Goal: Task Accomplishment & Management: Manage account settings

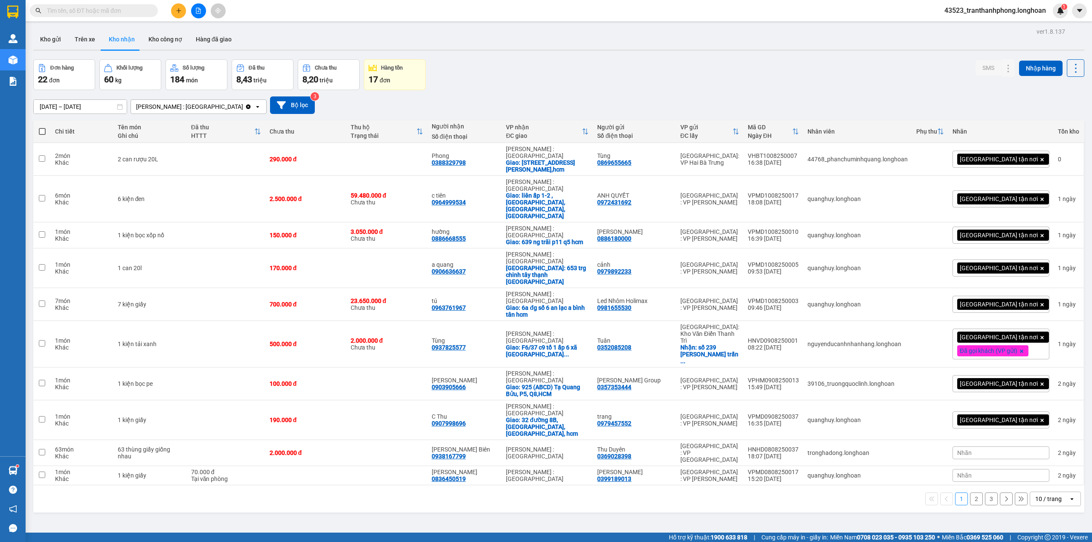
click at [113, 10] on input "text" at bounding box center [97, 10] width 101 height 9
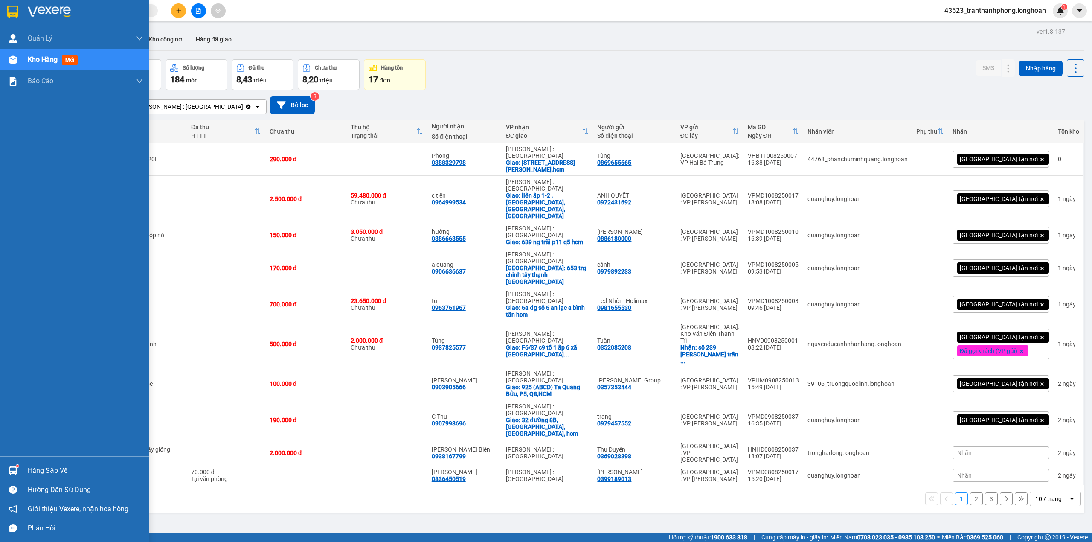
click at [6, 17] on div at bounding box center [13, 11] width 15 height 15
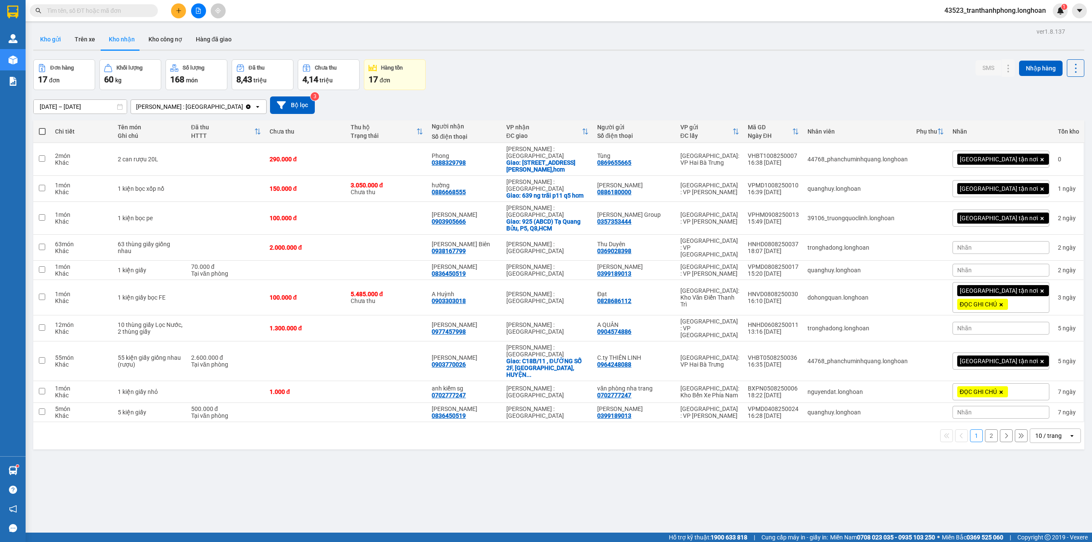
click at [35, 37] on button "Kho gửi" at bounding box center [50, 39] width 35 height 20
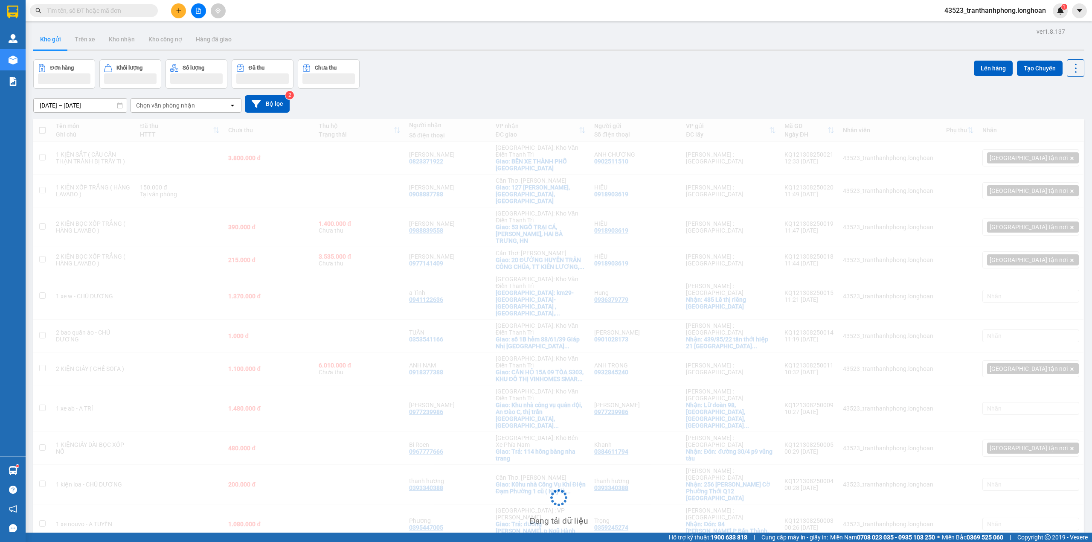
click at [113, 14] on input "text" at bounding box center [97, 10] width 101 height 9
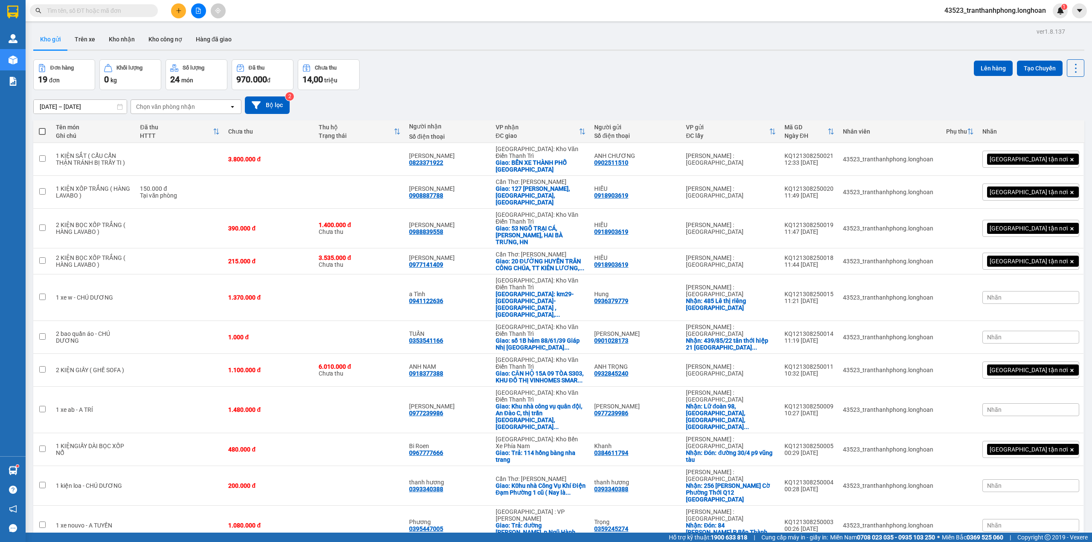
paste input "0938527821"
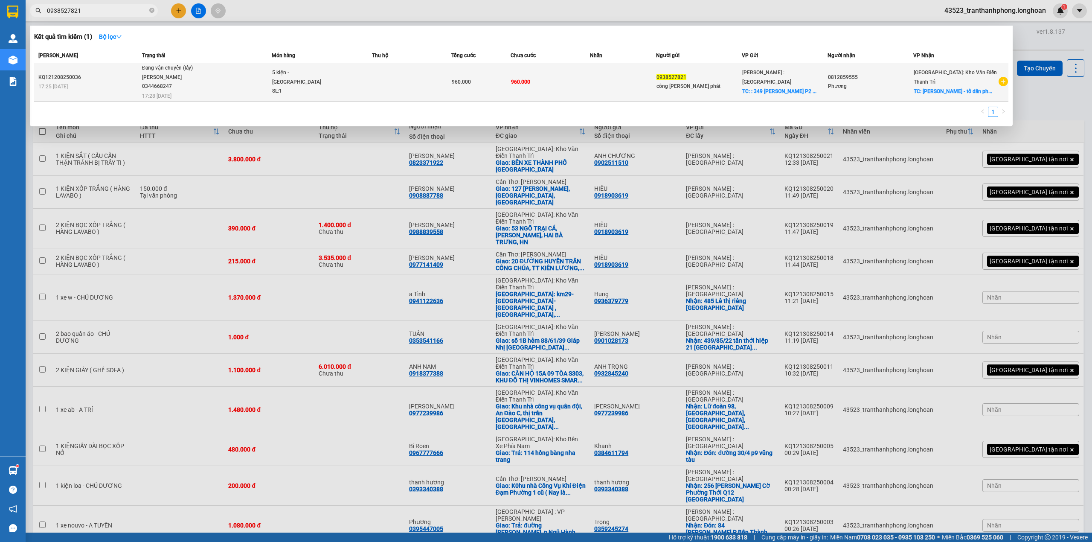
type input "0938527821"
click at [790, 88] on span "TC: : 349 An dương vương P2 ..." at bounding box center [779, 91] width 74 height 6
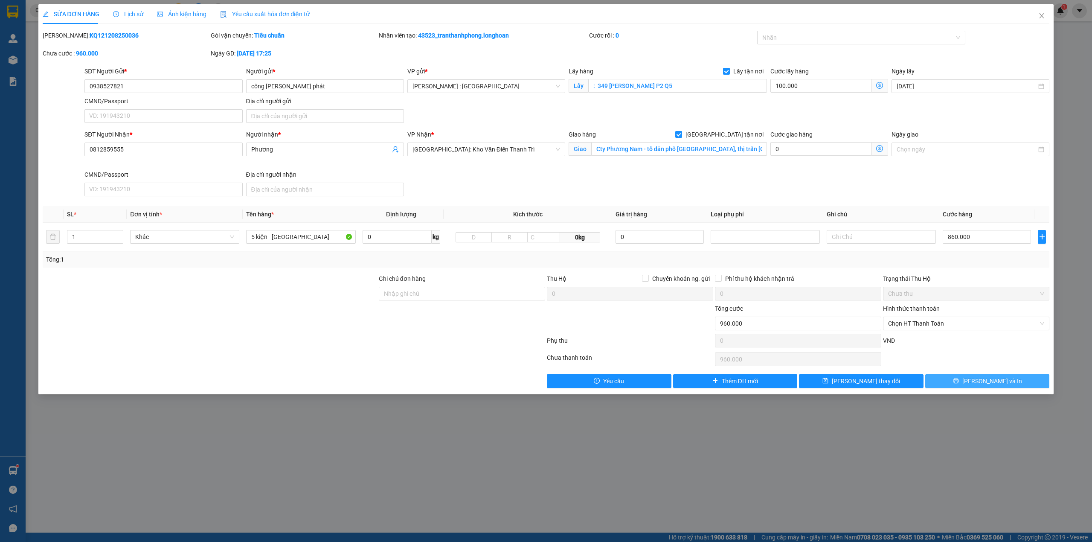
click at [963, 380] on button "[PERSON_NAME] và In" at bounding box center [987, 381] width 125 height 14
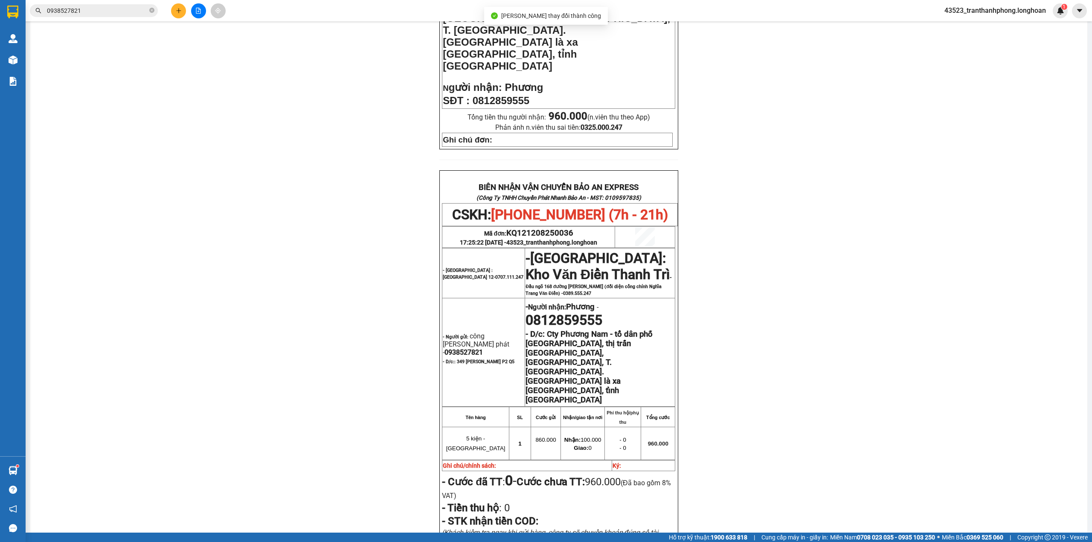
scroll to position [384, 0]
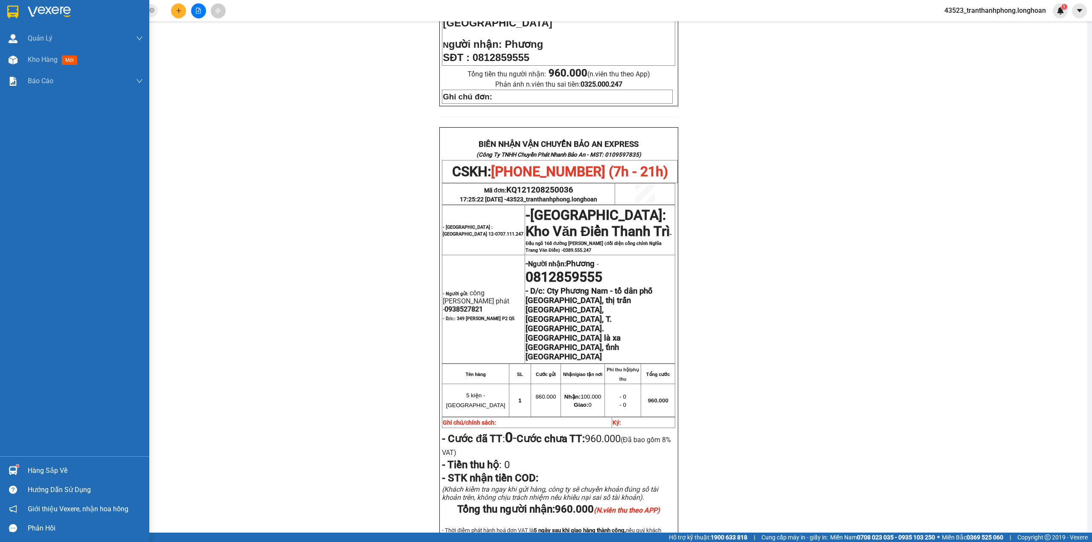
click at [0, 11] on div at bounding box center [74, 14] width 149 height 28
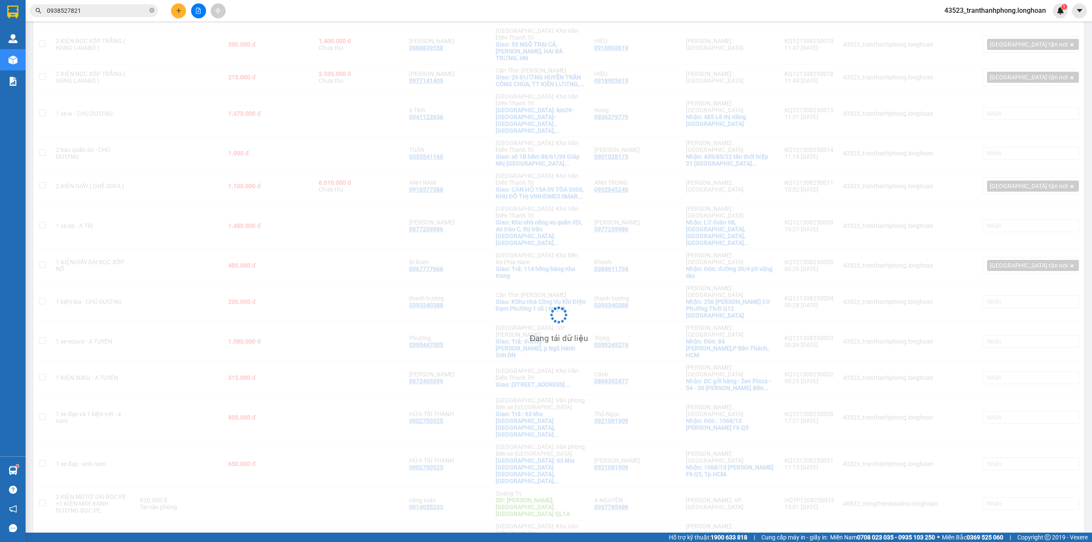
scroll to position [127, 0]
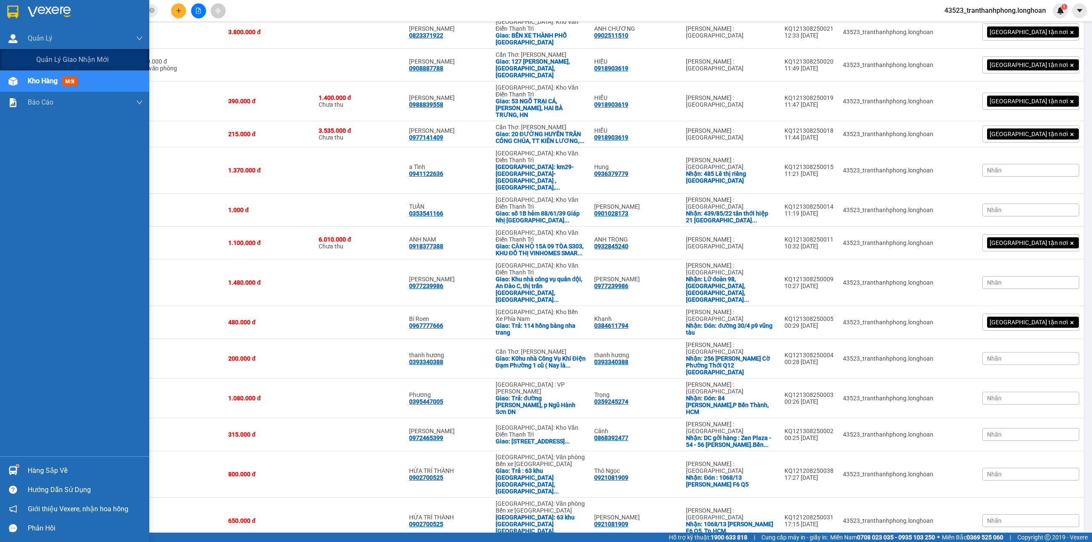
click at [29, 56] on div "Quản lý giao nhận mới" at bounding box center [74, 59] width 149 height 21
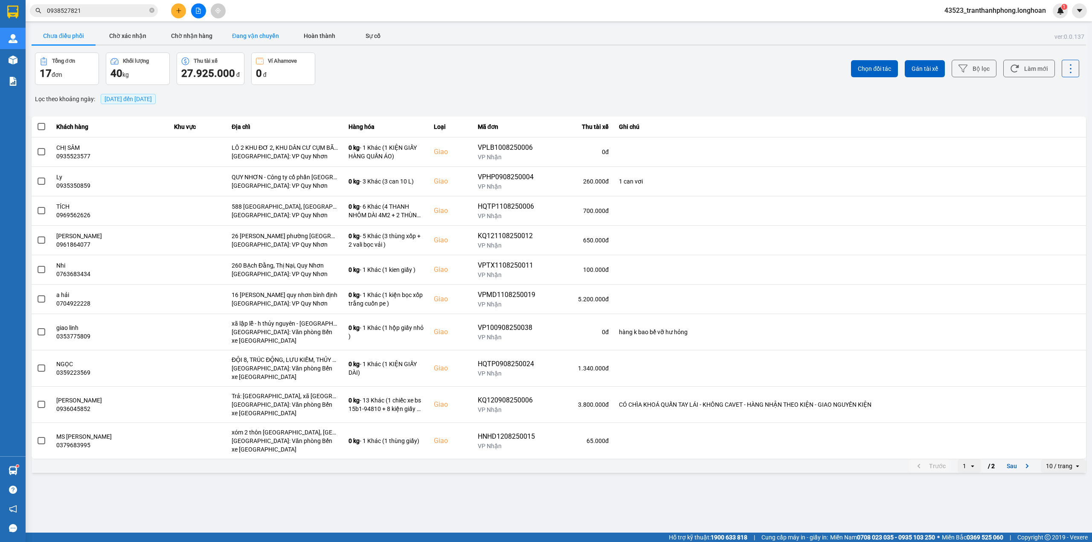
click at [241, 29] on button "Đang vận chuyển" at bounding box center [255, 35] width 64 height 17
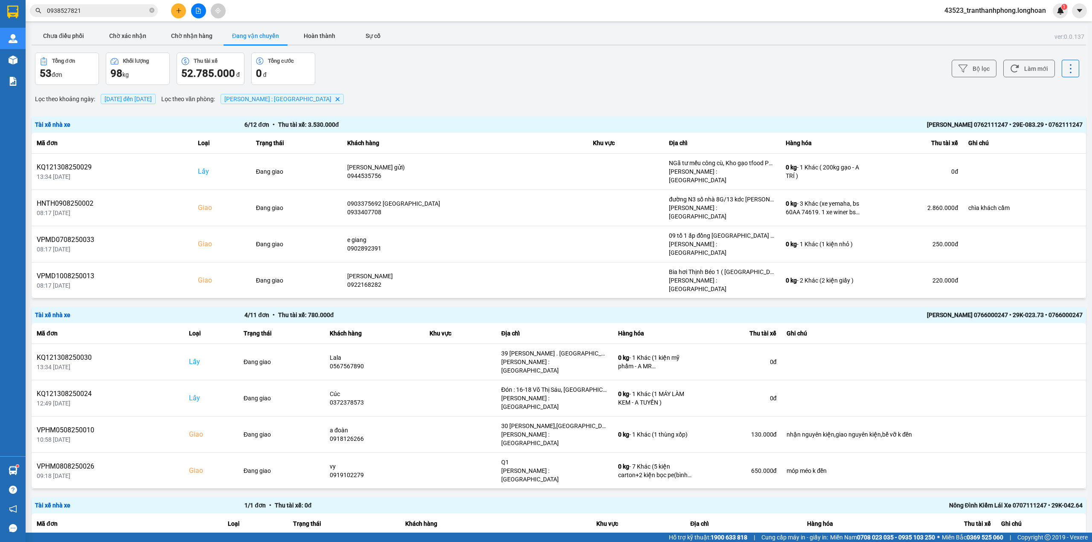
click at [142, 96] on span "[DATE] đến [DATE]" at bounding box center [127, 99] width 47 height 7
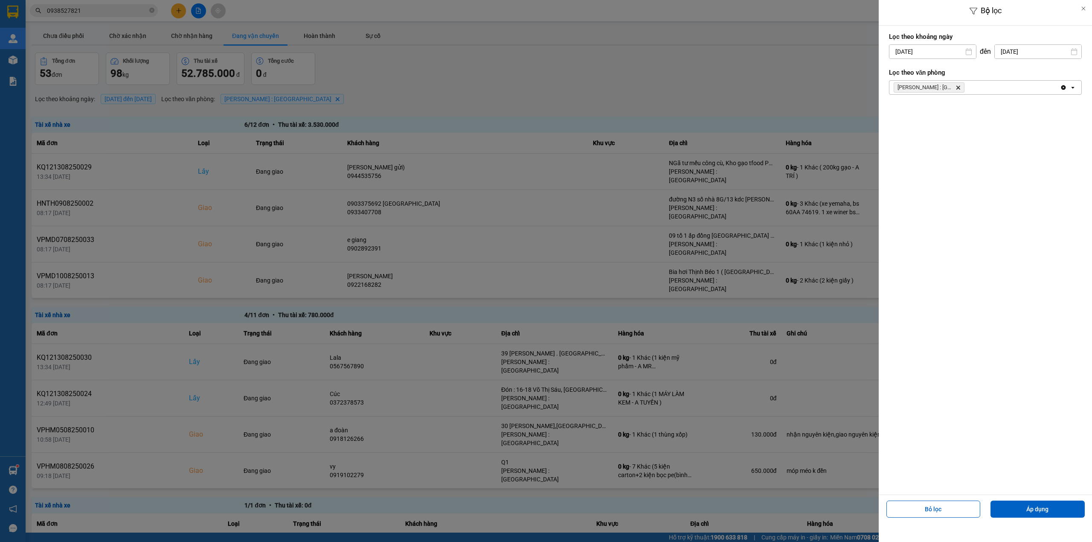
click at [911, 53] on input "[DATE]" at bounding box center [932, 52] width 87 height 14
click at [964, 113] on div "1" at bounding box center [962, 114] width 12 height 10
type input "[DATE]"
drag, startPoint x: 1019, startPoint y: 504, endPoint x: 1015, endPoint y: 495, distance: 9.0
click at [1018, 502] on button "Áp dụng" at bounding box center [1037, 508] width 94 height 17
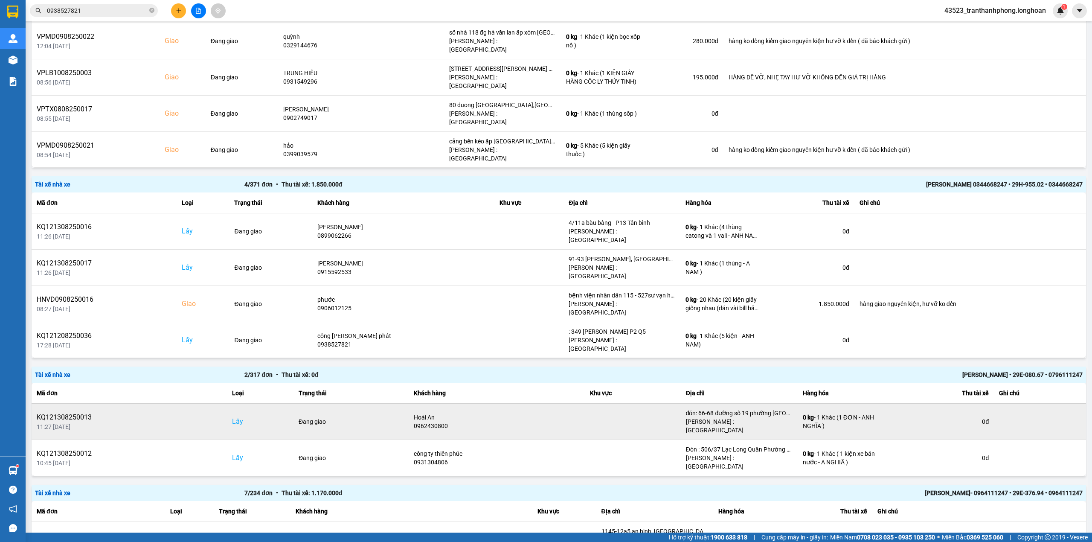
scroll to position [1161, 0]
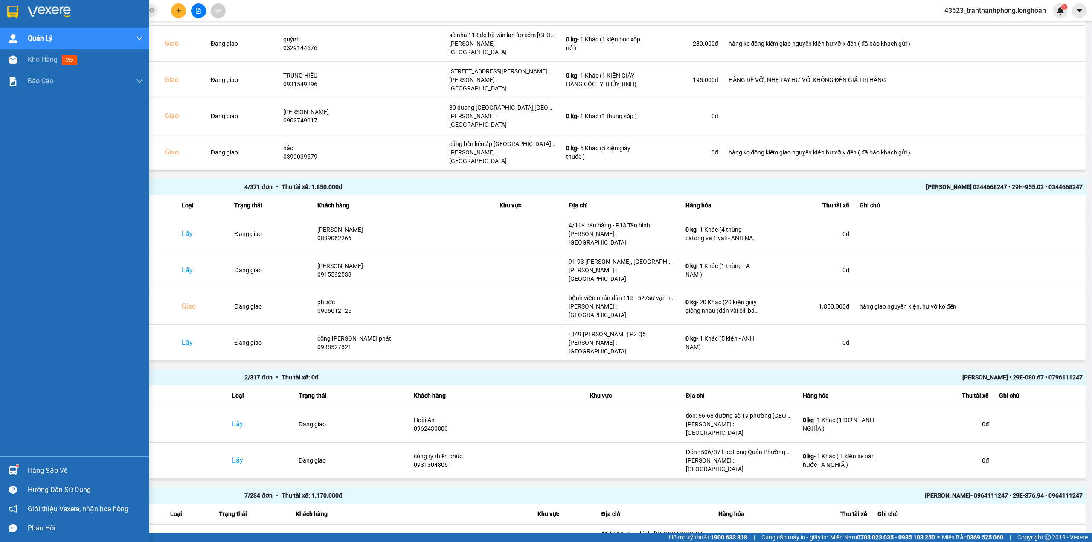
click at [0, 12] on div at bounding box center [74, 14] width 149 height 28
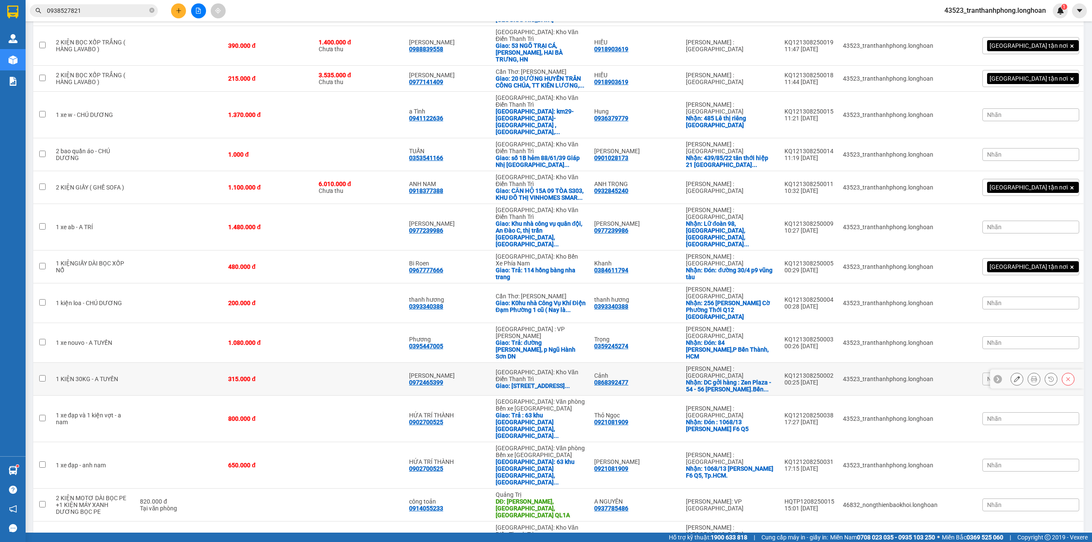
scroll to position [184, 0]
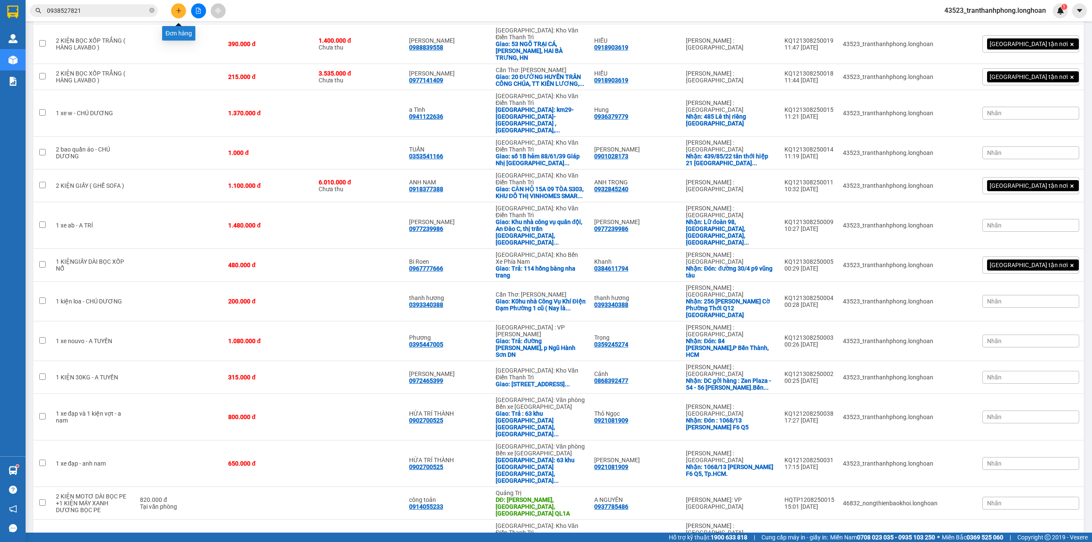
click at [181, 14] on button at bounding box center [178, 10] width 15 height 15
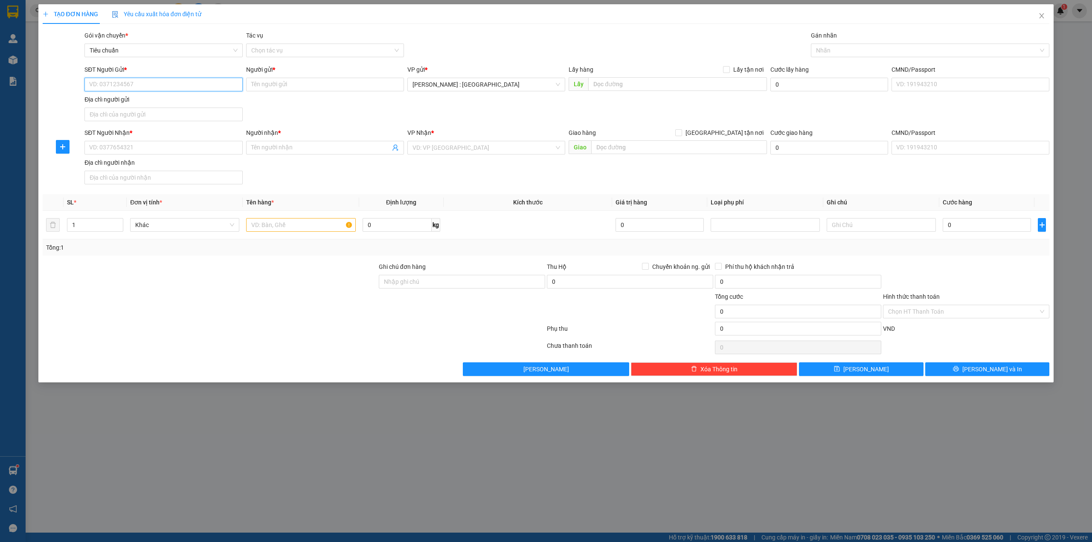
paste input "0962599004"
type input "0962599004"
click at [156, 149] on input "SĐT Người Nhận *" at bounding box center [163, 148] width 158 height 14
paste input "0825809276"
type input "0825809276"
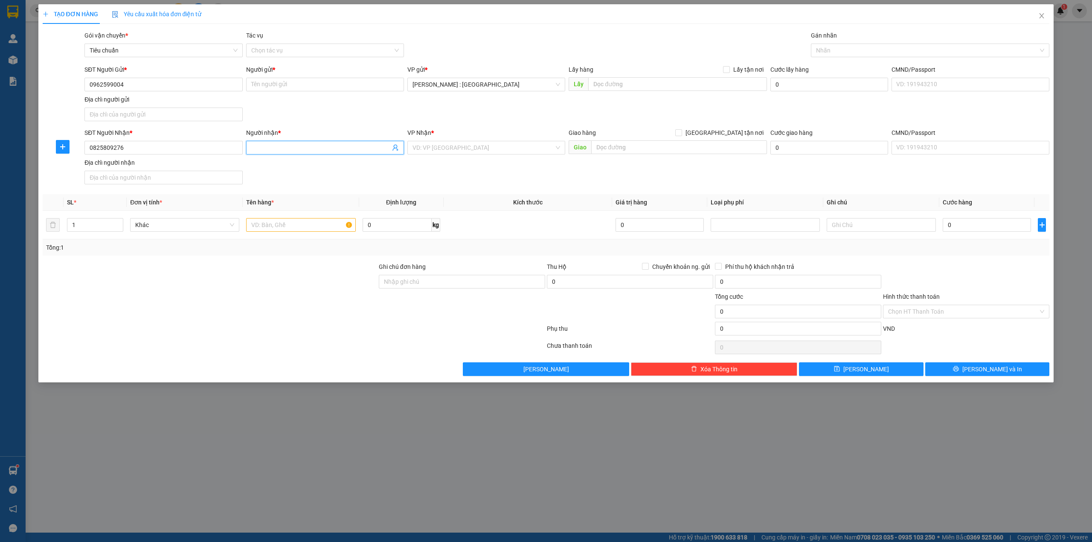
click at [323, 154] on span at bounding box center [325, 148] width 158 height 14
paste input "Đức thạch"
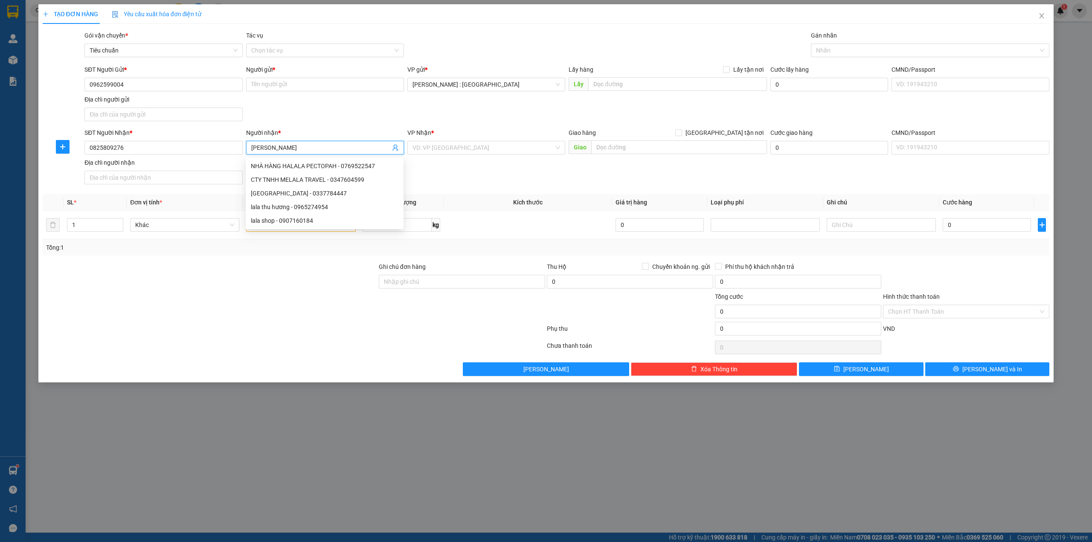
type input "Đức thạch"
click at [356, 89] on input "Người gửi *" at bounding box center [325, 85] width 158 height 14
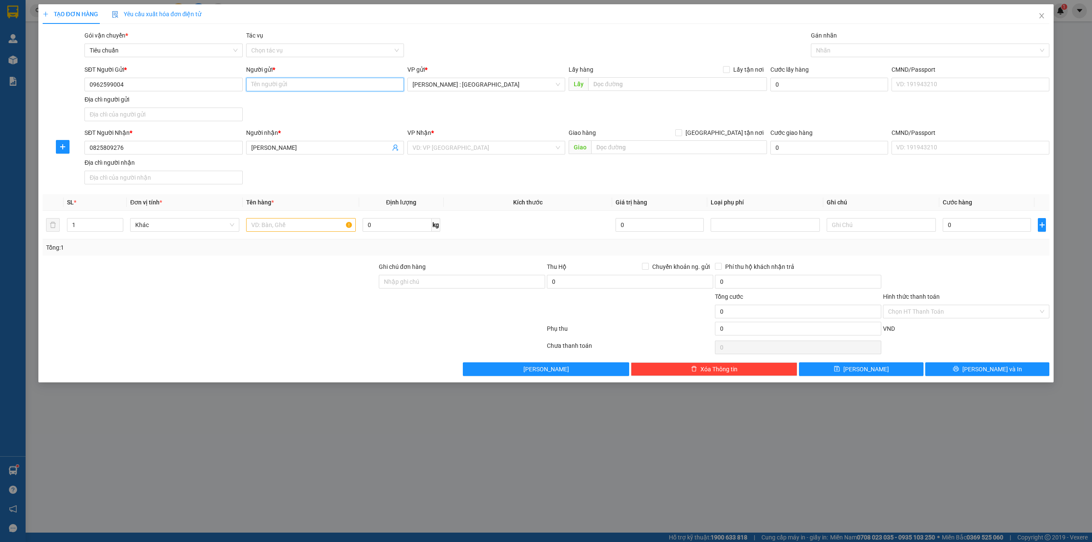
paste input "[PERSON_NAME]"
type input "[PERSON_NAME]"
paste input "Trả : 232 quang trung tp uông bí tỉnh quảnh ninh"
click at [664, 148] on input "text" at bounding box center [679, 147] width 176 height 14
type input "Trả : 232 quang trung tp uông bí tỉnh quảnh ninh"
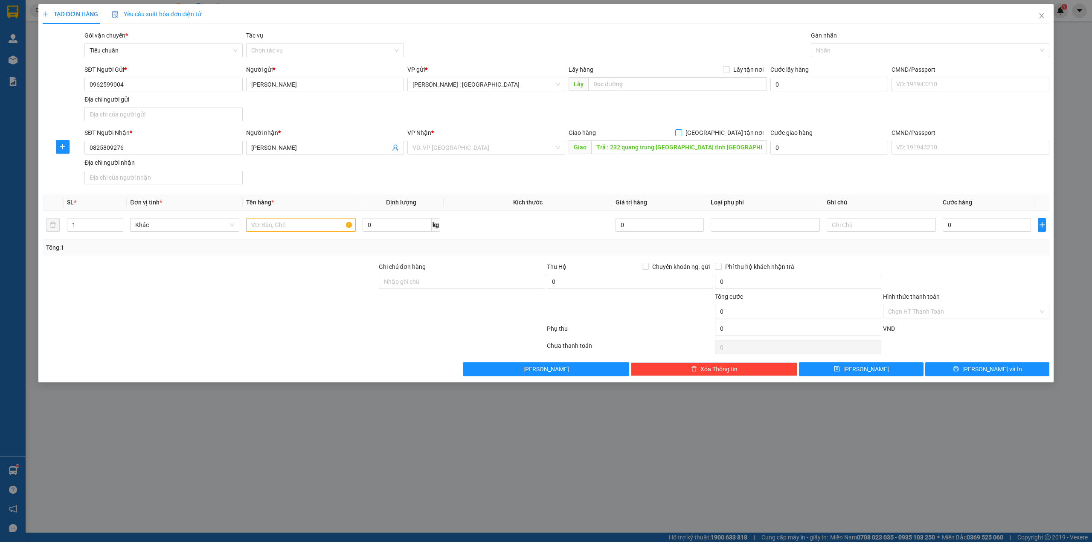
click at [745, 134] on span "[GEOGRAPHIC_DATA] tận nơi" at bounding box center [724, 132] width 85 height 9
click at [681, 134] on input "[GEOGRAPHIC_DATA] tận nơi" at bounding box center [678, 132] width 6 height 6
checkbox input "true"
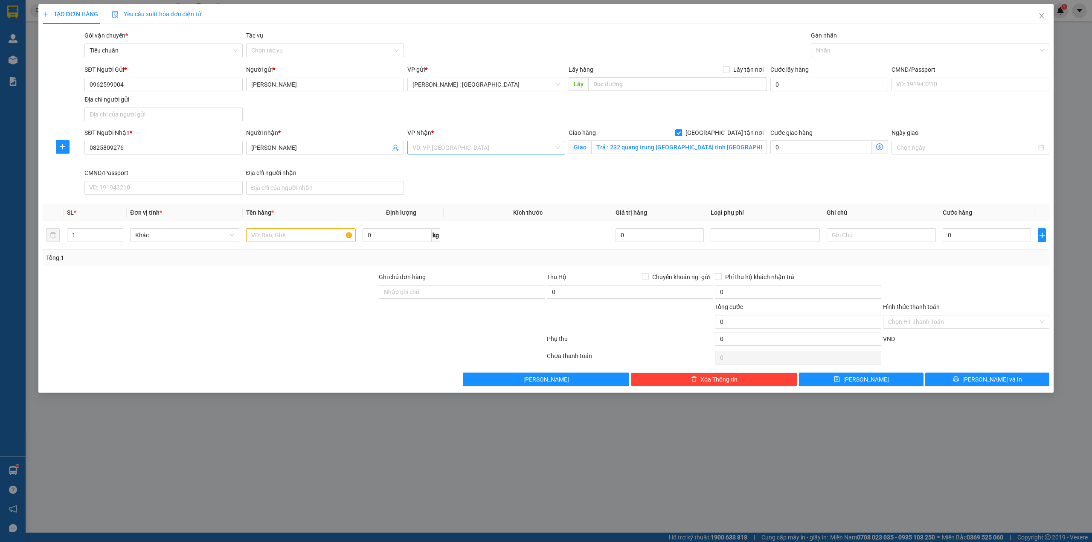
click at [463, 149] on input "search" at bounding box center [483, 147] width 142 height 13
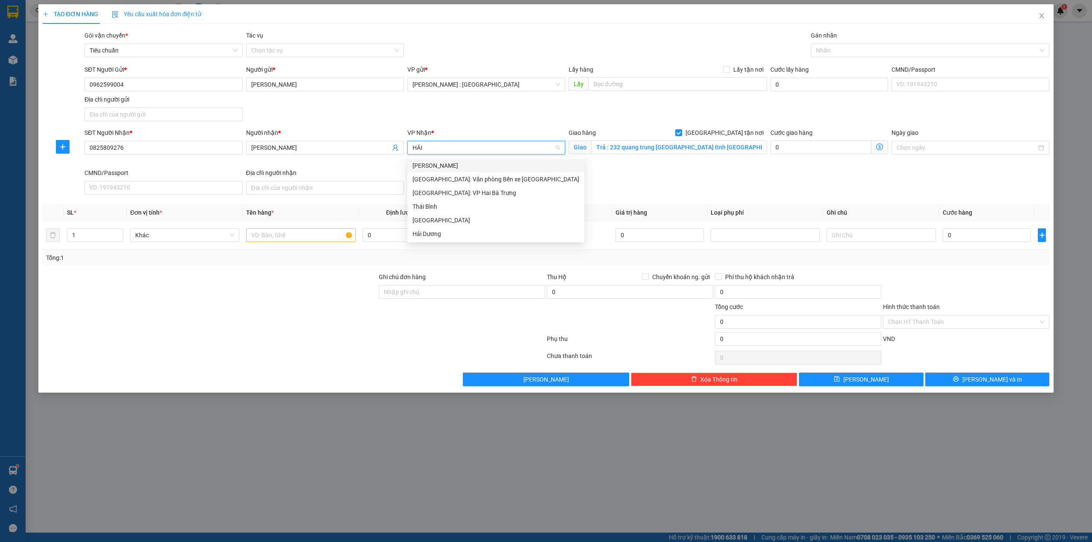
type input "HẢI"
click at [484, 181] on div "[GEOGRAPHIC_DATA]: Văn phòng Bến xe [GEOGRAPHIC_DATA]" at bounding box center [495, 178] width 167 height 9
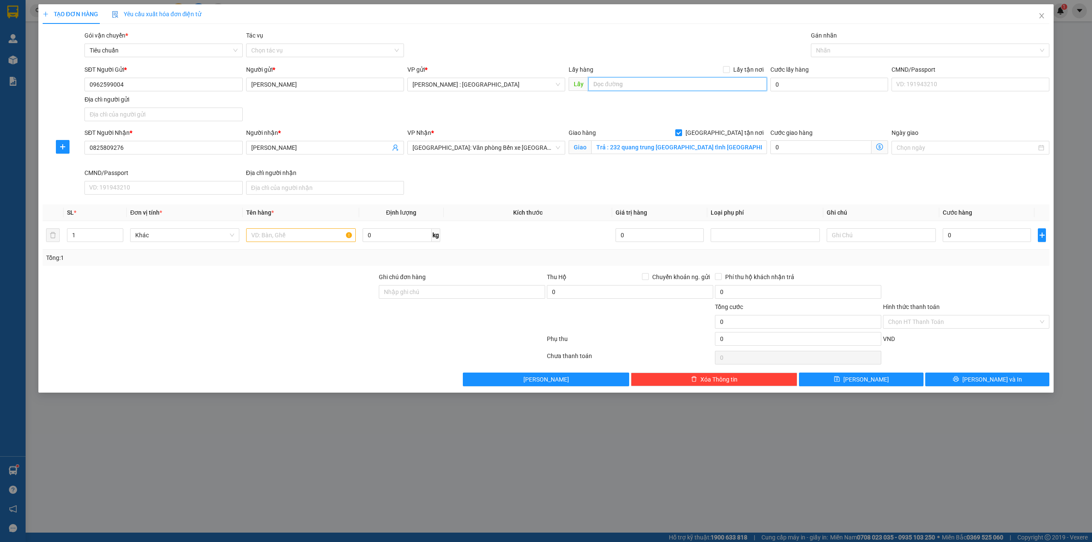
click at [727, 87] on input "text" at bounding box center [677, 84] width 179 height 14
paste input "Đón : Thuận An, [GEOGRAPHIC_DATA]"
type input "Đón : Thuận An, [GEOGRAPHIC_DATA]"
drag, startPoint x: 730, startPoint y: 72, endPoint x: 709, endPoint y: 90, distance: 27.3
click at [730, 72] on span at bounding box center [726, 69] width 7 height 7
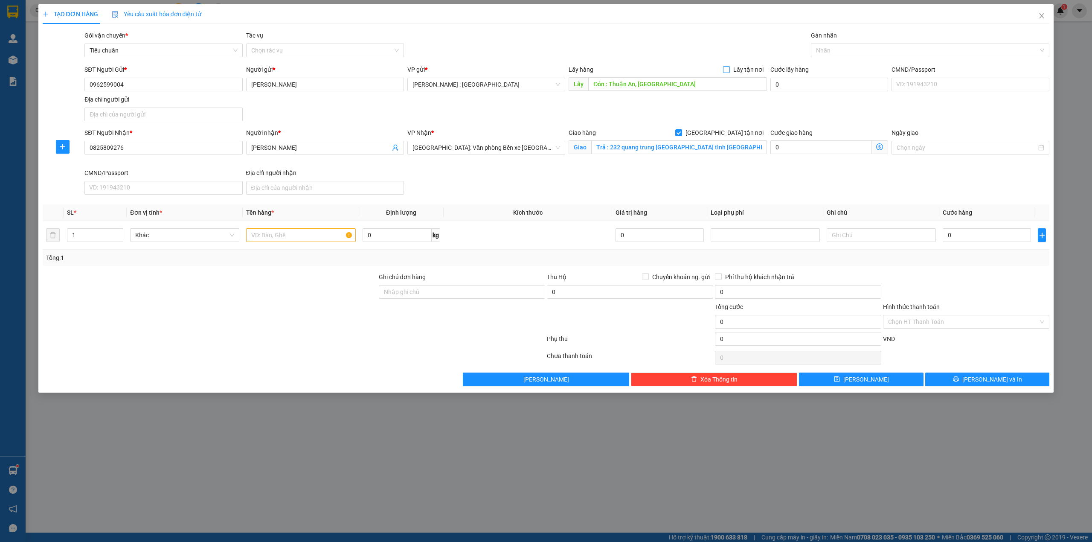
click at [725, 71] on input "Lấy tận nơi" at bounding box center [726, 69] width 6 height 6
checkbox input "true"
click at [268, 239] on input "text" at bounding box center [300, 235] width 109 height 14
paste input "1 xe ex"
type input "1 xe ex - A TRÍ"
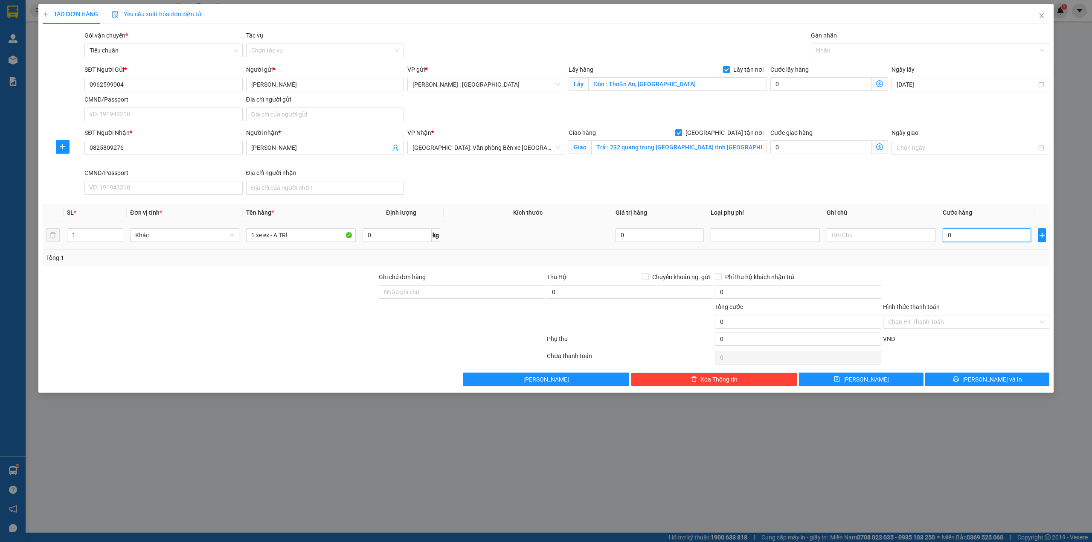
click at [965, 239] on input "0" at bounding box center [986, 235] width 88 height 14
type input "0"
type input "1"
click at [990, 236] on input "0" at bounding box center [986, 235] width 88 height 14
type input "01"
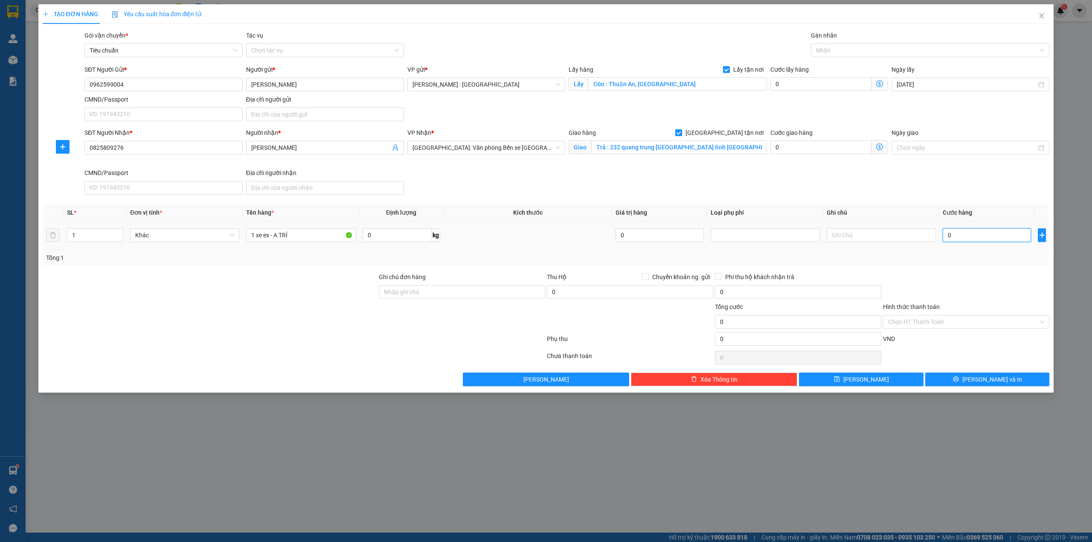
type input "1"
type input "016"
type input "16"
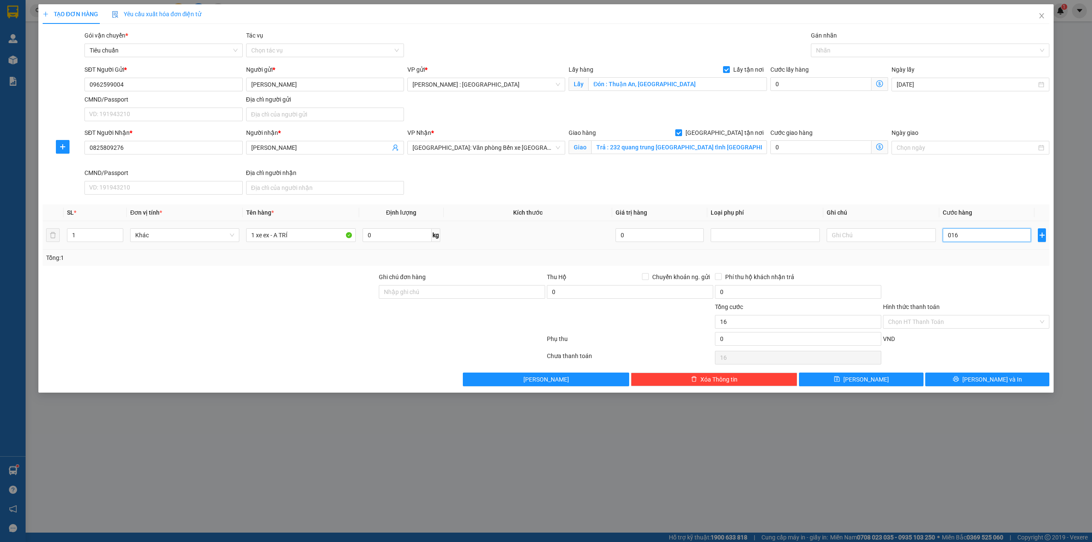
type input "0.160"
type input "160"
type input "016"
type input "16"
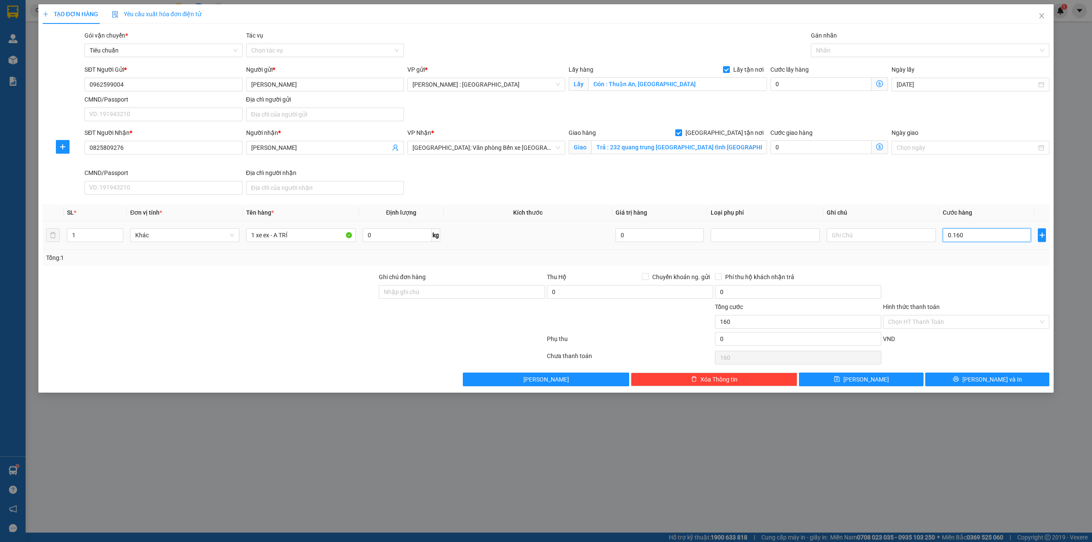
type input "16"
type input "0.163"
type input "163"
type input "01.630"
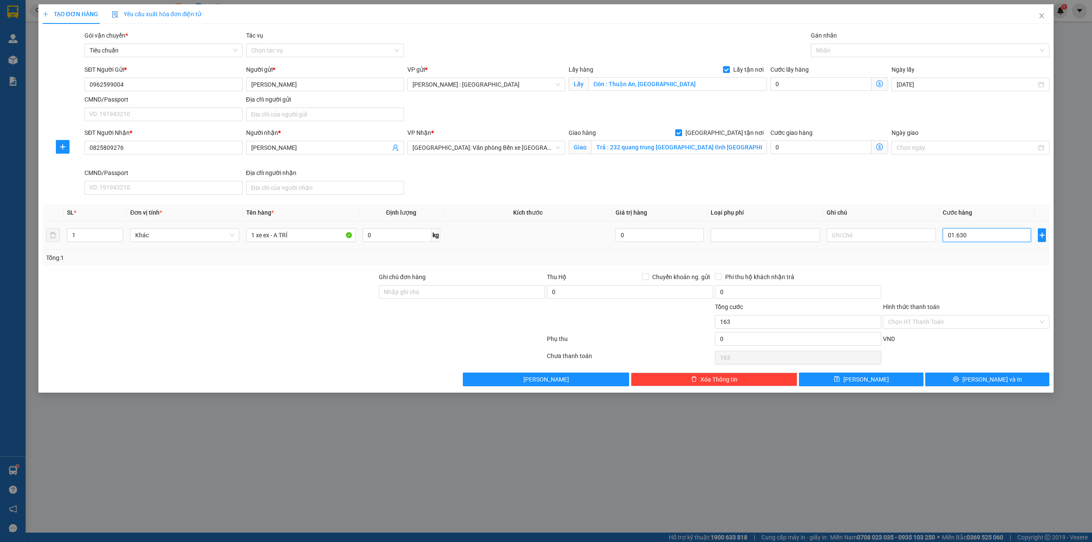
type input "1.630"
type input "1.630.000"
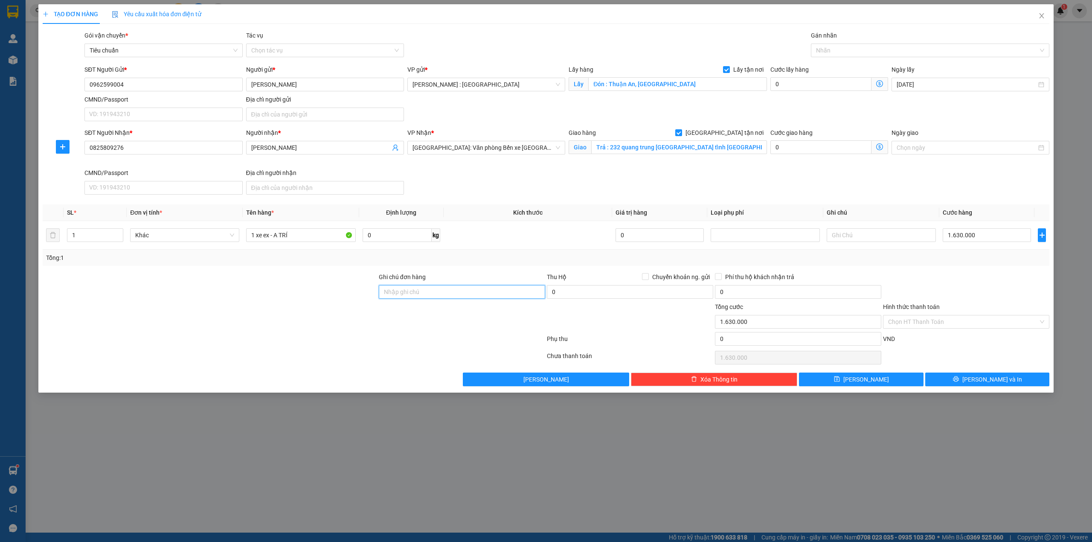
click at [466, 287] on input "Ghi chú đơn hàng" at bounding box center [462, 292] width 166 height 14
type input "14"
click at [894, 384] on button "Lưu" at bounding box center [861, 379] width 125 height 14
checkbox input "false"
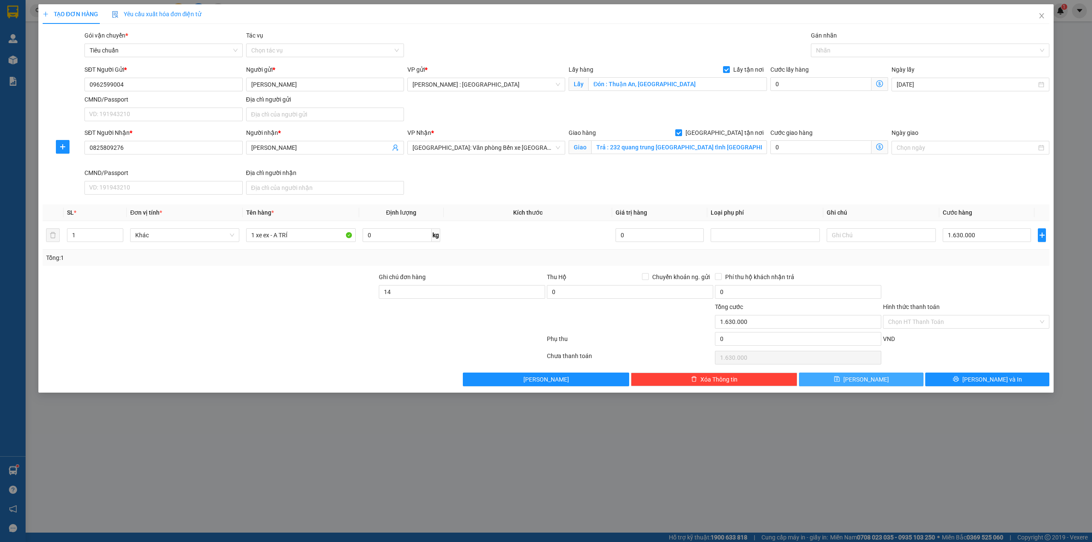
type input "0"
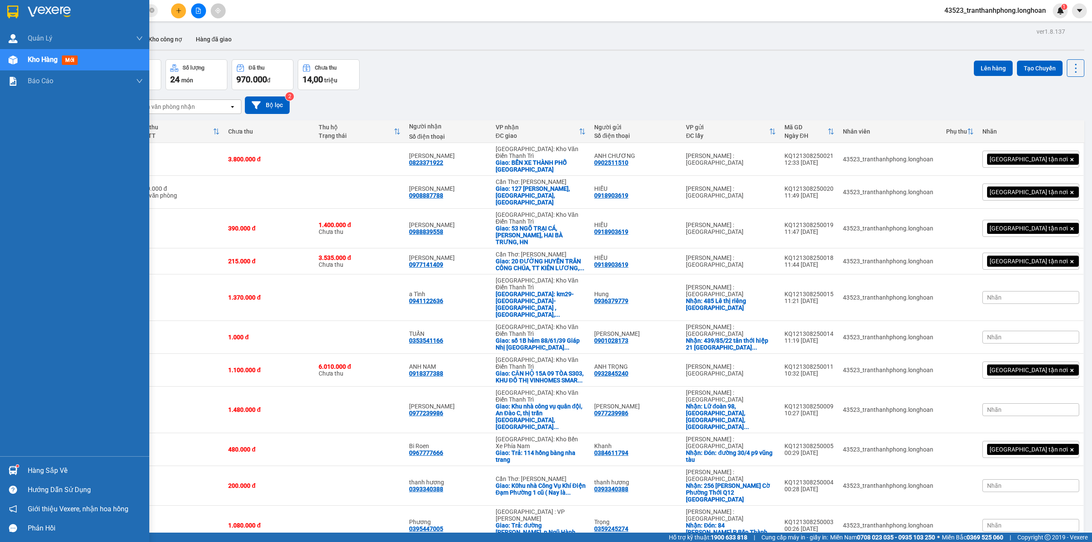
click at [1, 4] on div at bounding box center [74, 14] width 149 height 28
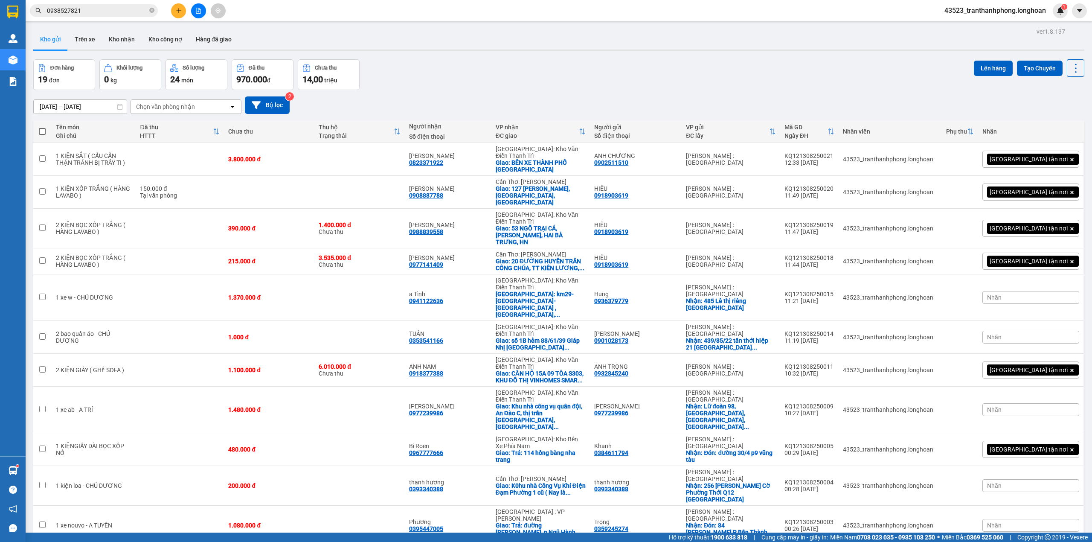
click at [119, 5] on span "0938527821" at bounding box center [94, 10] width 128 height 13
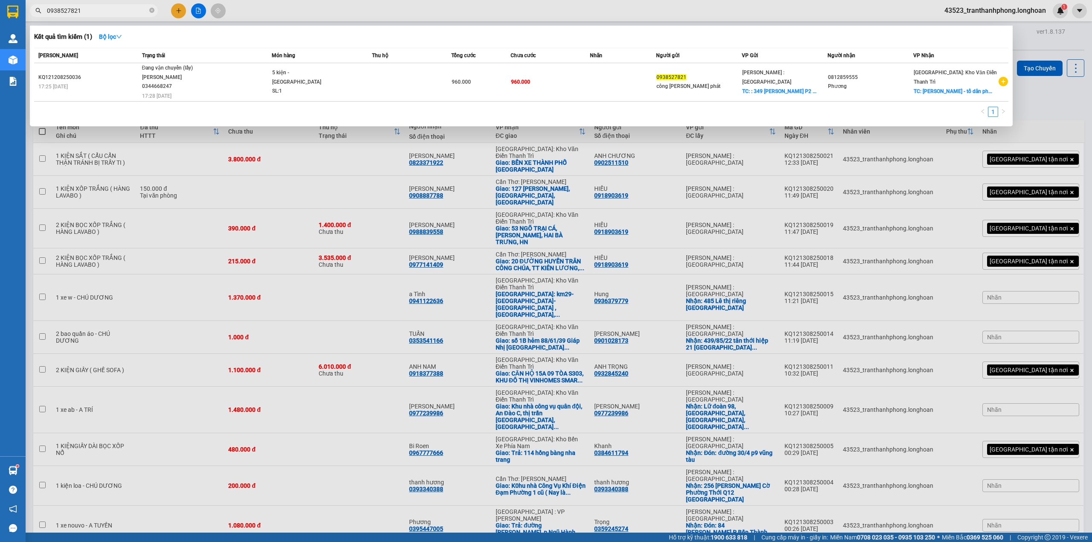
click at [119, 211] on div at bounding box center [546, 271] width 1092 height 542
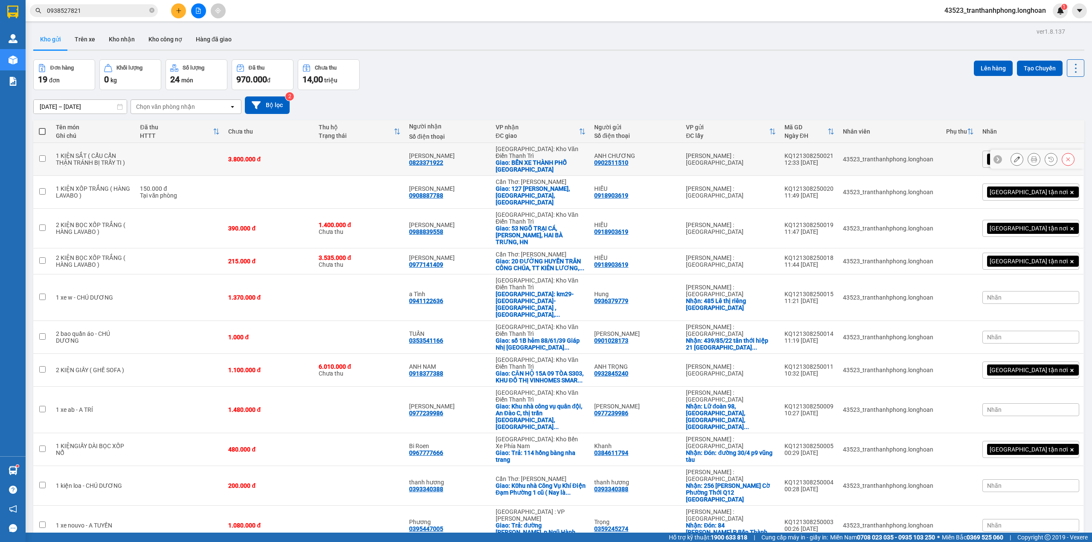
click at [111, 152] on div "1 KIỆN SẮT ( CẨU CẨN THẬN TRÁNH BỊ TRẦY TI )" at bounding box center [93, 159] width 75 height 14
checkbox input "true"
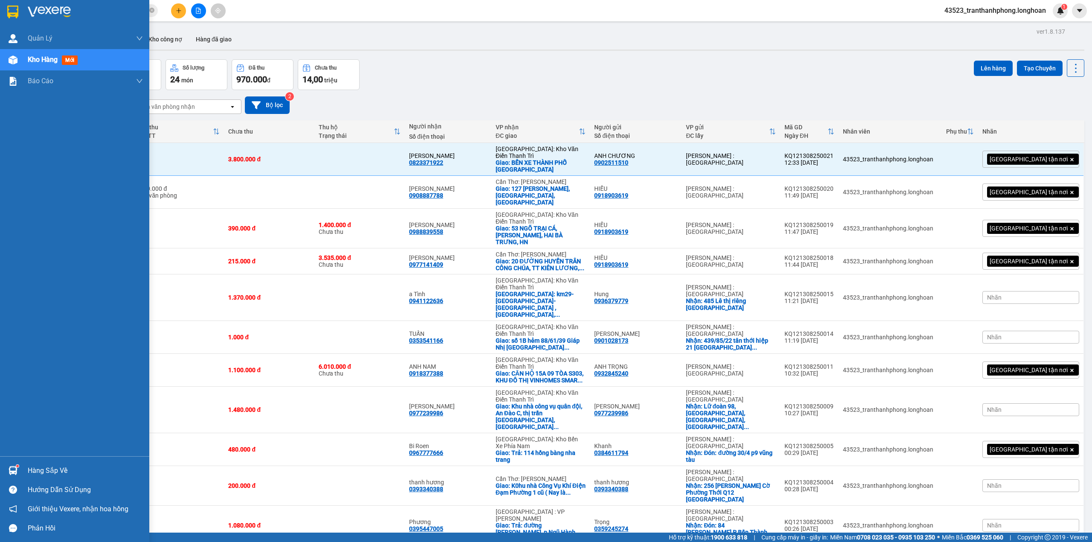
click at [14, 9] on img at bounding box center [12, 12] width 11 height 13
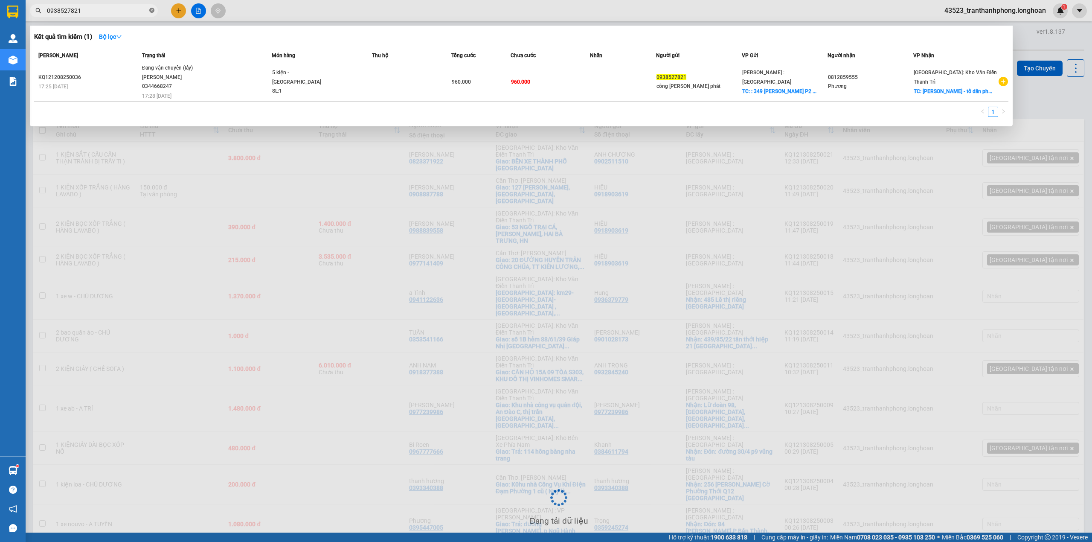
click at [152, 9] on icon "close-circle" at bounding box center [151, 10] width 5 height 5
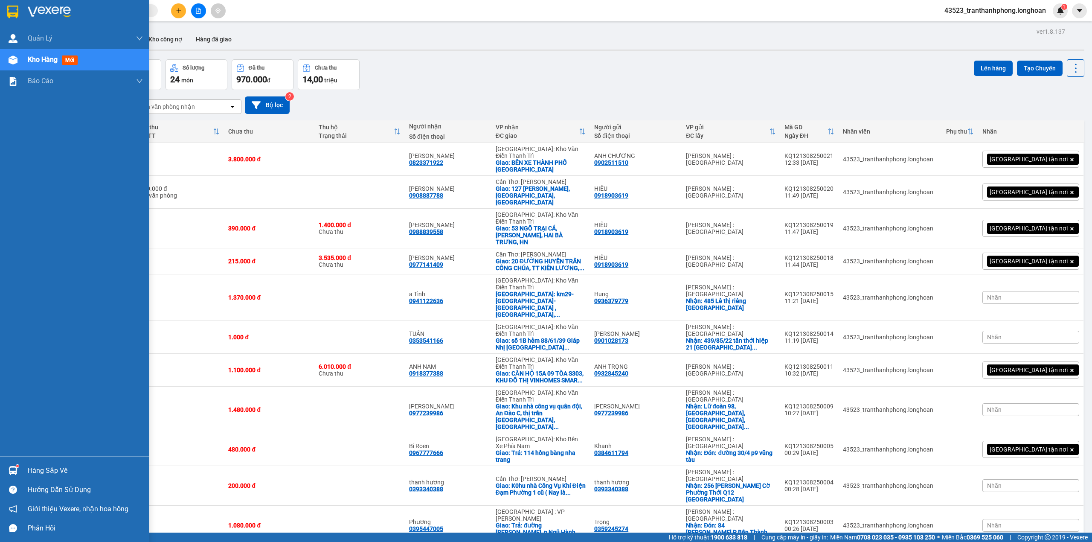
click at [0, 9] on div at bounding box center [74, 14] width 149 height 28
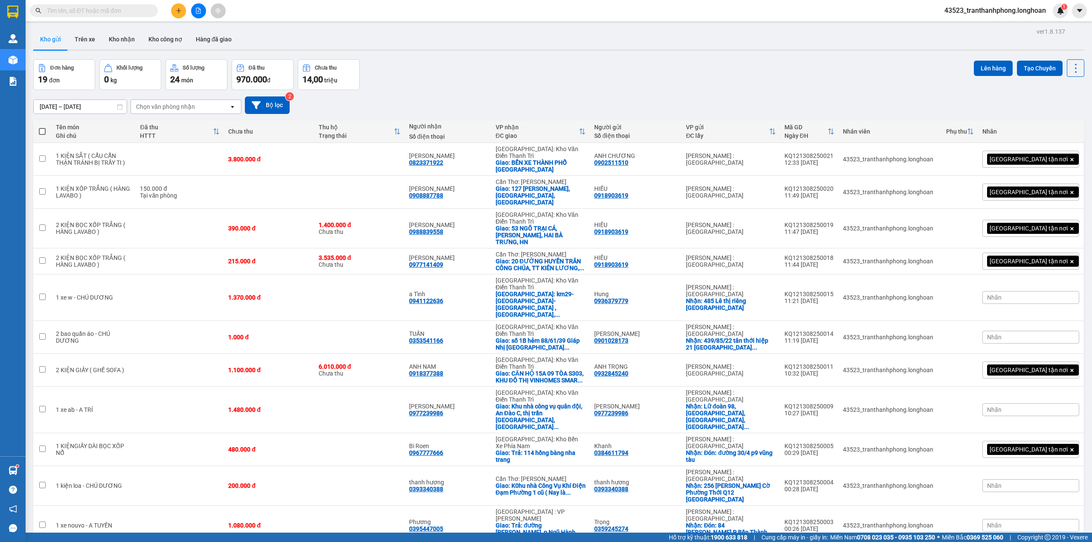
click at [106, 9] on input "text" at bounding box center [97, 10] width 101 height 9
click at [98, 8] on input "text" at bounding box center [97, 10] width 101 height 9
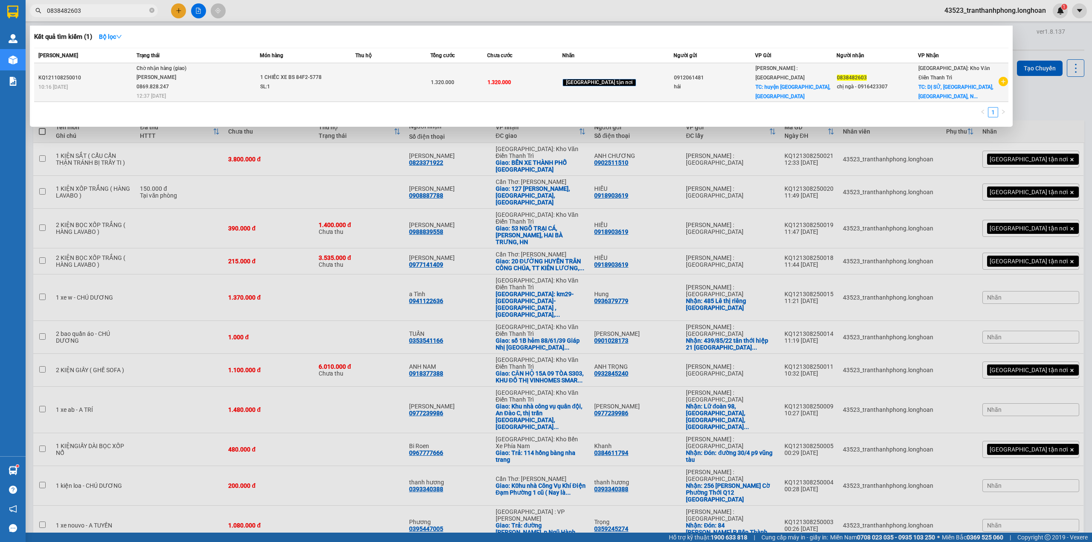
type input "0838482603"
click at [405, 78] on td at bounding box center [392, 82] width 75 height 39
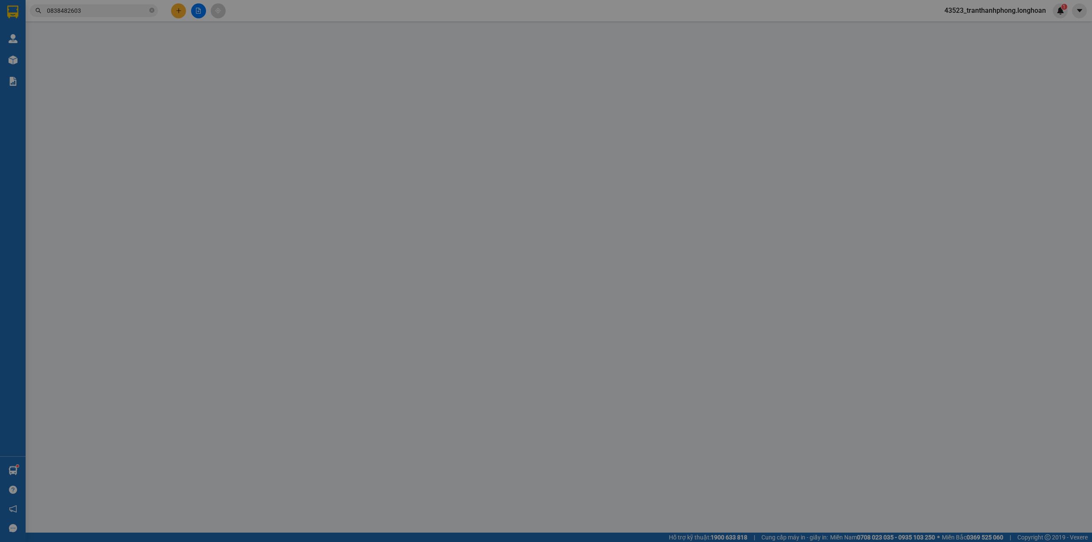
type input "0912061481"
type input "hải"
checkbox input "true"
type input "huyện long an, đồng nai"
type input "0838482603"
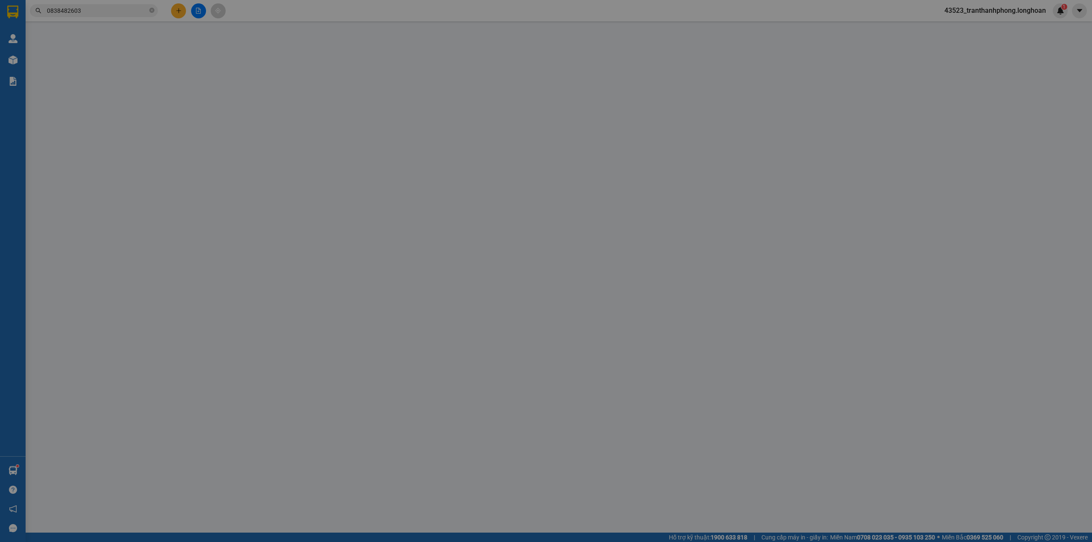
type input "chị ngà - 0916423307"
checkbox input "true"
type input "DỊ SỬ, MỸ THÀNH, MỸ LỘC, NAM ĐỊNH"
type input "CÓ CHÌA KHOÁ QUẤN TAY LÁI - GIẤY TỜ DÁN YÊN XE"
type input "1.320.000"
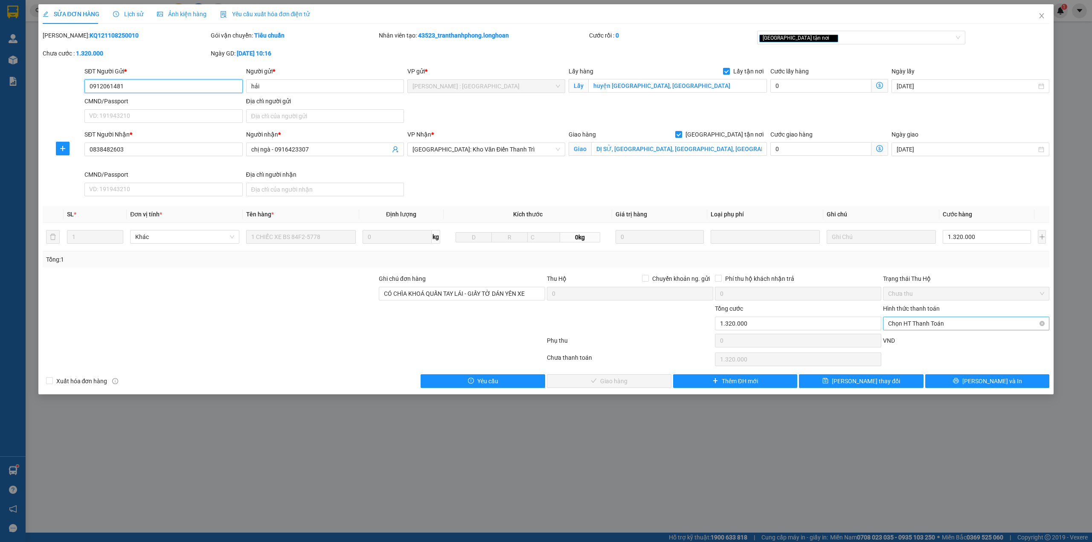
click at [952, 322] on span "Chọn HT Thanh Toán" at bounding box center [966, 323] width 156 height 13
click at [936, 342] on div "Tại văn phòng" at bounding box center [966, 341] width 156 height 9
type input "0"
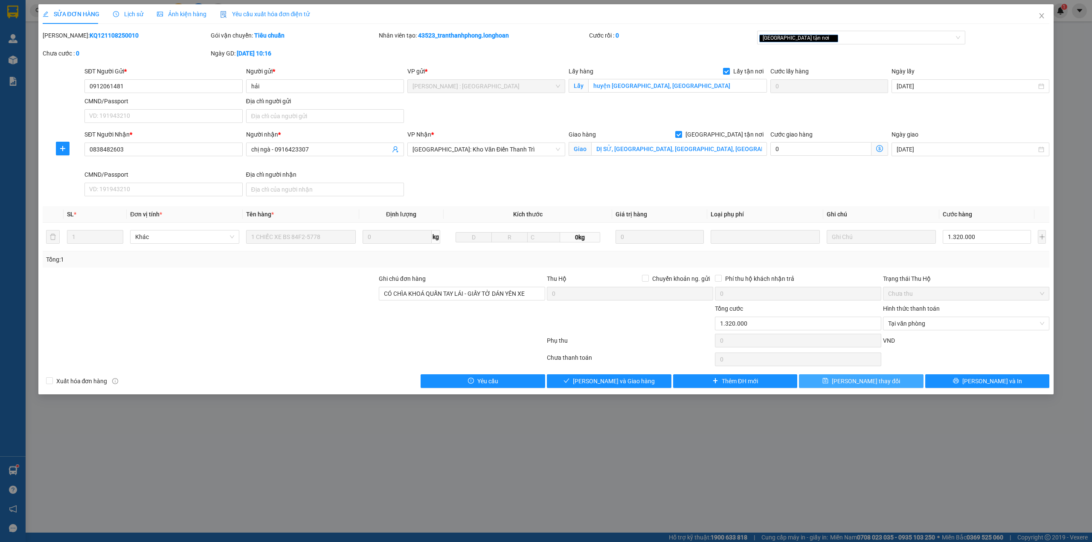
click at [897, 381] on button "[PERSON_NAME] thay đổi" at bounding box center [861, 381] width 125 height 14
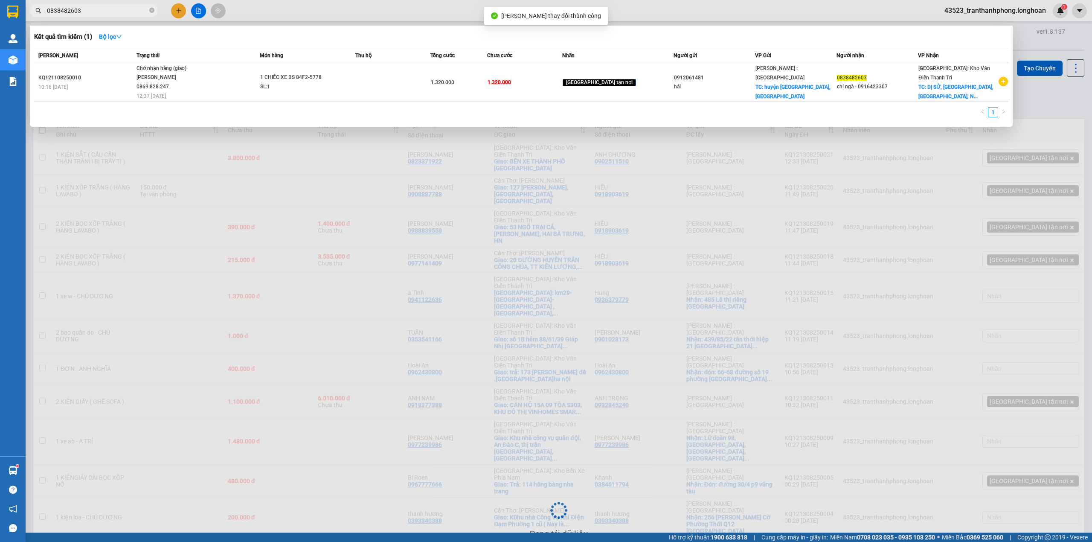
click at [133, 12] on input "0838482603" at bounding box center [97, 10] width 101 height 9
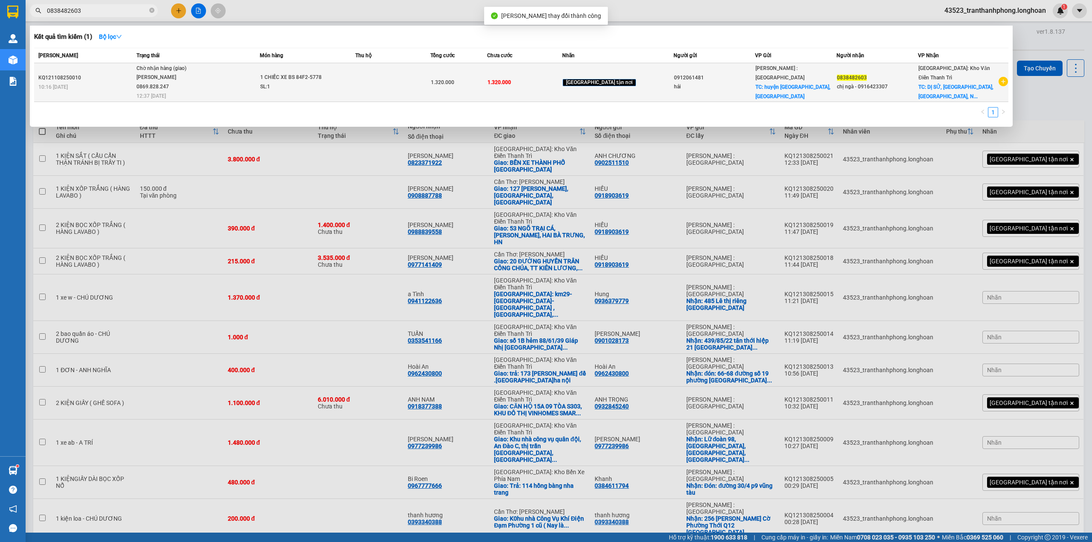
click at [260, 86] on td "Chờ nhận hàng (giao) Trần Văn Kiên 0869.828.247 12:37 - 13/08" at bounding box center [196, 82] width 125 height 39
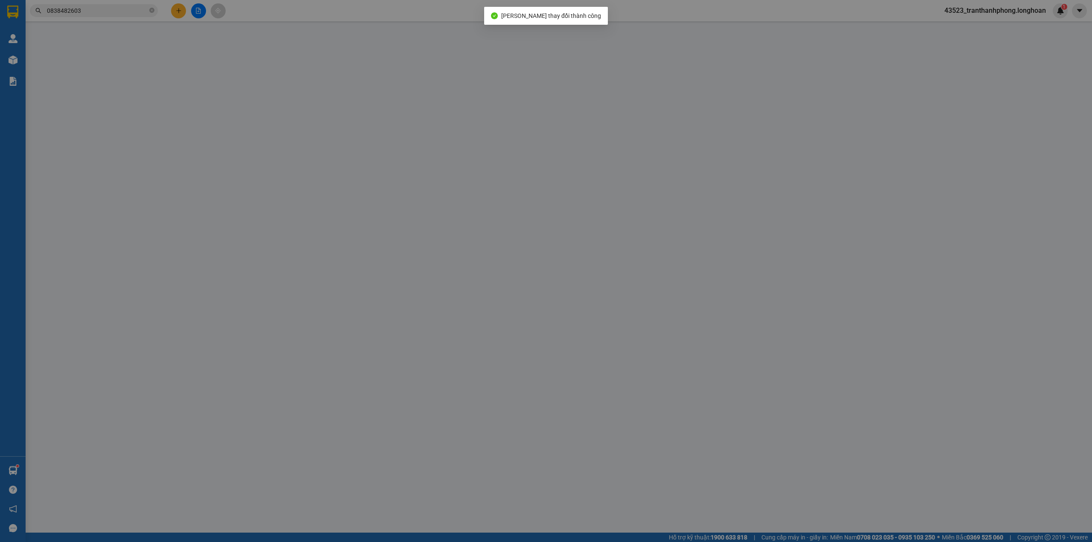
type input "0912061481"
type input "hải"
checkbox input "true"
type input "huyện long an, đồng nai"
type input "0838482603"
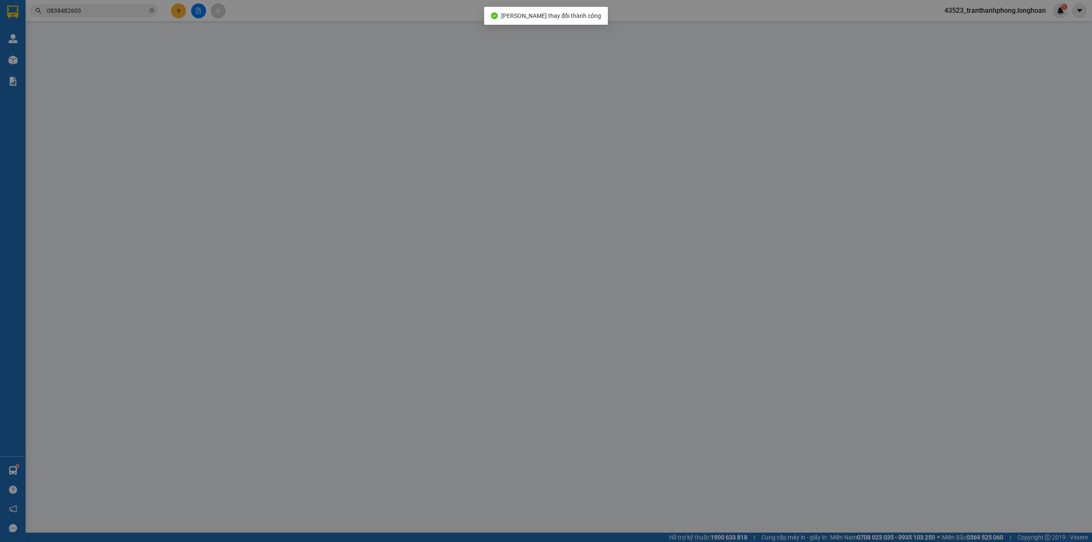
type input "chị ngà - 0916423307"
checkbox input "true"
type input "DỊ SỬ, MỸ THÀNH, MỸ LỘC, NAM ĐỊNH"
type input "CÓ CHÌA KHOÁ QUẤN TAY LÁI - GIẤY TỜ DÁN YÊN XE"
type input "1.320.000"
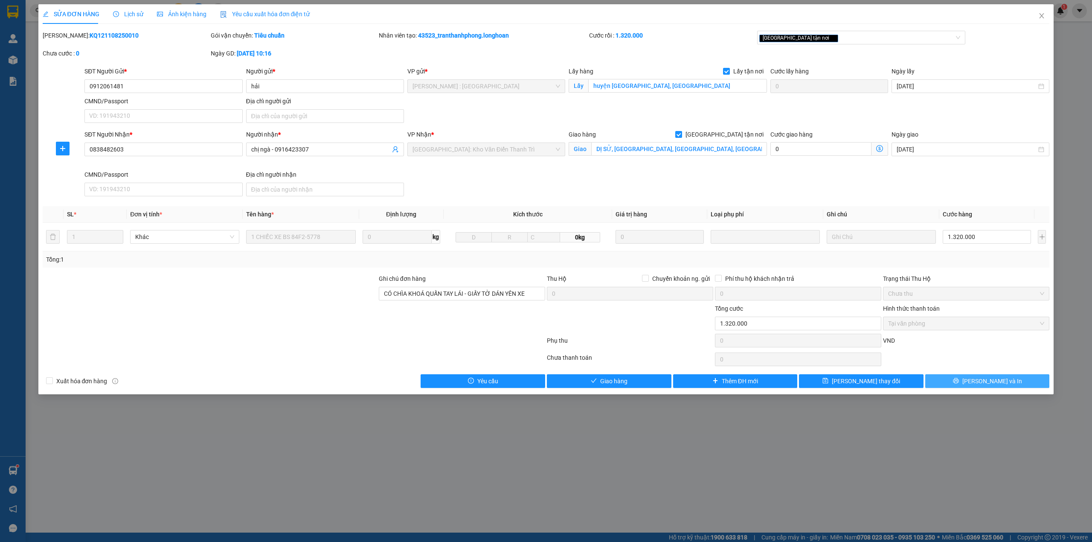
click at [1000, 385] on span "[PERSON_NAME] và In" at bounding box center [992, 380] width 60 height 9
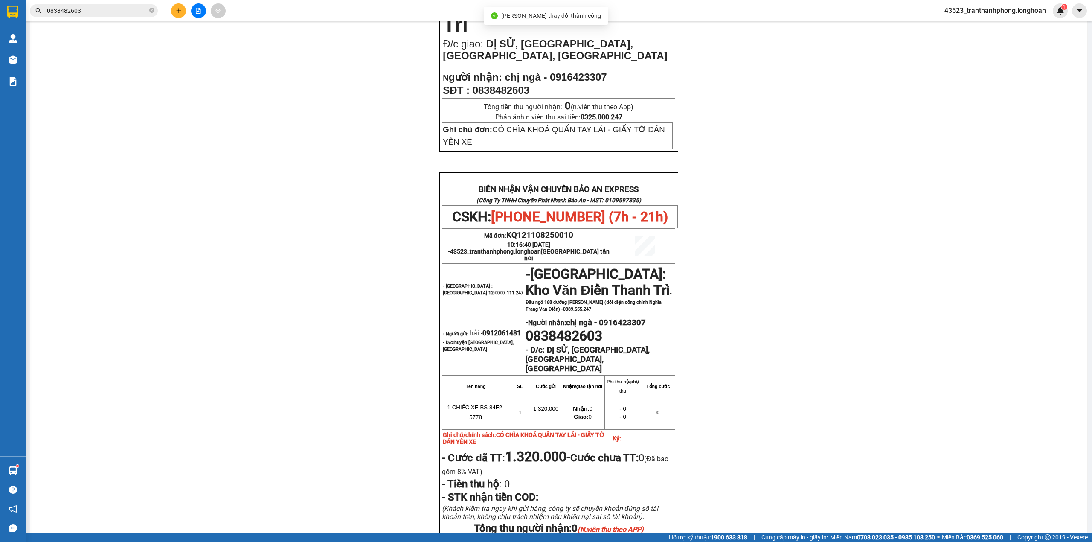
scroll to position [379, 0]
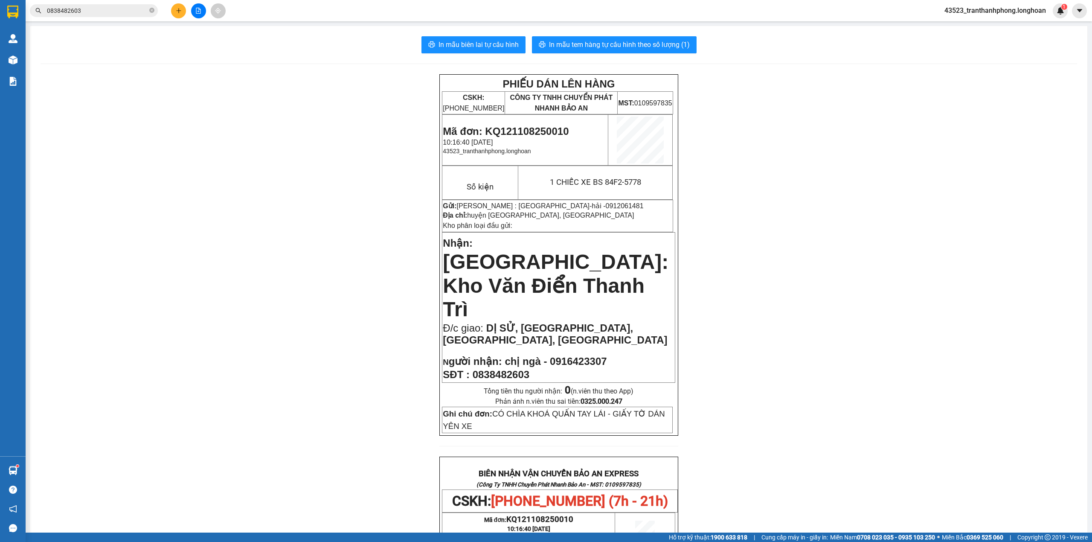
scroll to position [379, 0]
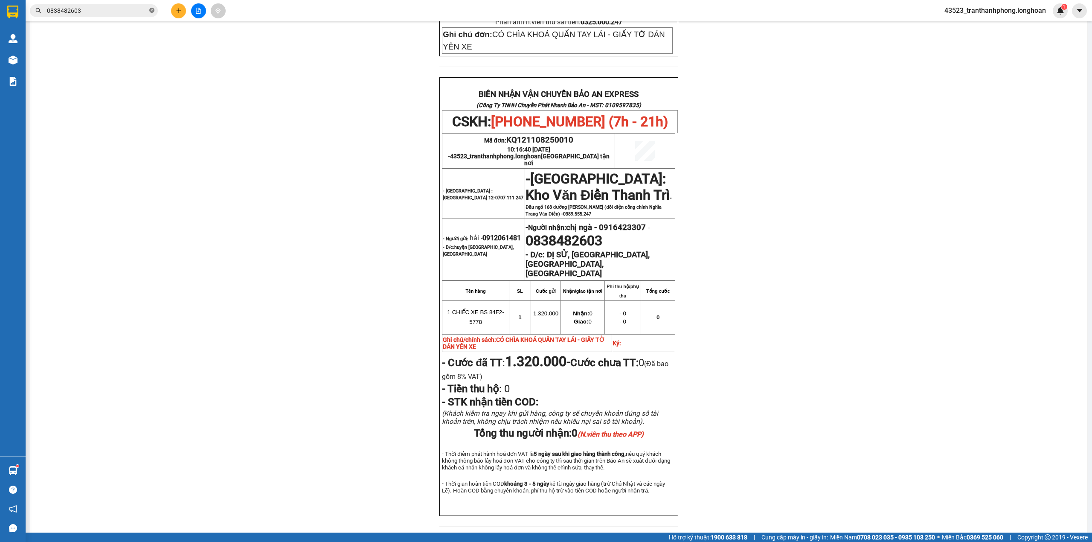
click at [153, 9] on icon "close-circle" at bounding box center [151, 10] width 5 height 5
click at [122, 13] on input "text" at bounding box center [97, 10] width 101 height 9
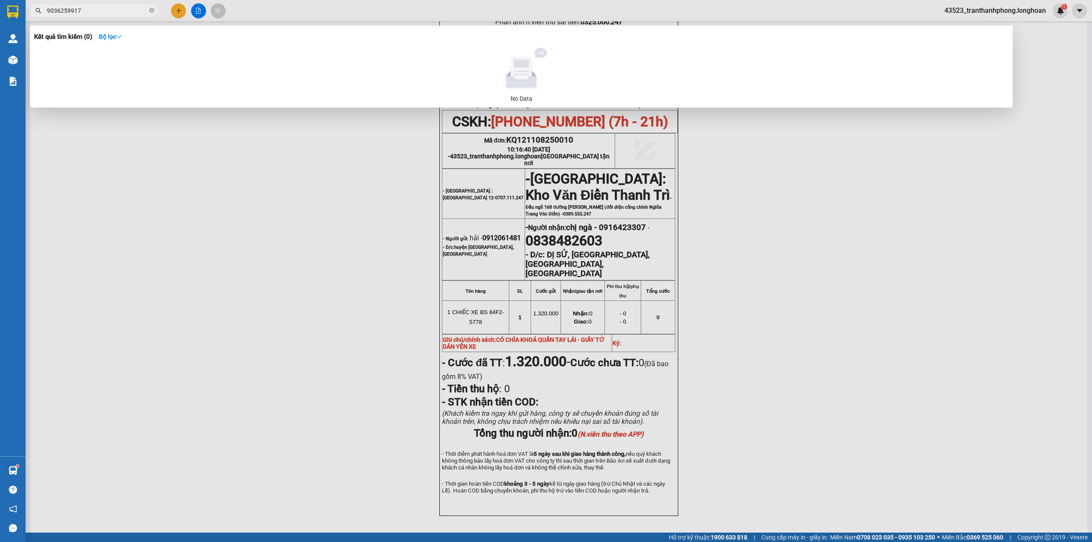
drag, startPoint x: 114, startPoint y: 8, endPoint x: 62, endPoint y: -2, distance: 52.9
click at [62, 0] on html "Kết quả tìm kiếm ( 0 ) Bộ lọc No Data 9036259917 43523_tranthanhphong.longhoan …" at bounding box center [546, 271] width 1092 height 542
type input "9"
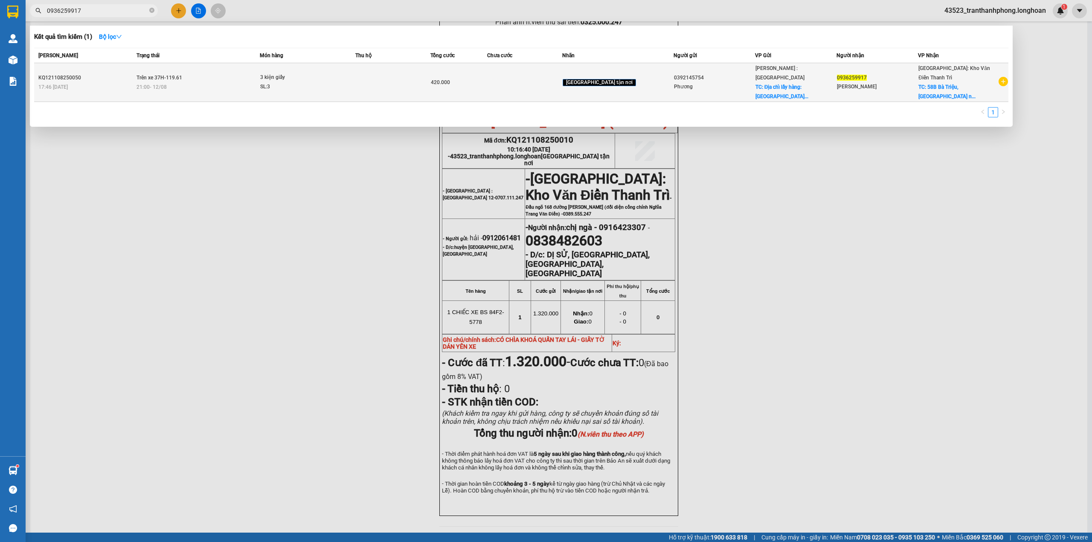
type input "0936259917"
click at [393, 72] on td at bounding box center [392, 82] width 75 height 39
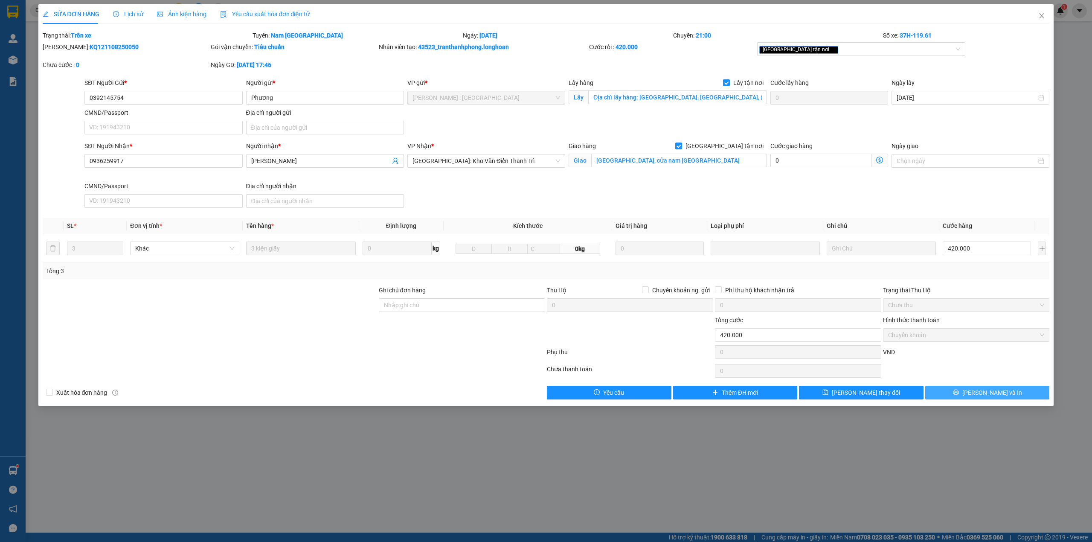
click at [1002, 390] on span "[PERSON_NAME] và In" at bounding box center [992, 392] width 60 height 9
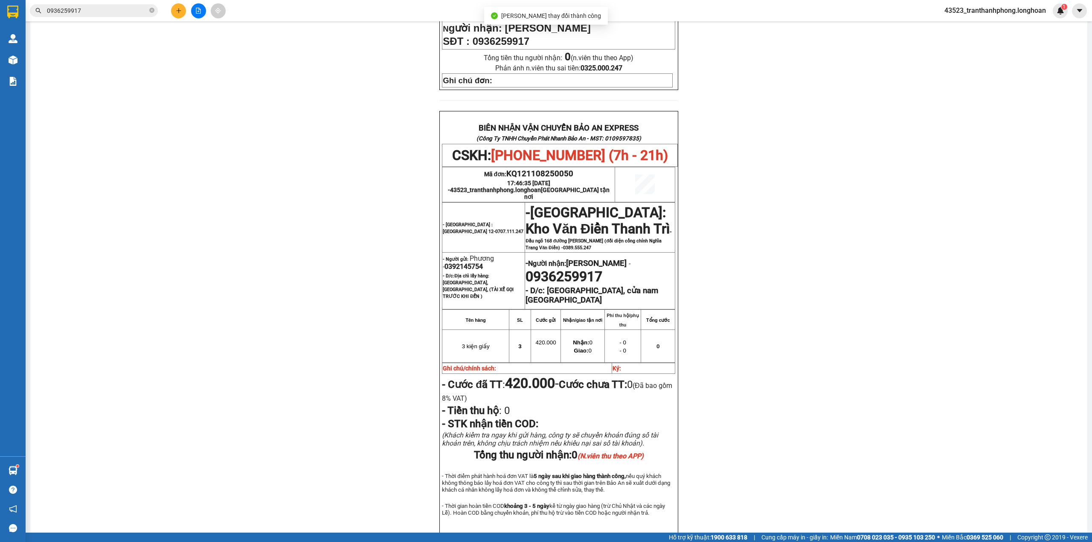
scroll to position [352, 0]
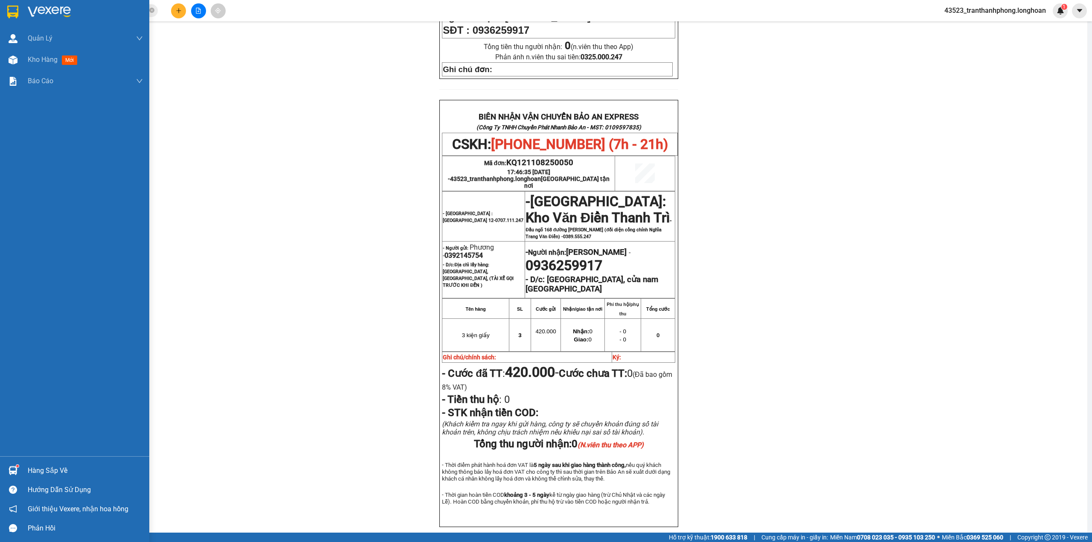
click at [6, 16] on div at bounding box center [13, 11] width 15 height 15
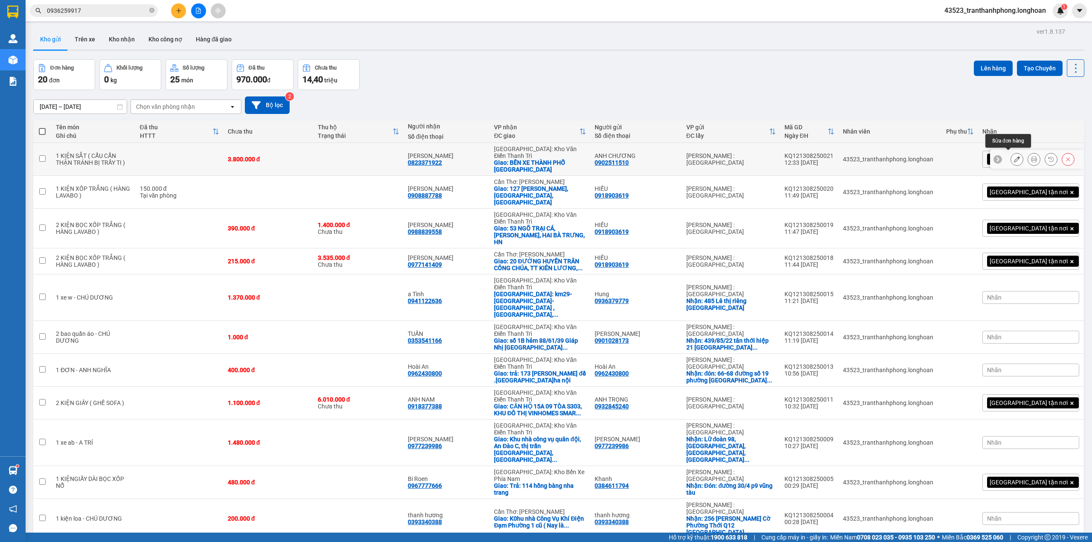
click at [1014, 156] on icon at bounding box center [1017, 159] width 6 height 6
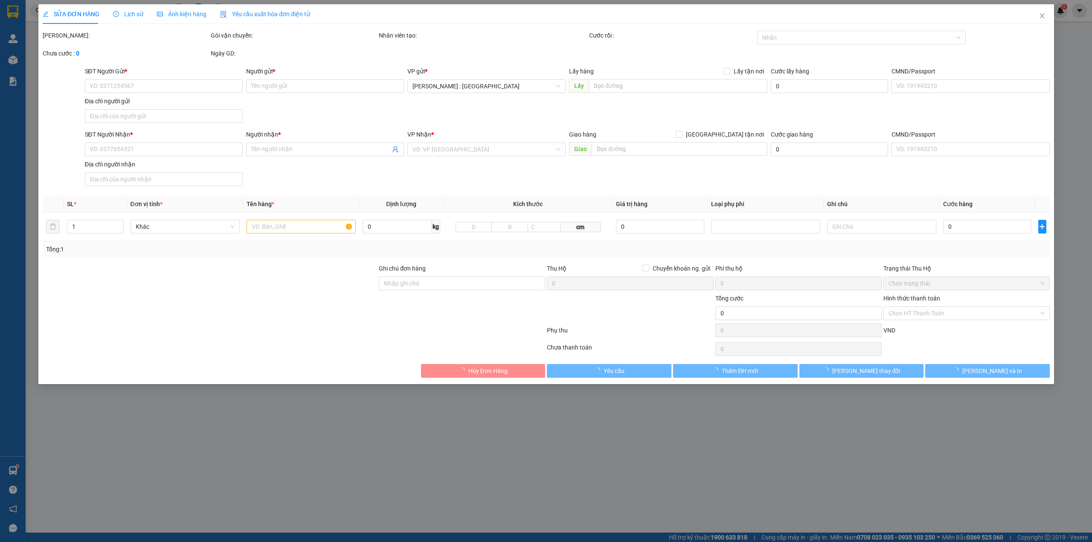
type input "0902511510"
type input "ANH CHƯƠNG"
type input "0823371922"
type input "HÀ HẢI HOÀNG"
checkbox input "true"
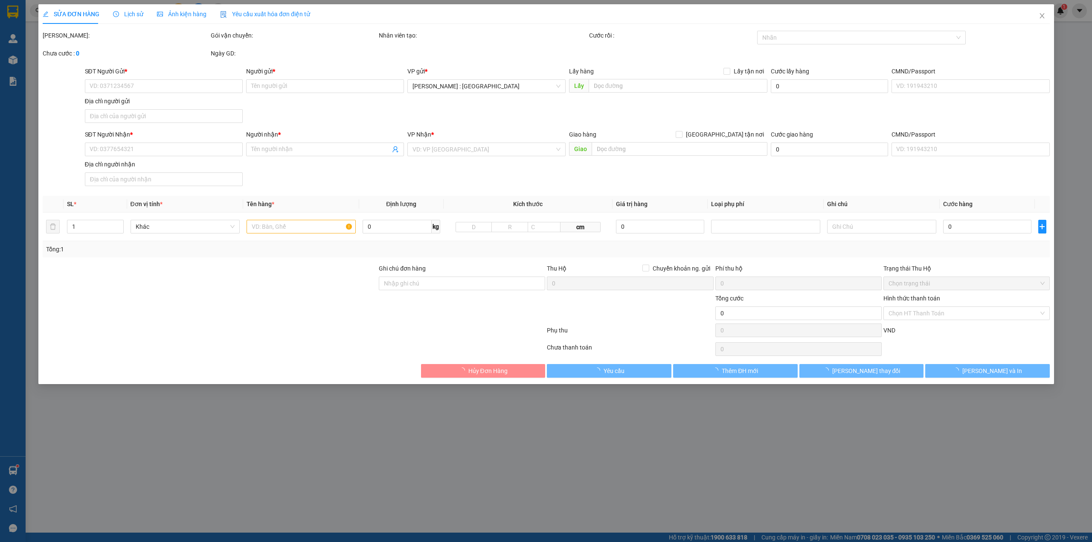
type input "BẾN XE THÀNH PHỐ THÁI NGUYÊN"
type input "3.800.000"
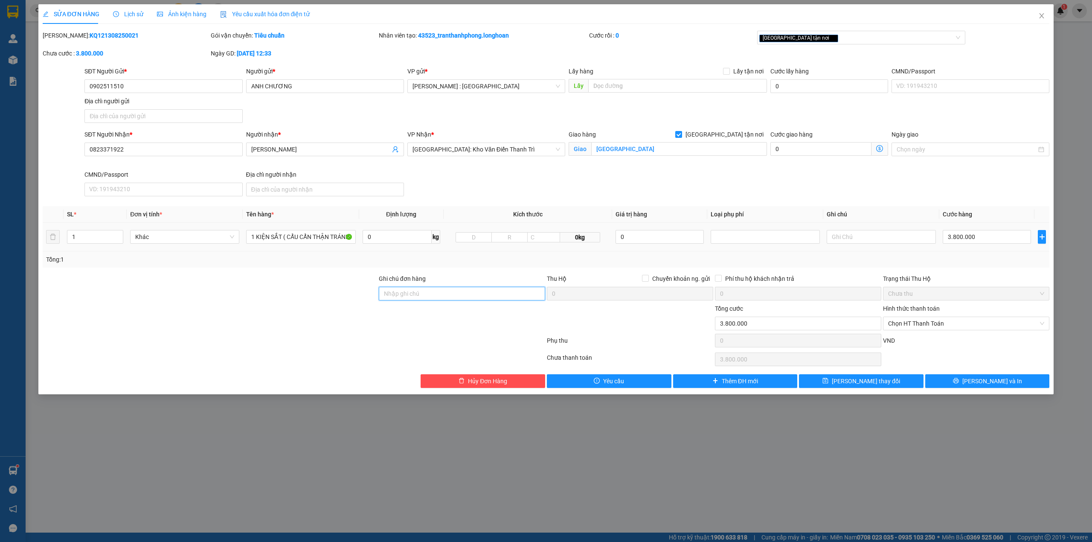
drag, startPoint x: 426, startPoint y: 297, endPoint x: 430, endPoint y: 290, distance: 8.0
click at [429, 293] on input "Ghi chú đơn hàng" at bounding box center [462, 294] width 166 height 14
click at [494, 295] on input "GIAO BAN NGÀY - ĐIỆN TRƯỚC KHÁCH MỬA NGÀY" at bounding box center [462, 294] width 166 height 14
type input "GIAO BAN NGÀY - ĐIỆN TRƯỚC KHÁCH NỬA NGÀY"
click at [968, 379] on button "[PERSON_NAME] và In" at bounding box center [987, 381] width 125 height 14
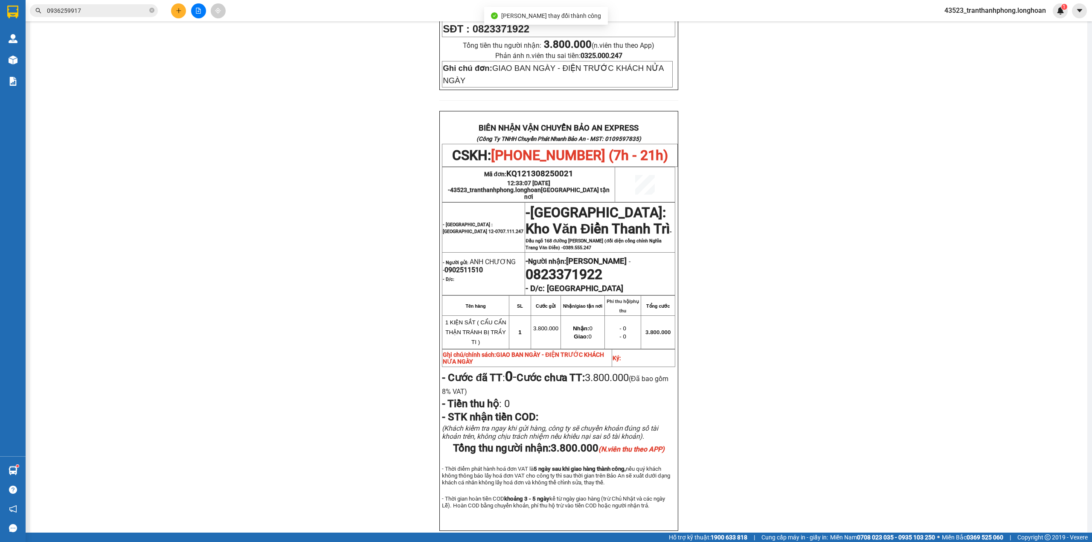
scroll to position [227, 0]
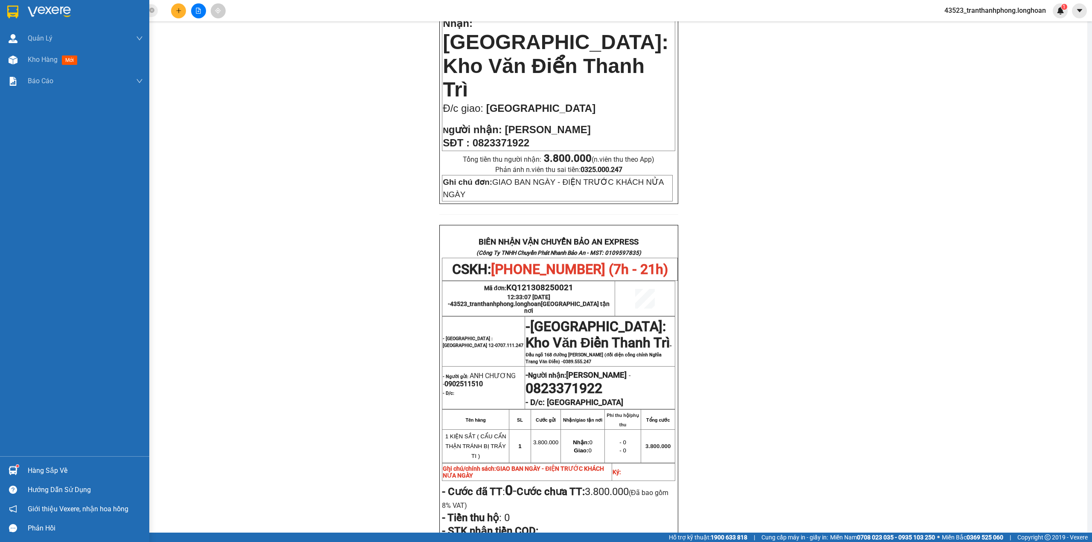
click at [7, 14] on img at bounding box center [12, 12] width 11 height 13
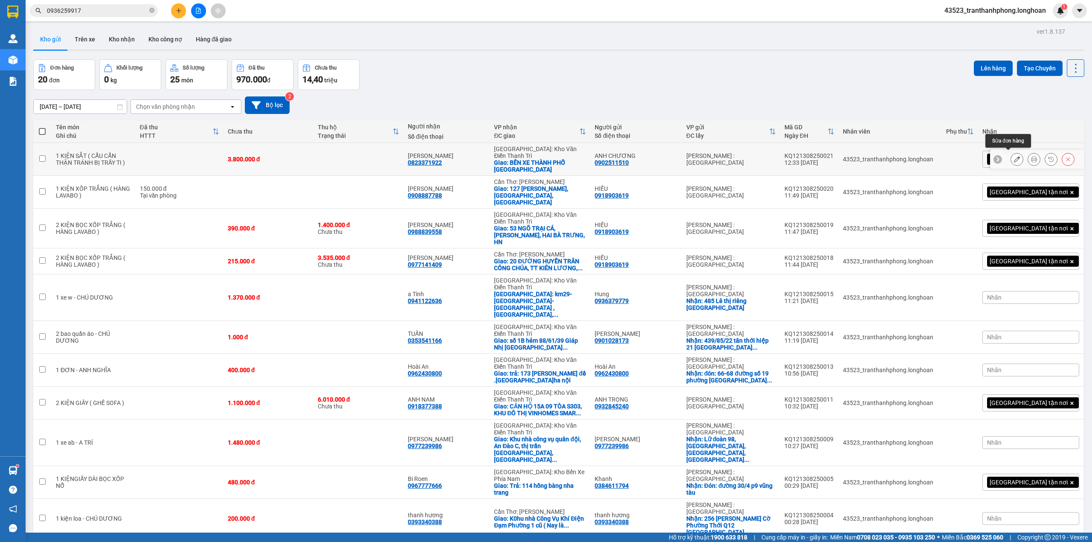
click at [1011, 152] on button at bounding box center [1017, 159] width 12 height 15
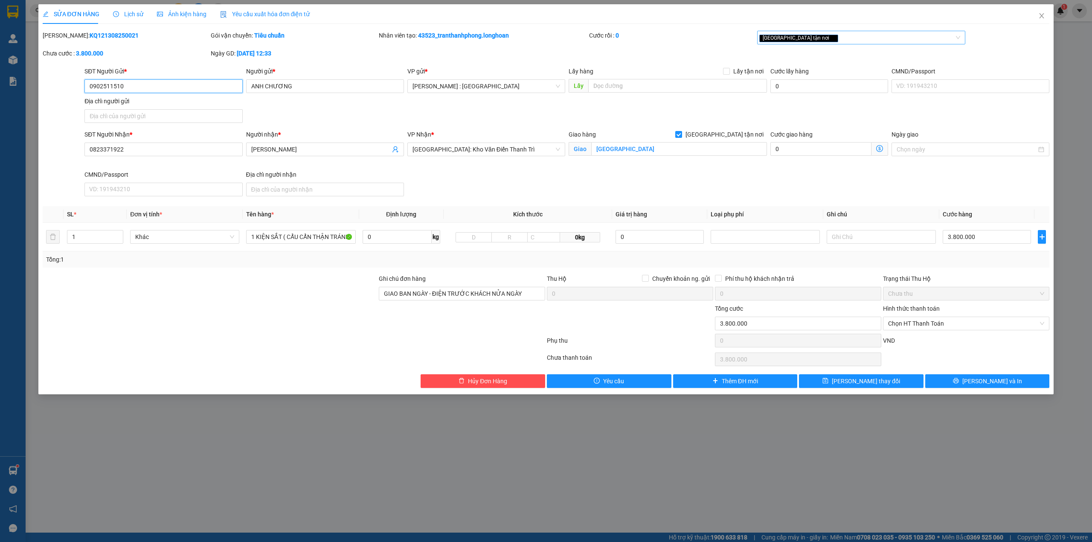
click at [891, 38] on div "[GEOGRAPHIC_DATA] tận nơi" at bounding box center [857, 37] width 196 height 10
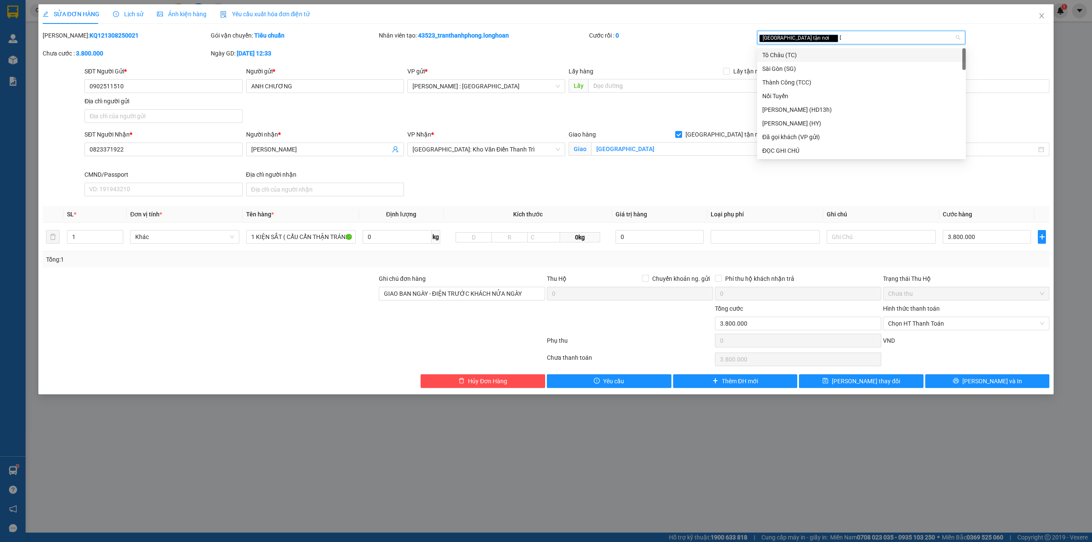
type input "D"
type input "Đ"
click at [783, 78] on div "ĐỌC GHI CHÚ" at bounding box center [861, 82] width 198 height 9
click at [956, 374] on div "Total Paid Fee 0 Total UnPaid Fee 3.800.000 Cash Collection Total Fee Mã ĐH: KQ…" at bounding box center [546, 209] width 1007 height 357
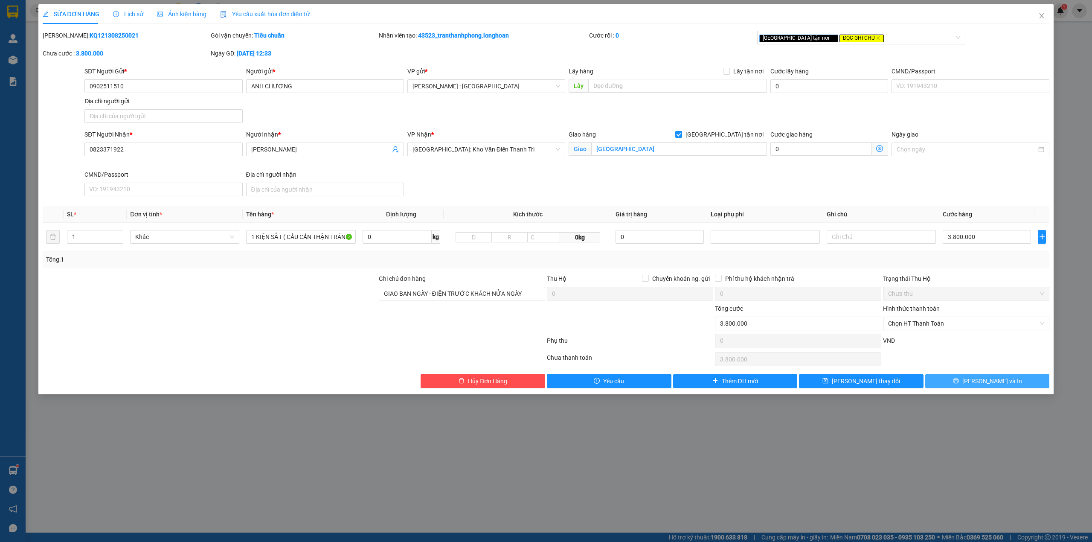
click at [955, 379] on button "[PERSON_NAME] và In" at bounding box center [987, 381] width 125 height 14
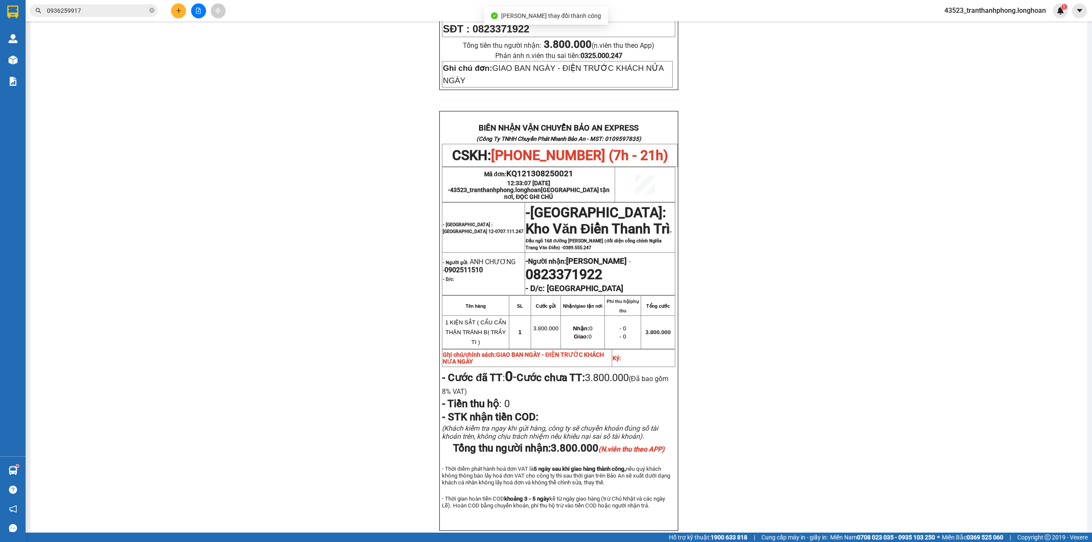
scroll to position [367, 0]
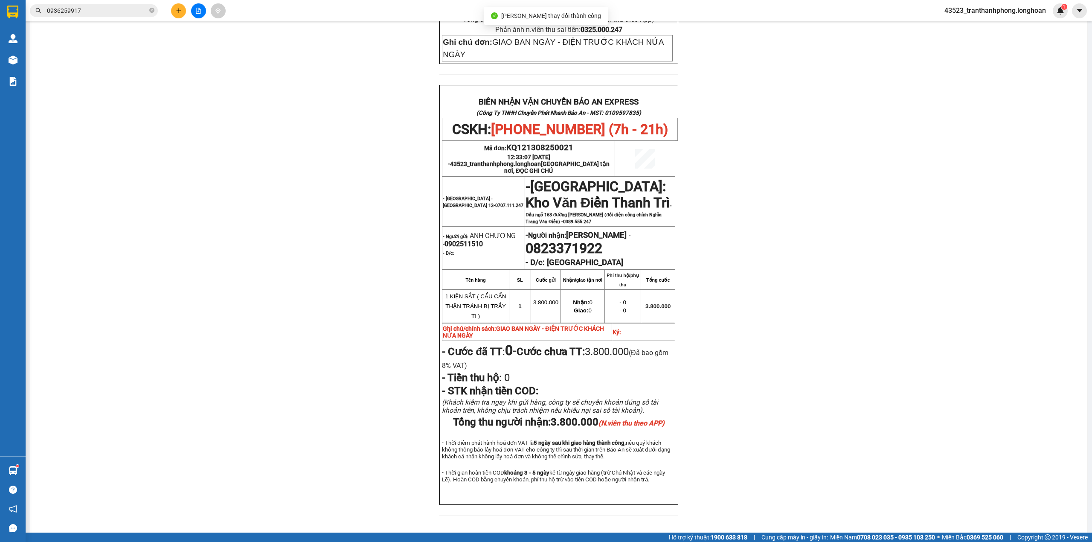
click at [466, 240] on span "0902511510" at bounding box center [463, 244] width 38 height 8
copy span "0902511510"
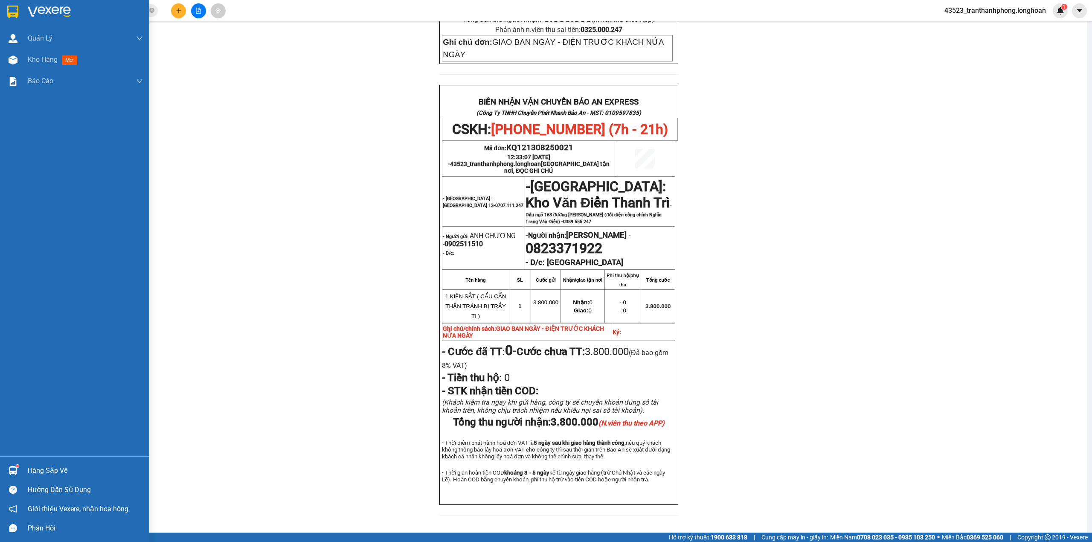
click at [0, 14] on div at bounding box center [74, 14] width 149 height 28
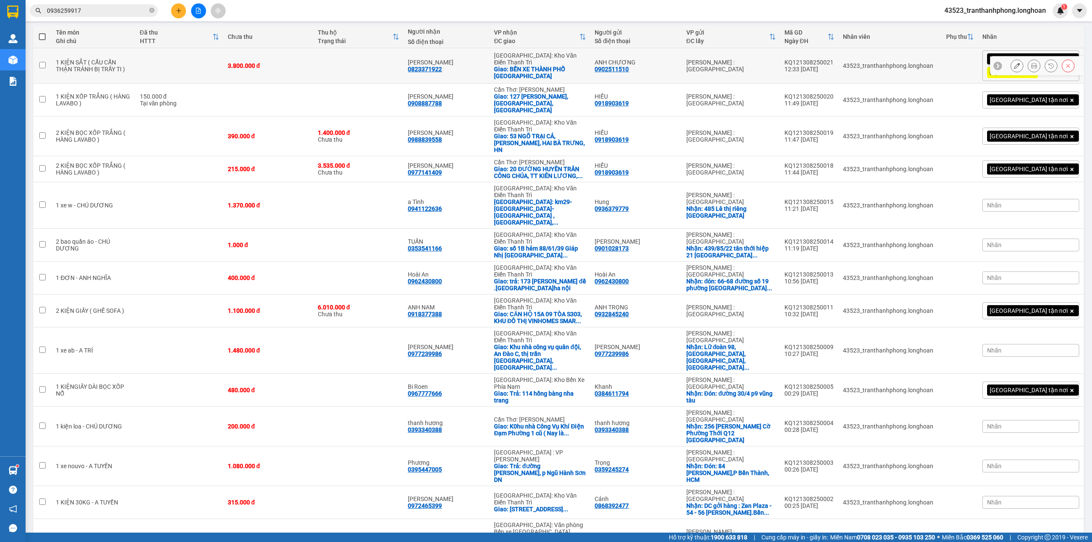
scroll to position [96, 0]
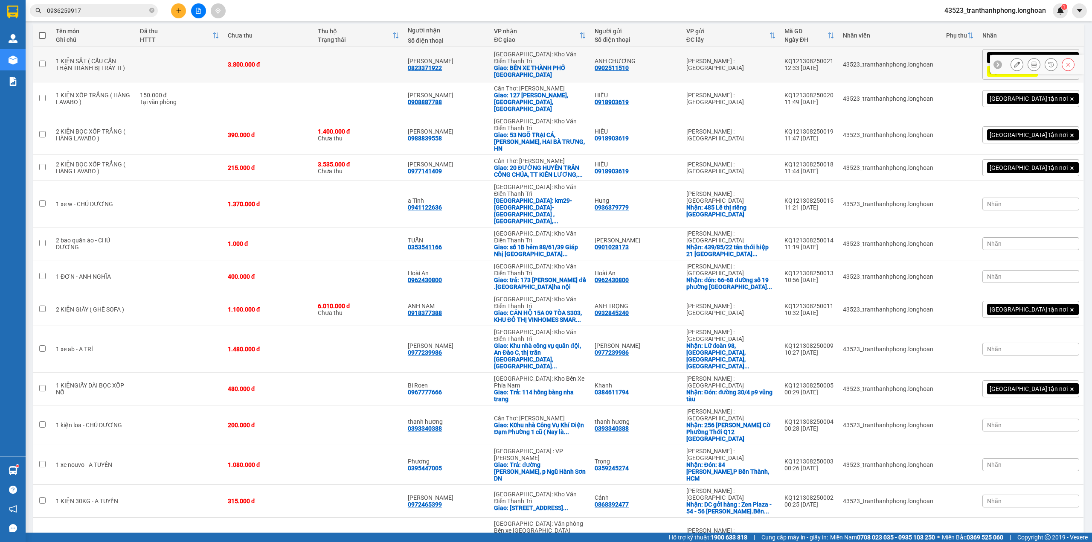
click at [1028, 69] on button at bounding box center [1034, 64] width 12 height 15
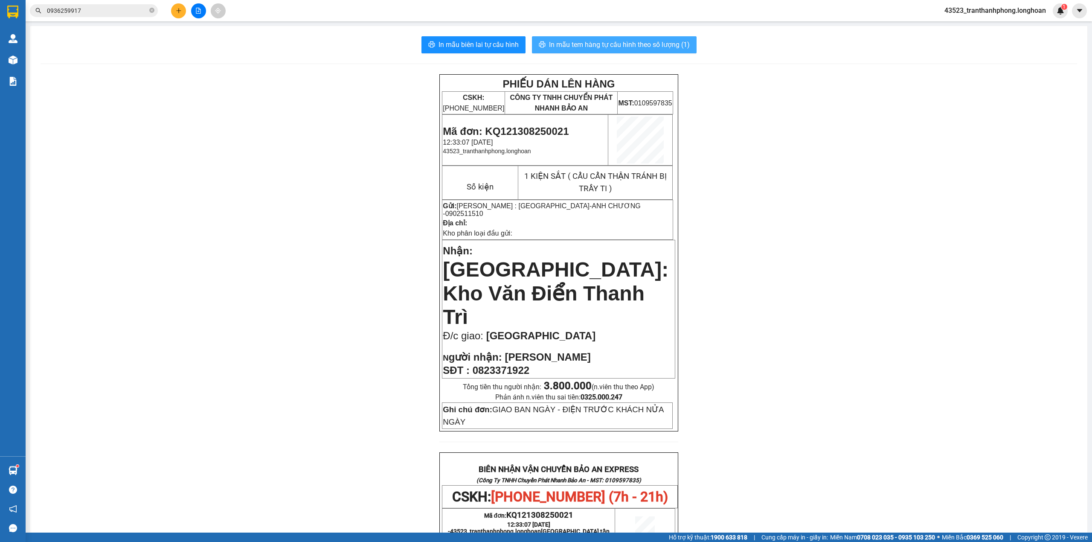
click at [552, 42] on span "In mẫu tem hàng tự cấu hình theo số lượng (1)" at bounding box center [619, 44] width 141 height 11
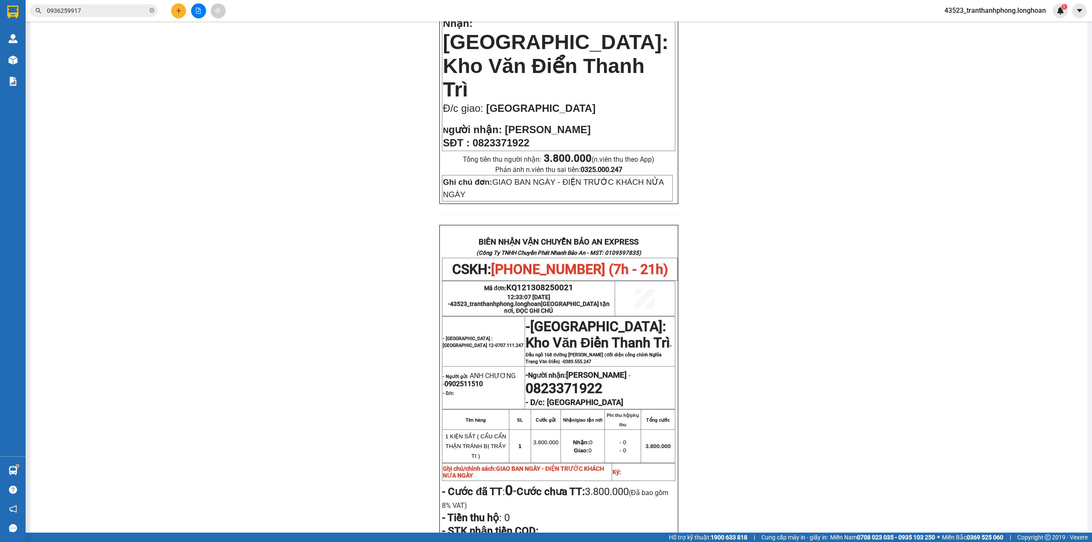
scroll to position [367, 0]
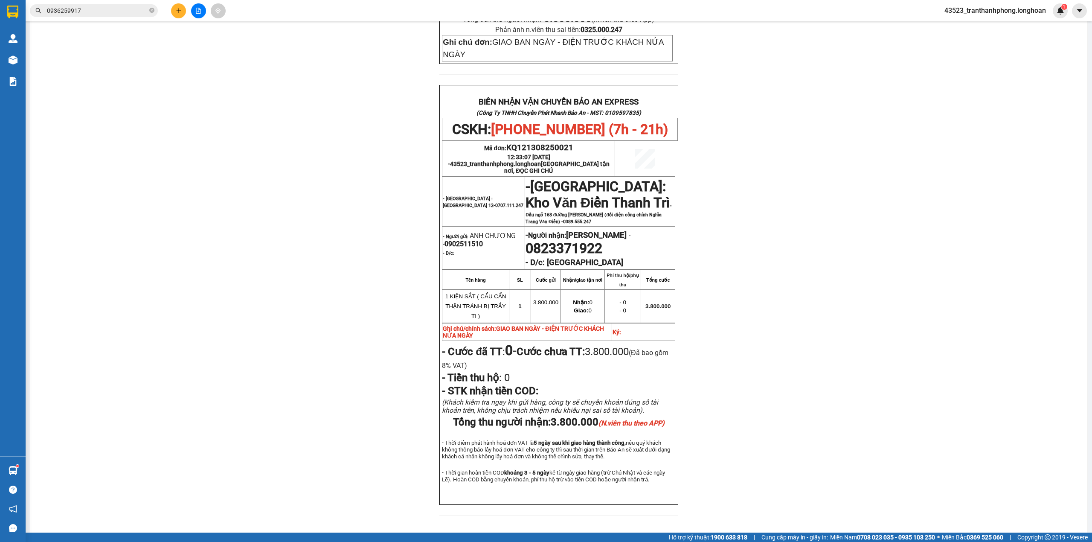
click at [459, 240] on span "0902511510" at bounding box center [463, 244] width 38 height 8
copy span "0902511510"
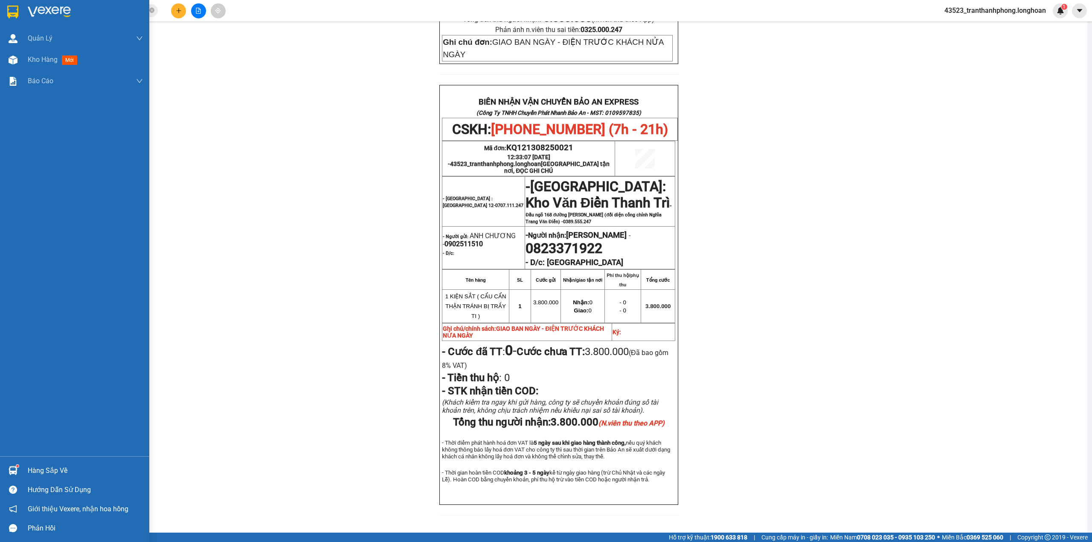
click at [0, 11] on div at bounding box center [74, 14] width 149 height 28
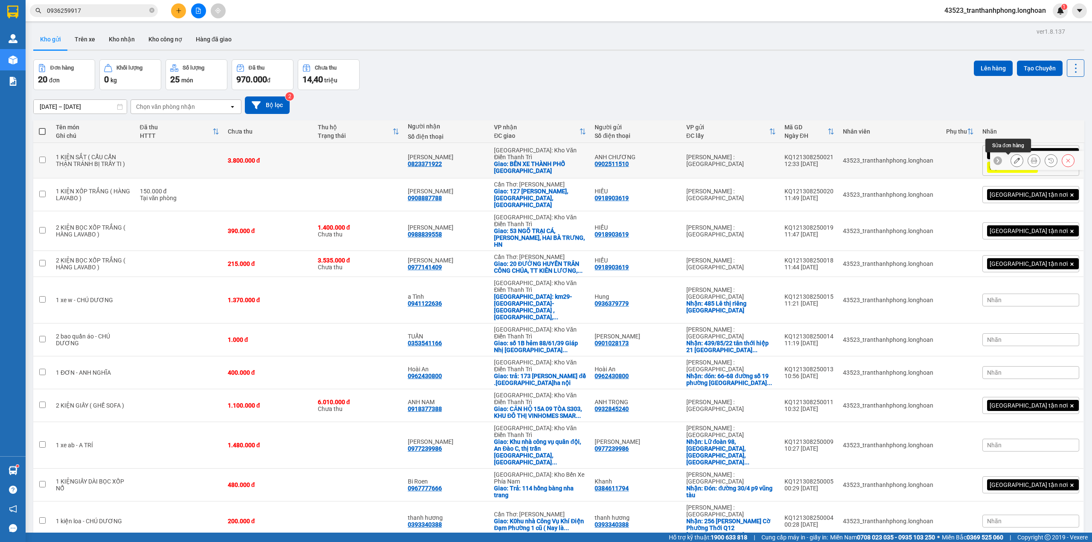
click at [1014, 159] on icon at bounding box center [1017, 160] width 6 height 6
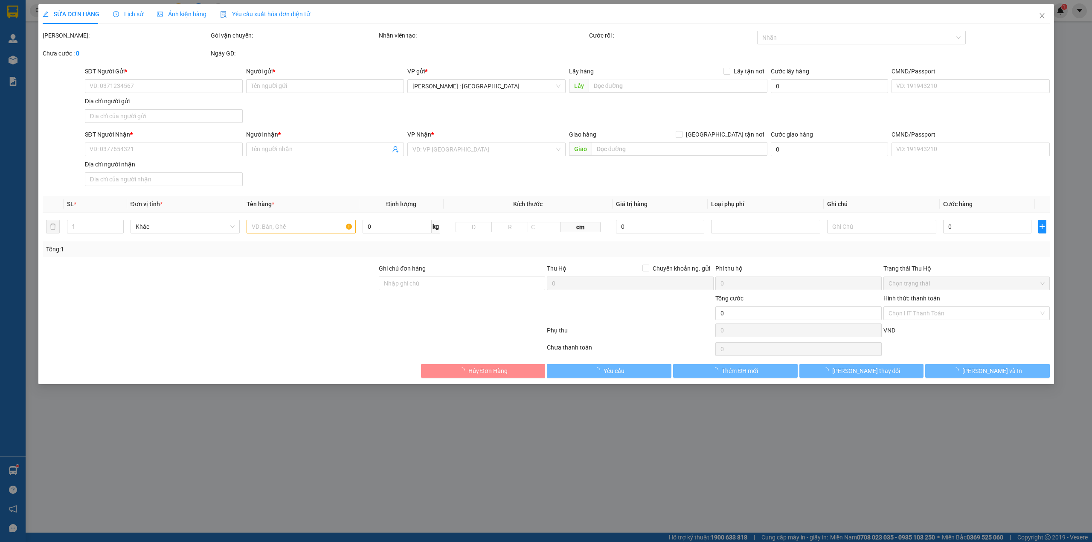
type input "0902511510"
type input "ANH CHƯƠNG"
type input "0823371922"
type input "HÀ HẢI HOÀNG"
checkbox input "true"
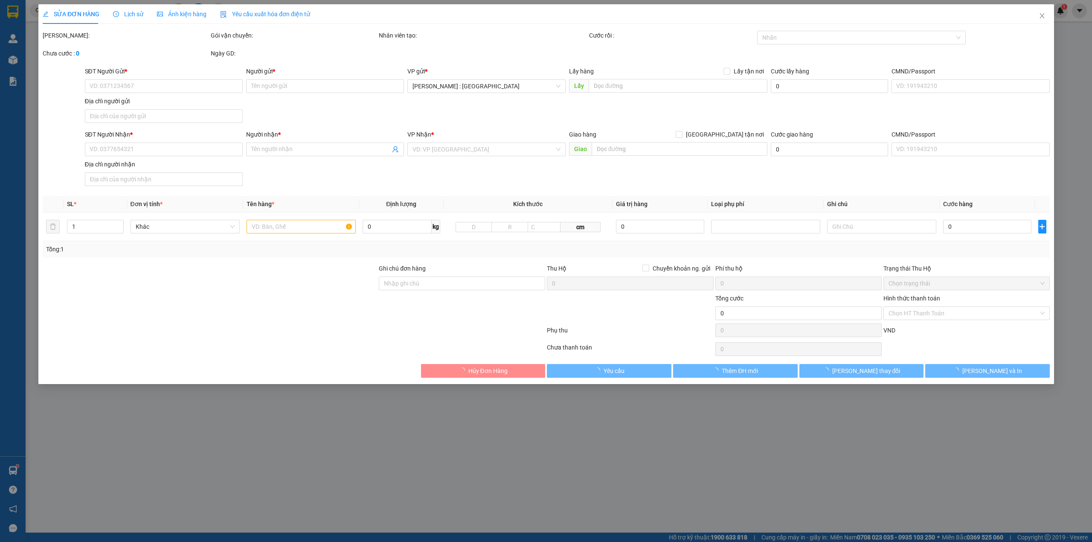
type input "BẾN XE THÀNH PHỐ THÁI NGUYÊN"
type input "GIAO BAN NGÀY - ĐIỆN TRƯỚC KHÁCH NỬA NGÀY"
type input "3.800.000"
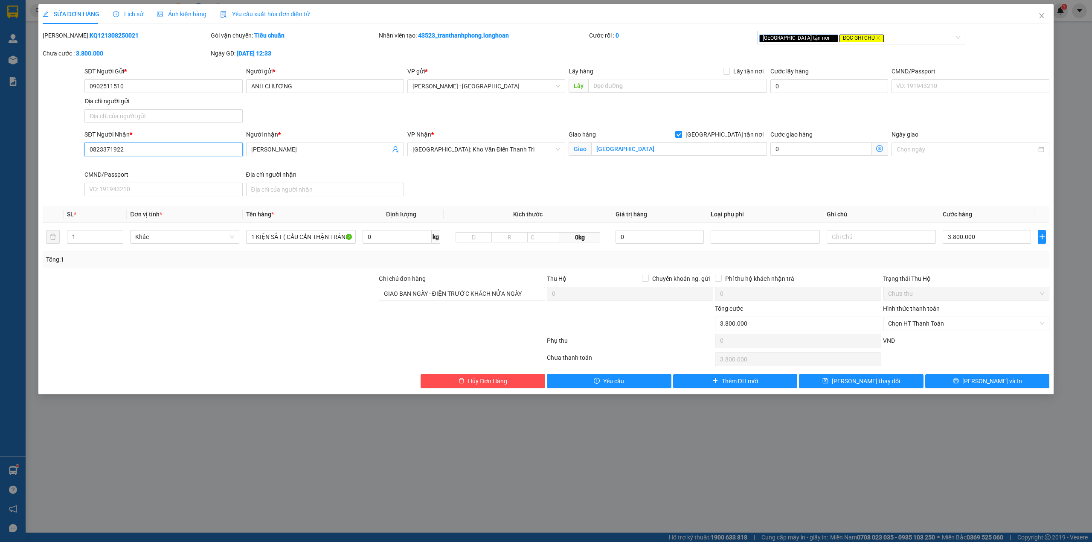
drag, startPoint x: 176, startPoint y: 152, endPoint x: 0, endPoint y: 108, distance: 181.1
click at [0, 117] on div "SỬA ĐƠN HÀNG Lịch sử Ảnh kiện hàng Yêu cầu xuất hóa đơn điện tử Total Paid Fee …" at bounding box center [546, 271] width 1092 height 542
paste input "94 1999129"
click at [98, 147] on input "094 1999129" at bounding box center [163, 149] width 158 height 14
click at [107, 144] on input "094 1999129" at bounding box center [163, 149] width 158 height 14
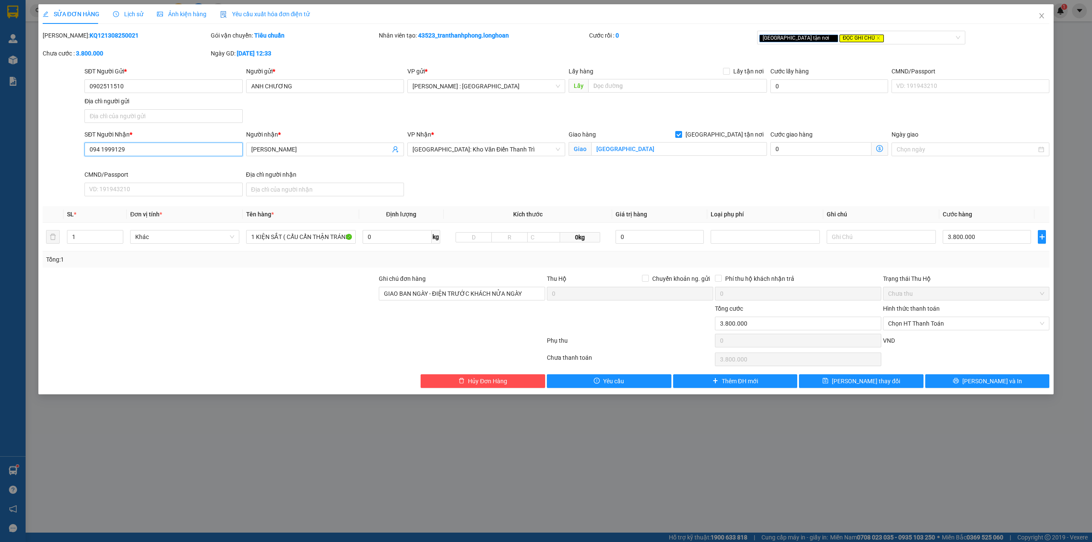
click at [103, 152] on input "094 1999129" at bounding box center [163, 149] width 158 height 14
type input "0823371922"
click at [342, 144] on span "HÀ HẢI HOÀNG" at bounding box center [325, 149] width 158 height 14
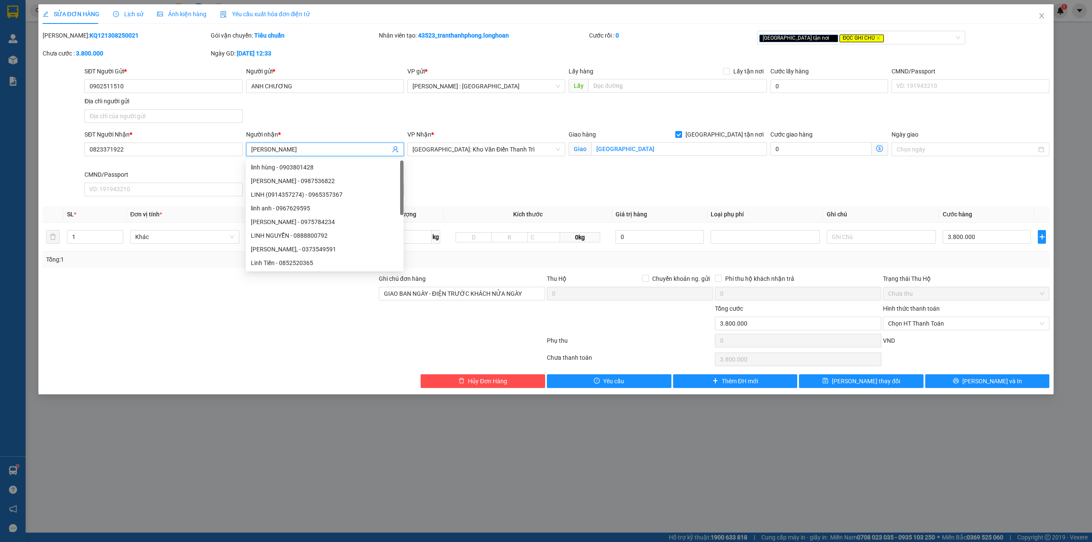
paste input "0823371922"
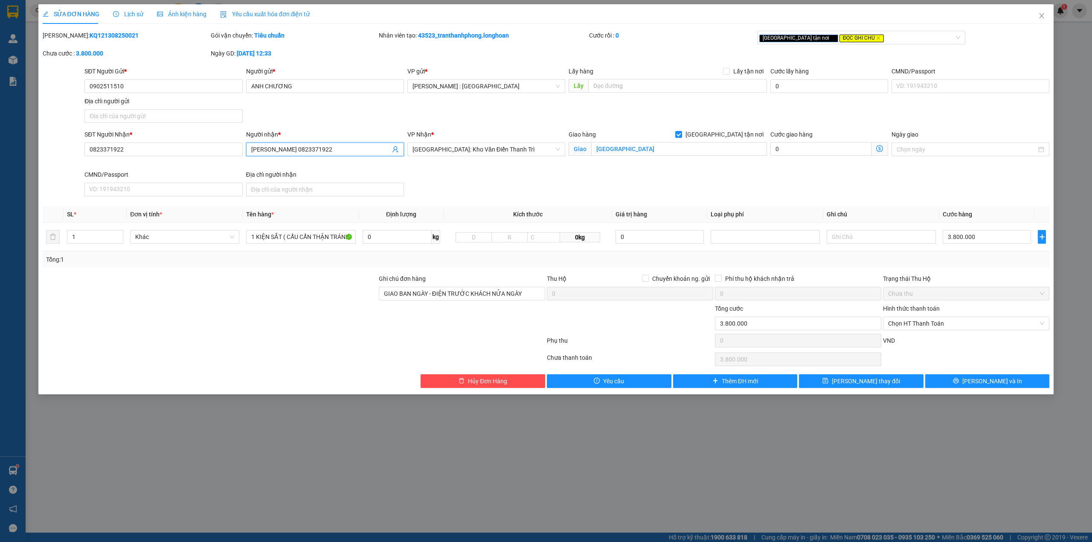
drag, startPoint x: 293, startPoint y: 147, endPoint x: 171, endPoint y: 159, distance: 121.7
click at [177, 159] on div "SĐT Người Nhận * 0823371922 Người nhận * HÀ HẢI HOÀNG 0823371922 HÀ HẢI HOÀNG 0…" at bounding box center [567, 165] width 968 height 70
type input "SÁNG VT 0823371922"
click at [138, 153] on div "SĐT Người Nhận * 0823371922" at bounding box center [163, 145] width 158 height 30
drag, startPoint x: 81, startPoint y: 154, endPoint x: 31, endPoint y: 143, distance: 50.5
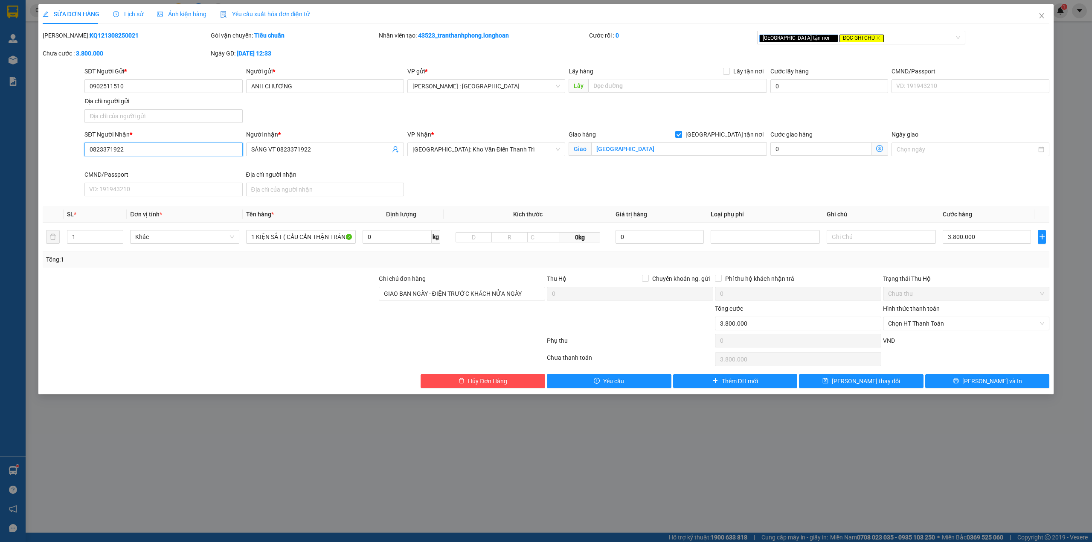
click at [65, 154] on div "SĐT Người Nhận * 0823371922 Người nhận * SÁNG VT 0823371922 VP Nhận * Hà Nội: K…" at bounding box center [546, 165] width 1008 height 70
paste input "094 1999129"
drag, startPoint x: 122, startPoint y: 128, endPoint x: 108, endPoint y: 147, distance: 23.1
click at [108, 147] on input "094 1999129" at bounding box center [163, 149] width 158 height 14
type input "0941999129"
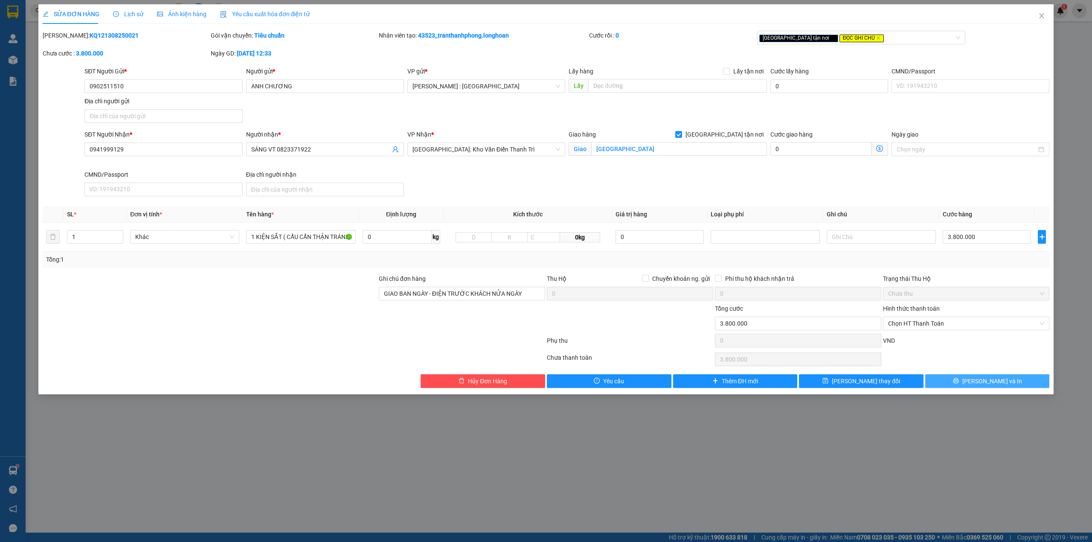
drag, startPoint x: 950, startPoint y: 382, endPoint x: 946, endPoint y: 384, distance: 5.0
click at [950, 384] on button "[PERSON_NAME] và In" at bounding box center [987, 381] width 125 height 14
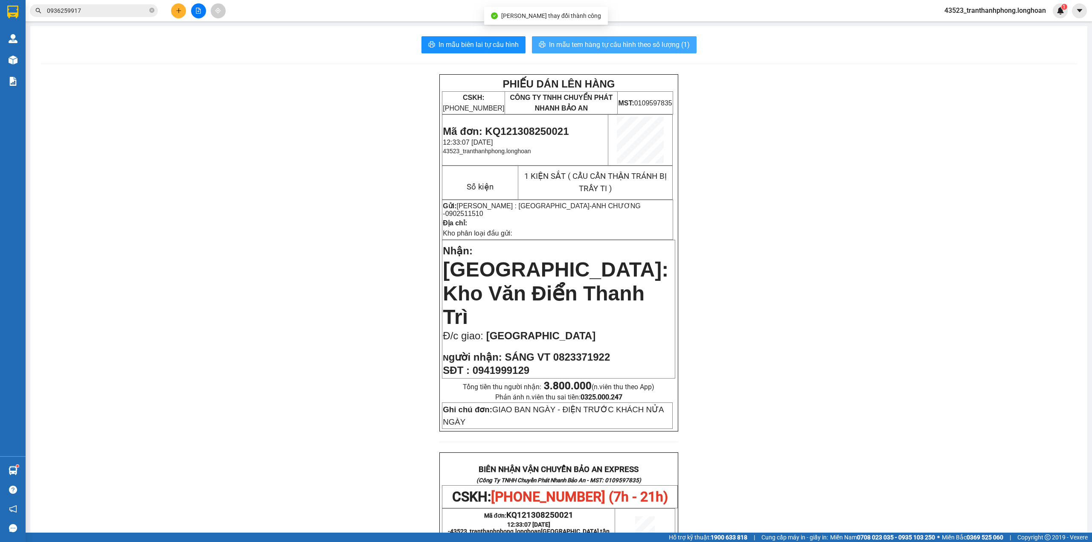
click at [673, 46] on span "In mẫu tem hàng tự cấu hình theo số lượng (1)" at bounding box center [619, 44] width 141 height 11
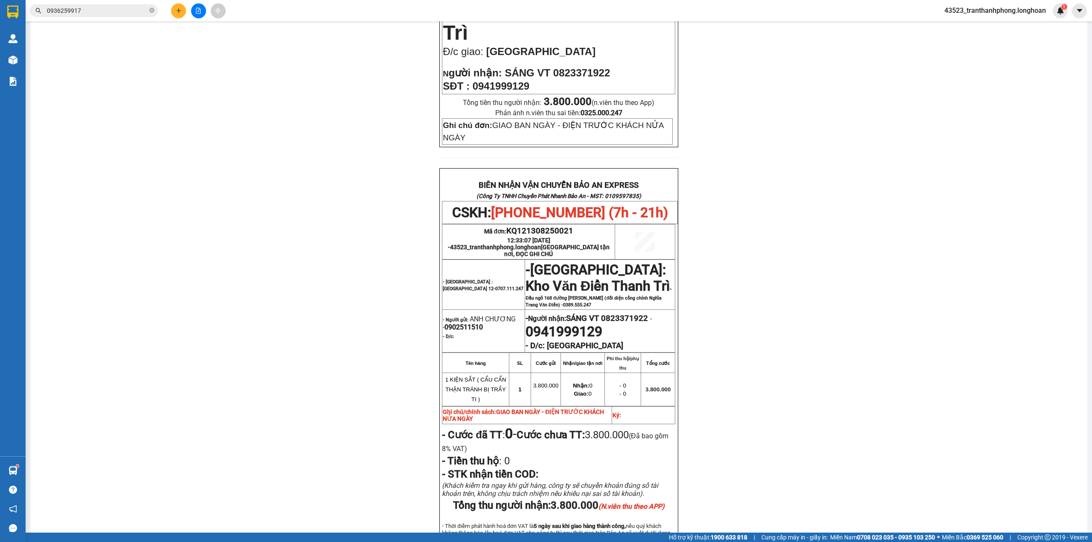
scroll to position [367, 0]
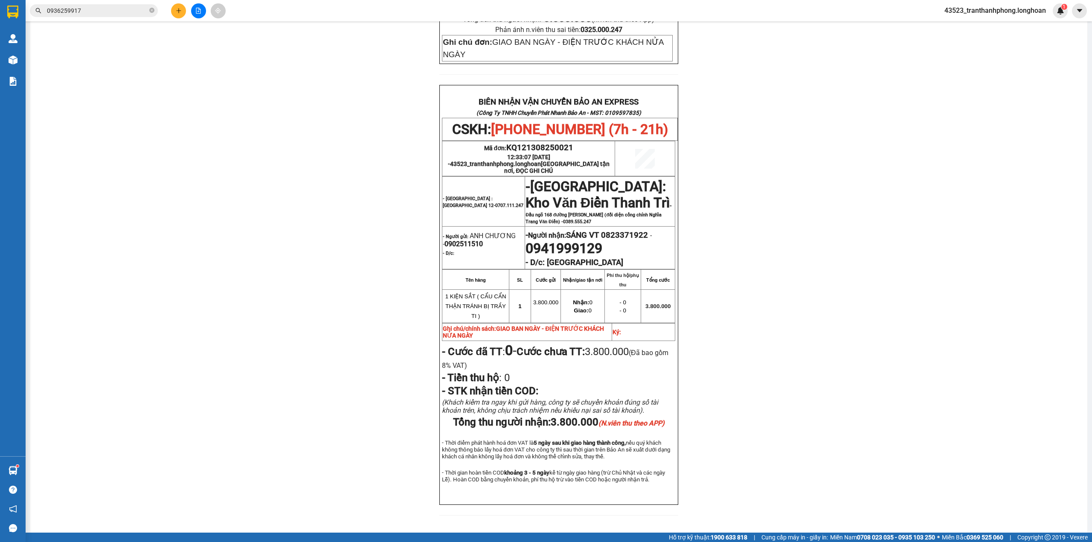
click at [470, 240] on span "0902511510" at bounding box center [463, 244] width 38 height 8
copy span "0902511510"
click at [152, 11] on icon "close-circle" at bounding box center [151, 10] width 5 height 5
click at [135, 9] on input "text" at bounding box center [97, 10] width 101 height 9
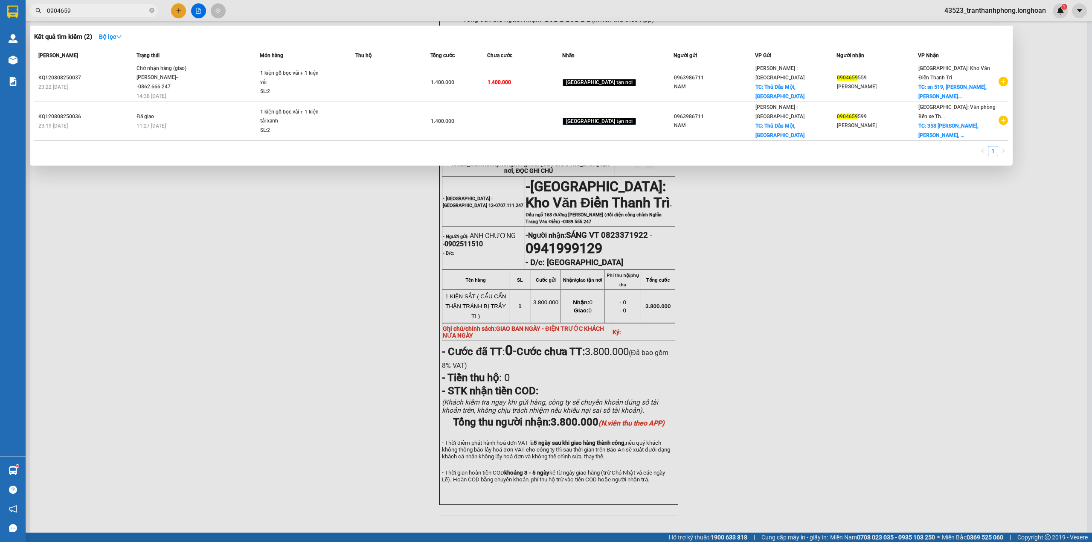
type input "0904659"
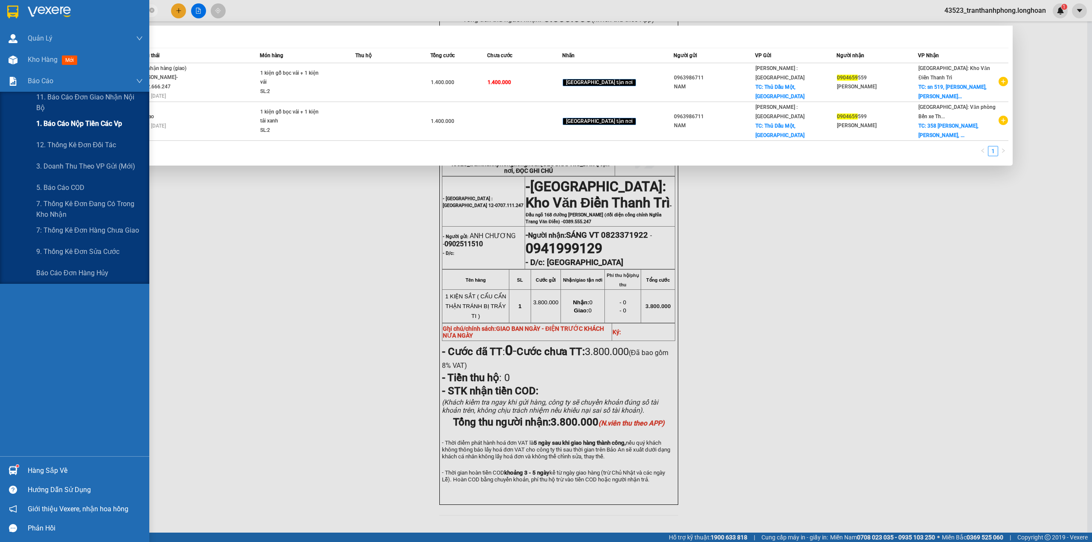
drag, startPoint x: 59, startPoint y: 130, endPoint x: 67, endPoint y: 130, distance: 8.1
click at [59, 130] on div "1. Báo cáo nộp tiền các vp" at bounding box center [89, 123] width 107 height 21
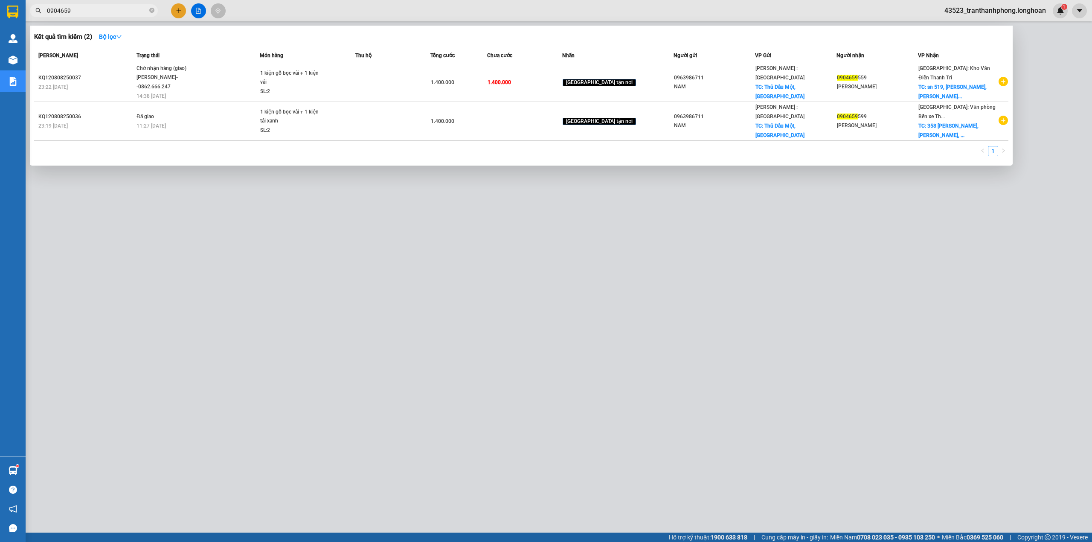
click at [157, 234] on div at bounding box center [546, 271] width 1092 height 542
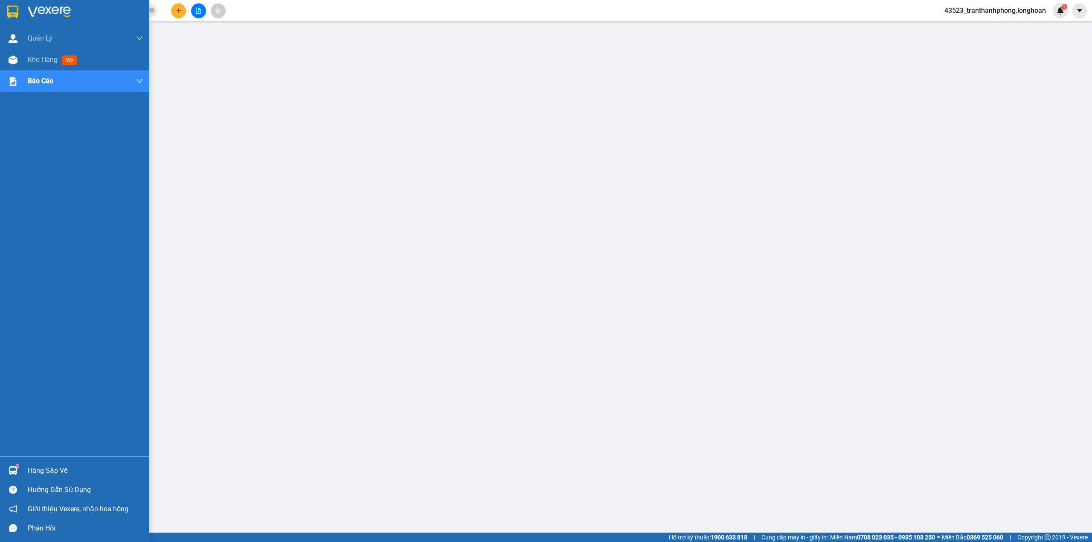
click at [49, 12] on img at bounding box center [49, 12] width 43 height 13
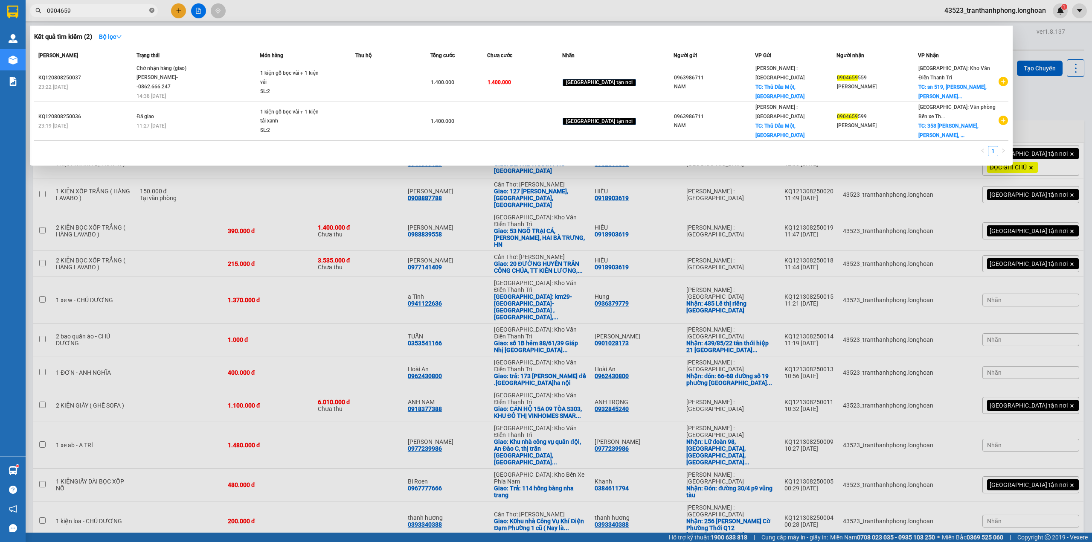
click at [150, 12] on icon "close-circle" at bounding box center [151, 10] width 5 height 5
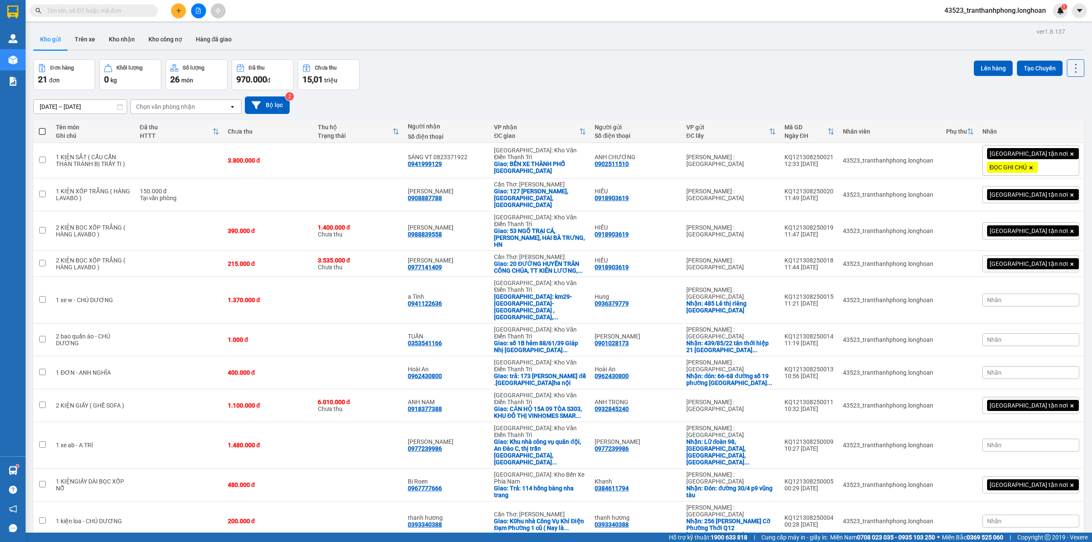
click at [147, 9] on input "text" at bounding box center [97, 10] width 101 height 9
paste input "0909900667"
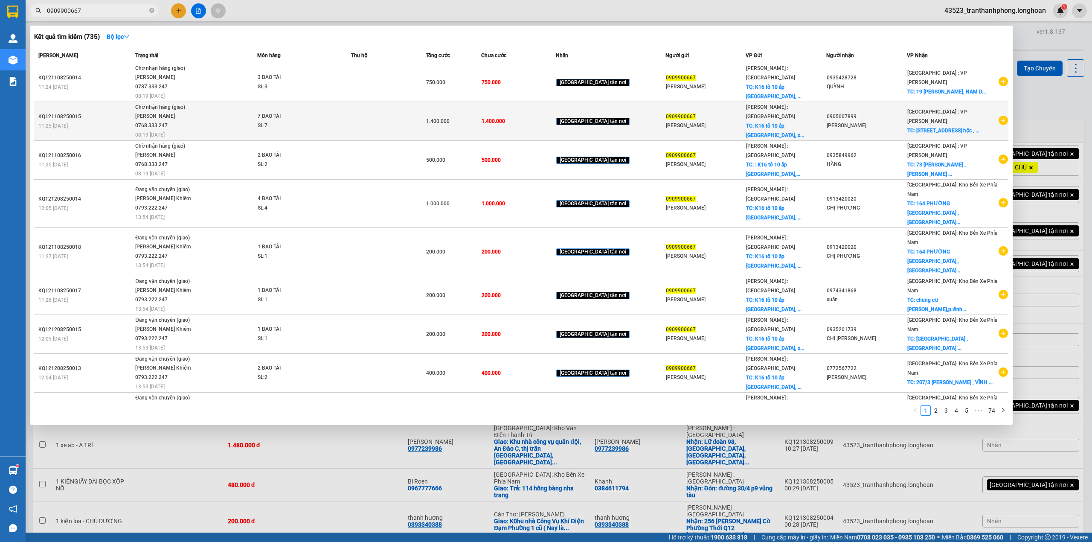
type input "0909900667"
click at [871, 130] on td "0905007899 trinh thùy" at bounding box center [866, 121] width 81 height 39
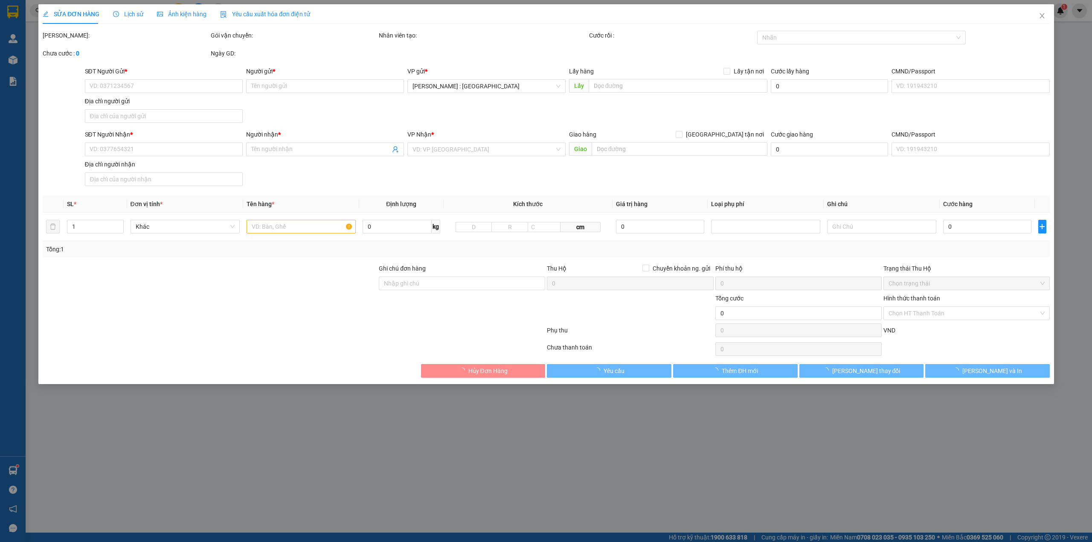
type input "0909900667"
type input "ANH BẢO"
checkbox input "true"
type input "K16 tổ 10 ấp Phước Hiệp, xã Phước Tỉnh huyện Long Điền, Bà Rịa Vũng Tau"
type input "0905007899"
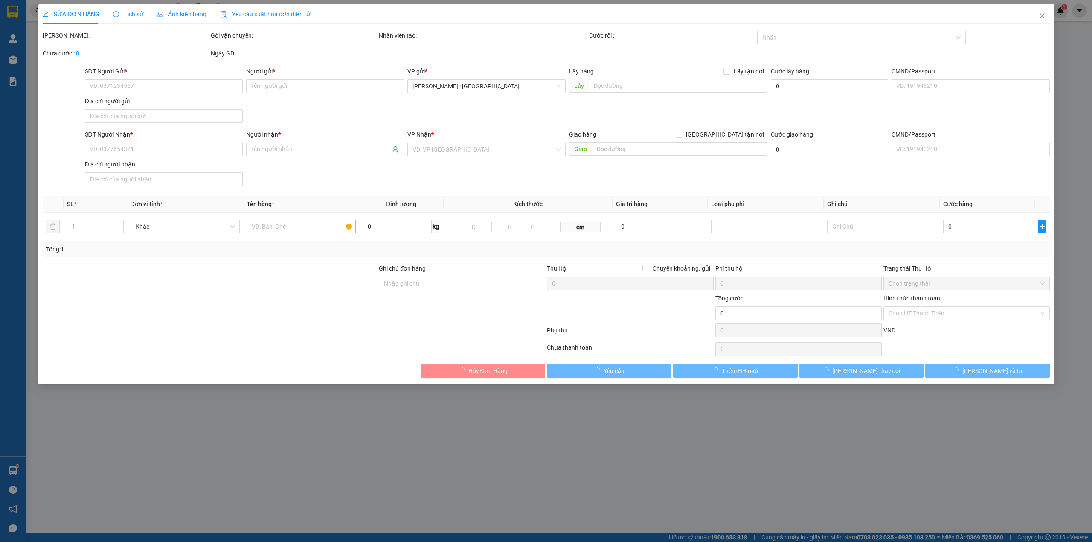
type input "trinh thùy"
checkbox input "true"
type input "224 đường lương nhữ hộc , khuê trung , cẩm lệ , đà nẵng"
type input "1.400.000"
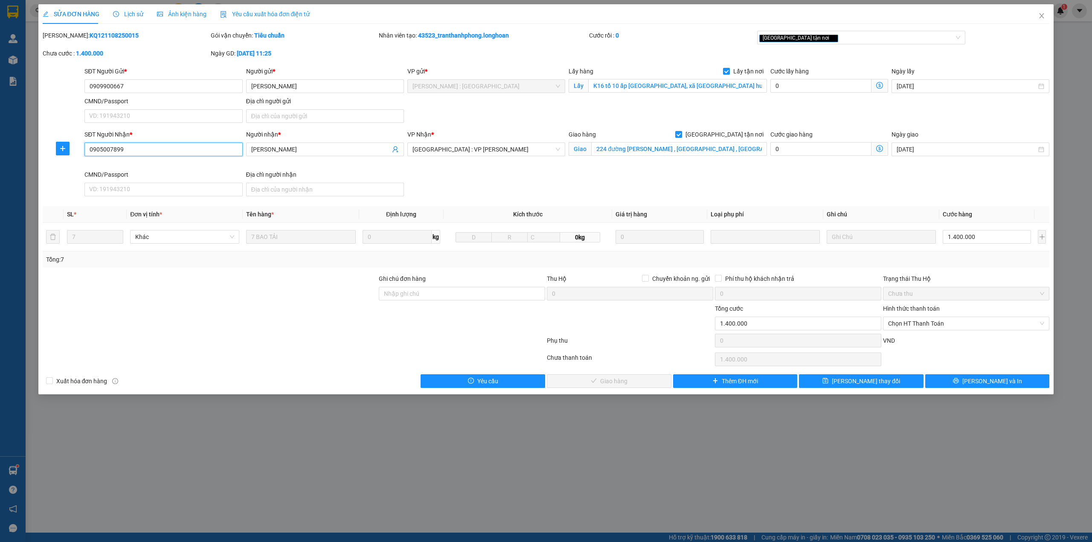
click at [180, 149] on input "0905007899" at bounding box center [163, 149] width 158 height 14
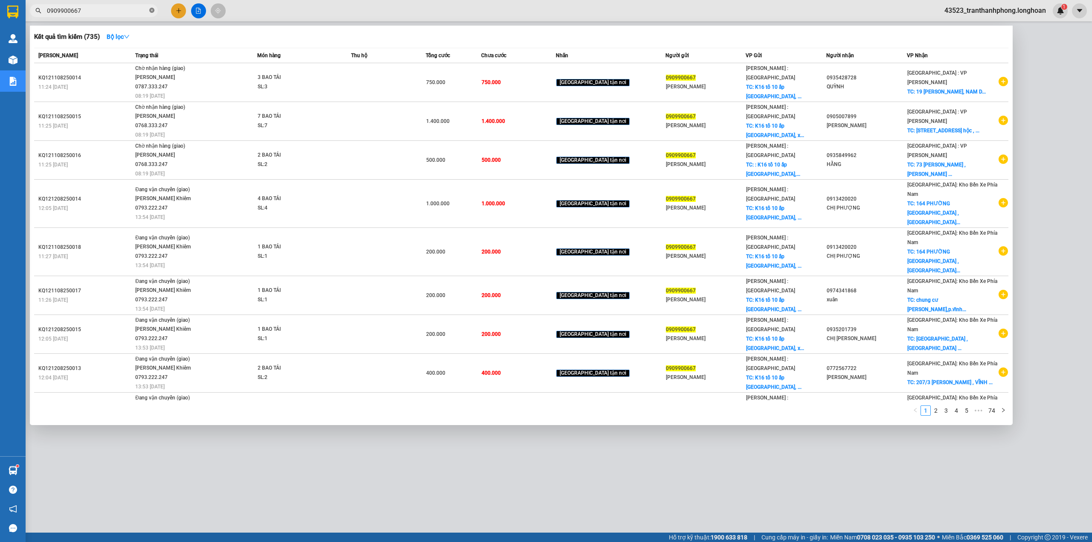
click at [151, 11] on icon "close-circle" at bounding box center [151, 10] width 5 height 5
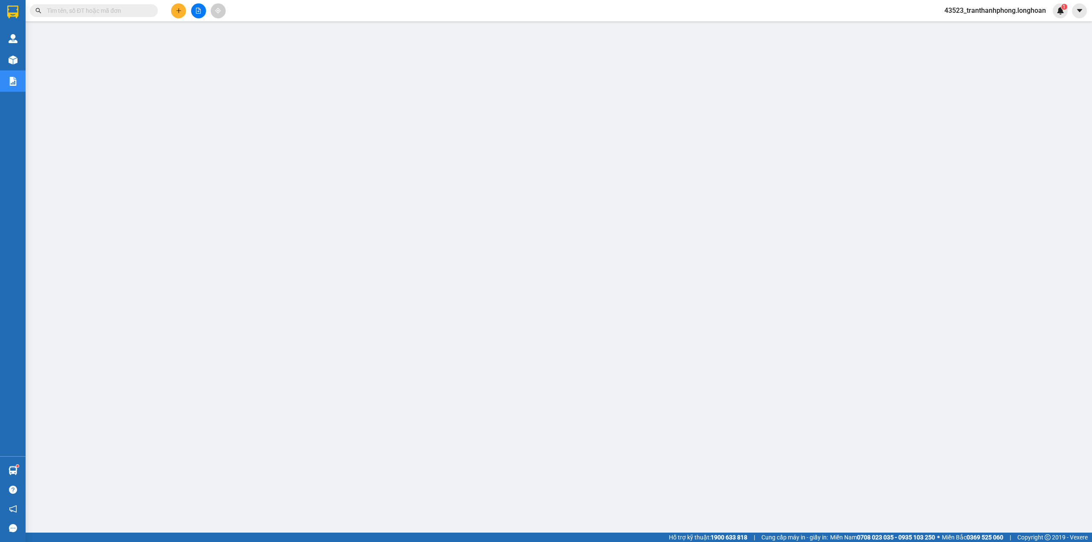
drag, startPoint x: 142, startPoint y: 9, endPoint x: 134, endPoint y: 10, distance: 7.8
click at [137, 10] on input "text" at bounding box center [97, 10] width 101 height 9
paste input "0905007899"
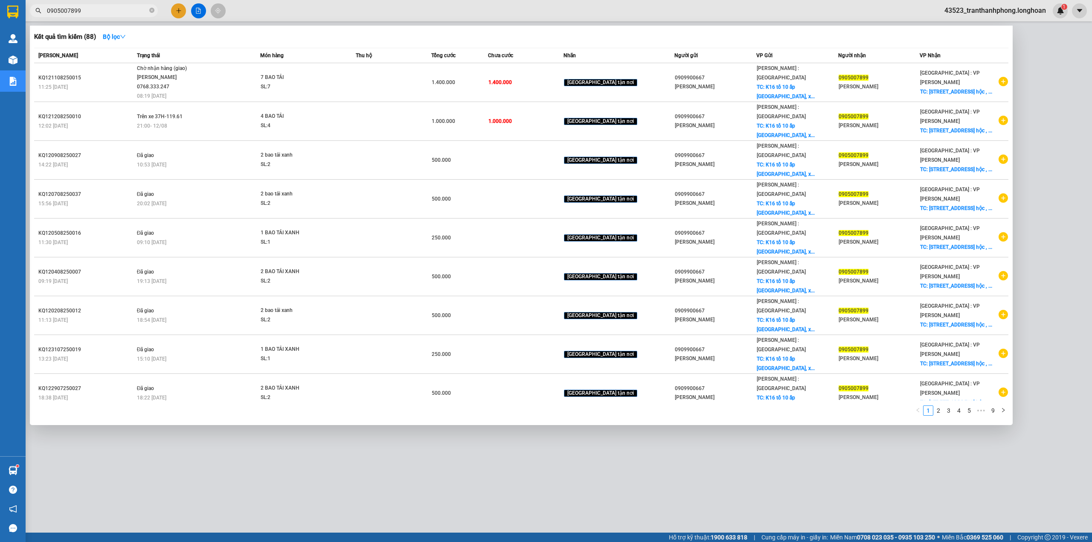
type input "0905007899"
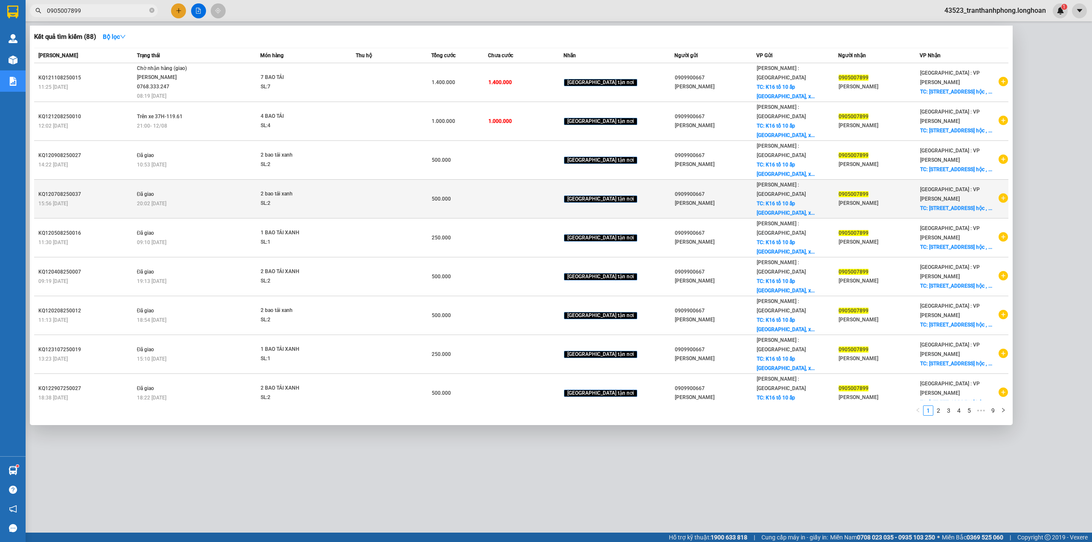
click at [215, 180] on td "Đã giao 20:02 - 11/08" at bounding box center [198, 199] width 126 height 39
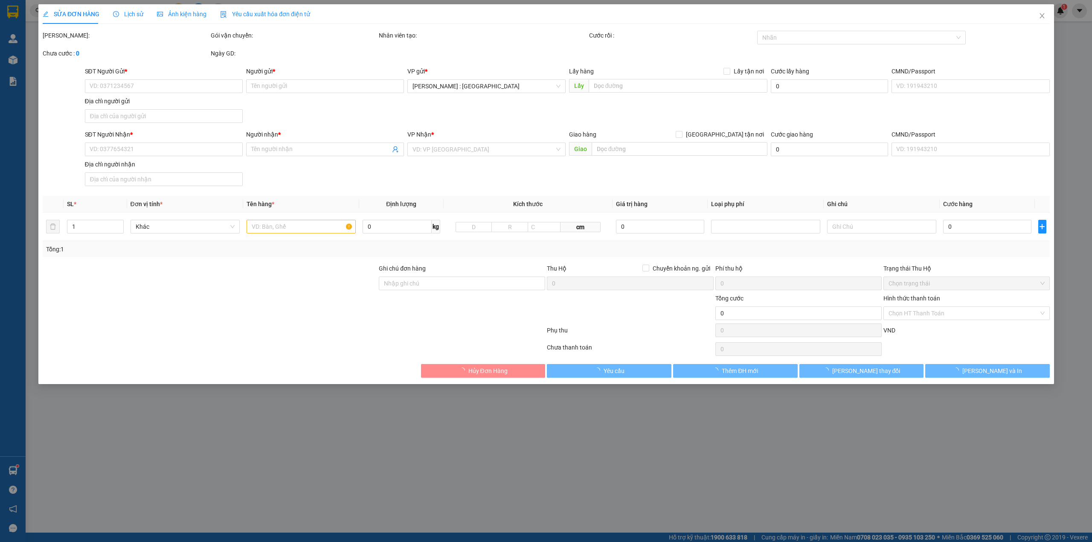
type input "0909900667"
type input "[PERSON_NAME]"
checkbox input "true"
type input "K16 tổ 10 ấp [GEOGRAPHIC_DATA], xã [GEOGRAPHIC_DATA] huyện [GEOGRAPHIC_DATA], […"
type input "0905007899"
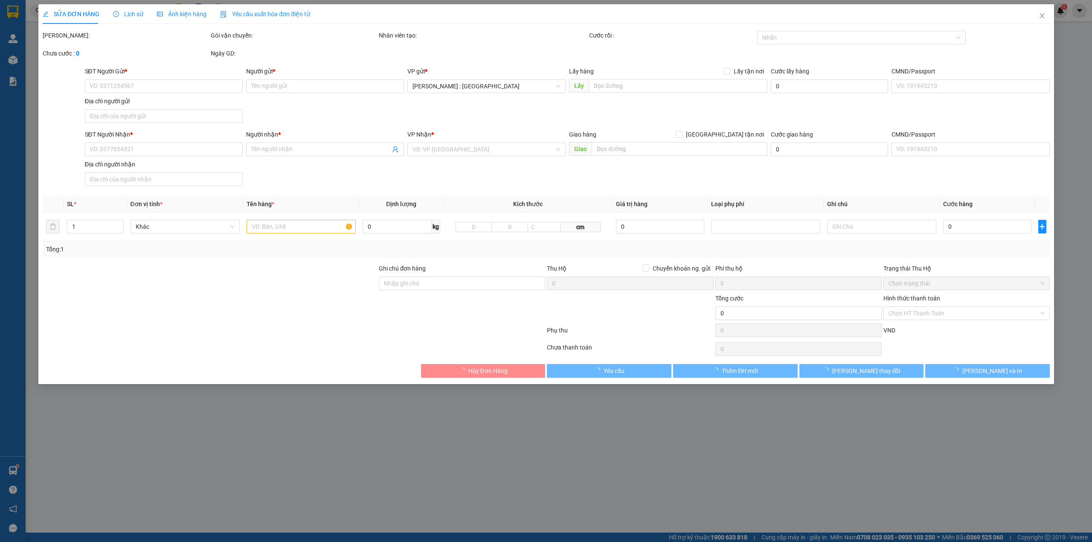
type input "trinh thùy"
checkbox input "true"
type input "224 đường lương nhữ hộc , khuê trung , cẩm lệ , đà nẵng"
type input "500.000"
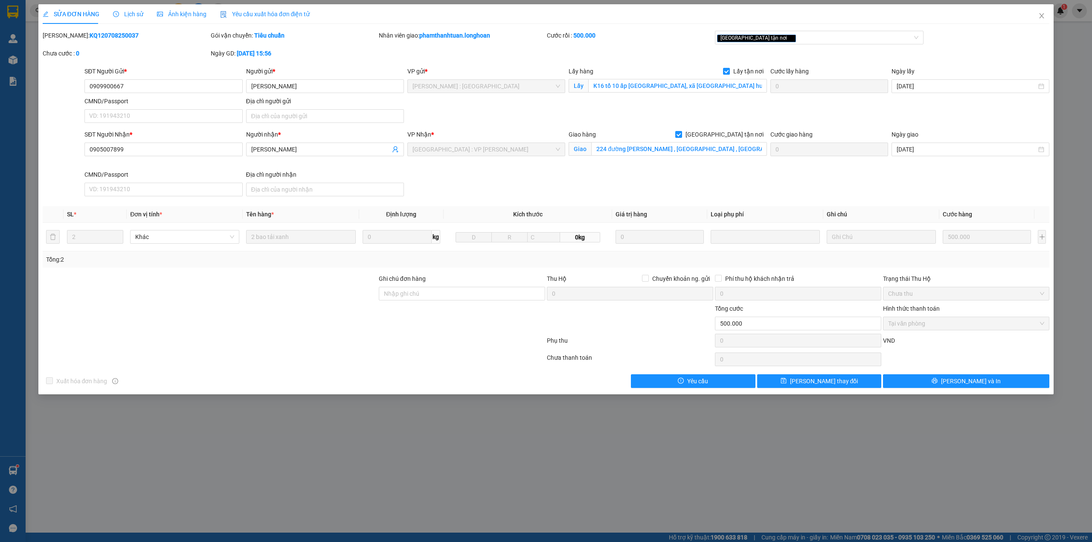
click at [119, 13] on span "Lịch sử" at bounding box center [128, 14] width 30 height 7
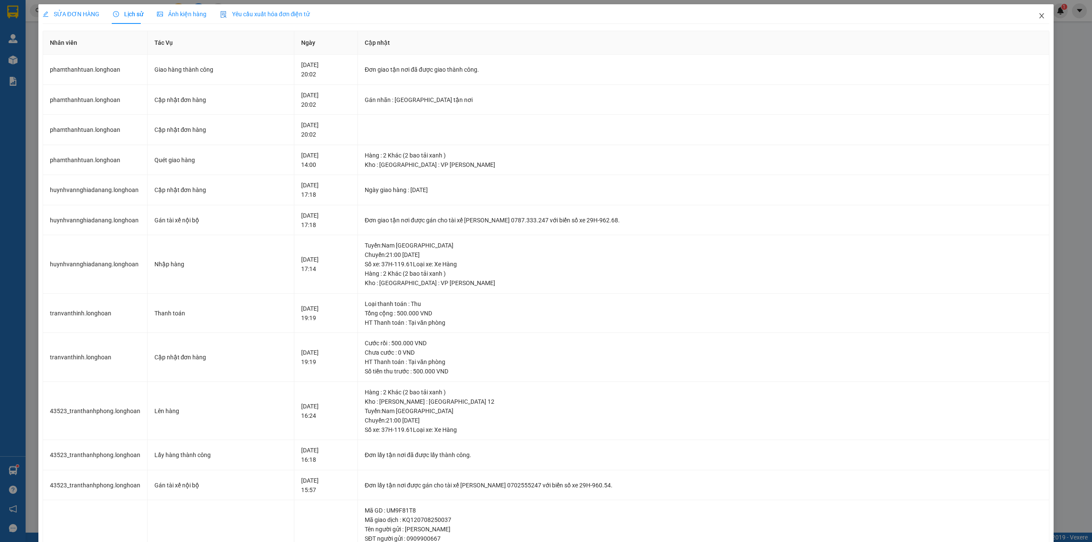
click at [1039, 16] on icon "close" at bounding box center [1041, 15] width 5 height 5
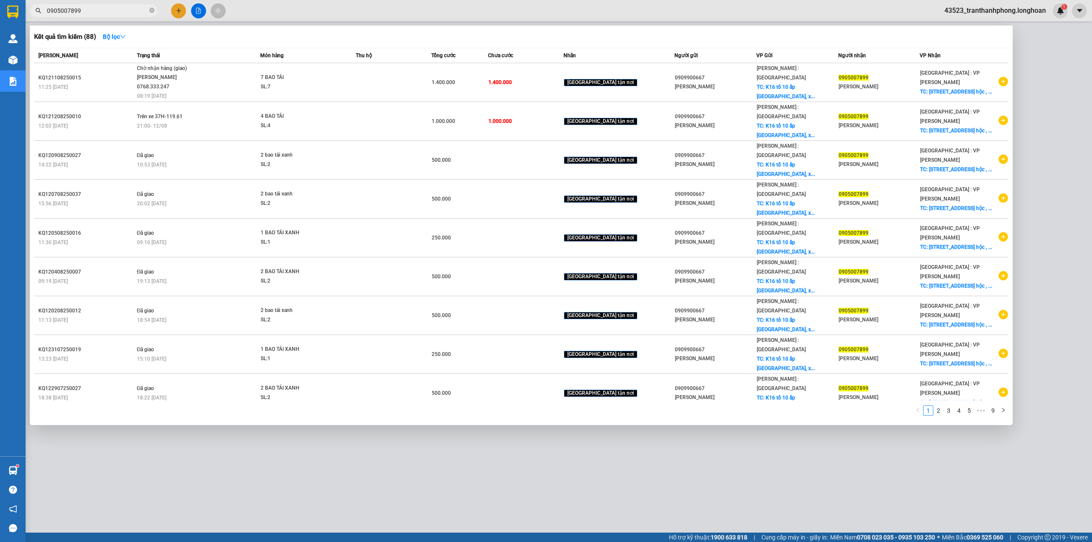
click at [138, 15] on span "0905007899" at bounding box center [94, 10] width 128 height 13
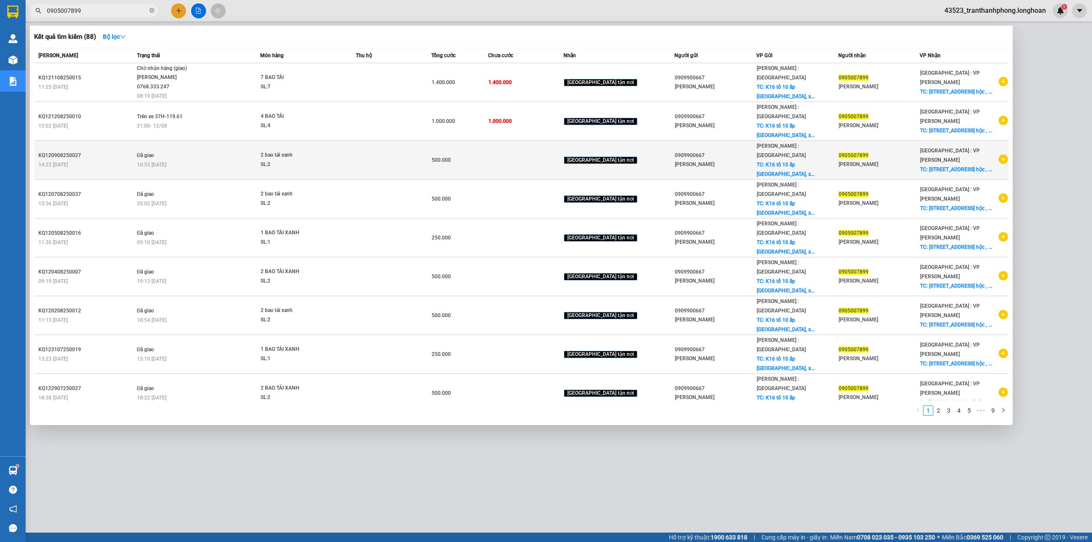
click at [323, 151] on div "2 bao tải xanh" at bounding box center [293, 155] width 64 height 9
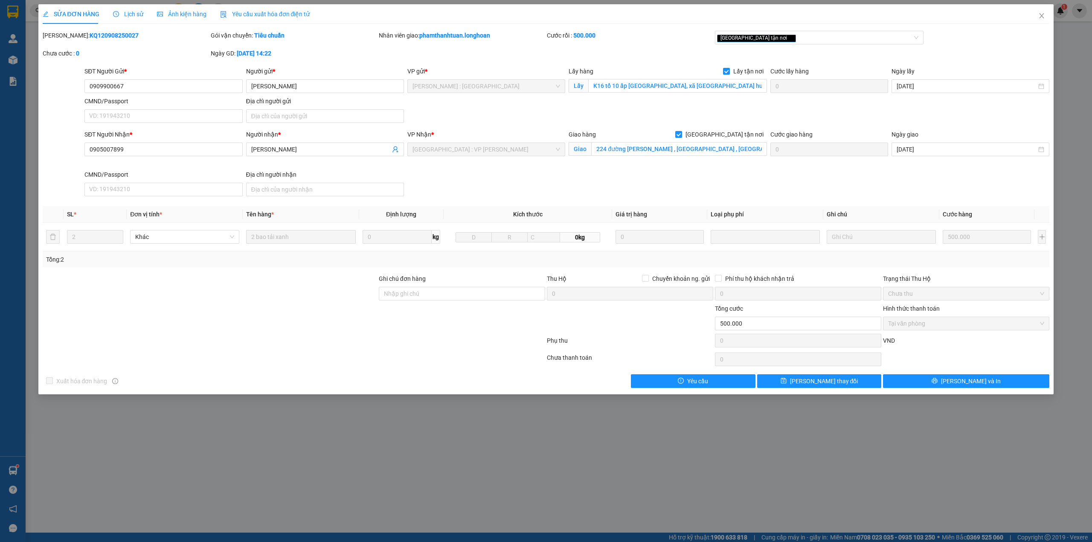
click at [132, 9] on div "Lịch sử" at bounding box center [128, 13] width 30 height 9
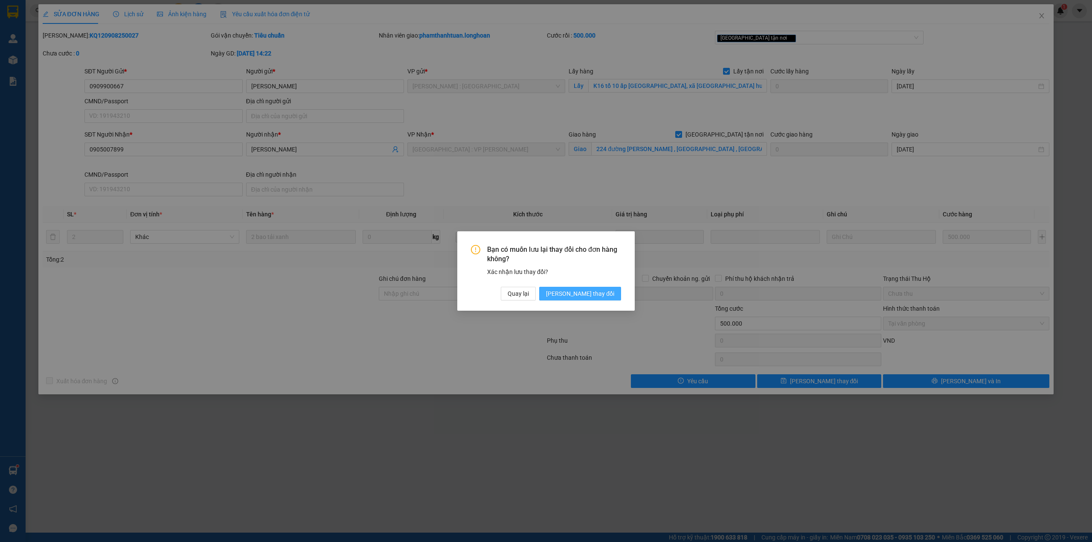
click at [594, 289] on span "[PERSON_NAME] thay đổi" at bounding box center [580, 293] width 68 height 9
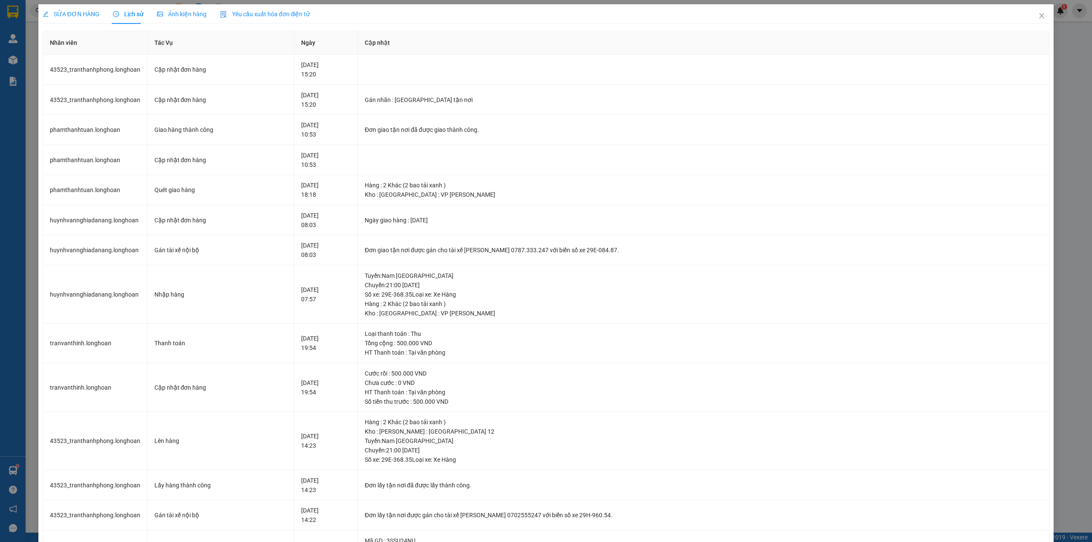
click at [50, 14] on span "SỬA ĐƠN HÀNG" at bounding box center [71, 14] width 57 height 7
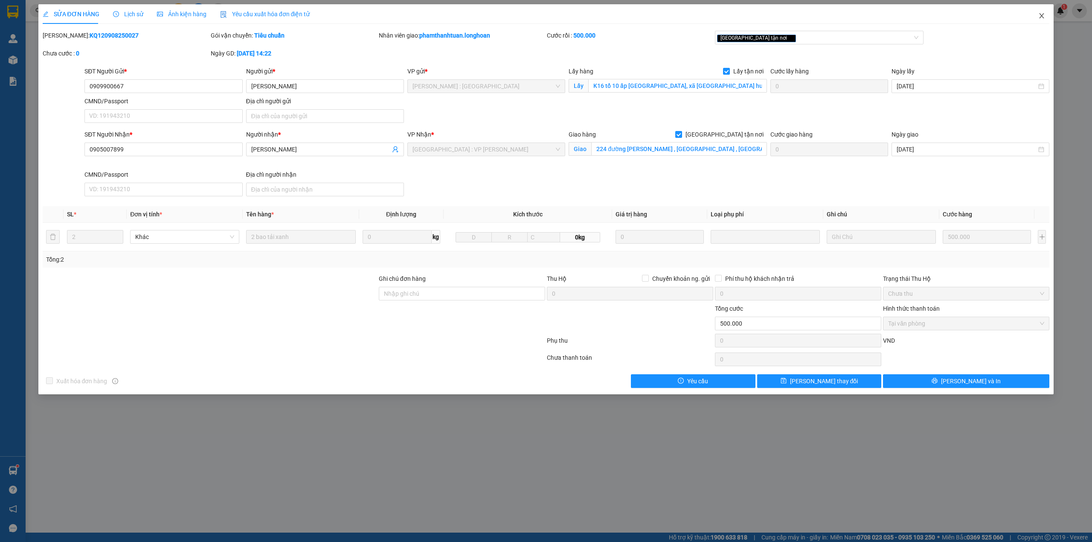
click at [1030, 14] on span "Close" at bounding box center [1041, 16] width 24 height 24
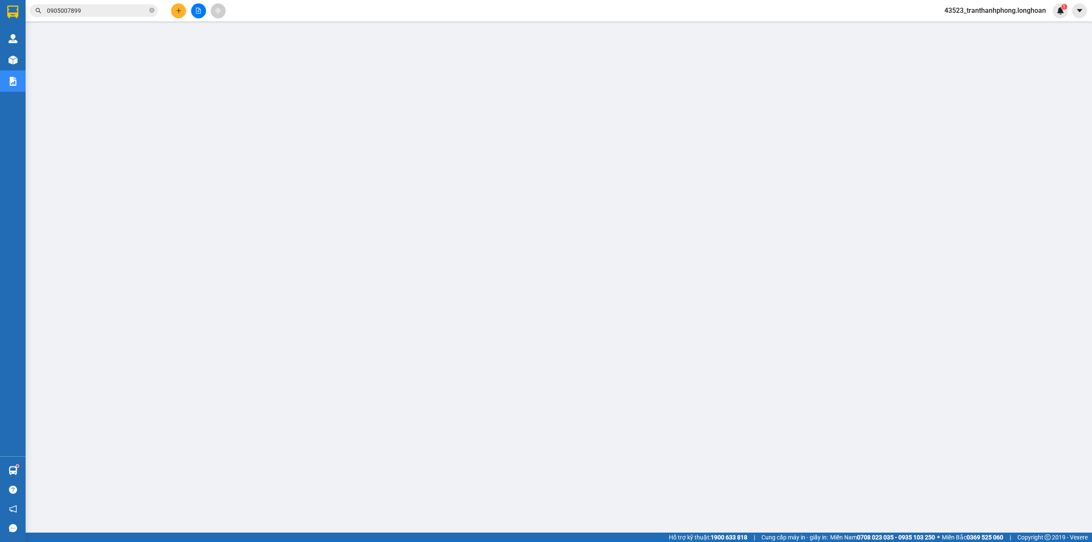
click at [95, 11] on input "0905007899" at bounding box center [97, 10] width 101 height 9
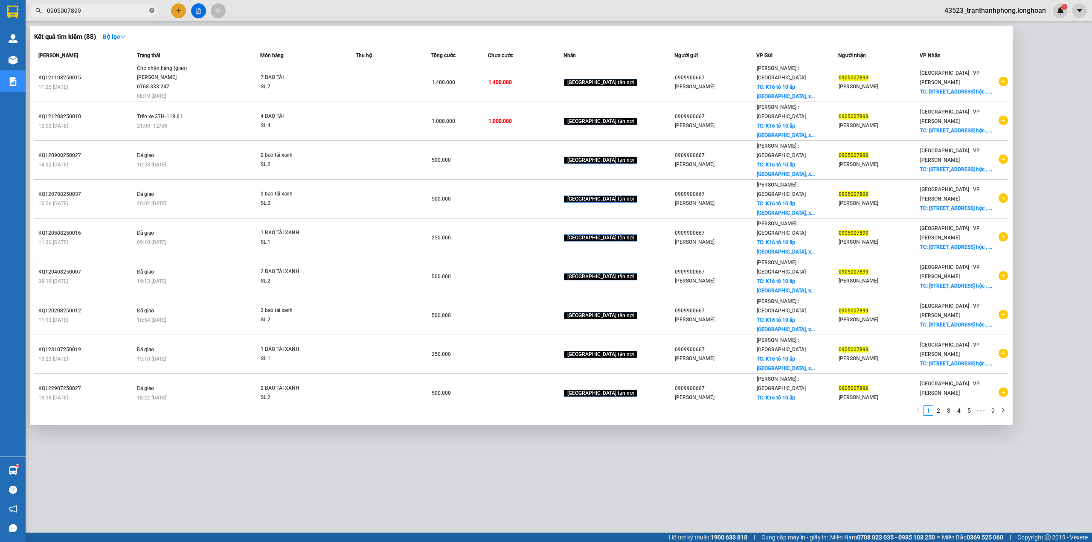
click at [150, 11] on icon "close-circle" at bounding box center [151, 10] width 5 height 5
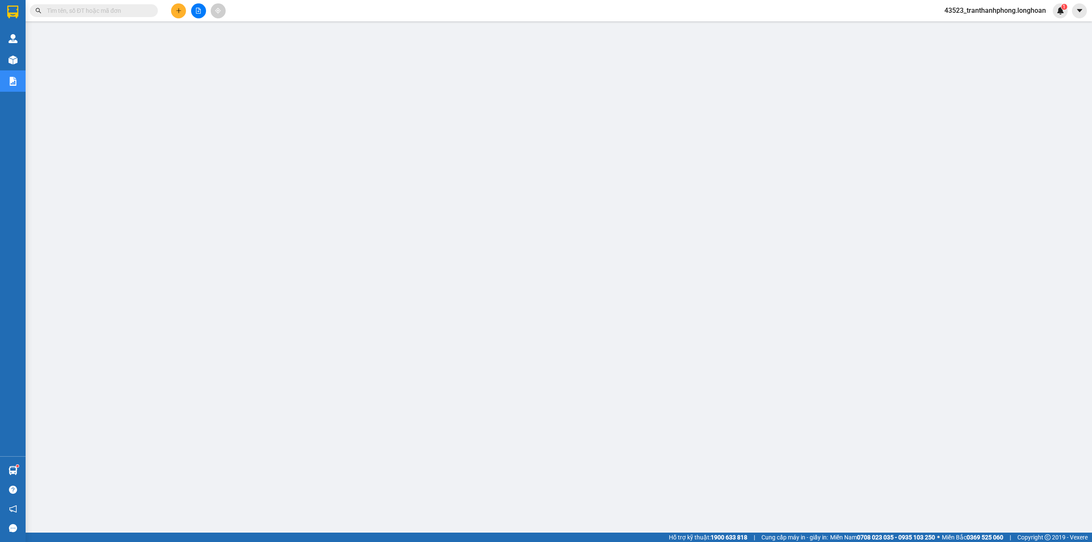
click at [127, 15] on span at bounding box center [94, 10] width 128 height 13
click at [110, 5] on span at bounding box center [94, 10] width 128 height 13
click at [108, 7] on input "text" at bounding box center [97, 10] width 101 height 9
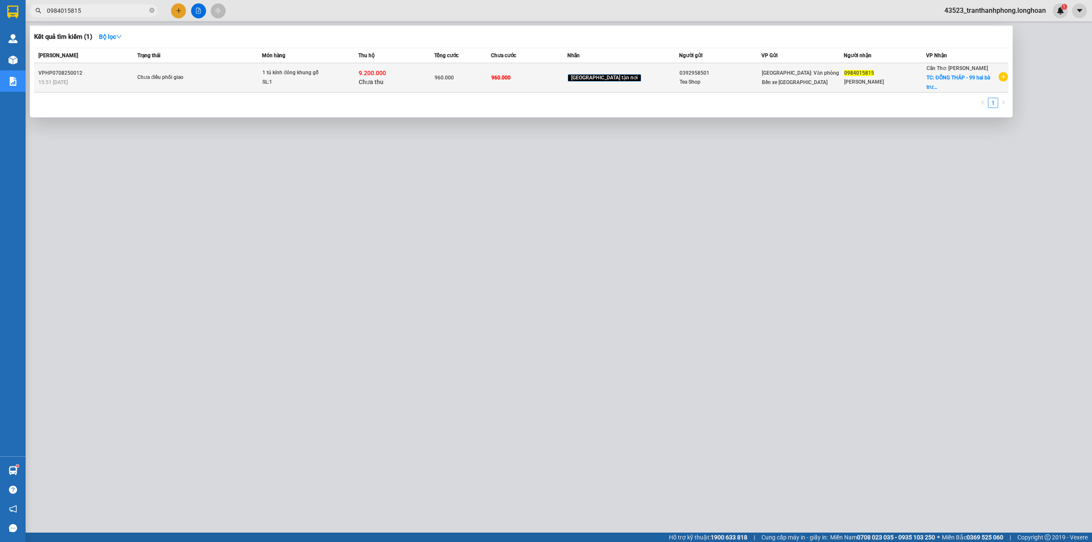
type input "0984015815"
click at [357, 78] on span "1 tủ kính đóng khung gỗ SL: 1" at bounding box center [310, 77] width 96 height 18
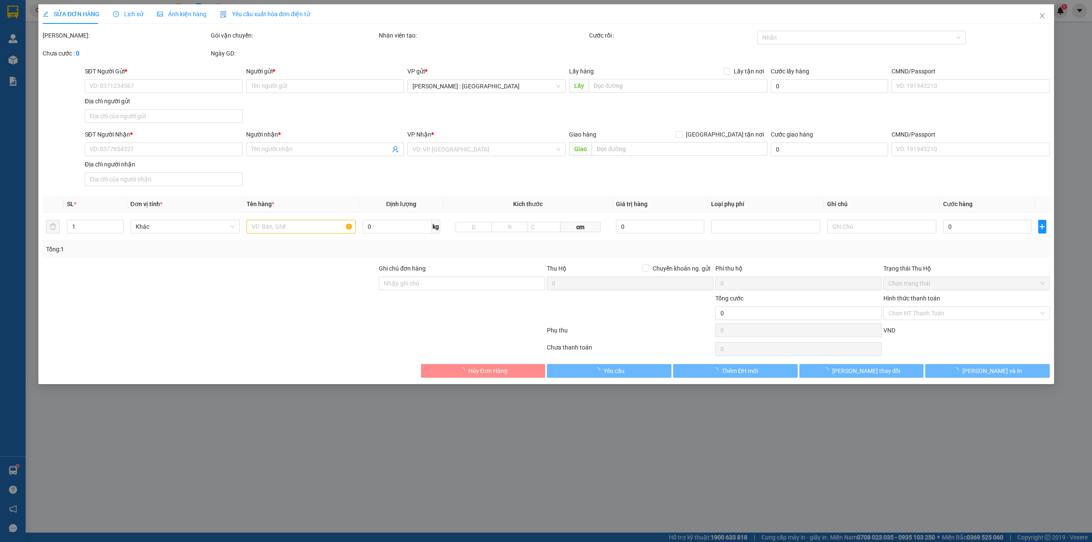
type input "0392958501"
type input "Tea Shop"
type input "0984015815"
type input "Hương giang Nguyễn"
checkbox input "true"
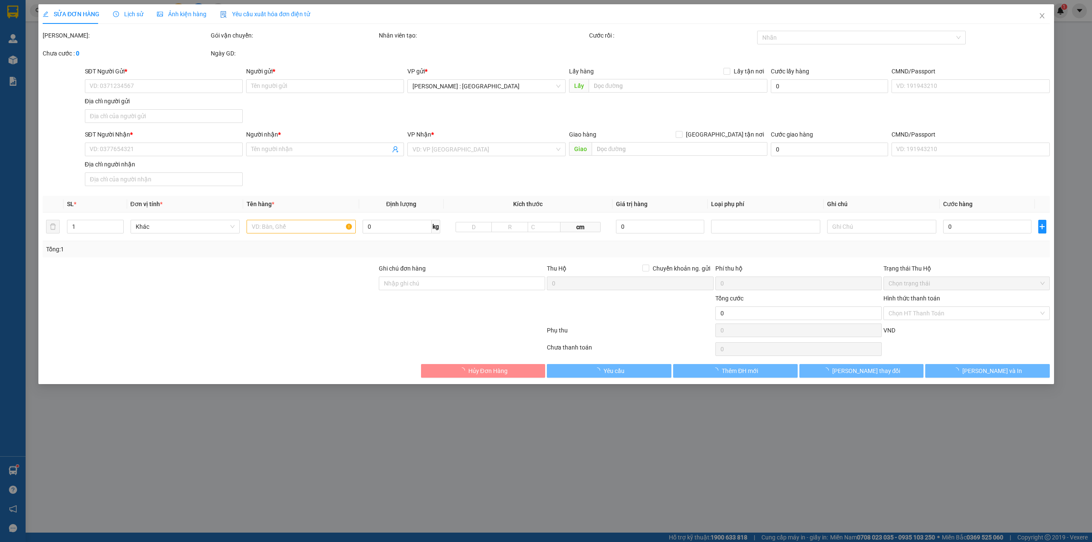
type input "ĐỔNG THÁP - 99 hai bà trưng, phường long thuận"
type input "960.000"
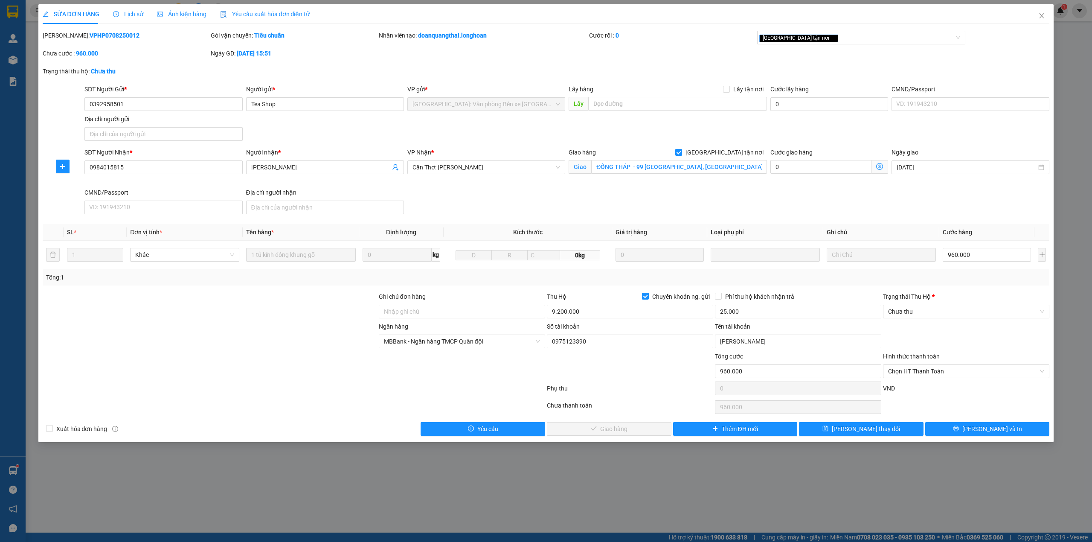
click at [135, 14] on span "Lịch sử" at bounding box center [128, 14] width 30 height 7
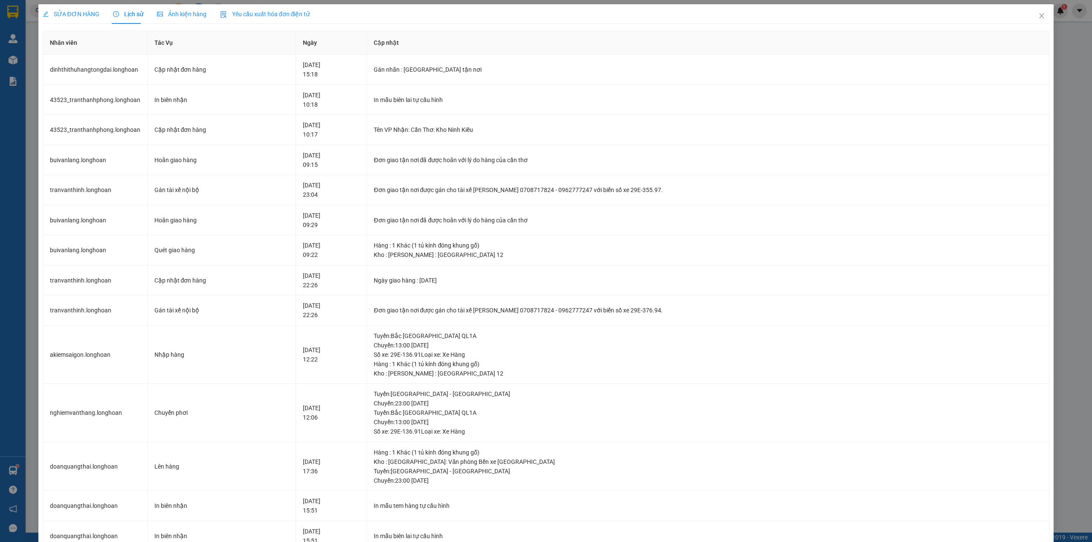
click at [68, 13] on span "SỬA ĐƠN HÀNG" at bounding box center [71, 14] width 57 height 7
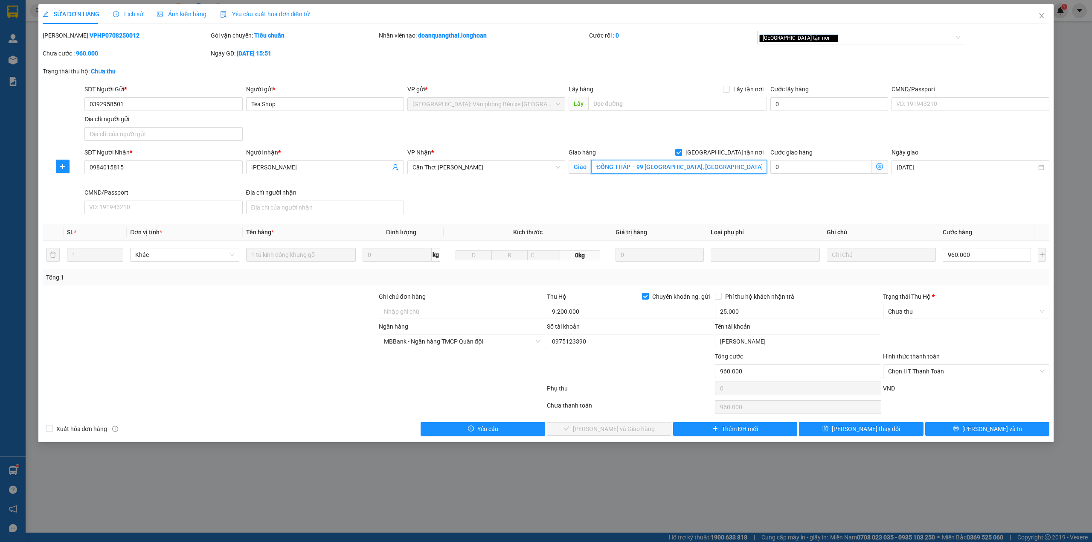
click at [741, 165] on input "ĐỔNG THÁP - 99 hai bà trưng, phường long thuận" at bounding box center [679, 167] width 176 height 14
click at [742, 204] on div "SĐT Người Nhận * 0984015815 Người nhận * Hương giang Nguyễn VP Nhận * Cần Thơ: …" at bounding box center [567, 183] width 968 height 70
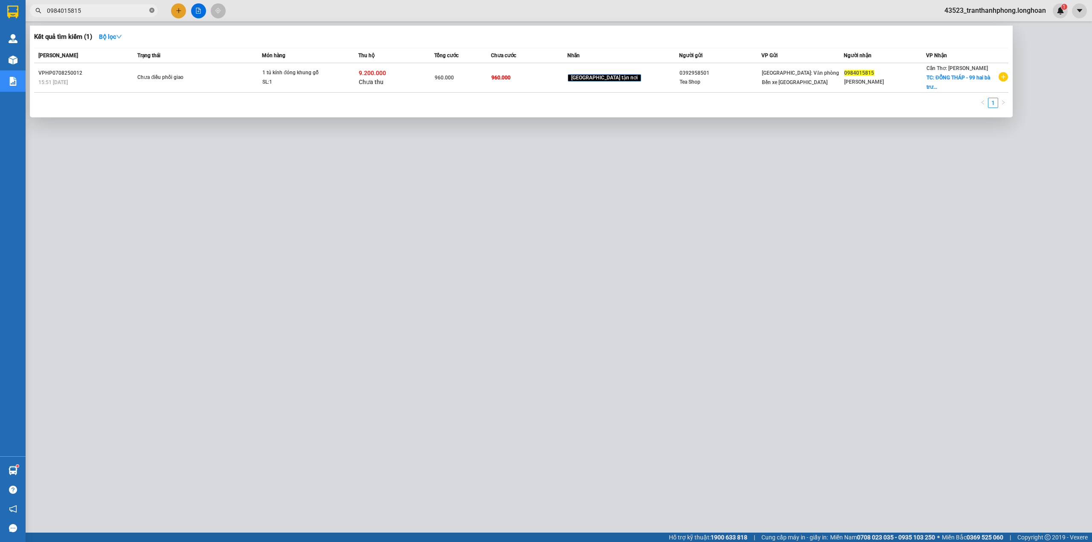
click at [153, 11] on icon "close-circle" at bounding box center [151, 10] width 5 height 5
paste input "0962599004"
type input "0962599004"
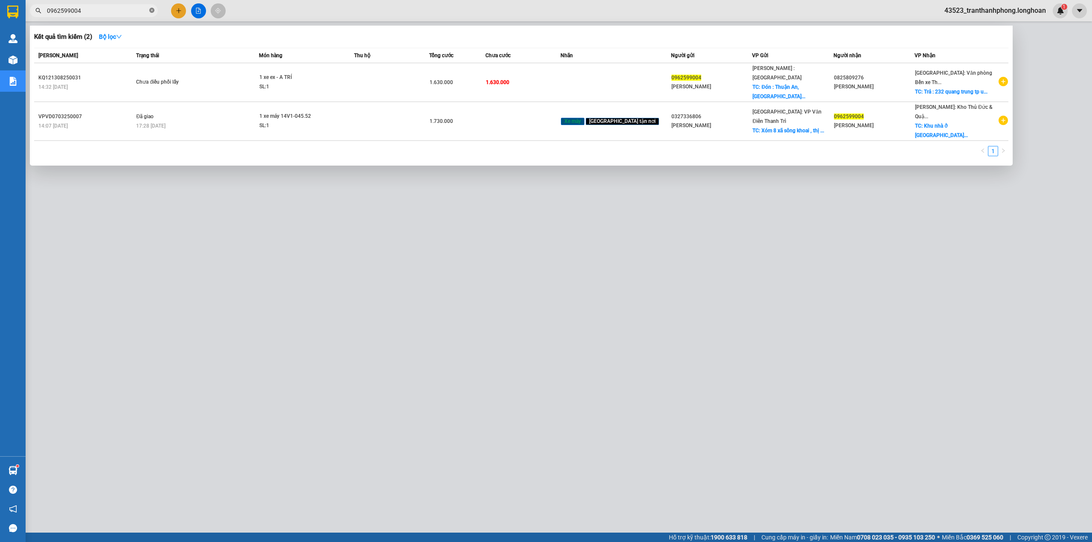
click at [149, 14] on span at bounding box center [151, 11] width 5 height 8
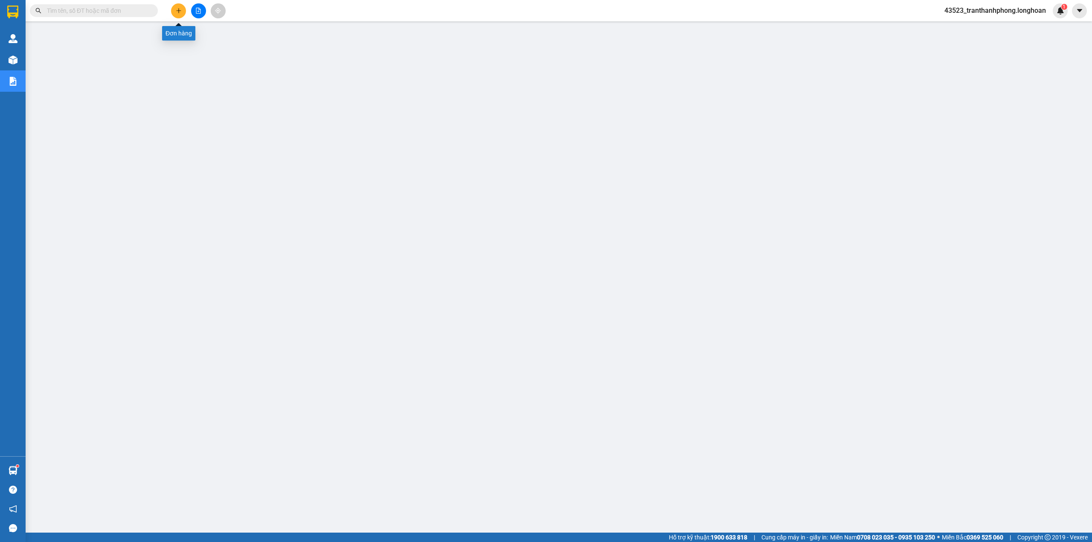
click at [176, 11] on icon "plus" at bounding box center [179, 11] width 6 height 6
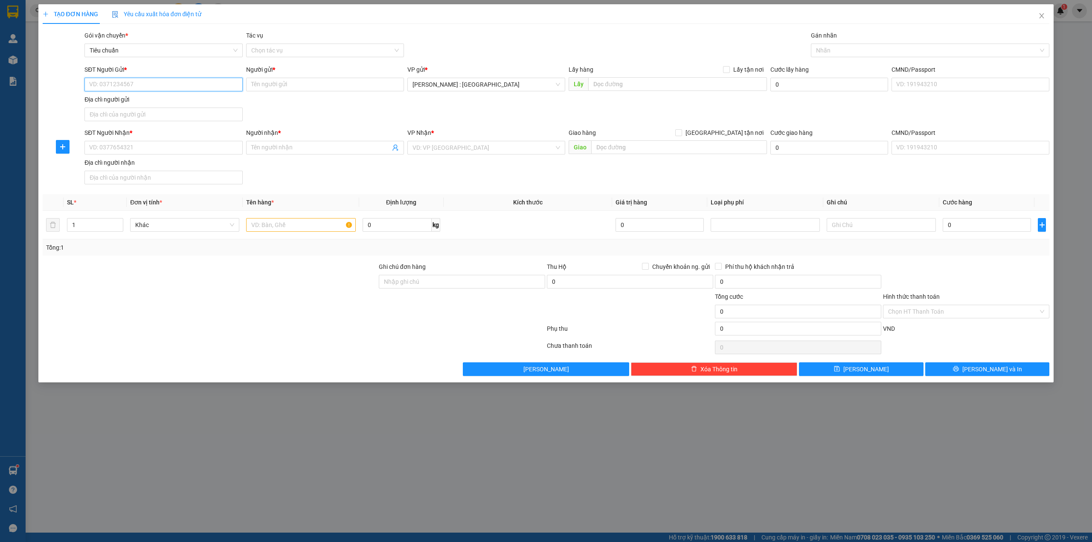
paste input "0384744938"
type input "0384744938"
paste input "0981192029"
click at [149, 147] on input "SĐT Người Nhận *" at bounding box center [163, 148] width 158 height 14
type input "0981192029"
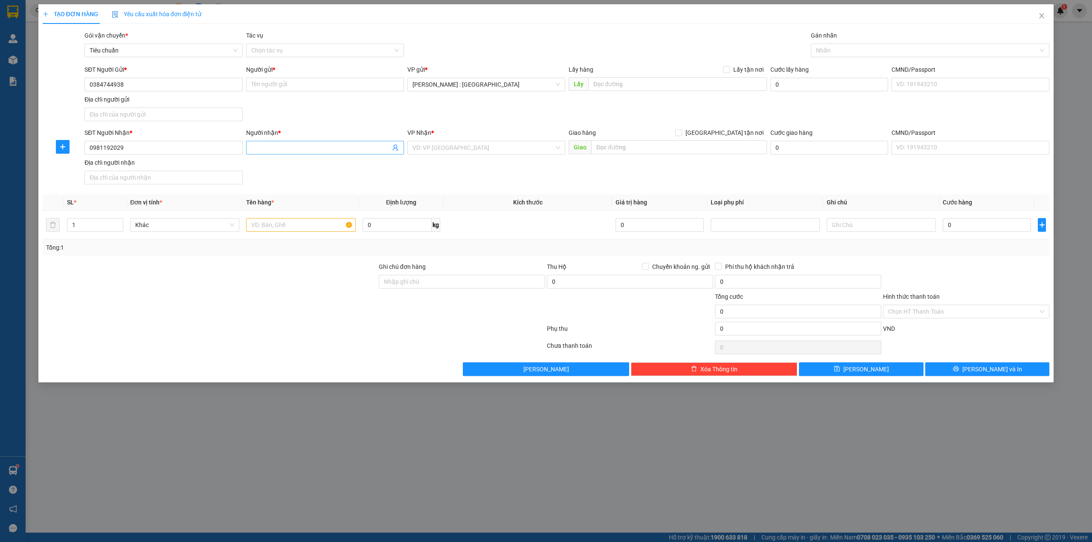
click at [300, 149] on input "Người nhận *" at bounding box center [320, 147] width 139 height 9
paste input "Thọ"
type input "Thọ"
click at [321, 84] on input "Người gửi *" at bounding box center [325, 85] width 158 height 14
paste input "Châu"
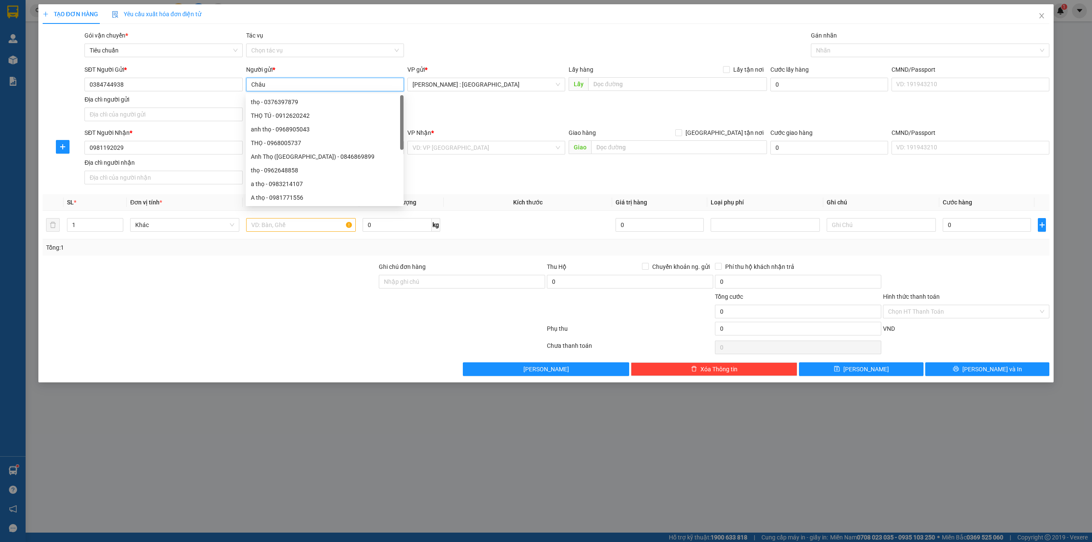
type input "Châu"
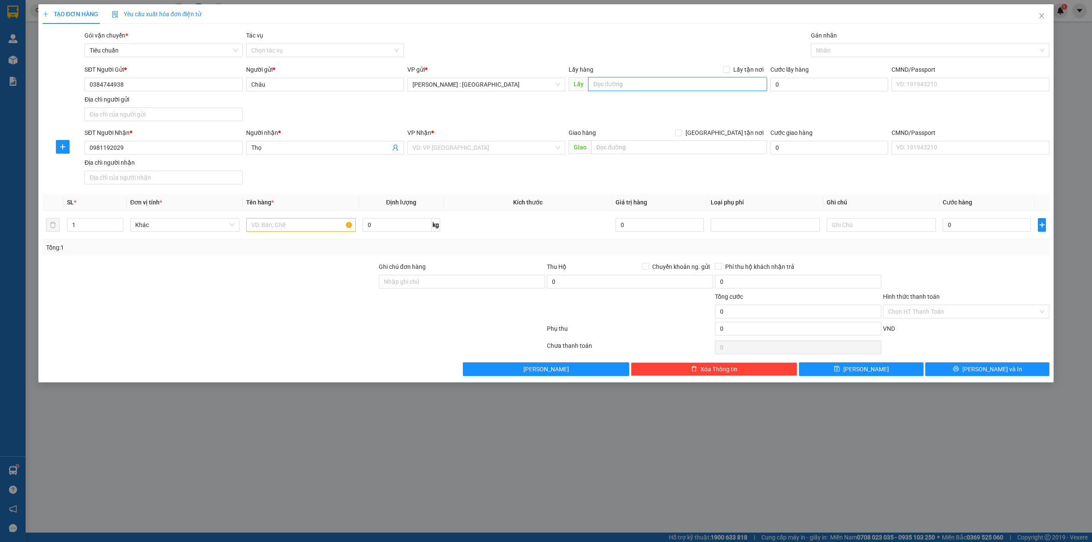
click at [683, 87] on input "text" at bounding box center [677, 84] width 179 height 14
paste input "Địa chỉ: [STREET_ADDRESS]"
type input "Địa chỉ: [STREET_ADDRESS]"
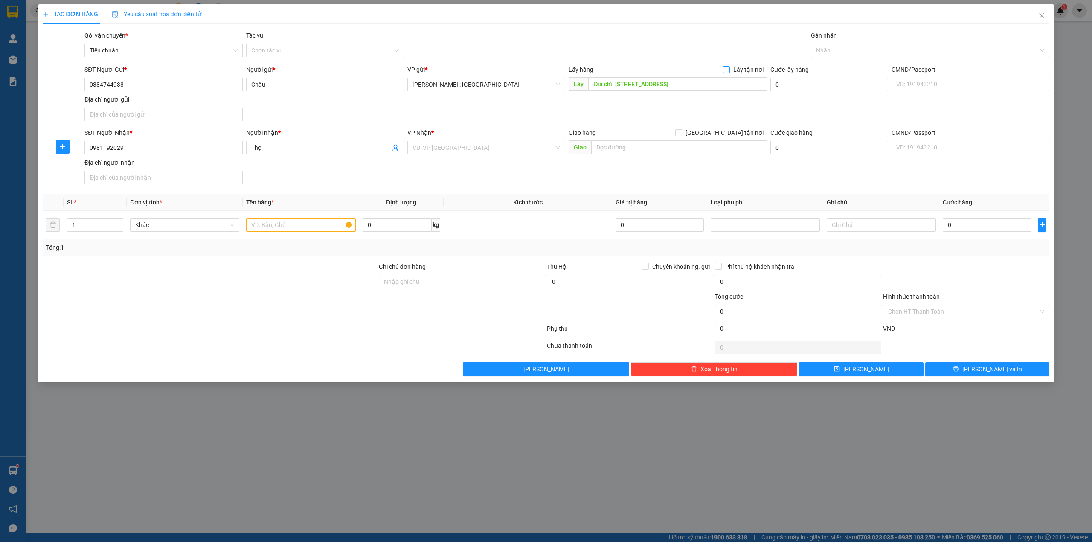
click at [733, 69] on span "Lấy tận nơi" at bounding box center [748, 69] width 37 height 9
click at [729, 69] on input "Lấy tận nơi" at bounding box center [726, 69] width 6 height 6
checkbox input "true"
click at [514, 145] on input "search" at bounding box center [483, 147] width 142 height 13
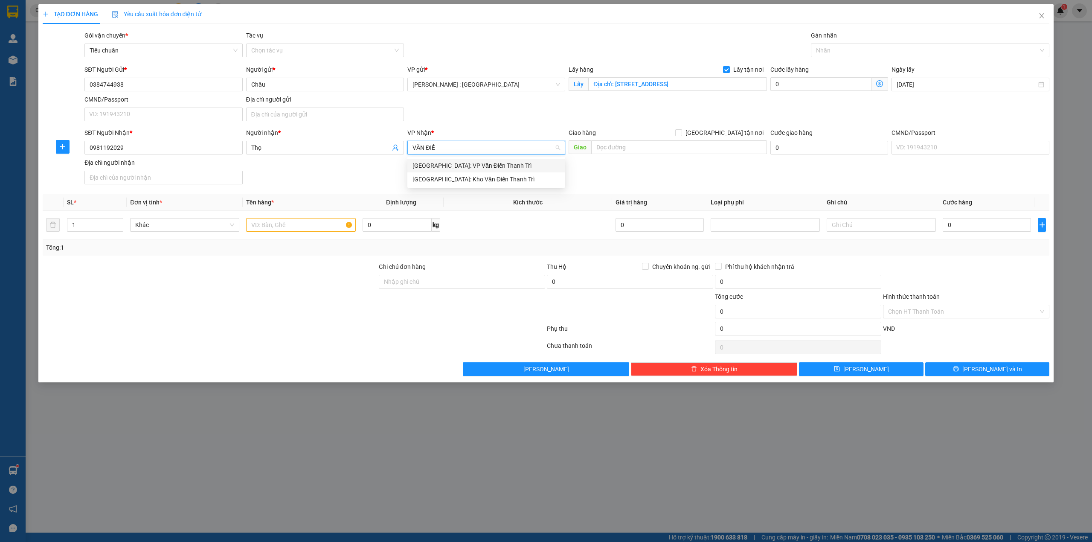
type input "VĂN ĐIỂN"
click at [472, 165] on div "[GEOGRAPHIC_DATA]: VP Văn Điển Thanh Trì" at bounding box center [486, 165] width 148 height 9
click at [280, 224] on input "text" at bounding box center [300, 225] width 109 height 14
type input "V"
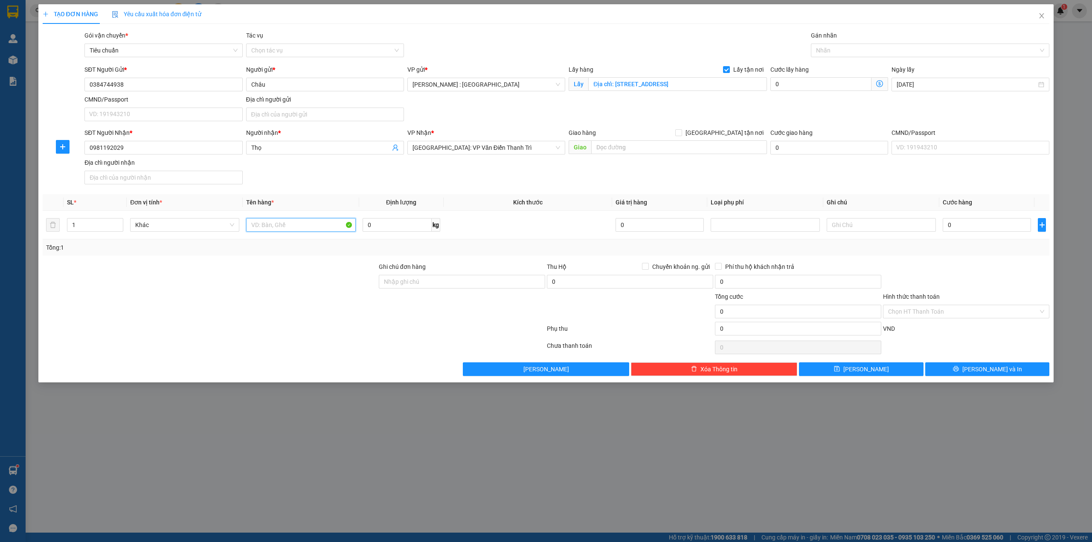
paste input "9 kiện quạt 400x400x320 nặng 8kg mỗi kiện"
type input "9 kiện quạt 400x400x320 nặng 8kg mỗi kiện - A TRÍ"
click at [965, 224] on input "0" at bounding box center [986, 225] width 88 height 14
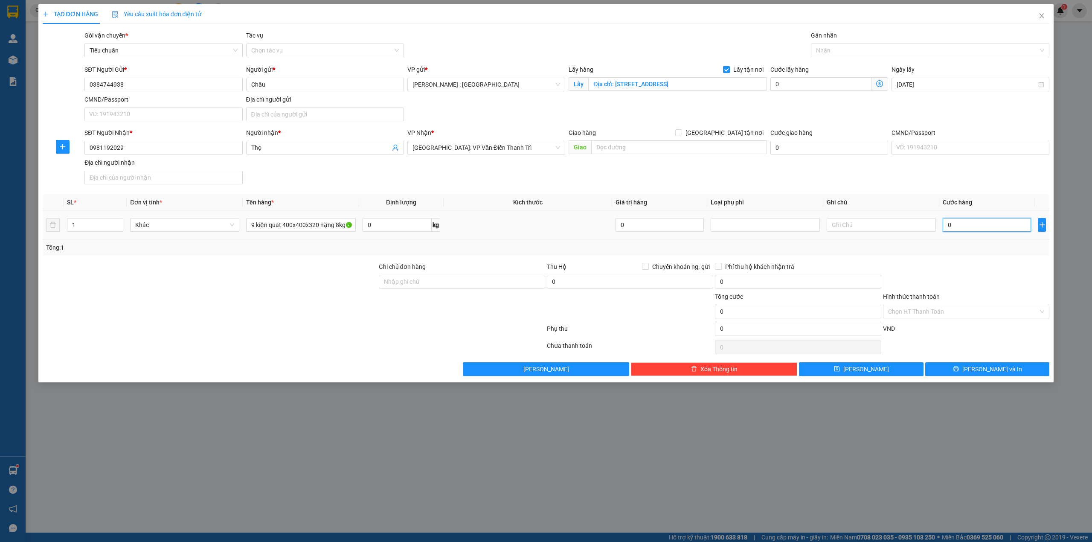
type input "7"
type input "73"
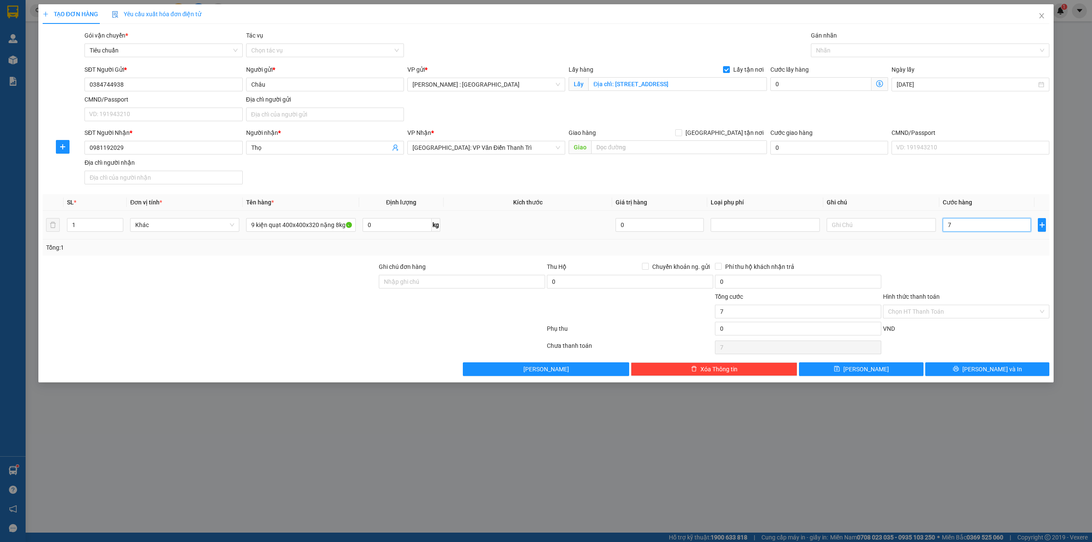
type input "73"
type input "730"
type input "730.000"
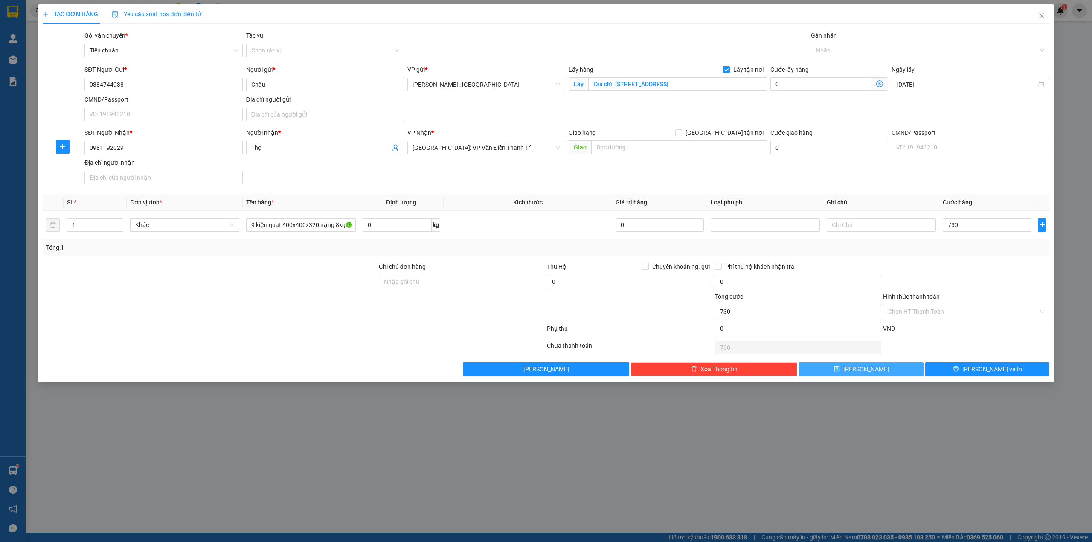
type input "730.000"
click at [865, 364] on button "Lưu" at bounding box center [861, 369] width 125 height 14
checkbox input "false"
type input "0"
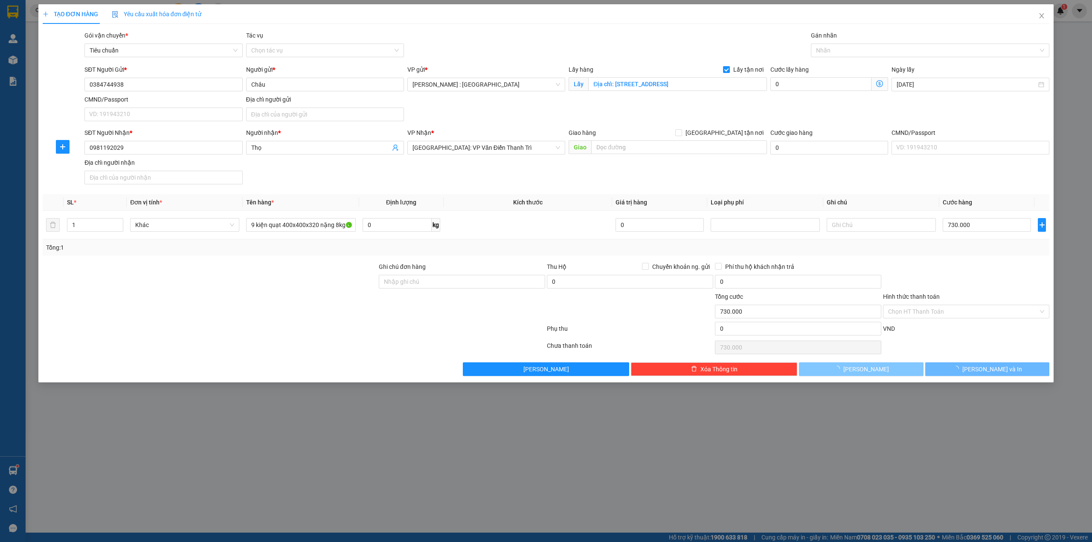
type input "0"
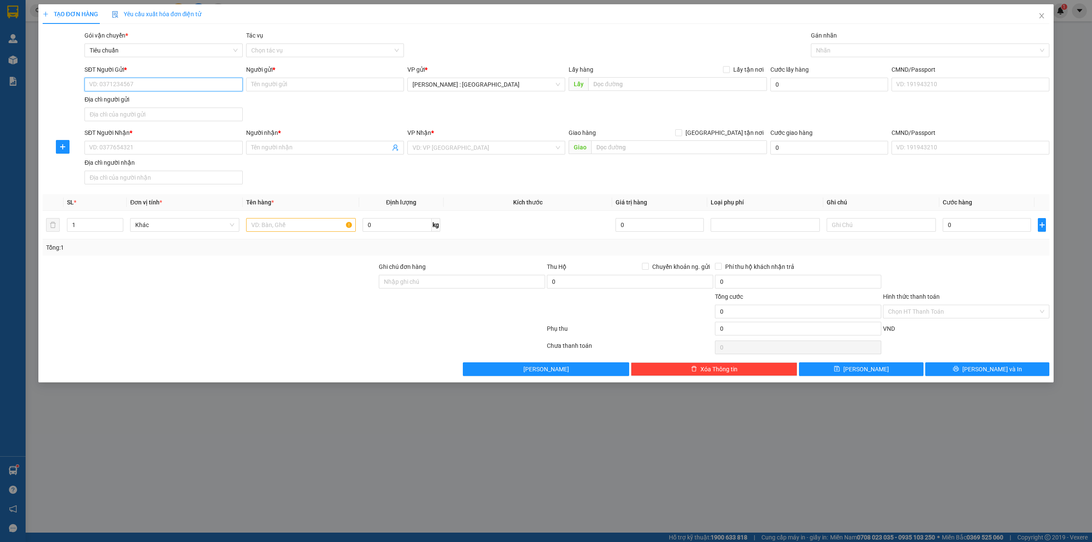
click at [205, 79] on input "SĐT Người Gửi *" at bounding box center [163, 85] width 158 height 14
paste input "0369050895"
type input "0369050895"
click at [226, 157] on div "SĐT Người Nhận * VD: 0377654321" at bounding box center [163, 143] width 158 height 30
click at [224, 154] on input "SĐT Người Nhận *" at bounding box center [163, 148] width 158 height 14
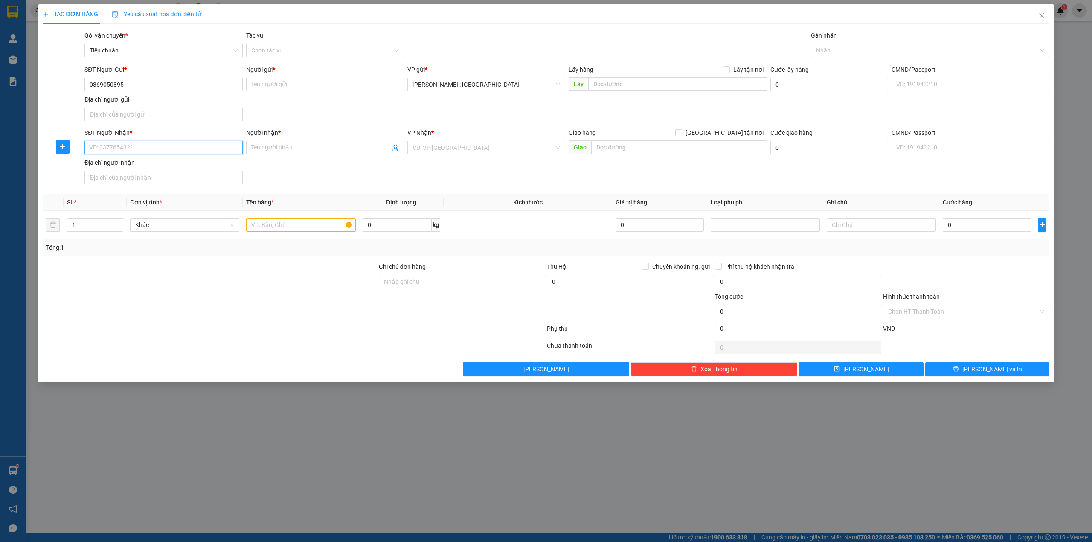
paste input "0369050895"
type input "0369050895"
click at [297, 148] on input "Người nhận *" at bounding box center [320, 147] width 139 height 9
paste input "[PERSON_NAME]"
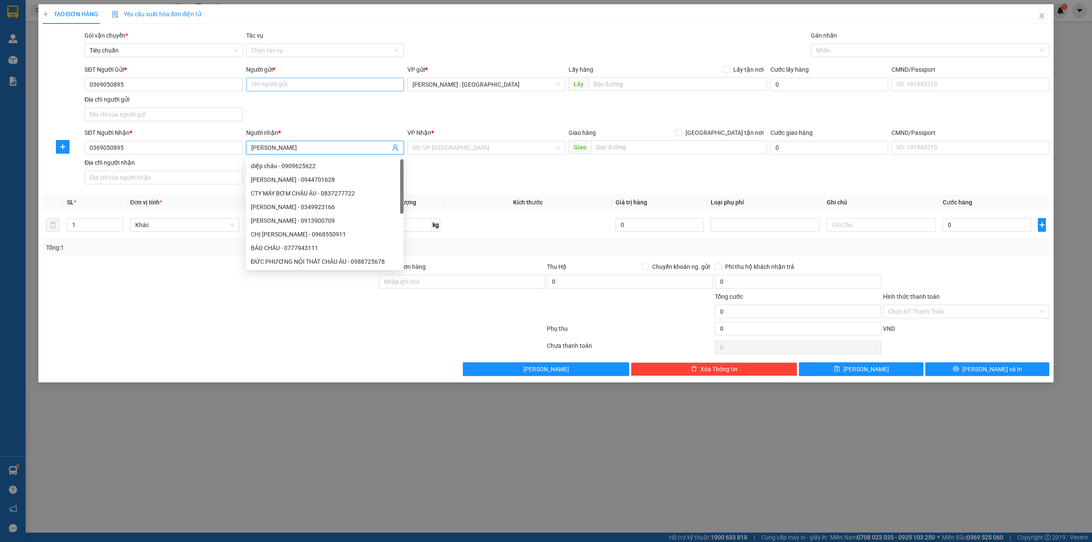
type input "[PERSON_NAME]"
paste input "[PERSON_NAME]"
click at [329, 86] on input "[PERSON_NAME]" at bounding box center [325, 85] width 158 height 14
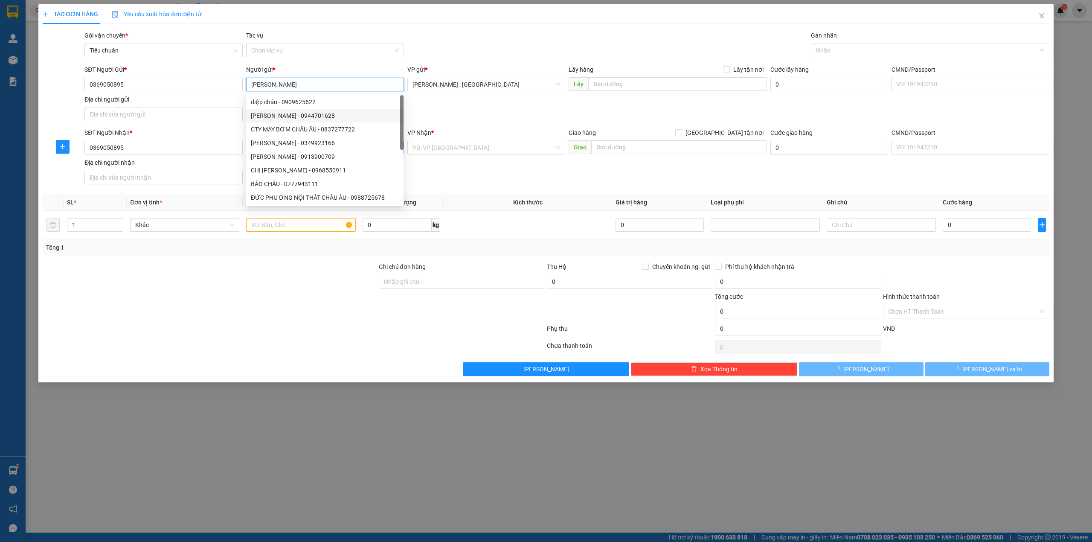
type input "[PERSON_NAME]"
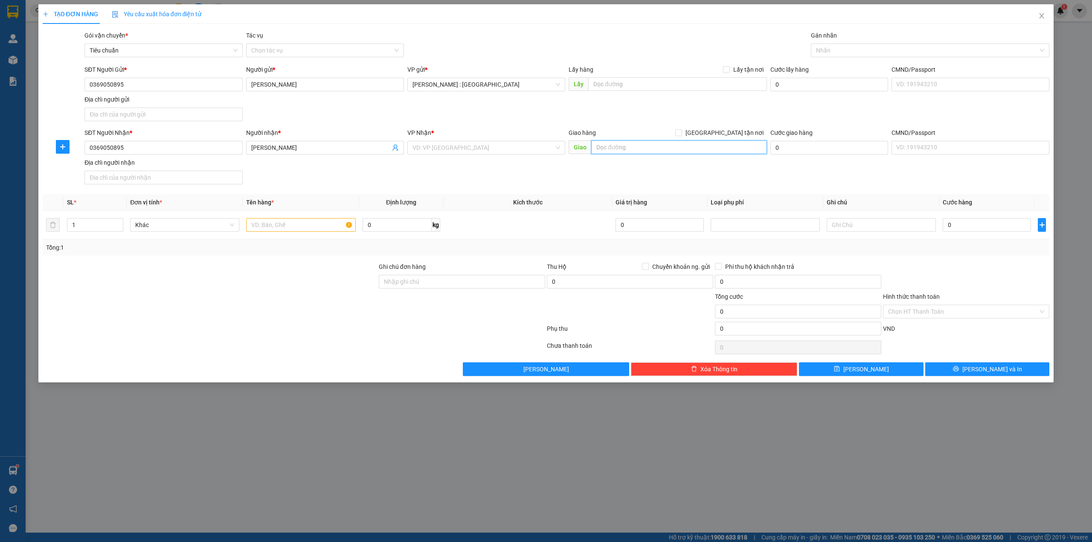
click at [632, 146] on input "text" at bounding box center [679, 147] width 176 height 14
paste input "Đón : Tầng2, 66 [PERSON_NAME], p12, tân bình, hcm"
type input "Đón : Tầng2, 66 [PERSON_NAME], p12, tân bình, hcm"
click at [728, 132] on span "[GEOGRAPHIC_DATA] tận nơi" at bounding box center [724, 132] width 85 height 9
click at [681, 132] on input "[GEOGRAPHIC_DATA] tận nơi" at bounding box center [678, 132] width 6 height 6
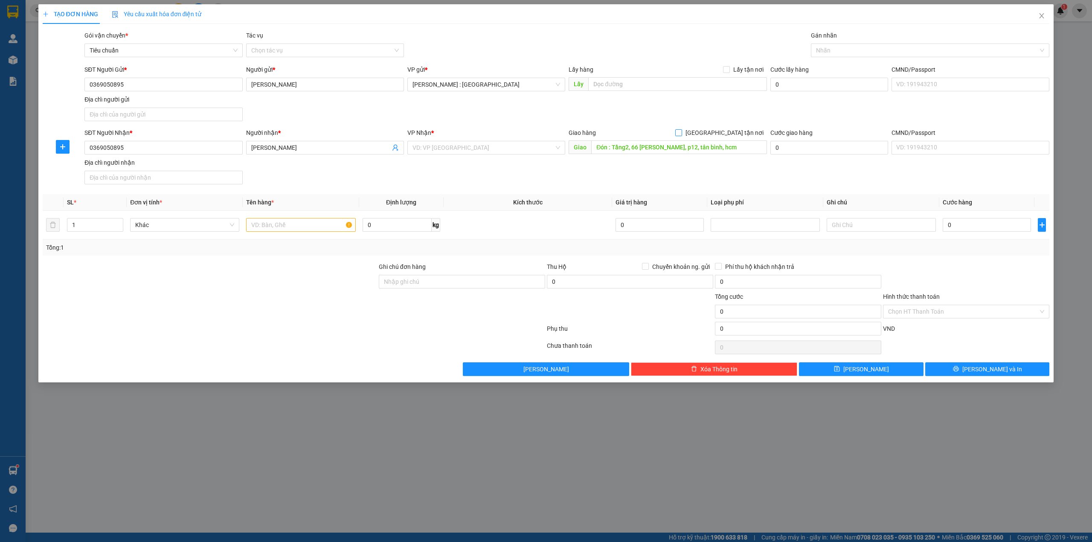
checkbox input "true"
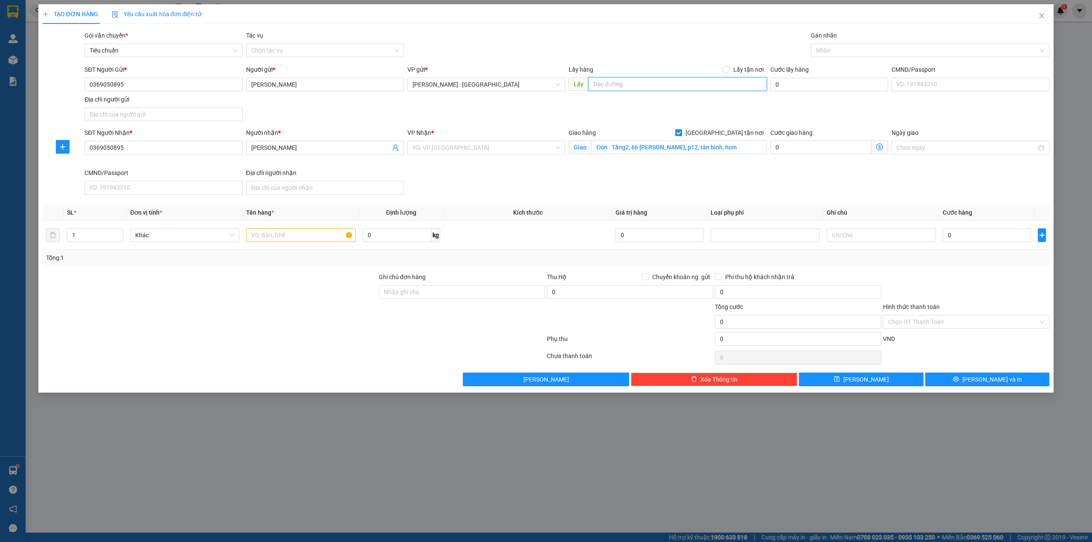
paste input "Đón : Tầng2, 66 [PERSON_NAME], p12, tân bình, hcm"
click at [687, 83] on input "text" at bounding box center [677, 84] width 179 height 14
type input "Đón : Tầng2, 66 [PERSON_NAME], p12, tân bình, hcm"
click at [739, 69] on span "Lấy tận nơi" at bounding box center [748, 69] width 37 height 9
click at [729, 69] on input "Lấy tận nơi" at bounding box center [726, 69] width 6 height 6
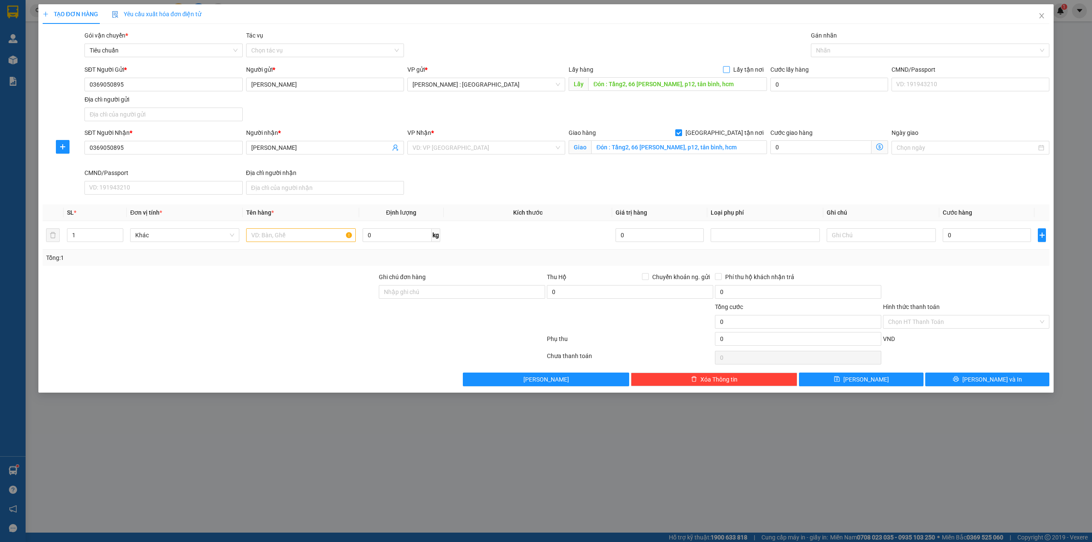
checkbox input "true"
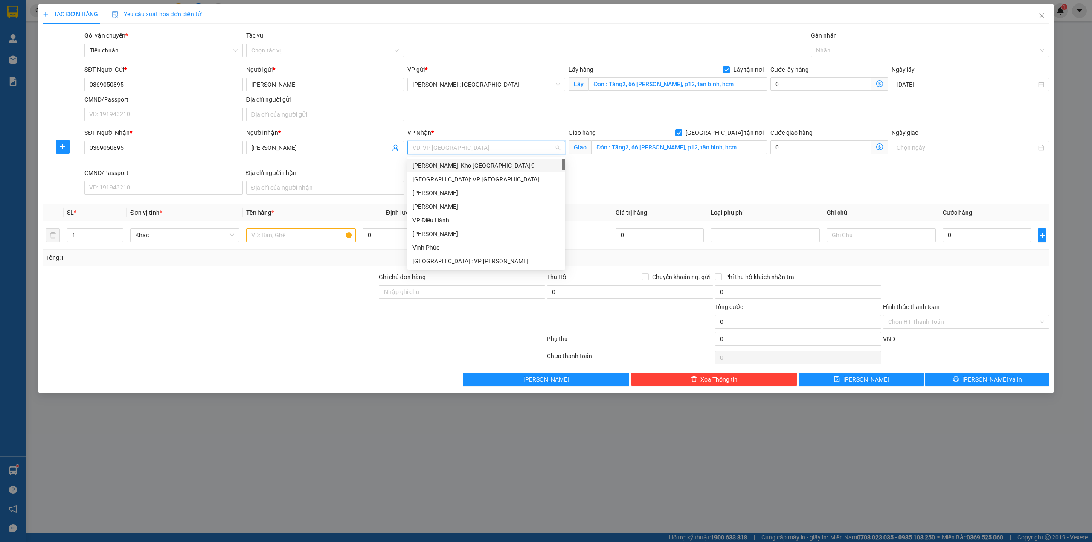
click at [521, 147] on input "search" at bounding box center [483, 147] width 142 height 13
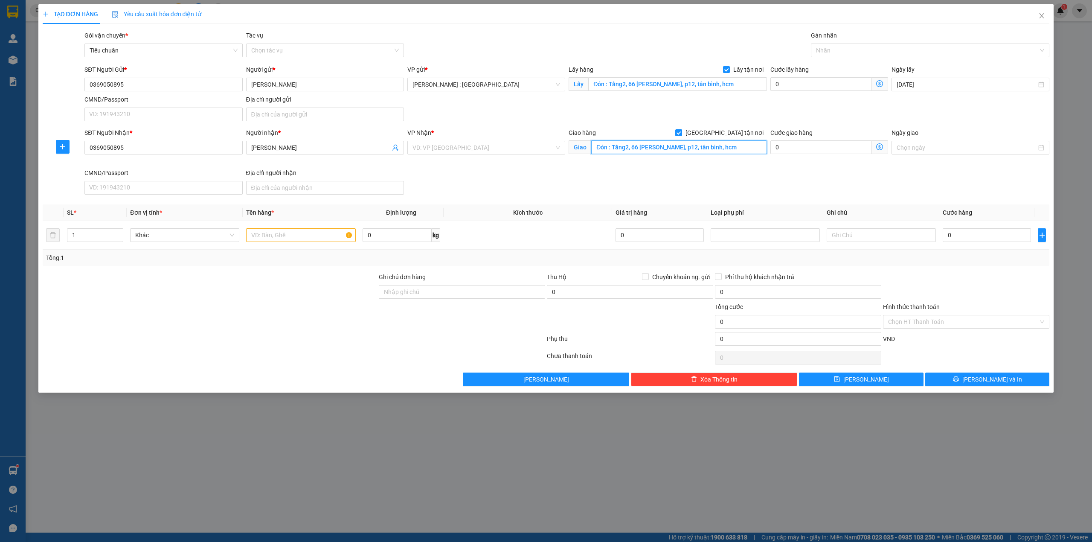
click at [700, 149] on input "Đón : Tầng2, 66 [PERSON_NAME], p12, tân bình, hcm" at bounding box center [679, 147] width 176 height 14
paste input "Trả : 251 vũ tông phan , Thanh Xuân , HÀ Nội"
type input "Trả : 251 vũ tông phan , Thanh Xuân , HÀ Nội"
click at [530, 151] on input "search" at bounding box center [483, 147] width 142 height 13
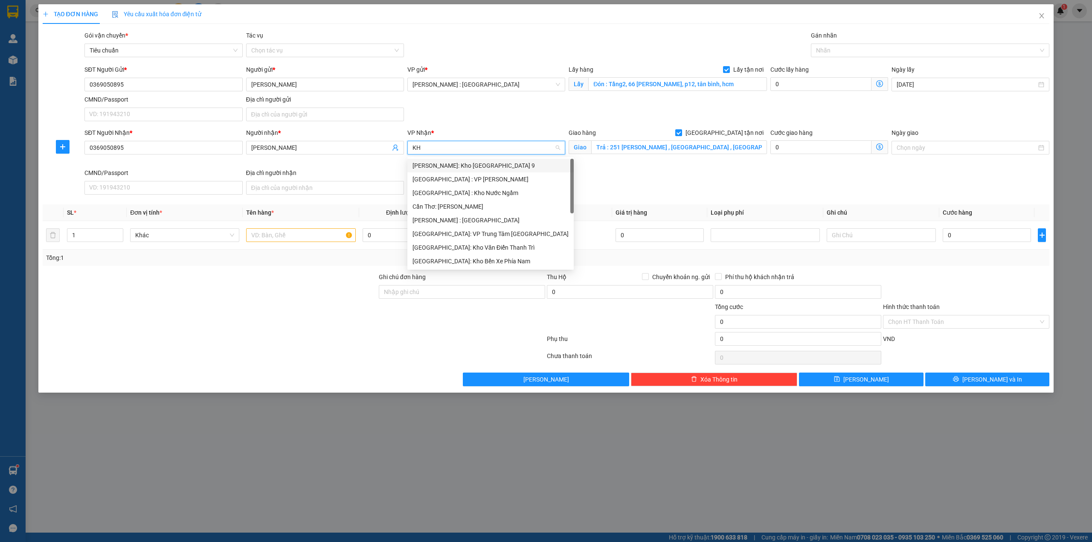
type input "KHO"
click at [471, 219] on div "[GEOGRAPHIC_DATA]: Kho Văn Điển Thanh Trì" at bounding box center [486, 219] width 148 height 9
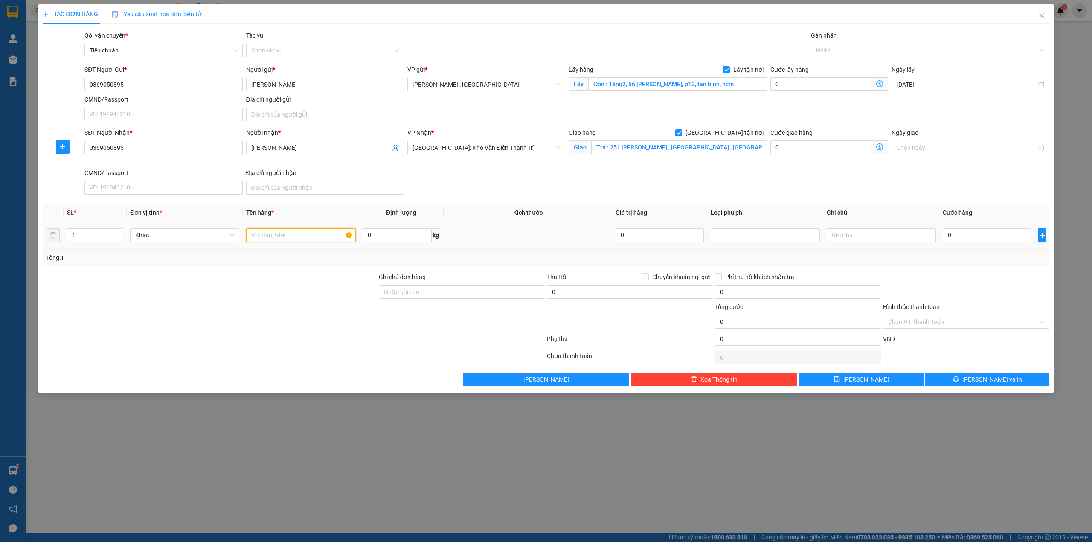
click at [314, 241] on input "text" at bounding box center [300, 235] width 109 height 14
type input "1 ĐƠN - ANH NAM"
click at [959, 240] on input "0" at bounding box center [986, 235] width 88 height 14
type input "1"
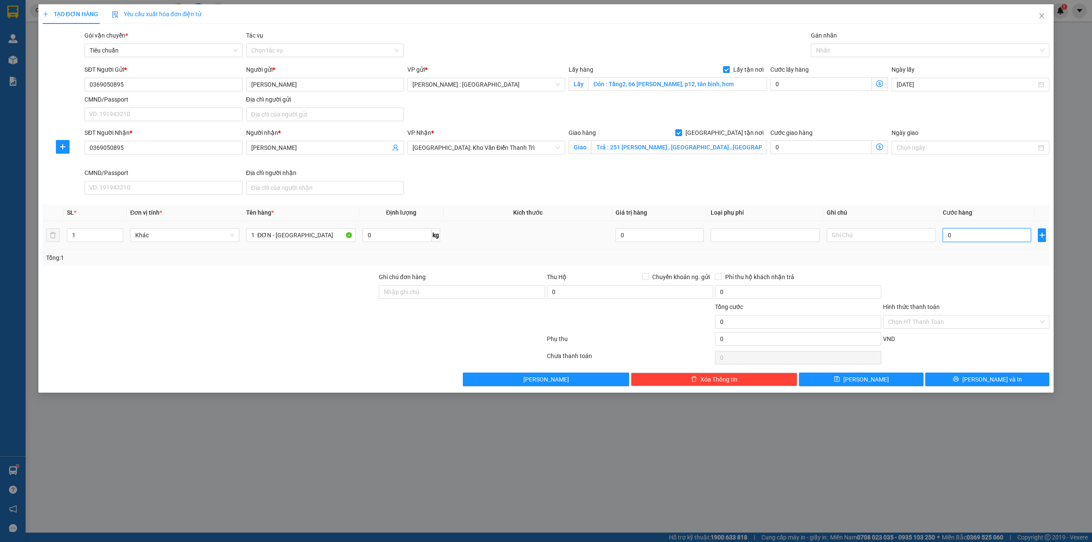
type input "1"
type input "11"
type input "119"
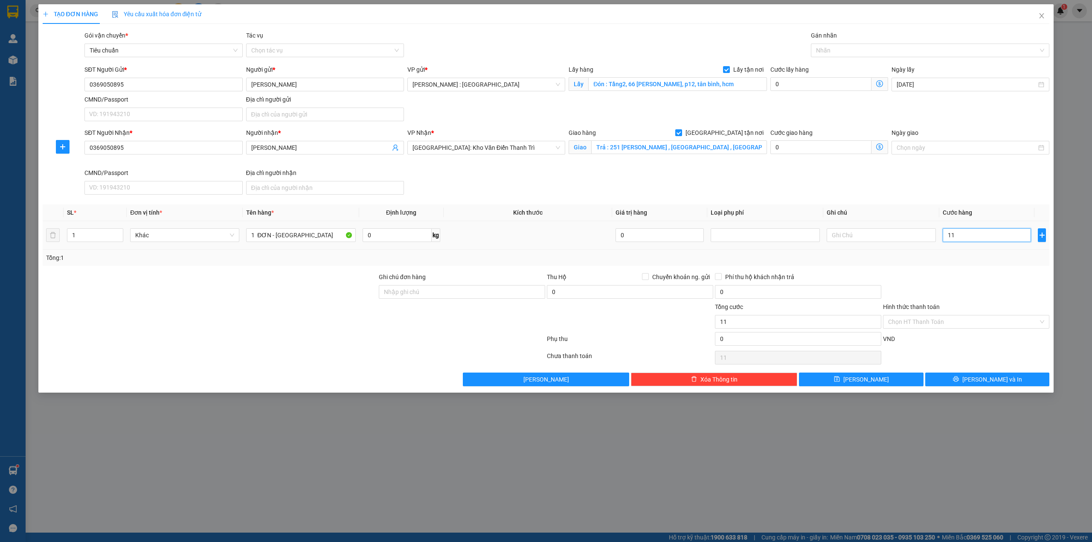
type input "119"
type input "1.190"
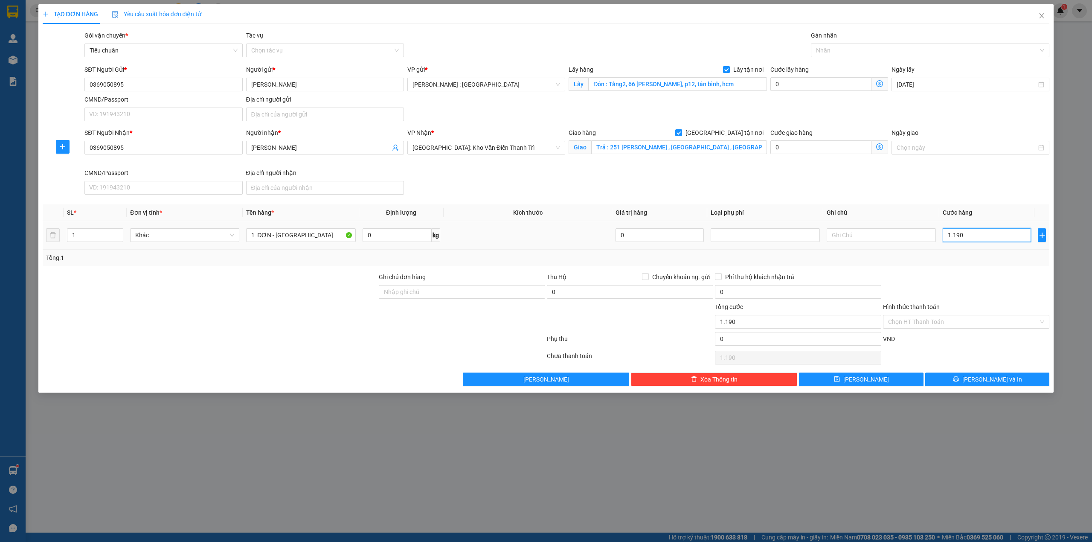
type input "119"
type input "11"
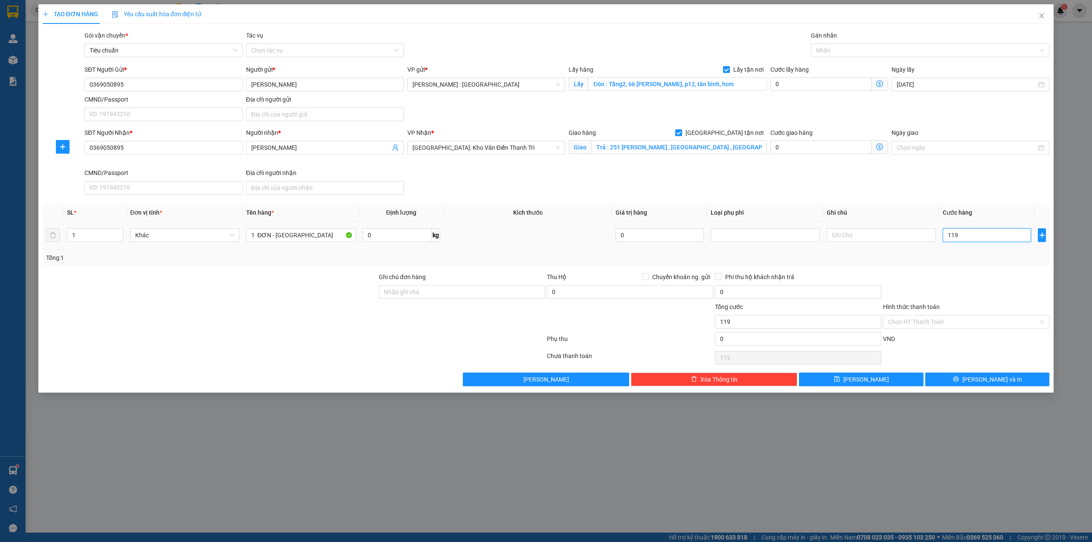
type input "11"
type input "1"
type input "0"
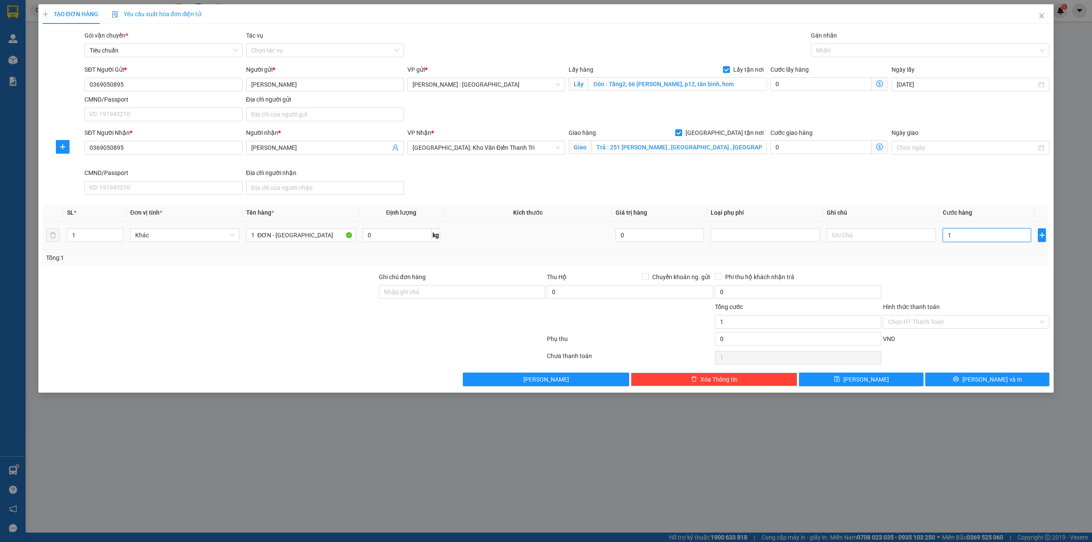
type input "0"
type input "01"
type input "1"
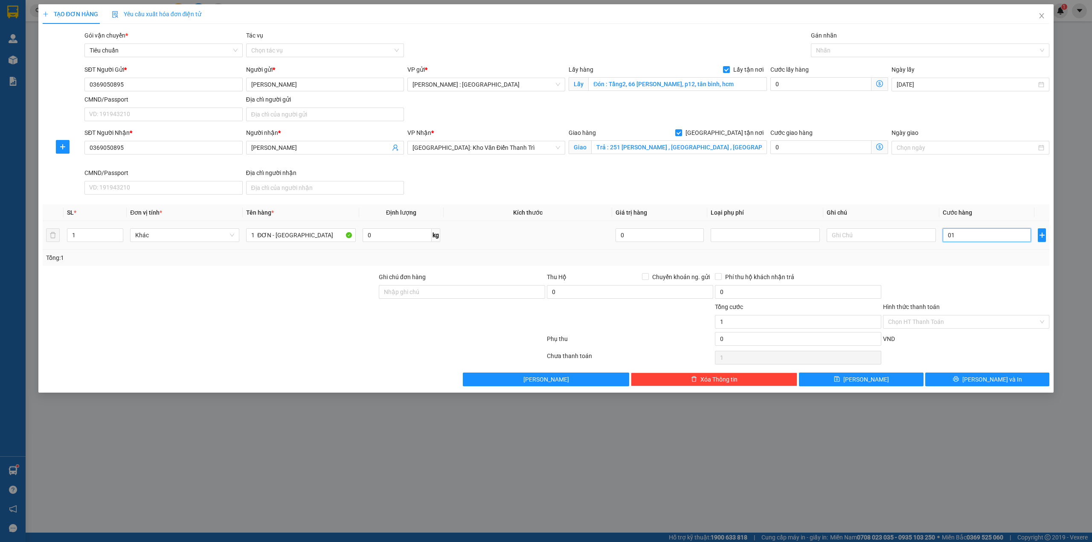
type input "019"
type input "19"
type input "0.190"
type input "190"
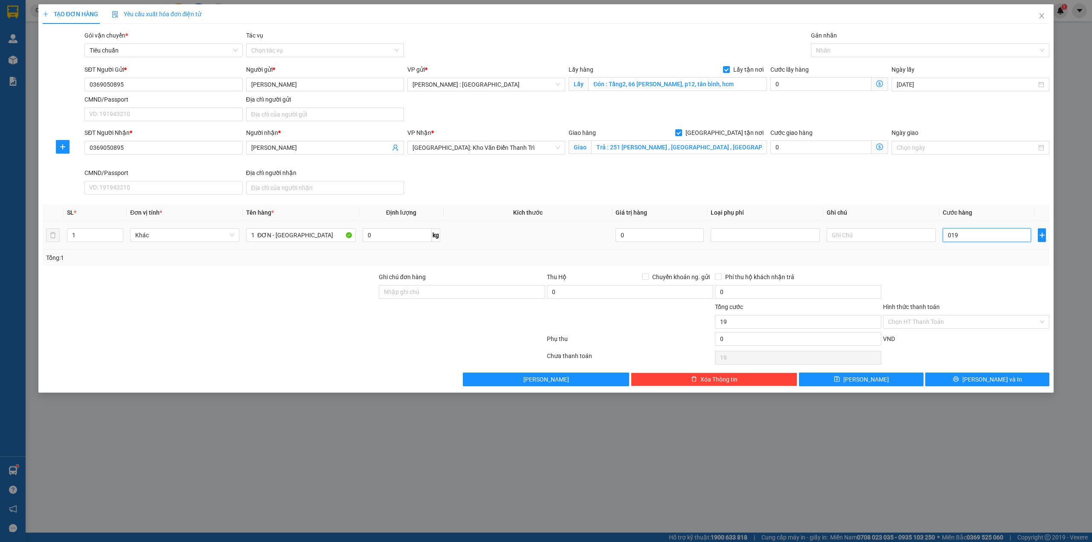
type input "190"
type input "01.900"
type input "1.900"
type input "1.900.000"
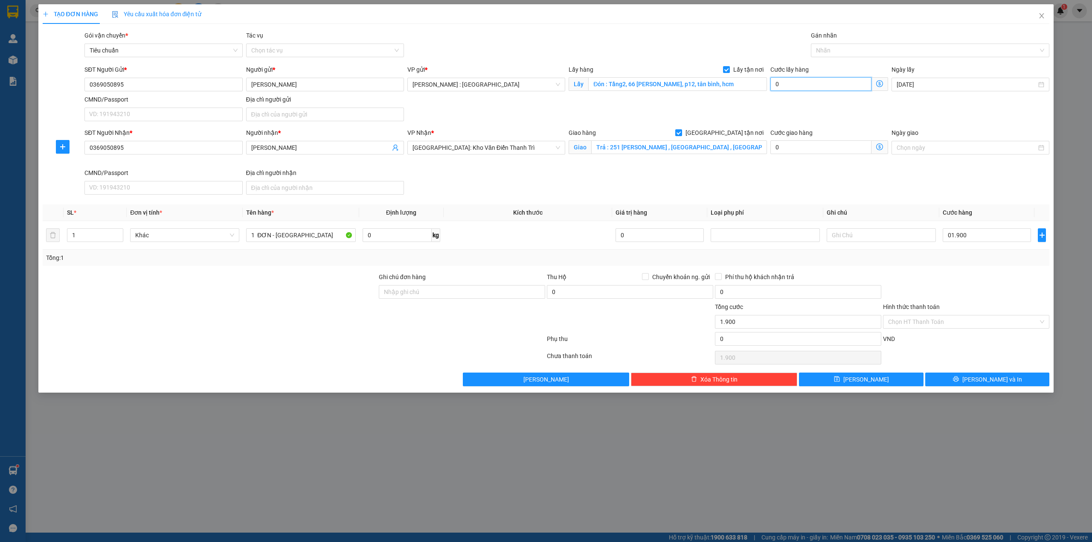
type input "1.900.000"
click at [826, 86] on input "0" at bounding box center [820, 84] width 101 height 14
type input "1.900.001"
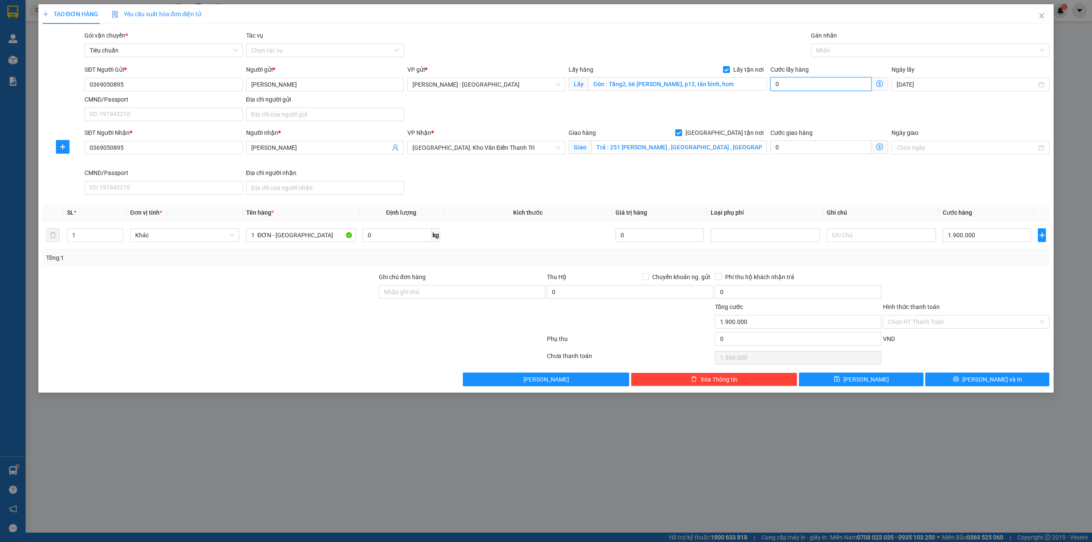
type input "1"
type input "1.900.015"
type input "15"
type input "1.900.150"
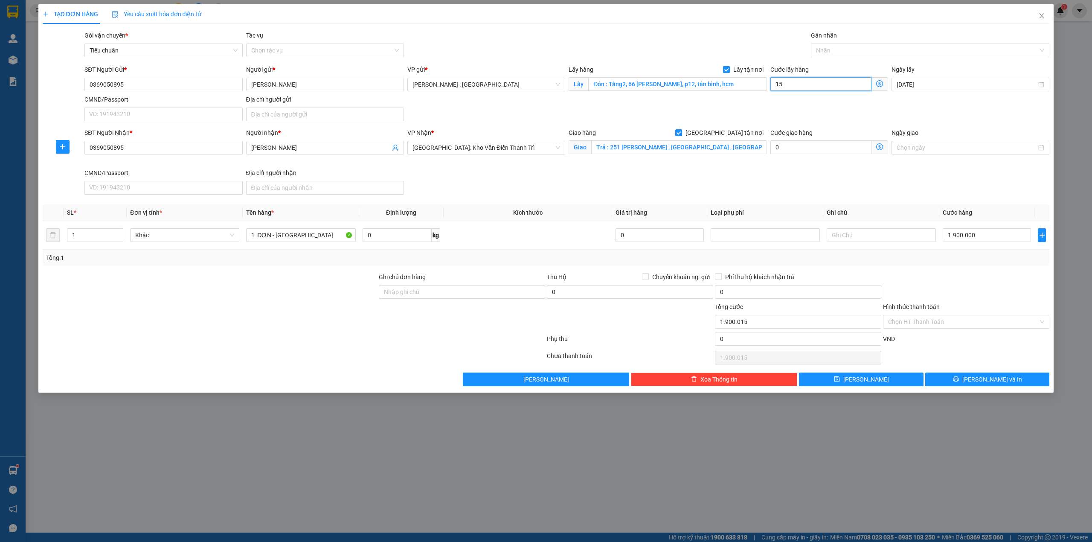
type input "1.900.150"
type input "150"
type input "2.050.000"
type input "150.000"
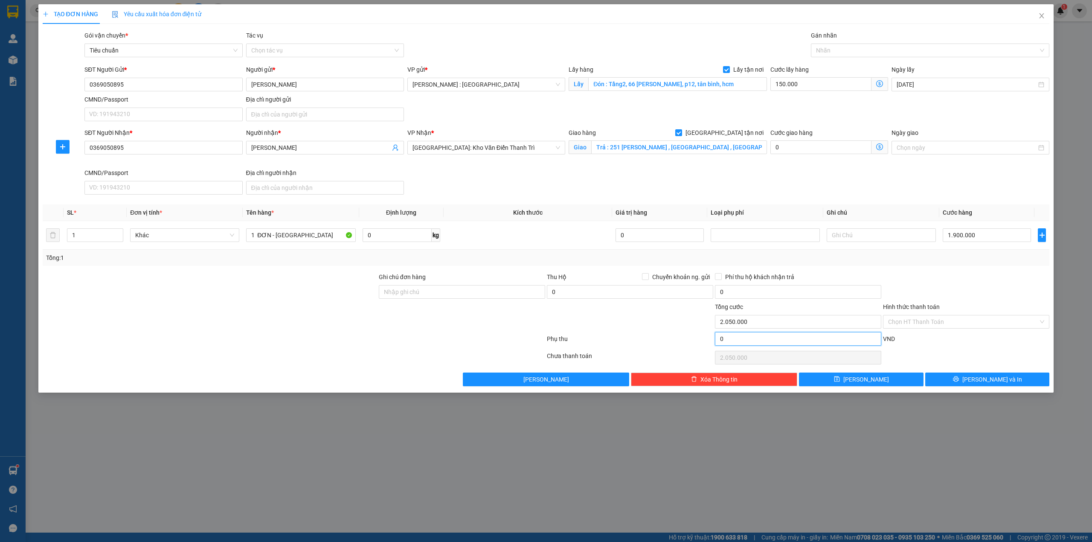
click at [787, 340] on input "0" at bounding box center [798, 339] width 166 height 14
type input "2.050.002"
type input "2"
type input "2.050.002"
type input "2.050.020"
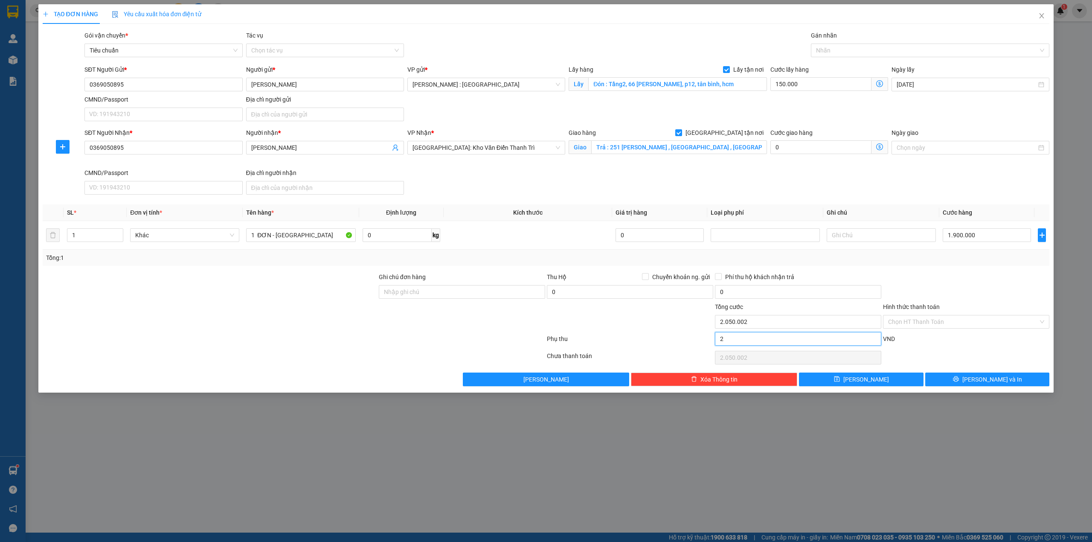
type input "20"
type input "2.050.020"
type input "2.050.200"
type input "200"
type input "2.050.200"
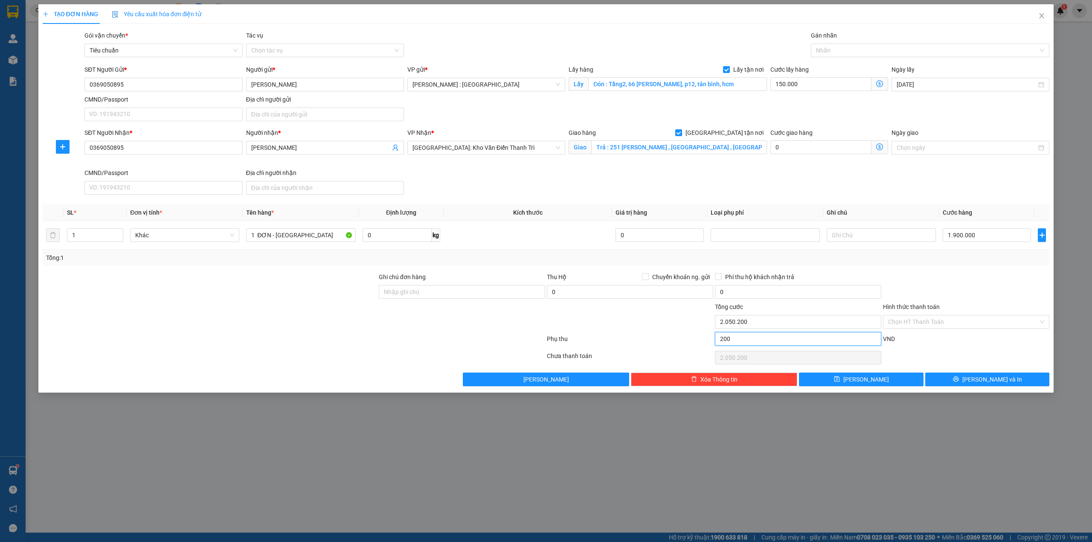
type input "200"
type input "2.250.000"
type input "200.000"
type input "2.250.000"
click at [335, 351] on div at bounding box center [294, 357] width 504 height 17
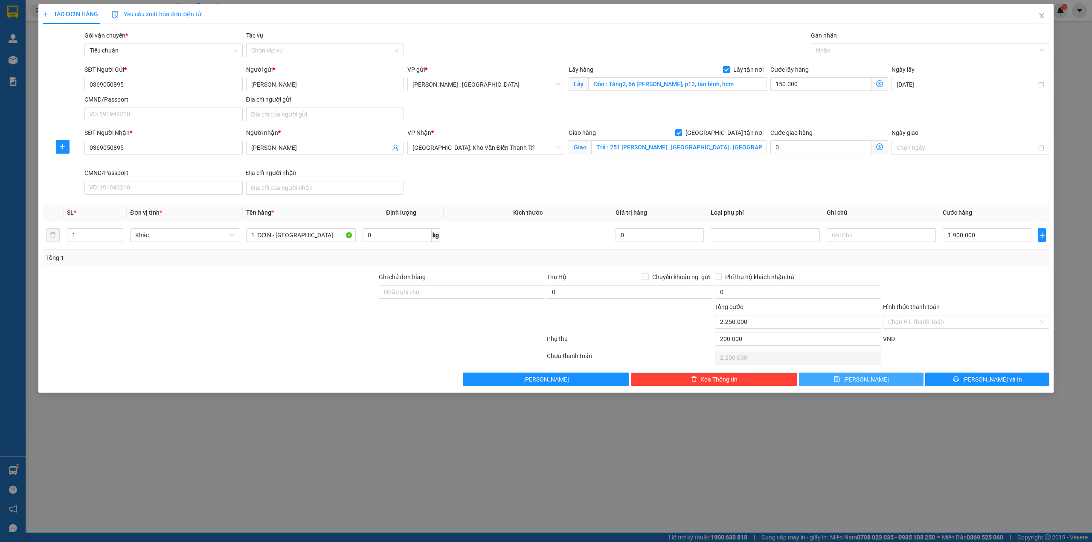
click at [863, 380] on span "Lưu" at bounding box center [866, 378] width 46 height 9
checkbox input "false"
type input "0"
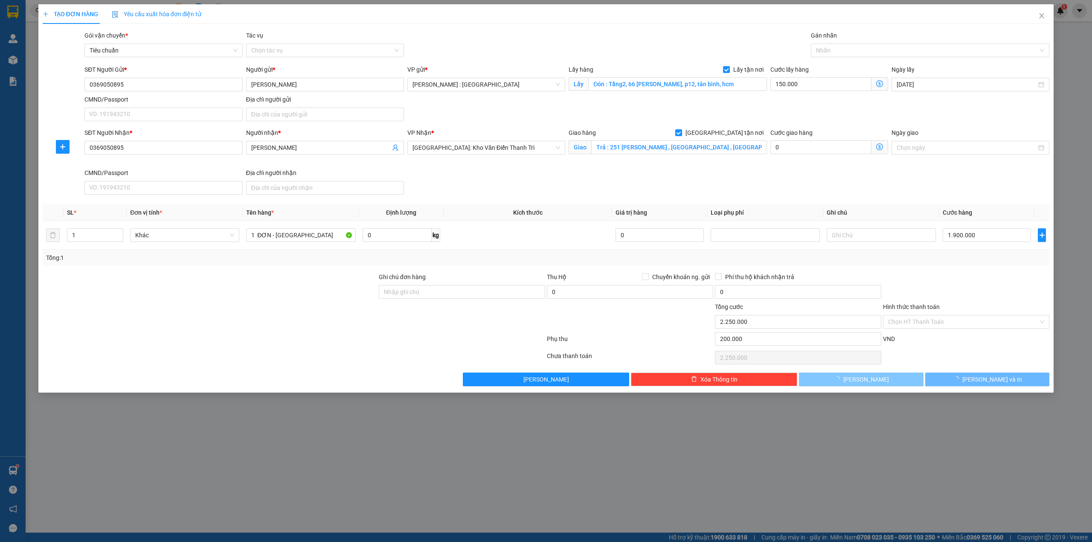
type input "0"
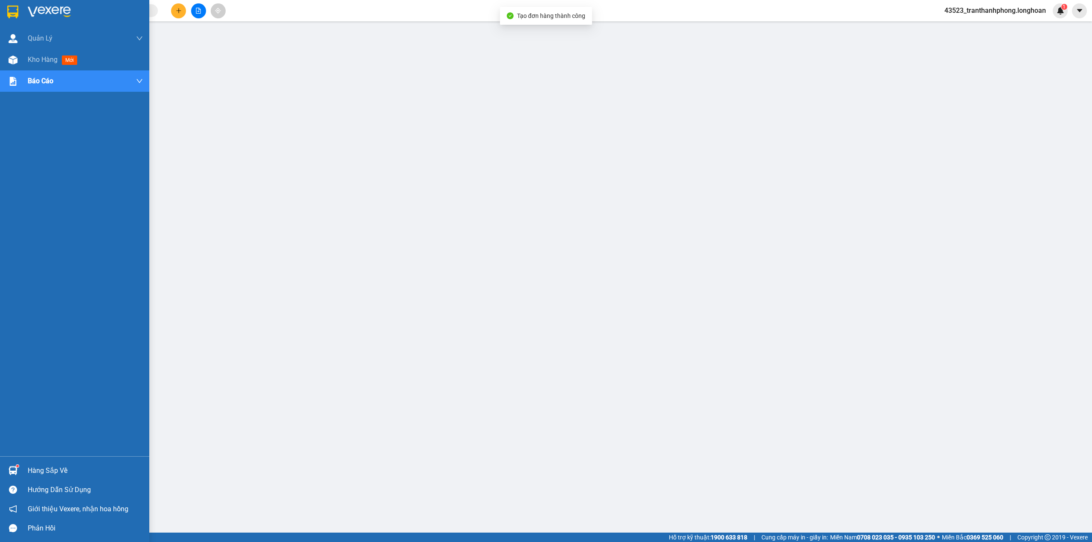
click at [3, 8] on div at bounding box center [74, 14] width 149 height 28
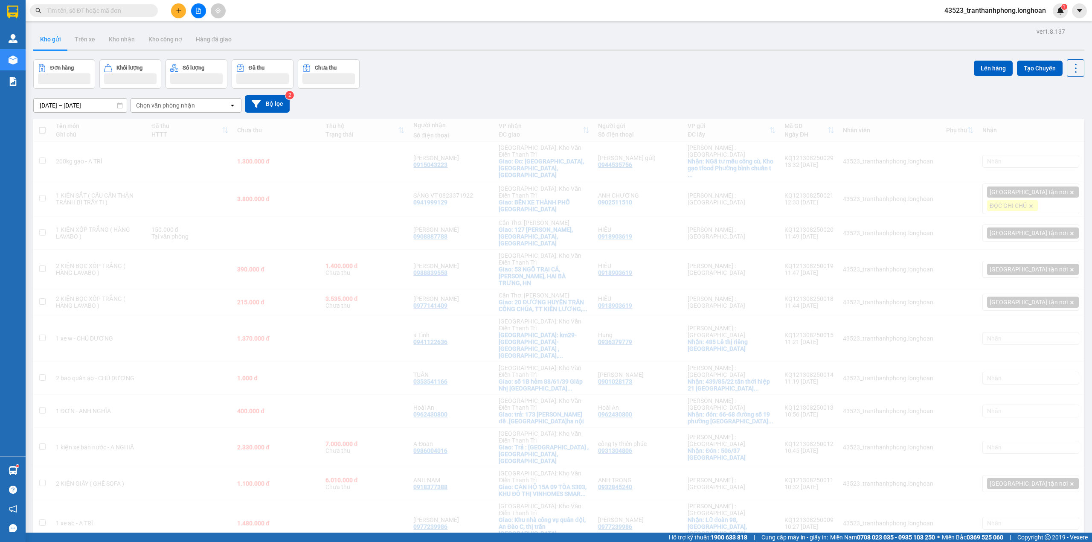
scroll to position [57, 0]
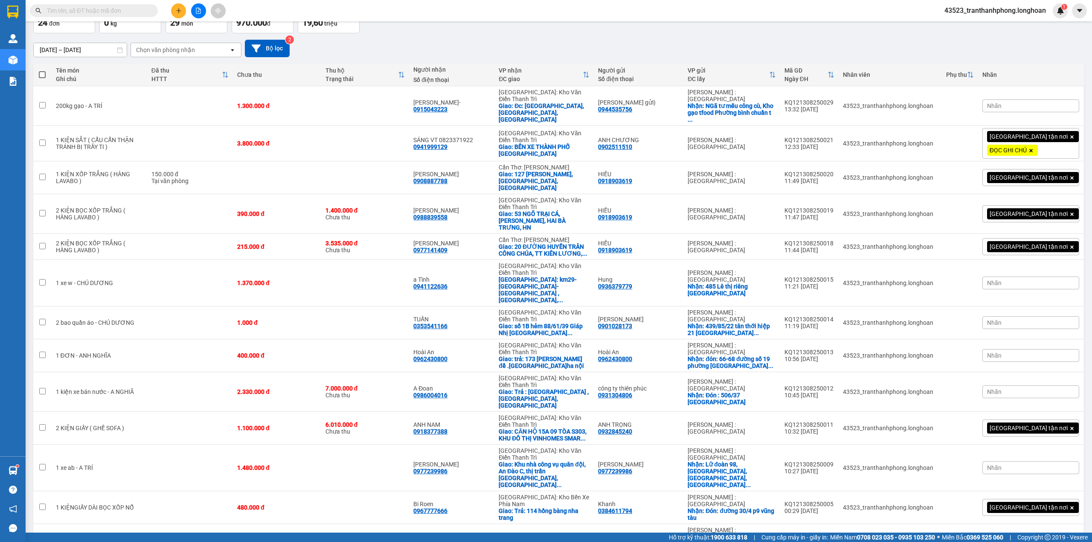
click at [103, 6] on input "text" at bounding box center [97, 10] width 101 height 9
paste input "0964143638"
type input "0964143638"
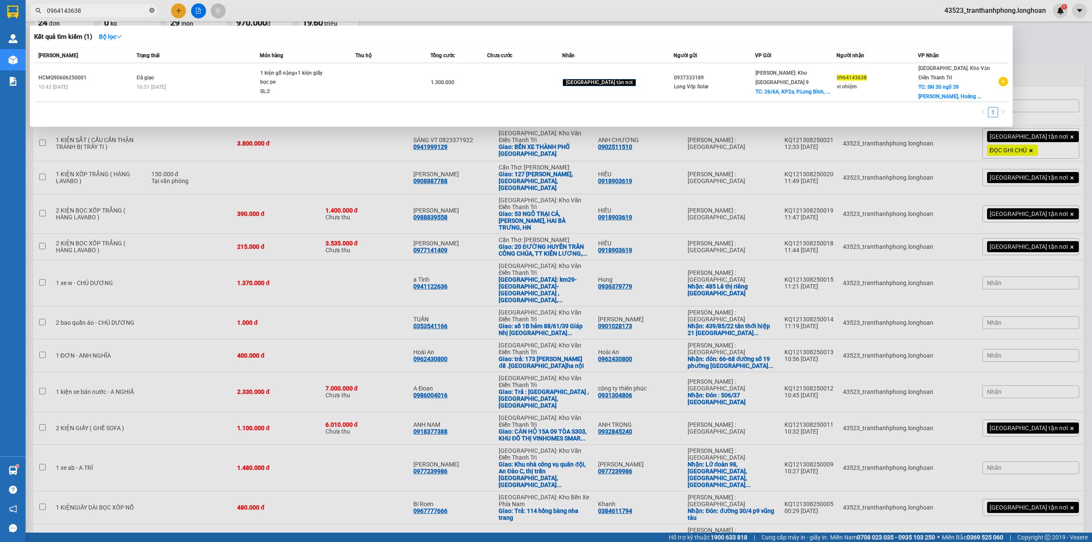
click at [152, 11] on icon "close-circle" at bounding box center [151, 10] width 5 height 5
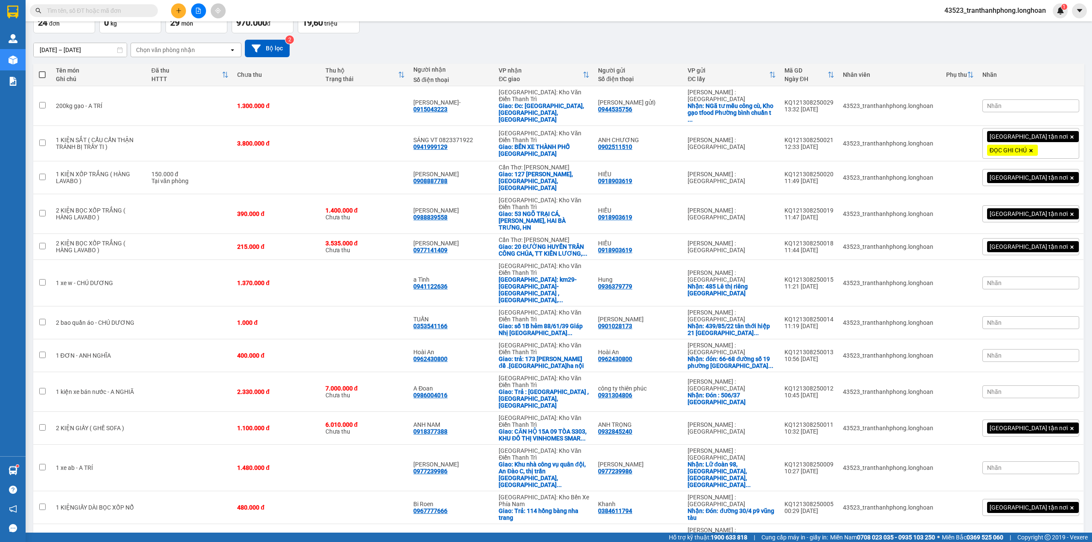
paste input "0937333189"
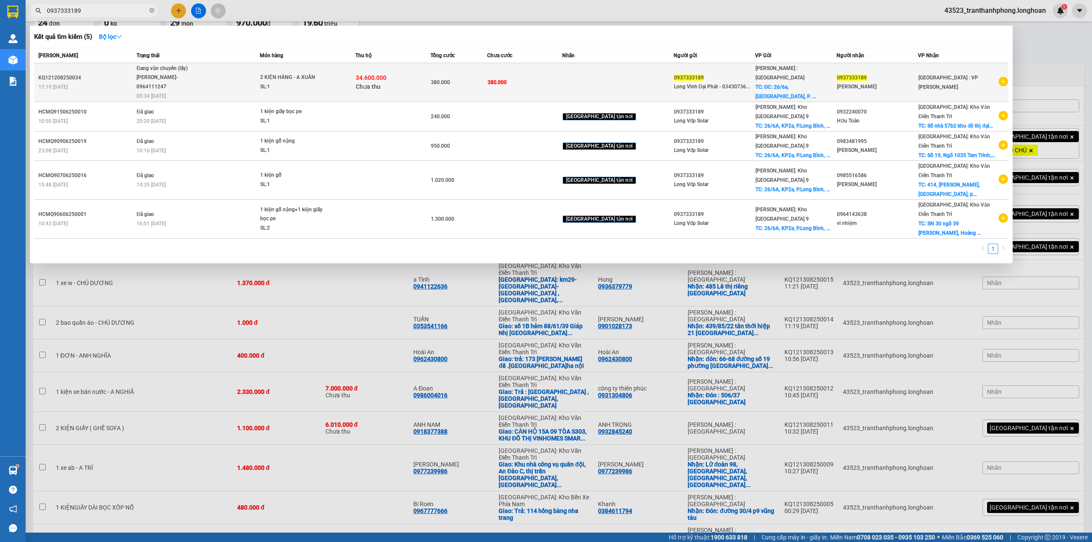
type input "0937333189"
click at [797, 80] on span "[PERSON_NAME] : [GEOGRAPHIC_DATA]" at bounding box center [779, 72] width 49 height 15
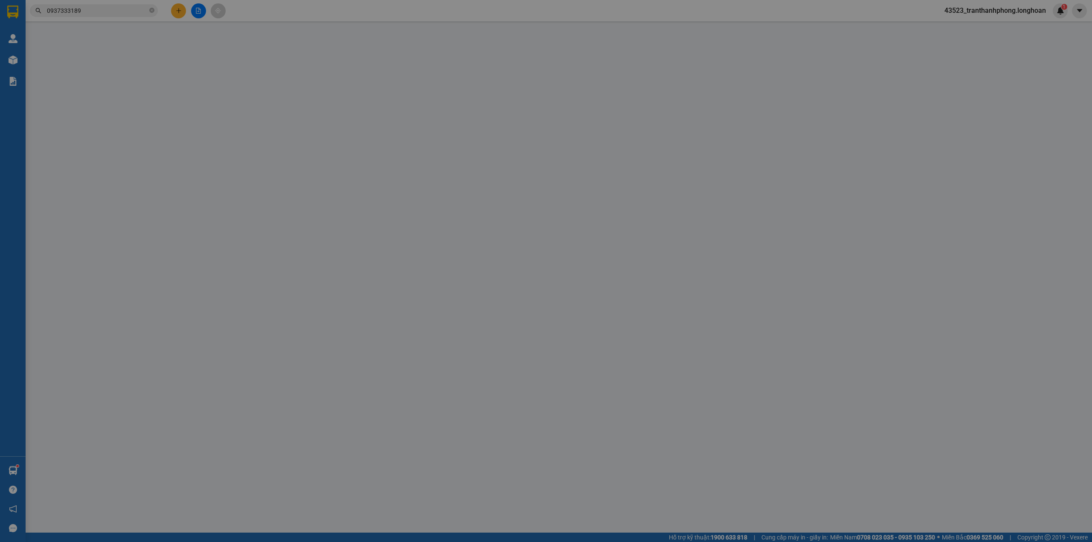
type input "0937333189"
type input "Long [GEOGRAPHIC_DATA] - 0343073613"
checkbox input "true"
type input "ĐC: 26/6a, [GEOGRAPHIC_DATA], P. [GEOGRAPHIC_DATA], [GEOGRAPHIC_DATA] ( công ty…"
type input "0937333189"
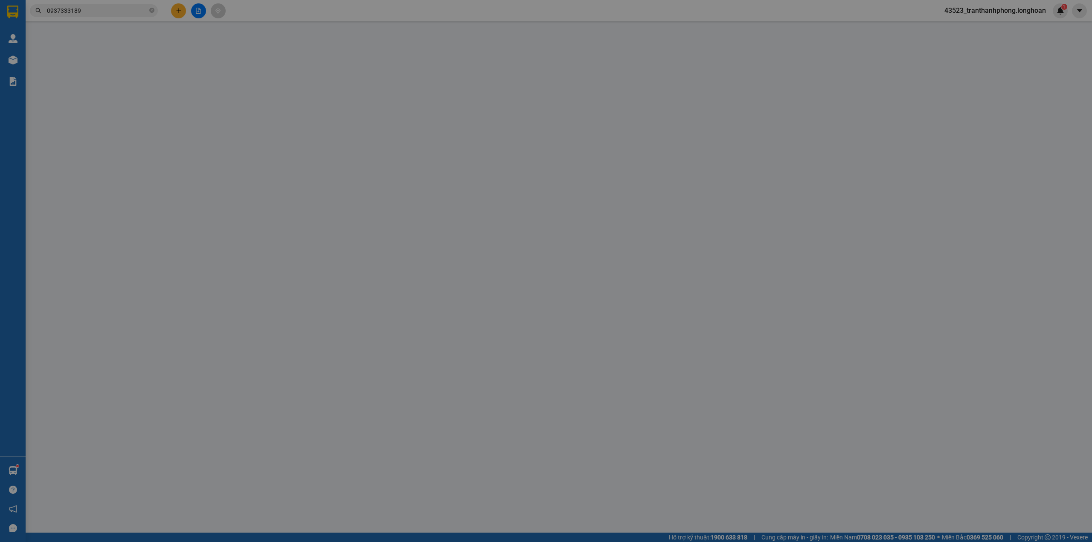
type input "Vi Đức Nhiệm"
type input "380.000"
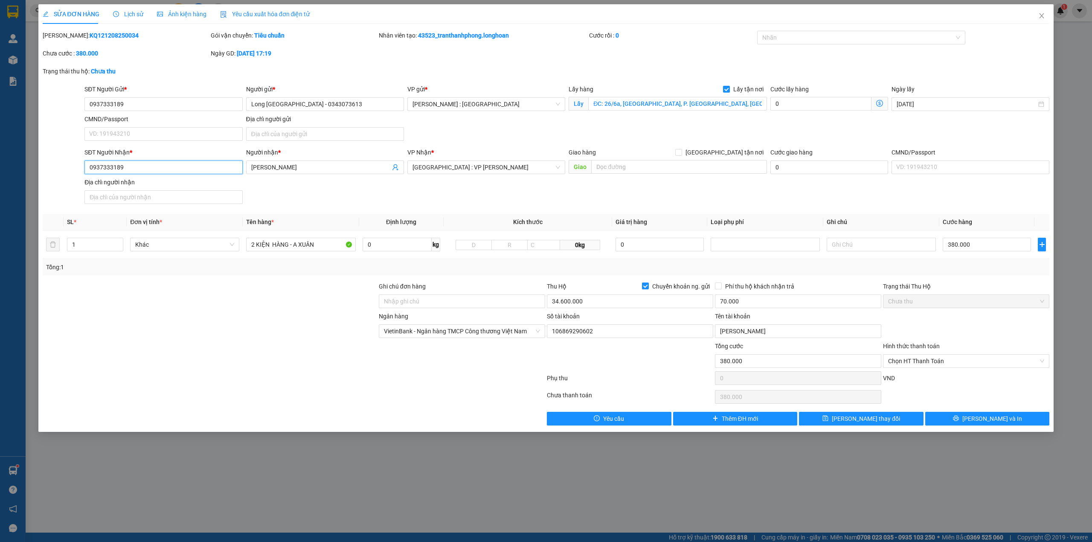
click at [197, 164] on input "0937333189" at bounding box center [163, 167] width 158 height 14
paste input "64143638"
type input "0964143638"
click at [823, 420] on button "[PERSON_NAME] thay đổi" at bounding box center [861, 418] width 125 height 14
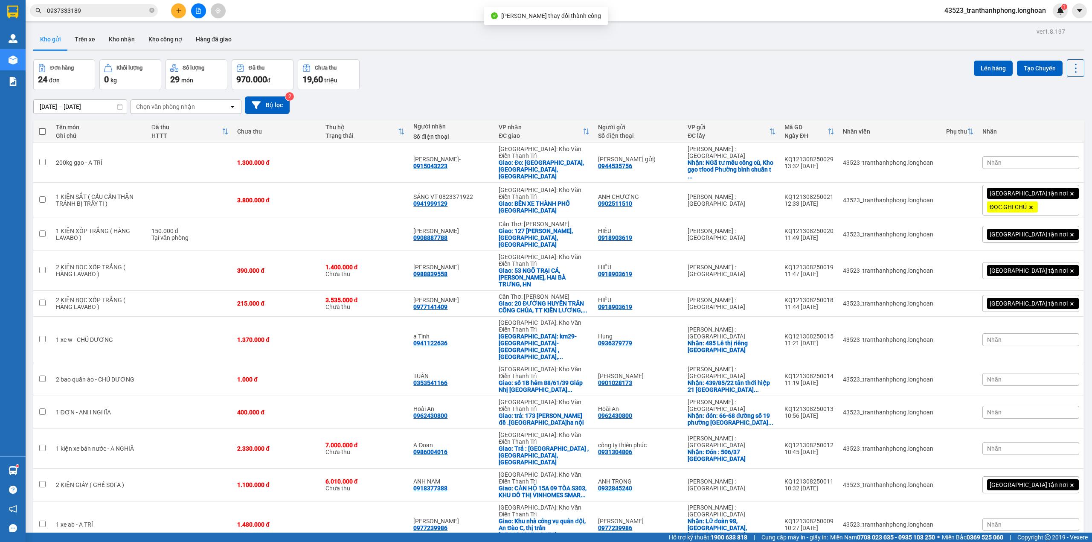
click at [104, 17] on div "Kết quả tìm kiếm ( 5 ) Bộ lọc Mã ĐH Trạng thái Món hàng Thu hộ Tổng cước Chưa c…" at bounding box center [83, 10] width 166 height 15
click at [108, 12] on input "0937333189" at bounding box center [97, 10] width 101 height 9
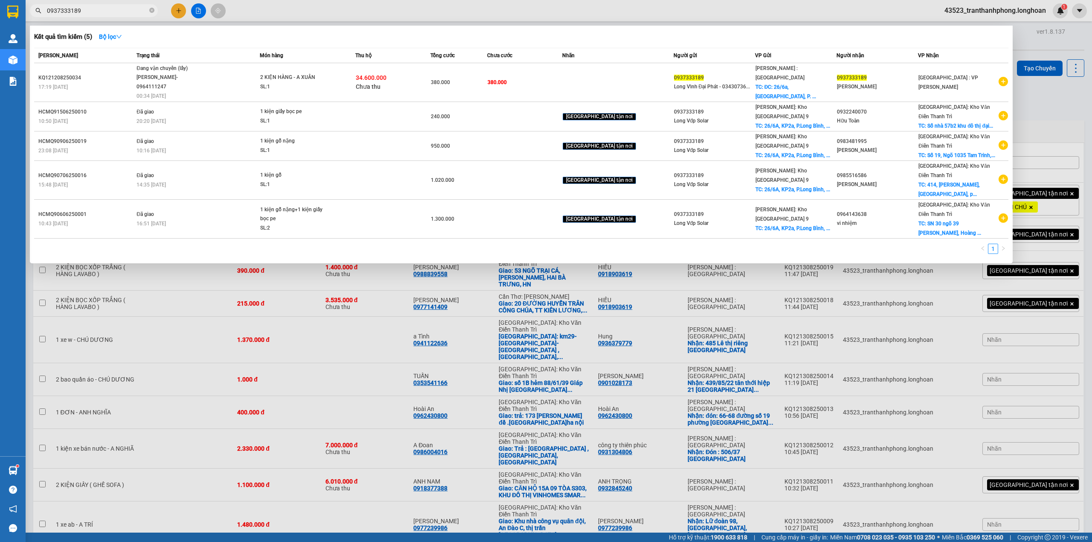
click at [221, 272] on div at bounding box center [546, 271] width 1092 height 542
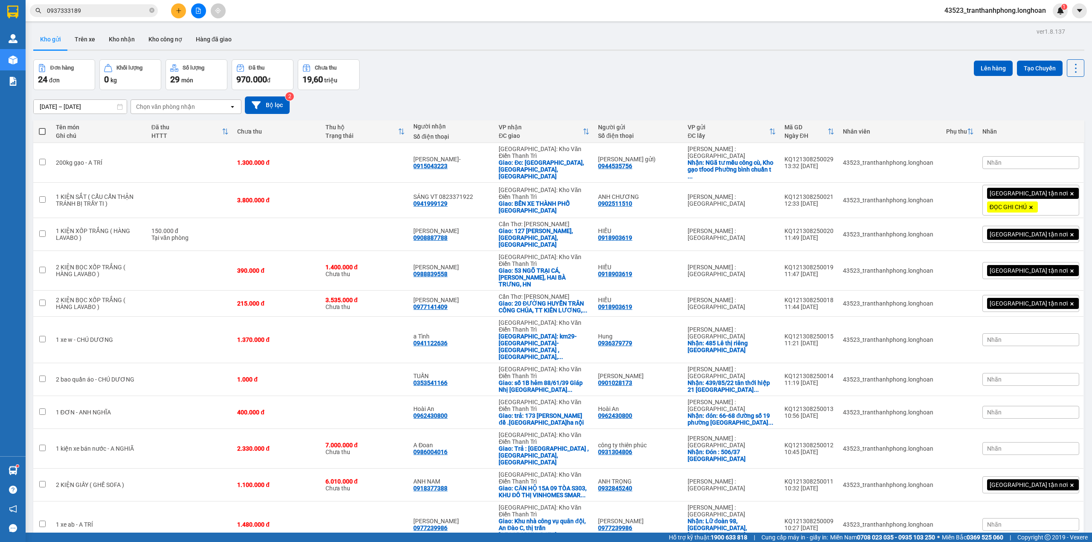
click at [110, 14] on input "0937333189" at bounding box center [97, 10] width 101 height 9
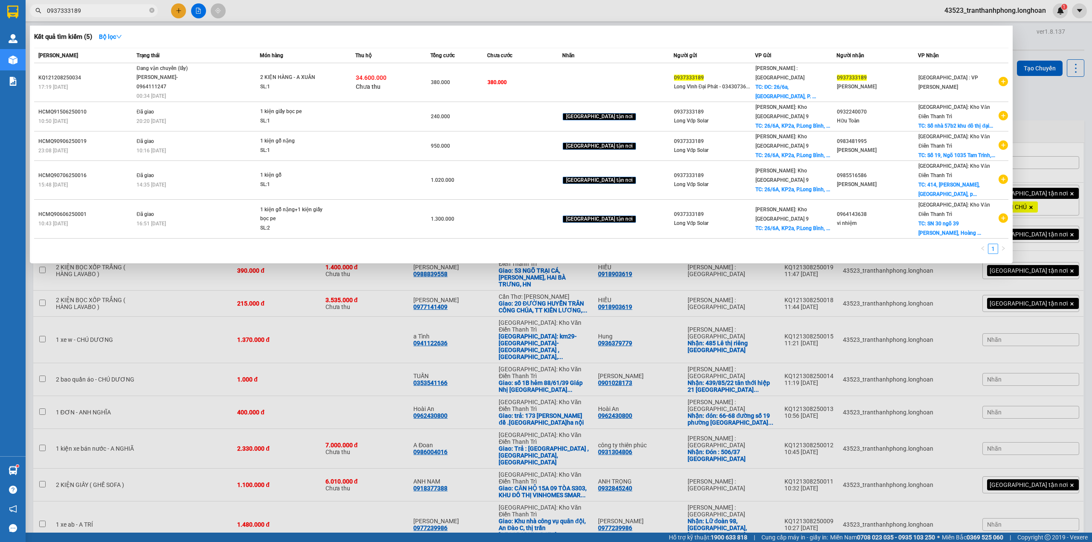
click at [140, 279] on div at bounding box center [546, 271] width 1092 height 542
drag, startPoint x: 87, startPoint y: 8, endPoint x: 90, endPoint y: 11, distance: 4.5
click at [89, 9] on input "0937333189" at bounding box center [97, 10] width 101 height 9
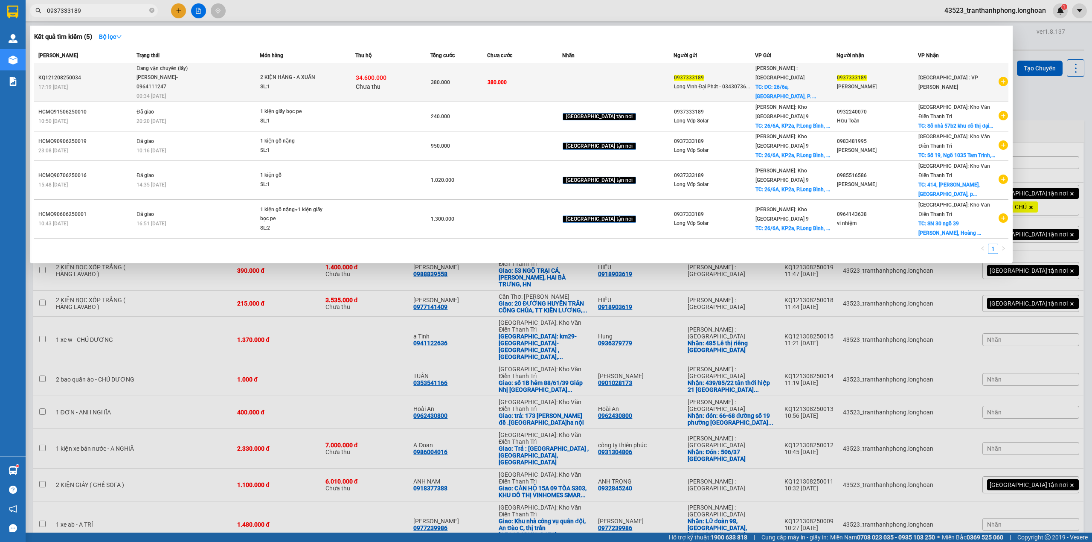
click at [161, 75] on div "TRẦN THANH XUÂN- 0964111247" at bounding box center [168, 82] width 64 height 18
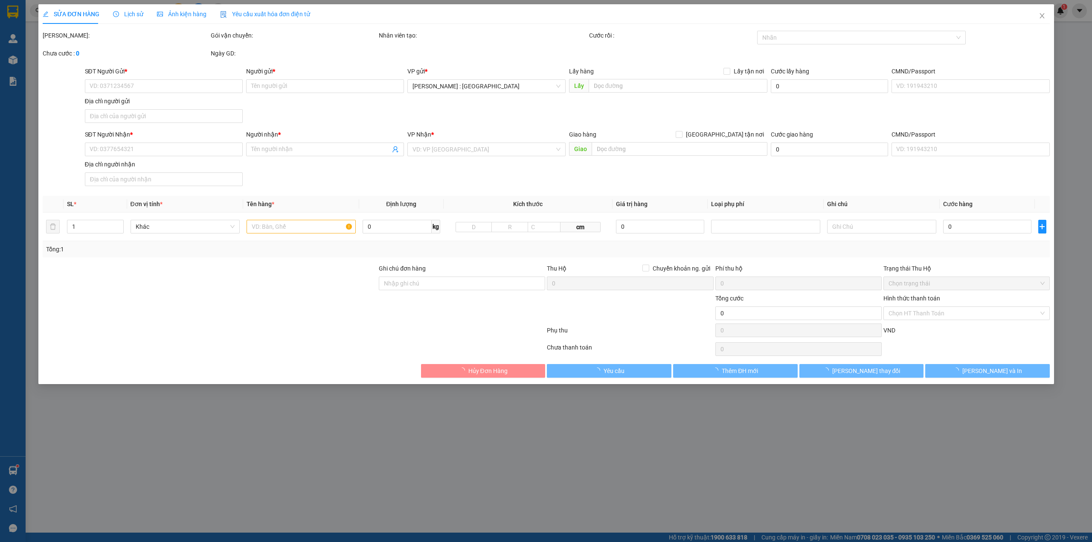
type input "0937333189"
type input "Long [GEOGRAPHIC_DATA] - 0343073613"
checkbox input "true"
type input "ĐC: 26/6a, [GEOGRAPHIC_DATA], P. [GEOGRAPHIC_DATA], [GEOGRAPHIC_DATA] ( công ty…"
type input "0964143638"
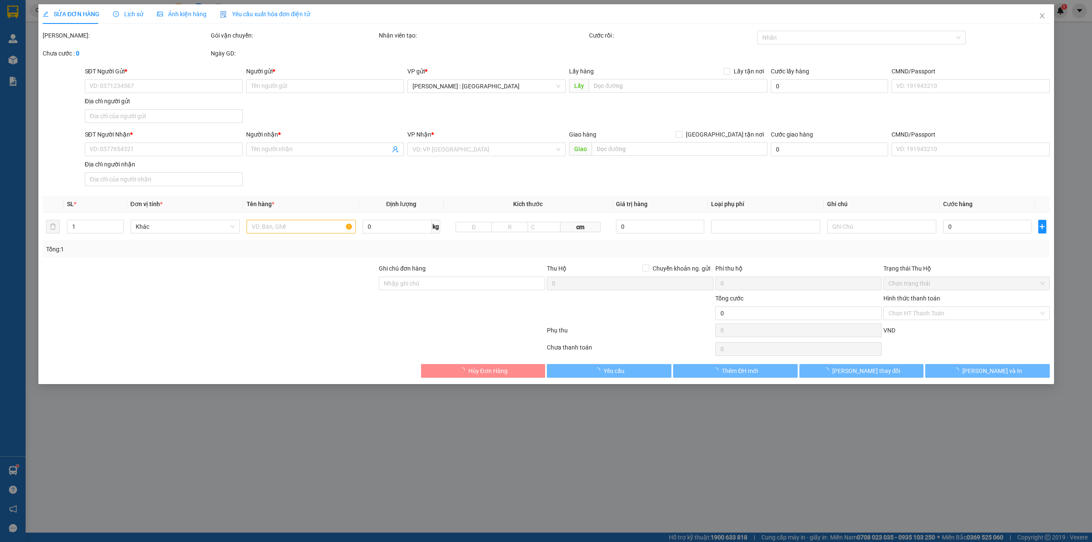
type input "Vi Đức Nhiệm"
type input "380.000"
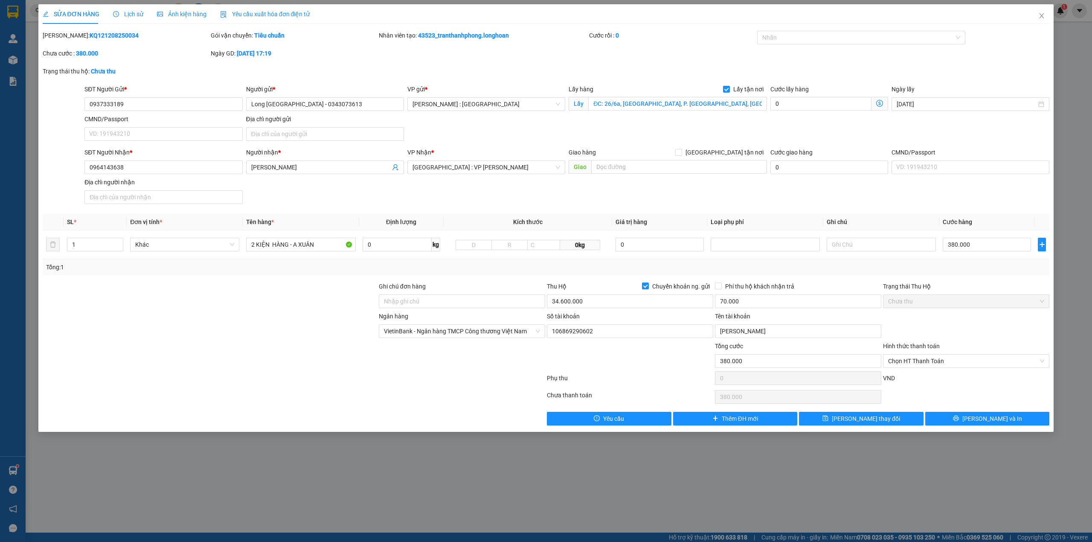
click at [135, 14] on span "Lịch sử" at bounding box center [128, 14] width 30 height 7
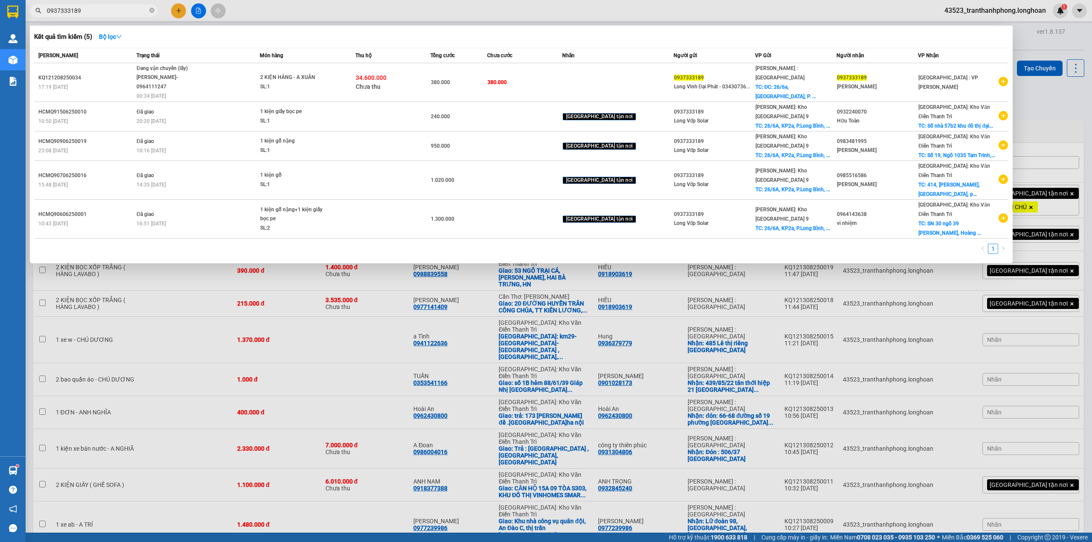
click at [156, 8] on span "0937333189" at bounding box center [94, 10] width 128 height 13
click at [154, 8] on icon "close-circle" at bounding box center [151, 10] width 5 height 5
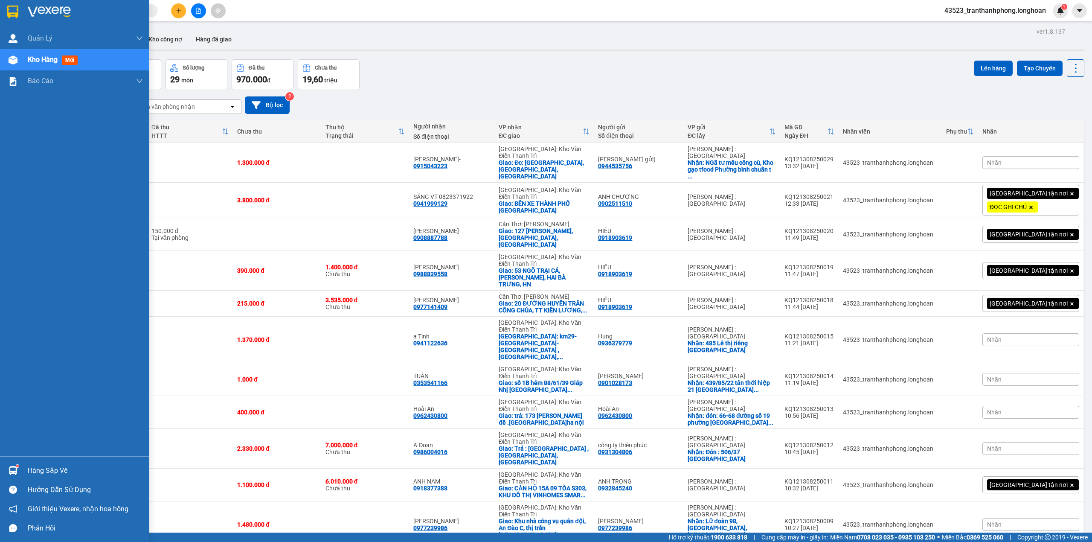
click at [4, 21] on div at bounding box center [74, 14] width 149 height 28
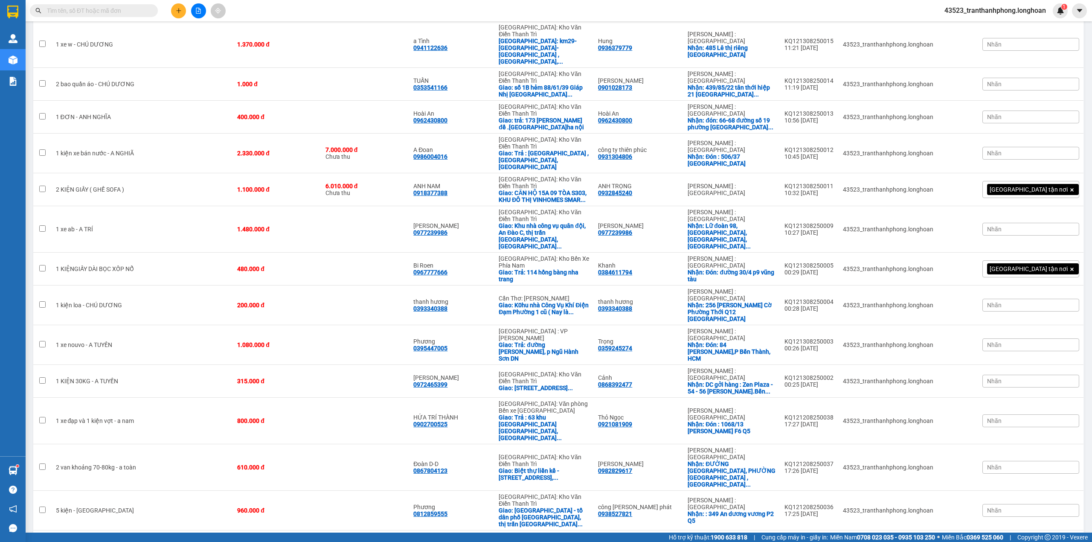
scroll to position [352, 0]
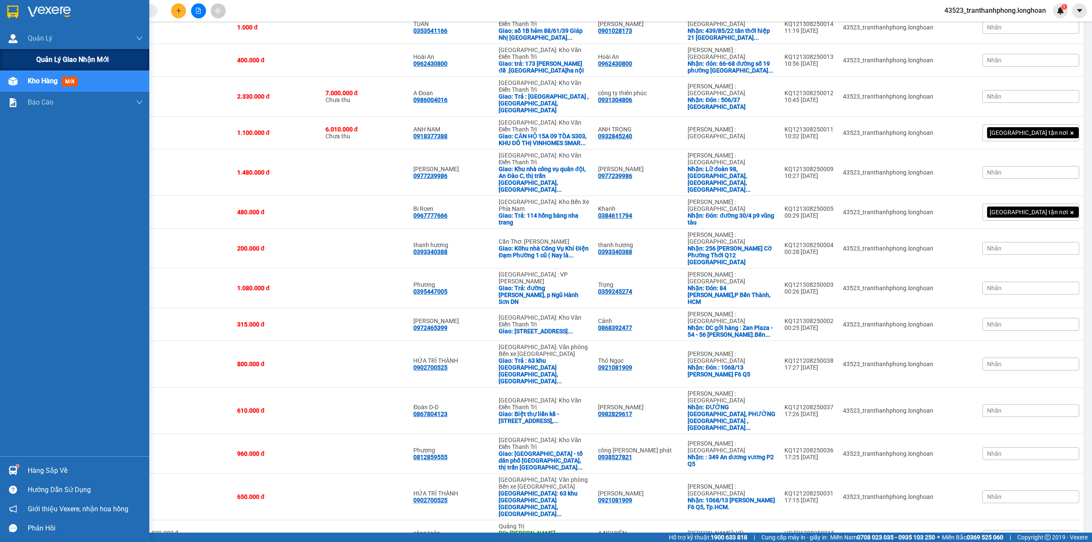
click at [49, 55] on span "Quản lý giao nhận mới" at bounding box center [72, 59] width 72 height 11
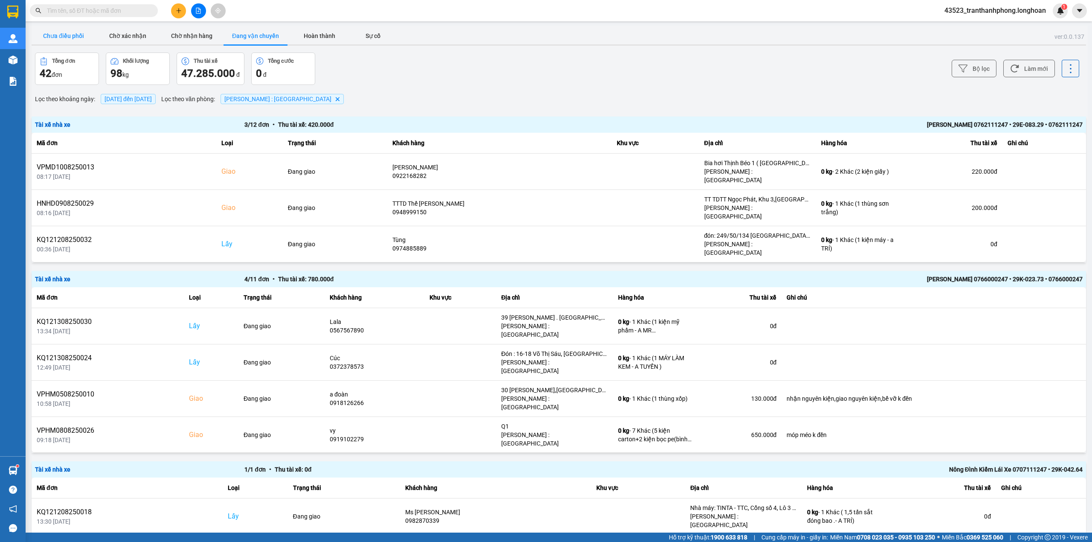
click at [72, 33] on button "Chưa điều phối" at bounding box center [64, 35] width 64 height 17
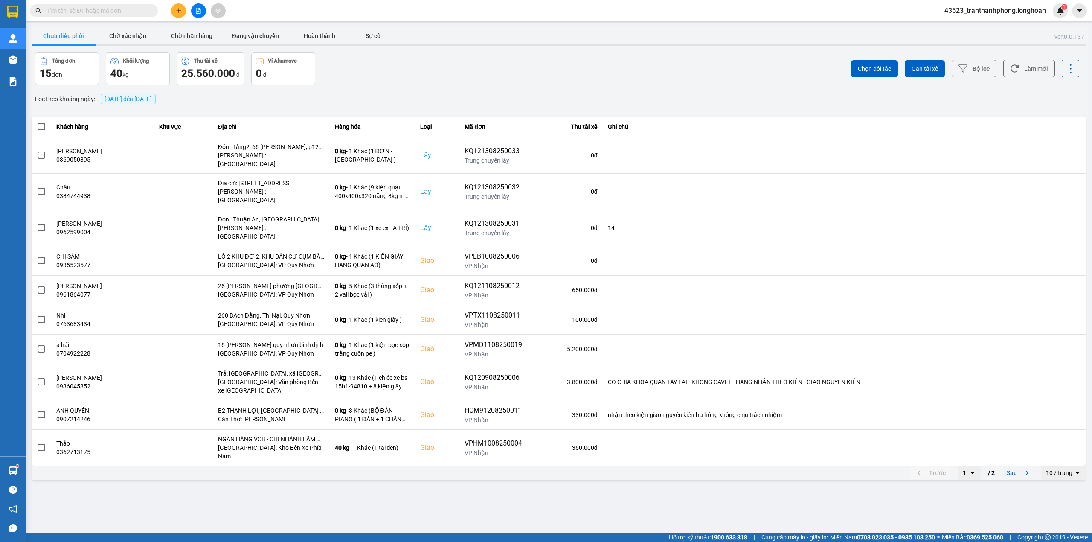
click at [272, 21] on div "Kết quả tìm kiếm ( 5 ) Bộ lọc Mã ĐH Trạng thái Món hàng Thu hộ Tổng cước Chưa c…" at bounding box center [546, 10] width 1092 height 21
click at [258, 38] on button "Đang vận chuyển" at bounding box center [255, 35] width 64 height 17
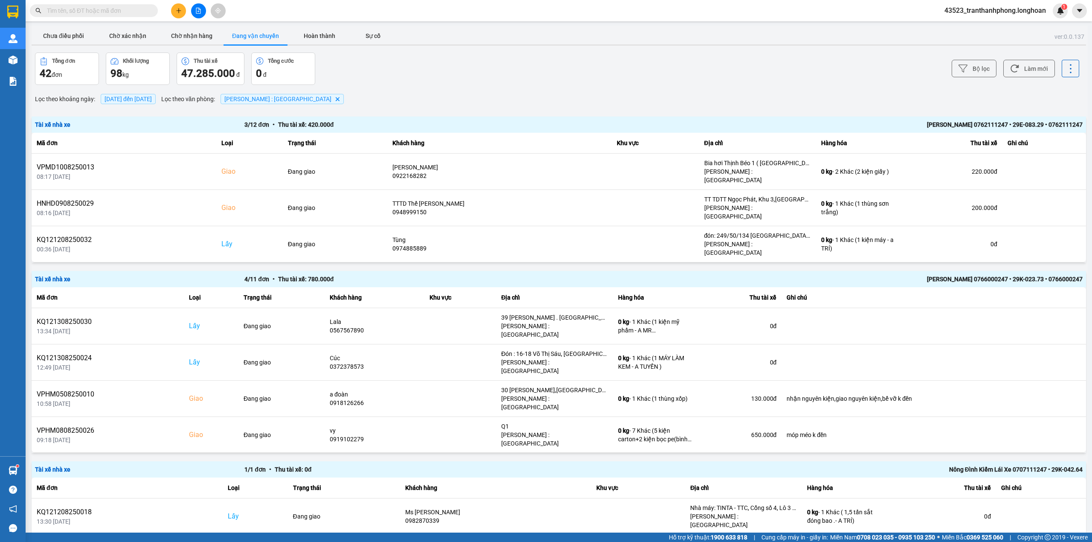
click at [145, 96] on span "[DATE] đến [DATE]" at bounding box center [127, 99] width 47 height 7
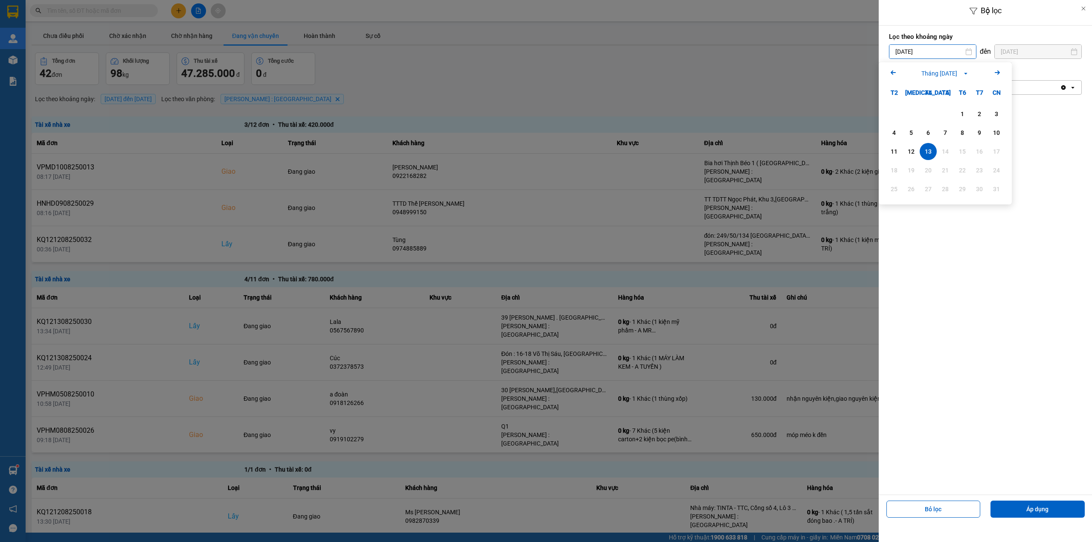
click at [942, 55] on input "[DATE]" at bounding box center [932, 52] width 87 height 14
click at [963, 116] on div "1" at bounding box center [962, 114] width 12 height 10
type input "[DATE]"
click at [974, 86] on div "Hồ Chí Minh : Kho Quận 12 Delete" at bounding box center [974, 88] width 171 height 14
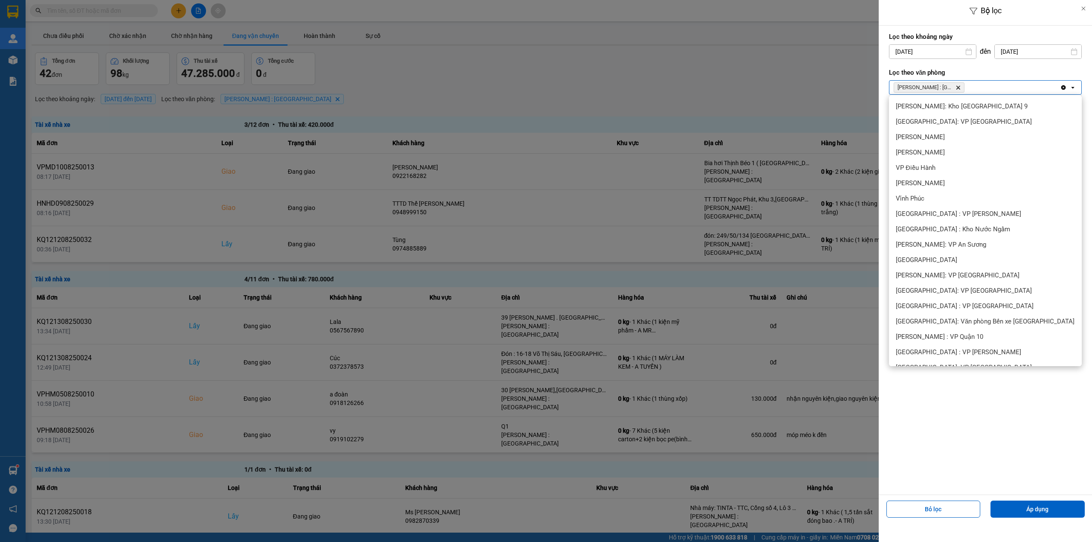
scroll to position [213, 0]
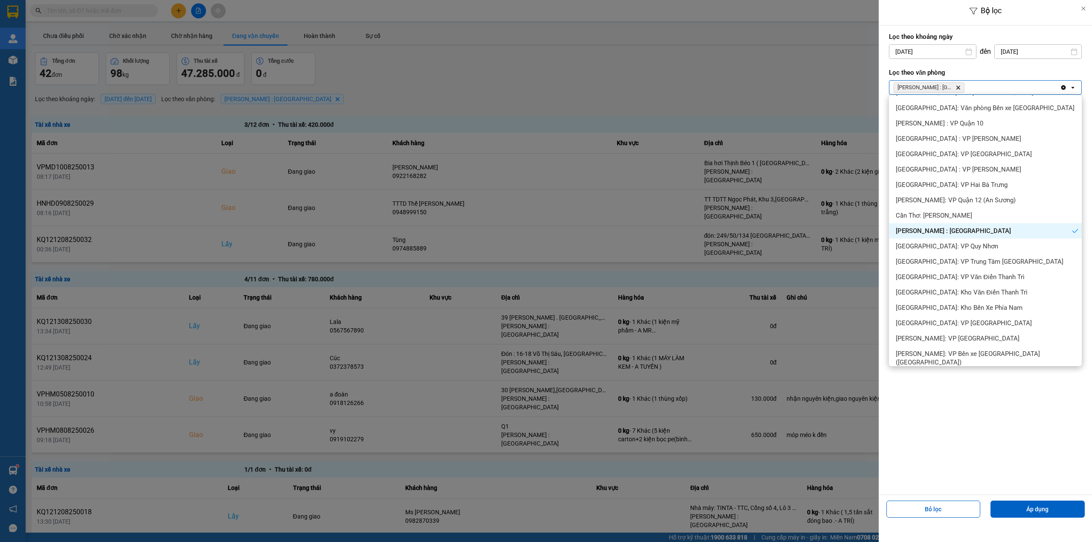
click at [916, 405] on div "Lọc theo khoảng ngày 01/08/2025 Press the down arrow key to interact with the c…" at bounding box center [984, 260] width 213 height 469
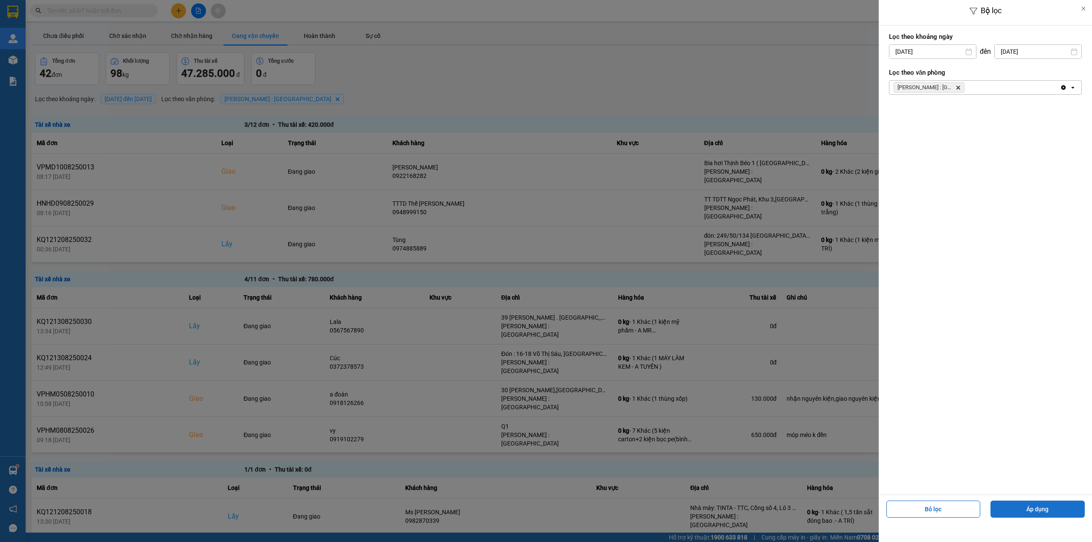
drag, startPoint x: 1020, startPoint y: 511, endPoint x: 1026, endPoint y: 473, distance: 38.3
click at [1020, 510] on button "Áp dụng" at bounding box center [1037, 508] width 94 height 17
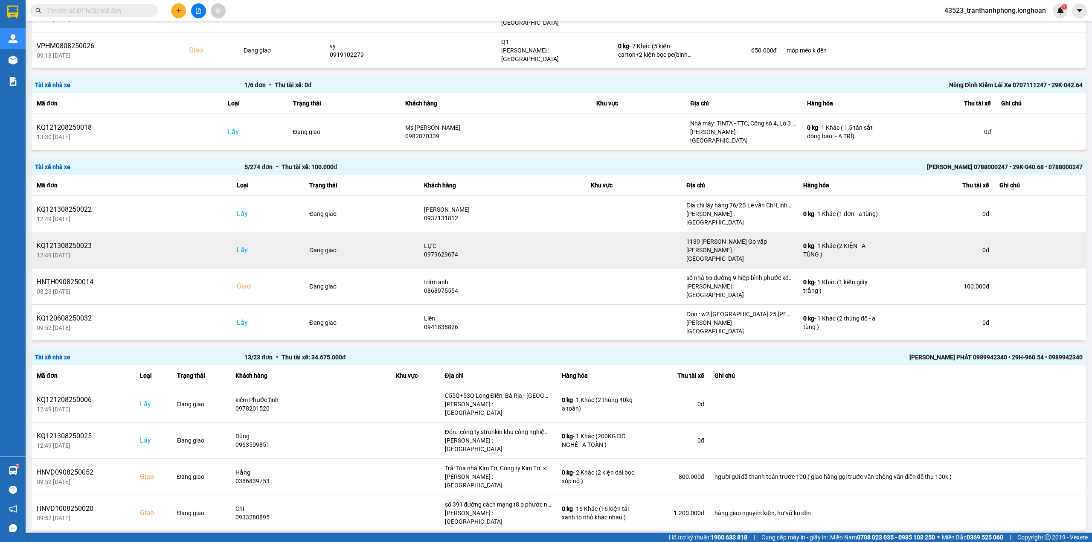
scroll to position [423, 0]
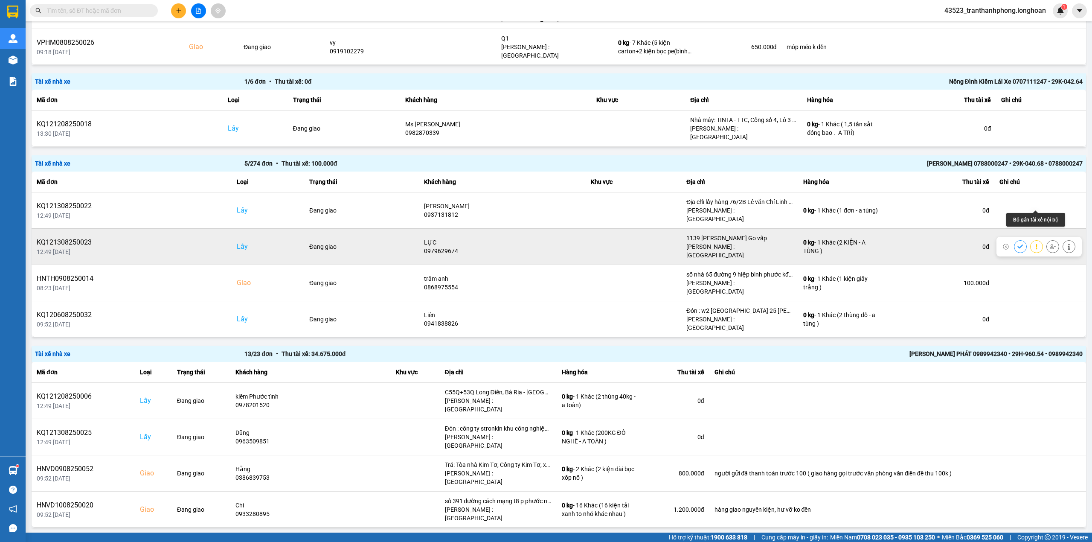
click at [1049, 244] on icon at bounding box center [1052, 246] width 6 height 5
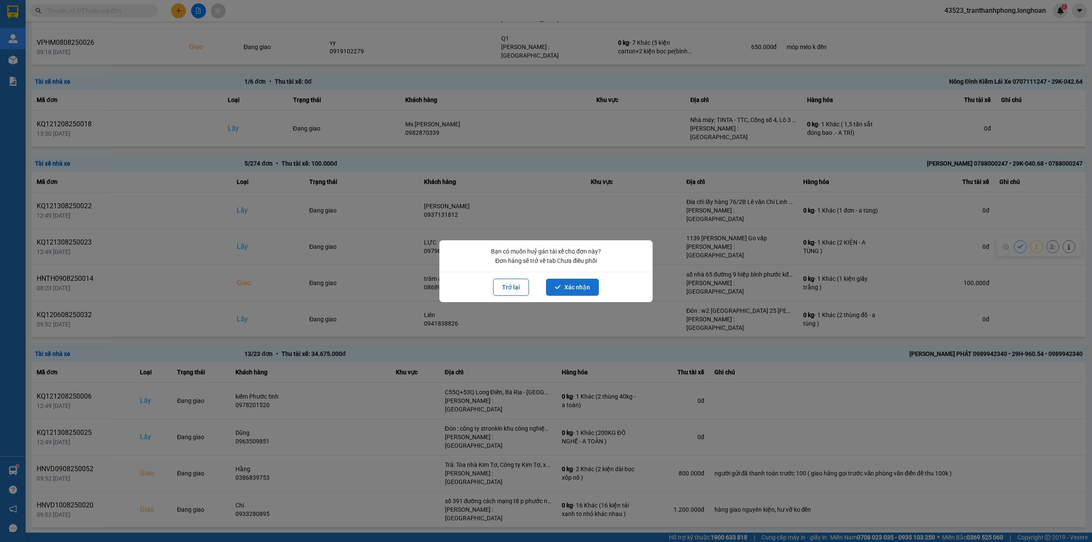
click at [567, 285] on button "Xác nhận" at bounding box center [572, 286] width 53 height 17
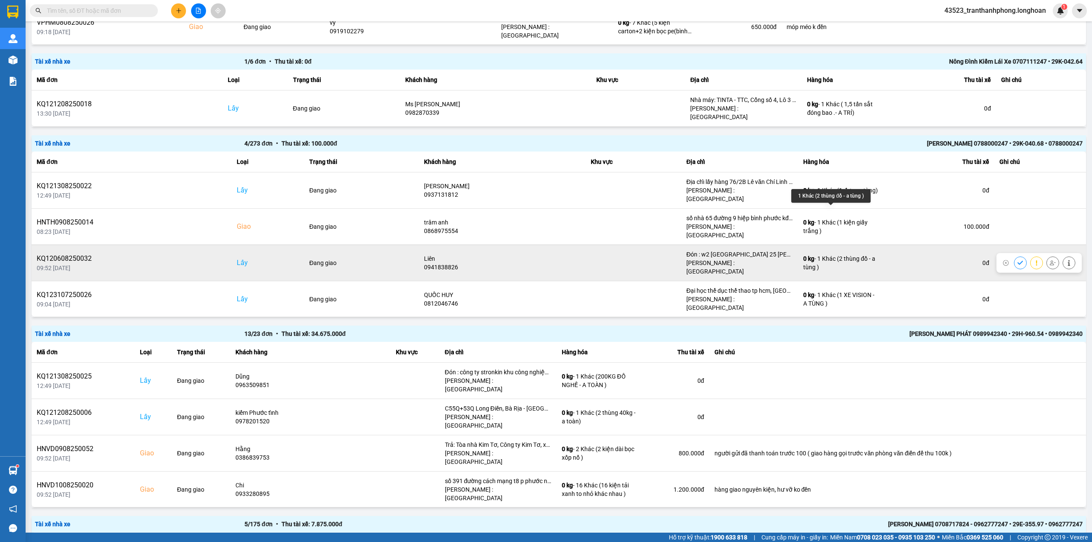
scroll to position [500, 0]
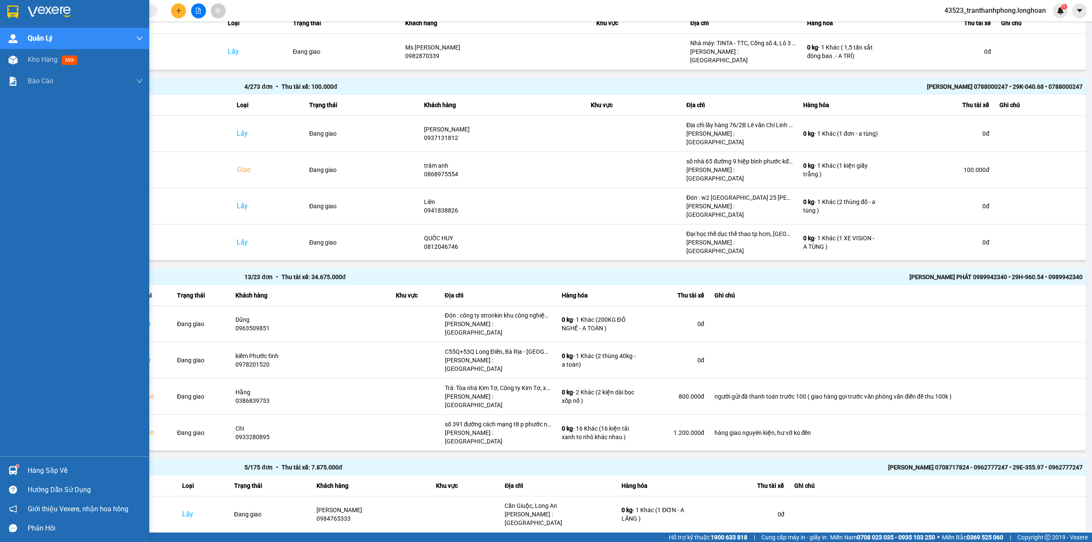
click at [7, 6] on img at bounding box center [12, 12] width 11 height 13
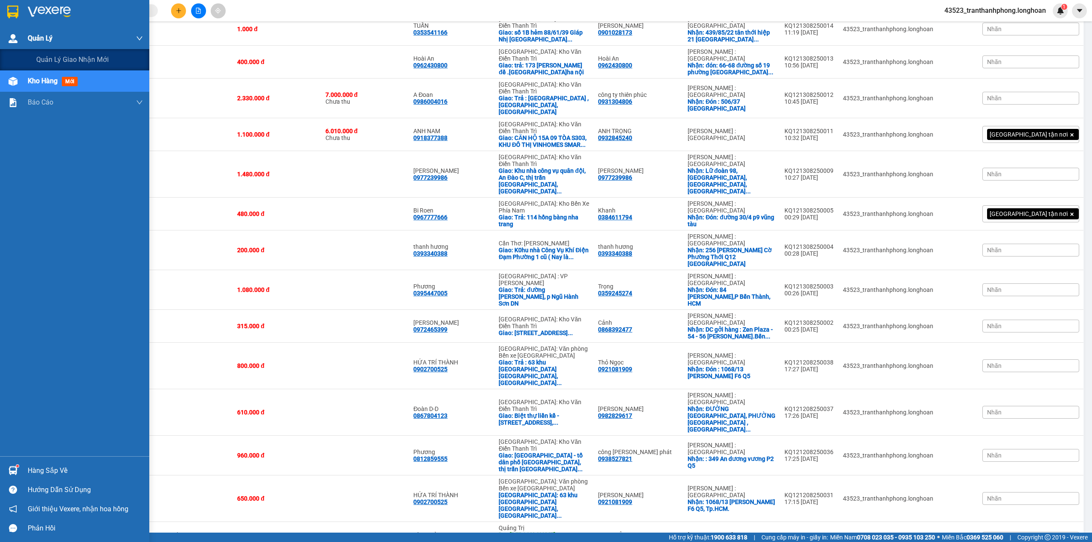
scroll to position [352, 0]
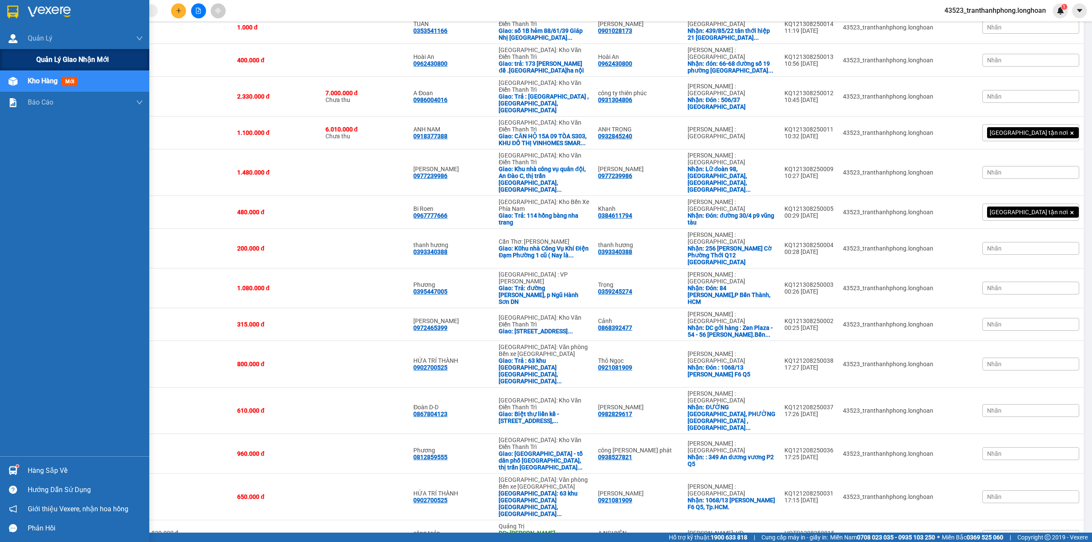
click at [31, 55] on div "Quản lý giao nhận mới" at bounding box center [74, 59] width 149 height 21
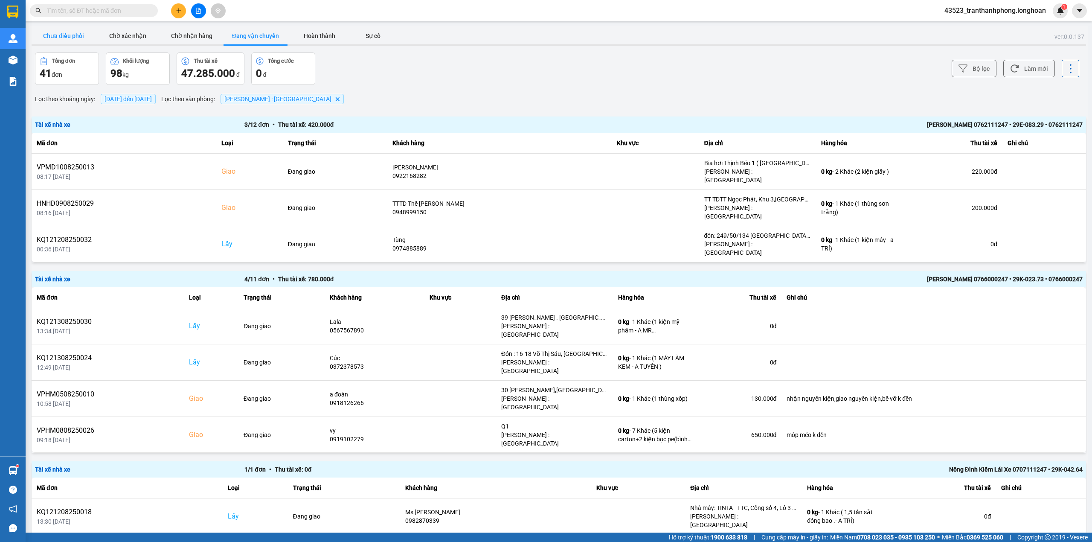
click at [78, 32] on button "Chưa điều phối" at bounding box center [64, 35] width 64 height 17
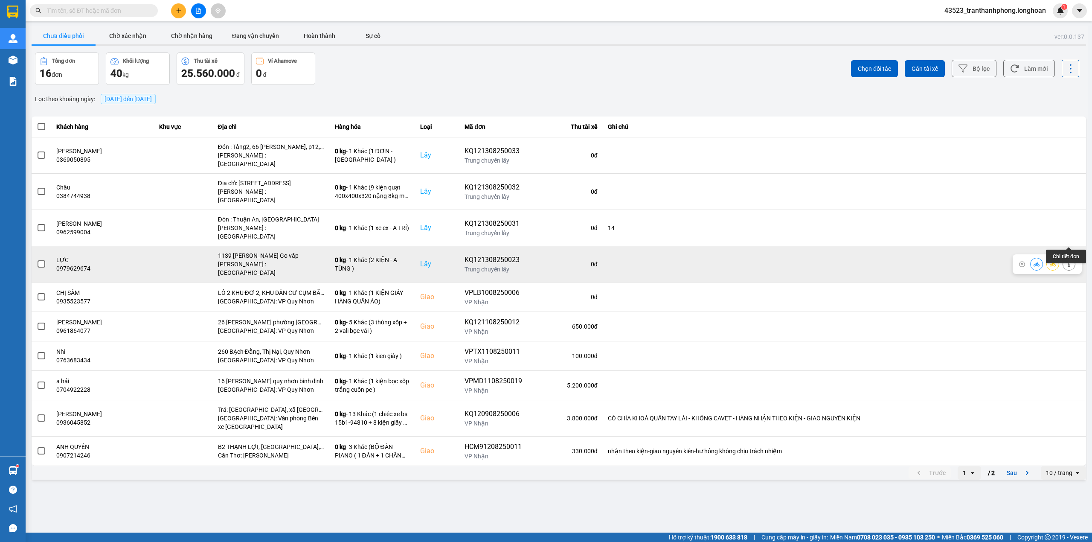
click at [1063, 256] on button at bounding box center [1069, 263] width 12 height 15
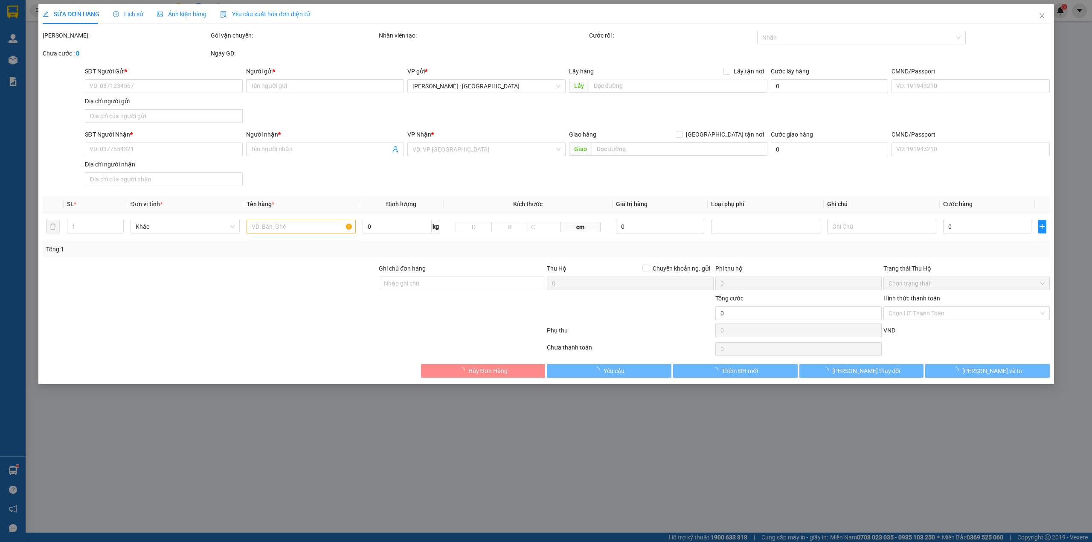
type input "0979629674"
type input "LỰC"
checkbox input "true"
type input "1139 [PERSON_NAME] Go vấp"
type input "0978312010"
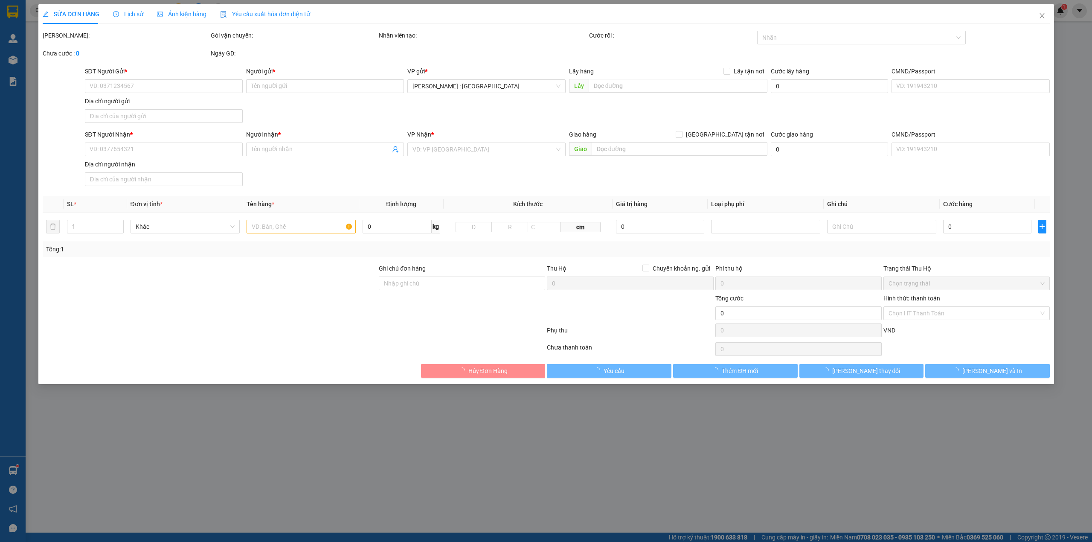
type input "Chu Thanh Hằng"
checkbox input "true"
type input "540 phố Chùa Thông - Sơn Lộc - Thị Xã Sơn Tây - HN"
type input "101.000"
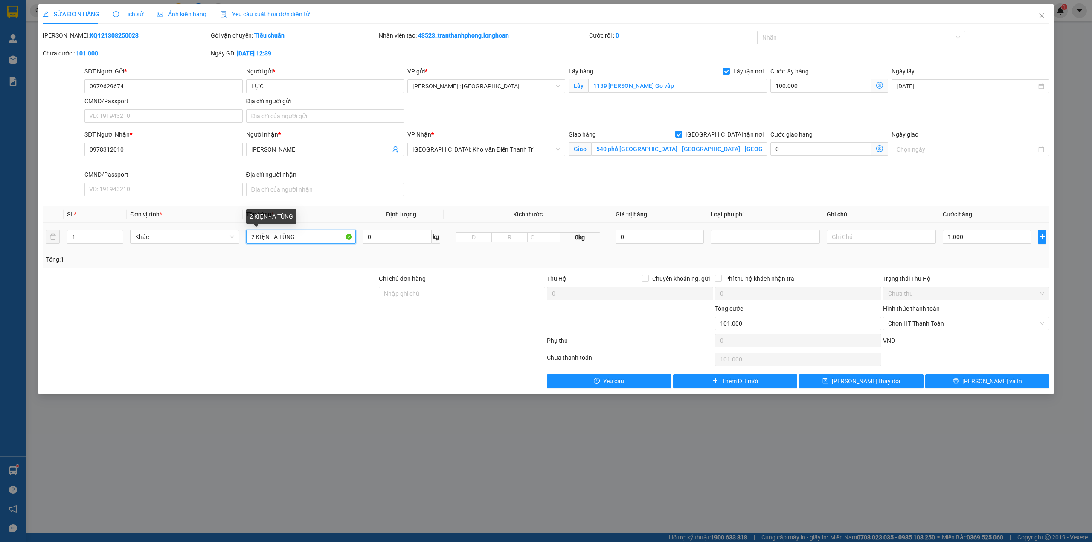
drag, startPoint x: 280, startPoint y: 239, endPoint x: 336, endPoint y: 241, distance: 56.3
click at [336, 241] on input "2 KIỆN - A TÙNG" at bounding box center [300, 237] width 109 height 14
type input "2 KIỆN - A TUYẾN"
click at [835, 384] on button "[PERSON_NAME] thay đổi" at bounding box center [861, 381] width 125 height 14
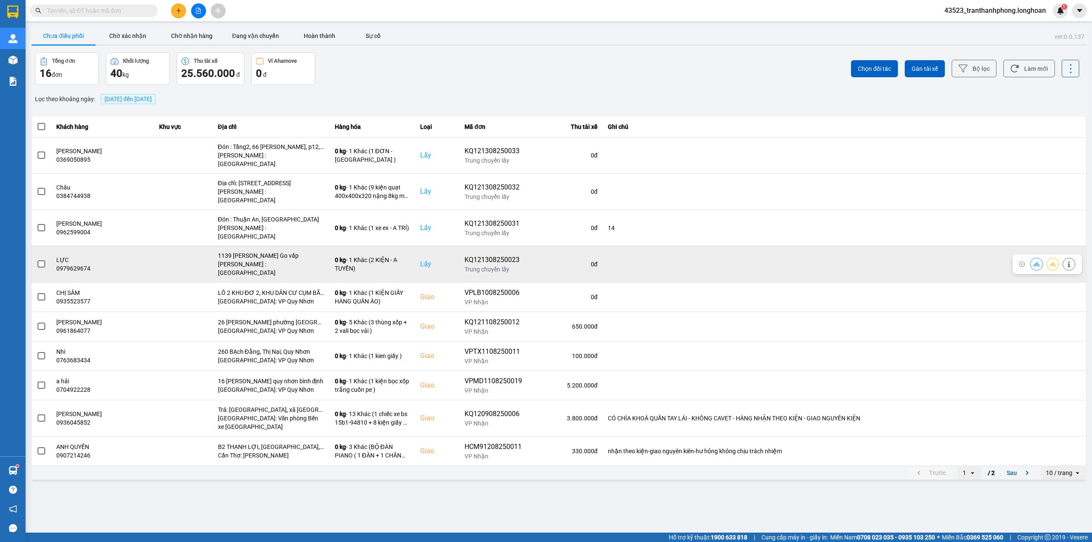
click at [43, 260] on span at bounding box center [42, 264] width 8 height 8
click at [37, 259] on input "checkbox" at bounding box center [37, 259] width 0 height 0
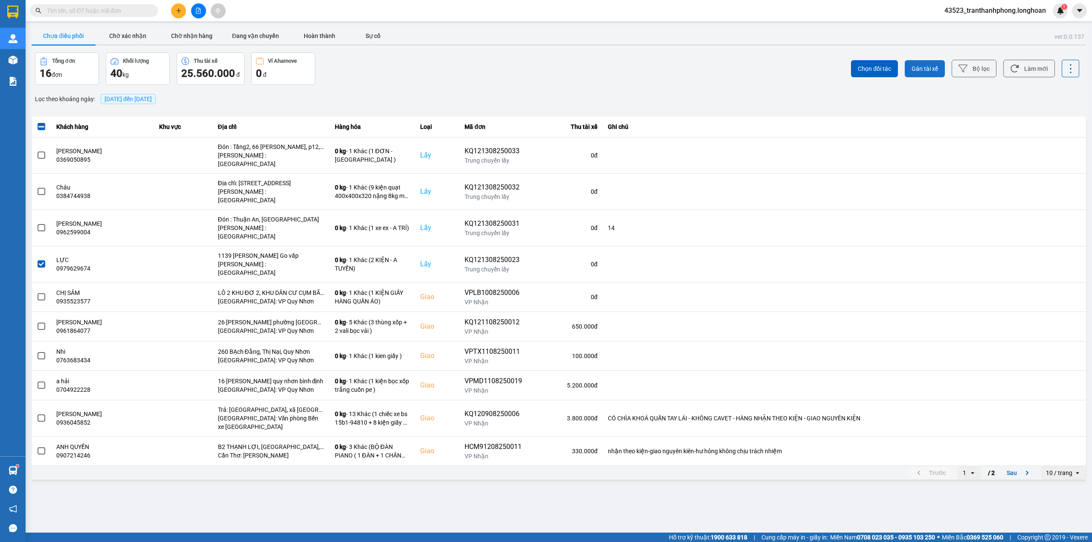
click at [929, 68] on span "Gán tài xế" at bounding box center [924, 68] width 26 height 9
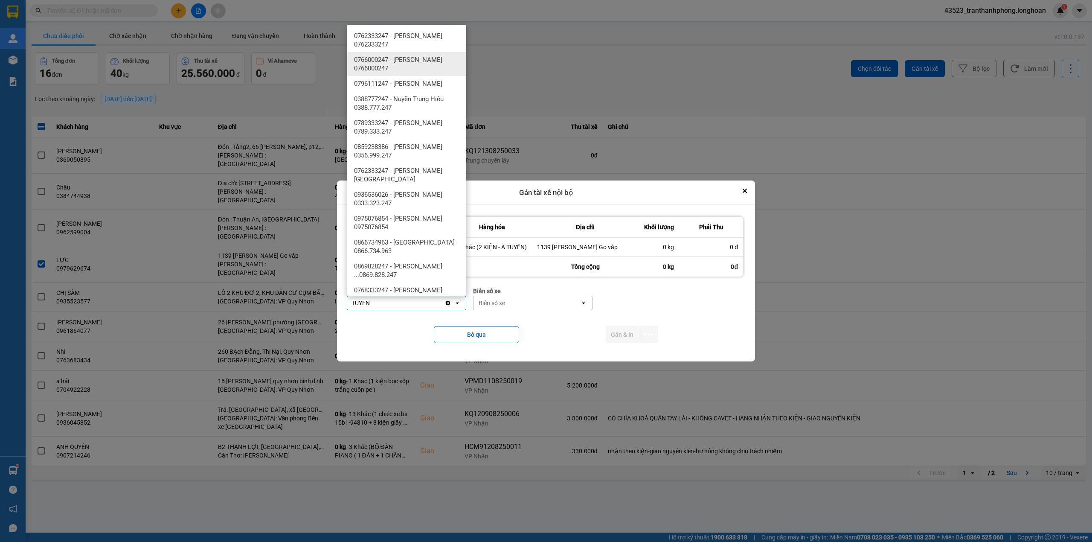
type input "TUYEN"
click at [421, 57] on span "0766000247 - NGUYỄN MINH TUYẾN 0766000247" at bounding box center [408, 63] width 109 height 17
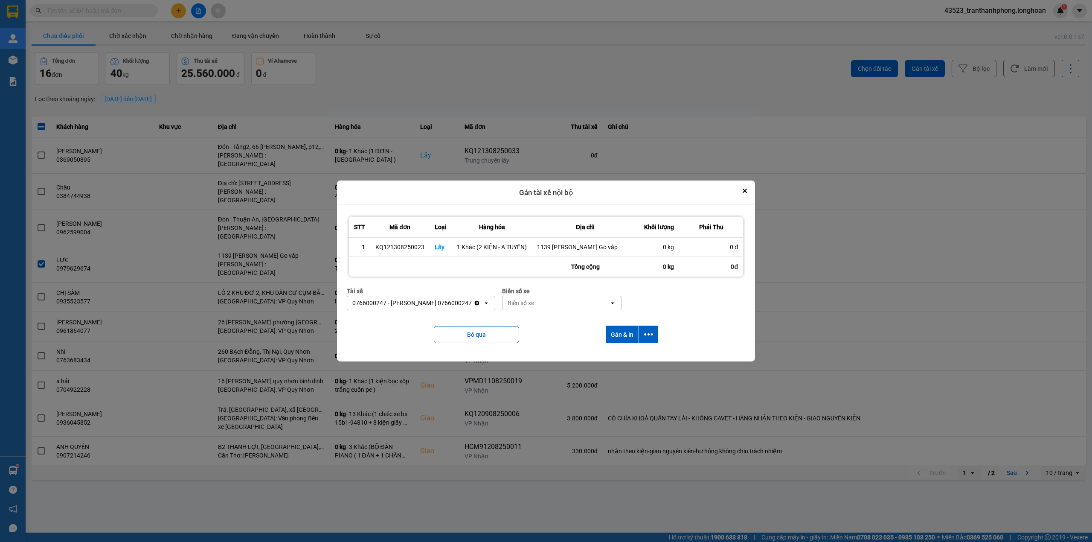
click at [581, 296] on div "Biển số xe open" at bounding box center [561, 303] width 119 height 14
type input "73"
click at [571, 316] on div "29K-023.73" at bounding box center [576, 321] width 119 height 15
click at [620, 340] on button "Gán & In" at bounding box center [622, 333] width 33 height 17
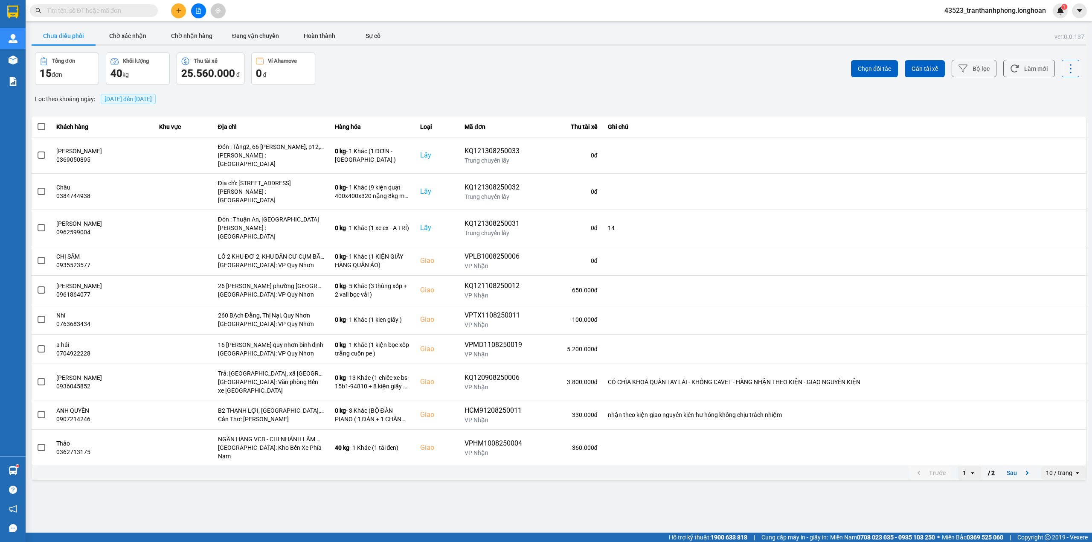
click at [117, 11] on input "text" at bounding box center [97, 10] width 101 height 9
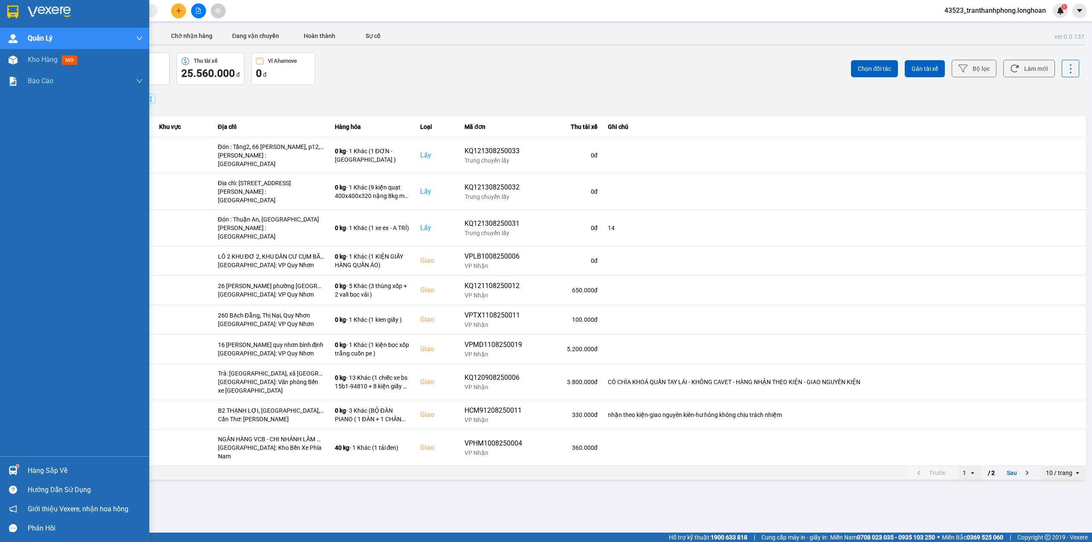
click at [6, 12] on div at bounding box center [13, 11] width 15 height 15
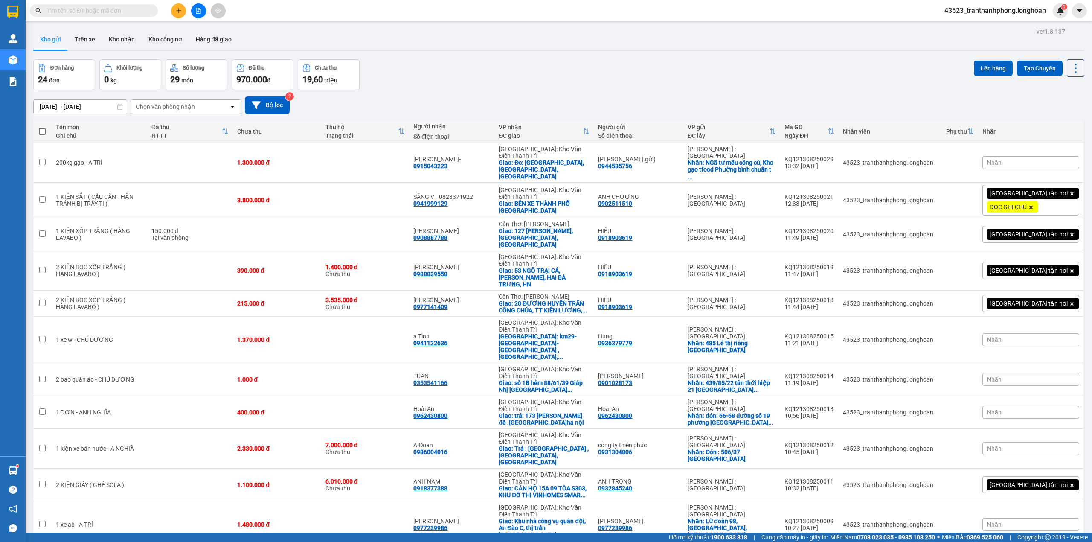
click at [60, 12] on input "text" at bounding box center [97, 10] width 101 height 9
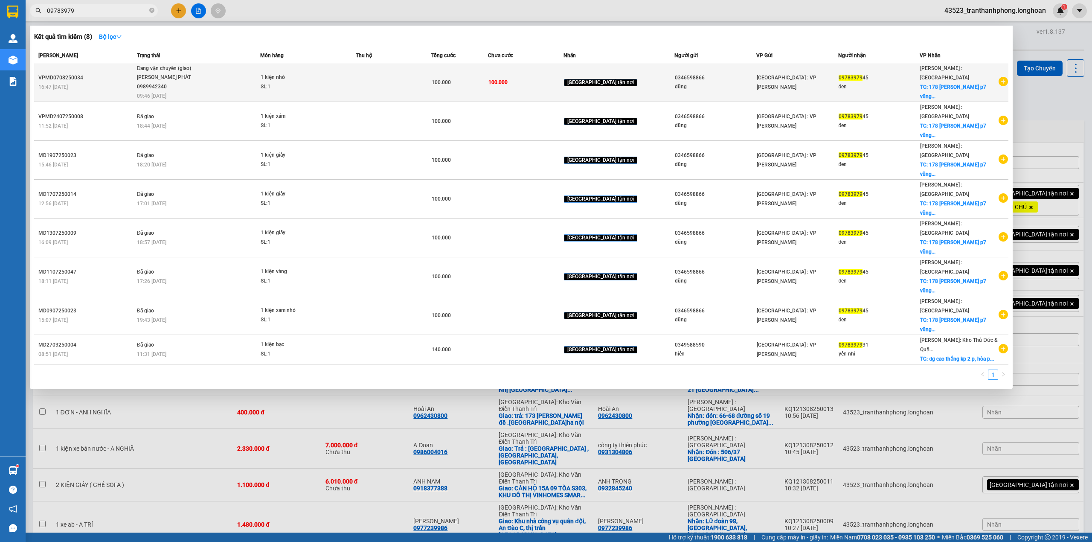
type input "09783979"
click at [236, 75] on span "Đang vận chuyển (giao) LÊ TẤN PHÁT 0989942340 09:46 - 13/08" at bounding box center [198, 81] width 123 height 35
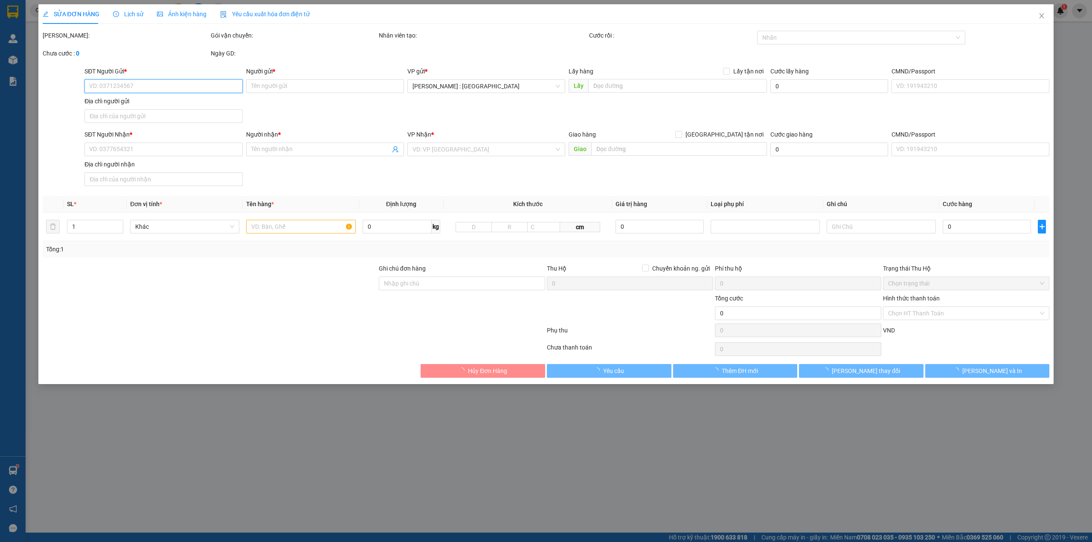
type input "0346598866"
type input "dũng"
type input "0978397945"
type input "đen"
checkbox input "true"
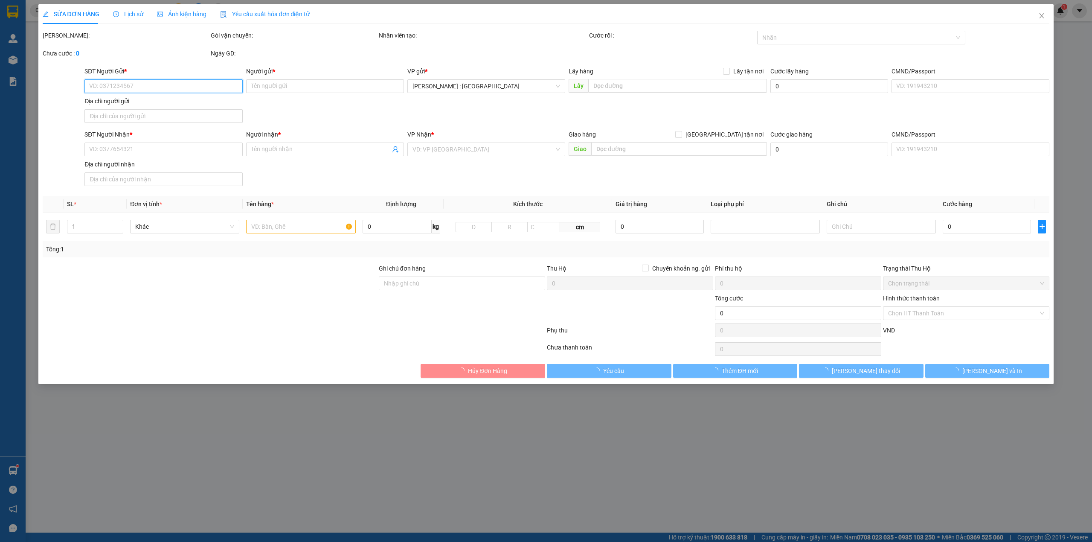
type input "178 [PERSON_NAME] p7 vũng tàu"
type input "100.000"
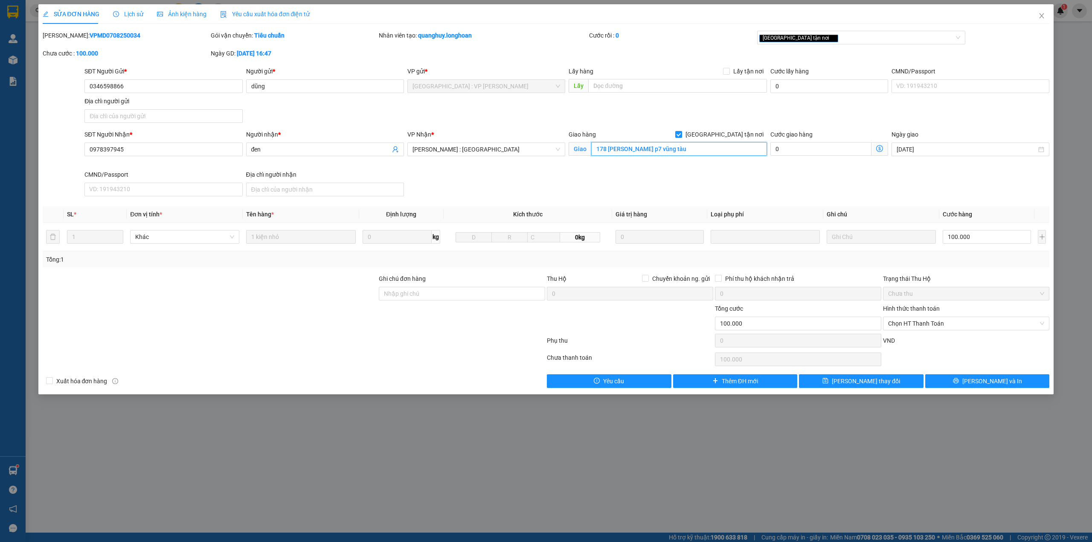
click at [664, 149] on input "178 [PERSON_NAME] p7 vũng tàu" at bounding box center [679, 149] width 176 height 14
click at [140, 11] on span "Lịch sử" at bounding box center [128, 14] width 30 height 7
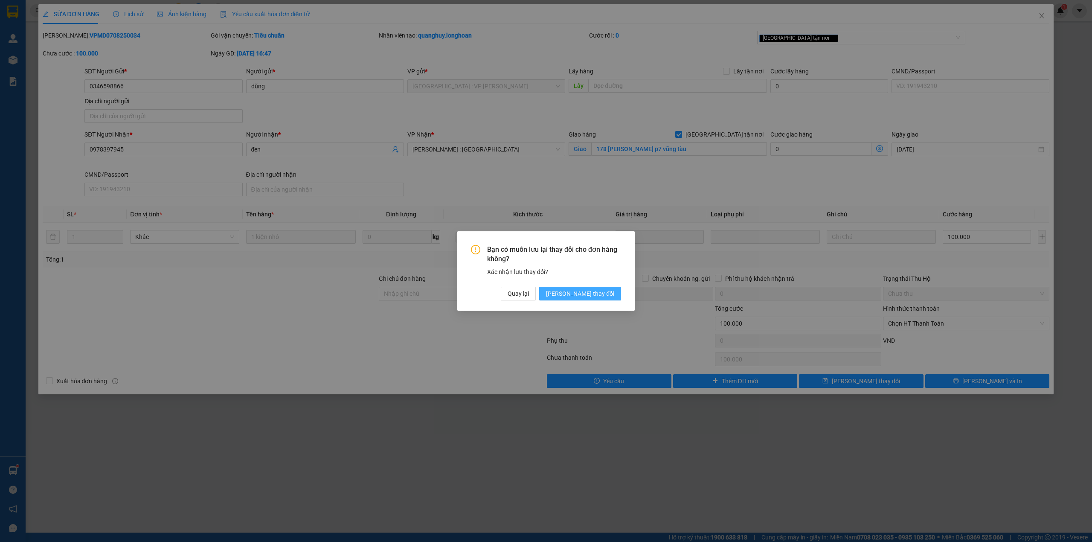
click at [593, 292] on span "[PERSON_NAME] thay đổi" at bounding box center [580, 293] width 68 height 9
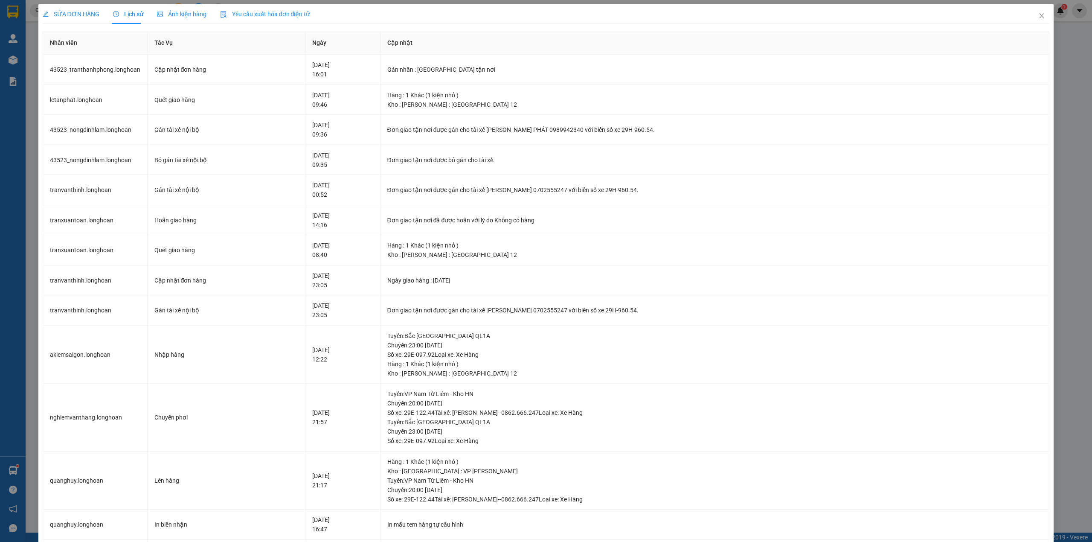
click at [65, 4] on div "SỬA ĐƠN HÀNG" at bounding box center [71, 14] width 57 height 20
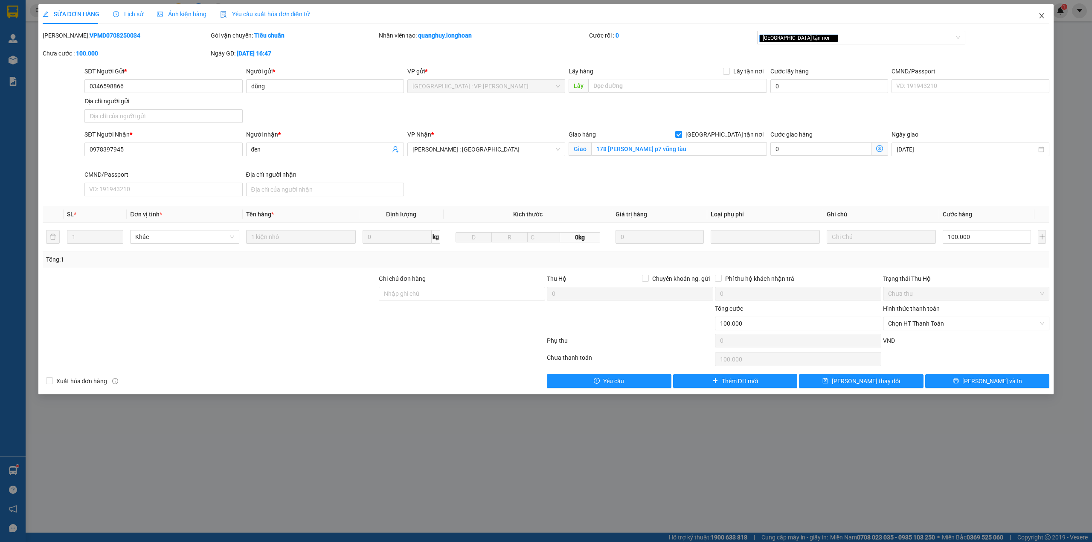
click at [1034, 20] on span "Close" at bounding box center [1041, 16] width 24 height 24
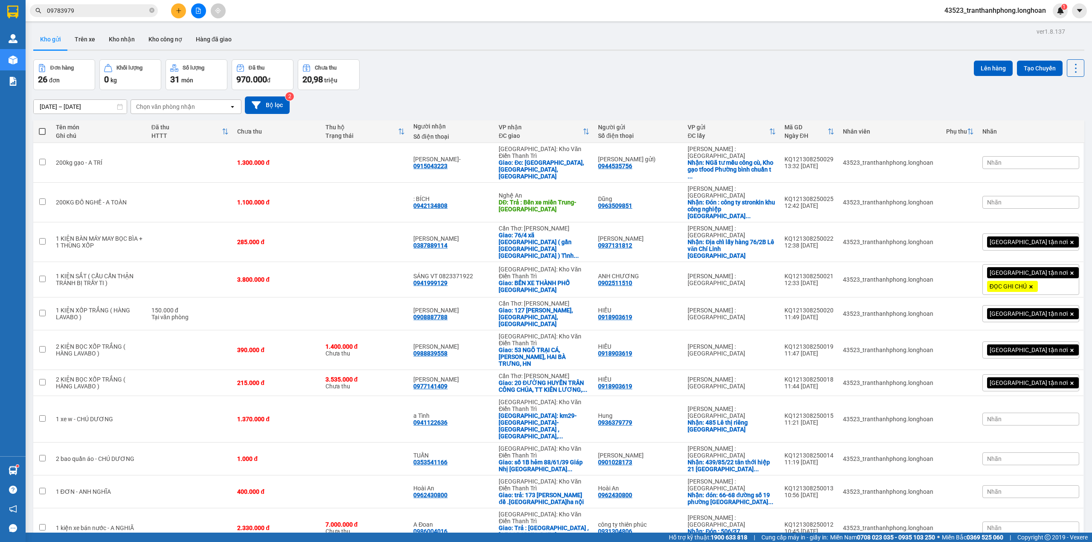
scroll to position [57, 0]
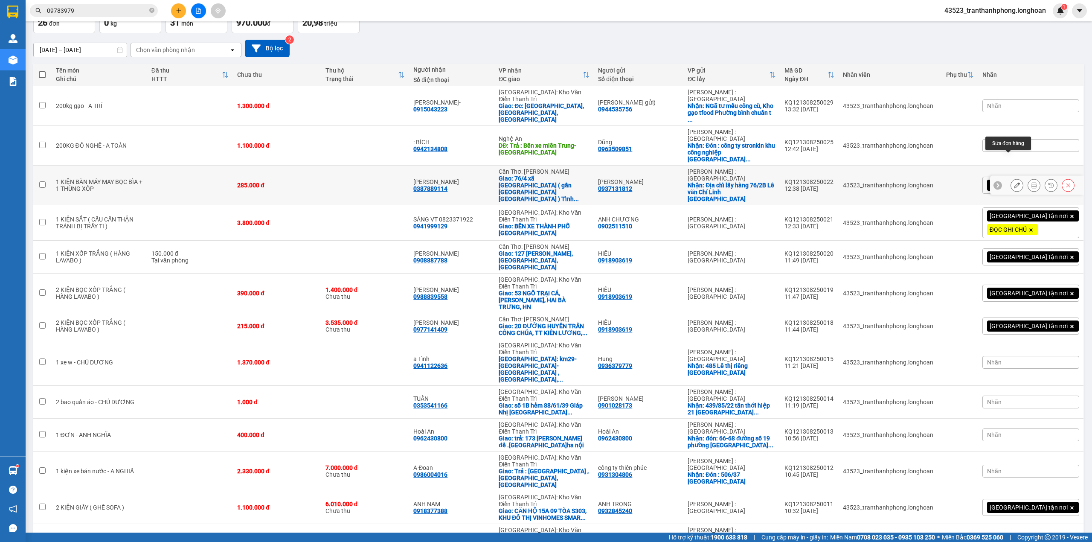
click at [1014, 182] on icon at bounding box center [1017, 185] width 6 height 6
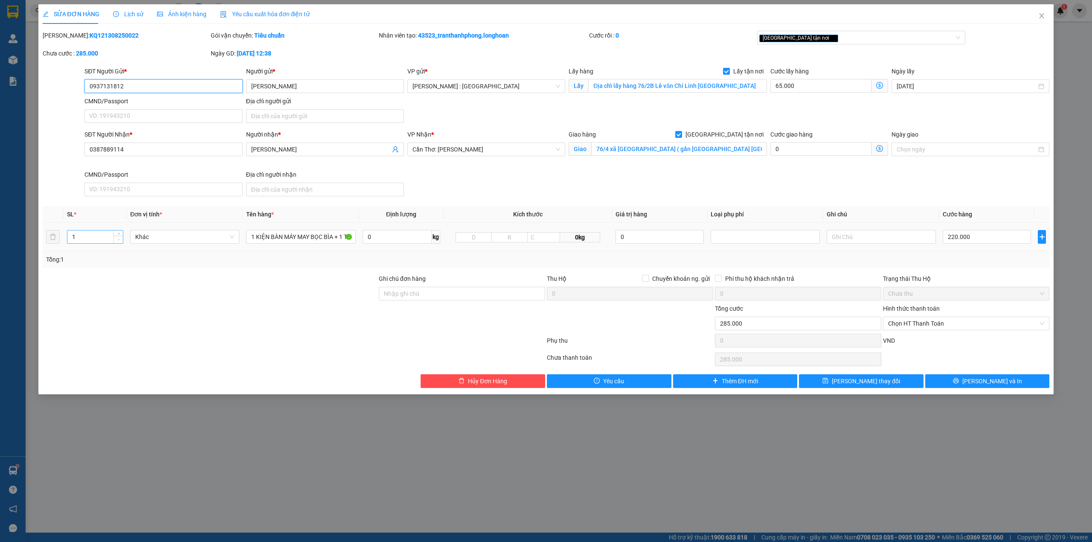
click at [119, 238] on span "down" at bounding box center [118, 239] width 5 height 5
click at [118, 234] on icon "up" at bounding box center [118, 234] width 3 height 3
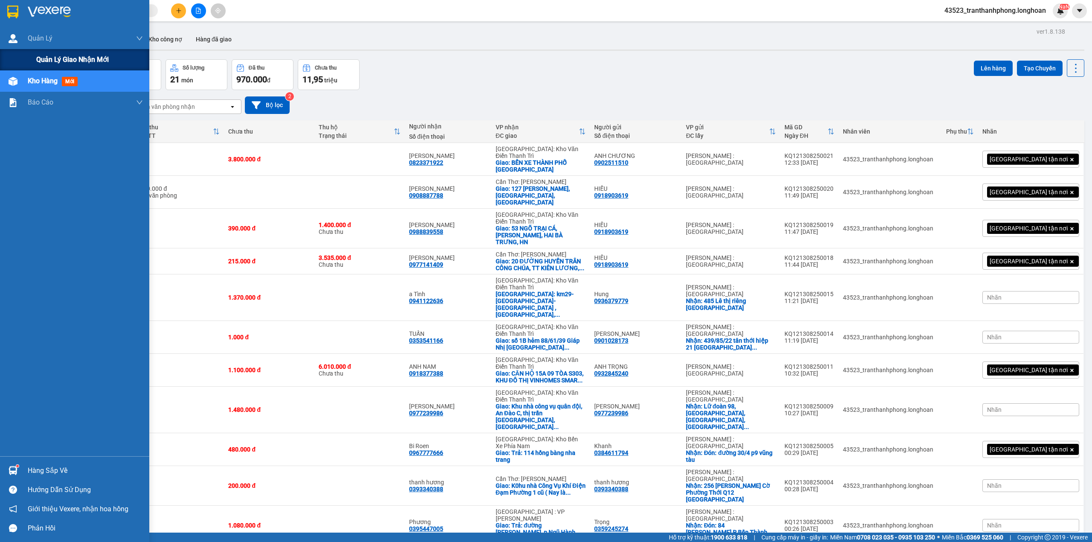
drag, startPoint x: 57, startPoint y: 59, endPoint x: 61, endPoint y: 56, distance: 5.3
click at [55, 59] on span "Quản lý giao nhận mới" at bounding box center [72, 59] width 72 height 11
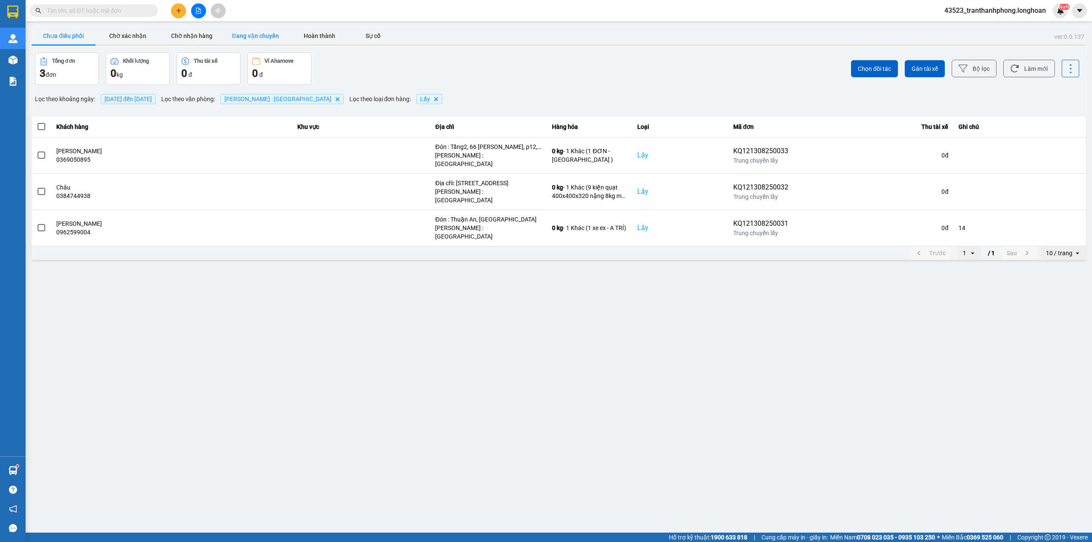
click at [244, 31] on button "Đang vận chuyển" at bounding box center [255, 35] width 64 height 17
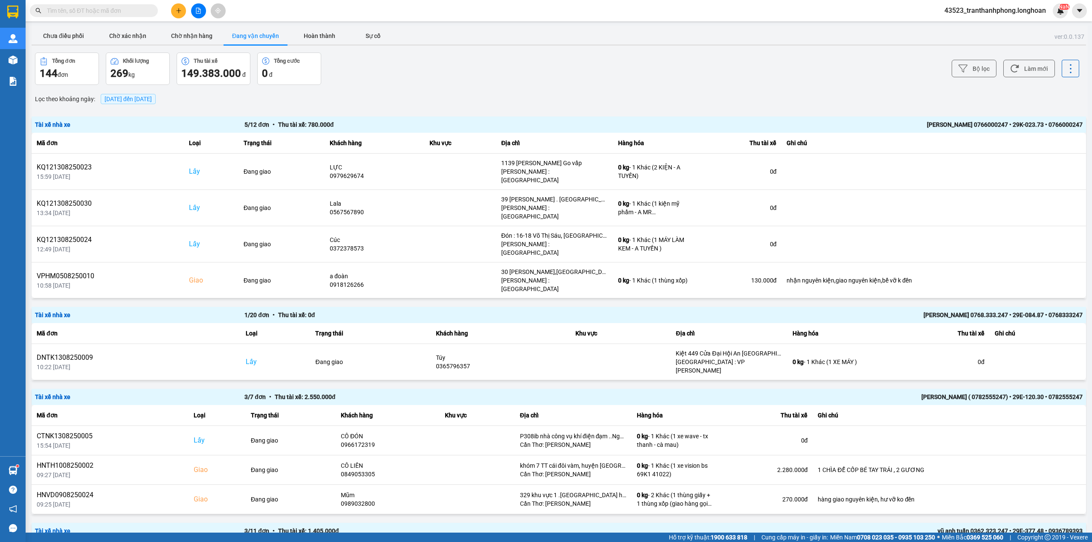
click at [129, 103] on span "[DATE] đến [DATE]" at bounding box center [128, 99] width 55 height 10
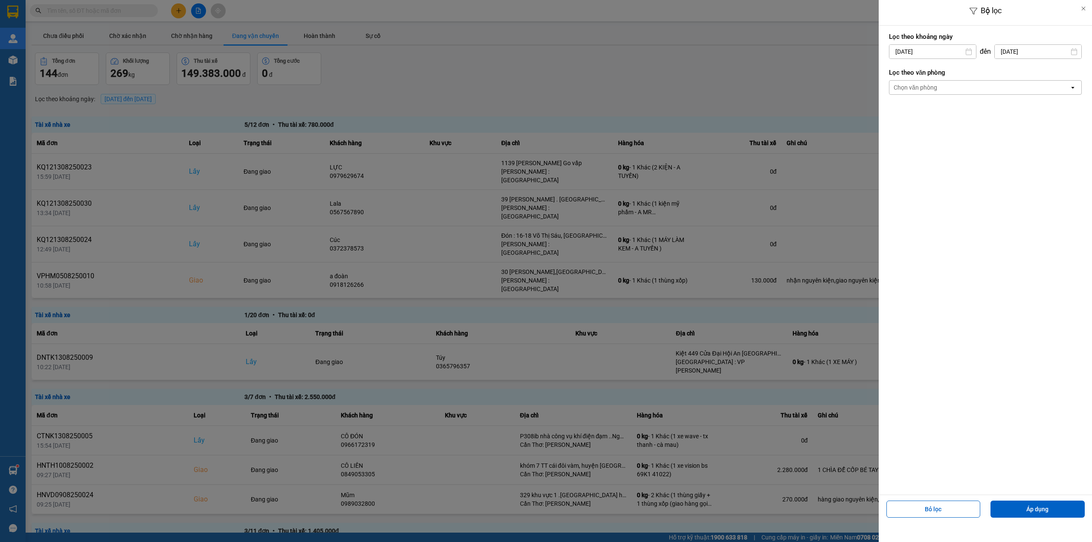
click at [943, 48] on input "[DATE]" at bounding box center [932, 52] width 87 height 14
click at [965, 113] on div "1" at bounding box center [962, 114] width 12 height 10
type input "[DATE]"
click at [985, 93] on div "Chọn văn phòng" at bounding box center [979, 88] width 180 height 14
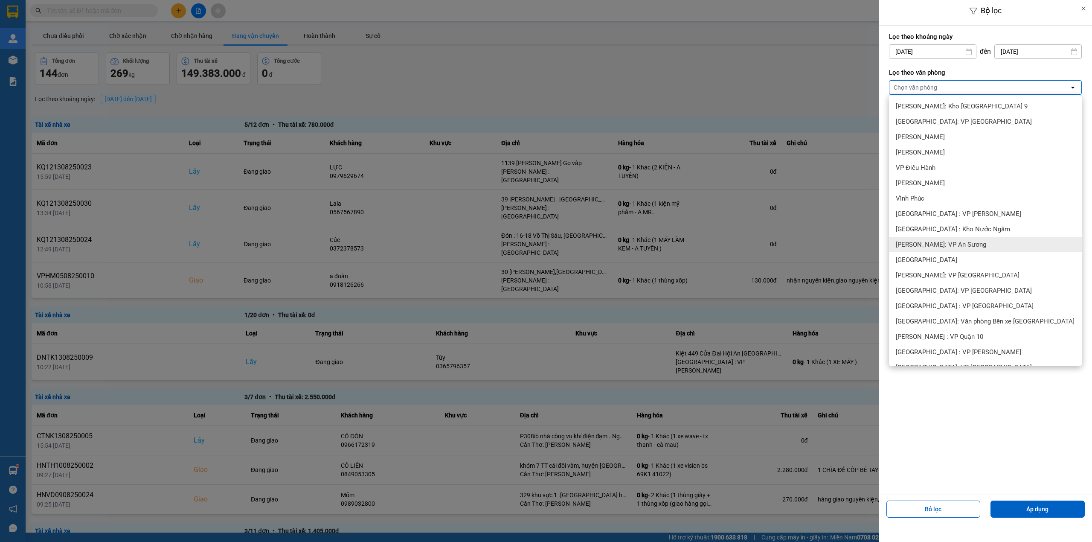
scroll to position [171, 0]
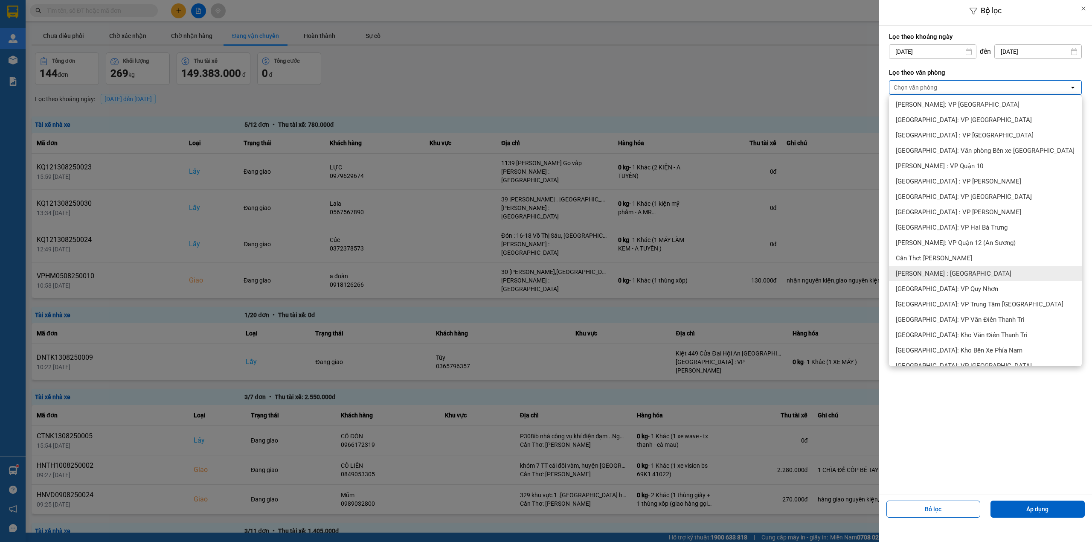
click at [951, 277] on span "[PERSON_NAME] : [GEOGRAPHIC_DATA]" at bounding box center [953, 273] width 116 height 9
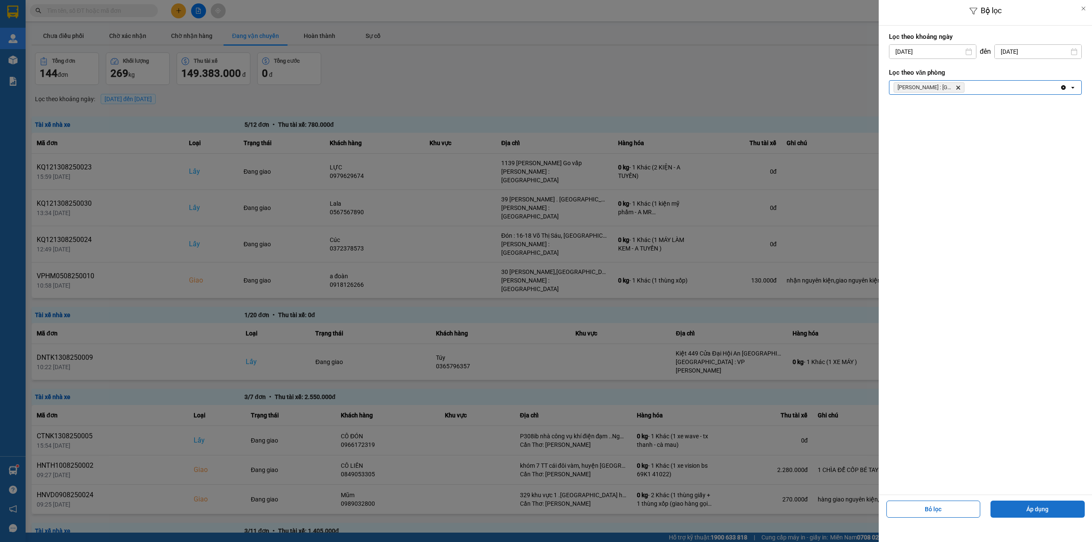
click at [1029, 503] on button "Áp dụng" at bounding box center [1037, 508] width 94 height 17
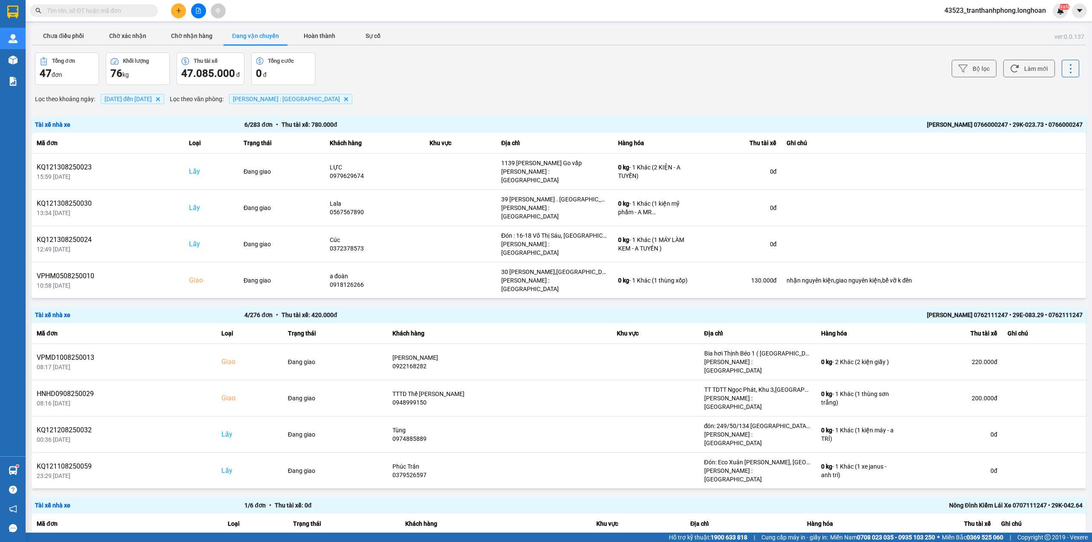
click at [139, 98] on span "[DATE] đến [DATE]" at bounding box center [127, 99] width 47 height 7
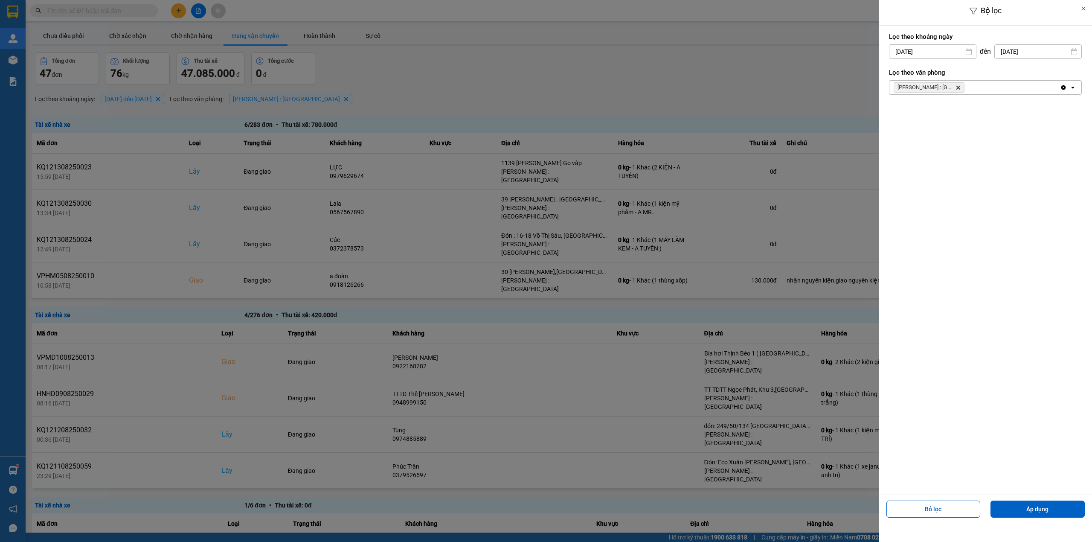
drag, startPoint x: 674, startPoint y: 75, endPoint x: 1069, endPoint y: 275, distance: 441.9
click at [676, 75] on div at bounding box center [546, 271] width 1092 height 542
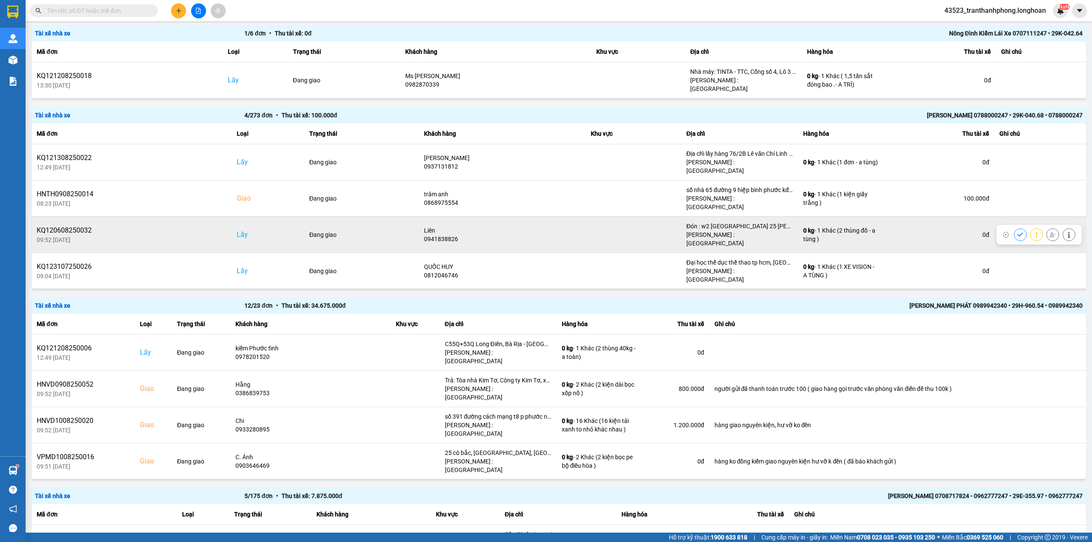
scroll to position [472, 0]
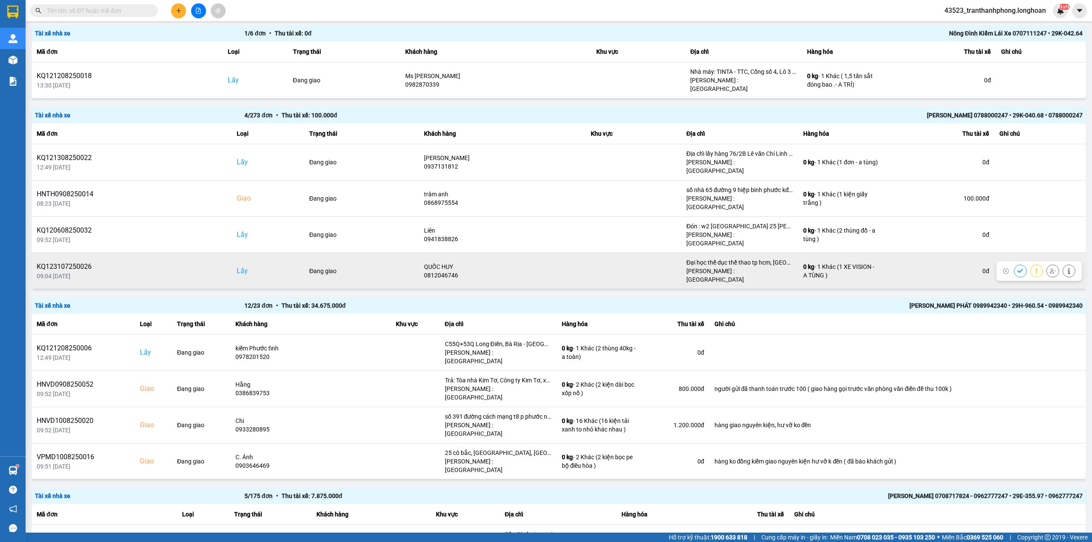
drag, startPoint x: 724, startPoint y: 212, endPoint x: 724, endPoint y: 200, distance: 11.9
click at [724, 252] on td "Đại học thể dục thể thao tp hcm, Phường Linh Trung, Thủ Đức, Hồ Chí Minh Hồ Chí…" at bounding box center [739, 270] width 117 height 36
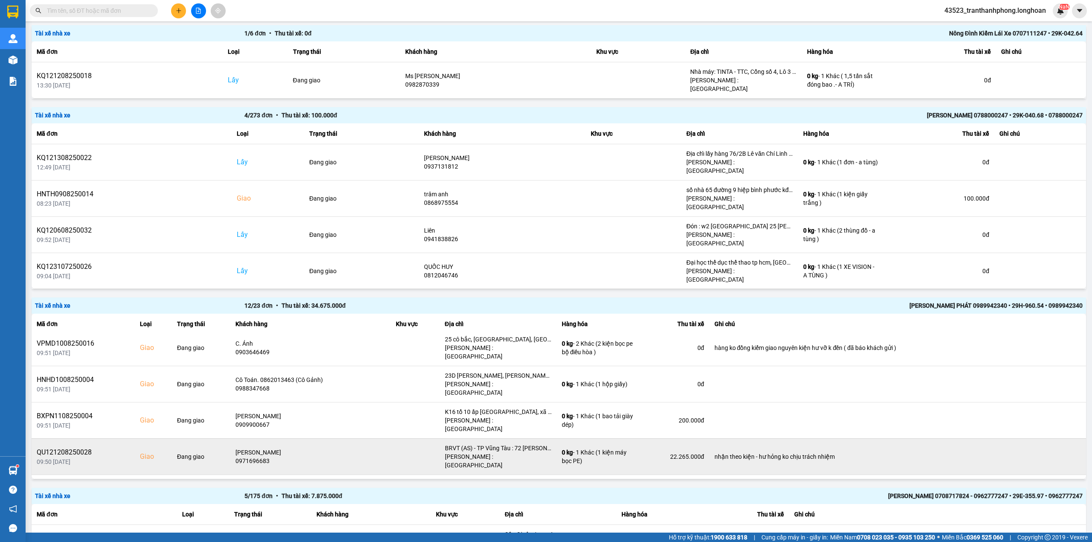
scroll to position [0, 0]
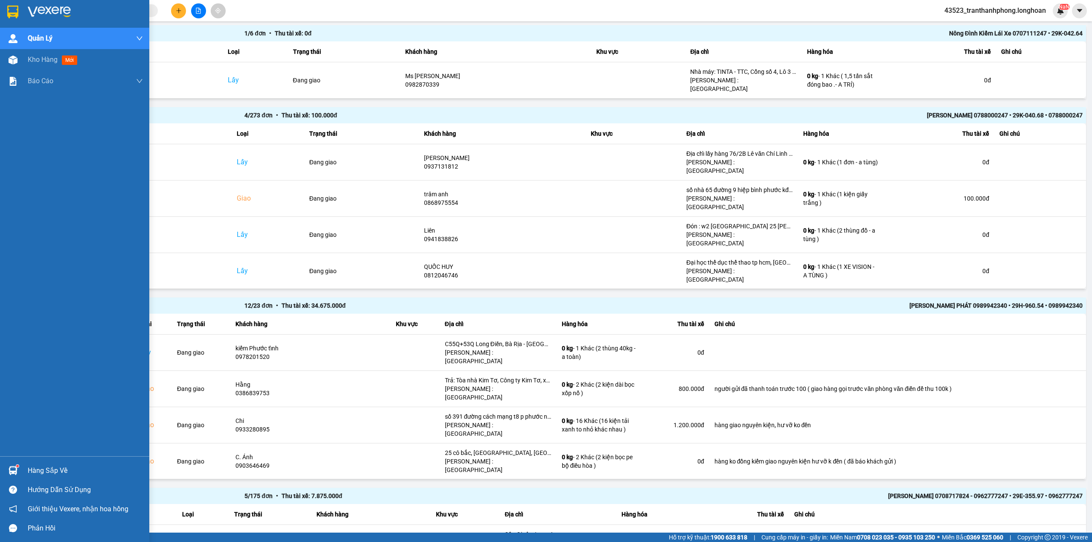
click at [7, 14] on img at bounding box center [12, 12] width 11 height 13
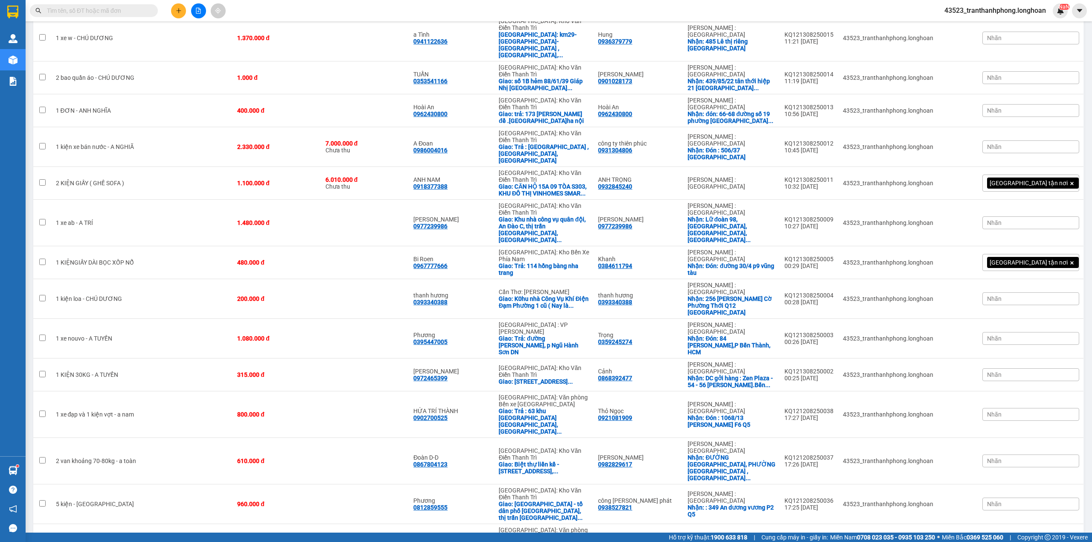
scroll to position [378, 0]
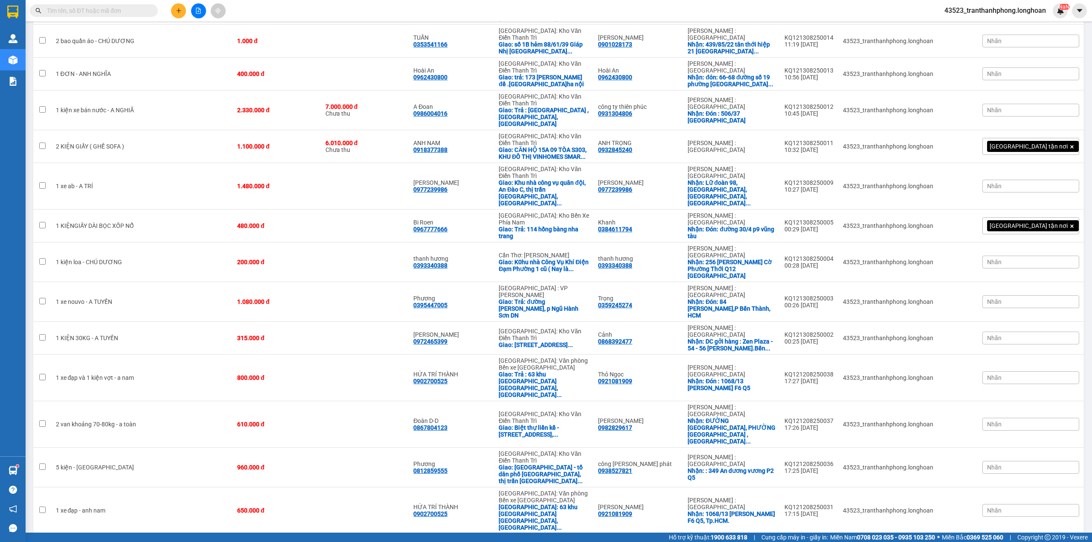
click at [110, 9] on input "text" at bounding box center [97, 10] width 101 height 9
paste input "0937131812"
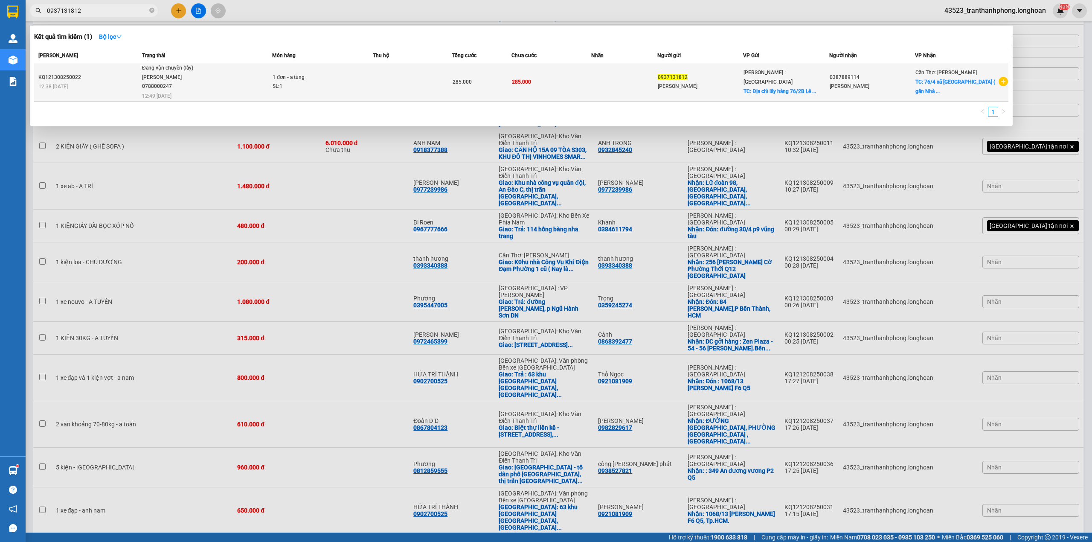
type input "0937131812"
click at [805, 88] on span "TC: Địa chỉ lấy hàng 76/2B Lê ..." at bounding box center [779, 91] width 72 height 6
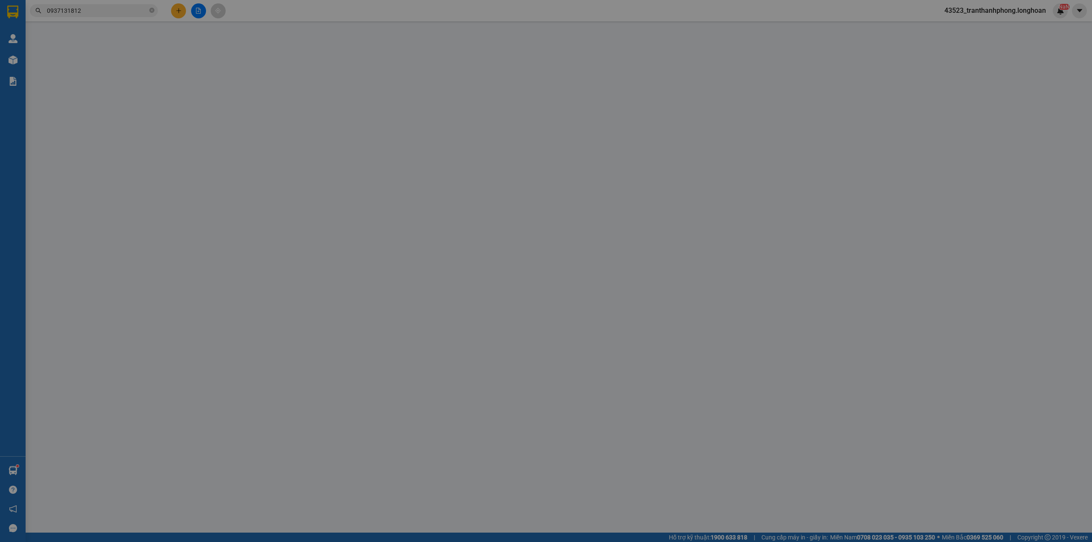
type input "0937131812"
type input "[PERSON_NAME]"
checkbox input "true"
type input "Địa chỉ lấy hàng 76/2B Lê văn Chí Linh Trung Thủ Đức"
type input "0387889114"
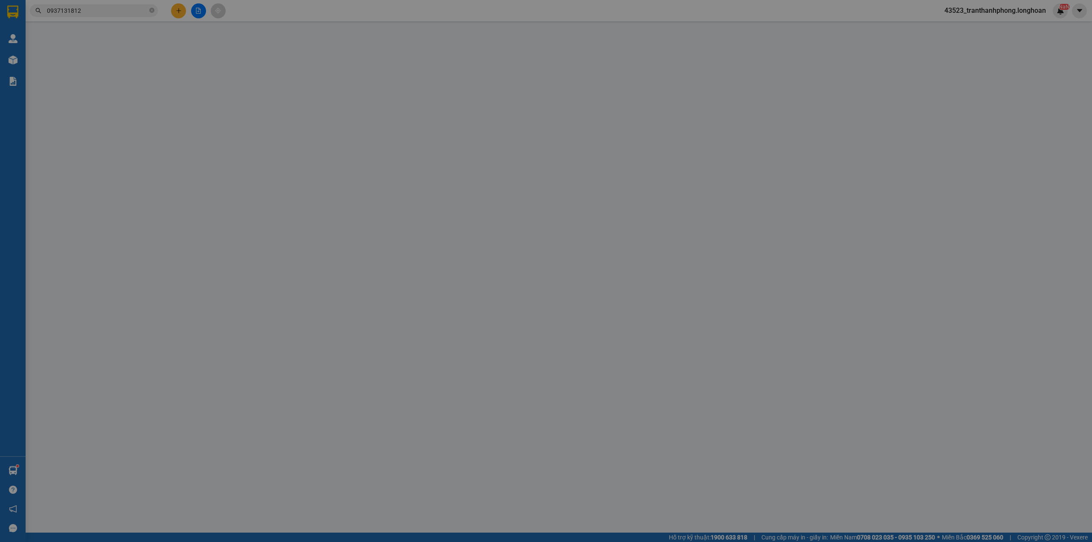
type input "[PERSON_NAME]"
checkbox input "true"
type input "76/4 xã An Bình ( gần Nhà Thờ Tin Lành Hoà Ninh ) Tỉnh Vĩnh Long"
type input "285.000"
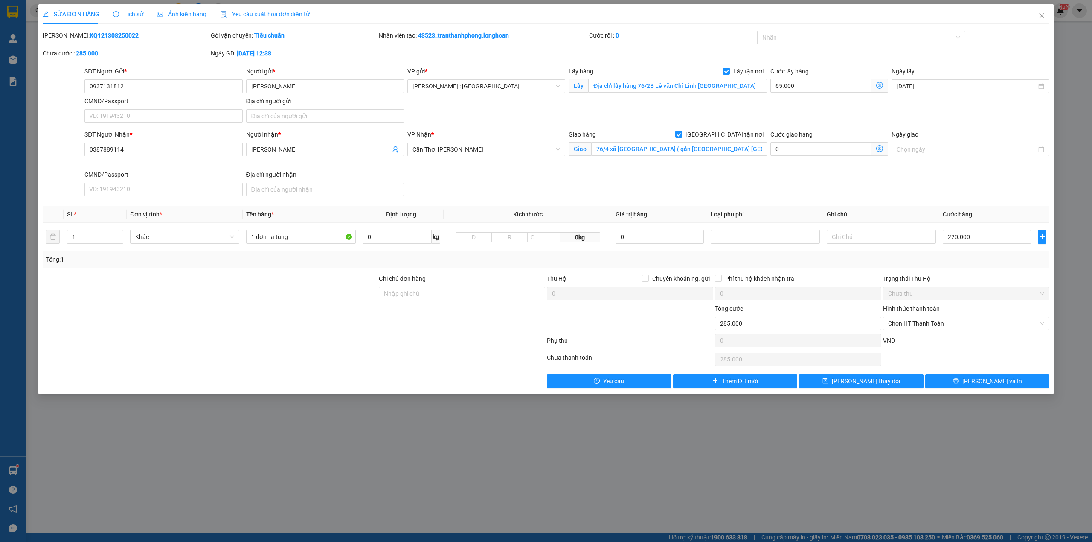
click at [787, 49] on div "Mã ĐH: KQ121308250022 Gói vận chuyển: Tiêu chuẩn Nhân viên tạo: 43523_tranthanh…" at bounding box center [546, 49] width 1008 height 36
click at [788, 41] on div at bounding box center [857, 37] width 196 height 10
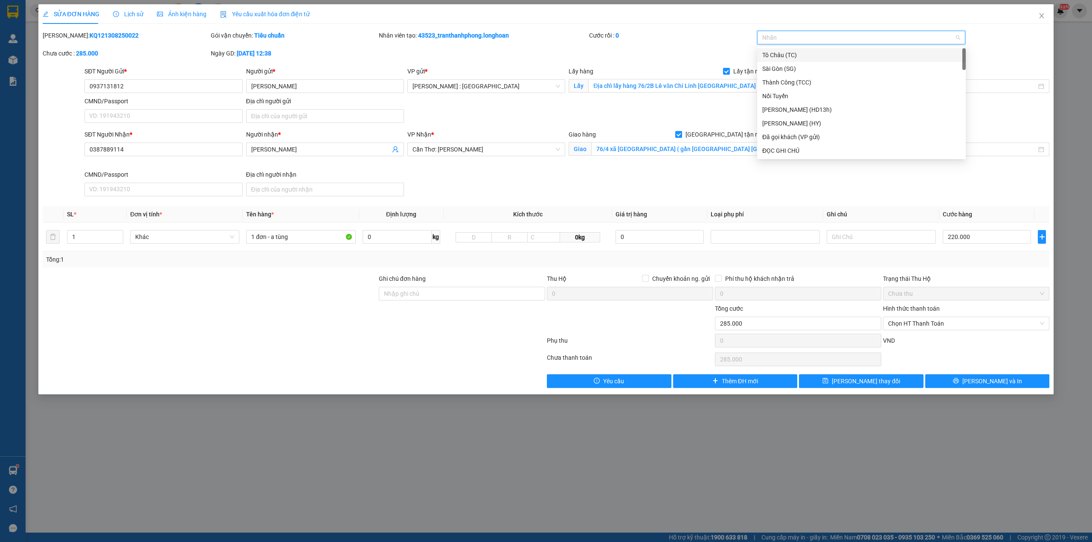
type input "G"
click at [768, 154] on div "[GEOGRAPHIC_DATA] tận nơi" at bounding box center [861, 150] width 198 height 9
type input "2"
click at [118, 235] on icon "up" at bounding box center [118, 234] width 3 height 3
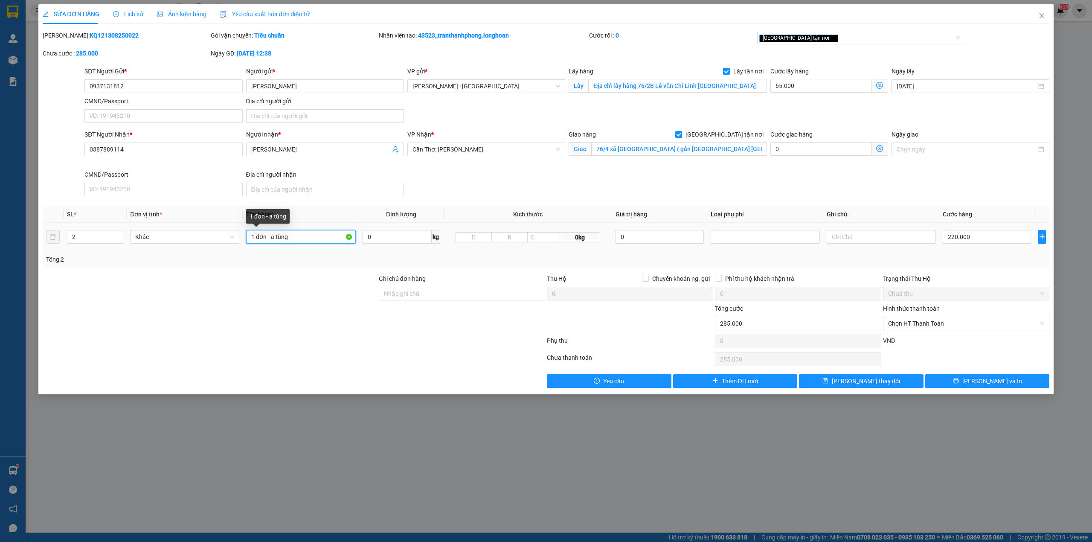
drag, startPoint x: 289, startPoint y: 238, endPoint x: 17, endPoint y: 196, distance: 274.8
click at [58, 210] on table "SL * Đơn vị tính * Tên hàng * Định lượng Kích thước Giá trị hàng Loại phụ phí G…" at bounding box center [546, 228] width 1007 height 45
type input "1 KIỆN BÀN MÁY MAY BỌC BÌA + 1 THÙNG XỐP"
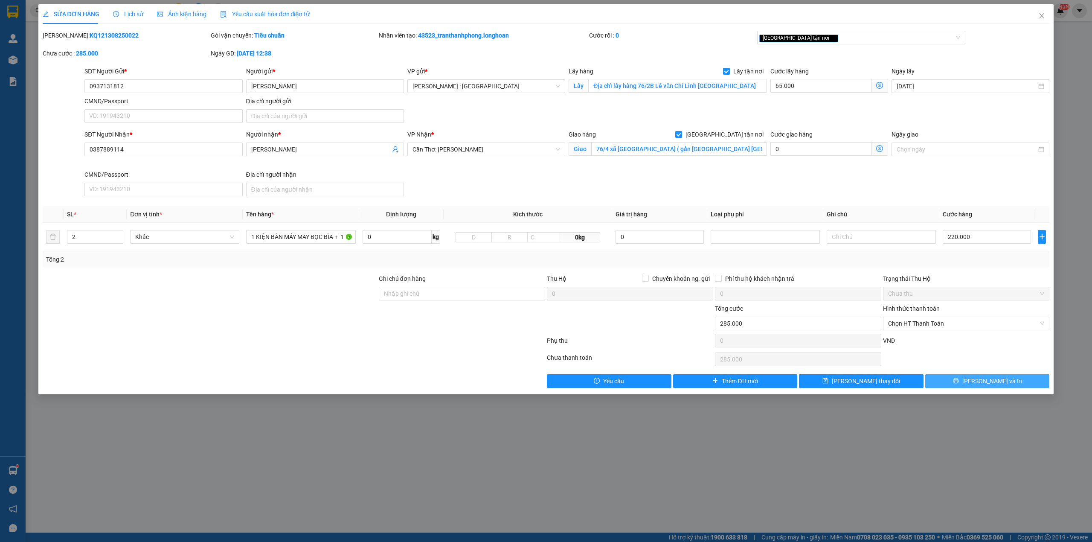
click at [979, 380] on button "[PERSON_NAME] và In" at bounding box center [987, 381] width 125 height 14
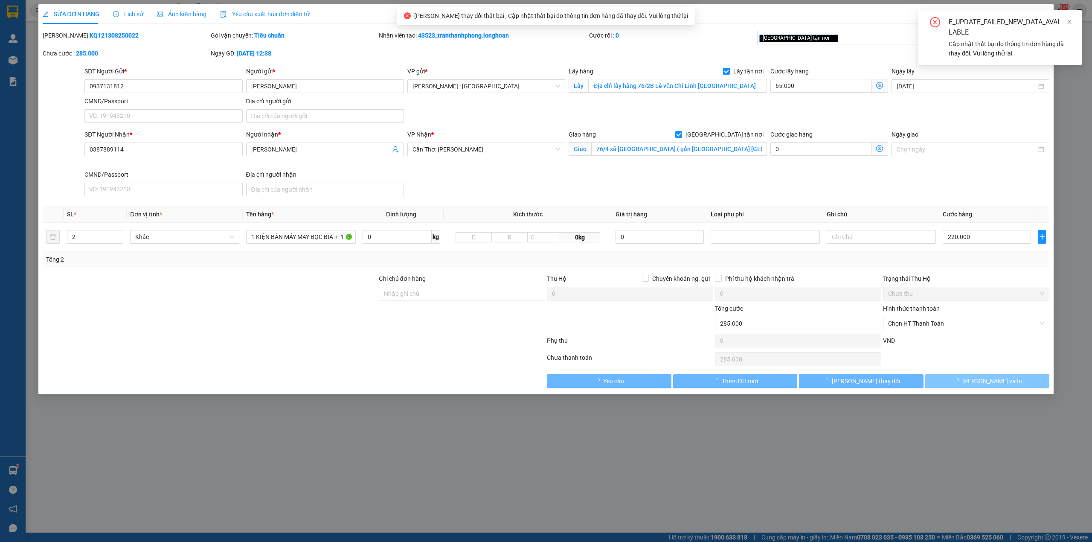
type input "1"
type input "1 đơn - a tùng"
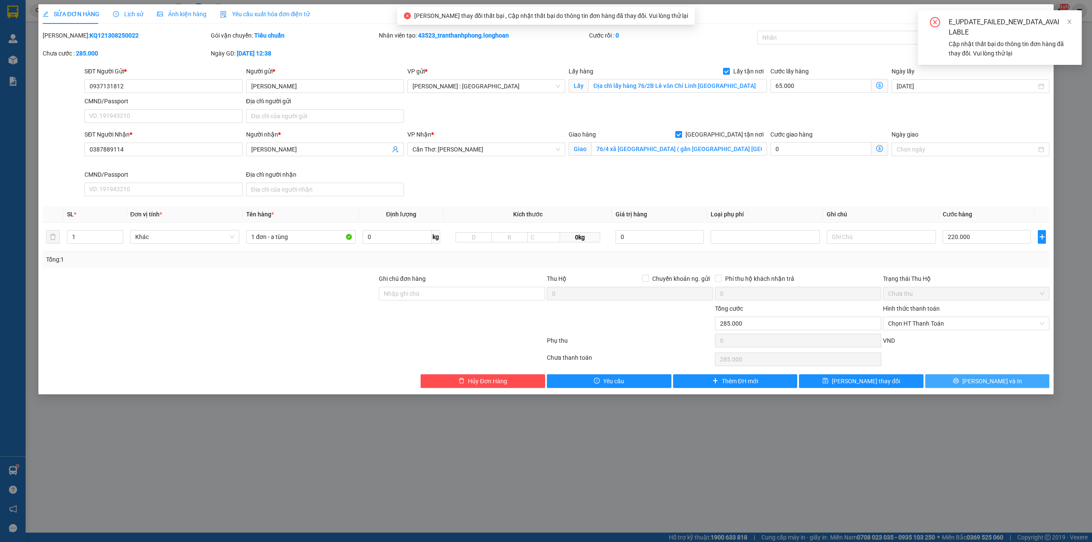
click at [978, 384] on button "[PERSON_NAME] và In" at bounding box center [987, 381] width 125 height 14
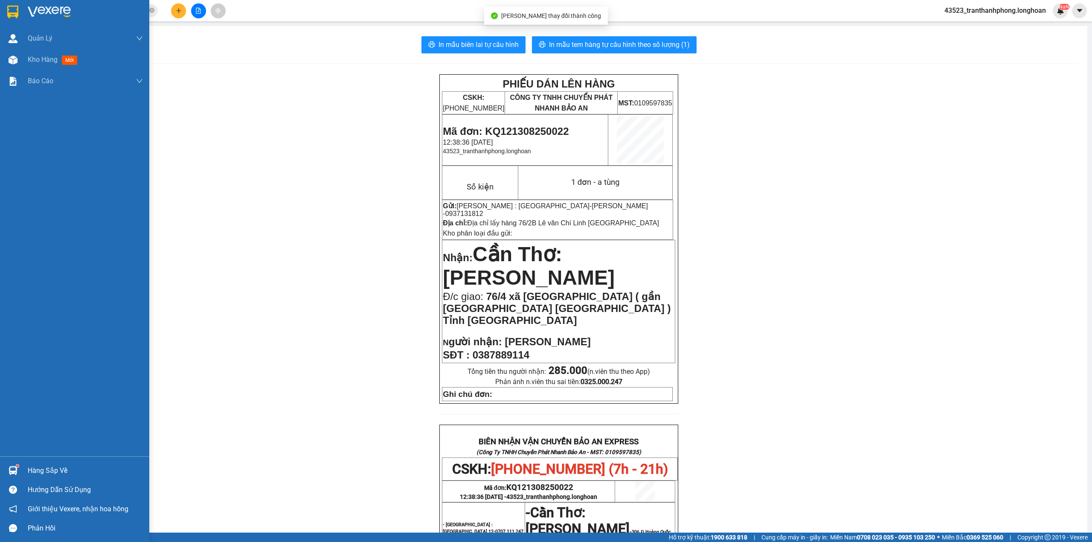
click at [12, 9] on img at bounding box center [12, 12] width 11 height 13
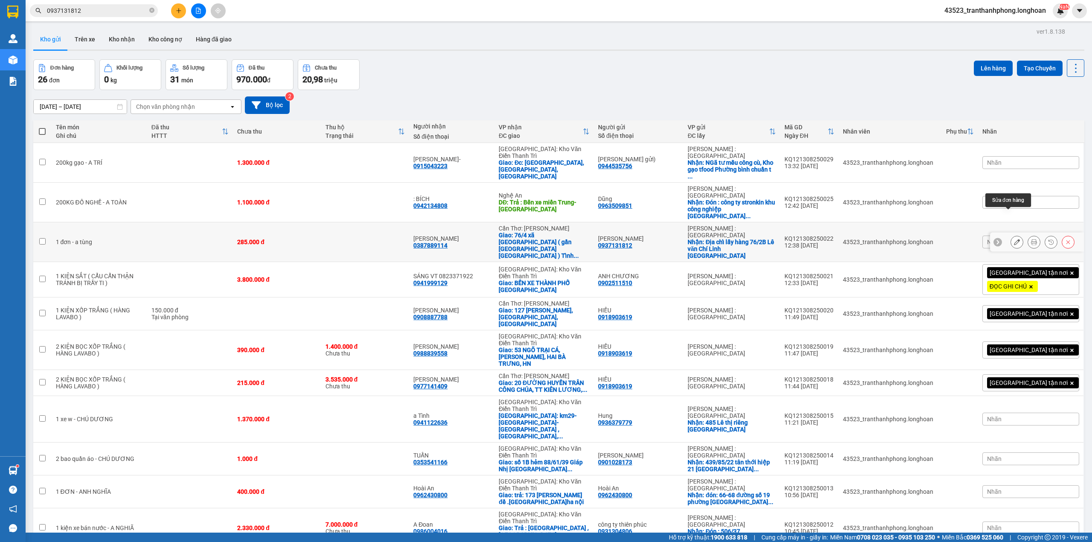
click at [1014, 239] on icon at bounding box center [1017, 242] width 6 height 6
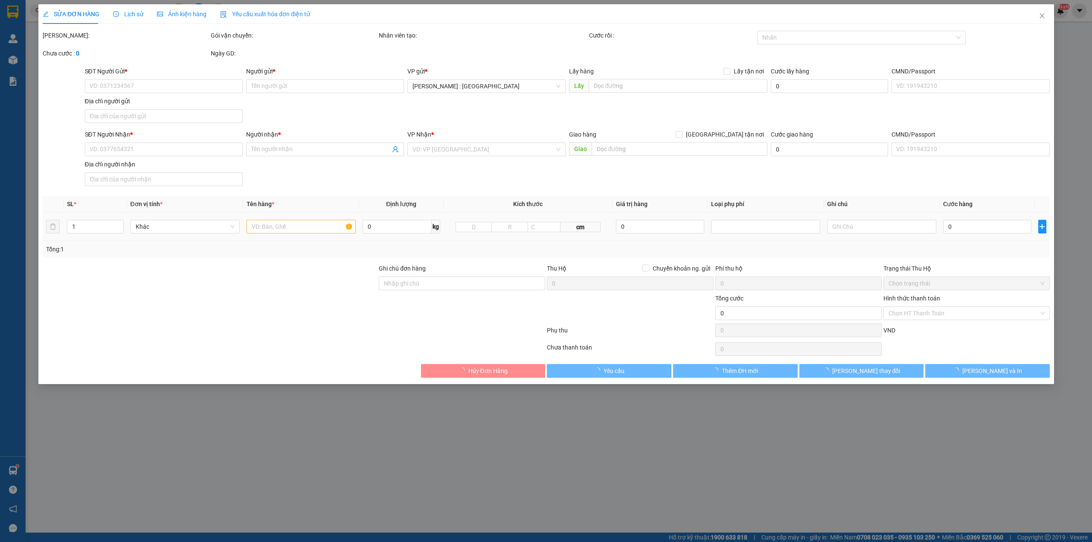
type input "0937131812"
type input "[PERSON_NAME]"
checkbox input "true"
type input "Địa chỉ lấy hàng 76/2B Lê văn Chí Linh Trung Thủ Đức"
type input "0387889114"
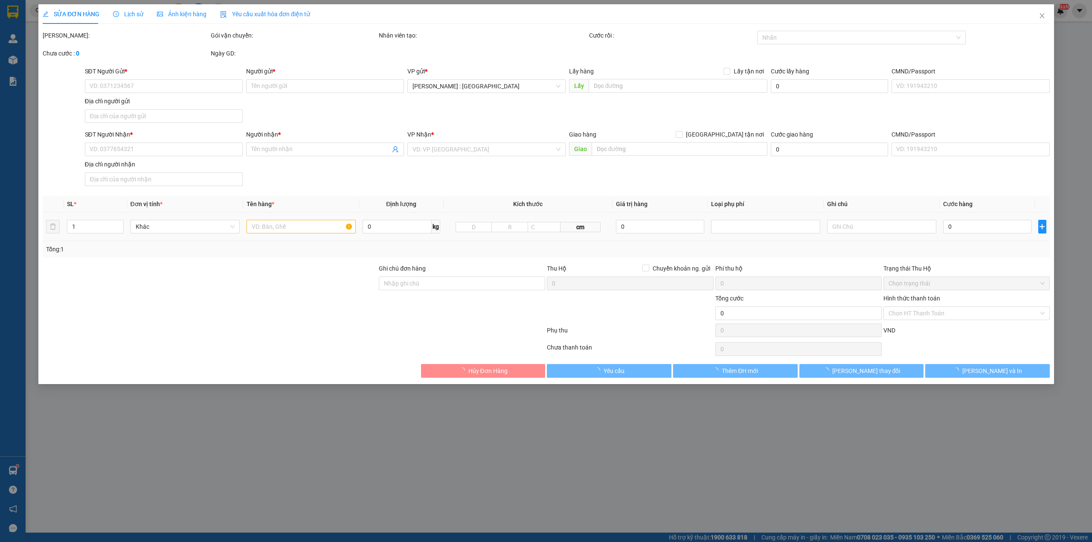
type input "[PERSON_NAME]"
checkbox input "true"
type input "76/4 xã An Bình ( gần Nhà Thờ Tin Lành Hoà Ninh ) Tỉnh Vĩnh Long"
type input "285.000"
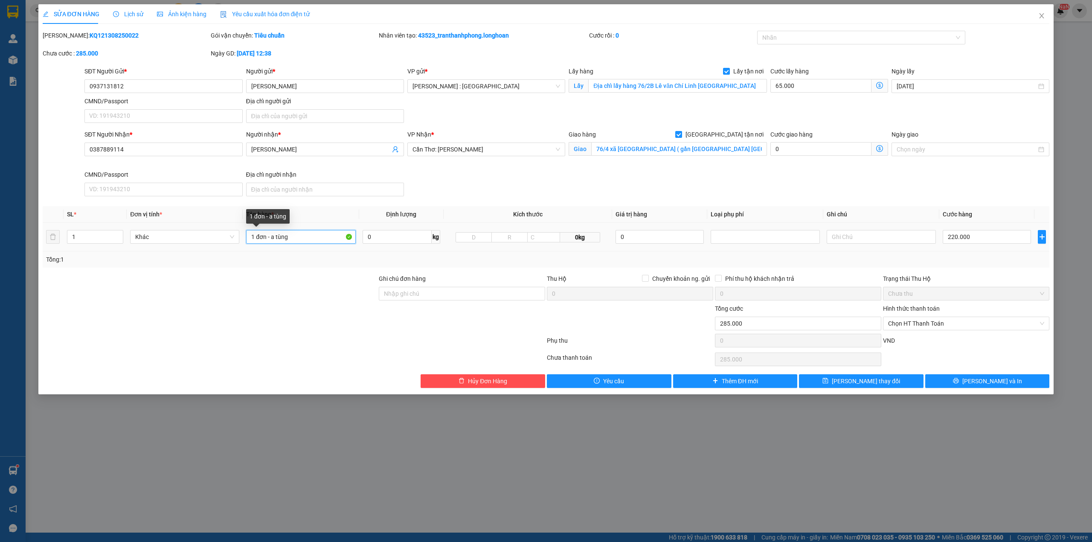
drag, startPoint x: 325, startPoint y: 238, endPoint x: 2, endPoint y: 206, distance: 324.4
click at [0, 232] on div "SỬA ĐƠN HÀNG Lịch sử Ảnh kiện hàng Yêu cầu xuất hóa đơn điện tử Total Paid Fee …" at bounding box center [546, 271] width 1092 height 542
click at [802, 41] on div at bounding box center [857, 37] width 196 height 10
type input "1 KIỆN BÀN MÁY MAY BỌC BÌA + 1 THÙNG XỐP"
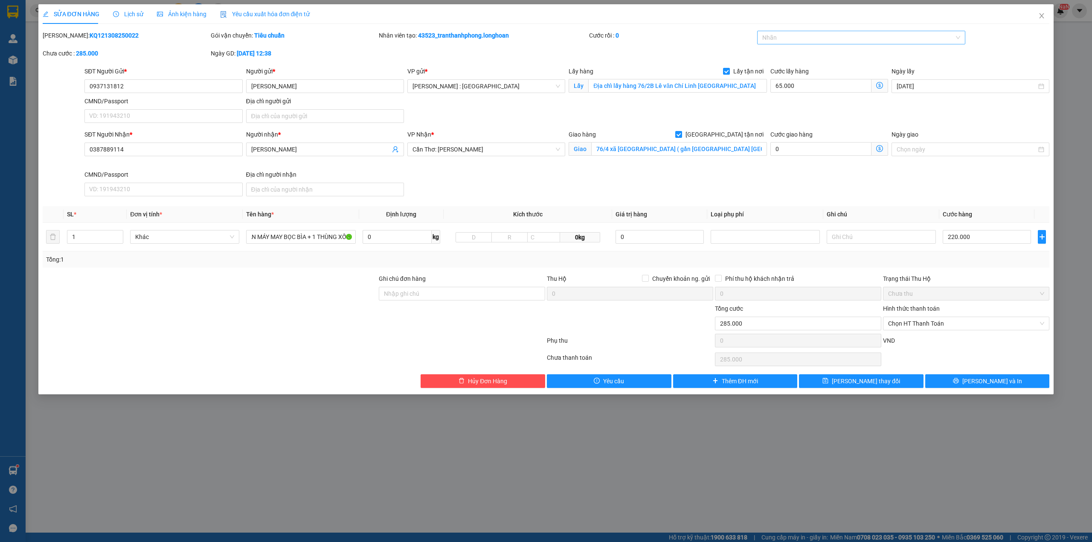
scroll to position [0, 0]
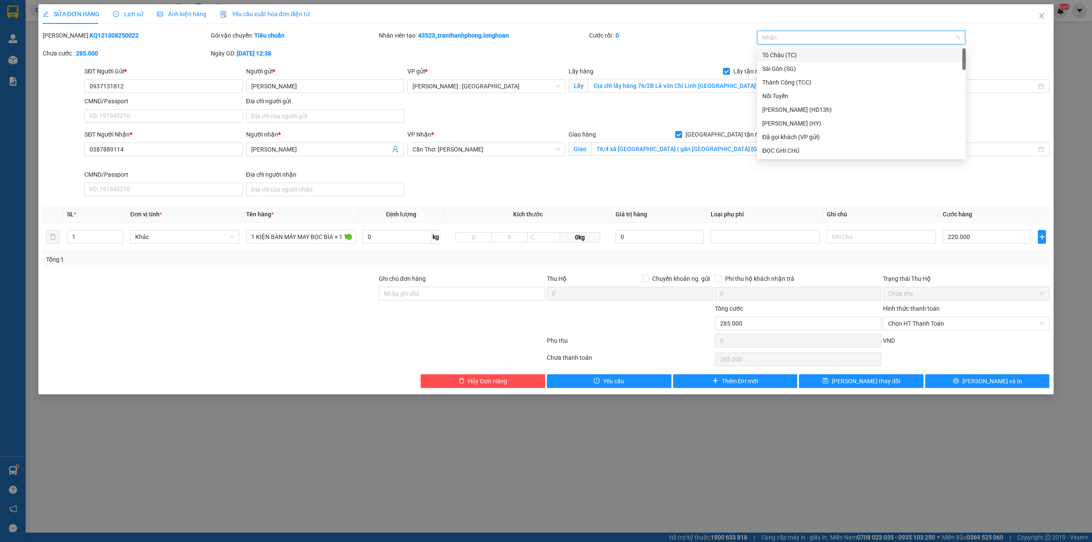
type input "G"
click at [787, 144] on div "[GEOGRAPHIC_DATA] tận nơi" at bounding box center [861, 151] width 209 height 14
click at [758, 186] on div "SĐT Người Nhận * 0387889114 Người nhận * Quỳnh Như VP Nhận * Cần Thơ: Kho Ninh …" at bounding box center [567, 165] width 968 height 70
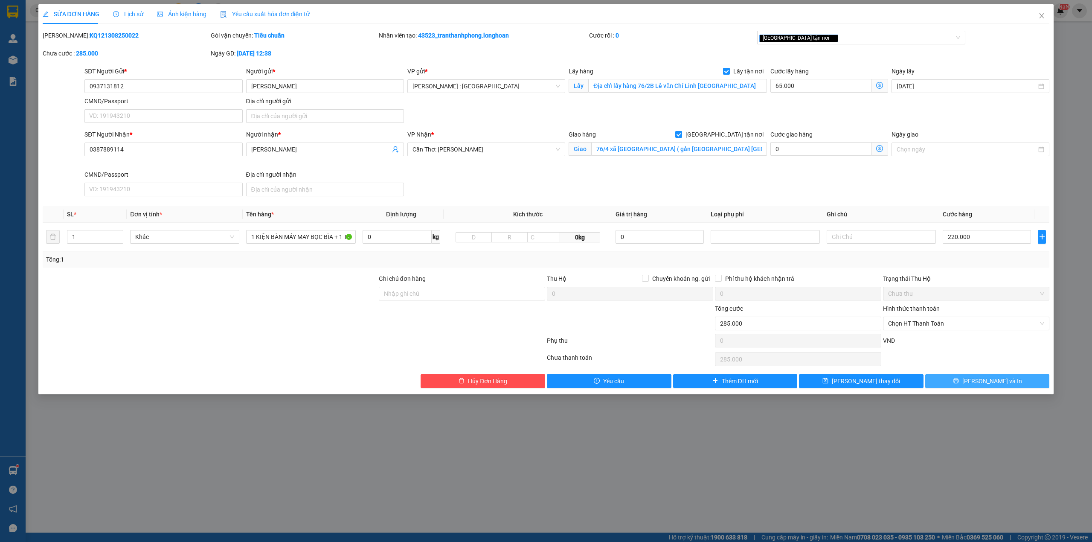
click at [997, 381] on span "[PERSON_NAME] và In" at bounding box center [992, 380] width 60 height 9
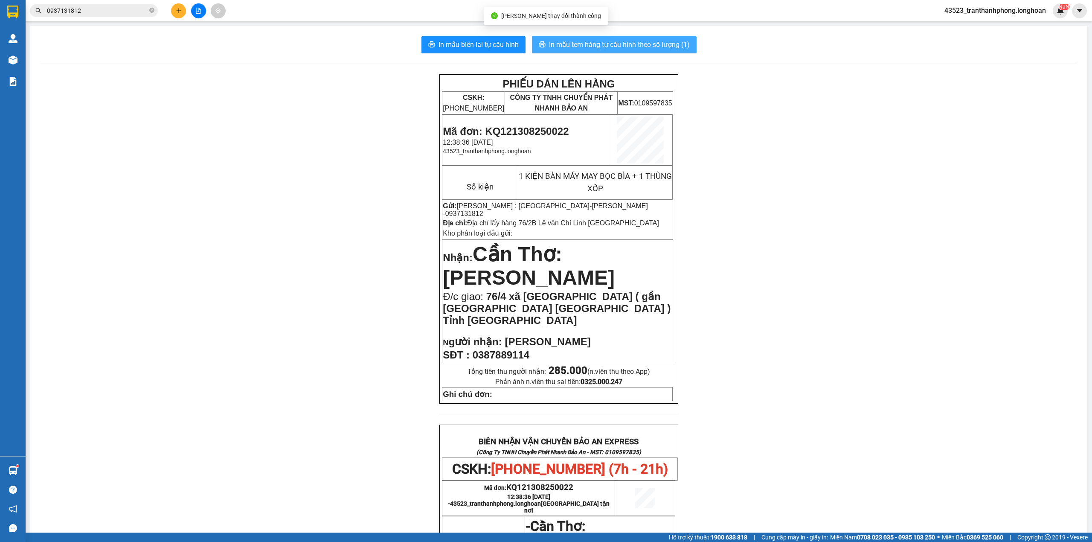
click at [674, 46] on span "In mẫu tem hàng tự cấu hình theo số lượng (1)" at bounding box center [619, 44] width 141 height 11
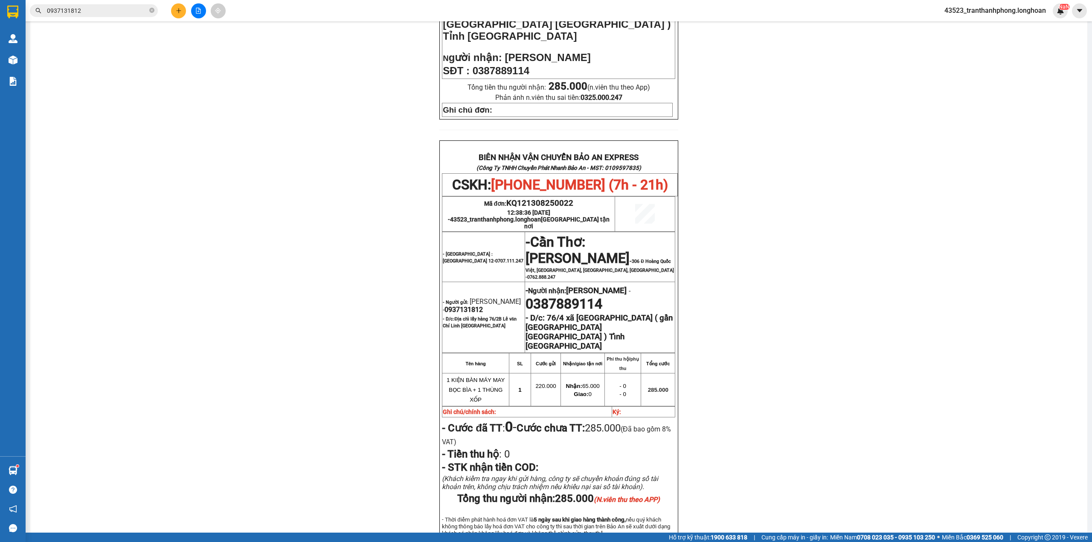
scroll to position [359, 0]
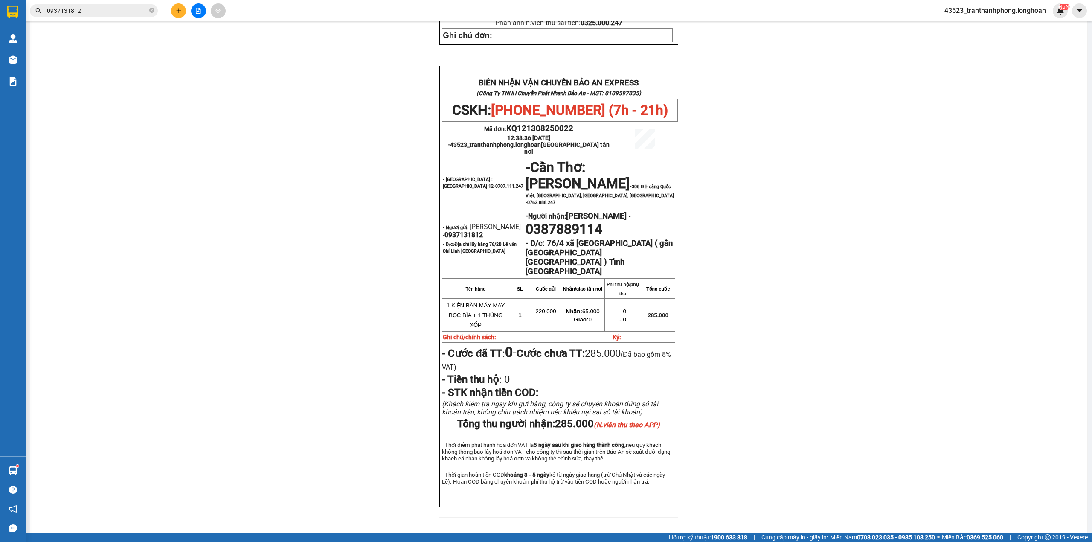
click at [451, 231] on span "0937131812" at bounding box center [463, 235] width 38 height 8
copy span "0937131812"
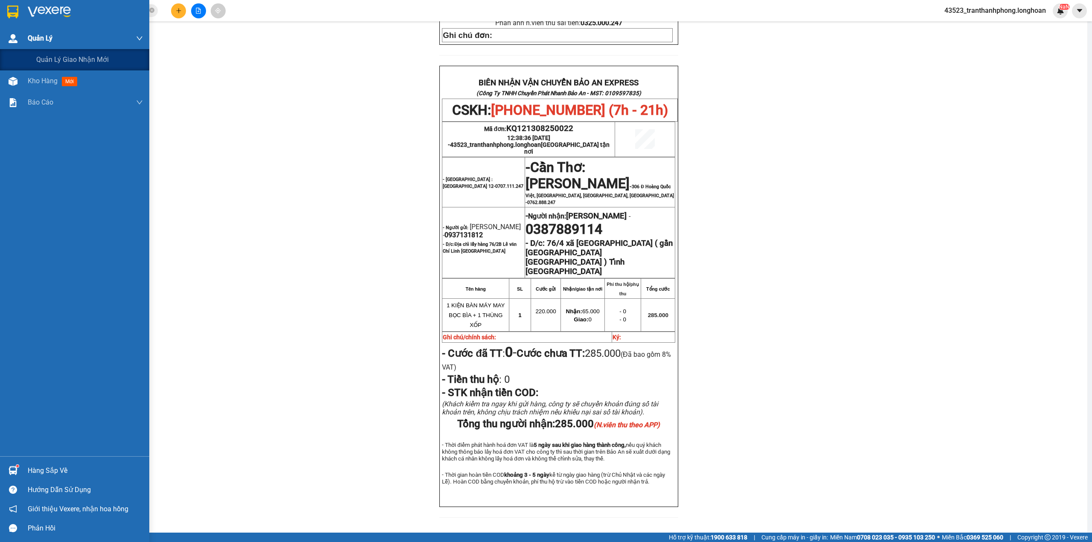
click at [6, 30] on div "Quản Lý" at bounding box center [74, 38] width 149 height 21
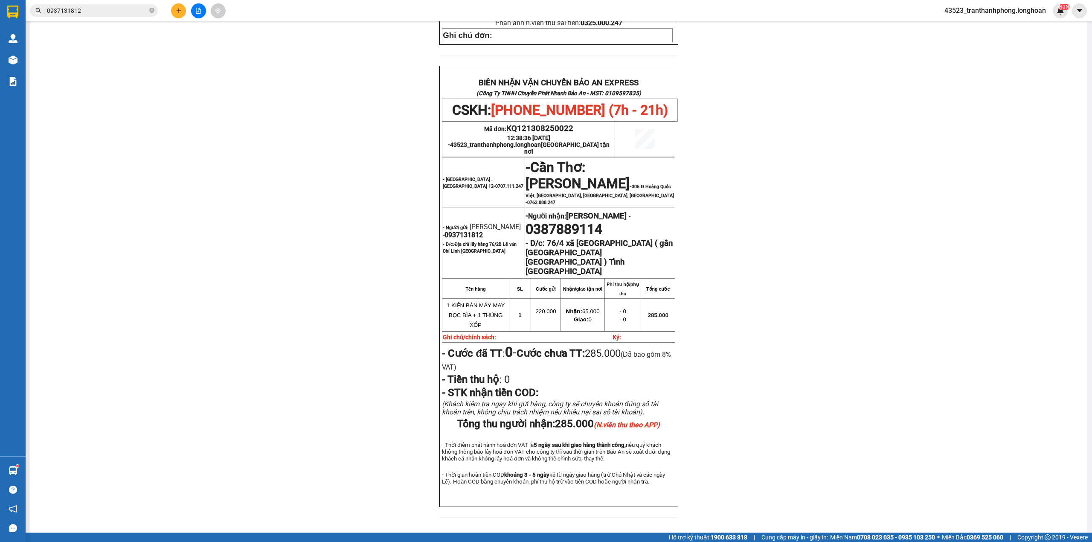
scroll to position [188, 0]
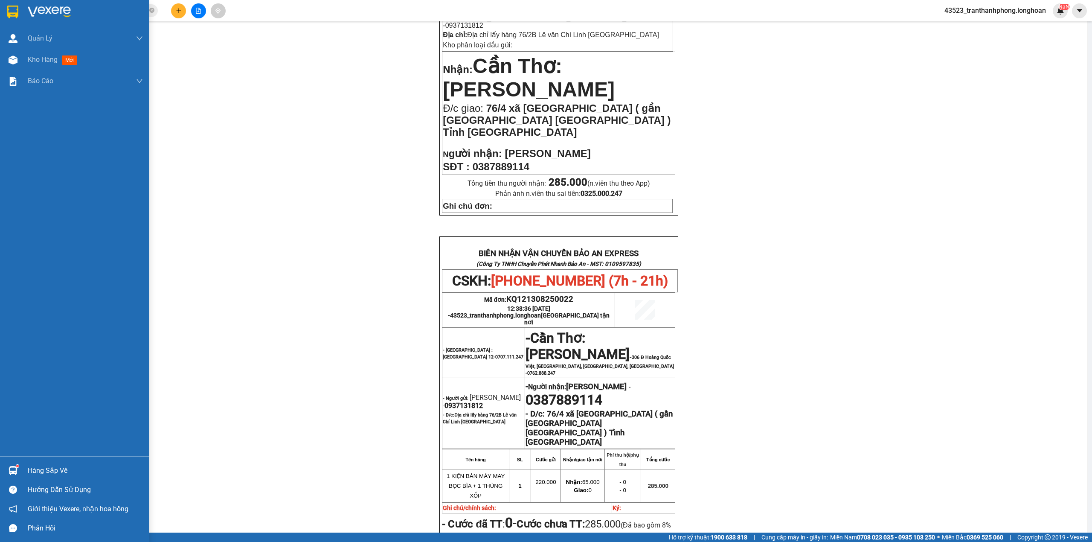
click at [20, 17] on div at bounding box center [74, 14] width 149 height 28
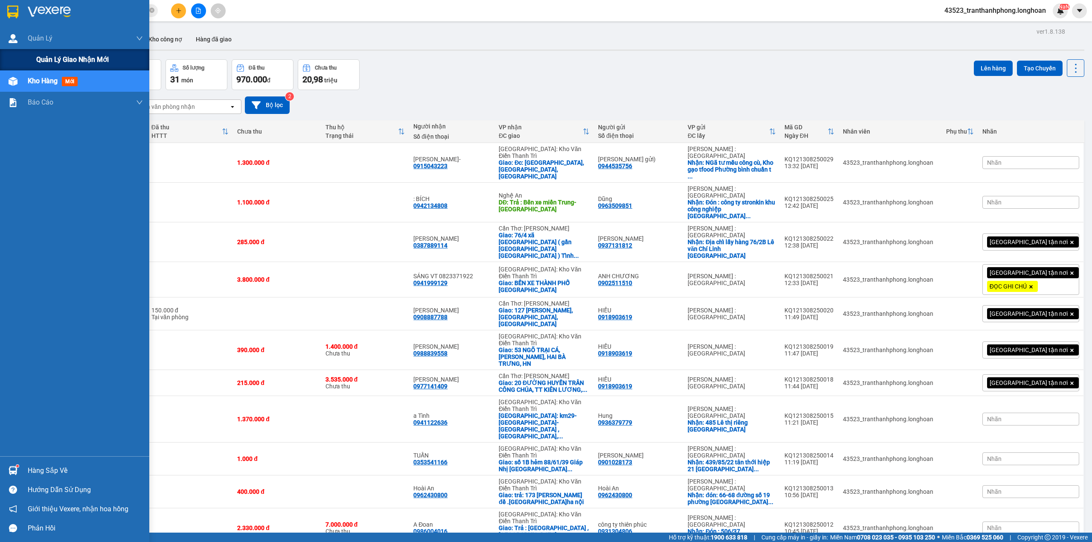
click at [43, 57] on span "Quản lý giao nhận mới" at bounding box center [72, 59] width 72 height 11
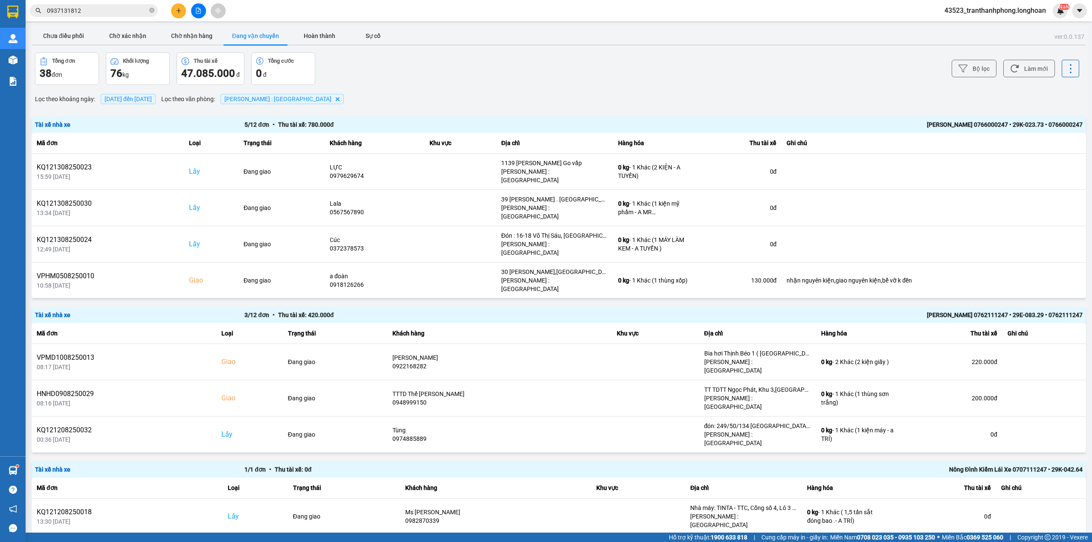
drag, startPoint x: 117, startPoint y: 108, endPoint x: 121, endPoint y: 104, distance: 5.5
click at [128, 101] on span "[DATE] đến [DATE]" at bounding box center [127, 99] width 47 height 7
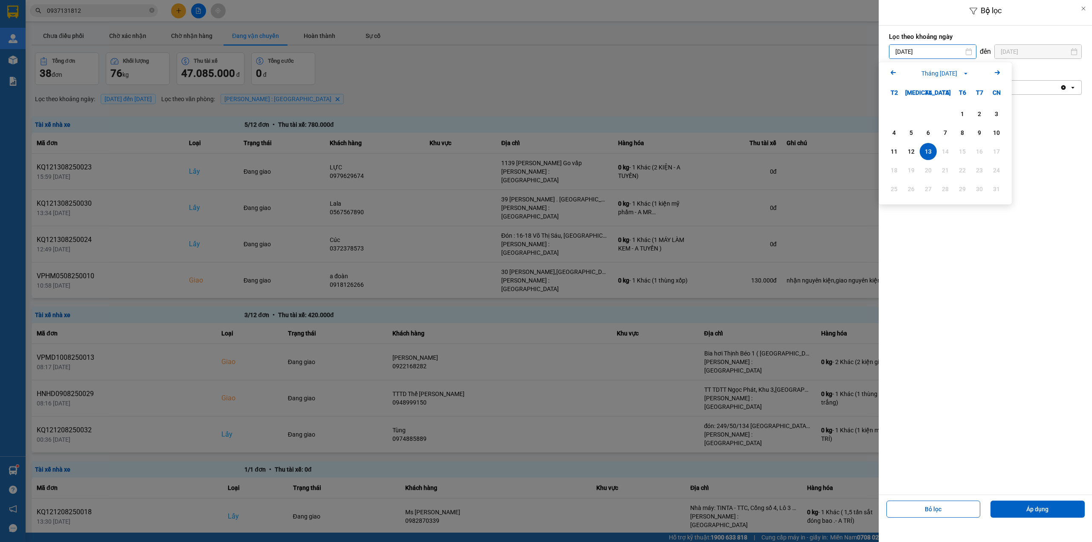
click at [907, 52] on input "[DATE]" at bounding box center [932, 52] width 87 height 14
click at [957, 114] on div "1" at bounding box center [962, 114] width 12 height 10
type input "[DATE]"
click at [1041, 505] on button "Áp dụng" at bounding box center [1037, 508] width 94 height 17
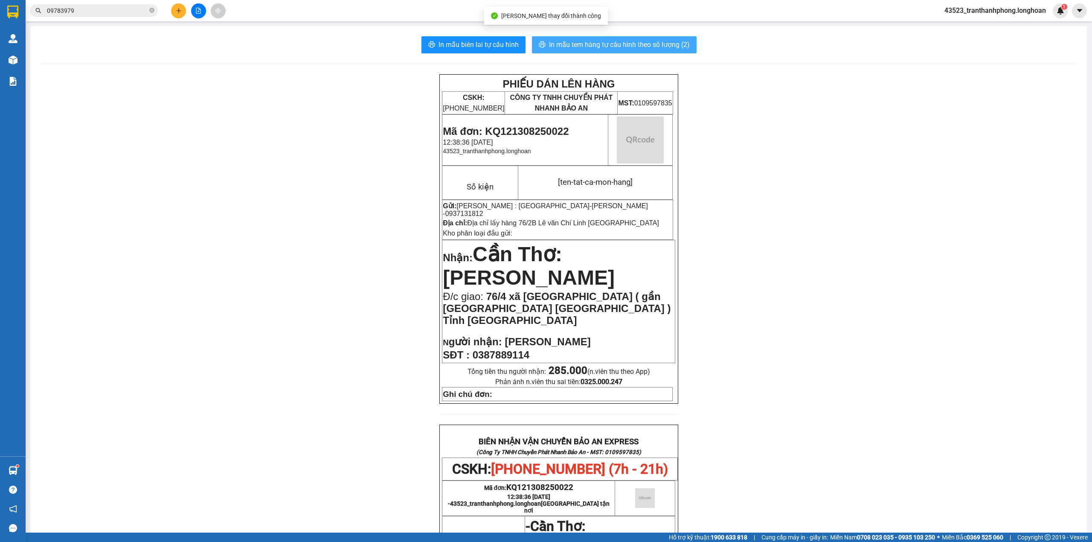
click at [647, 41] on span "In mẫu tem hàng tự cấu hình theo số lượng (2)" at bounding box center [619, 44] width 141 height 11
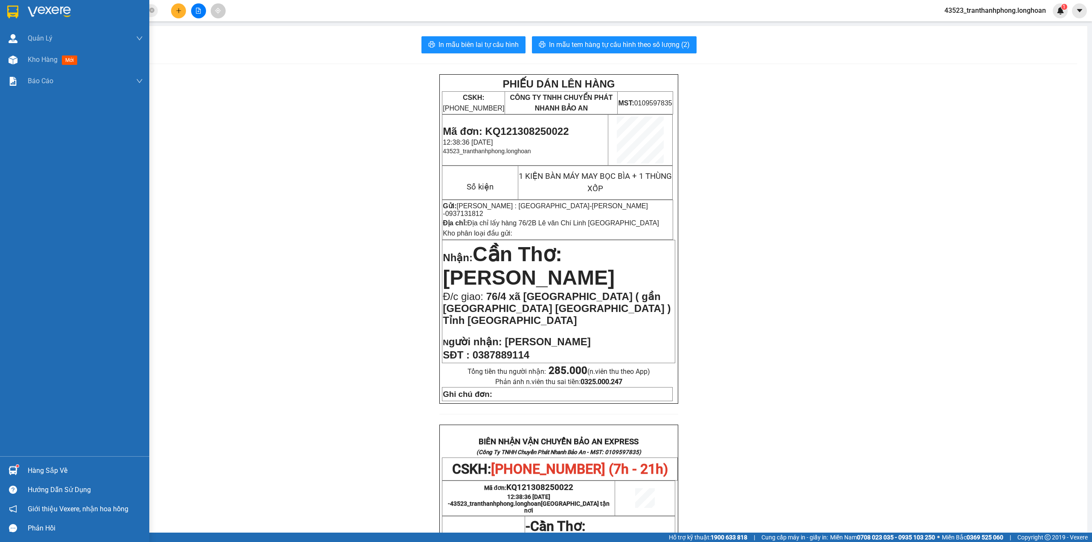
click at [15, 6] on img at bounding box center [12, 12] width 11 height 13
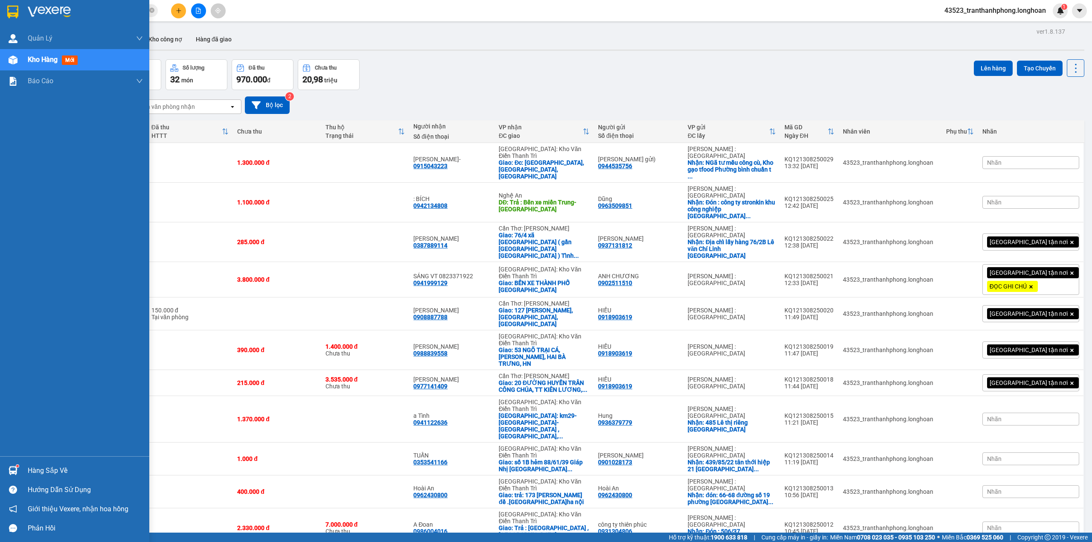
click at [11, 14] on img at bounding box center [12, 12] width 11 height 13
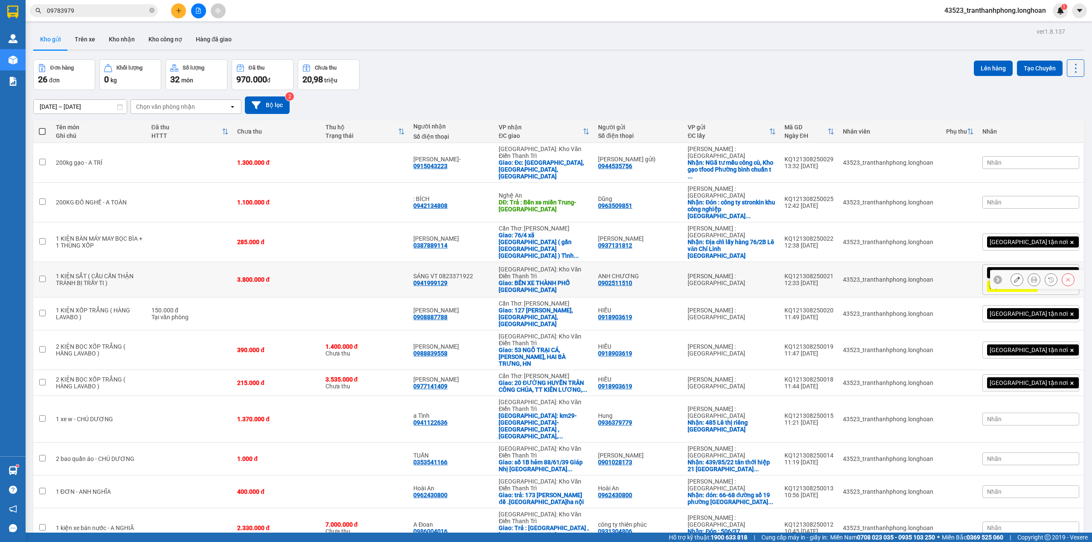
click at [106, 272] on div "1 KIỆN SẮT ( CẨU CẨN THẬN TRÁNH BỊ TRẦY TI )" at bounding box center [99, 279] width 87 height 14
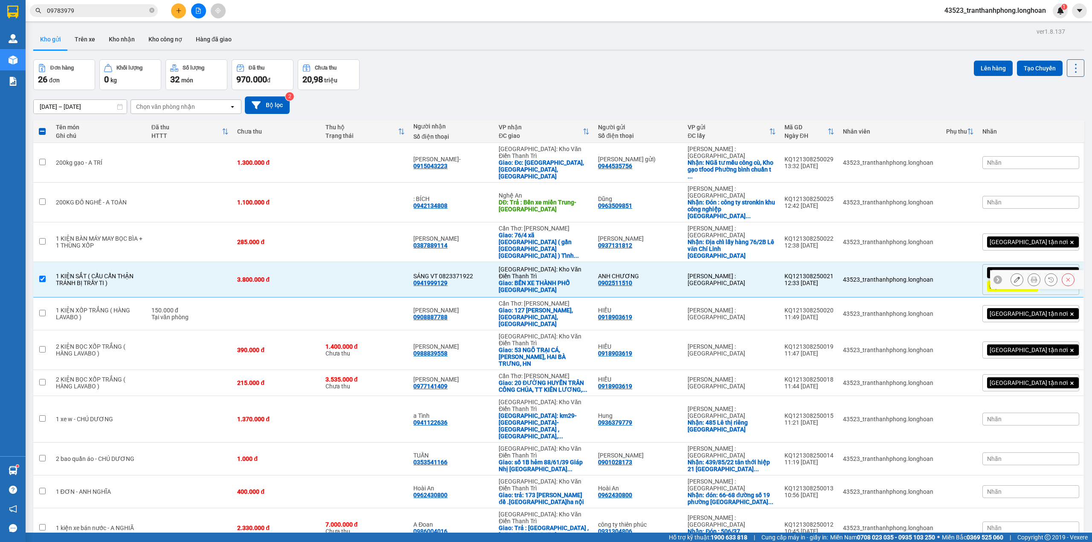
click at [194, 262] on td at bounding box center [190, 279] width 86 height 35
checkbox input "false"
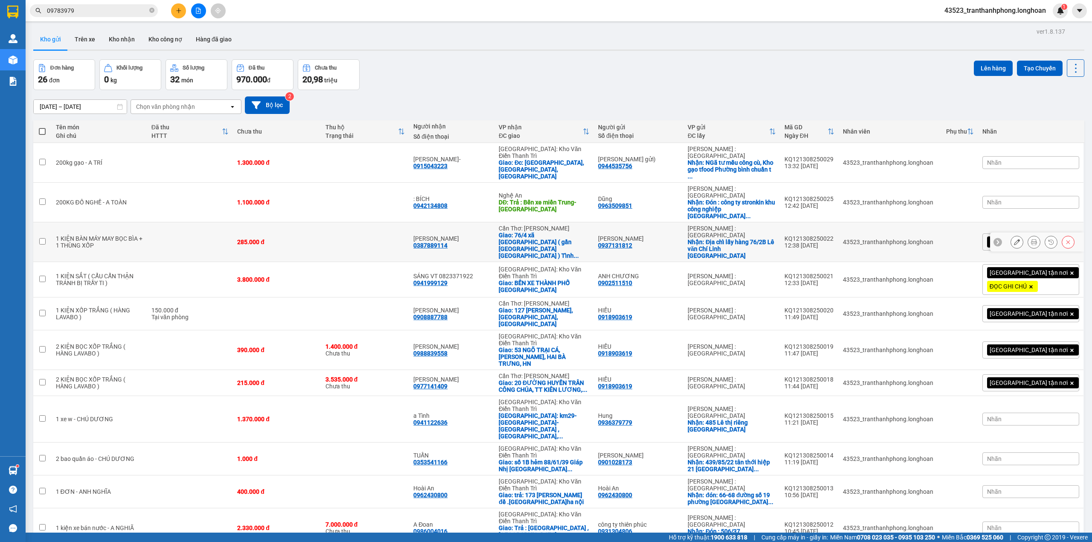
click at [136, 235] on div "1 KIỆN BÀN MÁY MAY BỌC BÌA + 1 THÙNG XỐP" at bounding box center [99, 242] width 87 height 14
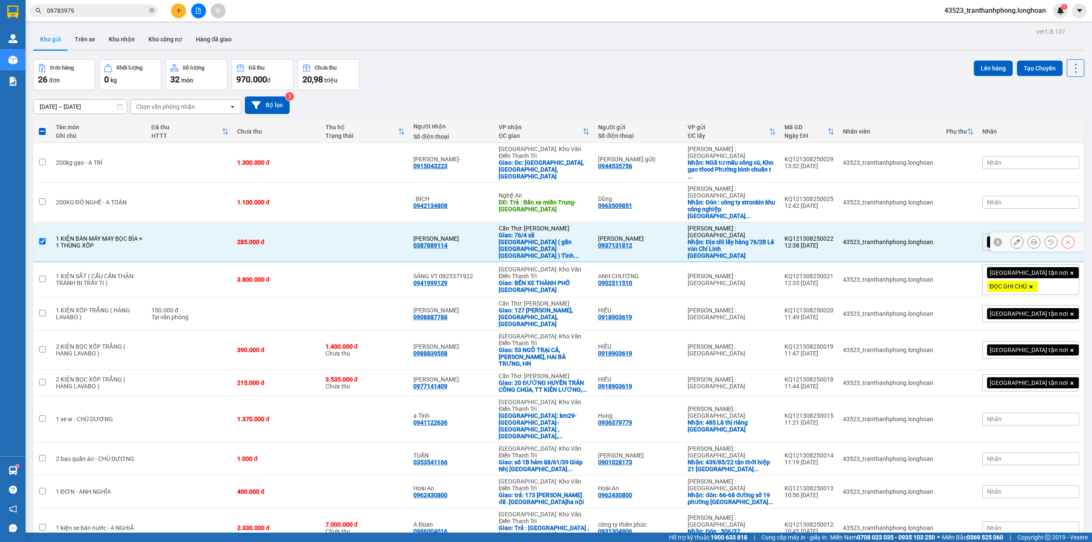
click at [748, 238] on div "Nhận: Địa chỉ lấy hàng 76/2B Lê văn Chí Linh [GEOGRAPHIC_DATA]" at bounding box center [731, 248] width 88 height 20
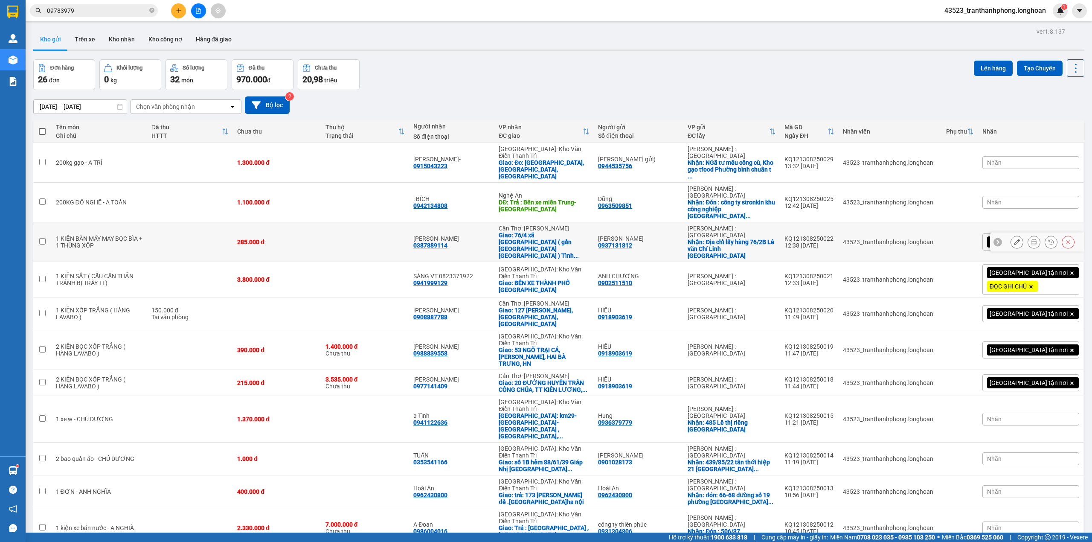
click at [775, 238] on div "Nhận: Địa chỉ lấy hàng 76/2B Lê văn Chí Linh [GEOGRAPHIC_DATA]" at bounding box center [731, 248] width 88 height 20
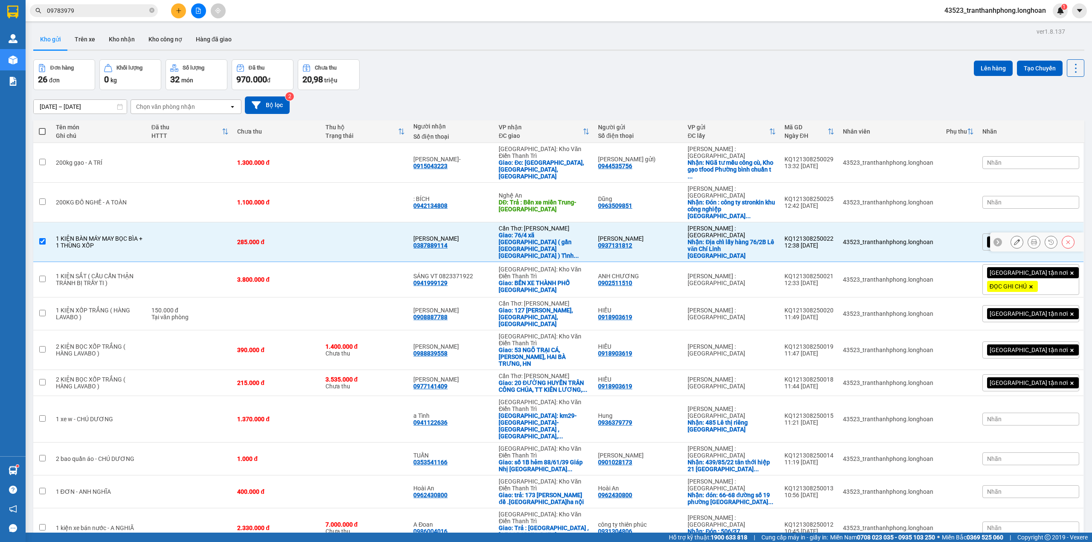
click at [775, 238] on div "Nhận: Địa chỉ lấy hàng 76/2B Lê văn Chí Linh [GEOGRAPHIC_DATA]" at bounding box center [731, 248] width 88 height 20
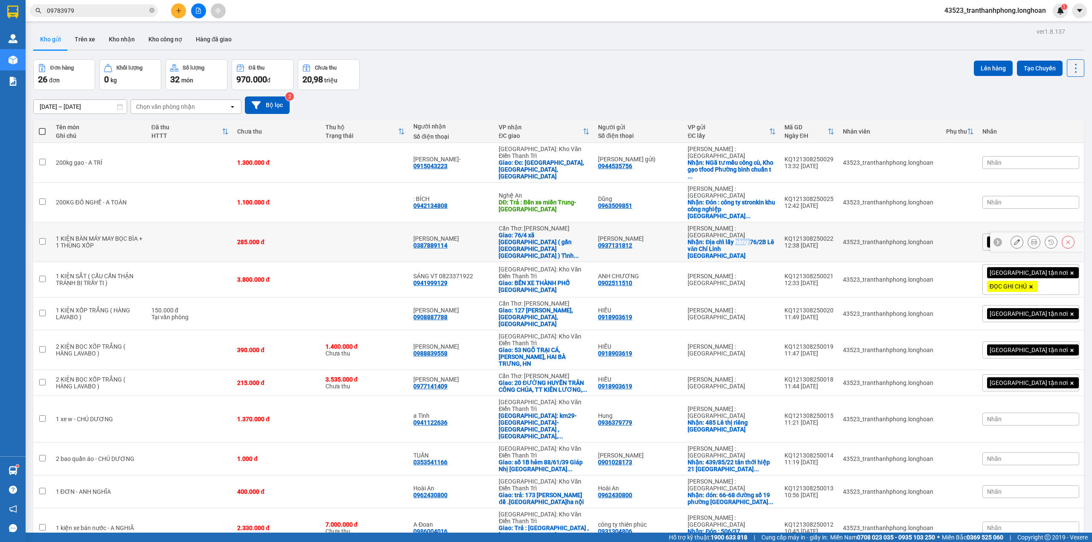
click at [775, 238] on div "Nhận: Địa chỉ lấy hàng 76/2B Lê văn Chí Linh [GEOGRAPHIC_DATA]" at bounding box center [731, 248] width 88 height 20
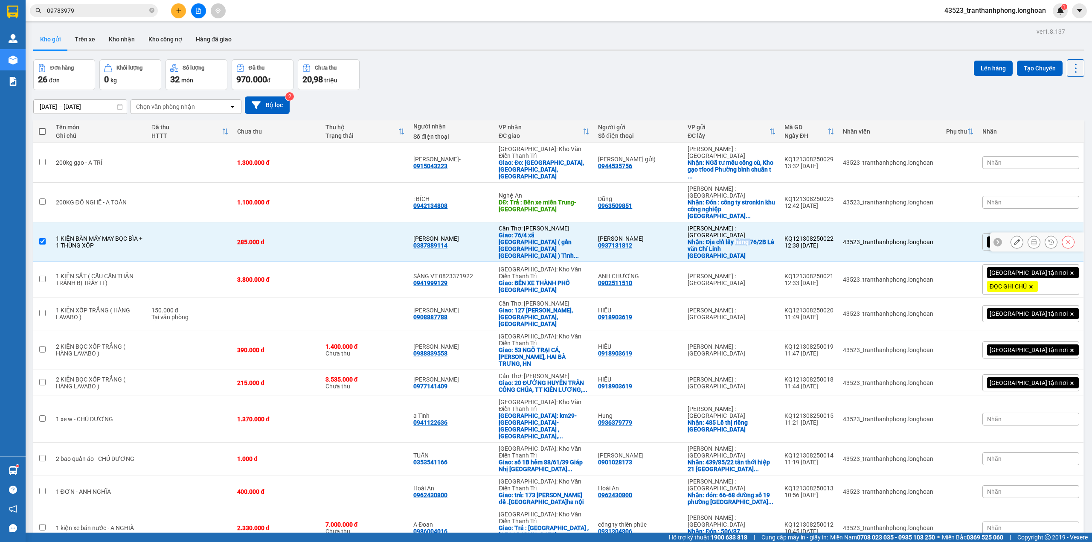
click at [775, 238] on div "Nhận: Địa chỉ lấy hàng 76/2B Lê văn Chí Linh [GEOGRAPHIC_DATA]" at bounding box center [731, 248] width 88 height 20
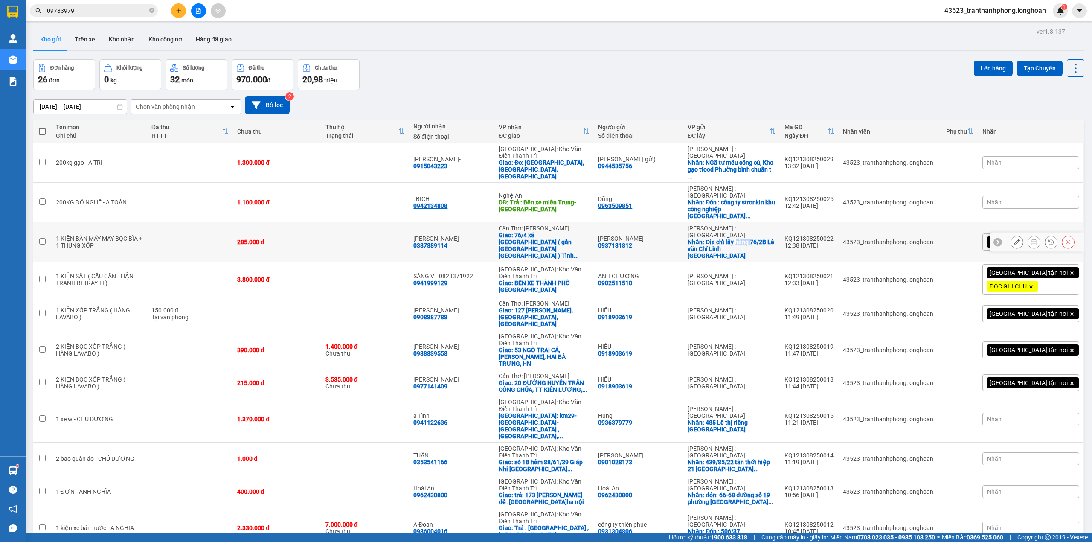
click at [775, 238] on div "Nhận: Địa chỉ lấy hàng 76/2B Lê văn Chí Linh [GEOGRAPHIC_DATA]" at bounding box center [731, 248] width 88 height 20
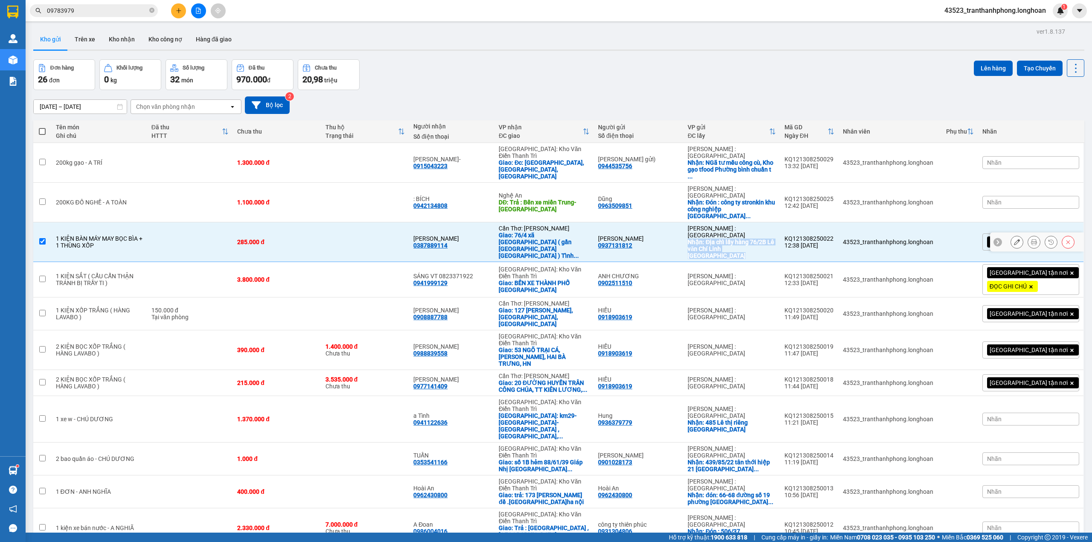
click at [775, 238] on div "Nhận: Địa chỉ lấy hàng 76/2B Lê văn Chí Linh [GEOGRAPHIC_DATA]" at bounding box center [731, 248] width 88 height 20
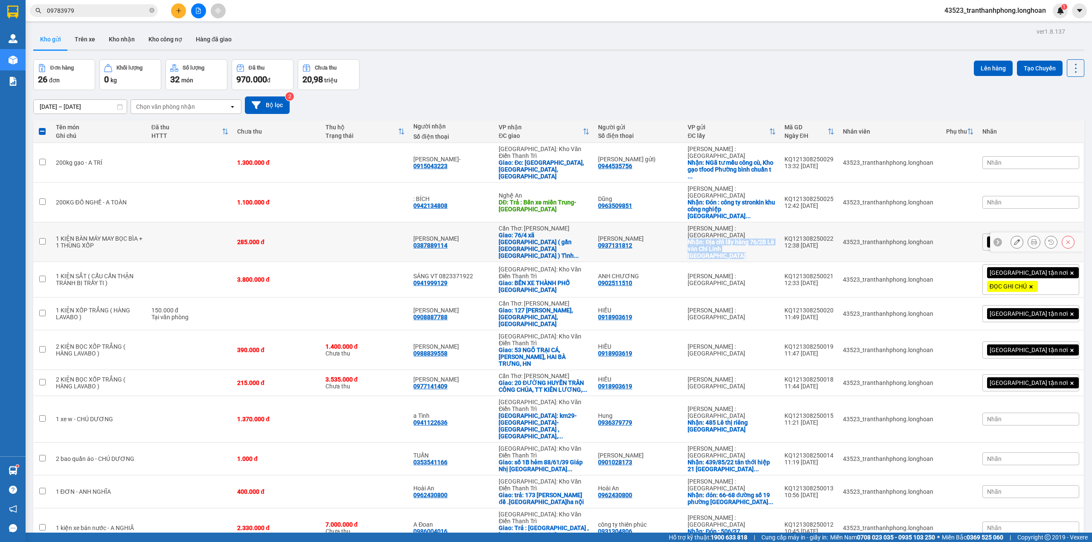
click at [743, 238] on div "Nhận: Địa chỉ lấy hàng 76/2B Lê văn Chí Linh [GEOGRAPHIC_DATA]" at bounding box center [731, 248] width 88 height 20
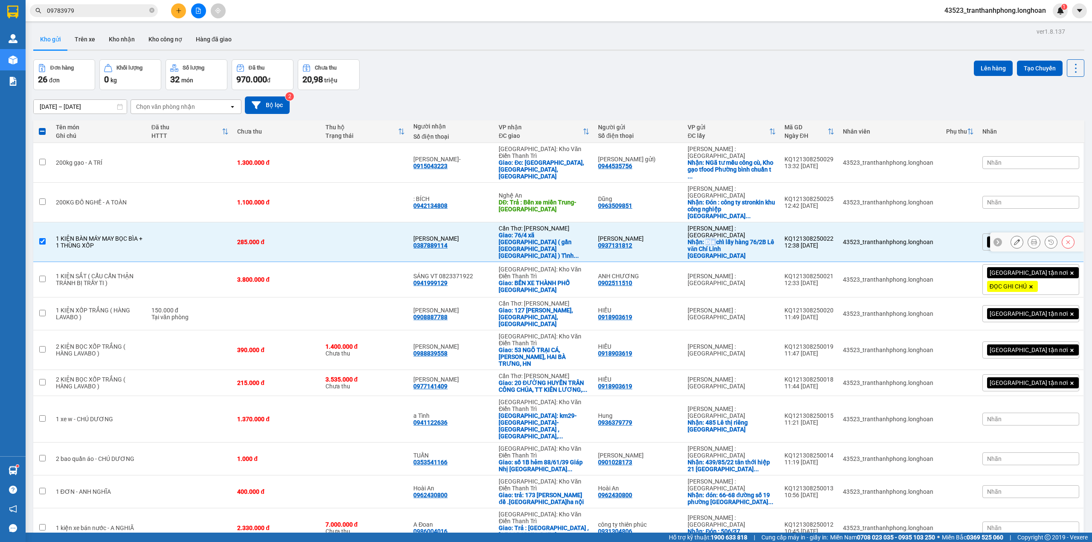
click at [743, 238] on div "Nhận: Địa chỉ lấy hàng 76/2B Lê văn Chí Linh [GEOGRAPHIC_DATA]" at bounding box center [731, 248] width 88 height 20
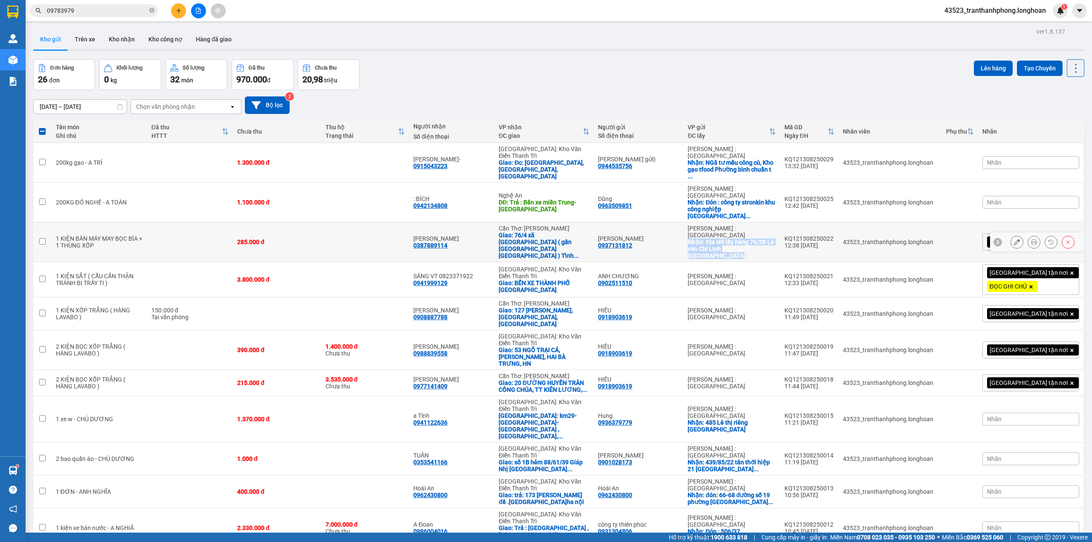
click at [743, 238] on div "Nhận: Địa chỉ lấy hàng 76/2B Lê văn Chí Linh [GEOGRAPHIC_DATA]" at bounding box center [731, 248] width 88 height 20
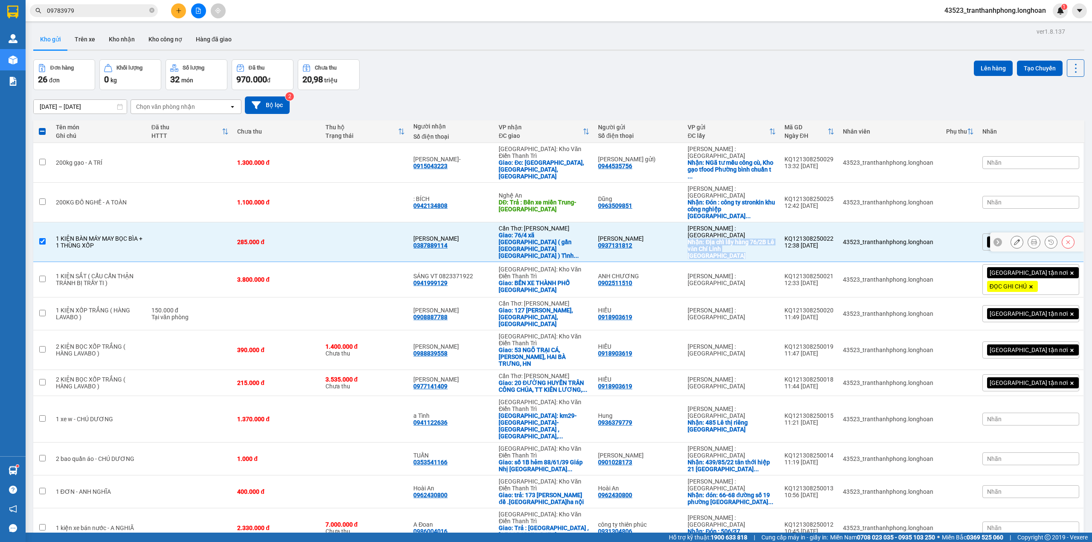
click at [746, 238] on div "Nhận: Địa chỉ lấy hàng 76/2B Lê văn Chí Linh [GEOGRAPHIC_DATA]" at bounding box center [731, 248] width 88 height 20
checkbox input "false"
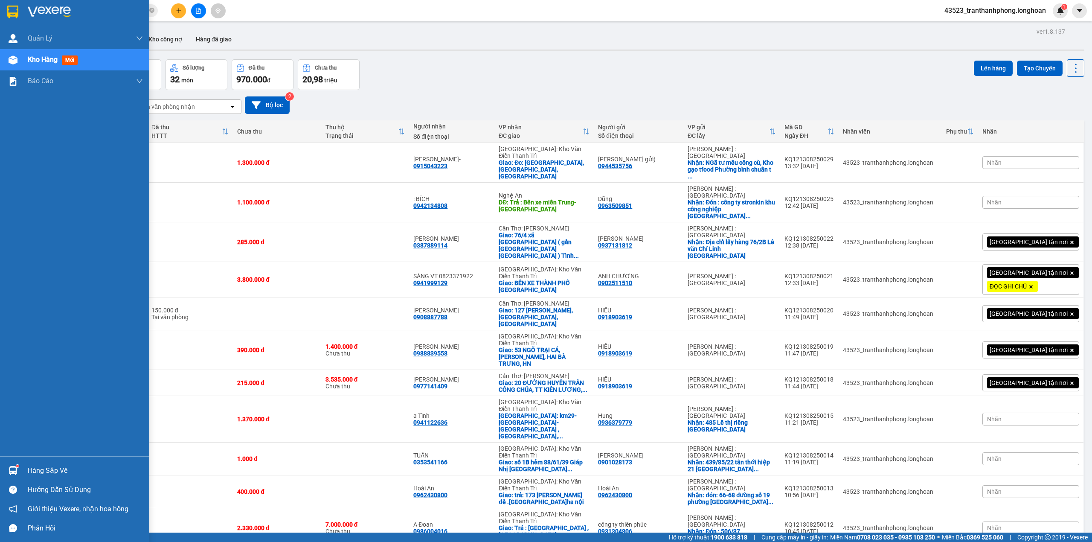
click at [15, 12] on img at bounding box center [12, 12] width 11 height 13
click at [17, 58] on div "Quản lý giao nhận mới" at bounding box center [74, 59] width 149 height 21
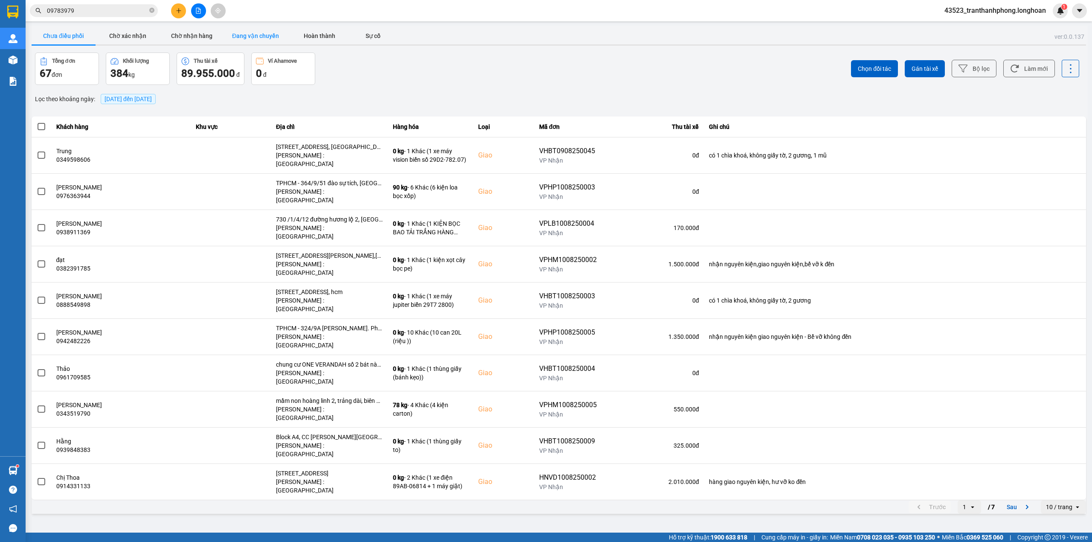
click at [246, 36] on button "Đang vận chuyển" at bounding box center [255, 35] width 64 height 17
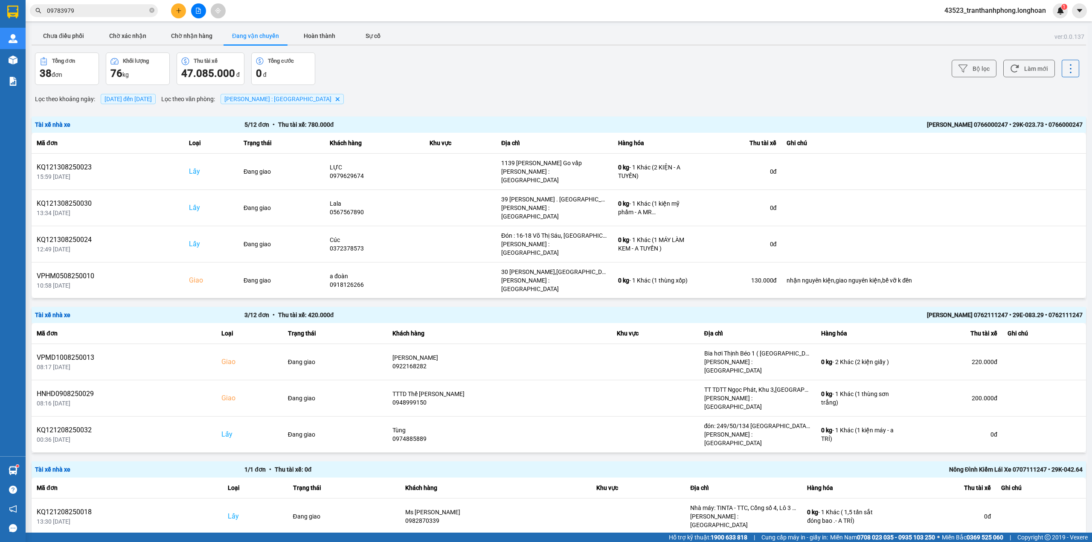
click at [151, 96] on span "[DATE] đến [DATE]" at bounding box center [127, 99] width 47 height 7
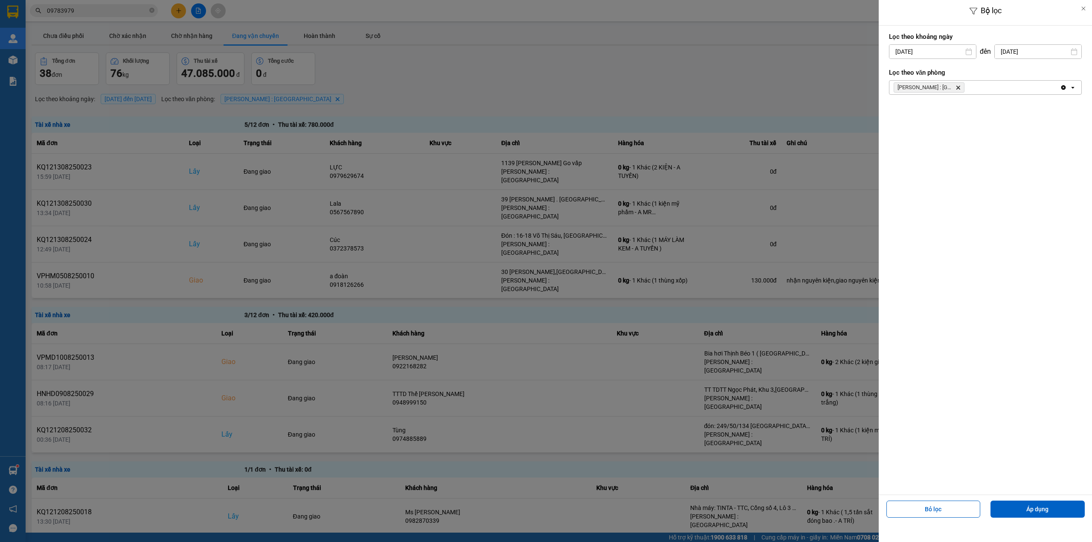
click at [899, 57] on input "[DATE]" at bounding box center [932, 52] width 87 height 14
click at [961, 113] on div "1" at bounding box center [962, 114] width 12 height 10
type input "[DATE]"
click at [1011, 512] on button "Áp dụng" at bounding box center [1037, 508] width 94 height 17
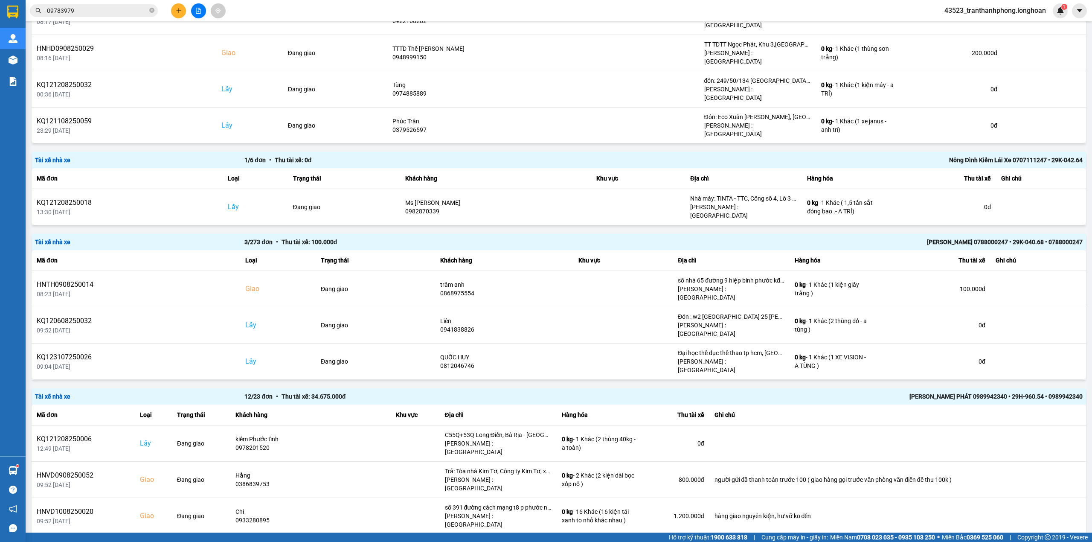
scroll to position [381, 0]
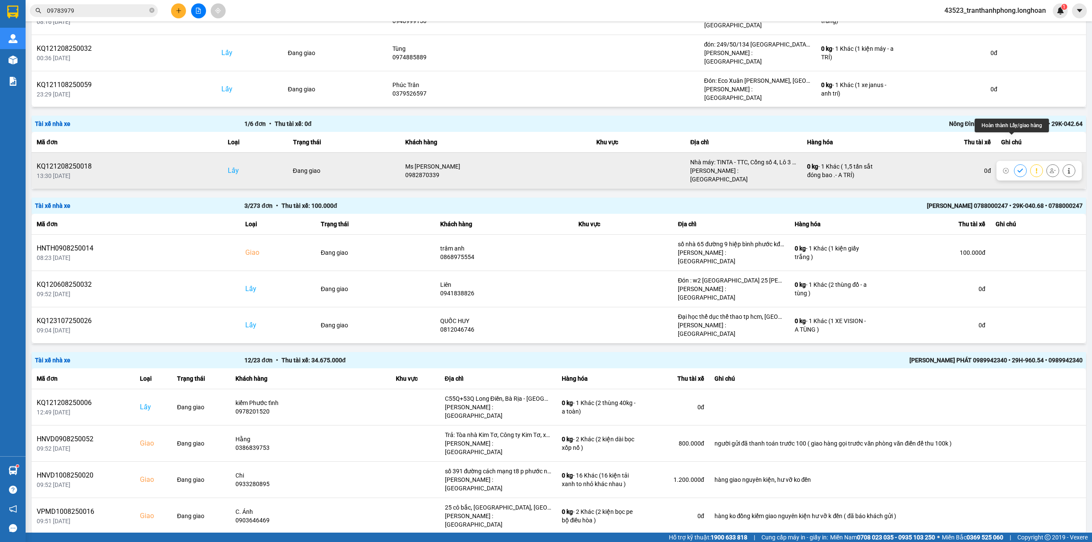
click at [1017, 168] on icon at bounding box center [1020, 171] width 6 height 6
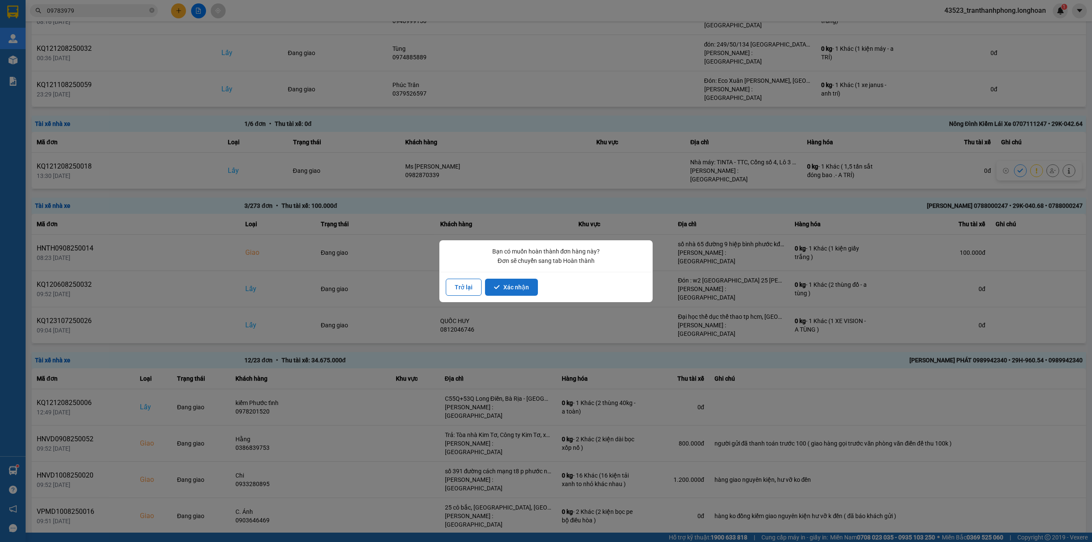
click at [512, 285] on button "Xác nhận" at bounding box center [511, 286] width 53 height 17
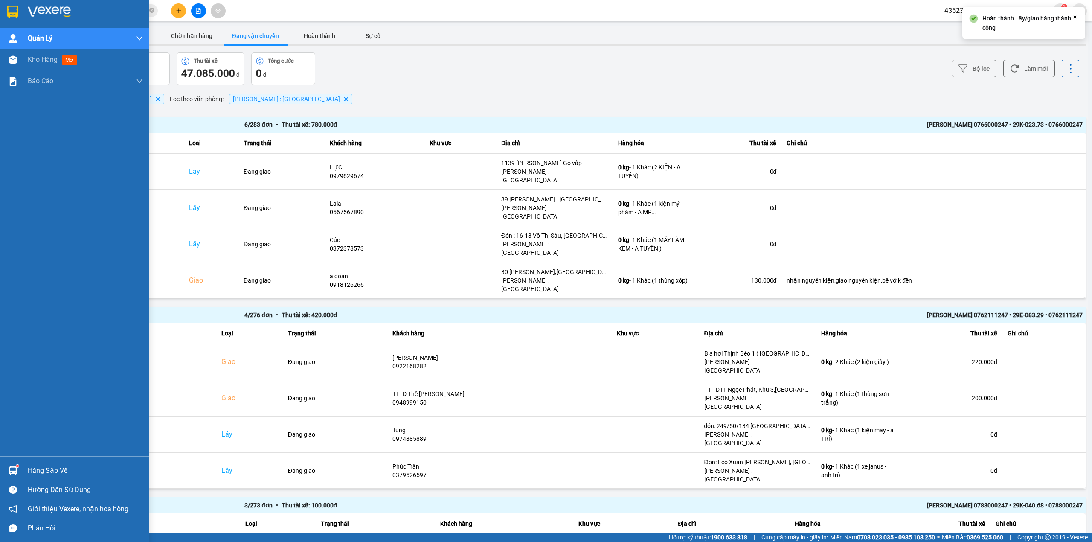
click at [0, 14] on div at bounding box center [74, 14] width 149 height 28
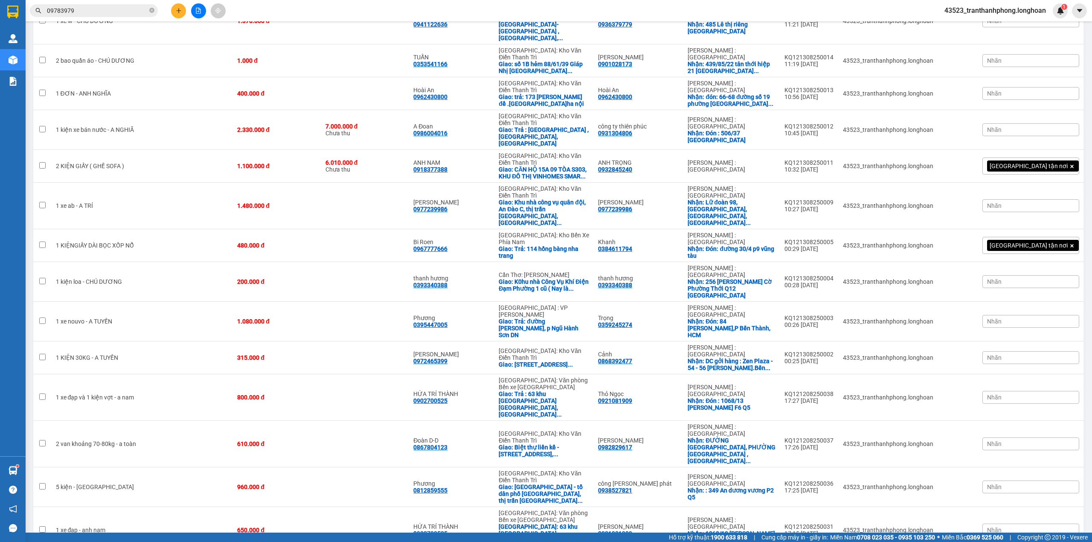
scroll to position [417, 0]
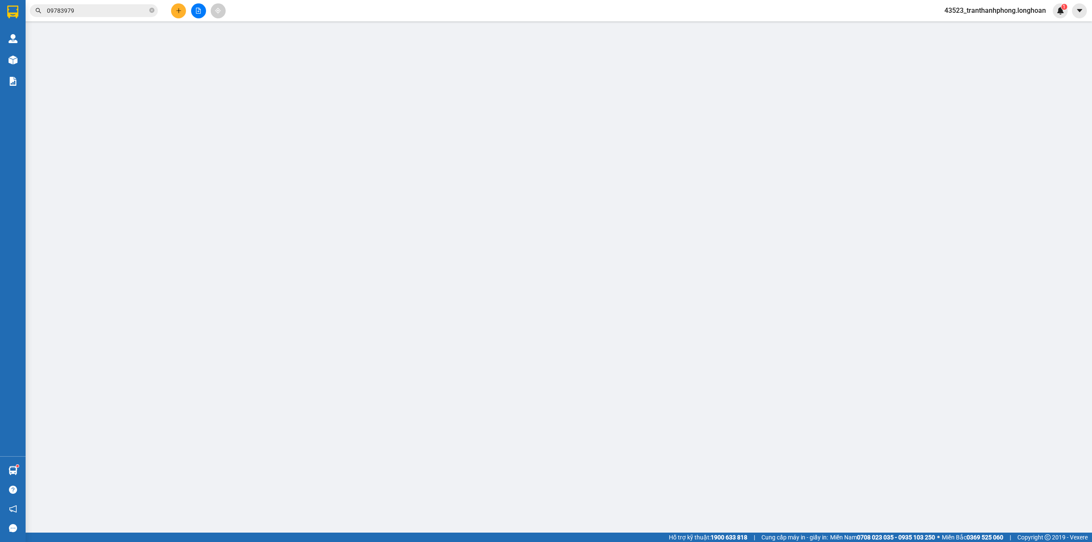
type input "0982870339"
type input "Ms [PERSON_NAME]"
checkbox input "true"
type input "Nhà máy: TINTA - TTC, Cổng số 4, Lô 3 đường số 10, KCN Sóng Thần 1, Dĩ An, [GEO…"
type input "0912245040"
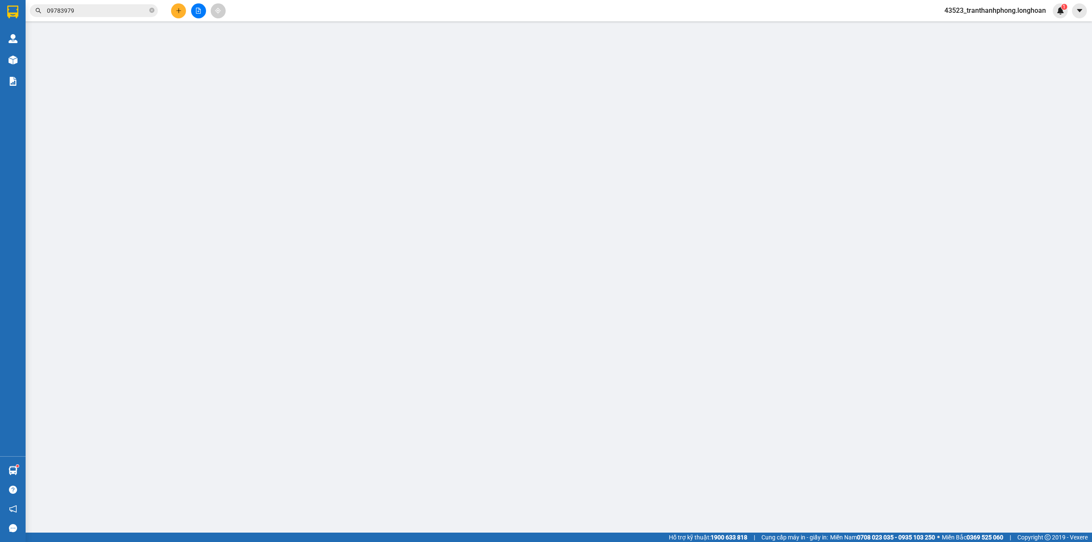
type input "giang"
type input "5.500.000"
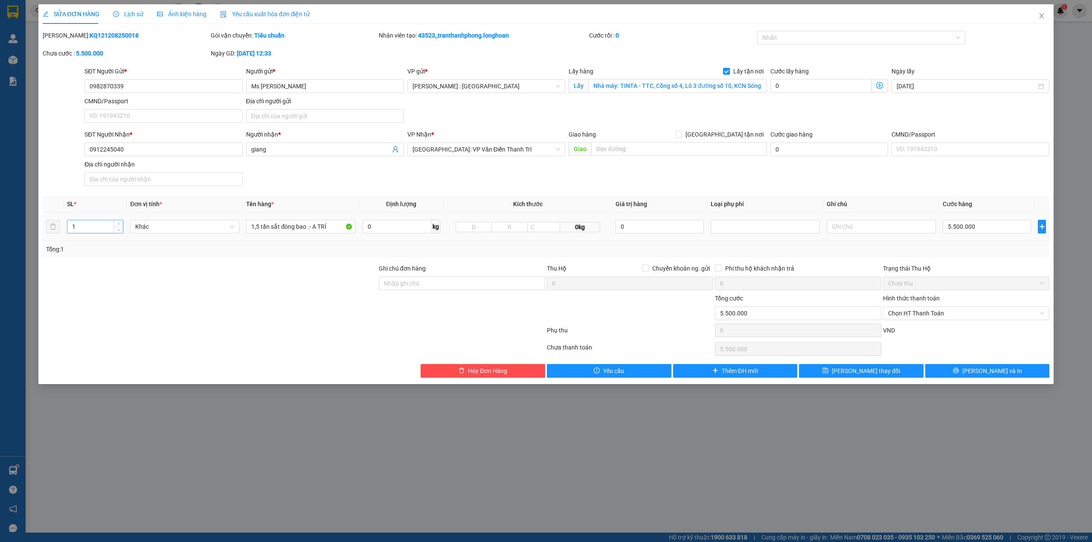
click at [82, 229] on input "1" at bounding box center [94, 226] width 55 height 13
type input "25"
click at [262, 227] on input "1,5 tấn sắt đóng bao .- A TRÍ" at bounding box center [300, 227] width 109 height 14
type input "25 BAO TẢI TRẮNG ( SẮT )"
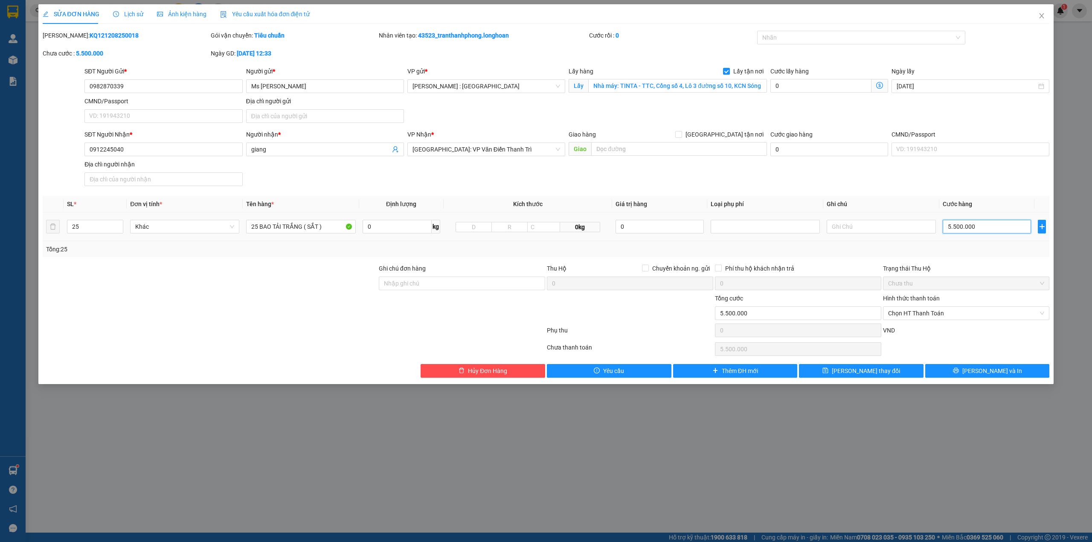
click at [982, 229] on input "5.500.000" at bounding box center [986, 227] width 88 height 14
type input "2"
type input "27"
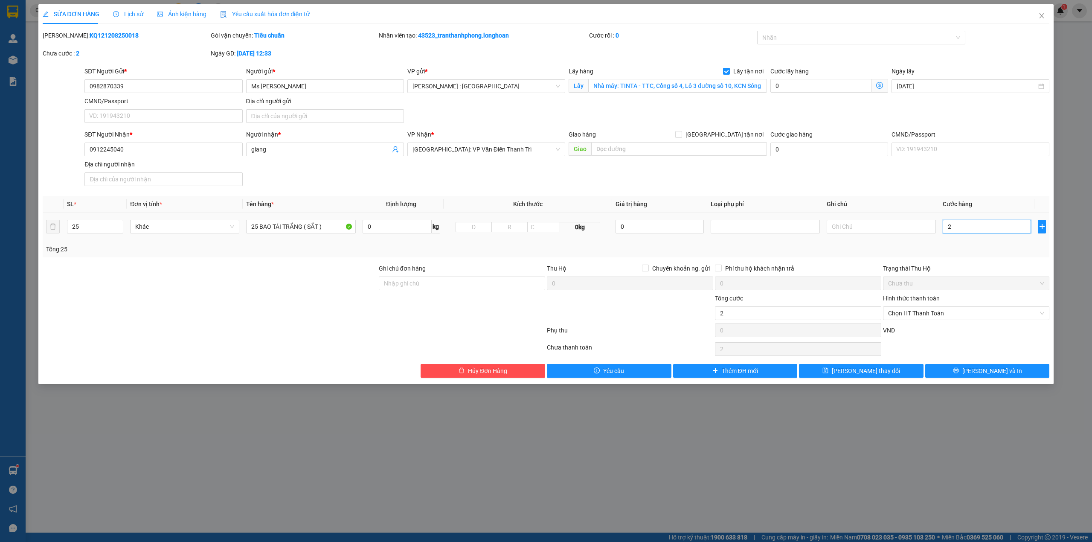
type input "27"
type input "270"
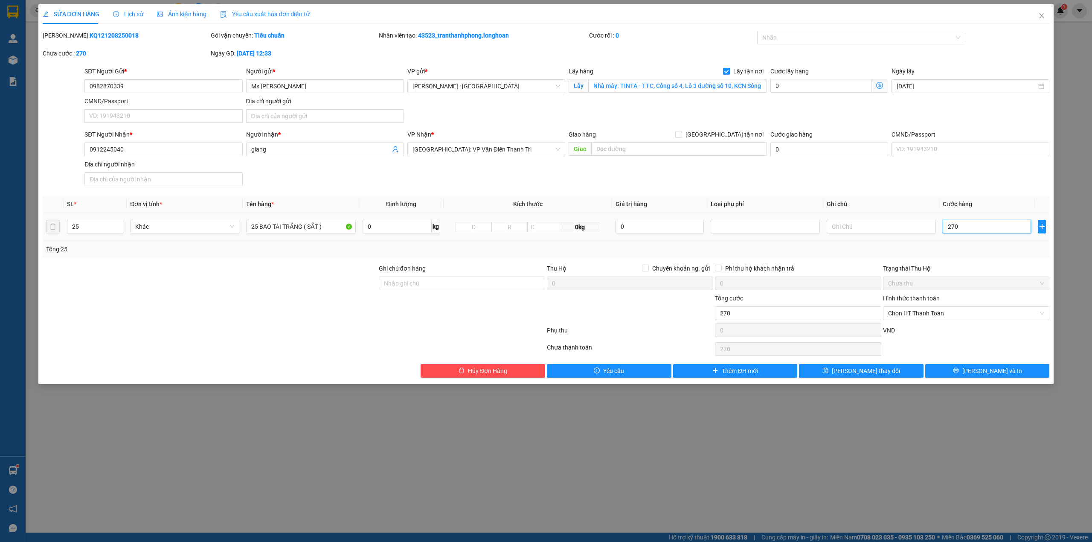
type input "2.700"
type input "27.000"
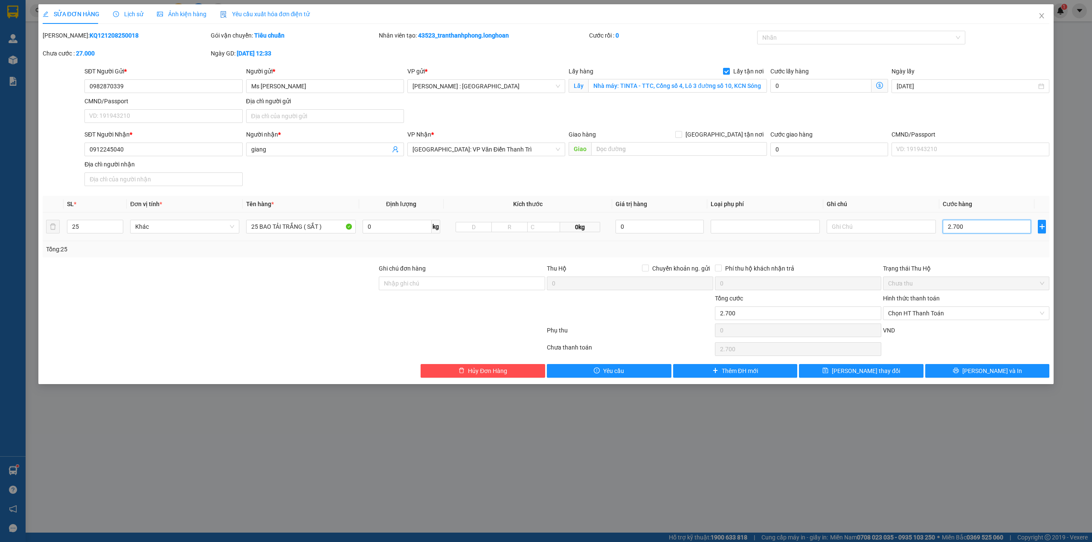
type input "27.000"
type input "270.000"
type input "2.700.000"
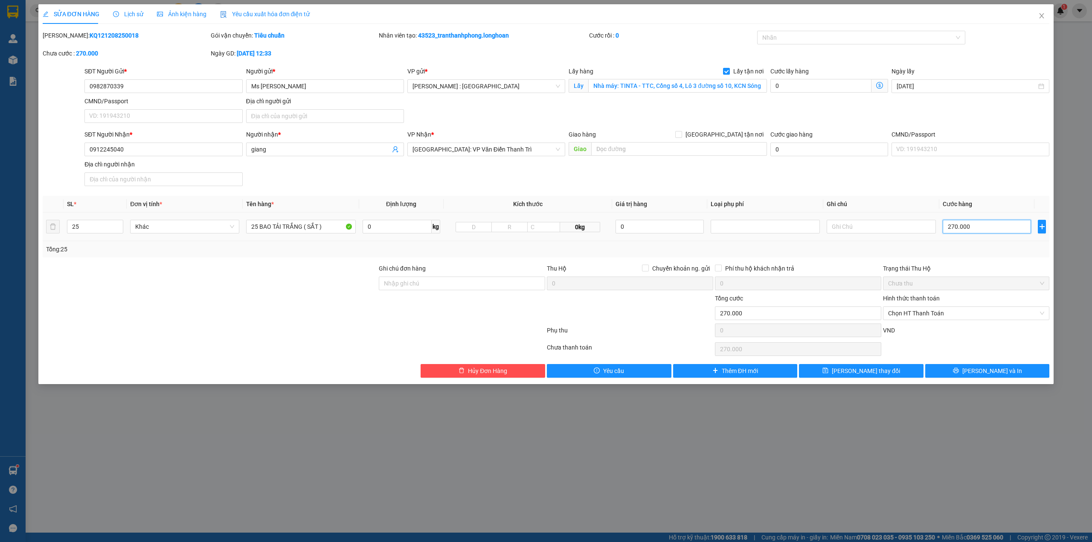
type input "2.700.000"
click at [802, 42] on div at bounding box center [857, 37] width 196 height 10
type input "2.700.000"
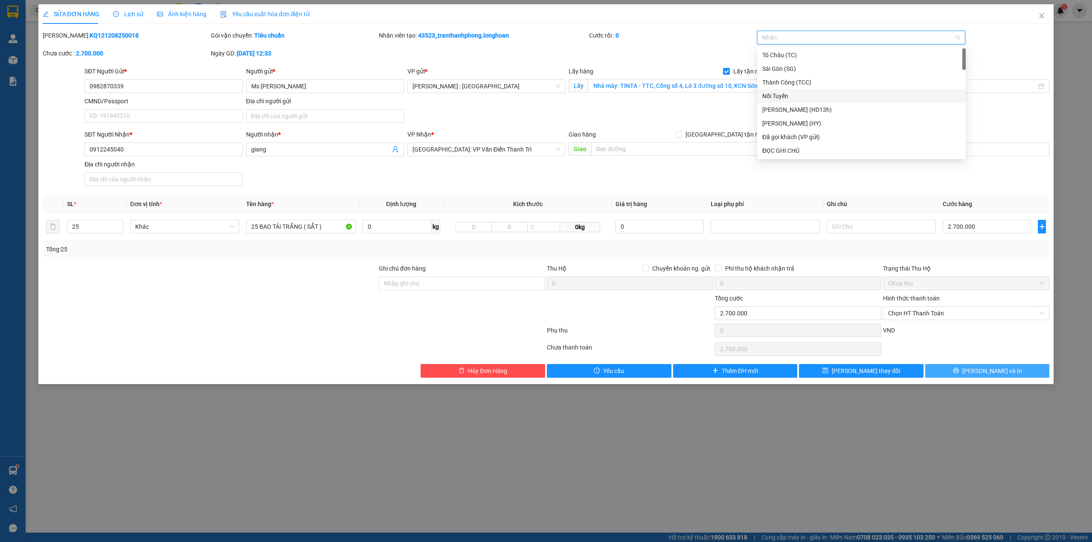
click at [990, 371] on span "[PERSON_NAME] và In" at bounding box center [992, 370] width 60 height 9
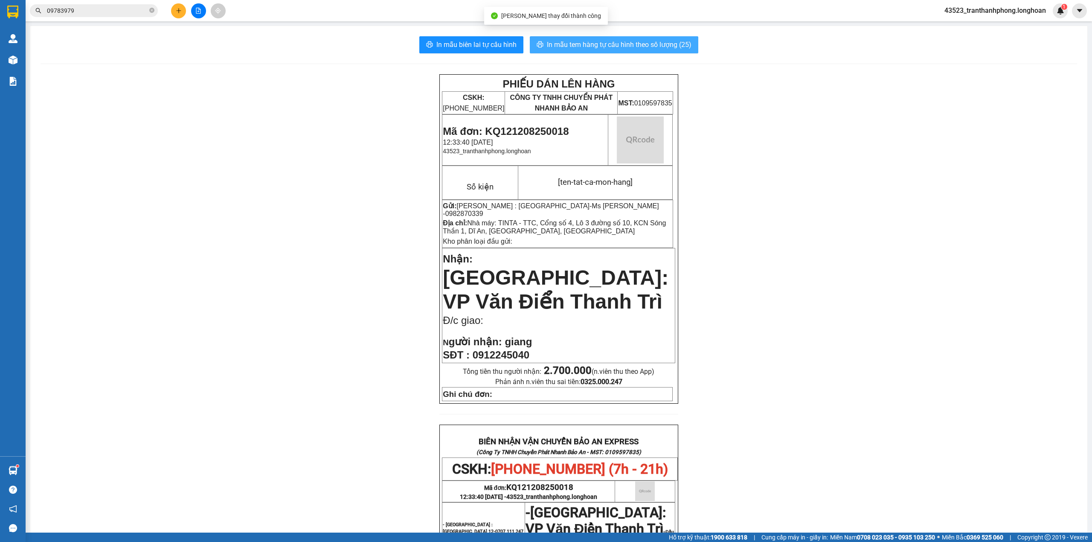
click at [640, 45] on span "In mẫu tem hàng tự cấu hình theo số lượng (25)" at bounding box center [619, 44] width 145 height 11
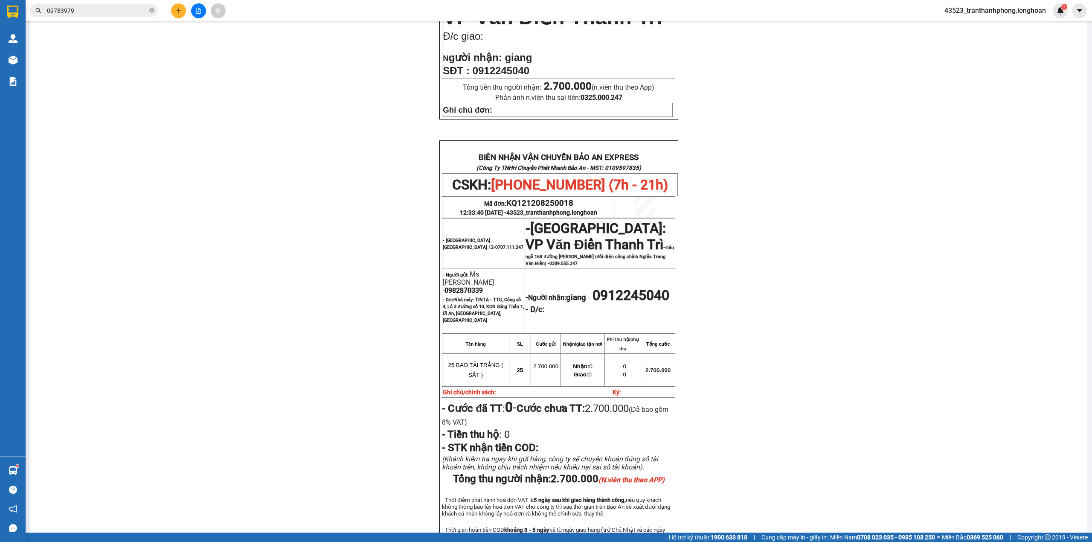
scroll to position [341, 0]
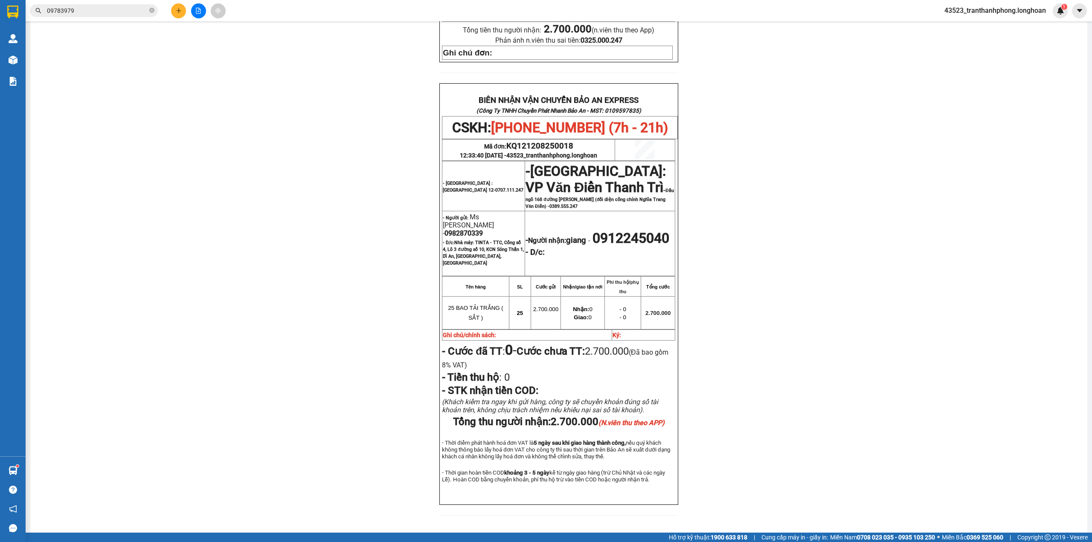
click at [464, 229] on span "0982870339" at bounding box center [463, 233] width 38 height 8
copy span "0982870339"
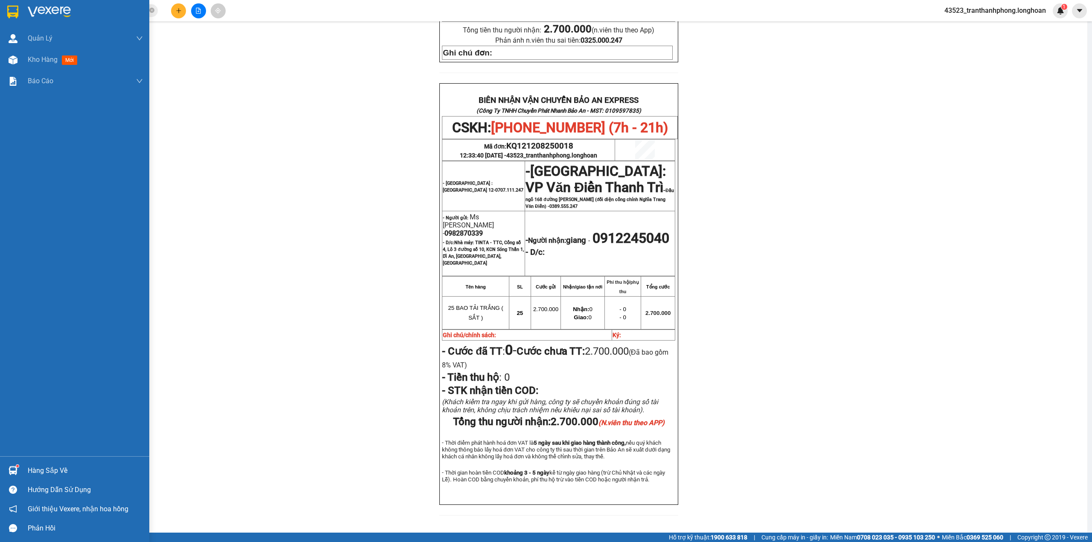
click at [6, 0] on div at bounding box center [74, 14] width 149 height 28
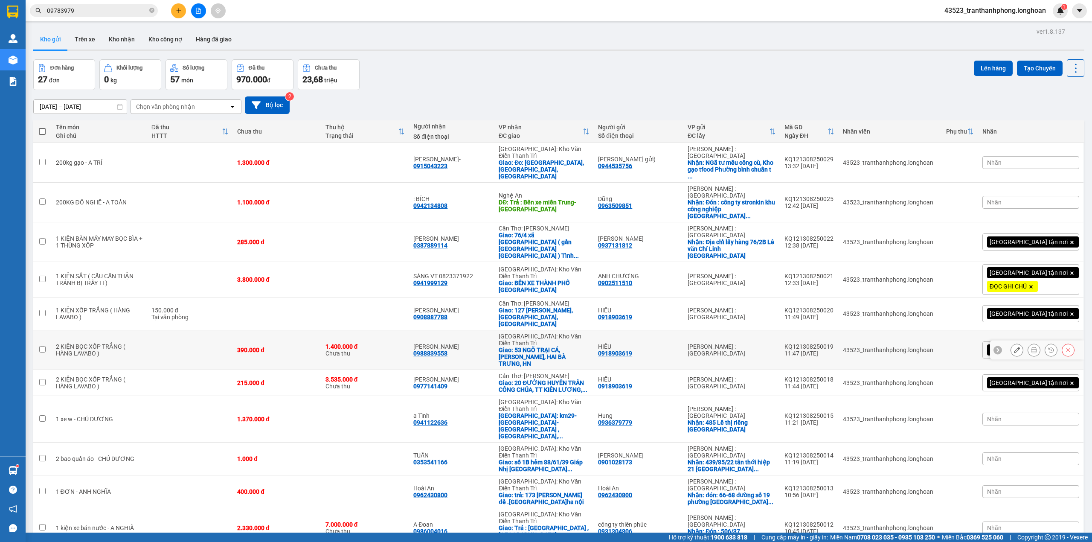
click at [409, 330] on td "1.400.000 đ Chưa thu" at bounding box center [365, 350] width 88 height 40
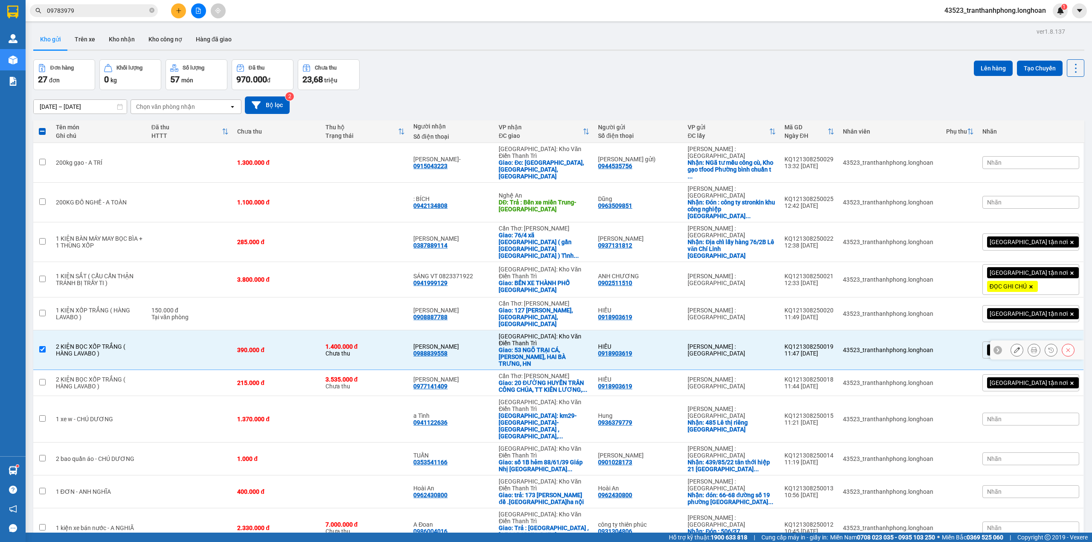
click at [212, 330] on td at bounding box center [190, 350] width 86 height 40
checkbox input "false"
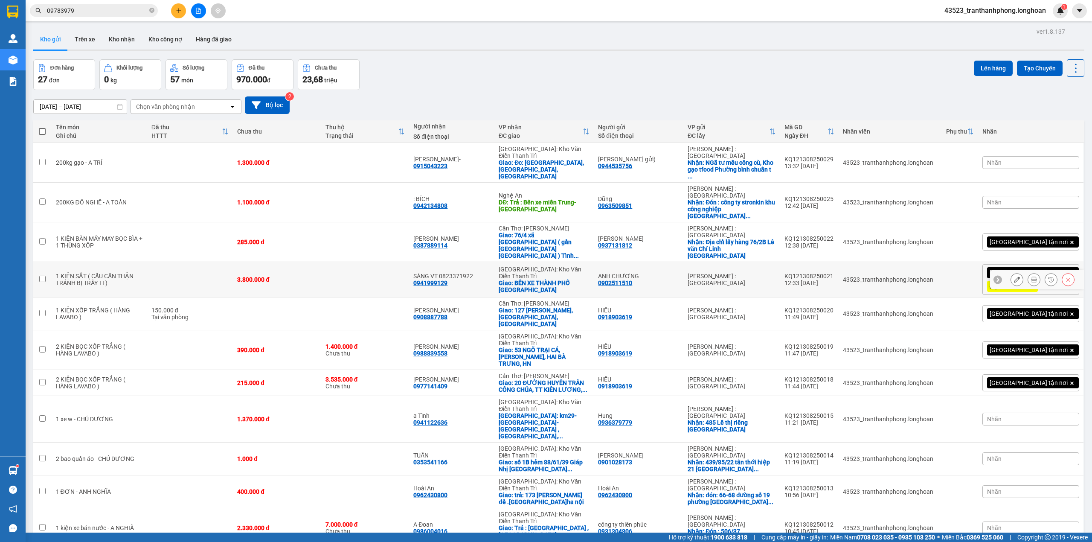
click at [341, 262] on td at bounding box center [365, 279] width 88 height 35
checkbox input "true"
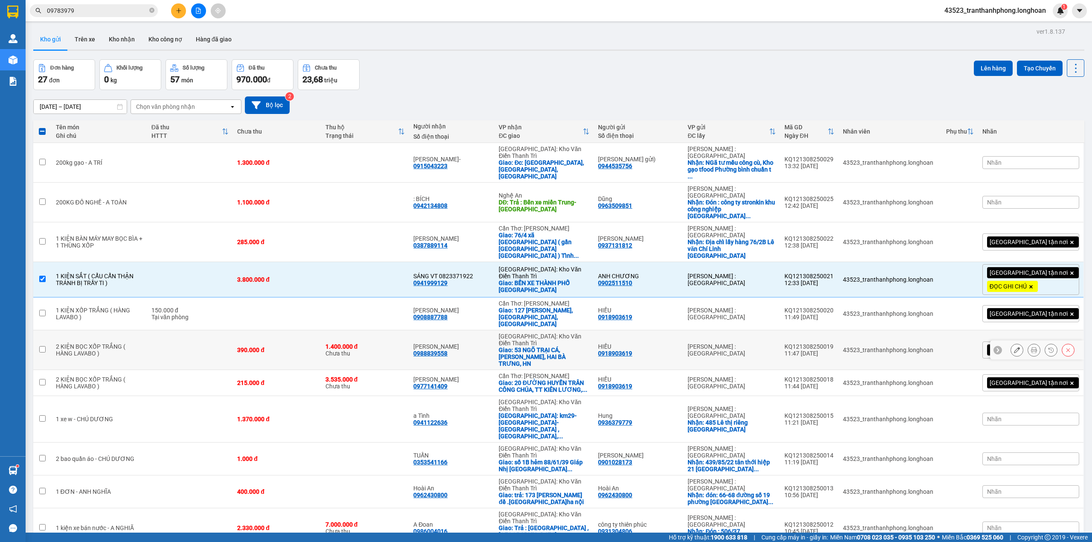
click at [243, 330] on td "390.000 đ" at bounding box center [277, 350] width 88 height 40
checkbox input "true"
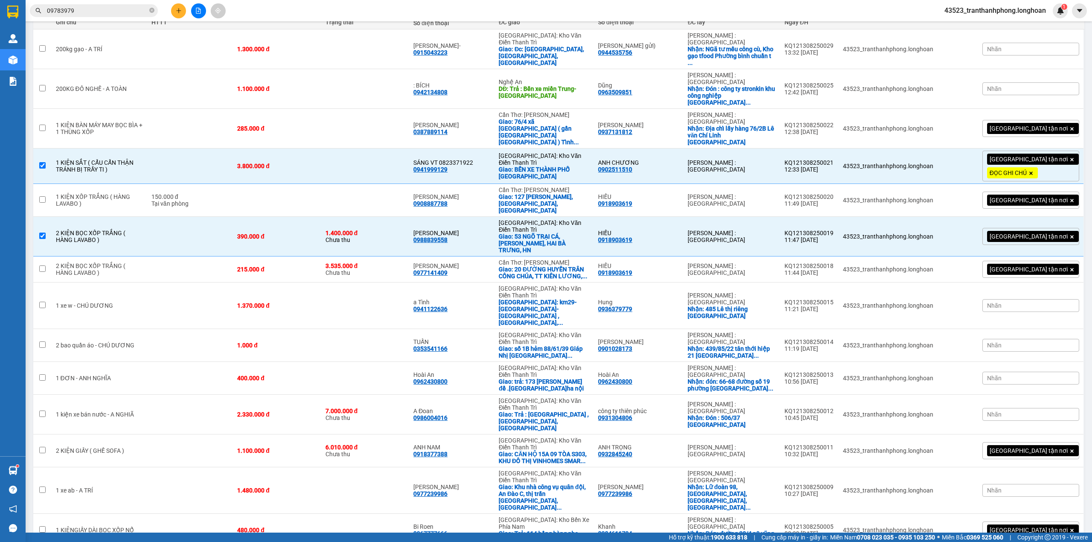
scroll to position [171, 0]
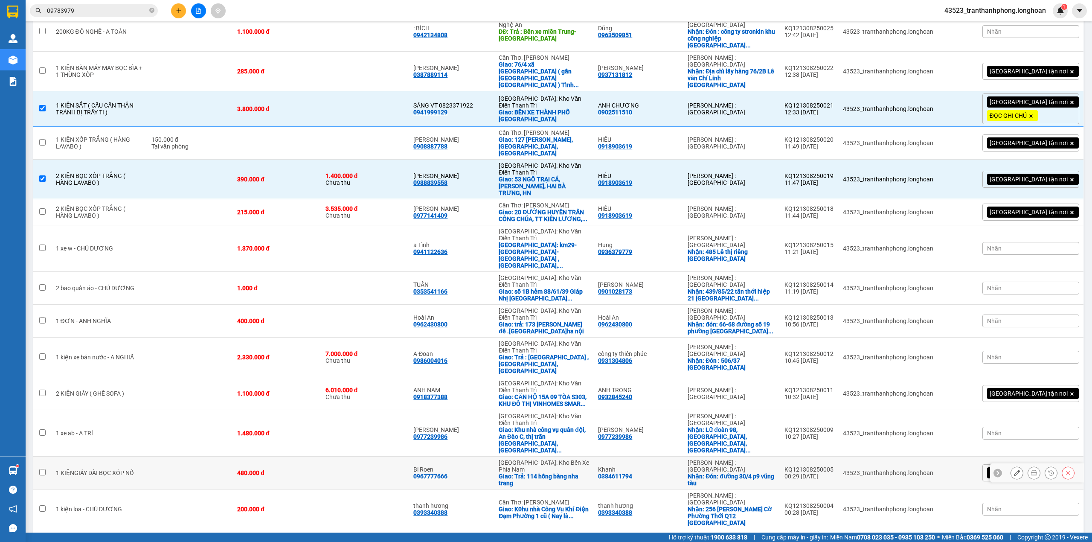
click at [180, 456] on td at bounding box center [190, 472] width 86 height 33
checkbox input "true"
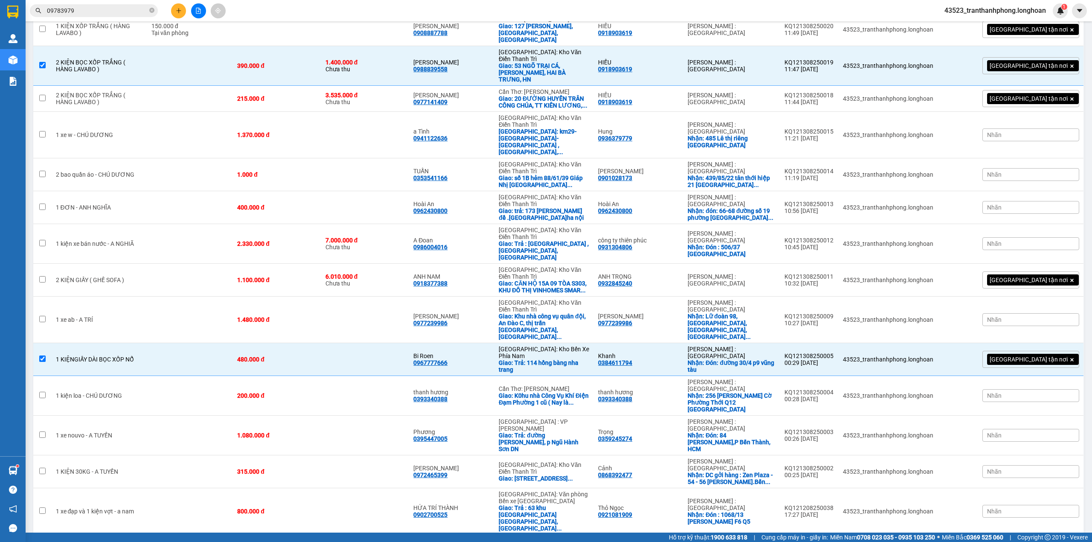
scroll to position [341, 0]
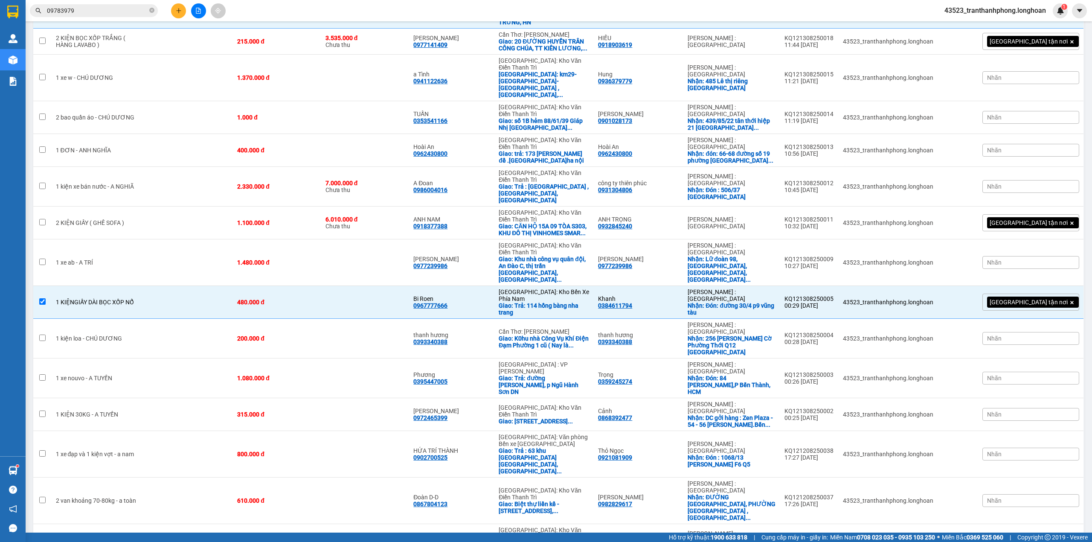
checkbox input "true"
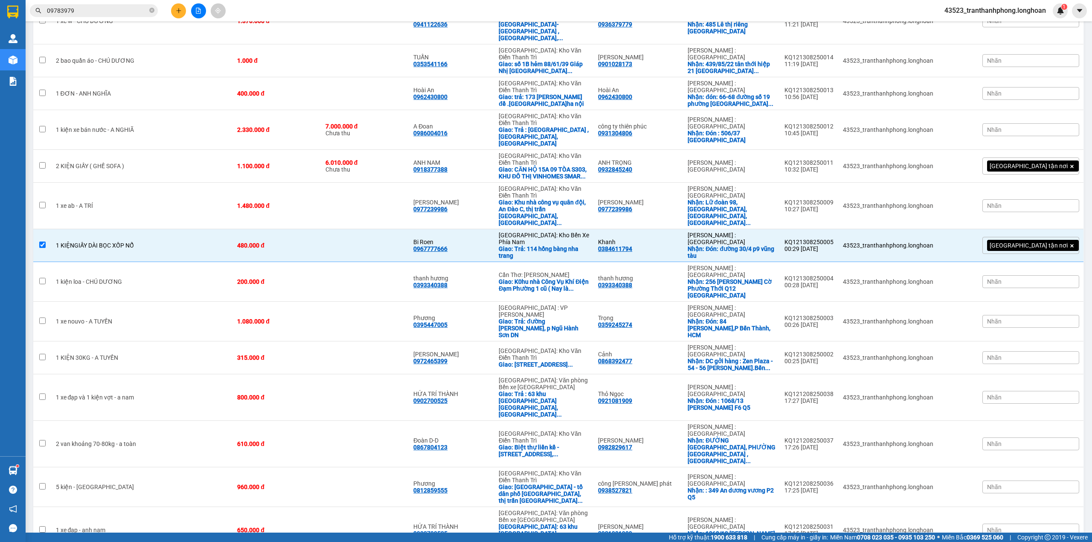
checkbox input "true"
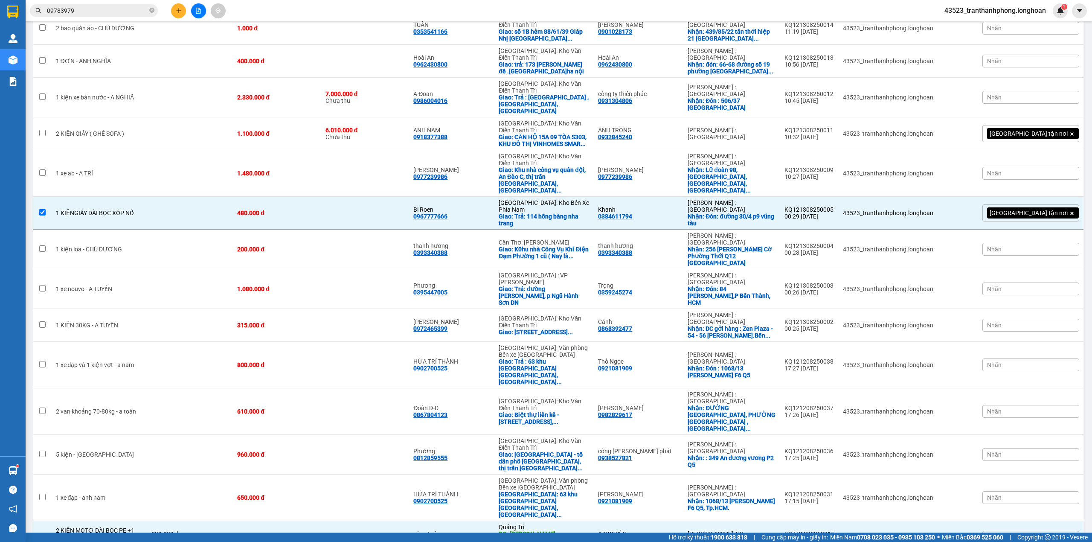
checkbox input "true"
checkbox input "false"
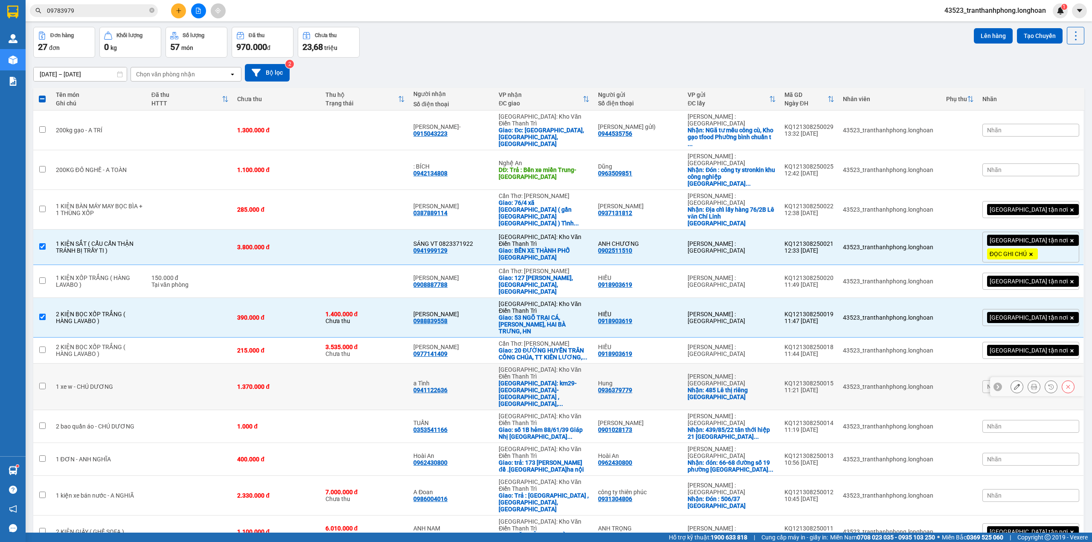
scroll to position [0, 0]
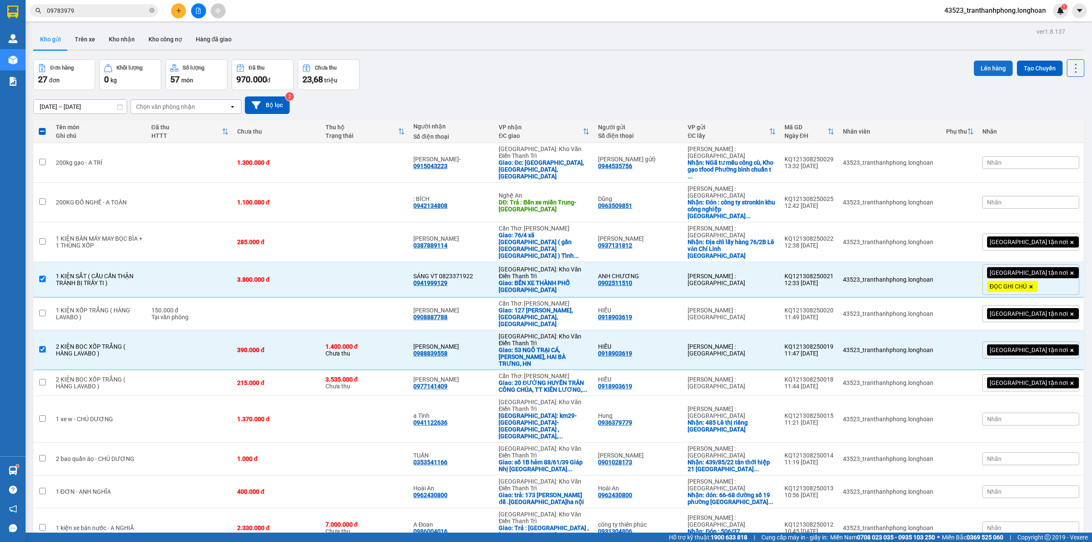
click at [994, 67] on button "Lên hàng" at bounding box center [993, 68] width 39 height 15
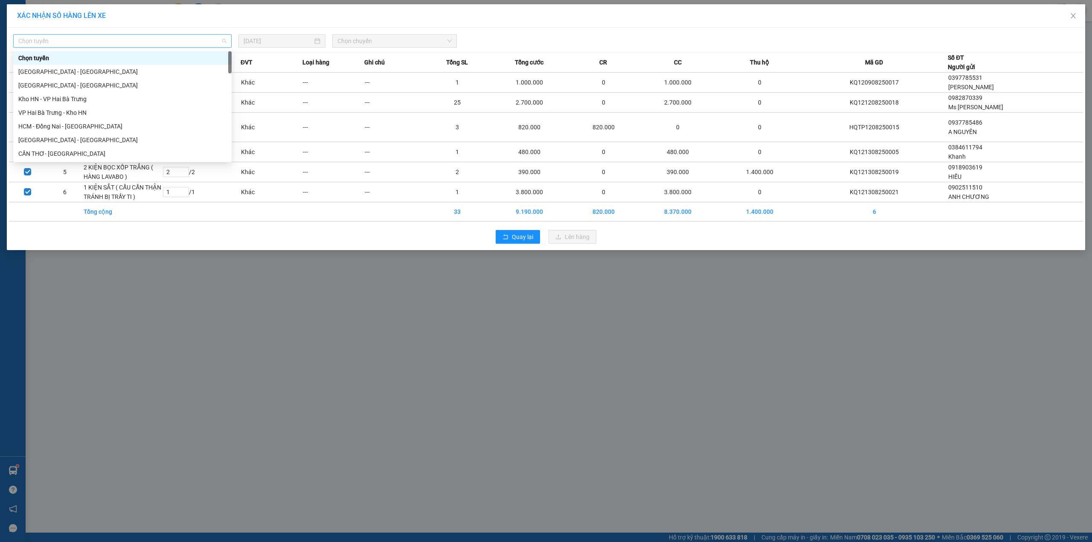
click at [165, 38] on span "Chọn tuyến" at bounding box center [122, 41] width 208 height 13
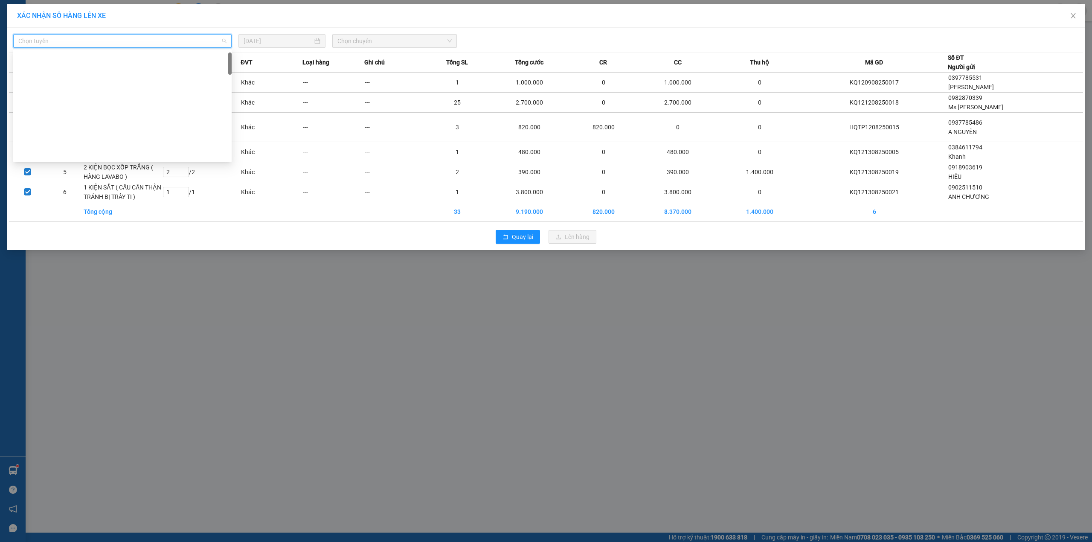
scroll to position [553, 0]
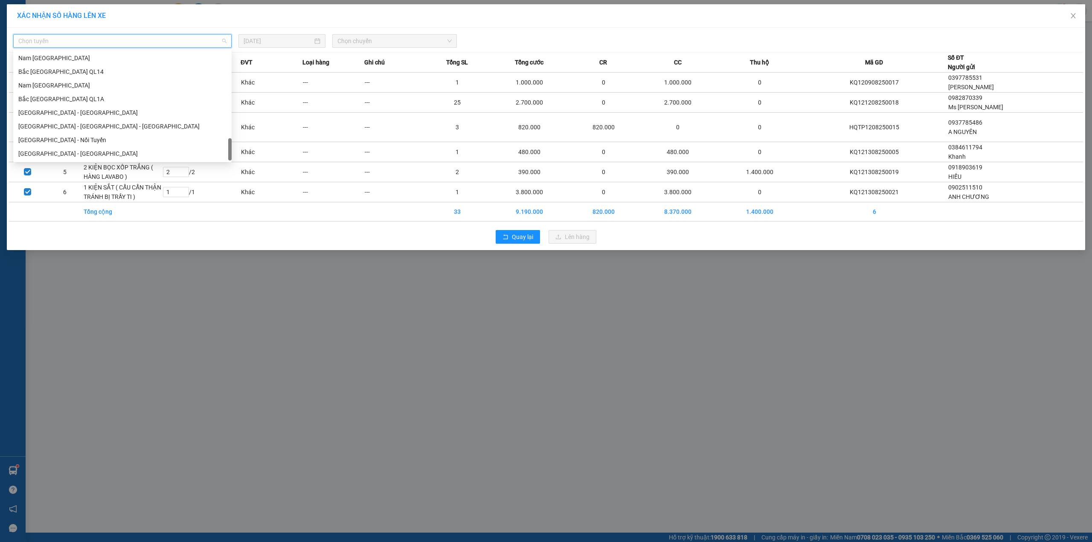
drag, startPoint x: 228, startPoint y: 61, endPoint x: 52, endPoint y: 89, distance: 178.0
click at [215, 249] on body "Kết quả tìm kiếm ( 8 ) Bộ lọc Mã ĐH Trạng thái Món hàng Thu hộ Tổng cước Chưa c…" at bounding box center [546, 271] width 1092 height 542
click at [43, 81] on div "Nam [GEOGRAPHIC_DATA]" at bounding box center [122, 85] width 208 height 9
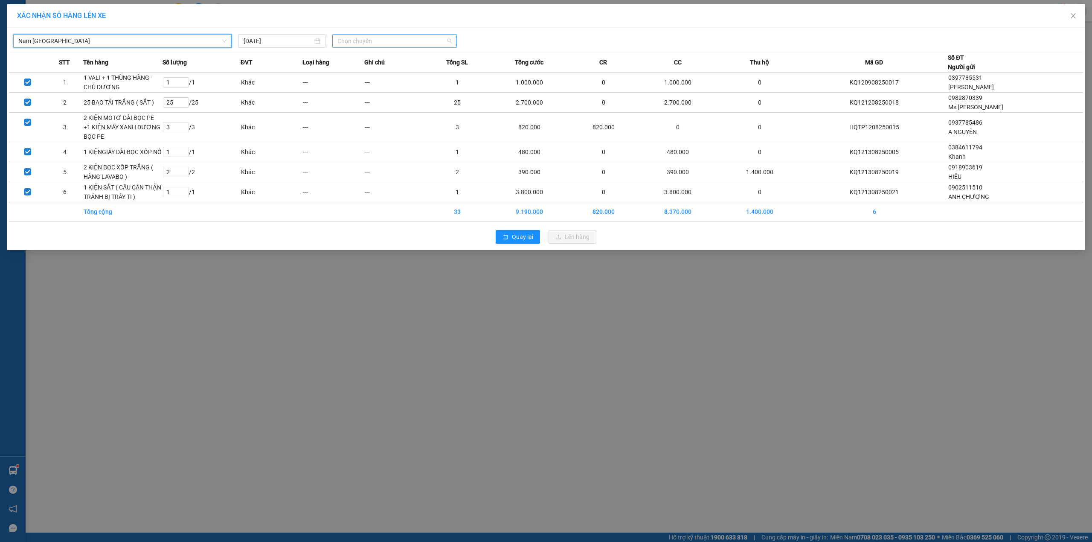
click at [362, 41] on span "Chọn chuyến" at bounding box center [394, 41] width 114 height 13
click at [361, 75] on div "21:00 (TC) - 29K-041.05" at bounding box center [370, 71] width 67 height 9
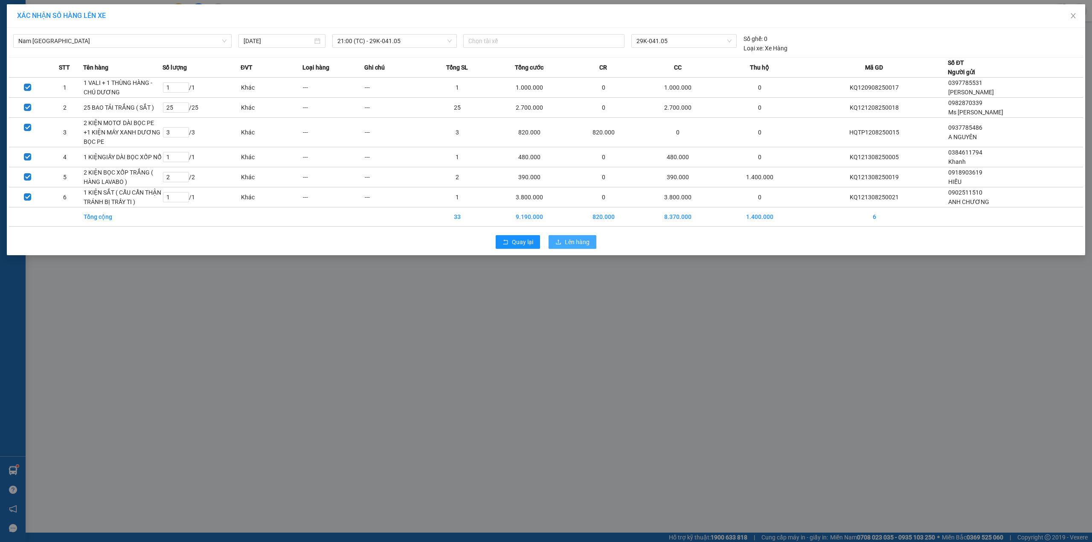
click at [577, 244] on span "Lên hàng" at bounding box center [577, 241] width 25 height 9
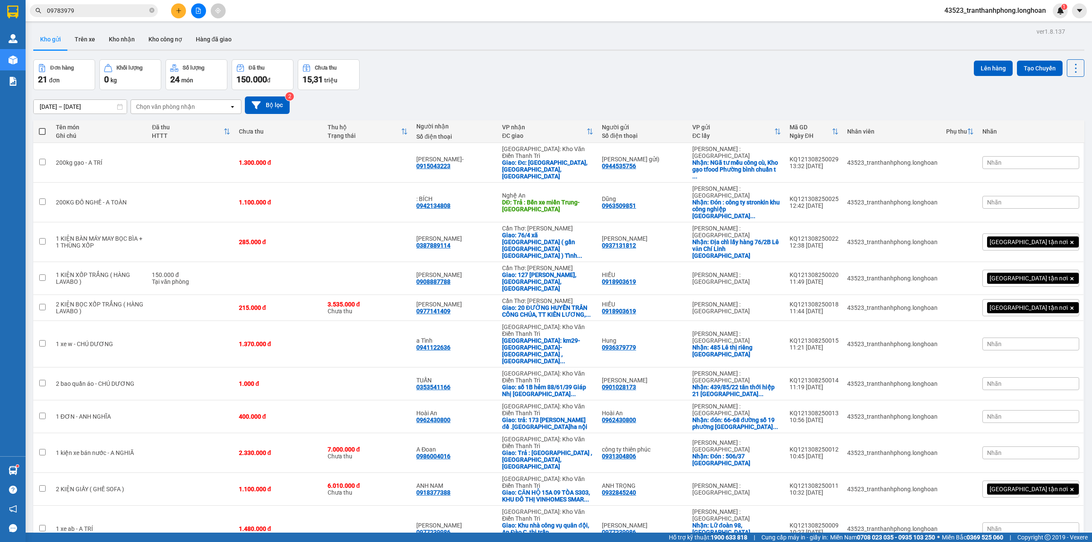
click at [492, 96] on div "[DATE] – [DATE] Press the down arrow key to interact with the calendar and sele…" at bounding box center [558, 105] width 1051 height 30
click at [203, 222] on td at bounding box center [191, 242] width 87 height 40
checkbox input "true"
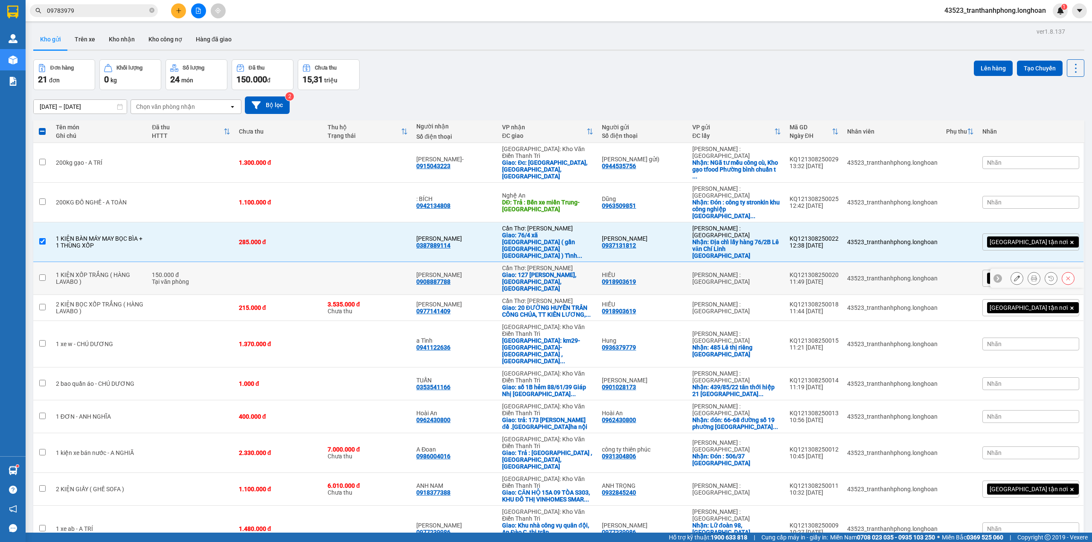
click at [198, 271] on div "150.000 đ" at bounding box center [191, 274] width 78 height 7
checkbox input "true"
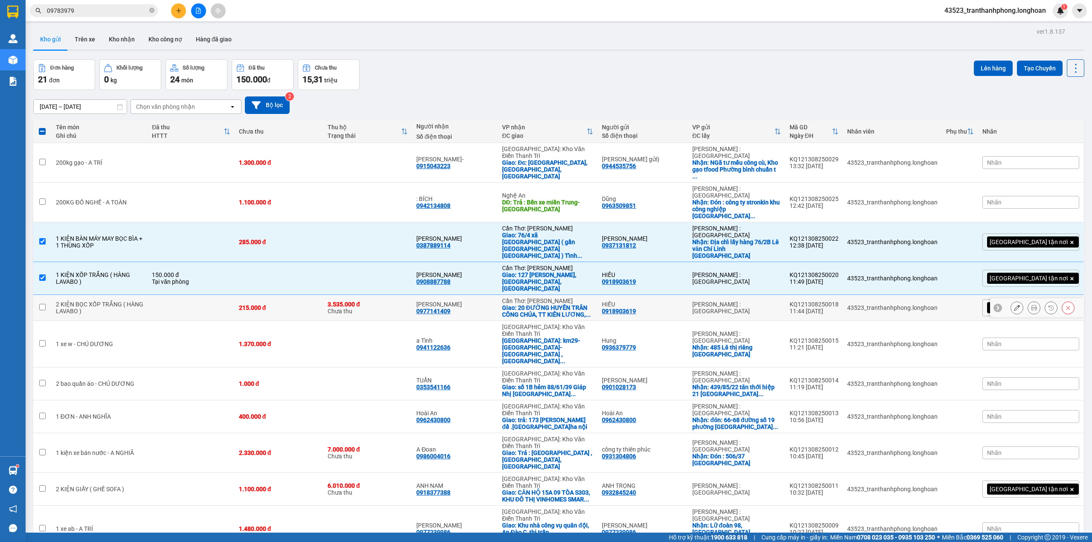
click at [199, 295] on td at bounding box center [191, 308] width 87 height 26
checkbox input "true"
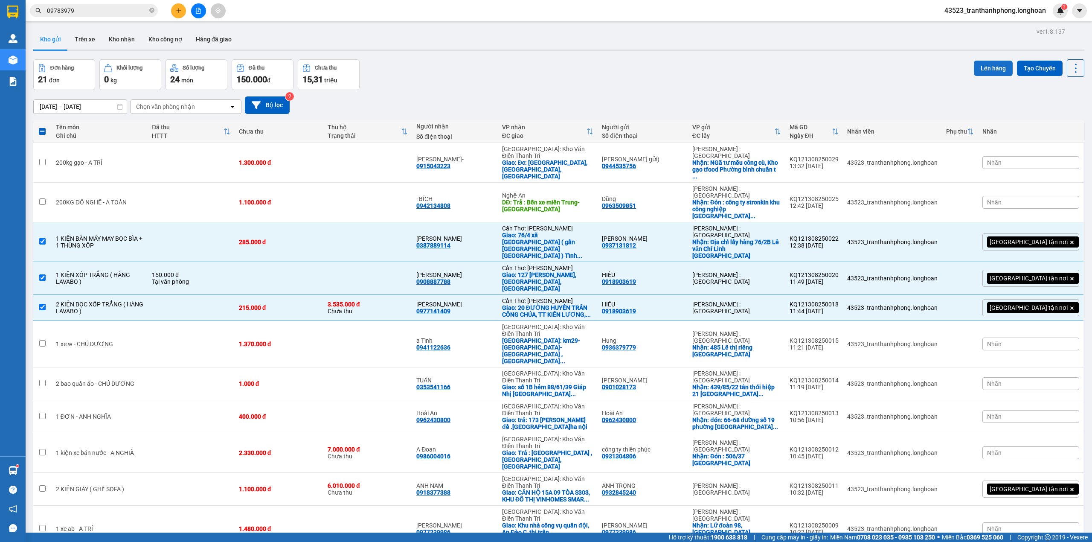
click at [981, 68] on button "Lên hàng" at bounding box center [993, 68] width 39 height 15
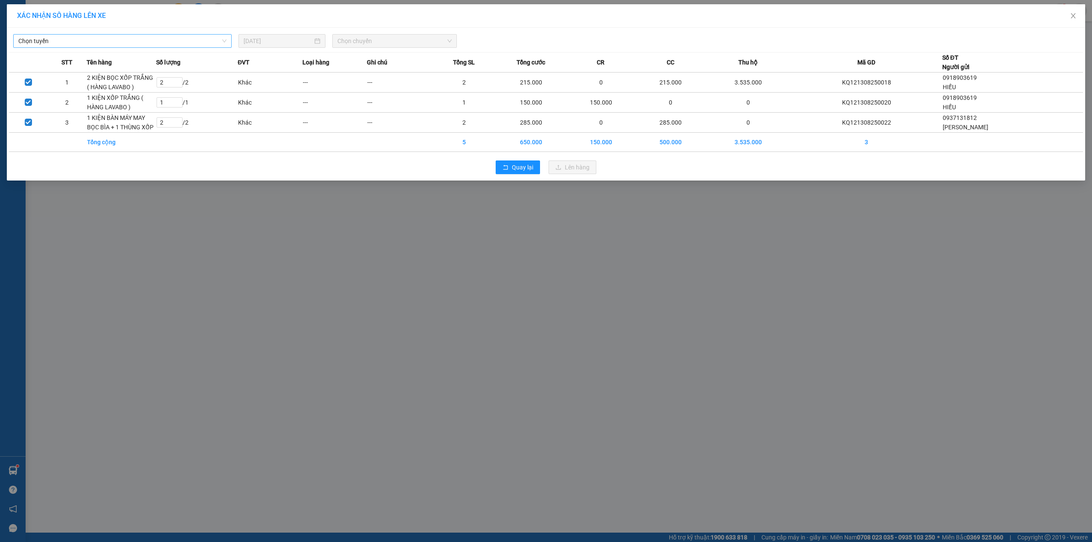
click at [40, 40] on span "Chọn tuyến" at bounding box center [122, 41] width 208 height 13
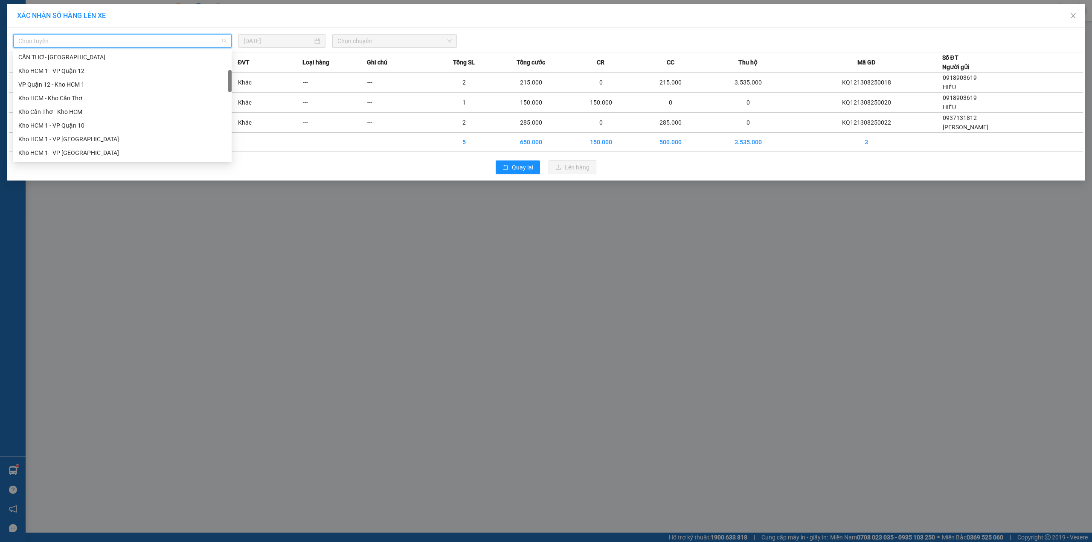
scroll to position [99, 0]
drag, startPoint x: 229, startPoint y: 60, endPoint x: 229, endPoint y: 79, distance: 19.2
click at [229, 79] on div at bounding box center [229, 81] width 3 height 22
click at [52, 90] on div "Kho HCM - Kho Cần Thơ" at bounding box center [122, 94] width 208 height 9
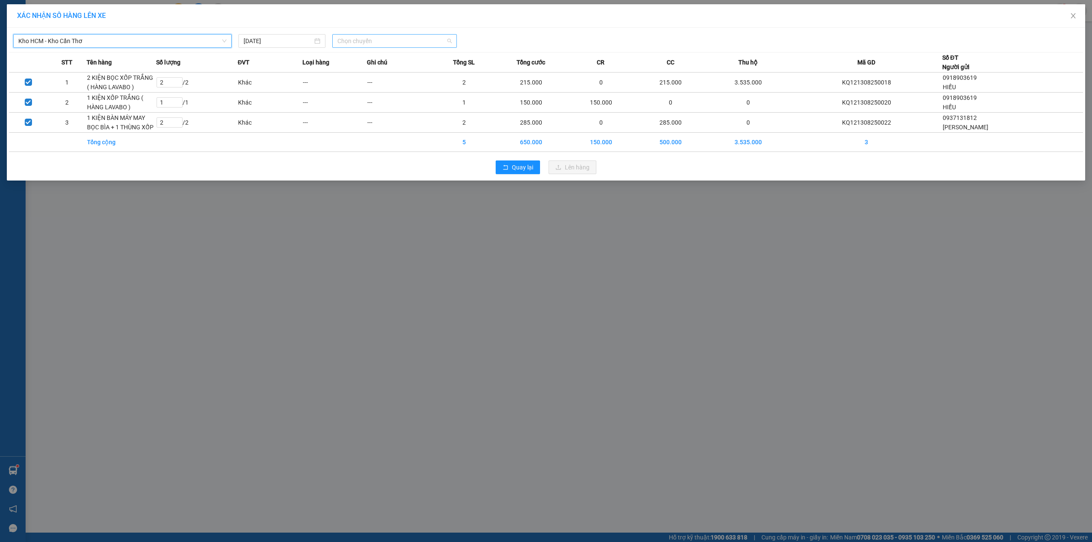
click at [402, 43] on span "Chọn chuyến" at bounding box center [394, 41] width 114 height 13
click at [389, 57] on div "Chọn chuyến" at bounding box center [370, 57] width 67 height 9
click at [520, 166] on span "Quay lại" at bounding box center [522, 166] width 21 height 9
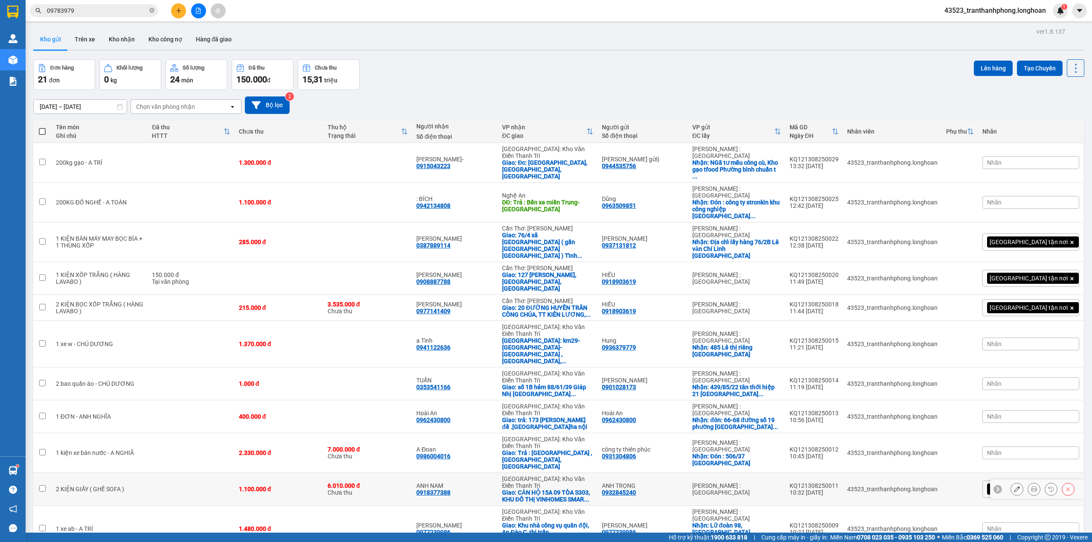
click at [151, 472] on td at bounding box center [191, 488] width 87 height 33
checkbox input "true"
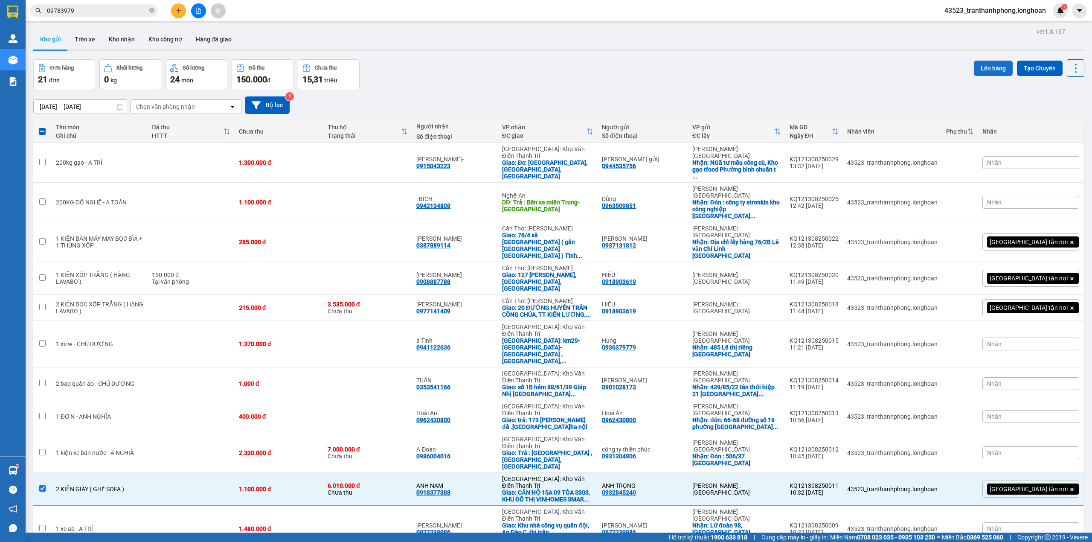
click at [986, 66] on button "Lên hàng" at bounding box center [993, 68] width 39 height 15
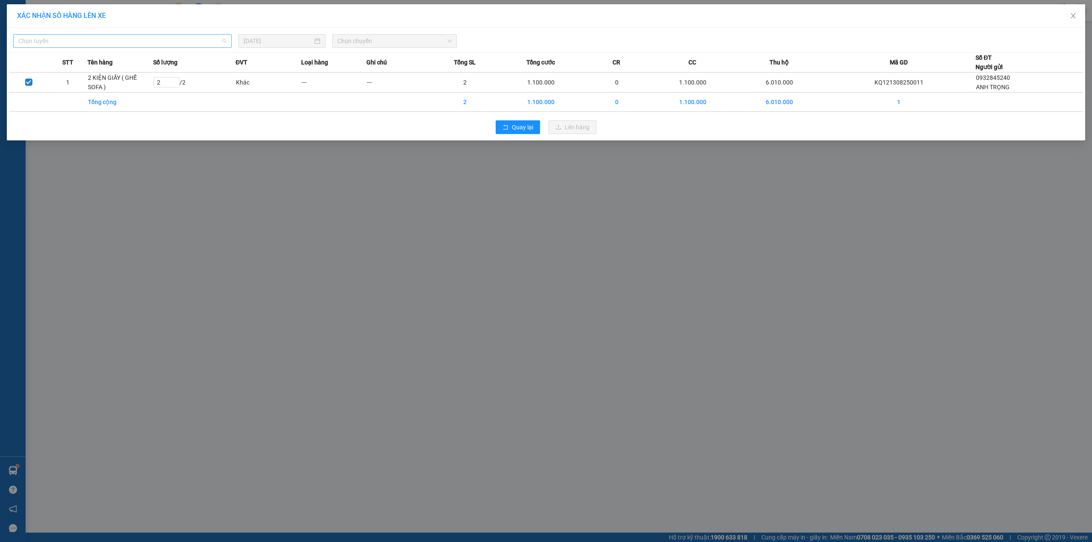
click at [40, 41] on span "Chọn tuyến" at bounding box center [122, 41] width 208 height 13
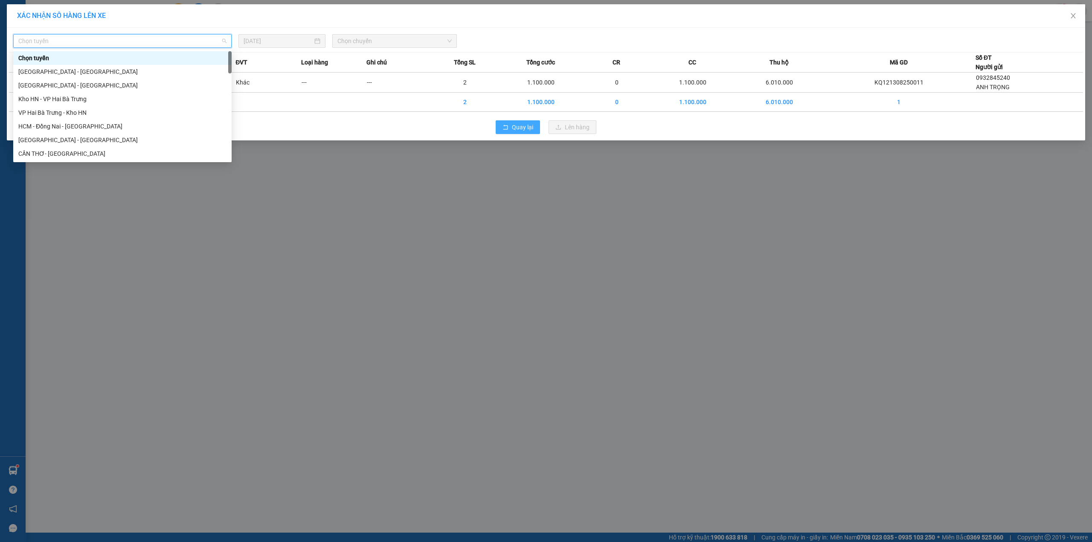
click at [503, 128] on button "Quay lại" at bounding box center [517, 127] width 44 height 14
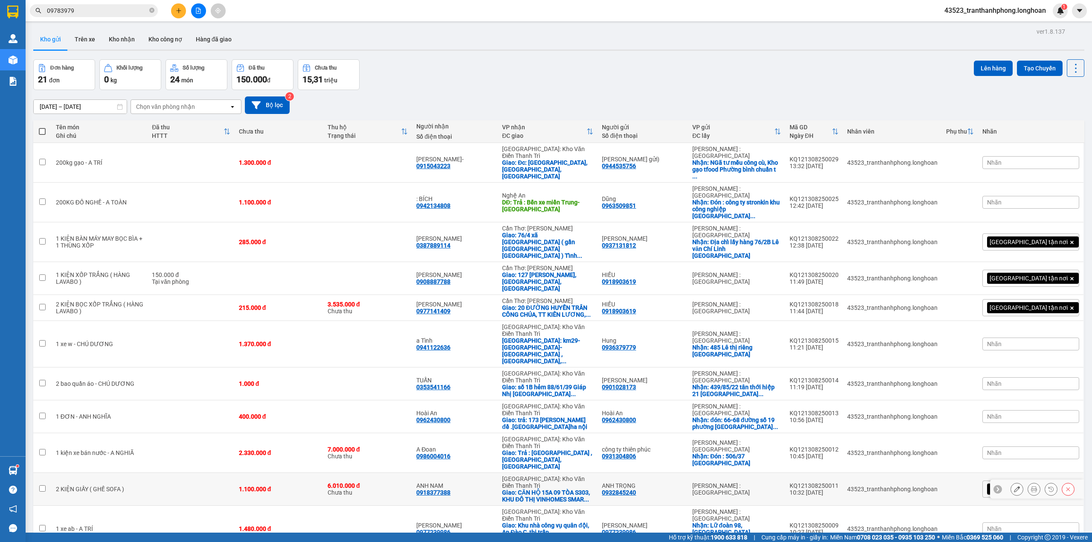
click at [636, 489] on div "0932845240" at bounding box center [619, 492] width 34 height 7
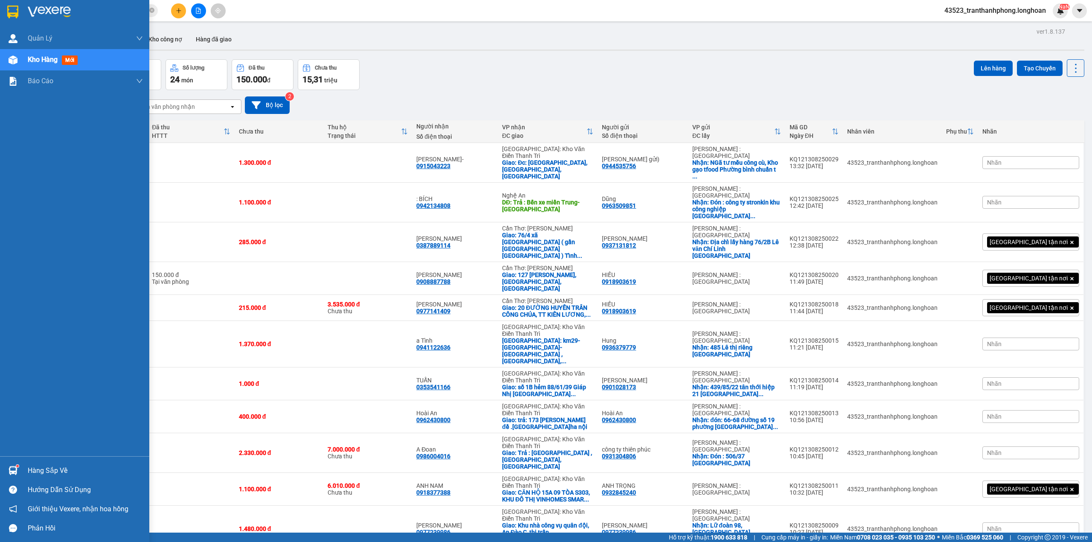
click at [0, 16] on div at bounding box center [74, 14] width 149 height 28
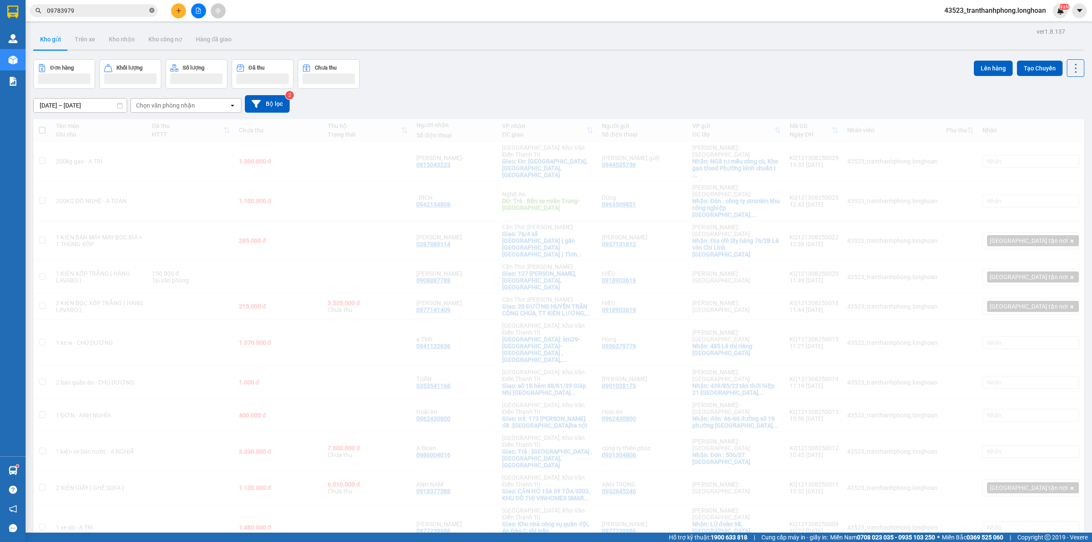
click at [152, 10] on icon "close-circle" at bounding box center [151, 10] width 5 height 5
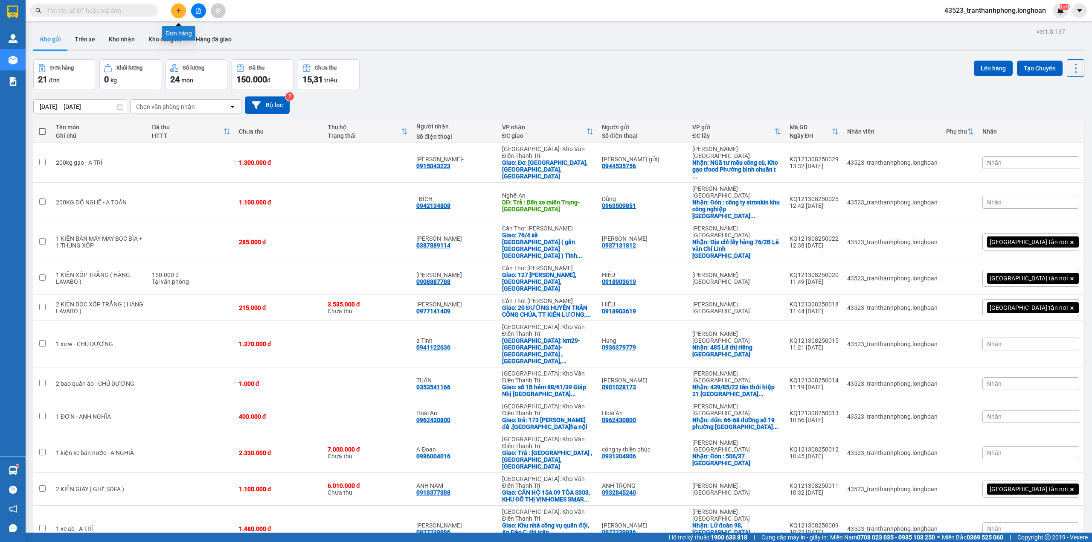
click at [178, 10] on icon "plus" at bounding box center [179, 11] width 6 height 6
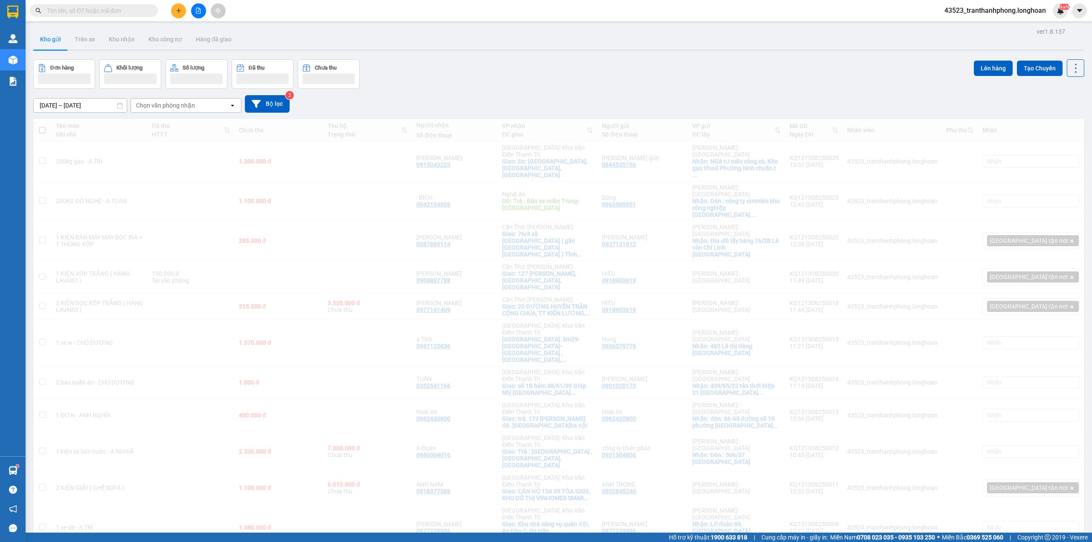
click at [125, 9] on input "text" at bounding box center [97, 10] width 101 height 9
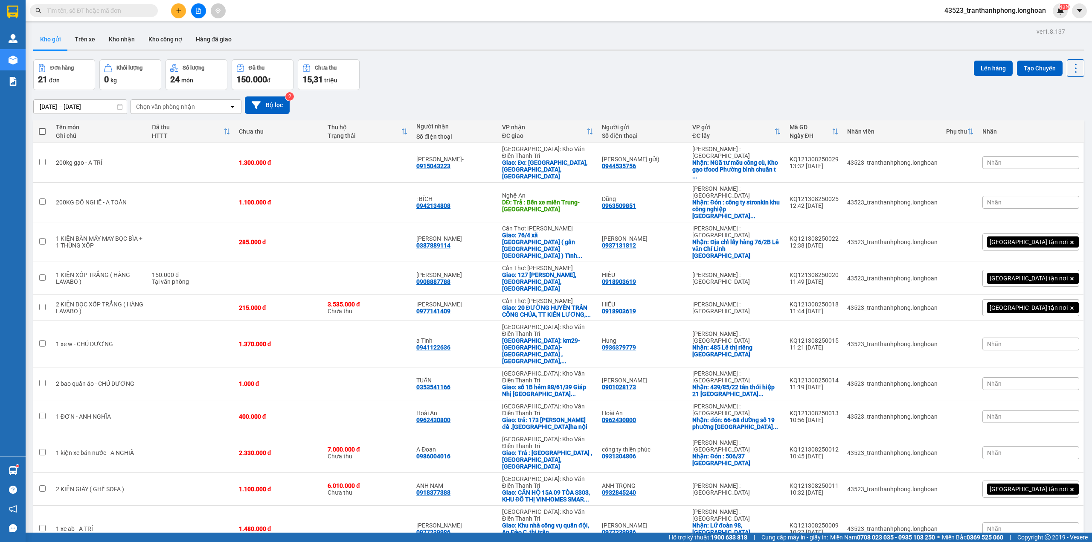
click at [174, 6] on button at bounding box center [178, 10] width 15 height 15
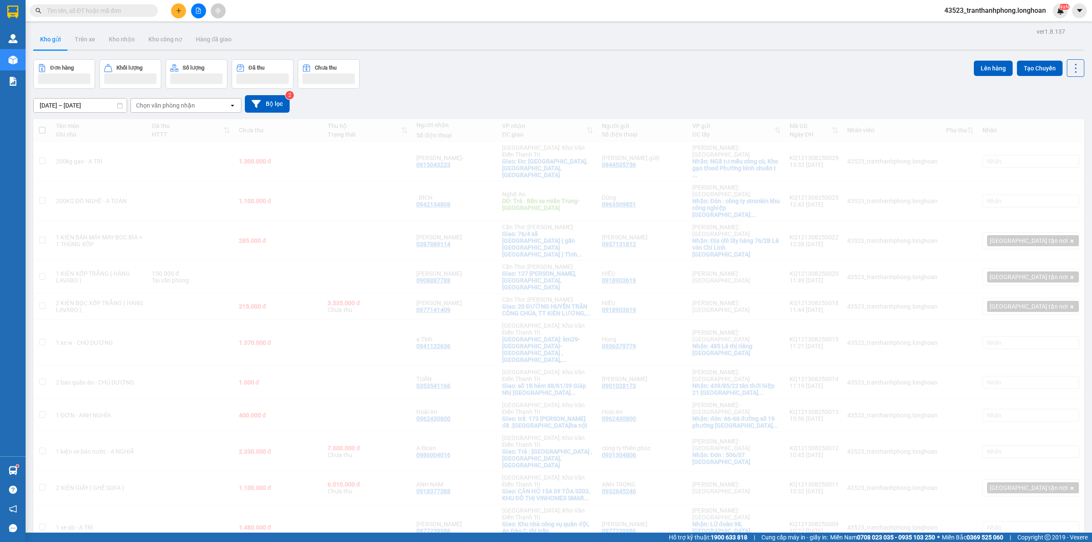
click at [121, 16] on span at bounding box center [94, 10] width 128 height 13
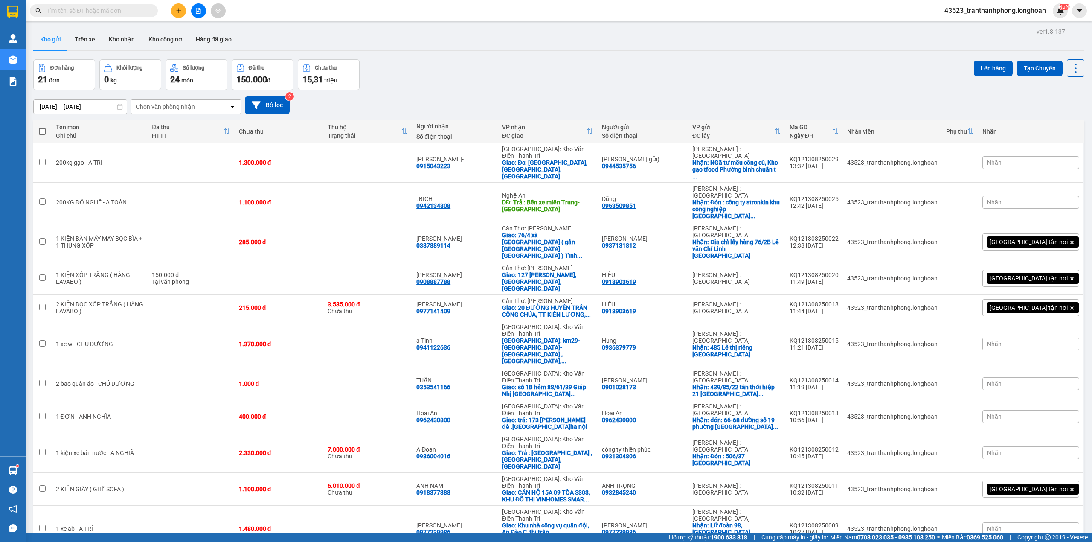
click at [118, 11] on input "text" at bounding box center [97, 10] width 101 height 9
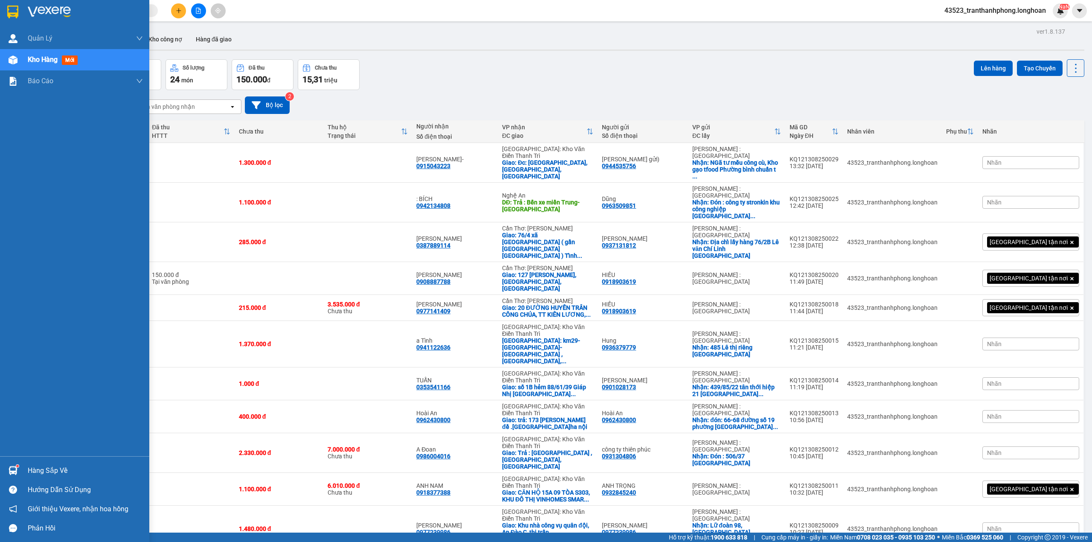
click at [19, 20] on div at bounding box center [74, 14] width 149 height 28
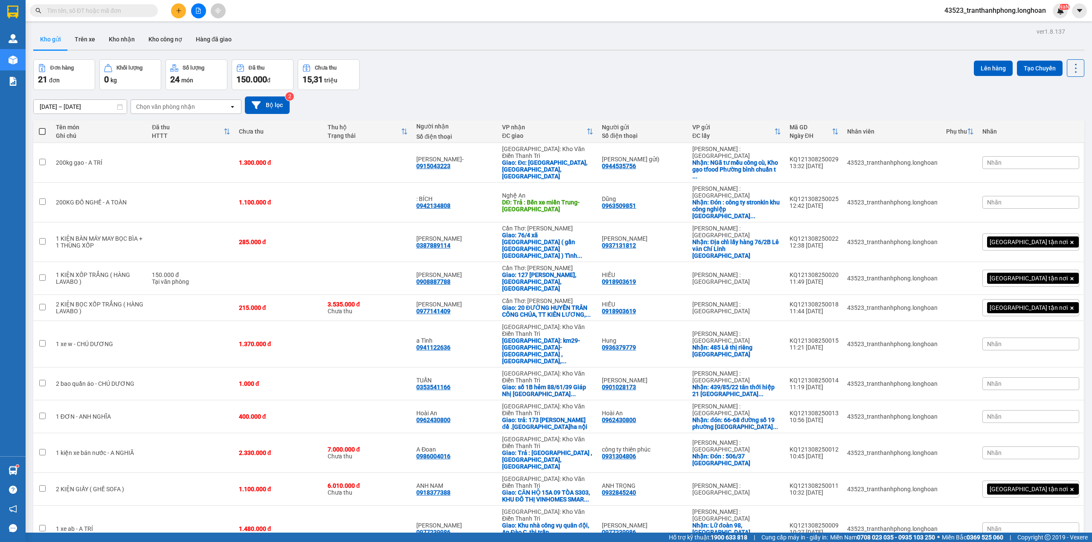
drag, startPoint x: 114, startPoint y: 11, endPoint x: 110, endPoint y: 11, distance: 4.3
click at [112, 10] on input "text" at bounding box center [97, 10] width 101 height 9
paste input "0932335141"
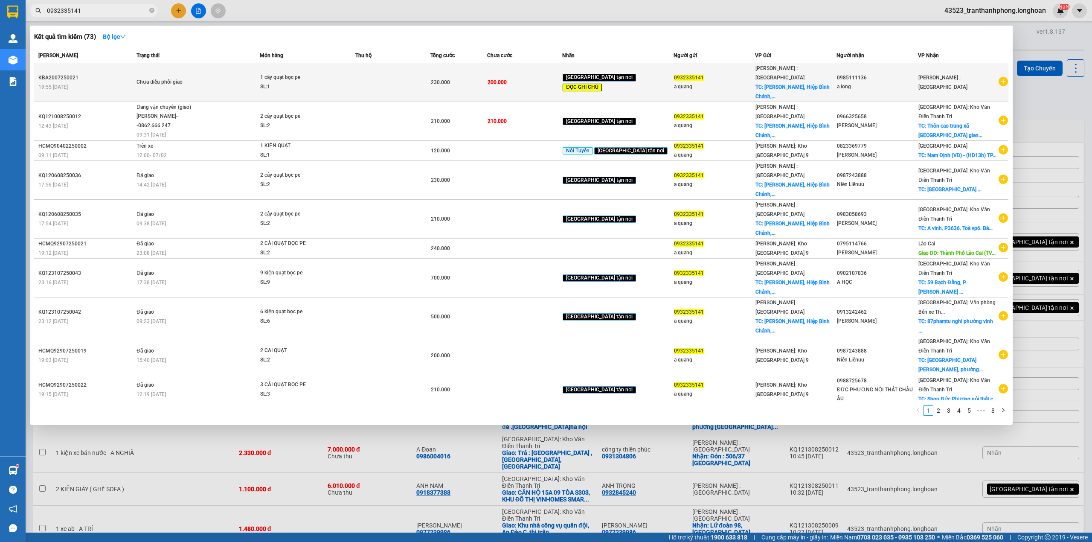
type input "0932335141"
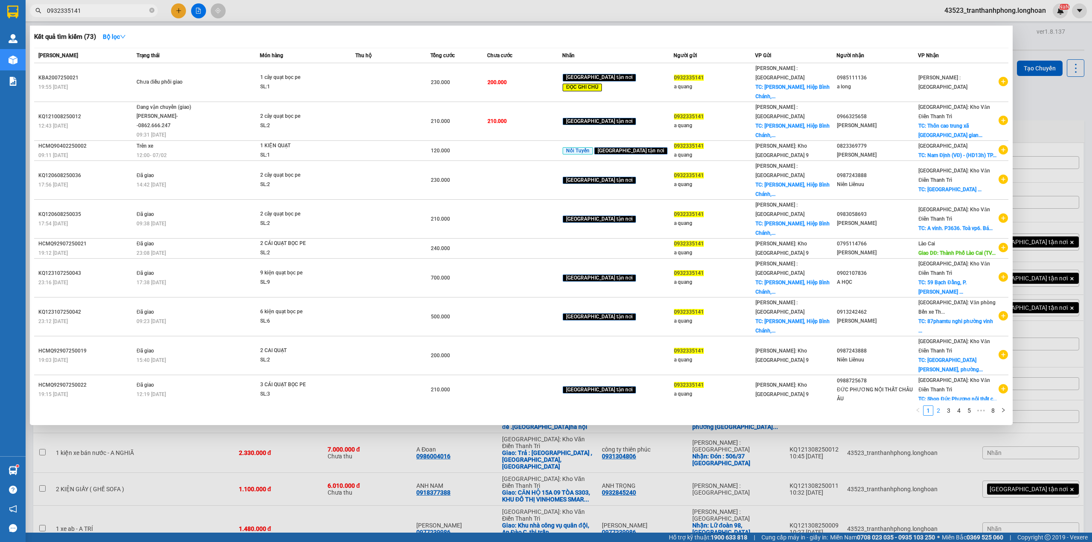
click at [937, 406] on link "2" at bounding box center [937, 410] width 9 height 9
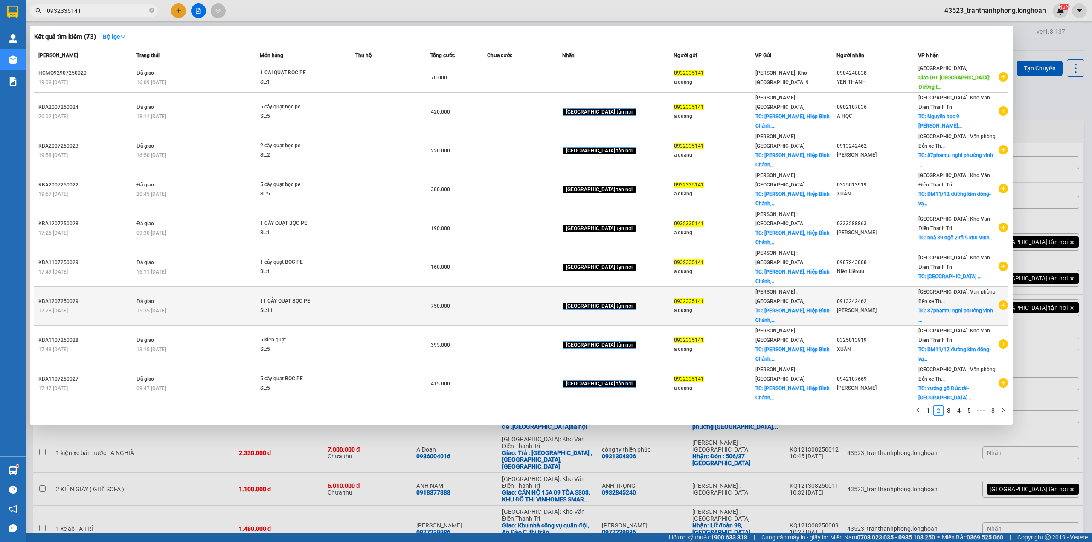
click at [1003, 300] on icon "plus-circle" at bounding box center [1002, 304] width 9 height 9
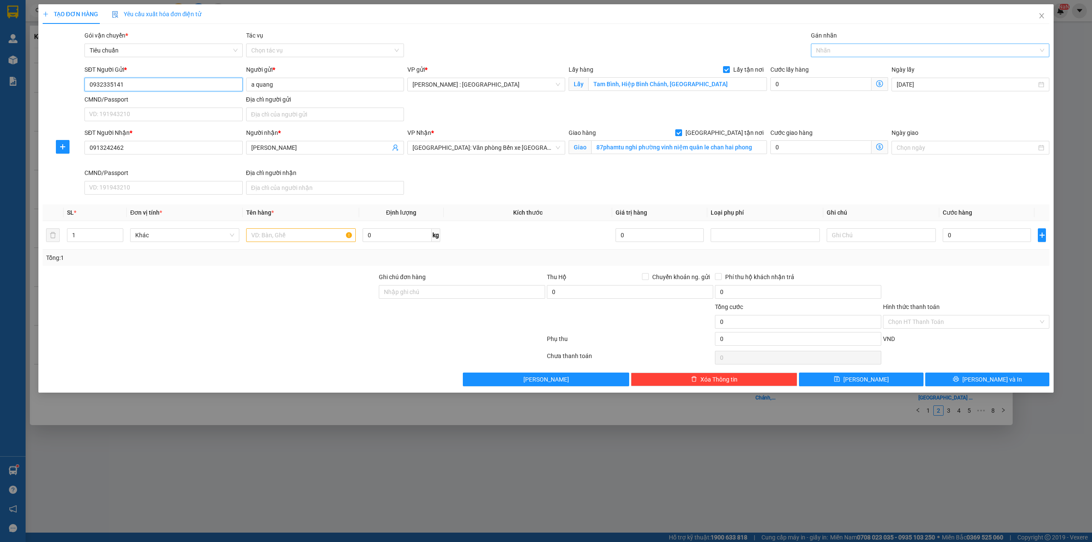
click at [827, 55] on div "Nhãn" at bounding box center [930, 50] width 239 height 14
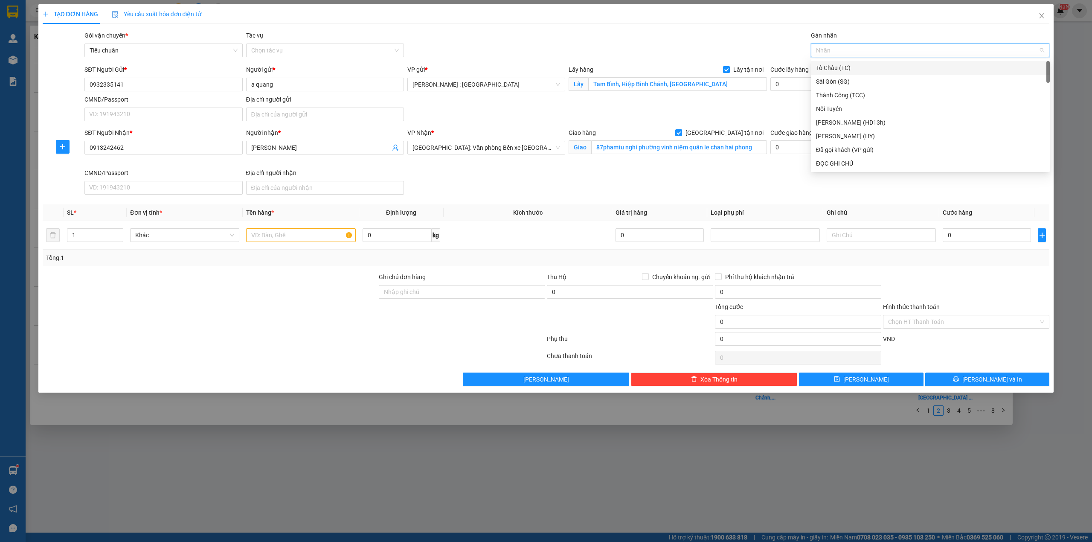
type input "g"
click at [838, 165] on div "[GEOGRAPHIC_DATA] tận nơi" at bounding box center [930, 163] width 229 height 9
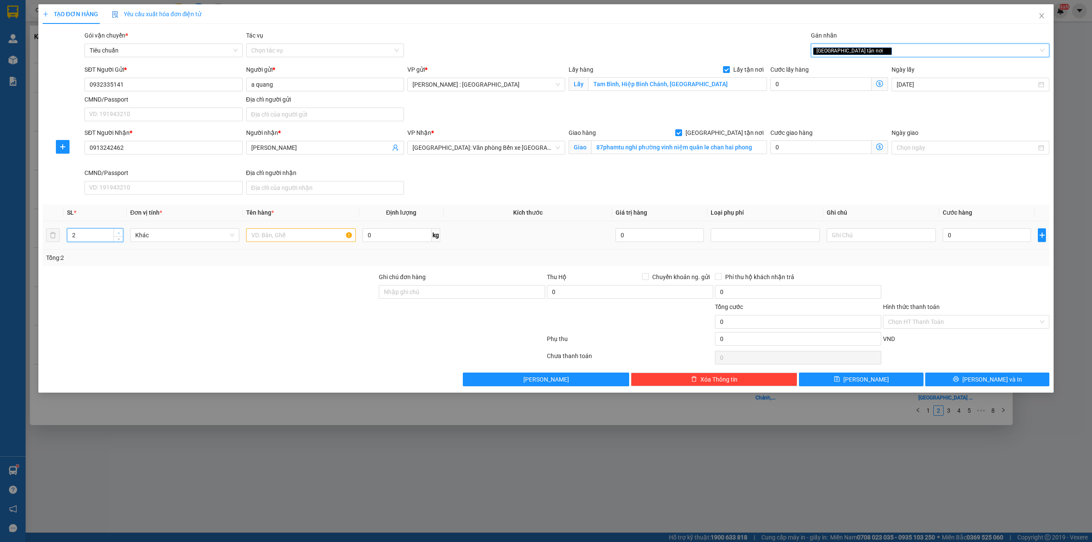
click at [122, 235] on span "Increase Value" at bounding box center [117, 233] width 9 height 8
click at [119, 234] on icon "up" at bounding box center [118, 233] width 3 height 2
type input "4"
click at [119, 234] on icon "up" at bounding box center [118, 233] width 3 height 2
click at [305, 241] on input "text" at bounding box center [300, 235] width 109 height 14
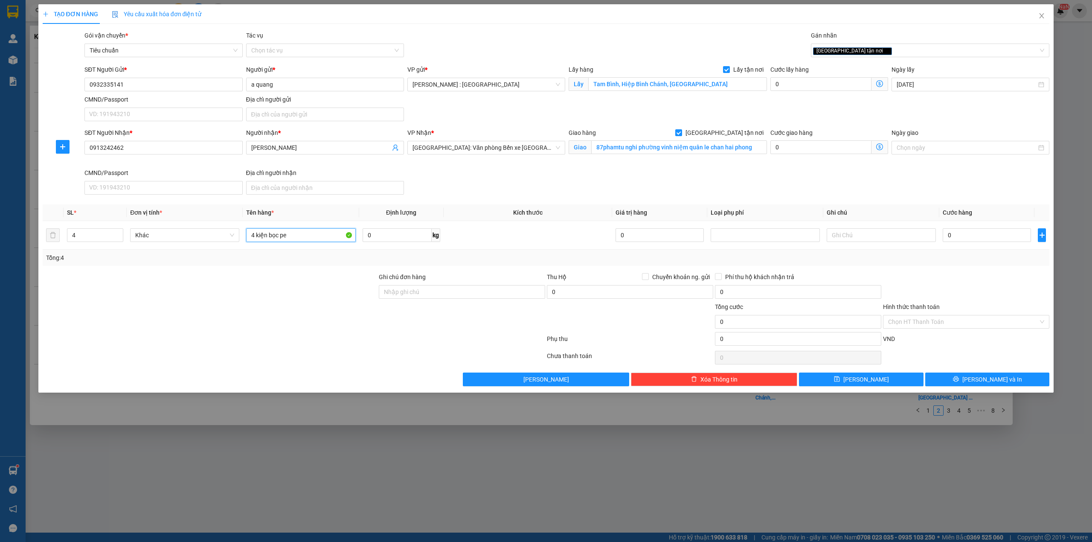
type input "4 kiện bọc pe"
click at [621, 111] on div "SĐT Người Gửi * 0932335141 Người gửi * a quang VP gửi * Hồ Chí Minh : Kho Quận …" at bounding box center [567, 95] width 968 height 60
drag, startPoint x: 956, startPoint y: 232, endPoint x: 961, endPoint y: 227, distance: 7.2
click at [956, 231] on input "0" at bounding box center [986, 235] width 88 height 14
type input "3"
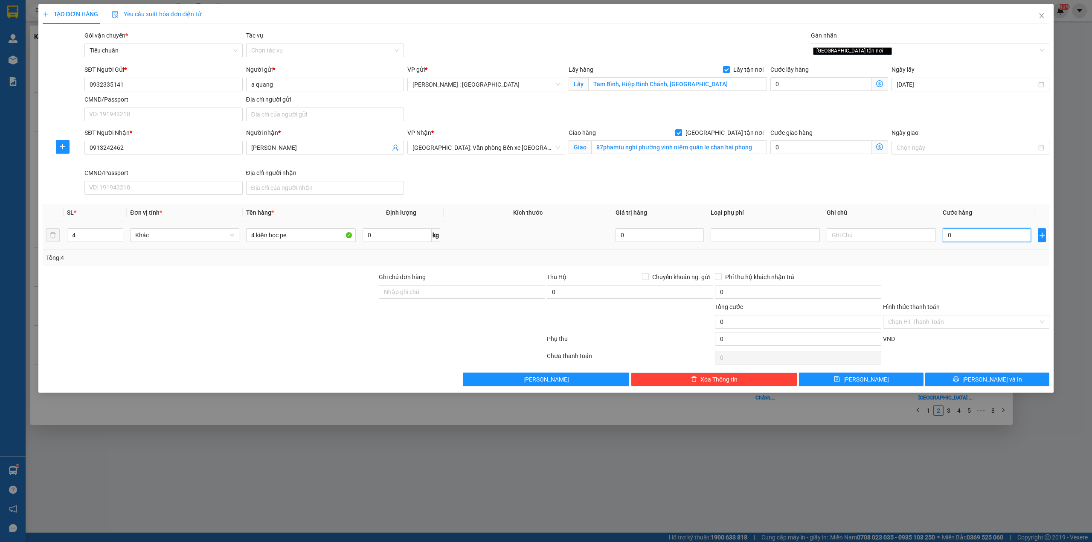
type input "3"
type input "35"
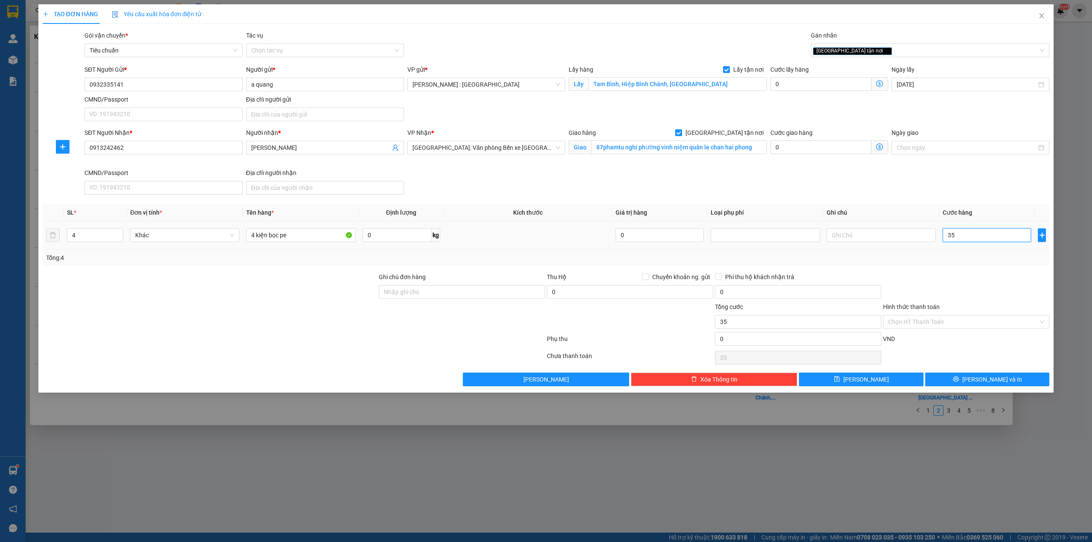
type input "350"
type input "350.000"
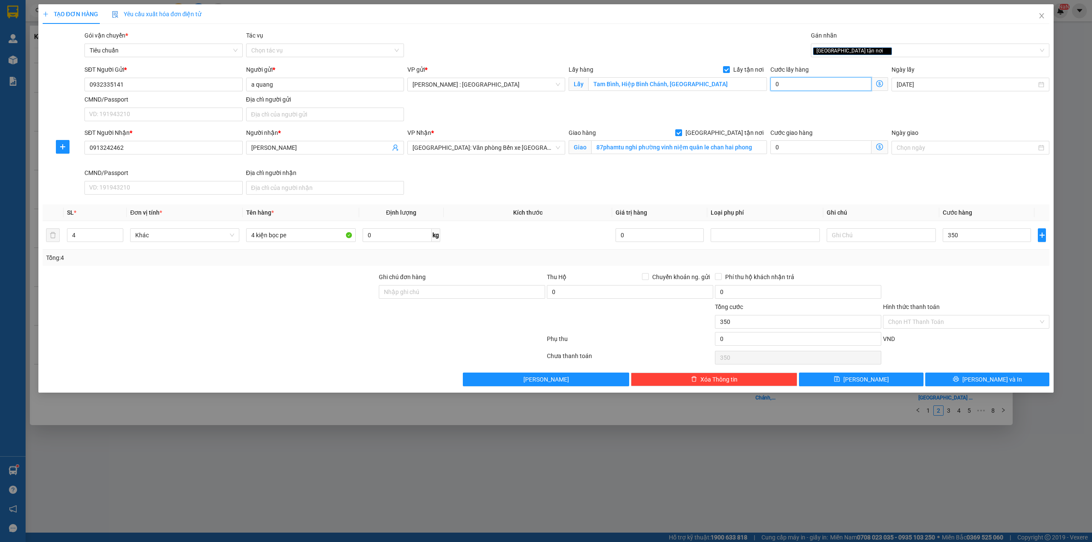
type input "350.000"
click at [817, 89] on input "0" at bounding box center [820, 84] width 101 height 14
type input "3"
type input "350.003"
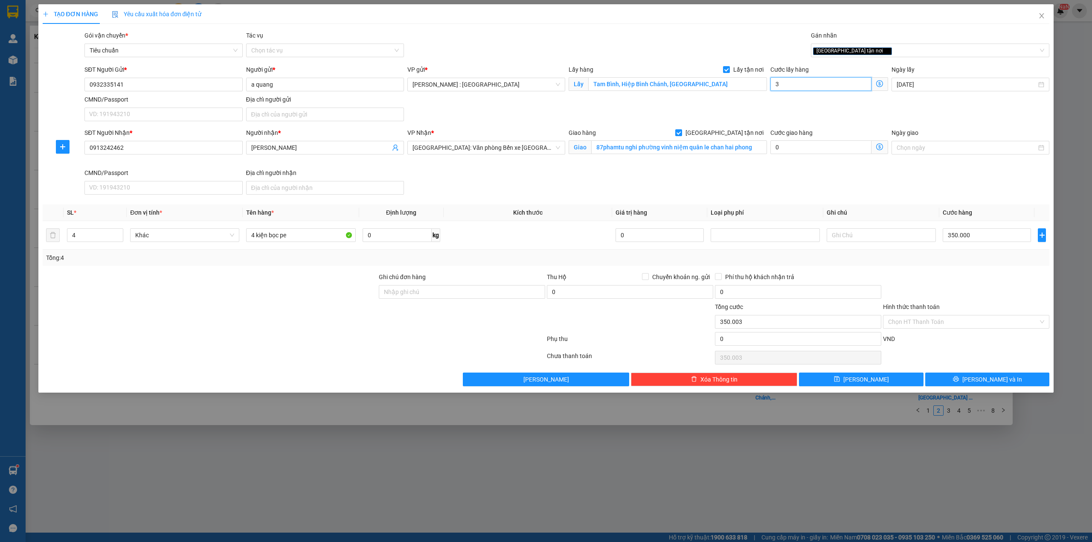
type input "30"
type input "350.030"
type input "30.000"
type input "380.000"
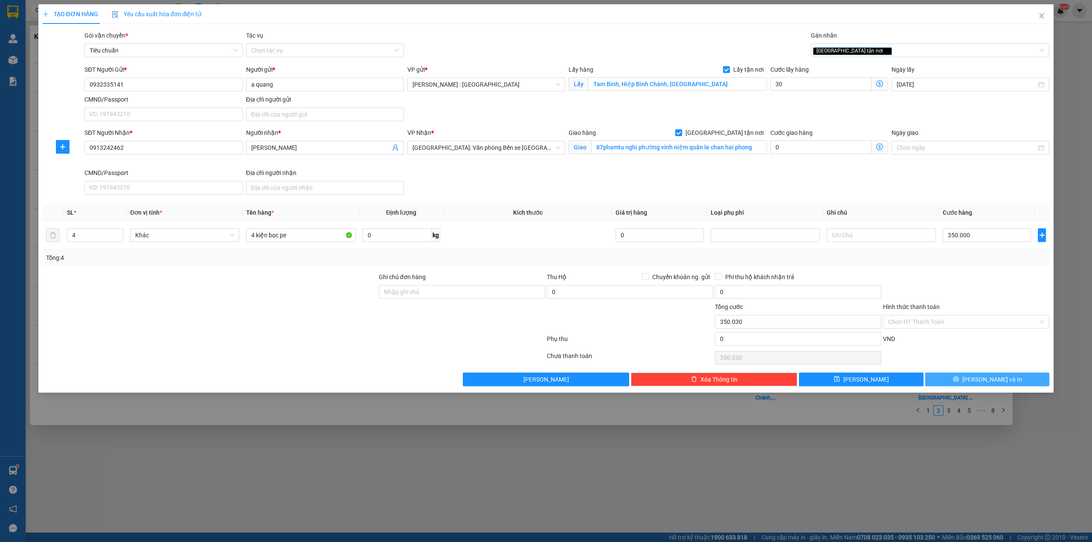
type input "380.000"
click at [946, 379] on button "[PERSON_NAME] và In" at bounding box center [987, 379] width 125 height 14
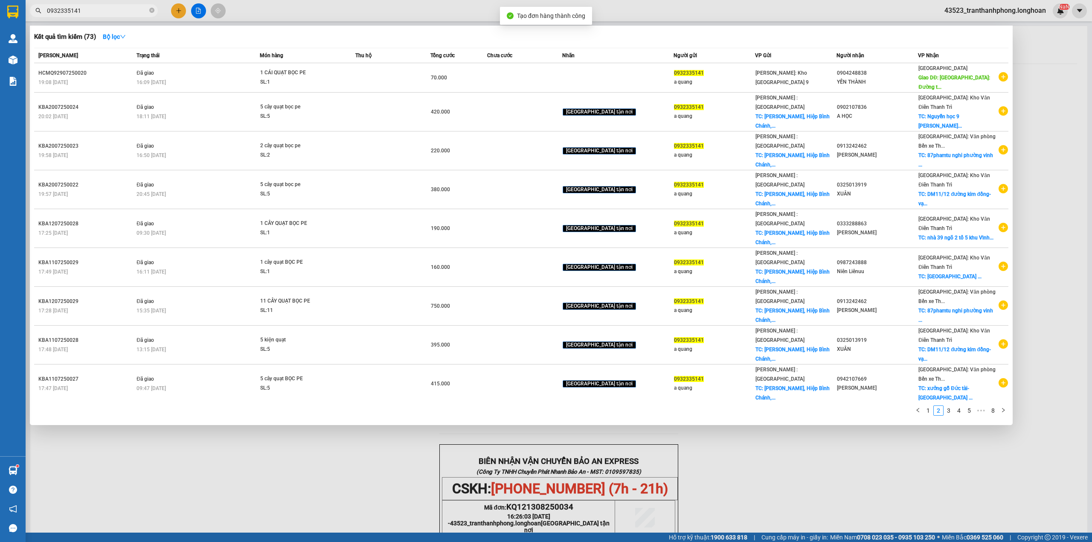
drag, startPoint x: 606, startPoint y: 462, endPoint x: 604, endPoint y: 449, distance: 12.9
click at [607, 463] on div at bounding box center [546, 271] width 1092 height 542
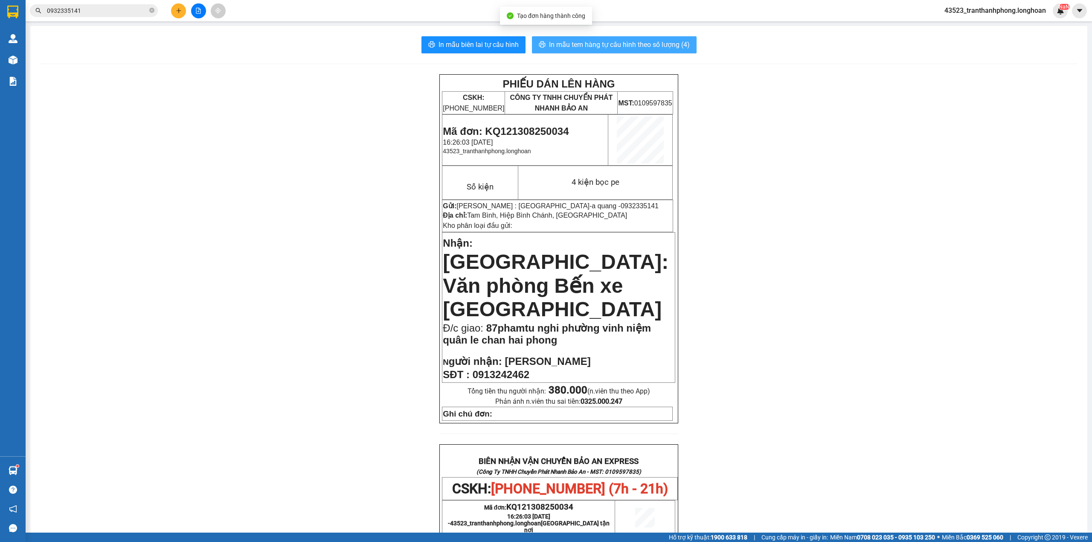
click at [621, 43] on span "In mẫu tem hàng tự cấu hình theo số lượng (4)" at bounding box center [619, 44] width 141 height 11
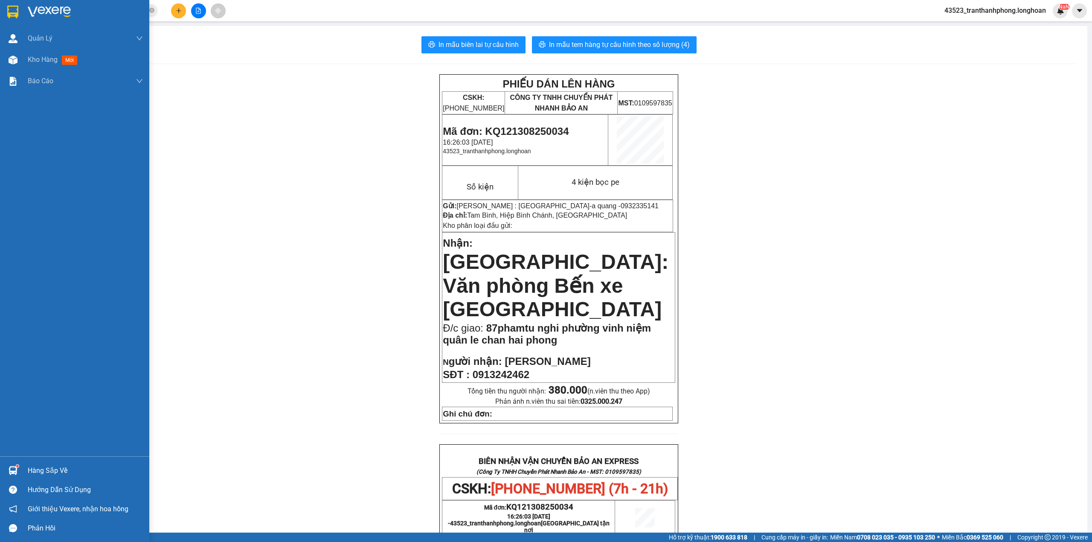
click at [14, 4] on div at bounding box center [13, 11] width 15 height 15
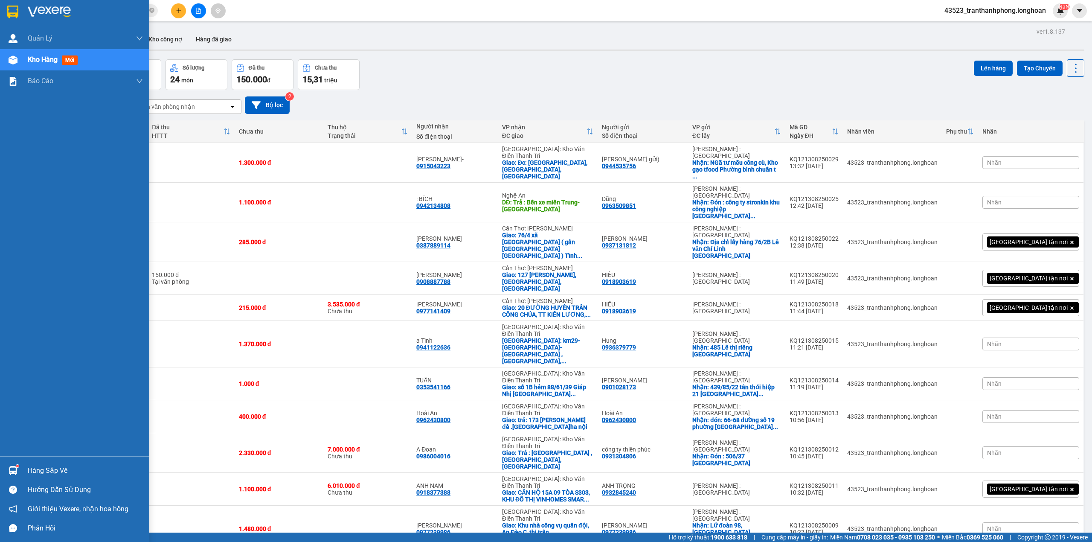
click at [0, 7] on div at bounding box center [74, 14] width 149 height 28
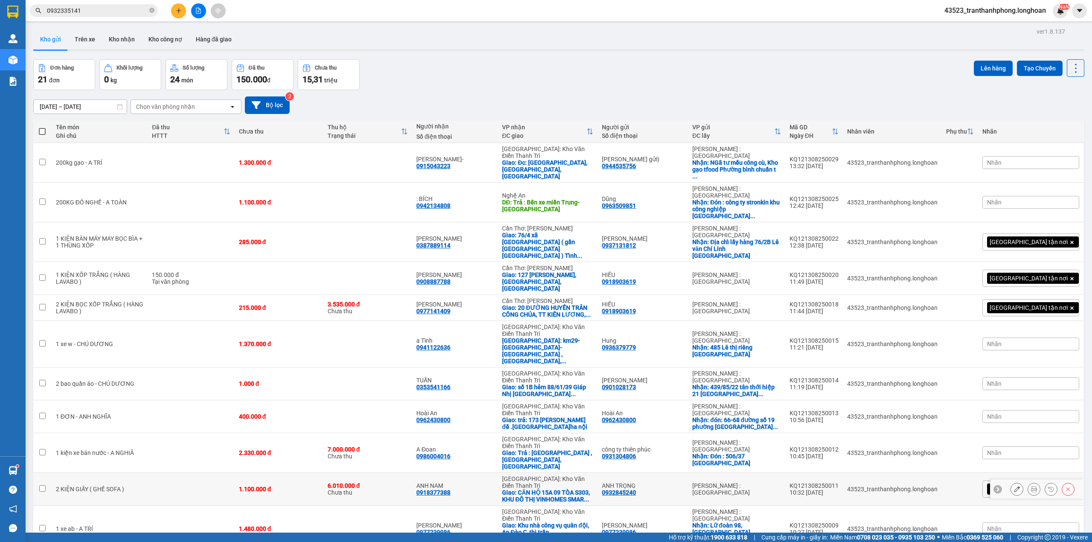
click at [272, 485] on div "1.100.000 đ" at bounding box center [279, 488] width 80 height 7
checkbox input "true"
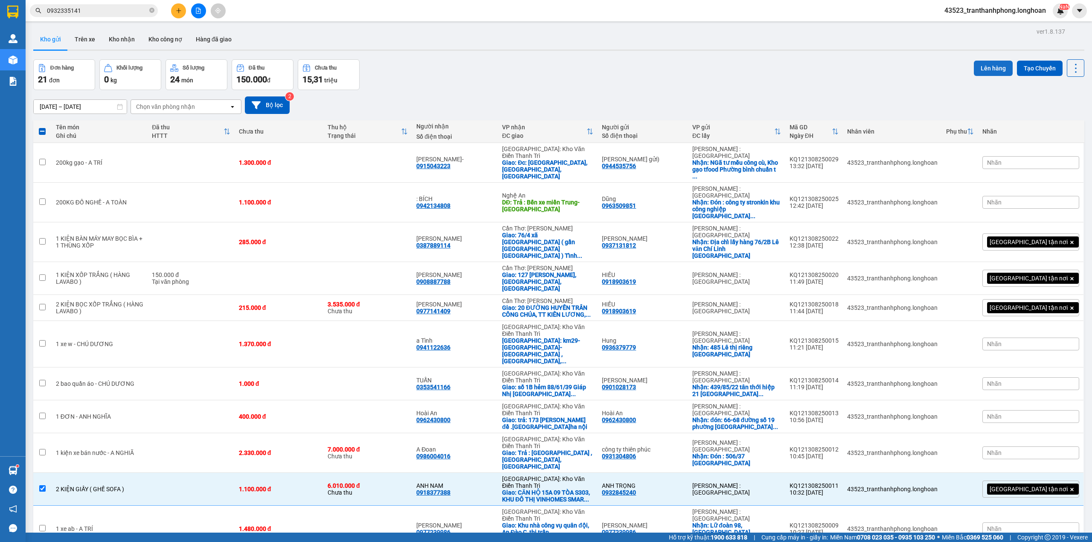
click at [983, 67] on button "Lên hàng" at bounding box center [993, 68] width 39 height 15
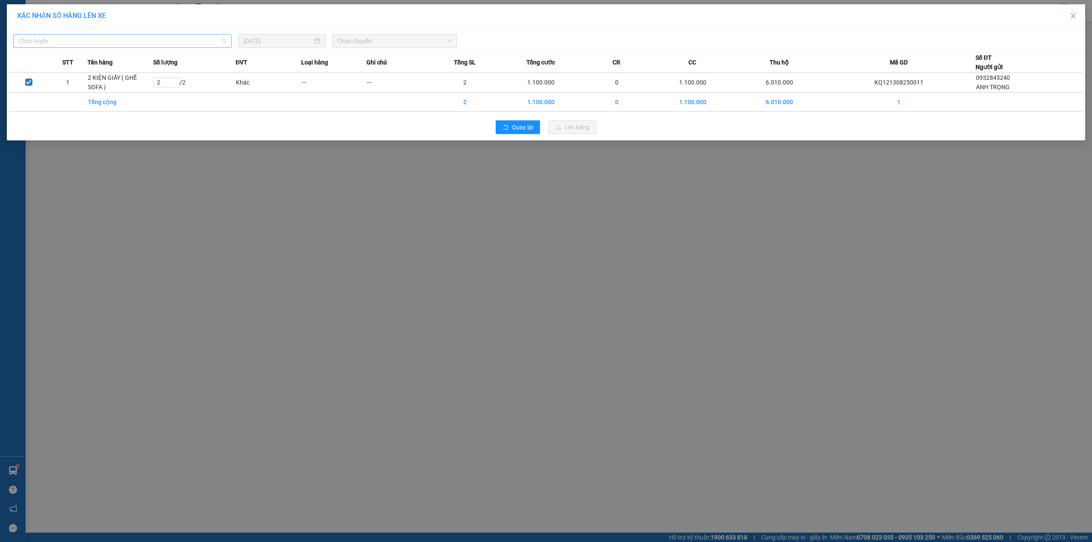
click at [67, 38] on span "Chọn tuyến" at bounding box center [122, 41] width 208 height 13
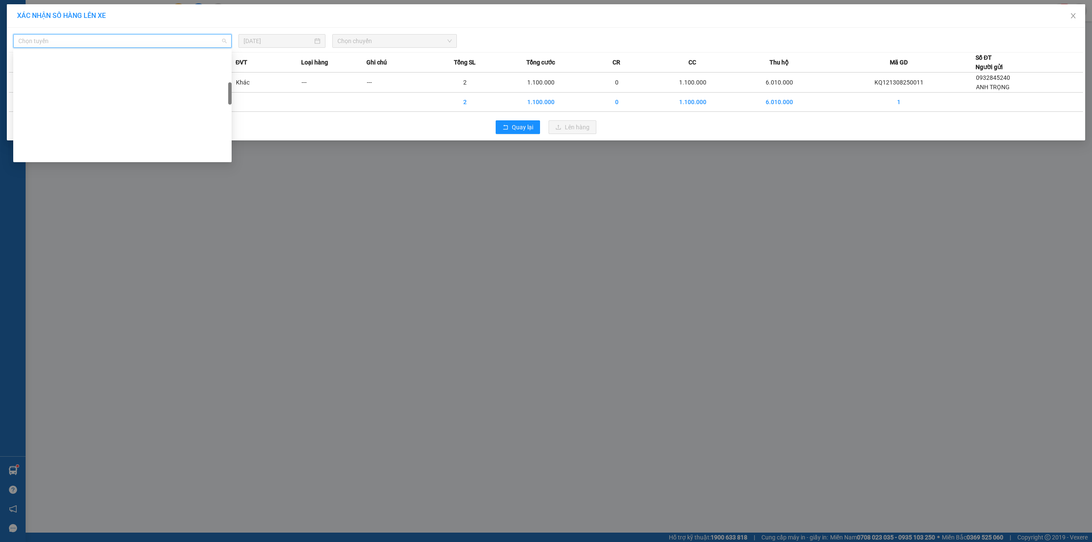
scroll to position [539, 0]
drag, startPoint x: 228, startPoint y: 55, endPoint x: 197, endPoint y: 425, distance: 371.4
click at [201, 432] on body "Kết quả tìm kiếm ( 73 ) Bộ lọc Mã ĐH Trạng thái Món hàng Thu hộ Tổng cước Chưa …" at bounding box center [546, 271] width 1092 height 542
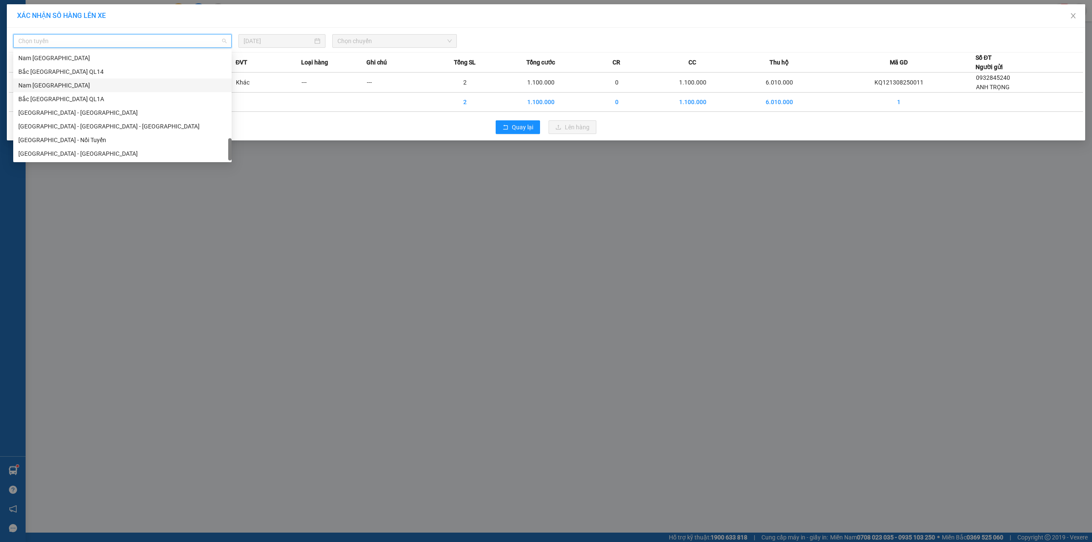
click at [38, 86] on div "Nam Trung Bắc QL1A" at bounding box center [122, 85] width 208 height 9
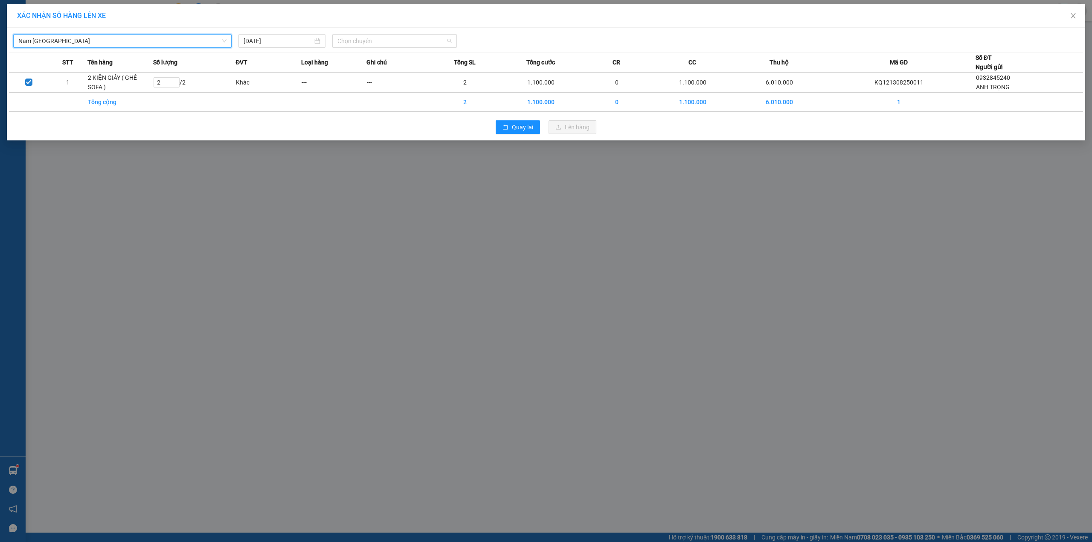
drag, startPoint x: 400, startPoint y: 43, endPoint x: 385, endPoint y: 54, distance: 18.6
click at [399, 43] on span "Chọn chuyến" at bounding box center [394, 41] width 114 height 13
click at [364, 71] on div "21:00 (TC) - 29K-041.05" at bounding box center [370, 71] width 67 height 9
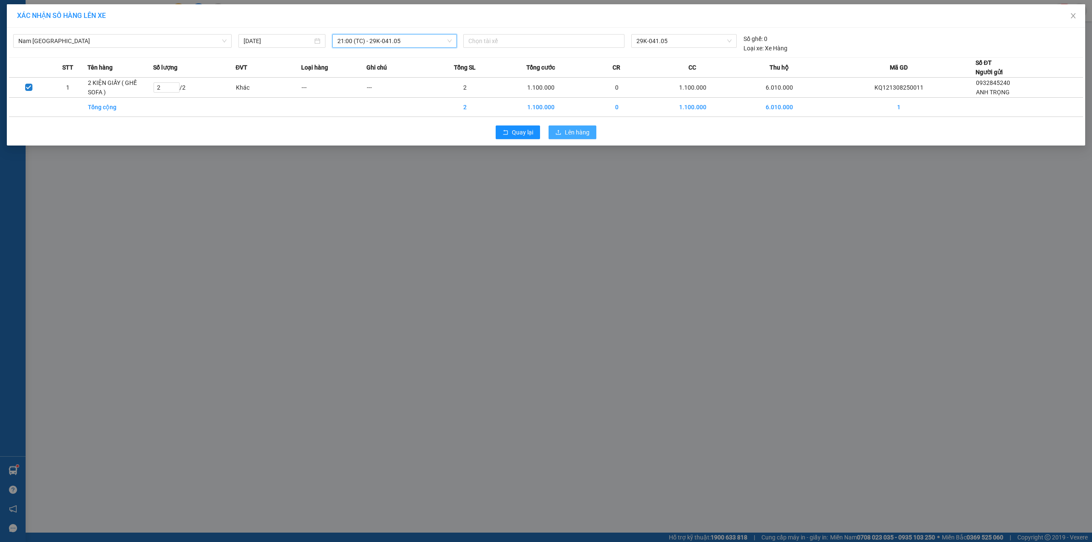
click at [562, 133] on button "Lên hàng" at bounding box center [572, 132] width 48 height 14
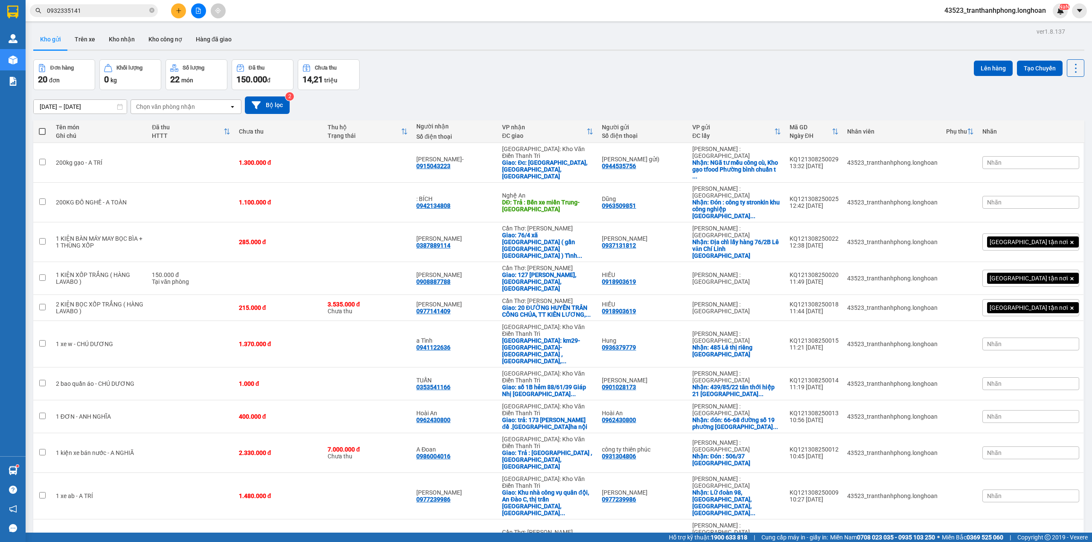
click at [155, 10] on span "0932335141" at bounding box center [94, 10] width 128 height 13
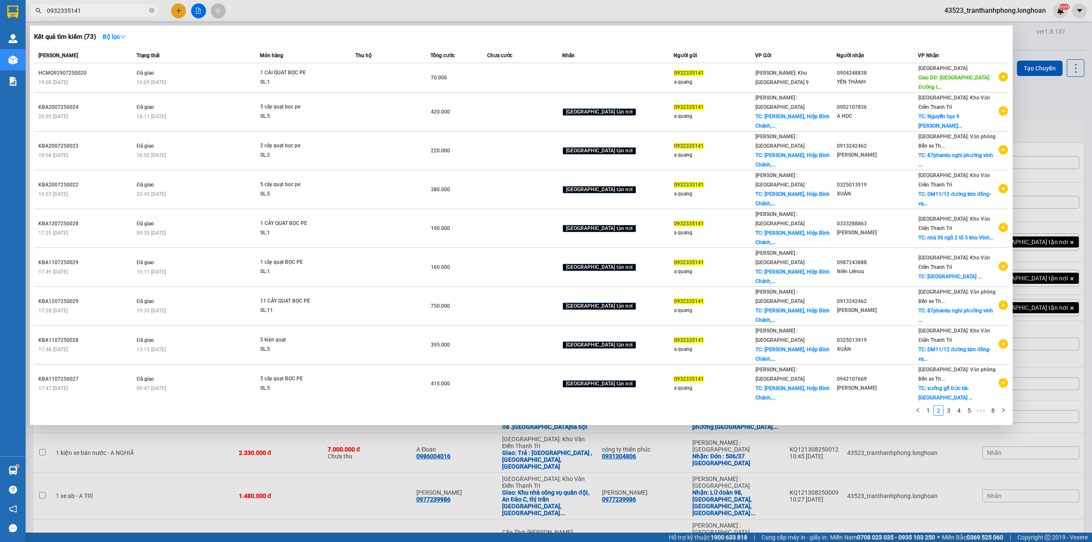
click at [148, 10] on span "0932335141" at bounding box center [94, 10] width 128 height 13
click at [149, 10] on icon "close-circle" at bounding box center [151, 10] width 5 height 5
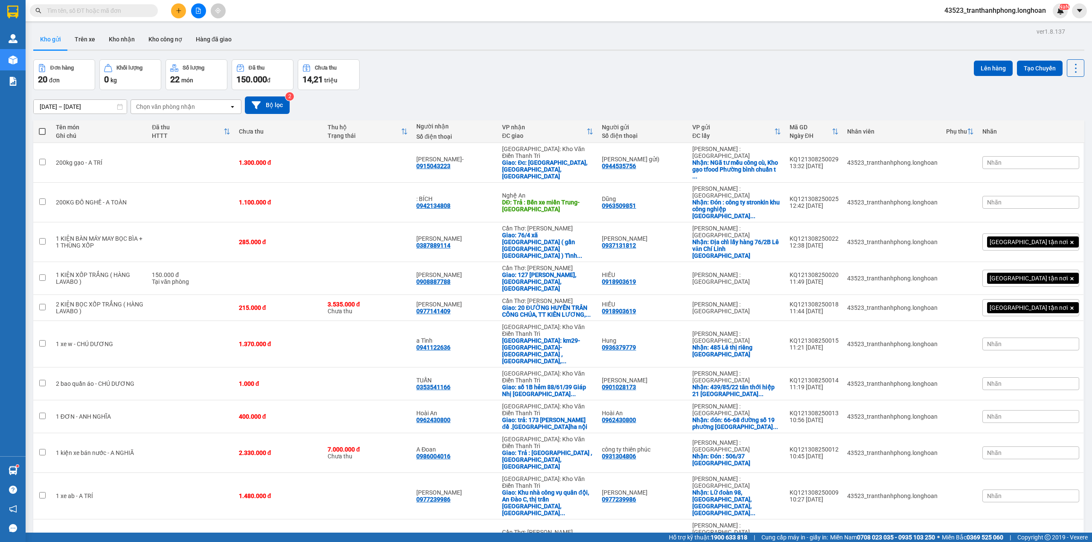
click at [130, 6] on input "text" at bounding box center [97, 10] width 101 height 9
paste input "0939426245"
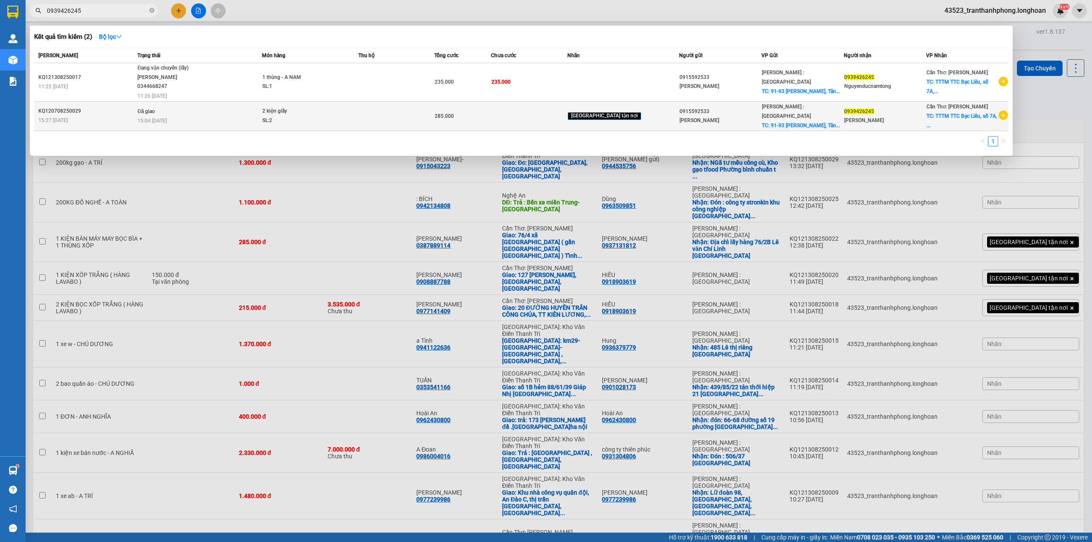
type input "0939426245"
click at [167, 118] on span "15:04 - 09/08" at bounding box center [151, 121] width 29 height 6
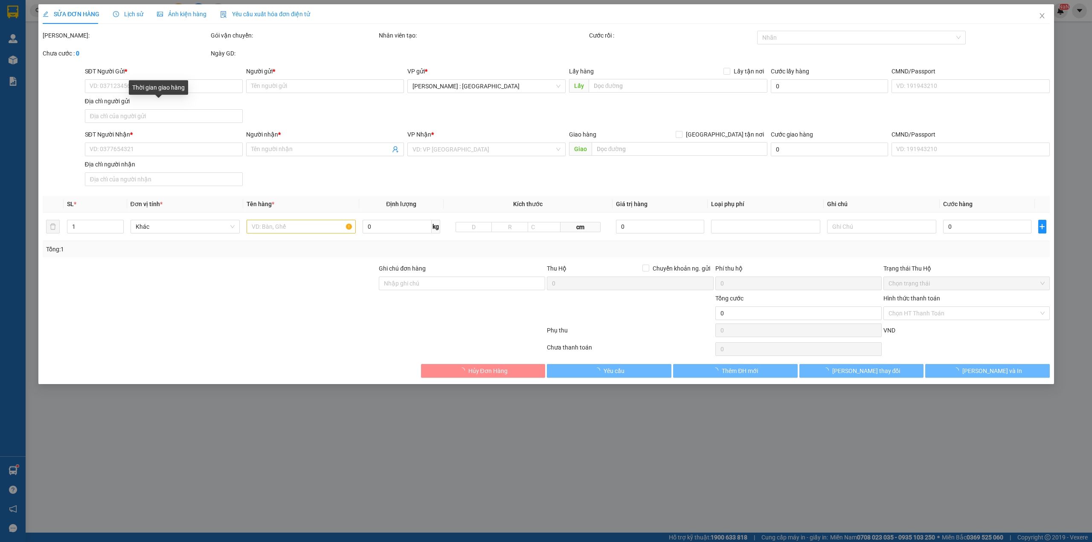
type input "0915592533"
type input "[PERSON_NAME]"
checkbox input "true"
type input "91-93 [PERSON_NAME], [GEOGRAPHIC_DATA], Q7"
type input "115.000"
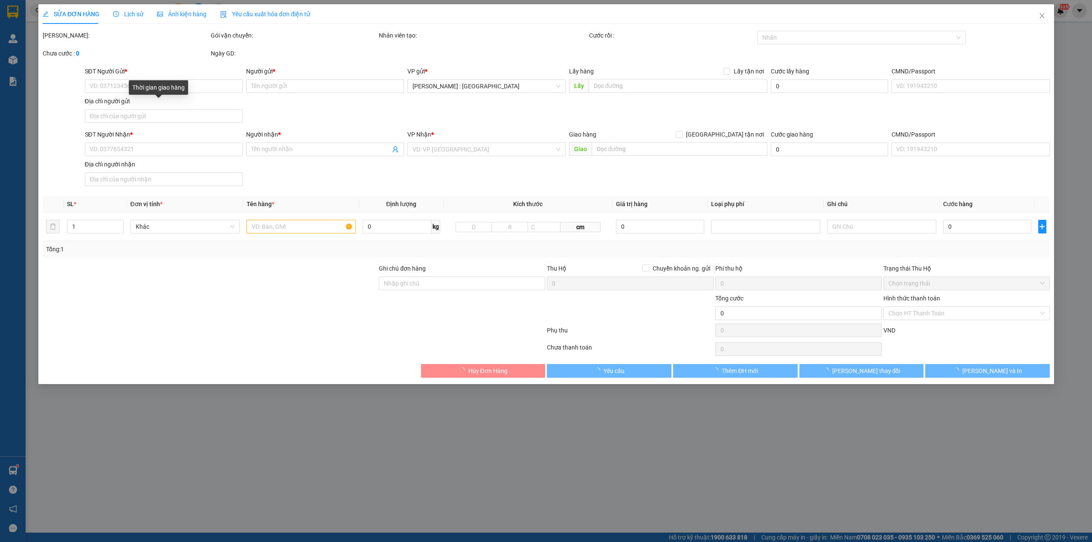
type input "0939426245"
type input "Nguyễn Đức Nam Tòng"
checkbox input "true"
type input "TTTM TTC Bạc Liêu, số 7A, đường Trần Phú, Bạc Liêu"
type input "NHẬN THEO KIỆN - GIAO NGUYÊN KIỆN"
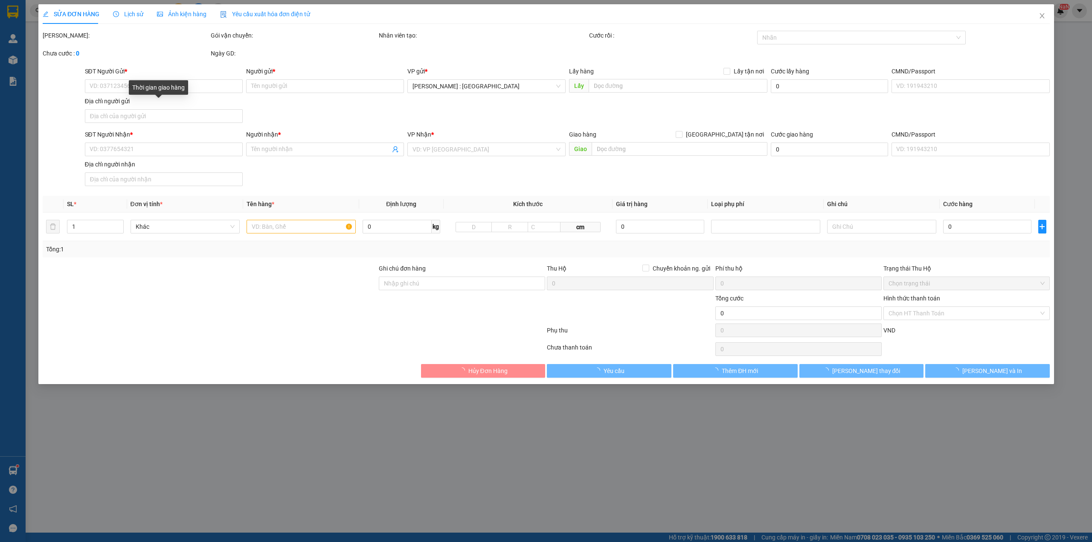
type input "285.000"
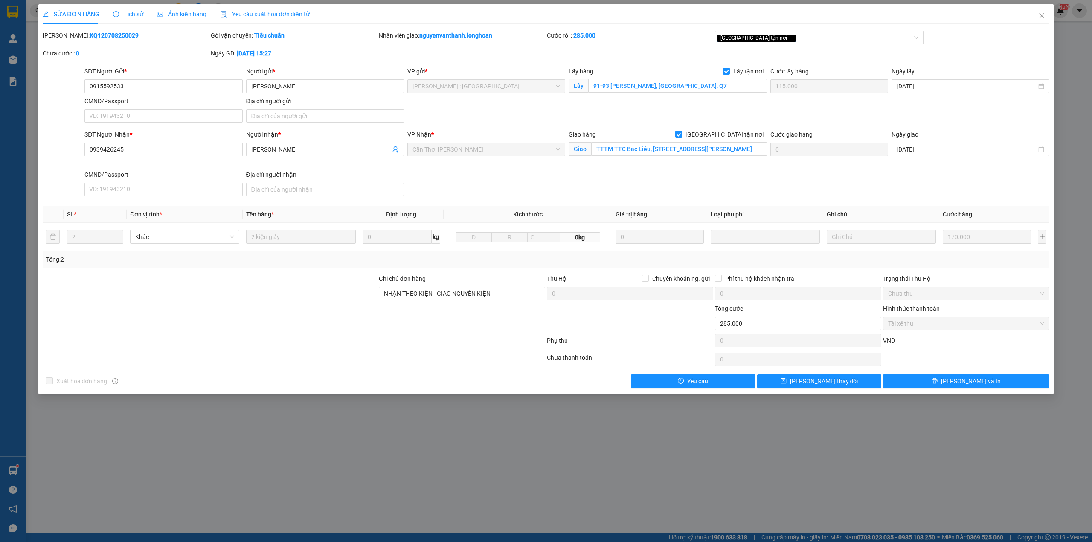
click at [123, 8] on div "Lịch sử" at bounding box center [128, 14] width 30 height 20
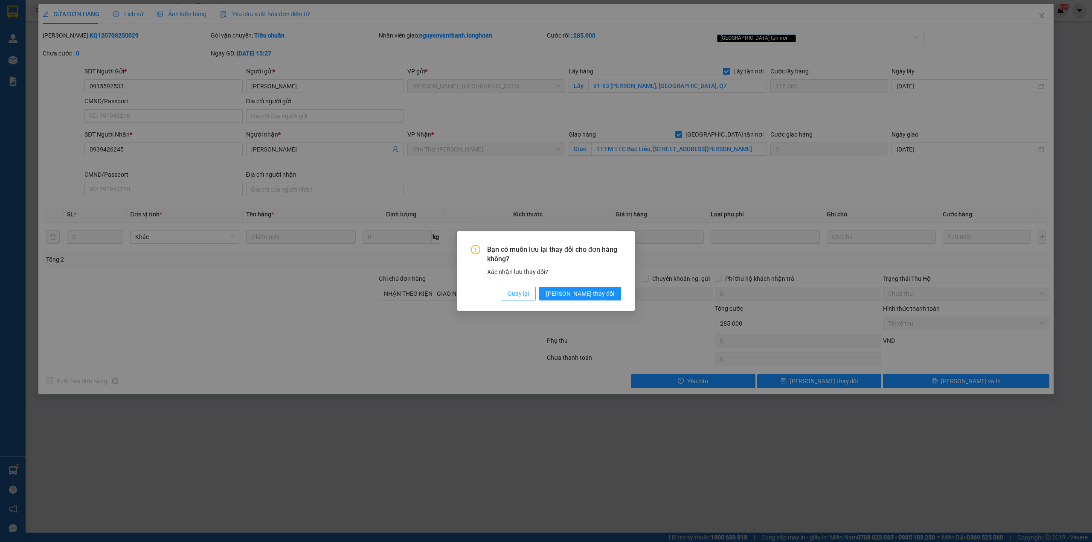
click at [529, 294] on span "Quay lại" at bounding box center [517, 293] width 21 height 9
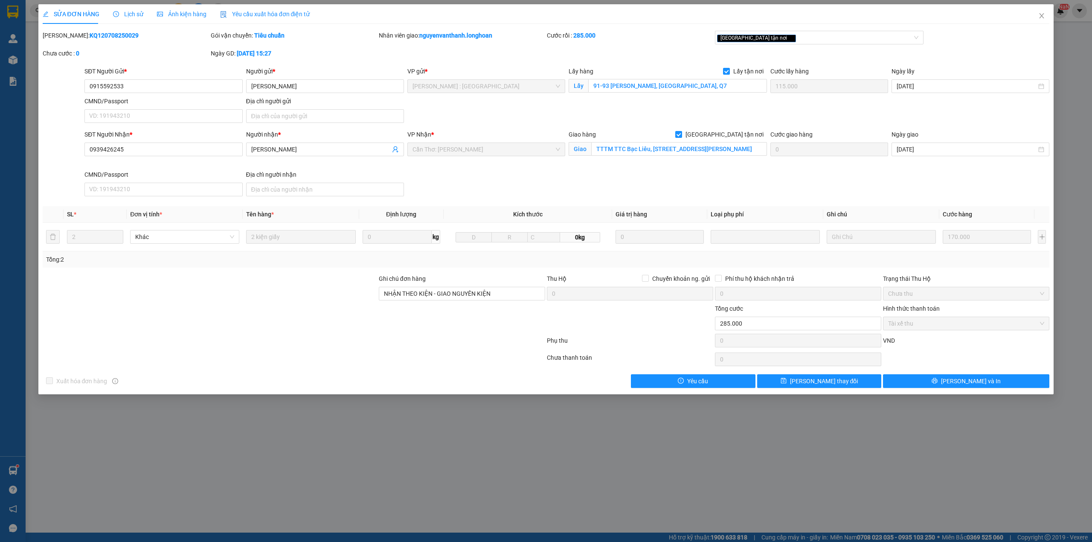
click at [1061, 7] on div "SỬA ĐƠN HÀNG Lịch sử Ảnh kiện hàng Yêu cầu xuất hóa đơn điện tử Total Paid Fee …" at bounding box center [546, 271] width 1092 height 542
click at [1046, 13] on span "Close" at bounding box center [1041, 16] width 24 height 24
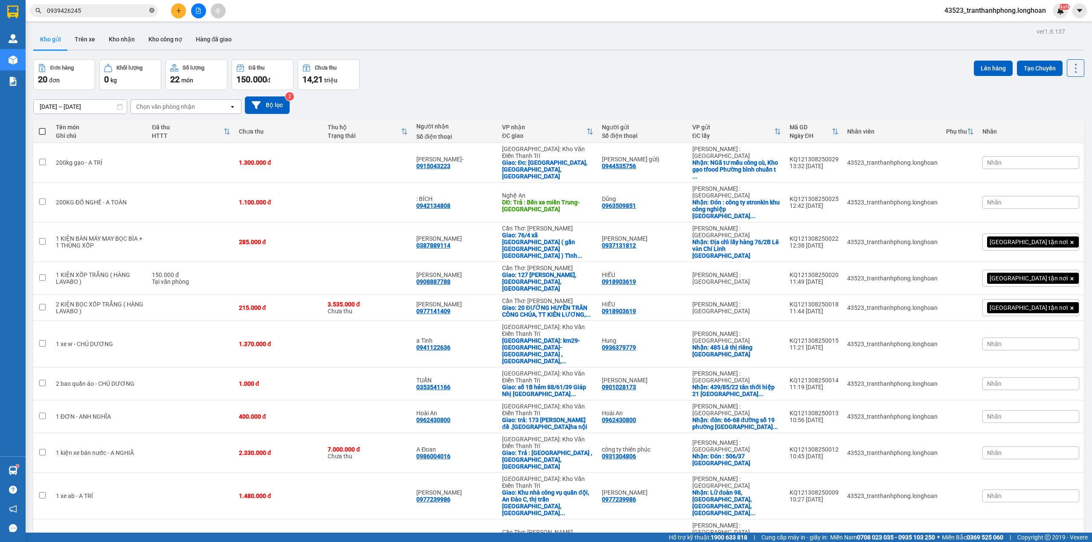
click at [154, 11] on icon "close-circle" at bounding box center [151, 10] width 5 height 5
click at [135, 11] on input "text" at bounding box center [97, 10] width 101 height 9
paste input "0939426245"
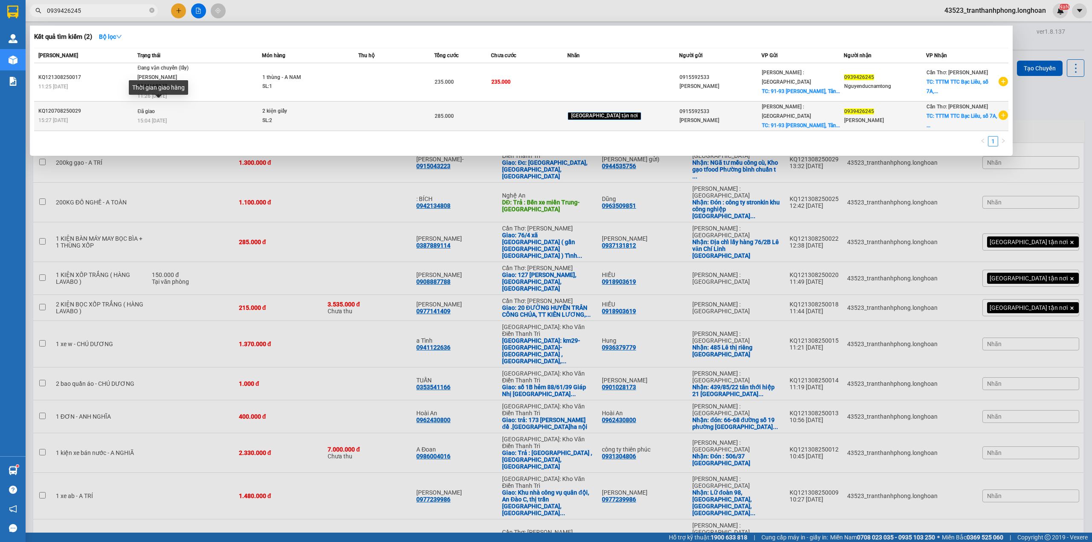
type input "0939426245"
click at [148, 118] on span "15:04 - 09/08" at bounding box center [151, 121] width 29 height 6
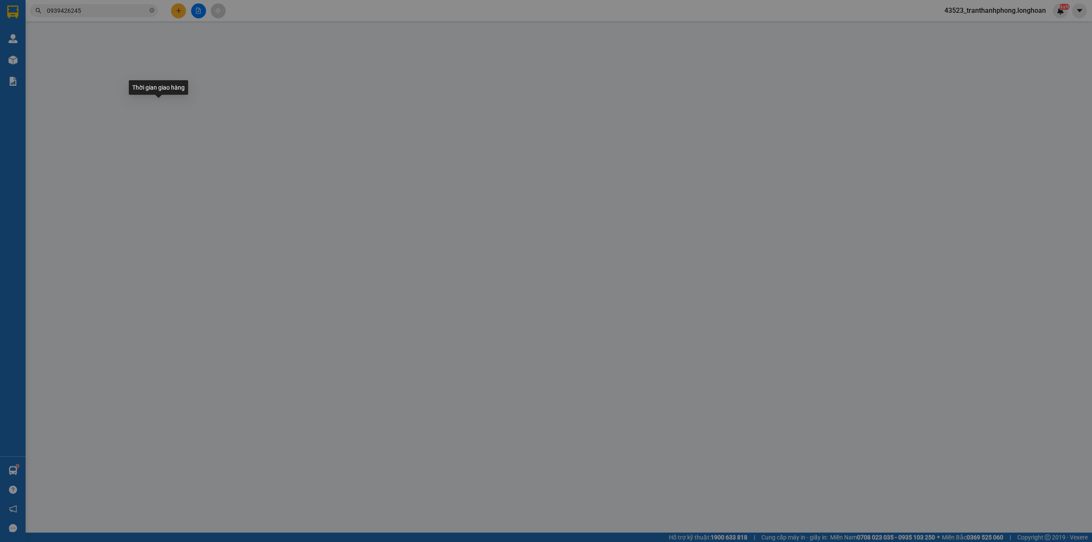
type input "0915592533"
type input "[PERSON_NAME]"
checkbox input "true"
type input "91-93 [PERSON_NAME], [GEOGRAPHIC_DATA], Q7"
type input "115.000"
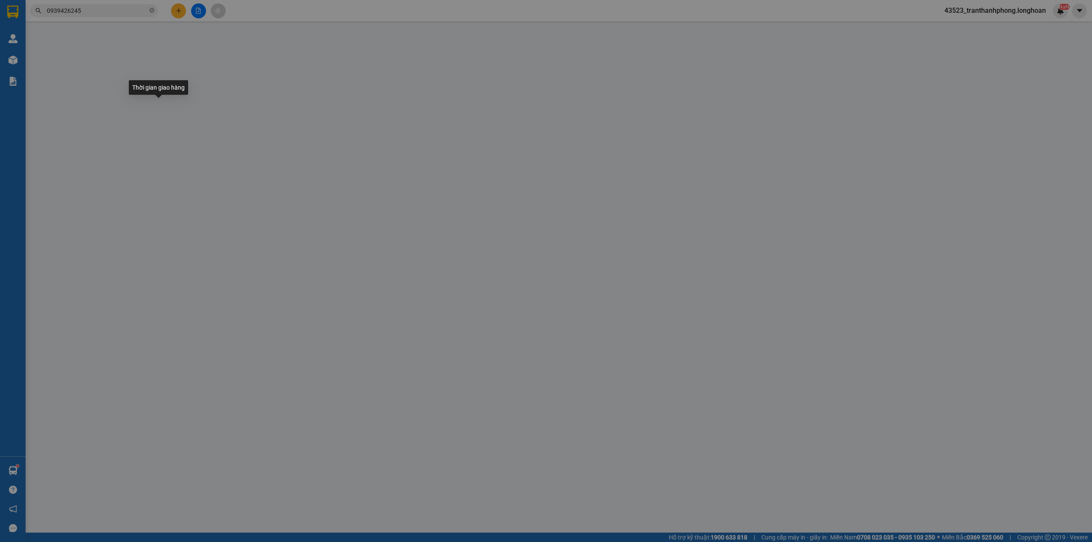
type input "0939426245"
type input "Nguyễn Đức Nam Tòng"
checkbox input "true"
type input "TTTM TTC Bạc Liêu, số 7A, đường Trần Phú, Bạc Liêu"
type input "NHẬN THEO KIỆN - GIAO NGUYÊN KIỆN"
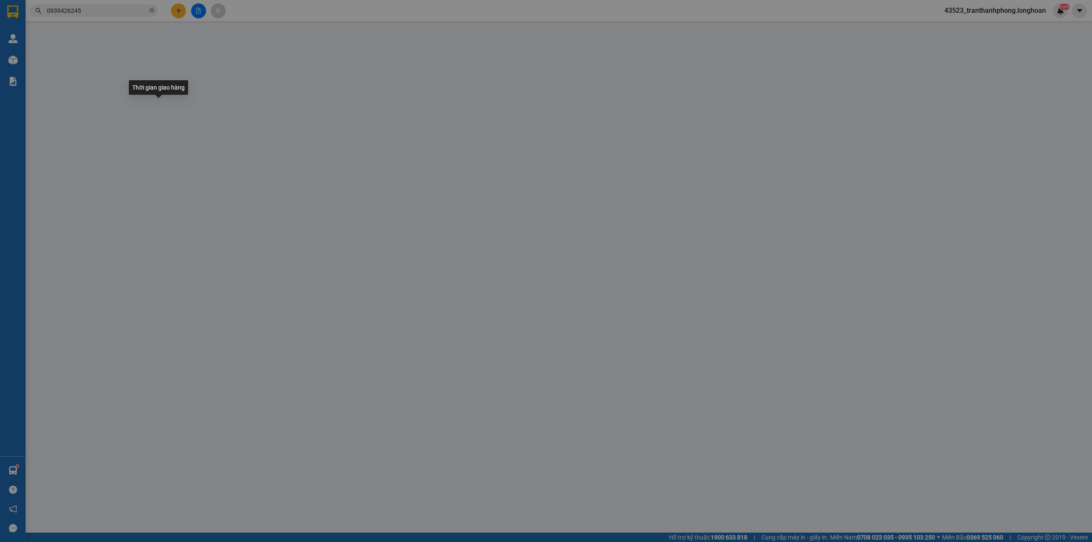
type input "285.000"
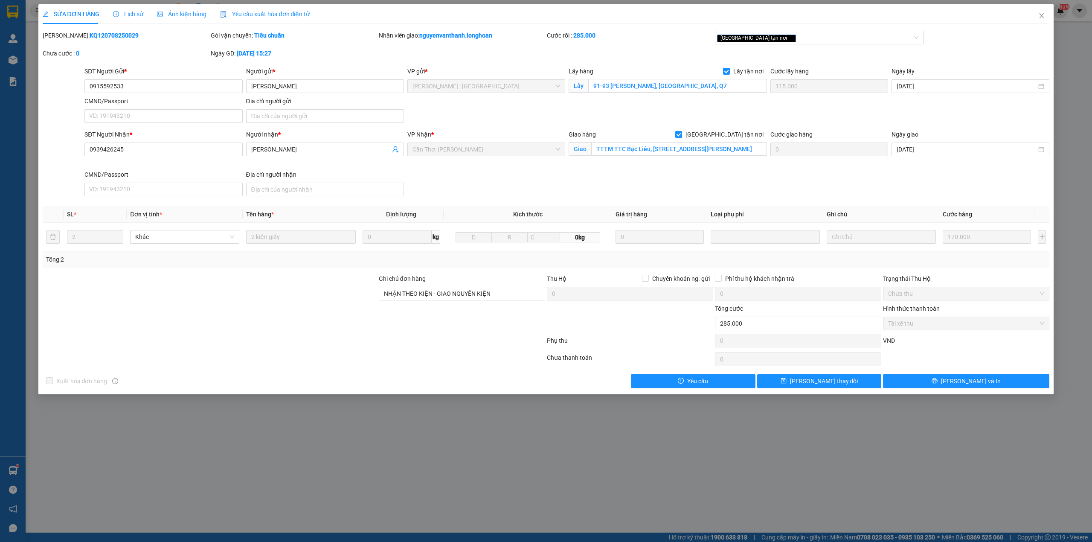
click at [123, 12] on span "Lịch sử" at bounding box center [128, 14] width 30 height 7
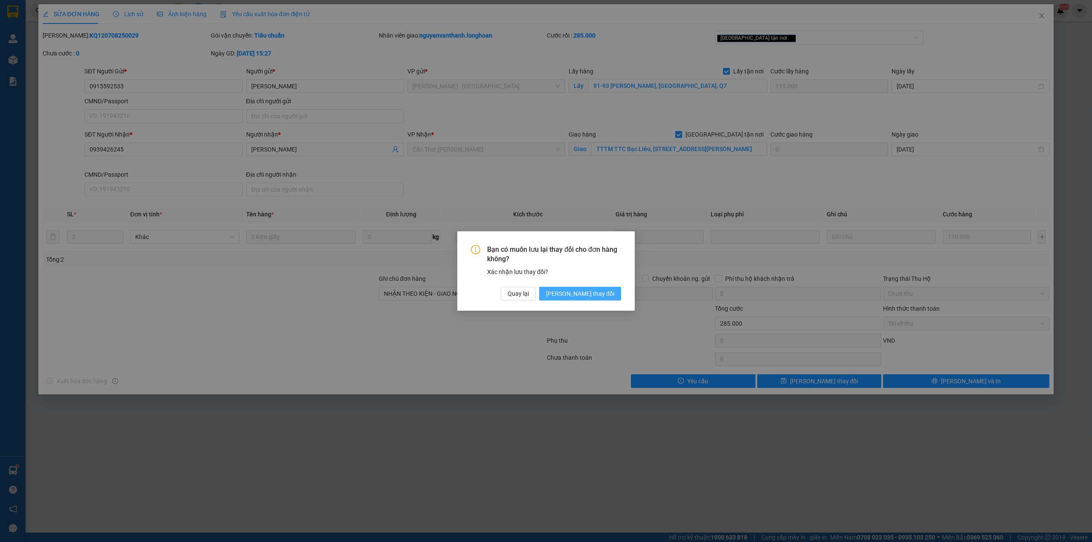
click at [604, 291] on span "[PERSON_NAME] thay đổi" at bounding box center [580, 293] width 68 height 9
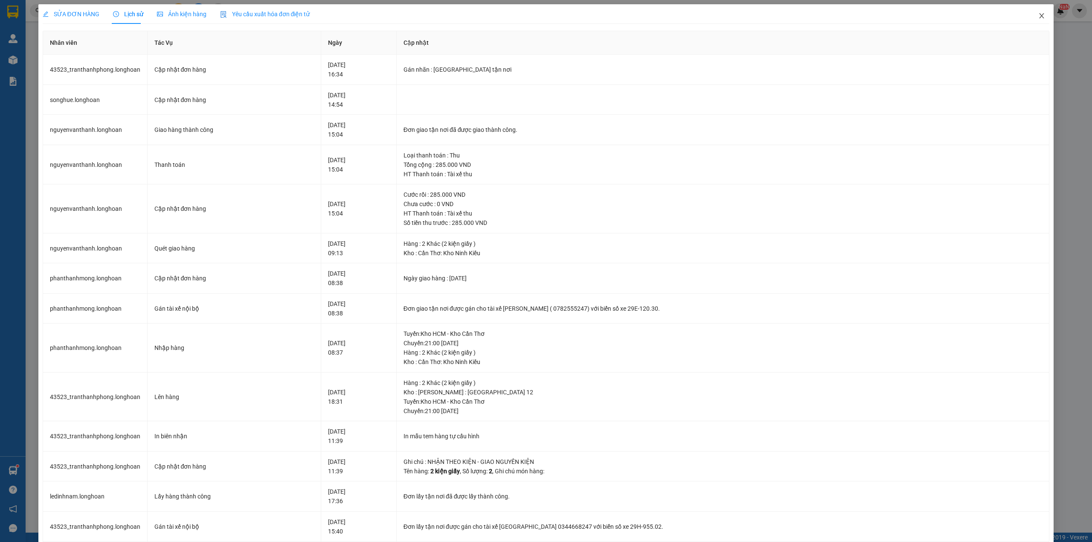
click at [1038, 15] on icon "close" at bounding box center [1041, 15] width 7 height 7
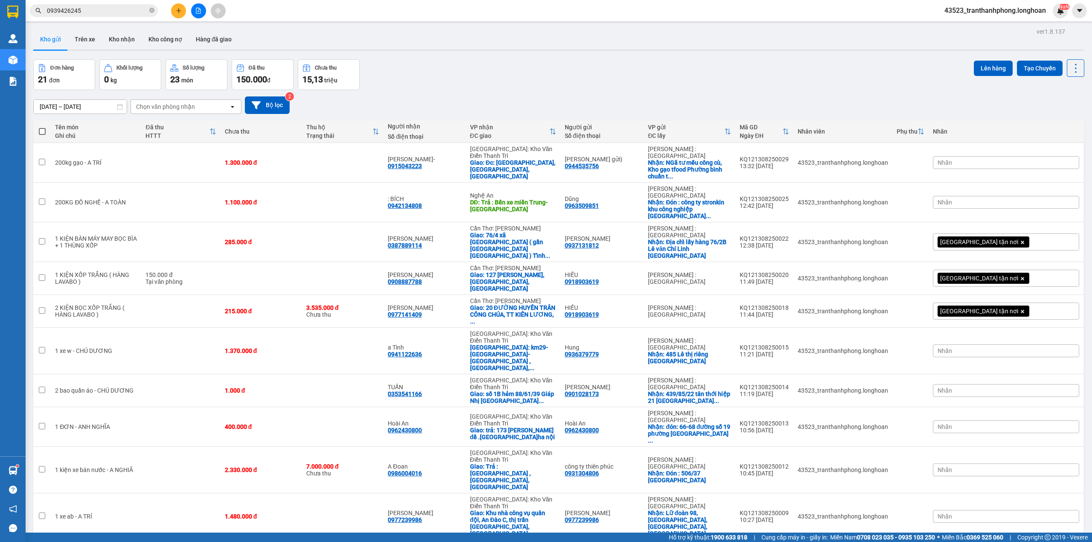
drag, startPoint x: 481, startPoint y: 51, endPoint x: 418, endPoint y: 81, distance: 70.2
click at [403, 84] on div "Đơn hàng 21 đơn Khối lượng 0 kg Số lượng 23 món Đã thu 150.000 đ Chưa thu 15,13…" at bounding box center [558, 74] width 1051 height 31
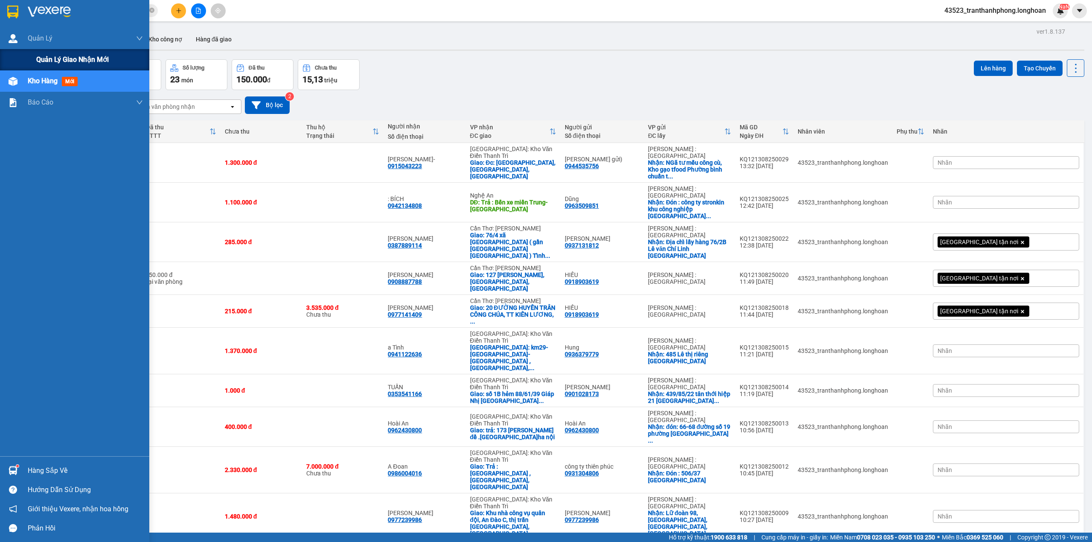
click at [27, 66] on div "Quản lý giao nhận mới" at bounding box center [74, 59] width 149 height 21
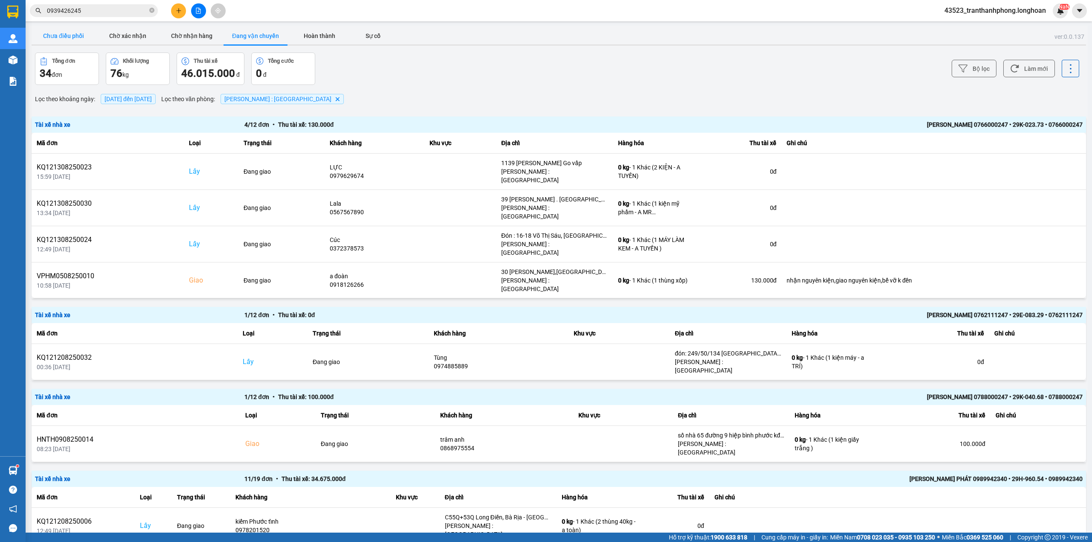
click at [86, 38] on button "Chưa điều phối" at bounding box center [64, 35] width 64 height 17
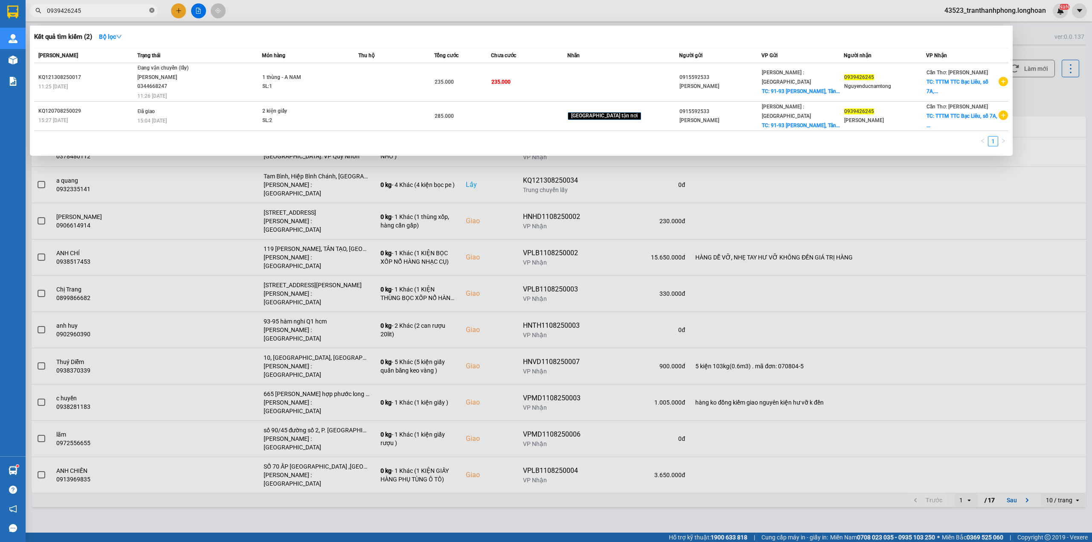
click at [154, 10] on icon "close-circle" at bounding box center [151, 10] width 5 height 5
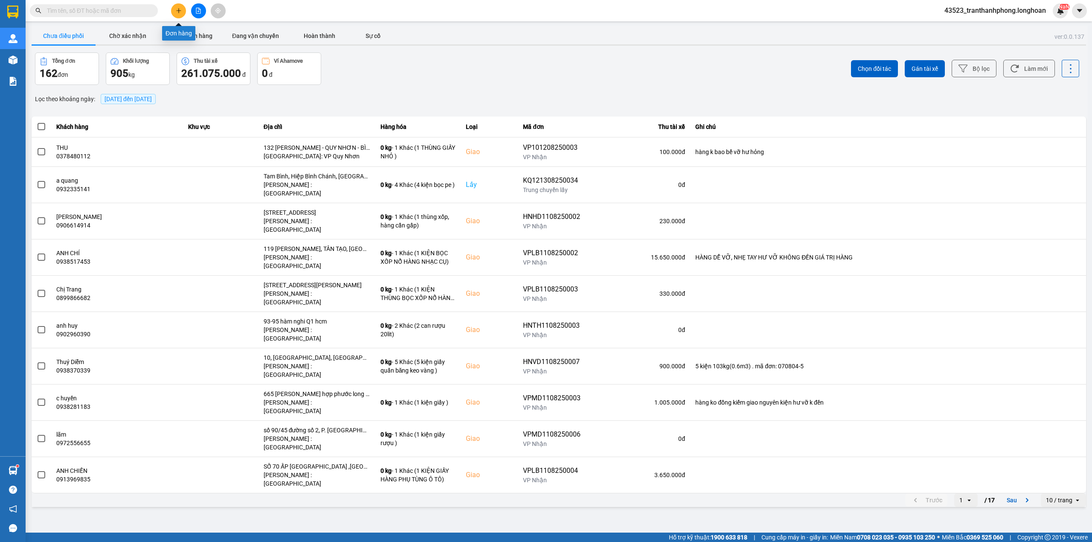
click at [173, 9] on button at bounding box center [178, 10] width 15 height 15
click at [125, 7] on input "text" at bounding box center [97, 10] width 101 height 9
paste input "0932335141"
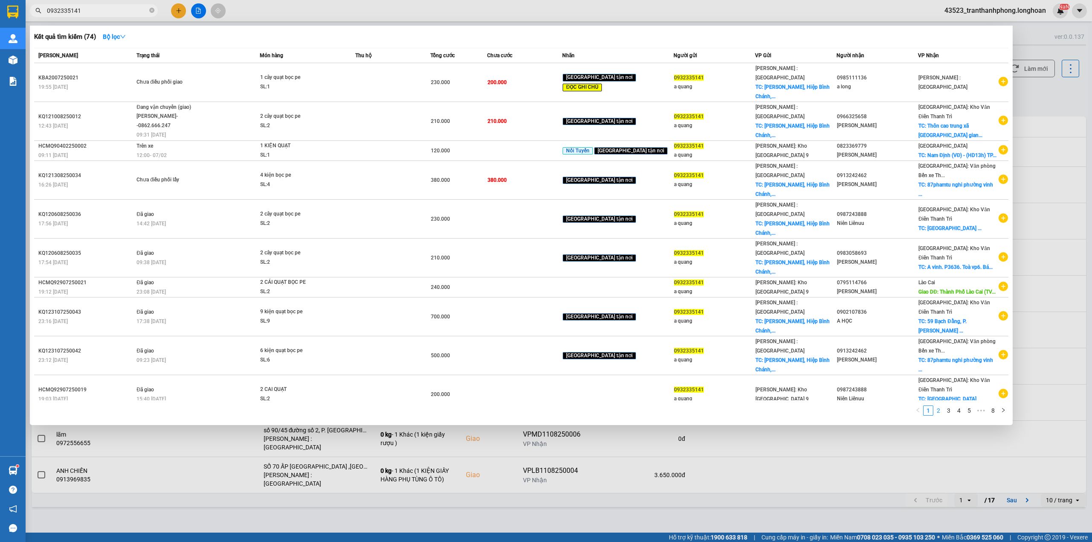
type input "0932335141"
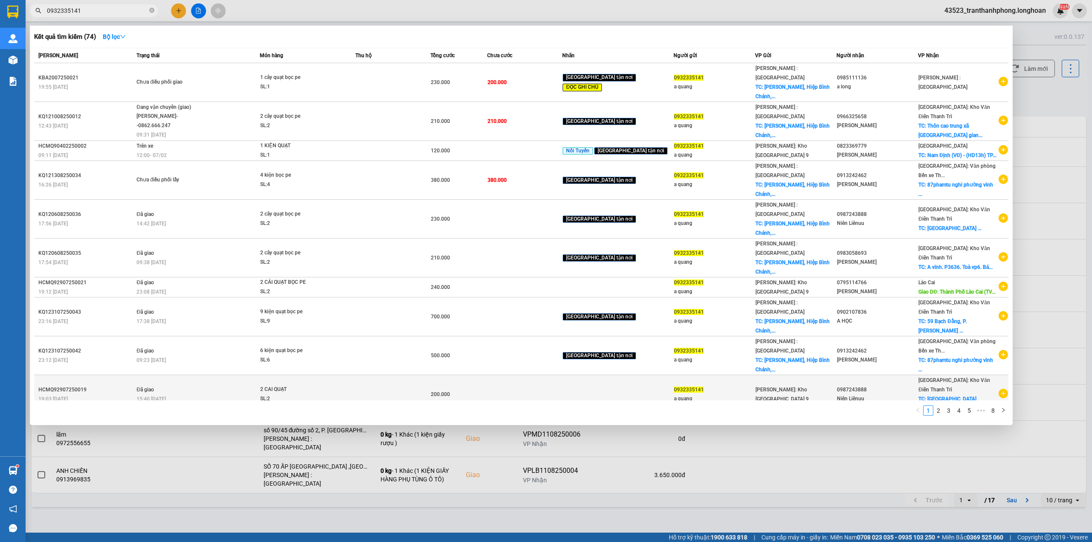
drag, startPoint x: 939, startPoint y: 359, endPoint x: 935, endPoint y: 345, distance: 15.1
click at [938, 406] on link "2" at bounding box center [937, 410] width 9 height 9
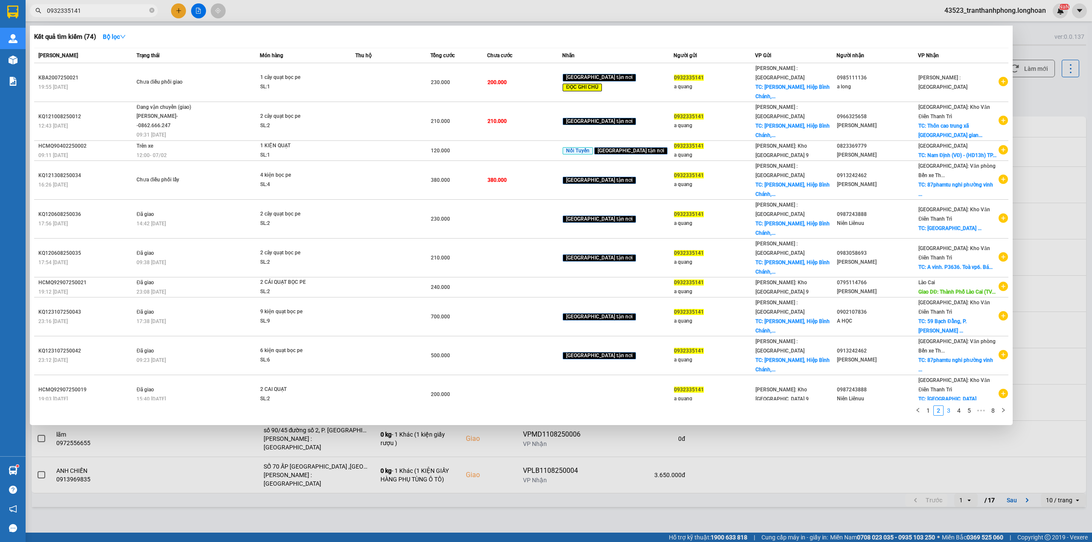
click at [948, 406] on link "3" at bounding box center [948, 410] width 9 height 9
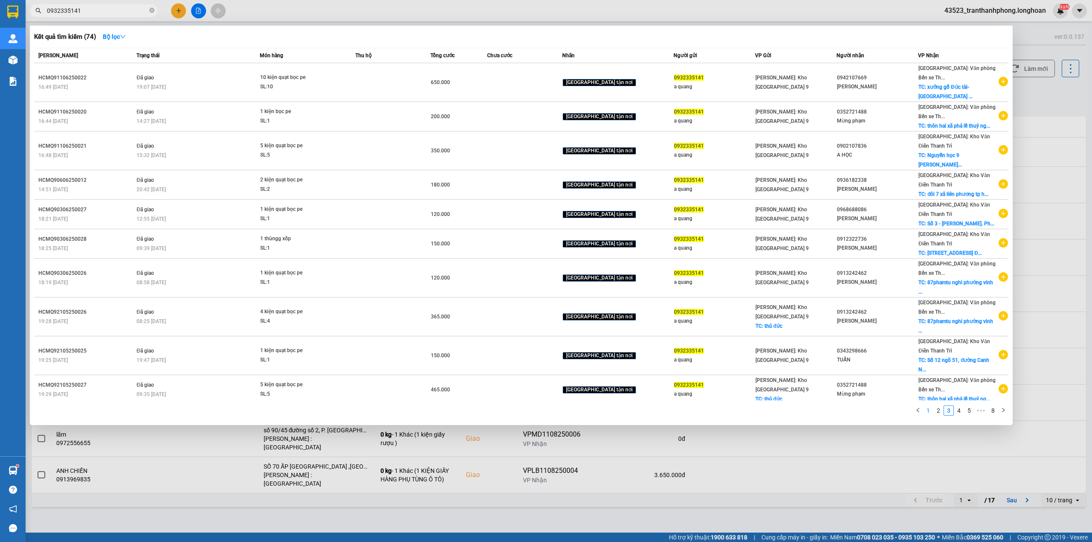
click at [924, 406] on link "1" at bounding box center [927, 410] width 9 height 9
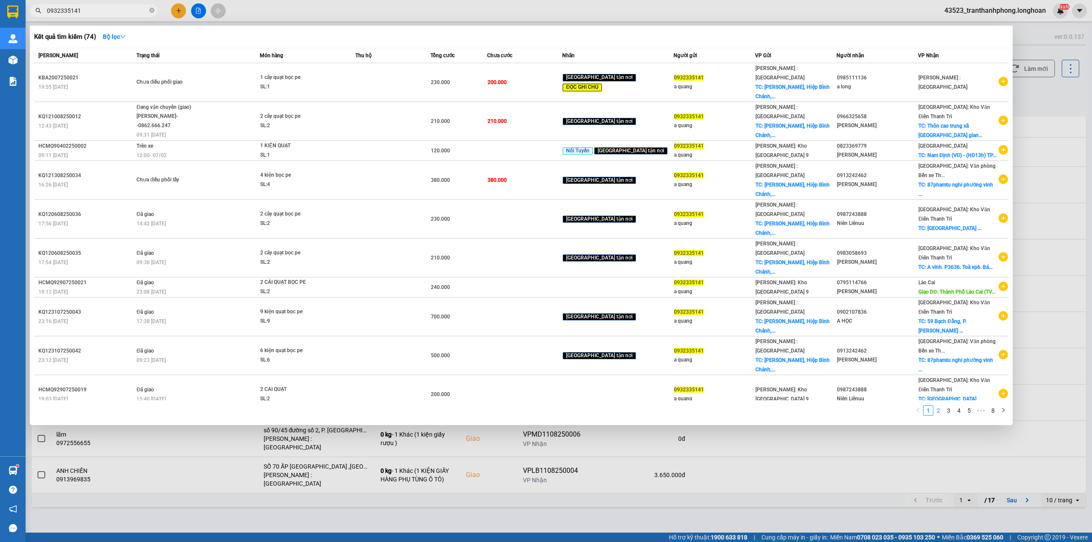
click at [936, 406] on link "2" at bounding box center [937, 410] width 9 height 9
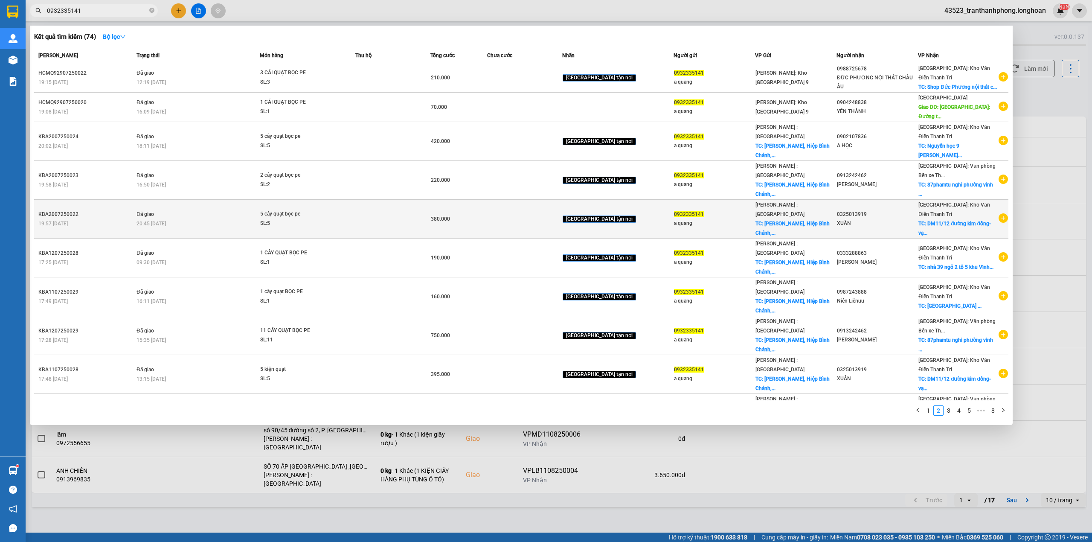
click at [1005, 213] on icon "plus-circle" at bounding box center [1002, 217] width 9 height 9
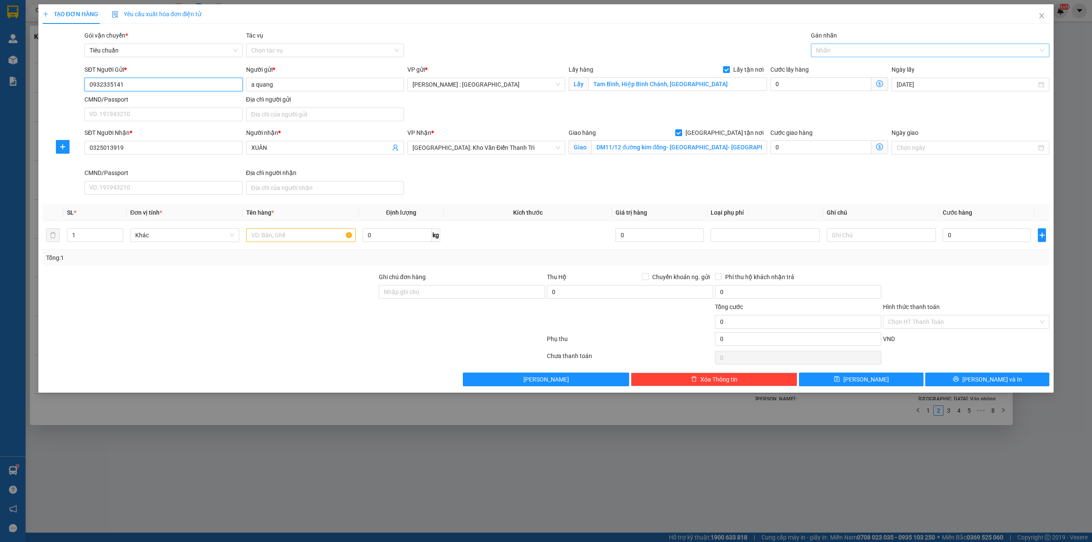
click at [882, 51] on div at bounding box center [926, 50] width 226 height 10
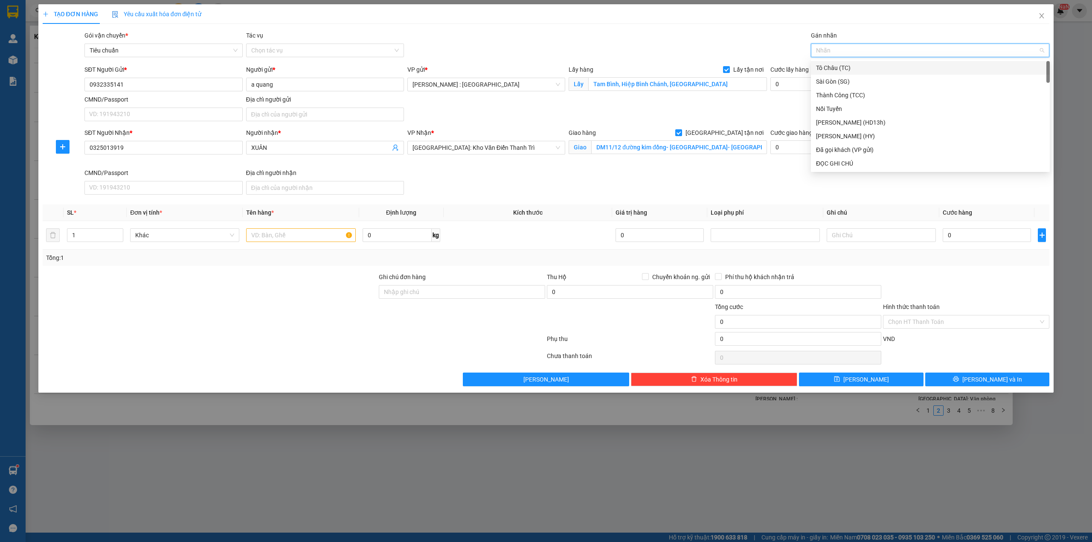
type input "g"
click at [840, 161] on div "[GEOGRAPHIC_DATA] tận nơi" at bounding box center [930, 163] width 229 height 9
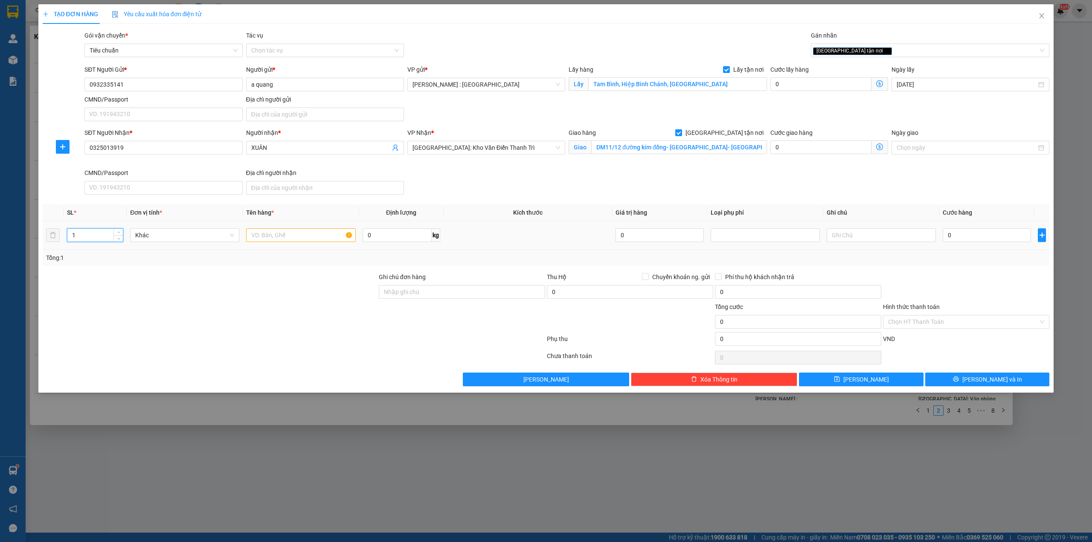
click at [90, 240] on input "1" at bounding box center [94, 235] width 55 height 13
type input "18"
click at [257, 235] on input "text" at bounding box center [300, 235] width 109 height 14
type input "18 kiện bọc pe"
click at [1005, 242] on input "0" at bounding box center [986, 235] width 88 height 14
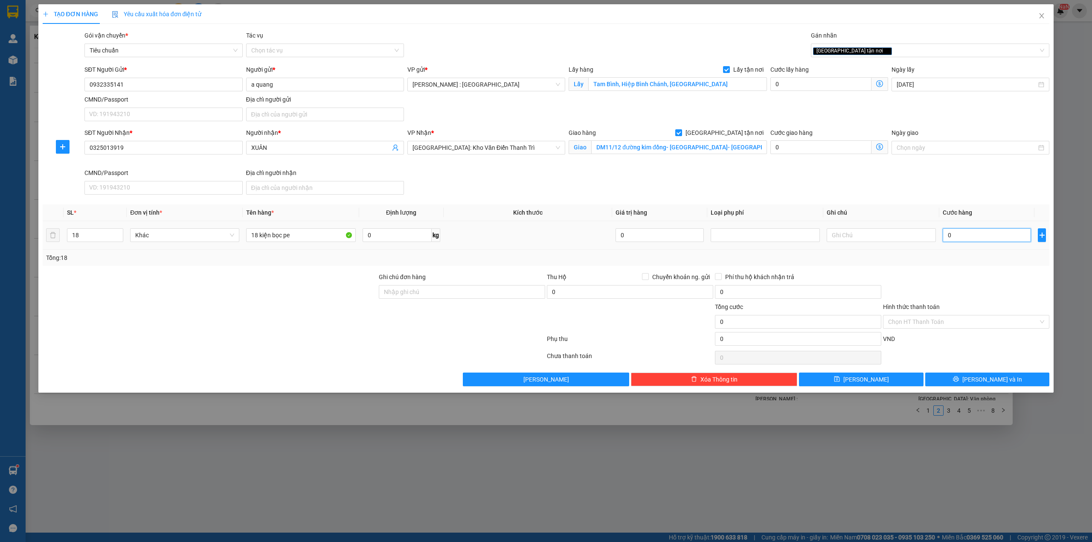
type input "1"
type input "11"
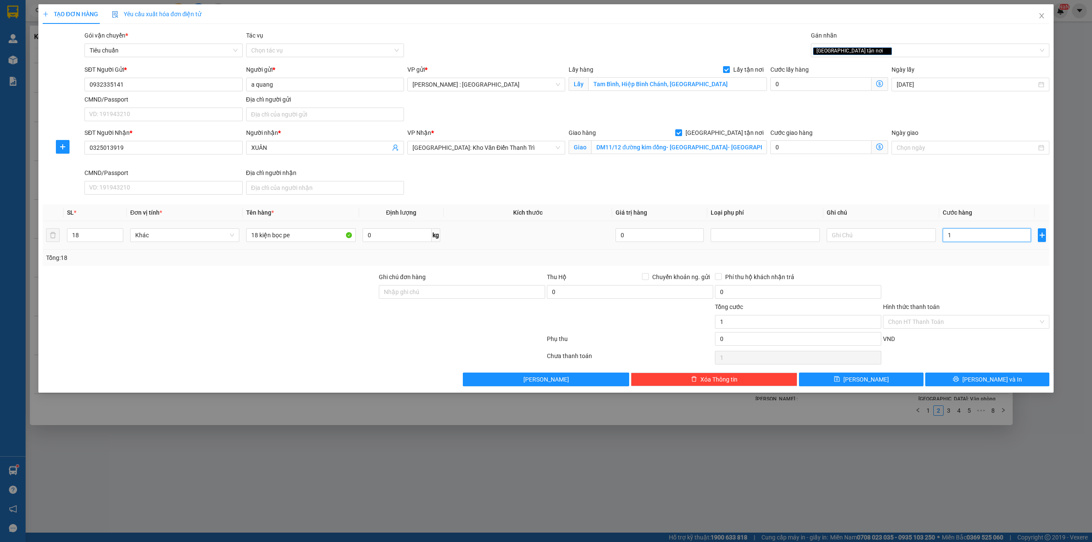
type input "11"
type input "112"
type input "1.120"
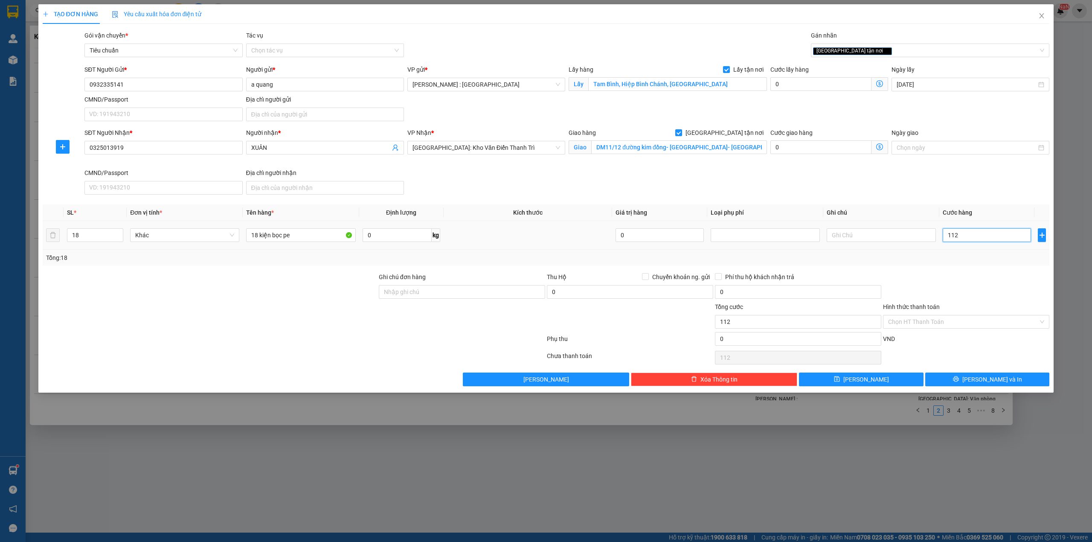
type input "1.120"
type input "1.120.000"
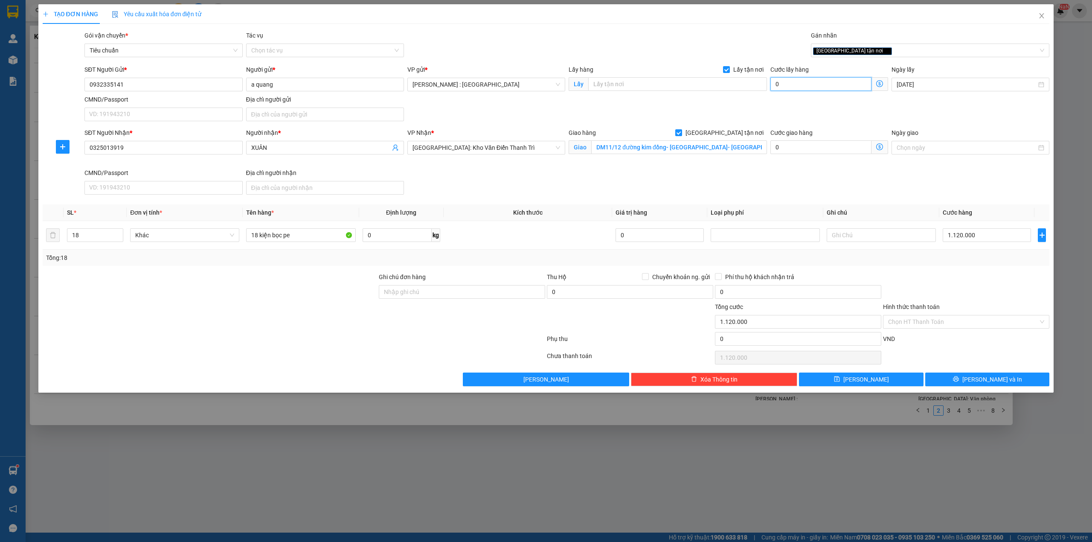
type input "0"
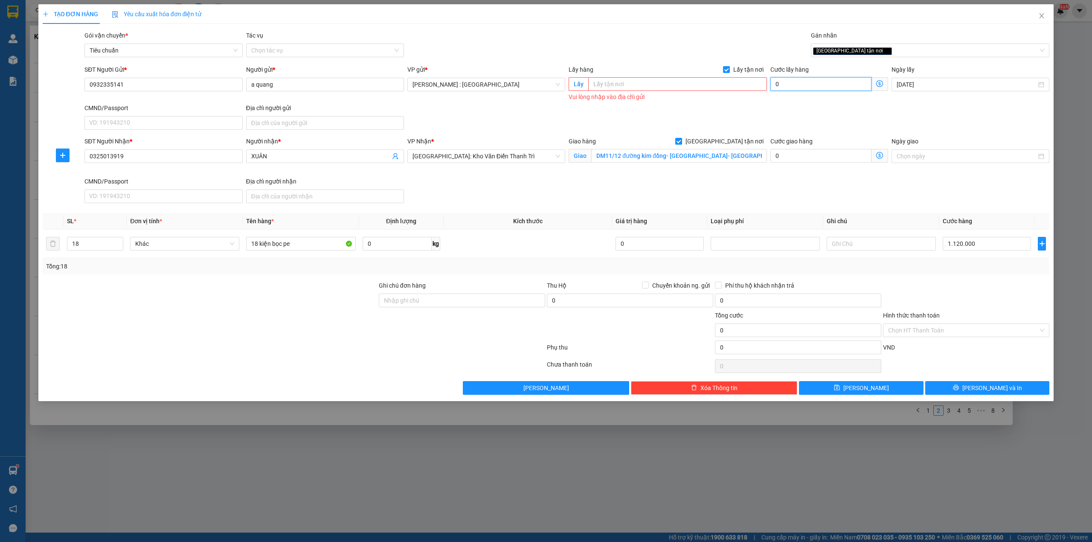
click at [801, 90] on input "0" at bounding box center [820, 84] width 101 height 14
type input "3"
type input "1.120.003"
type input "30"
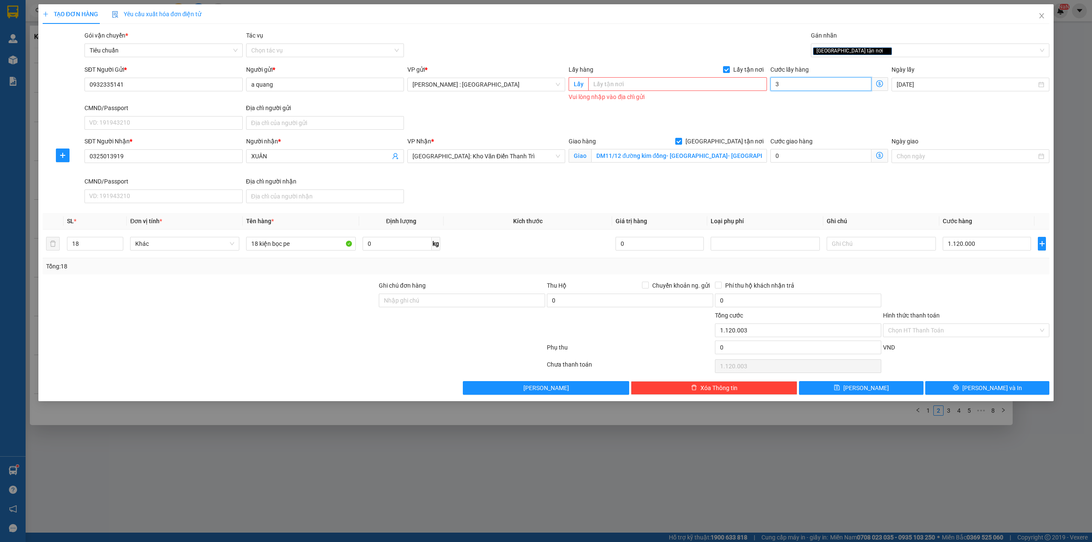
type input "1.120.030"
type input "30.000"
type input "1.150.000"
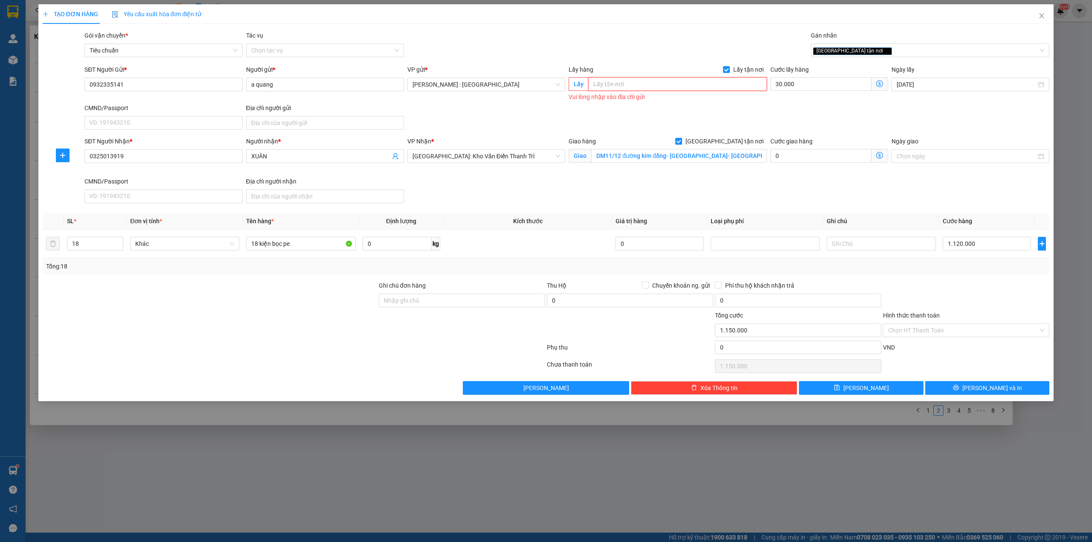
click at [661, 83] on input "text" at bounding box center [677, 84] width 179 height 14
click at [650, 89] on input "Tam Bình, Hiệp Bình Chánh, [GEOGRAPHIC_DATA]" at bounding box center [677, 84] width 179 height 14
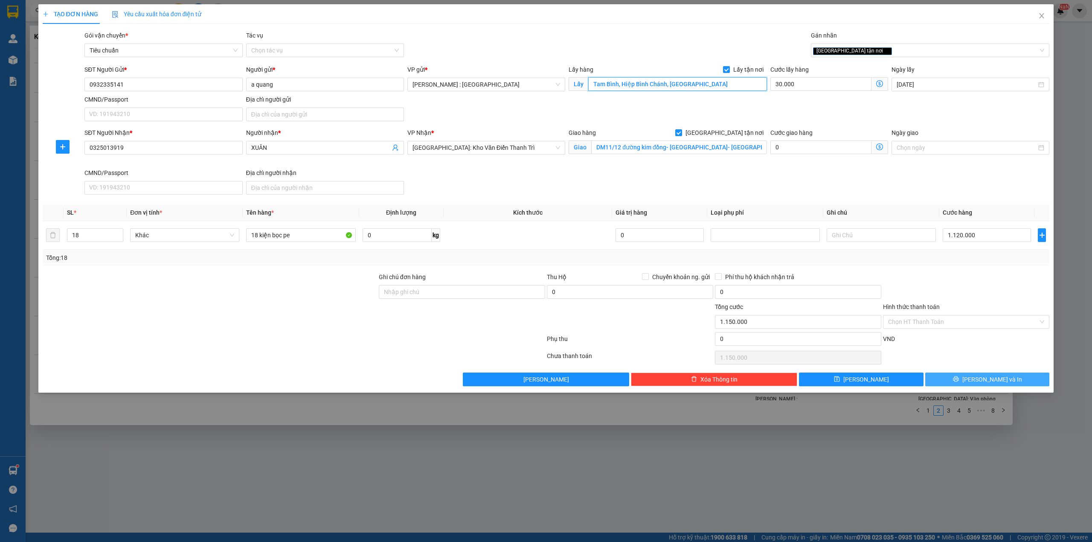
type input "Tam Bình, Hiệp Bình Chánh, [GEOGRAPHIC_DATA]"
drag, startPoint x: 964, startPoint y: 381, endPoint x: 710, endPoint y: 157, distance: 338.4
click at [964, 381] on button "[PERSON_NAME] và In" at bounding box center [987, 379] width 125 height 14
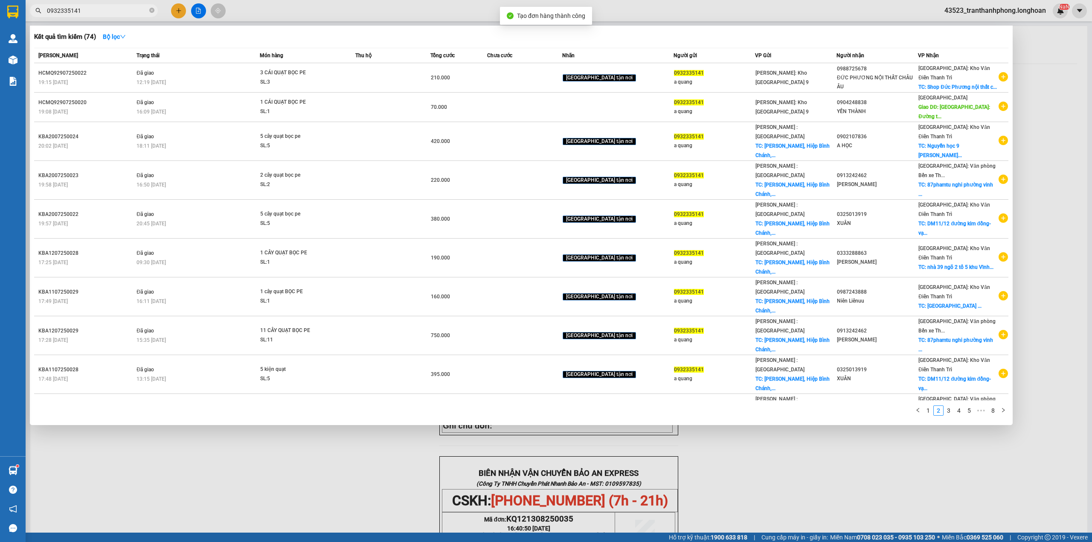
click at [721, 445] on div at bounding box center [546, 271] width 1092 height 542
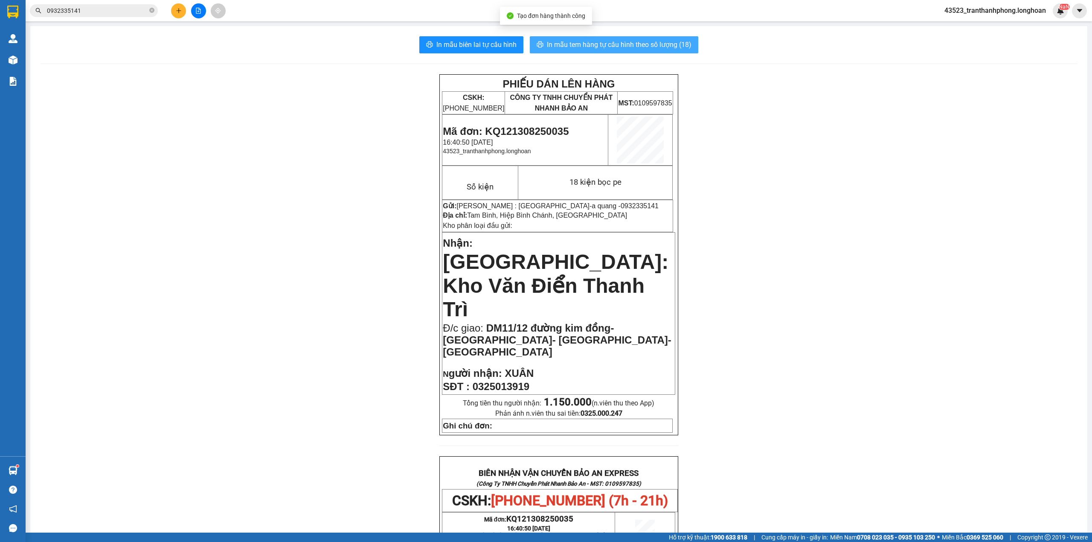
click at [616, 41] on span "In mẫu tem hàng tự cấu hình theo số lượng (18)" at bounding box center [619, 44] width 145 height 11
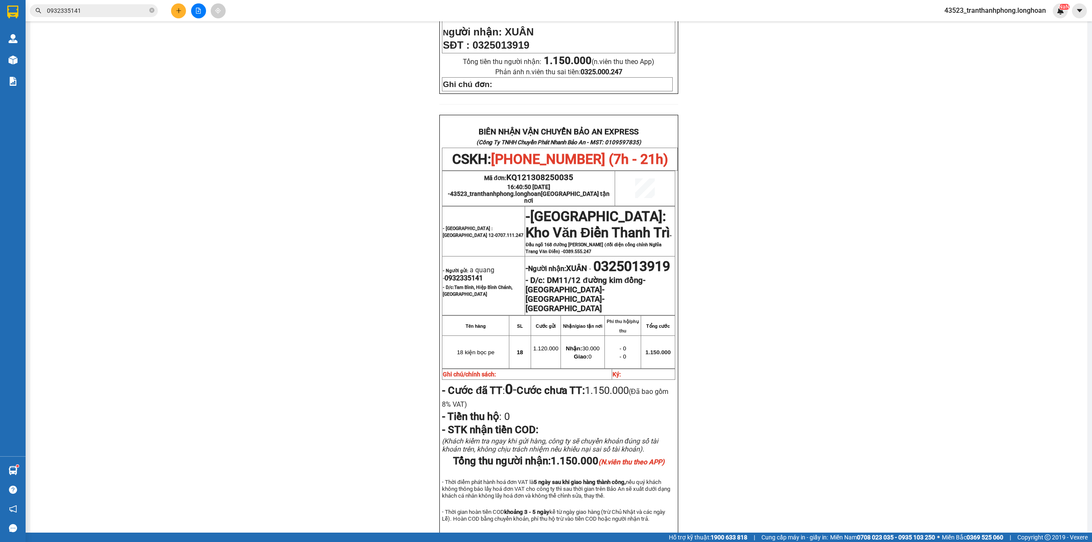
scroll to position [359, 0]
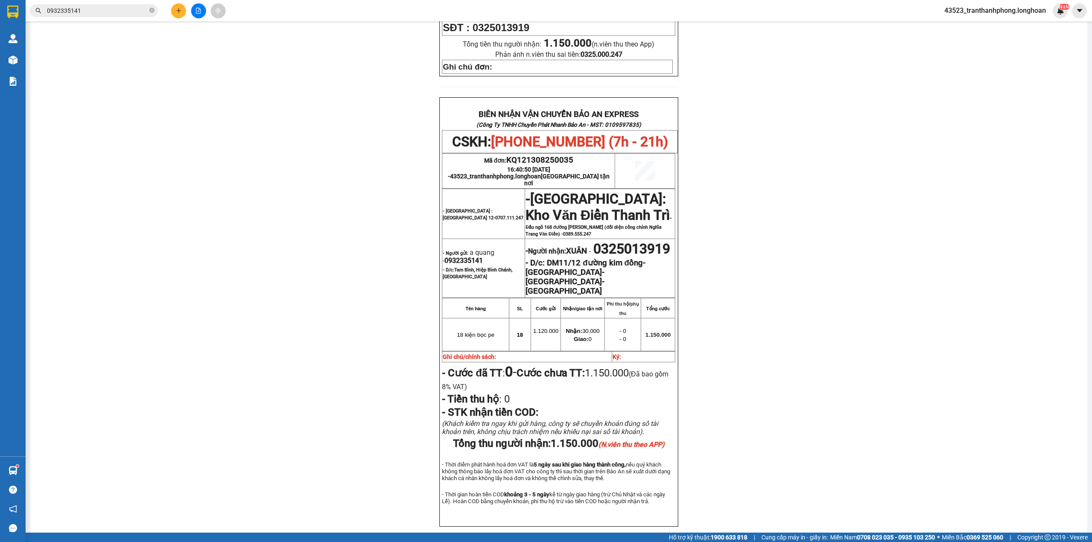
click at [452, 256] on span "0932335141" at bounding box center [463, 260] width 38 height 8
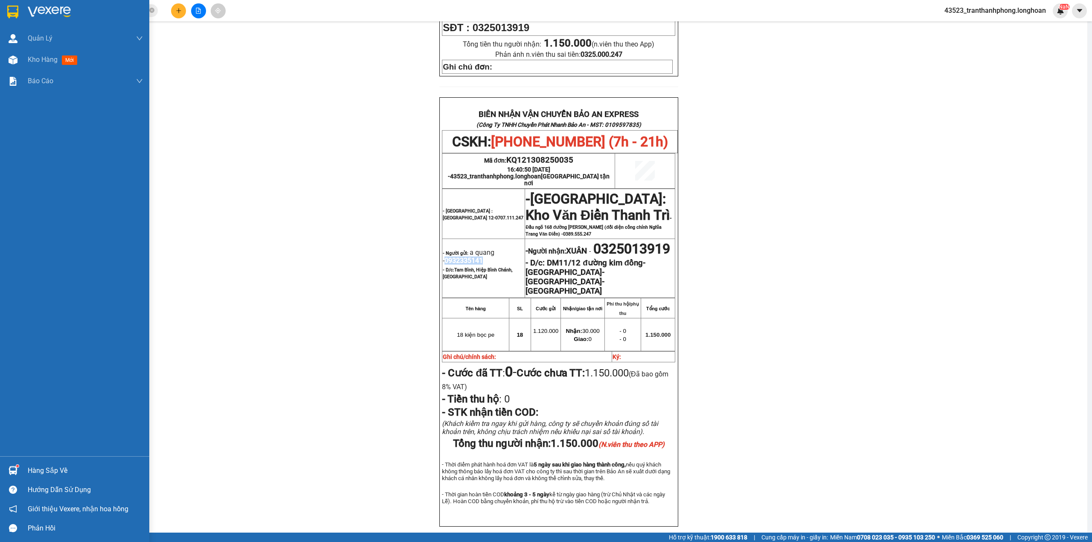
drag, startPoint x: 10, startPoint y: 13, endPoint x: 26, endPoint y: 23, distance: 18.2
click at [10, 12] on img at bounding box center [12, 12] width 11 height 13
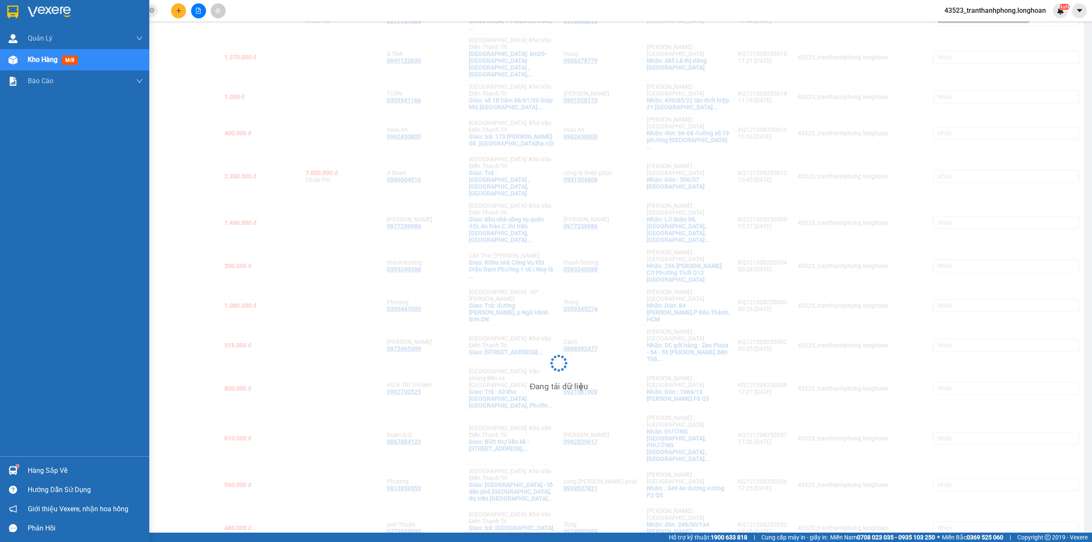
scroll to position [352, 0]
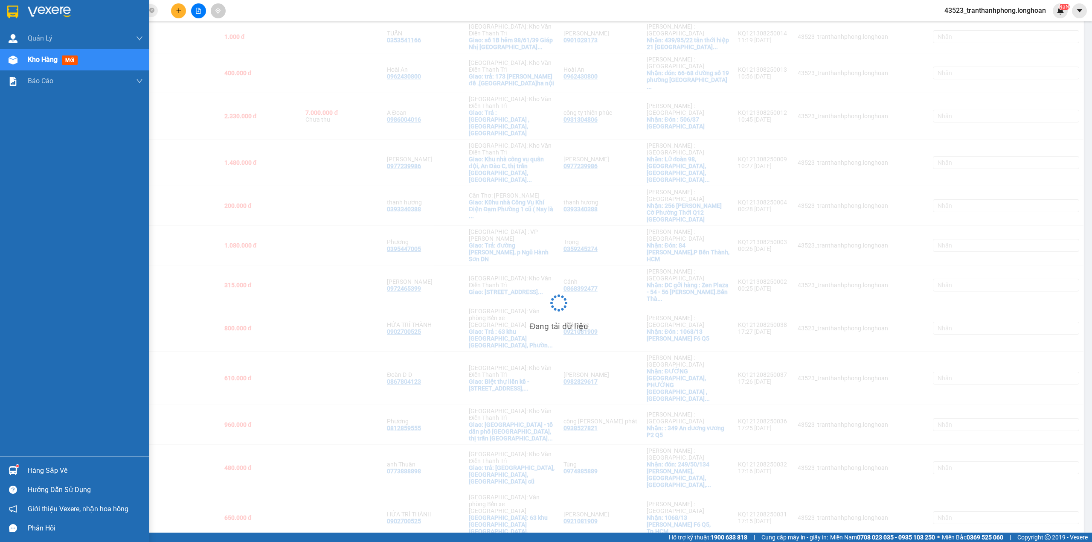
click at [38, 54] on div "Kho hàng mới" at bounding box center [54, 59] width 53 height 11
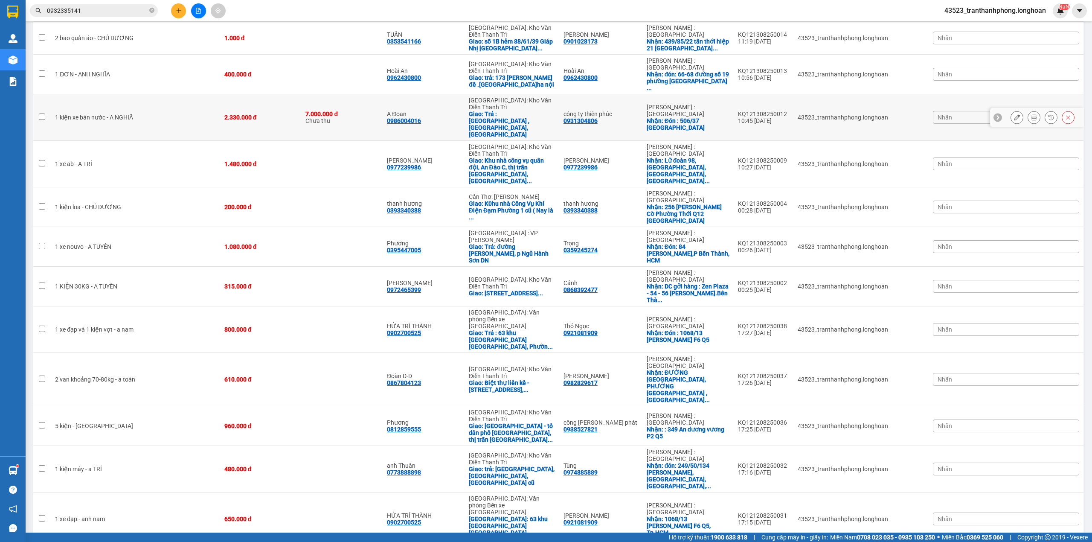
click at [43, 141] on td at bounding box center [41, 164] width 17 height 46
checkbox input "true"
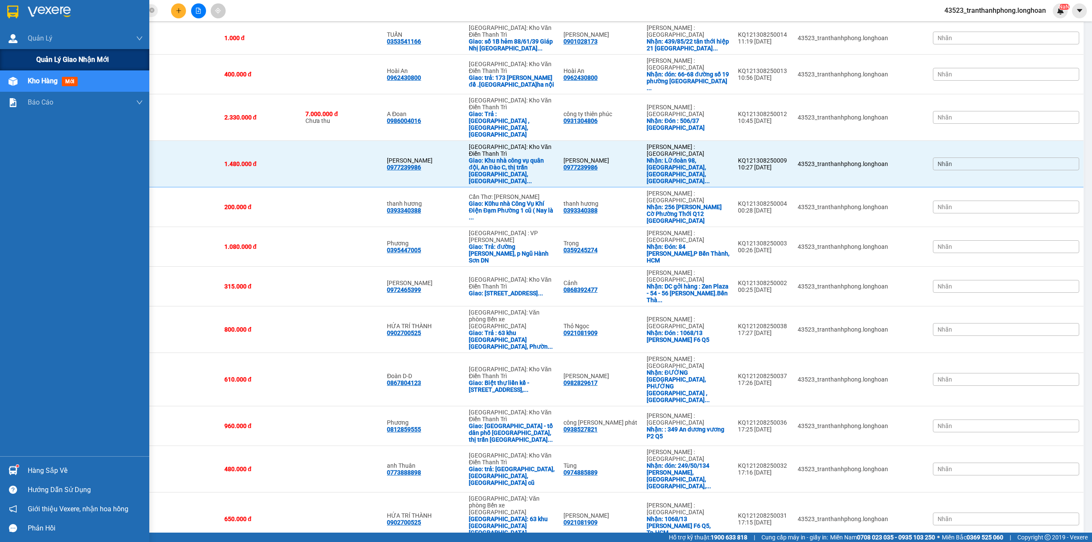
click at [33, 64] on div "Quản lý giao nhận mới" at bounding box center [74, 59] width 149 height 21
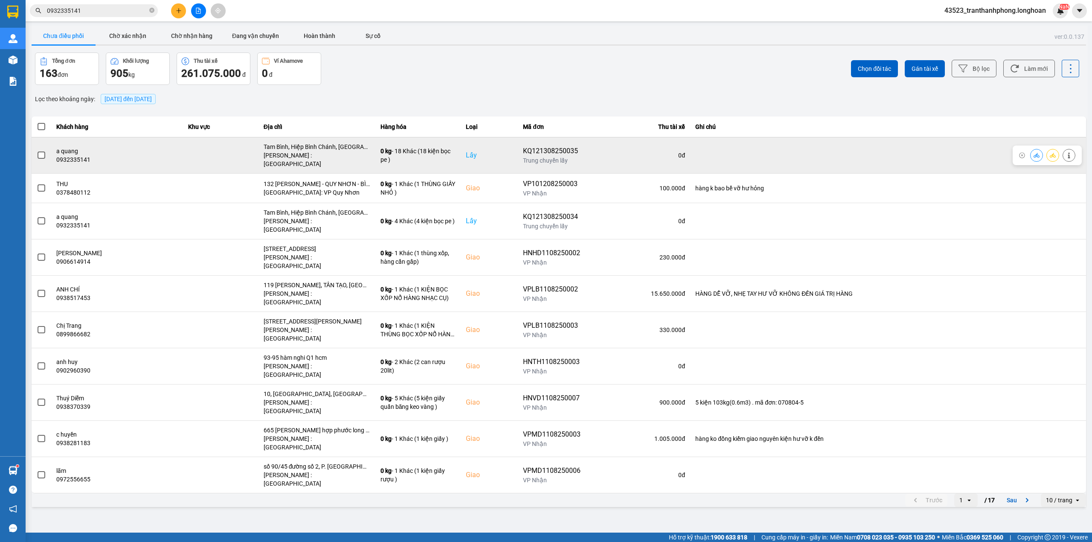
click at [40, 151] on span at bounding box center [42, 155] width 8 height 8
click at [37, 151] on input "checkbox" at bounding box center [37, 151] width 0 height 0
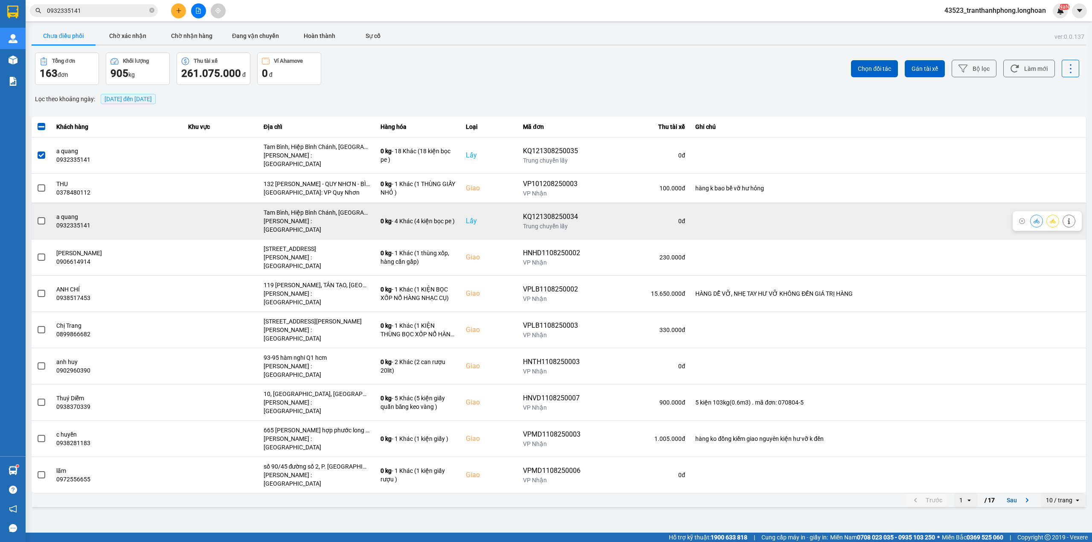
click at [42, 219] on td at bounding box center [42, 221] width 20 height 36
click at [42, 217] on span at bounding box center [42, 221] width 8 height 8
click at [37, 216] on input "checkbox" at bounding box center [37, 216] width 0 height 0
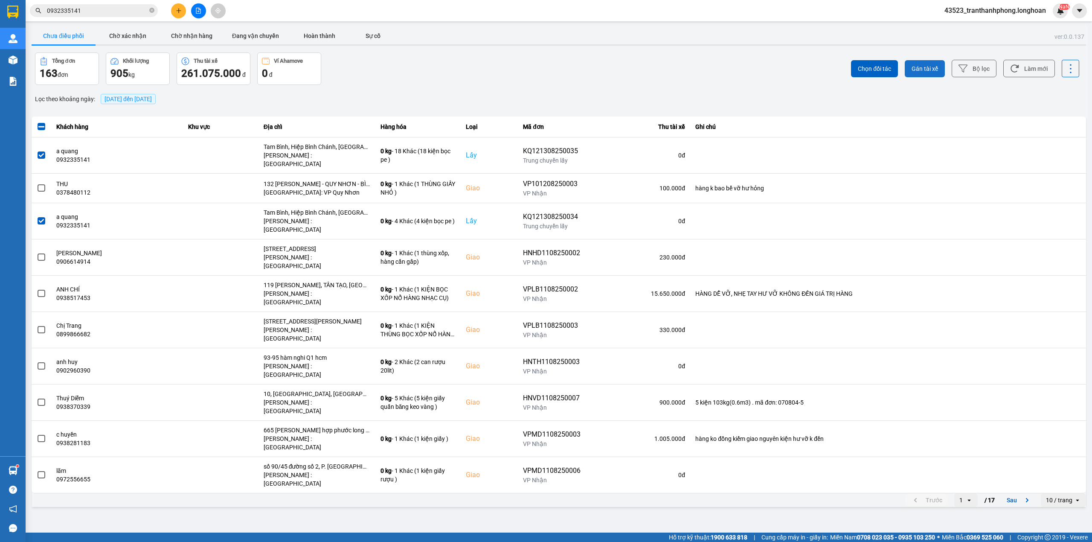
click at [918, 68] on span "Gán tài xế" at bounding box center [924, 68] width 26 height 9
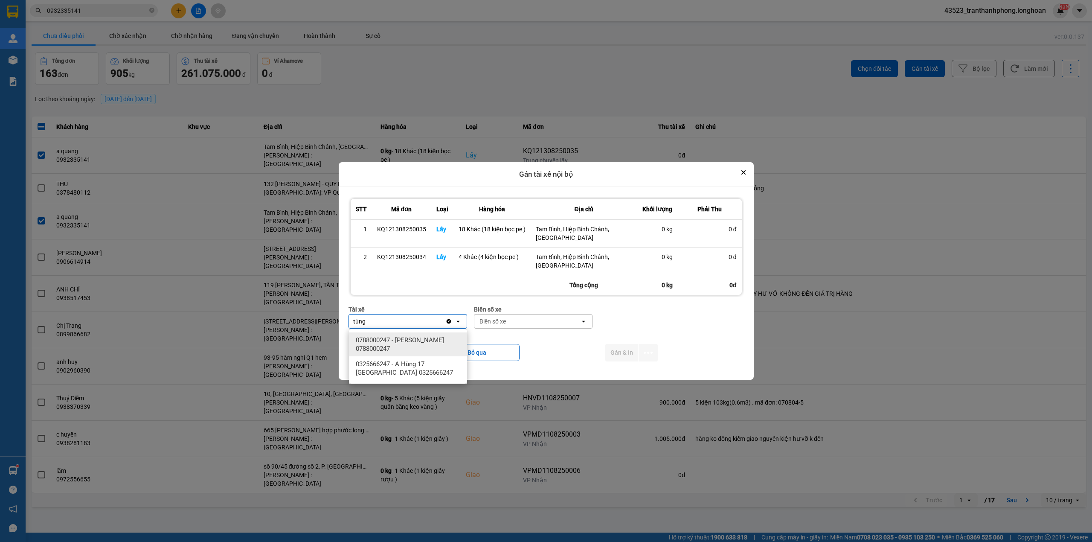
type input "tùng"
click at [405, 340] on span "0788000247 - [PERSON_NAME] 0788000247" at bounding box center [410, 344] width 108 height 17
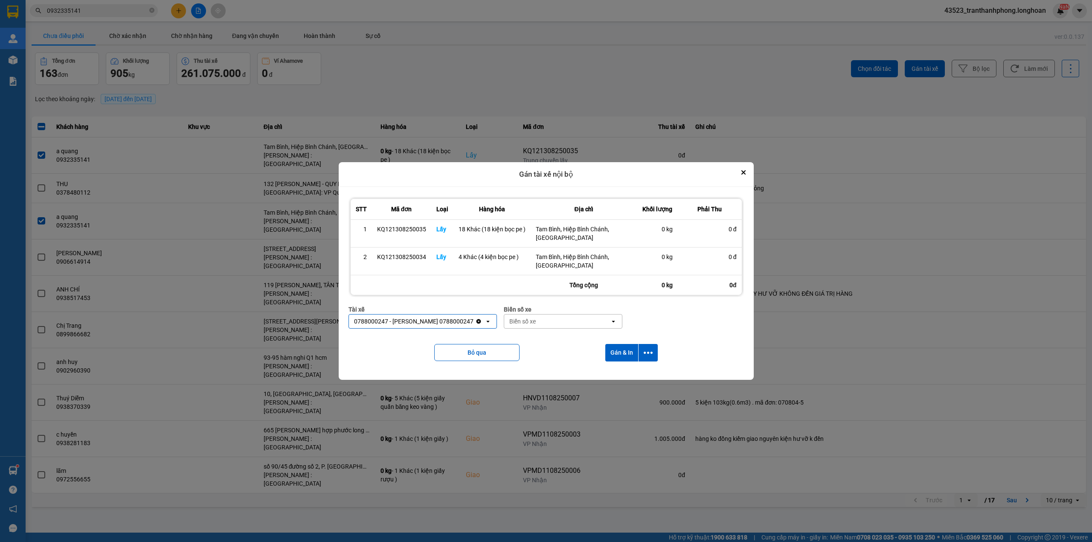
drag, startPoint x: 560, startPoint y: 315, endPoint x: 558, endPoint y: 320, distance: 5.7
click at [560, 316] on div "Biển số xe" at bounding box center [557, 321] width 106 height 14
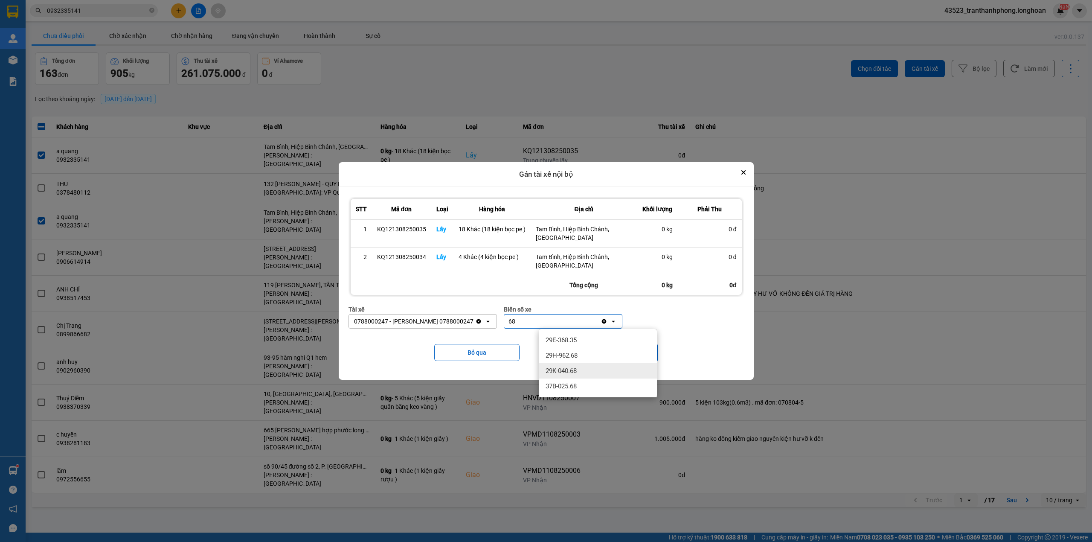
type input "68"
click at [576, 371] on span "29K-040.68" at bounding box center [560, 370] width 31 height 9
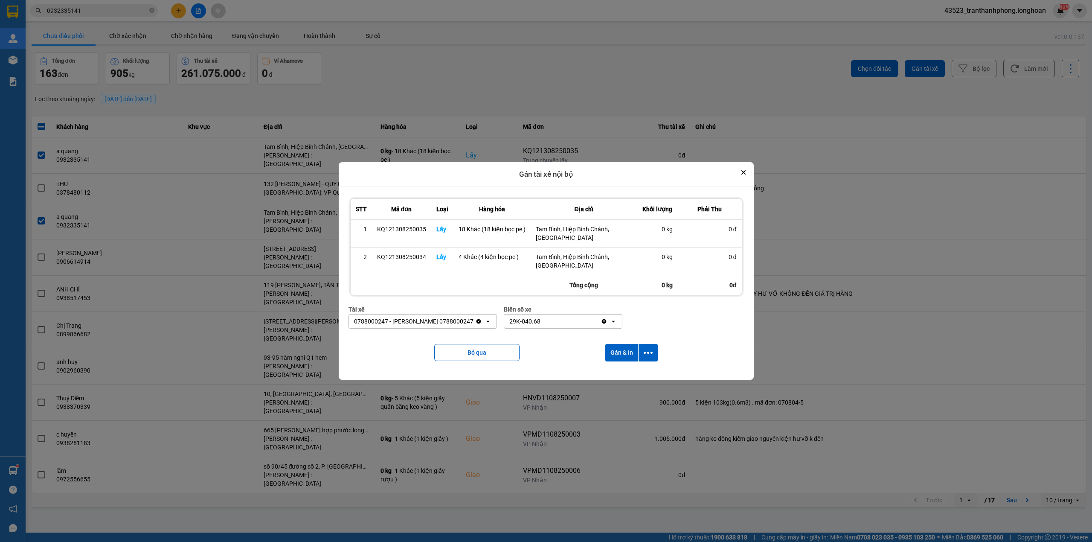
click at [580, 324] on div "29K-040.68" at bounding box center [552, 321] width 96 height 14
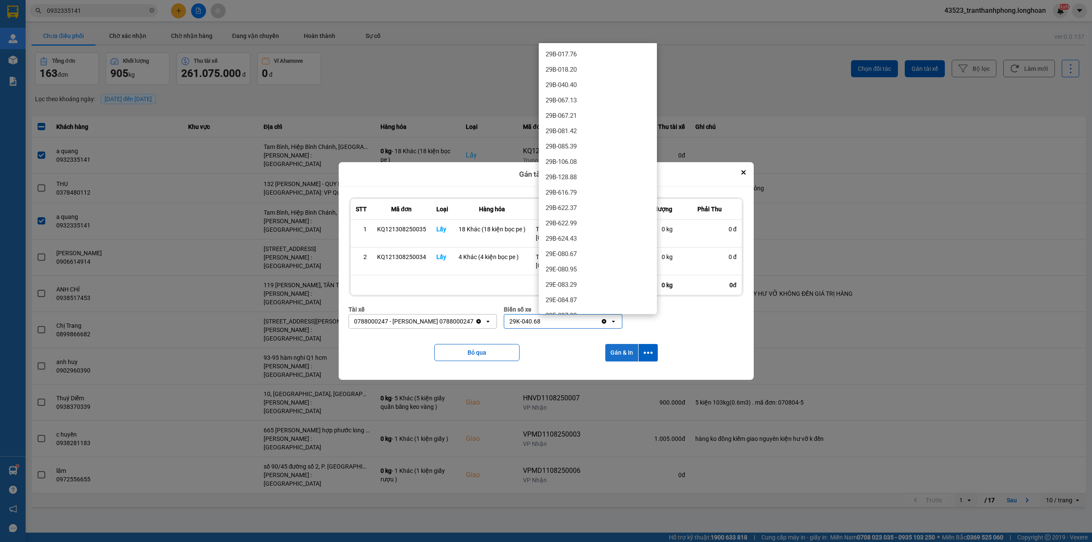
scroll to position [597, 0]
click at [615, 355] on button "Gán & In" at bounding box center [621, 352] width 33 height 17
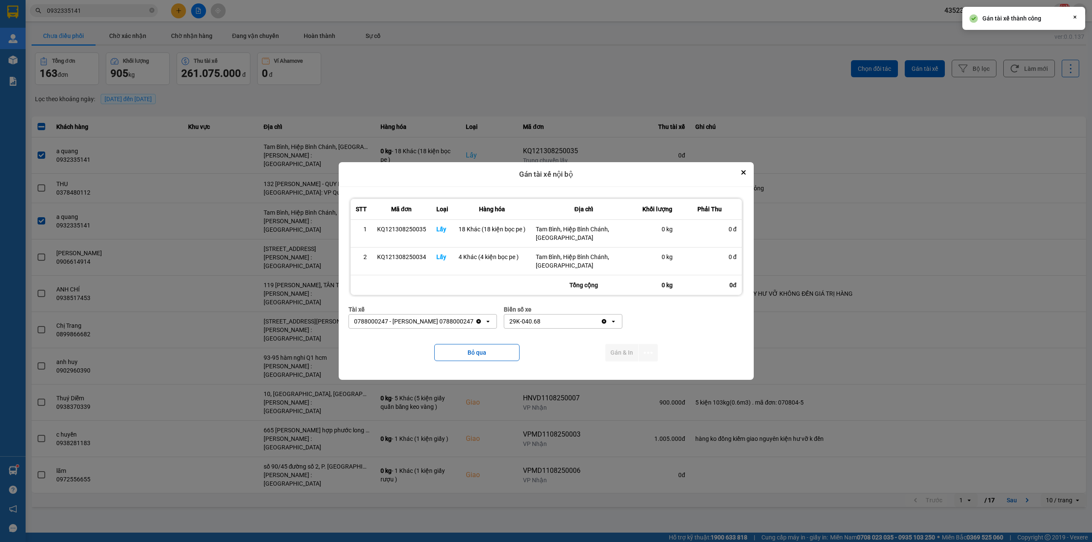
scroll to position [0, 0]
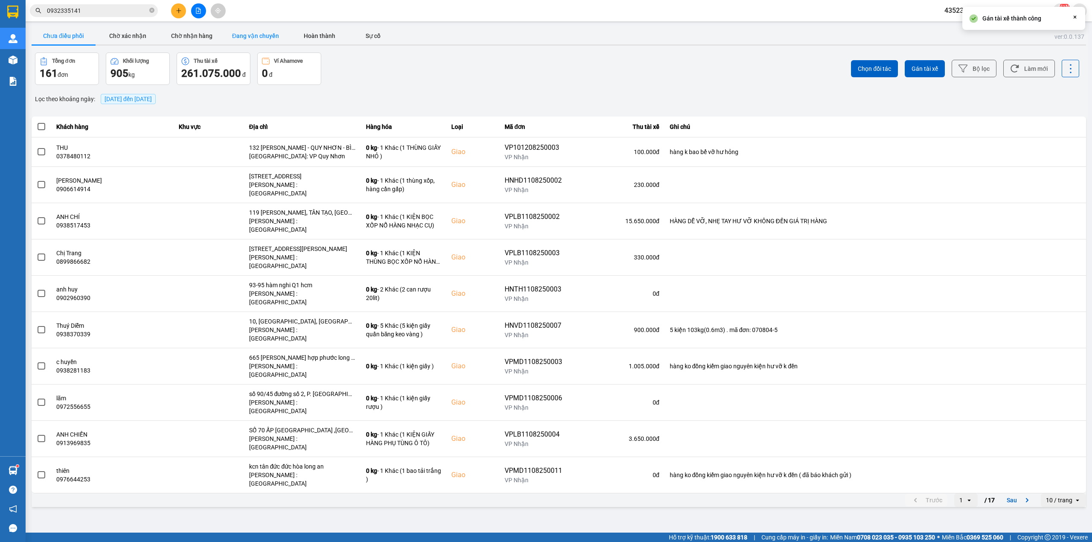
drag, startPoint x: 255, startPoint y: 33, endPoint x: 260, endPoint y: 36, distance: 5.6
click at [256, 35] on button "Đang vận chuyển" at bounding box center [255, 35] width 64 height 17
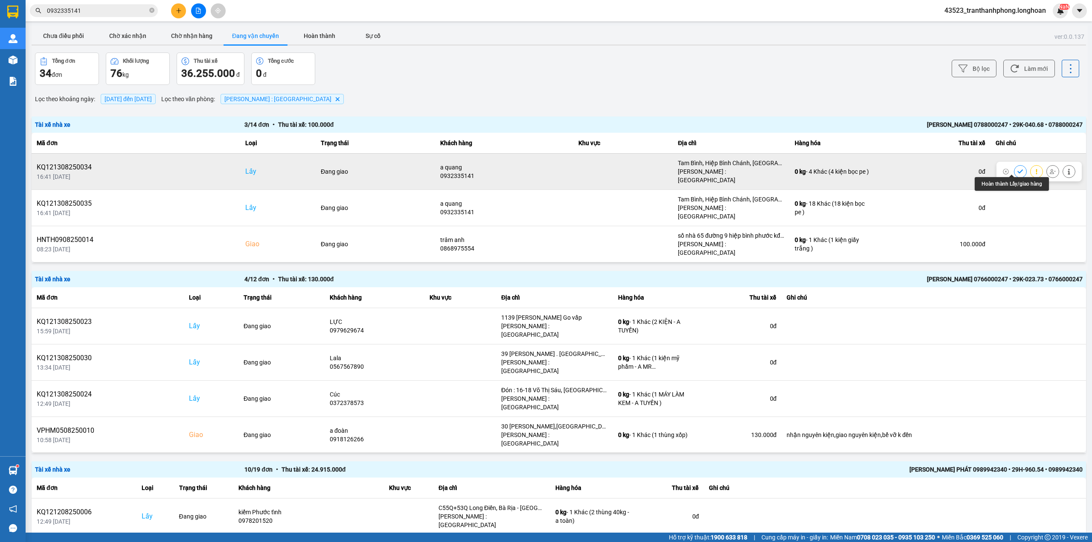
click at [1014, 171] on button at bounding box center [1020, 171] width 12 height 15
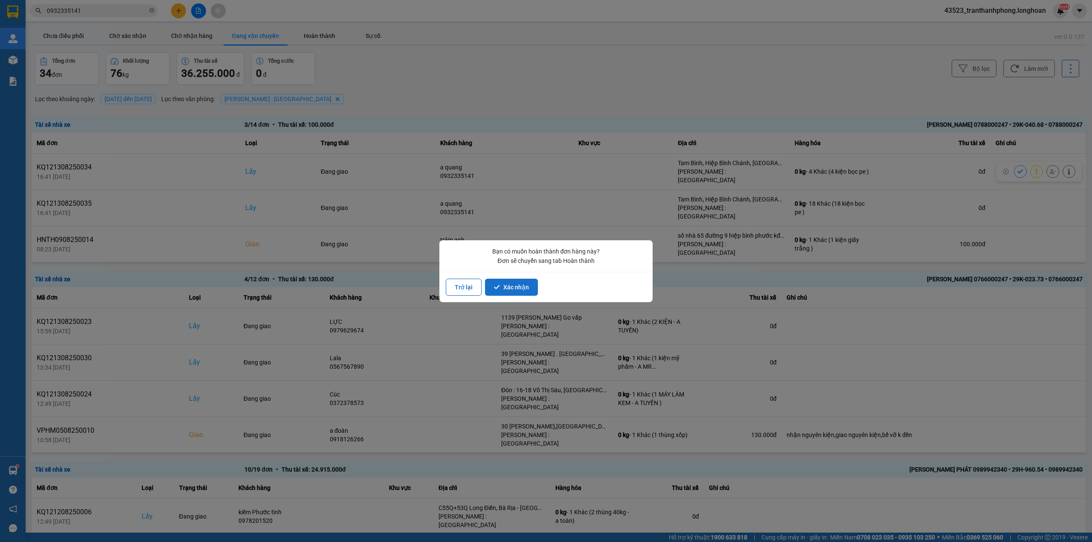
click at [526, 287] on button "Xác nhận" at bounding box center [511, 286] width 53 height 17
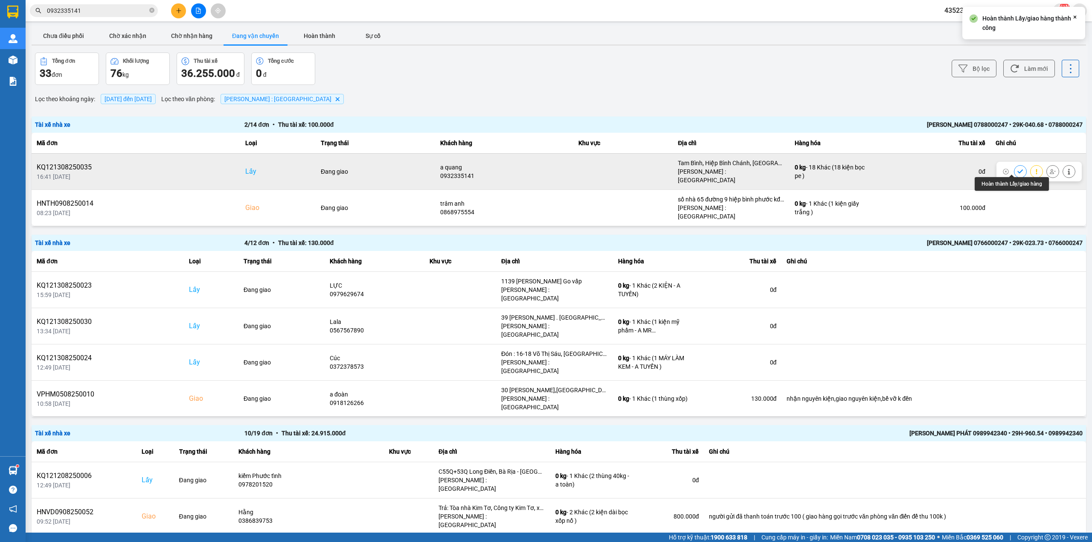
click at [1017, 171] on icon at bounding box center [1020, 171] width 6 height 6
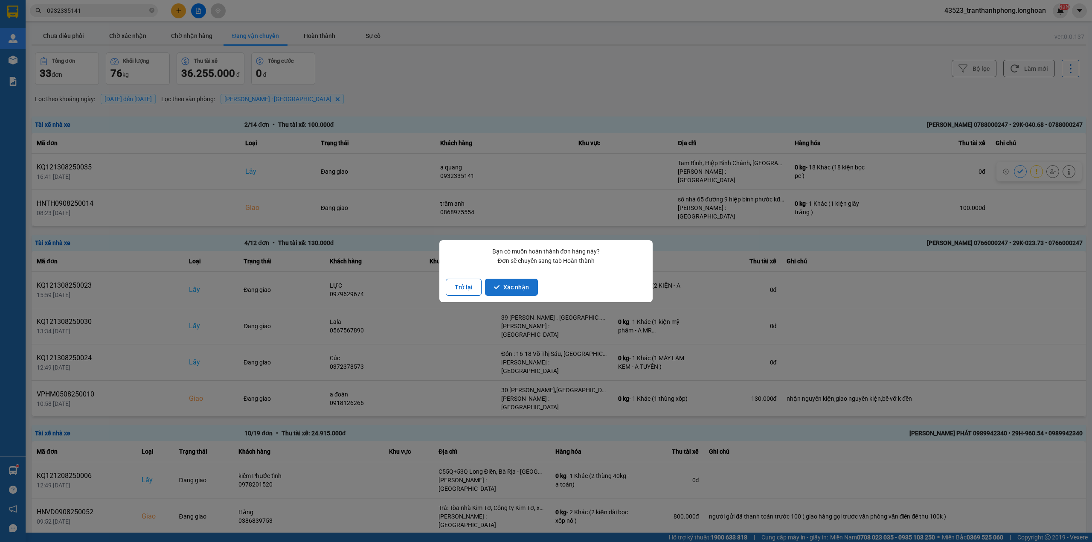
click at [522, 287] on button "Xác nhận" at bounding box center [511, 286] width 53 height 17
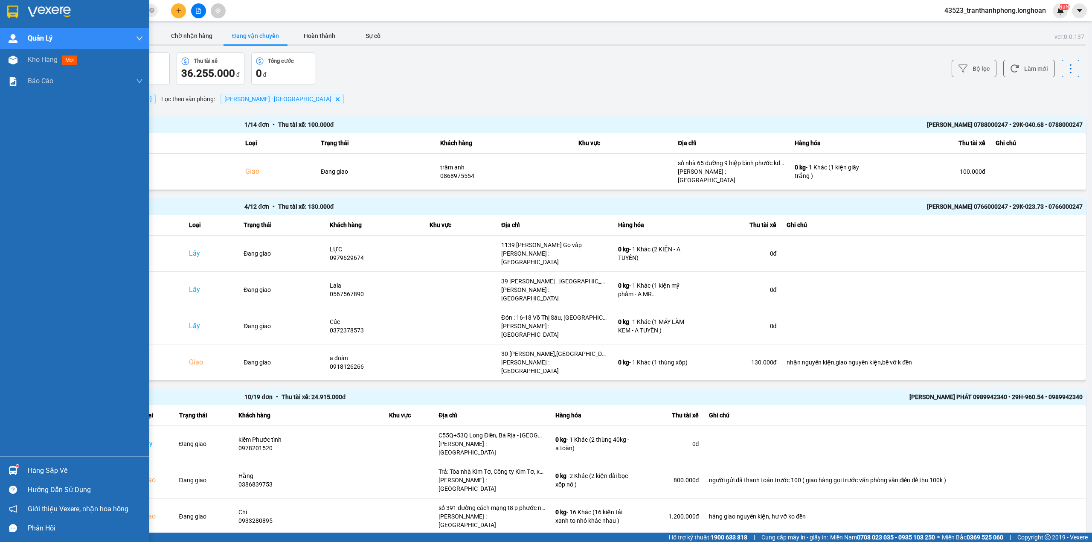
click at [0, 3] on div at bounding box center [74, 14] width 149 height 28
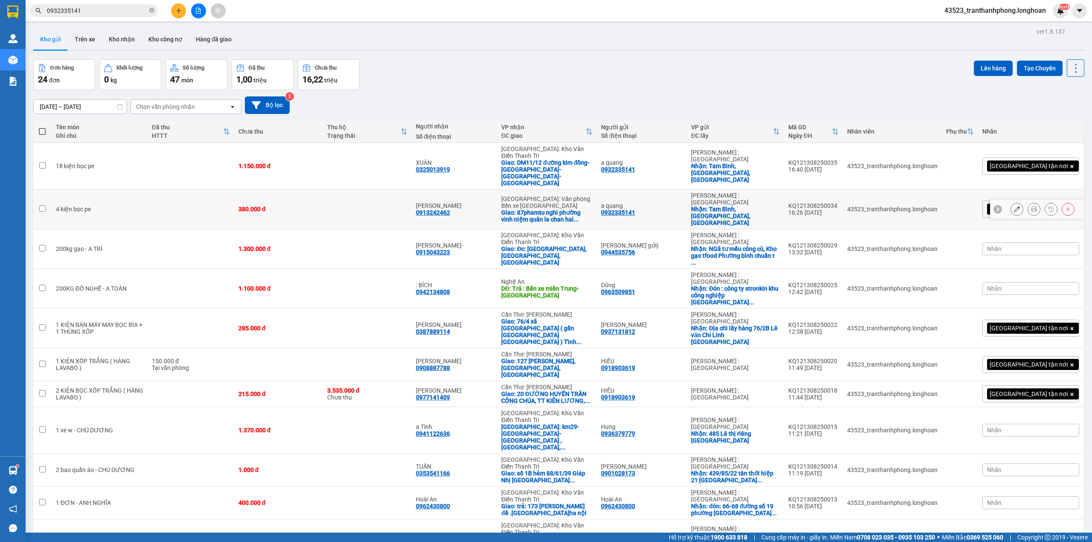
click at [1028, 202] on button at bounding box center [1034, 209] width 12 height 15
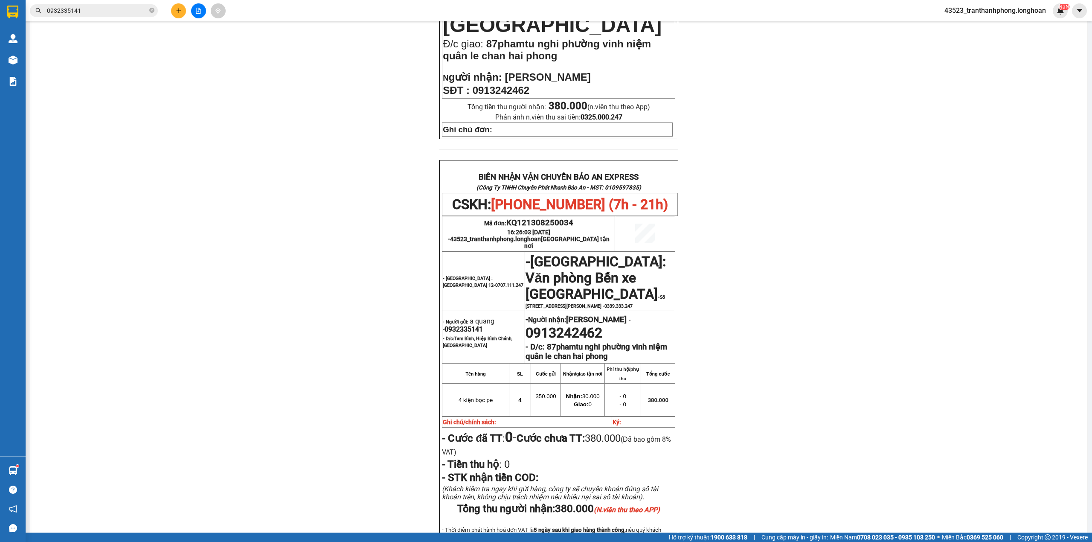
scroll to position [401, 0]
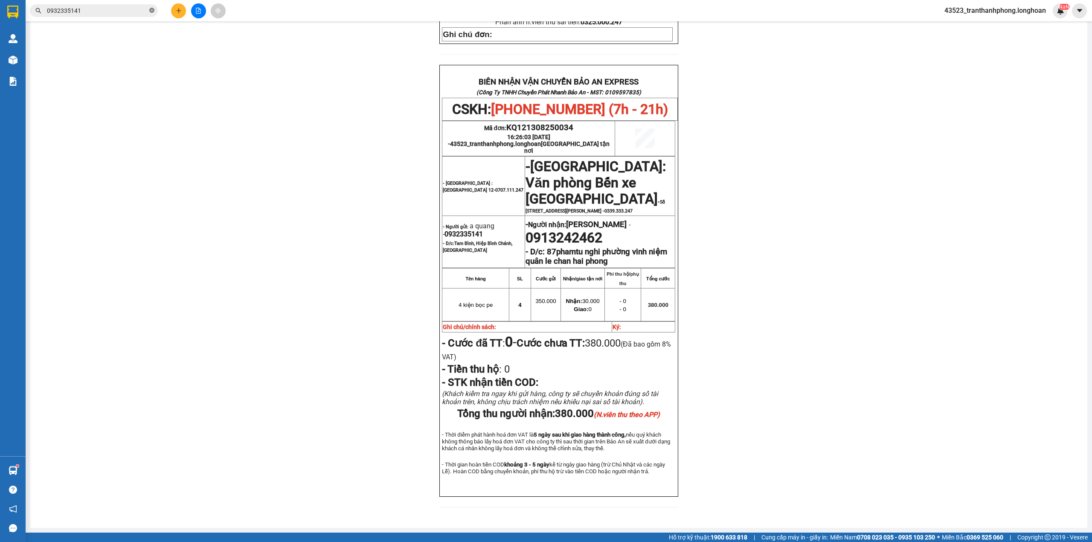
click at [150, 12] on icon "close-circle" at bounding box center [151, 10] width 5 height 5
paste input "0966854537"
type input "0966854537"
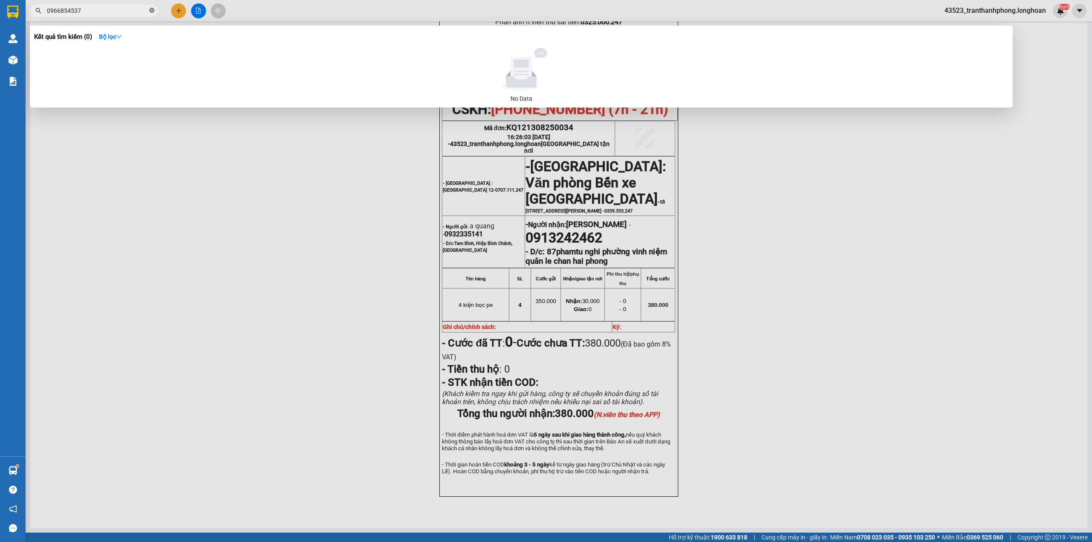
click at [152, 11] on icon "close-circle" at bounding box center [151, 10] width 5 height 5
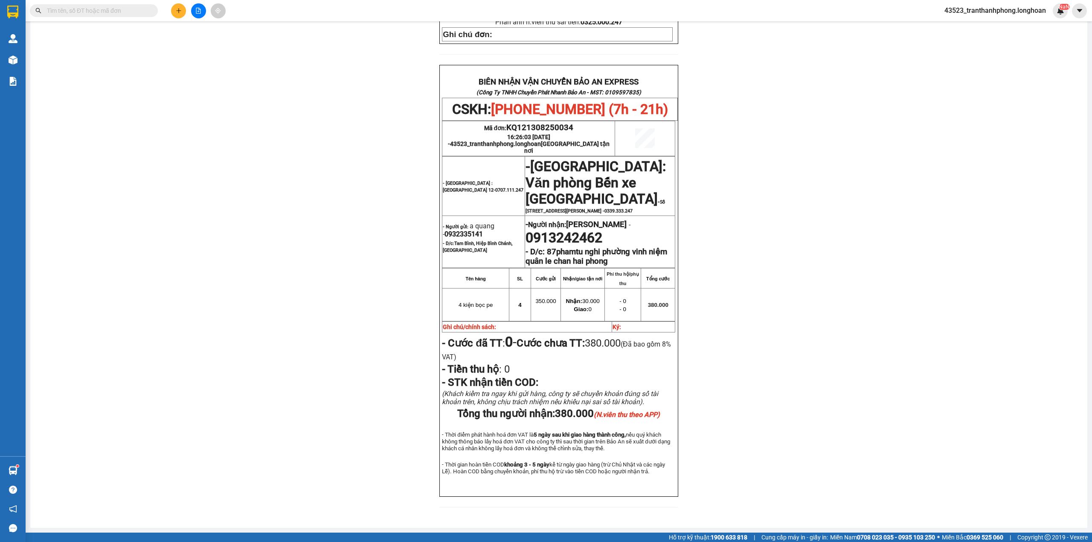
paste input "0918256336"
type input "0918256336"
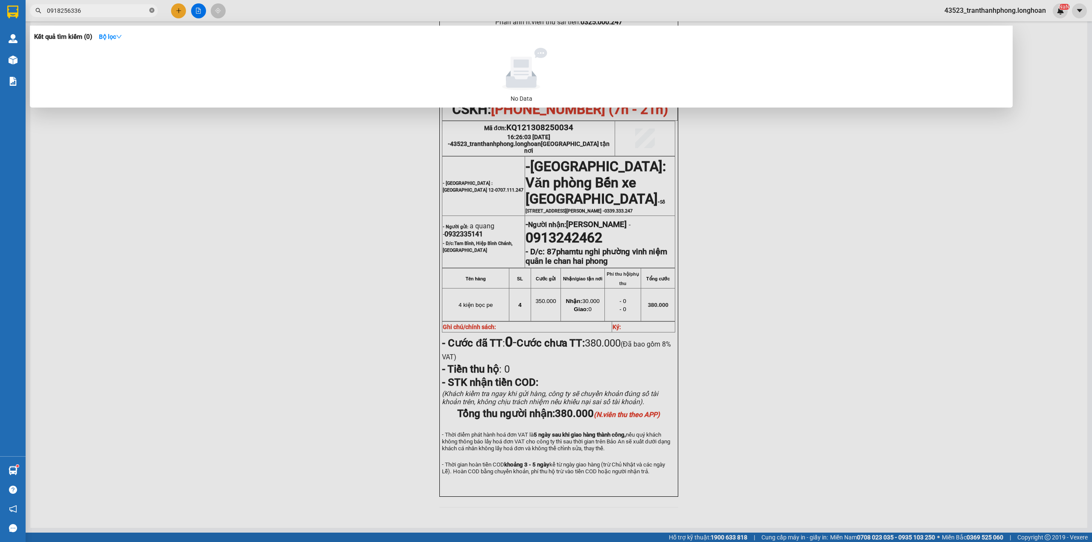
click at [153, 9] on icon "close-circle" at bounding box center [151, 10] width 5 height 5
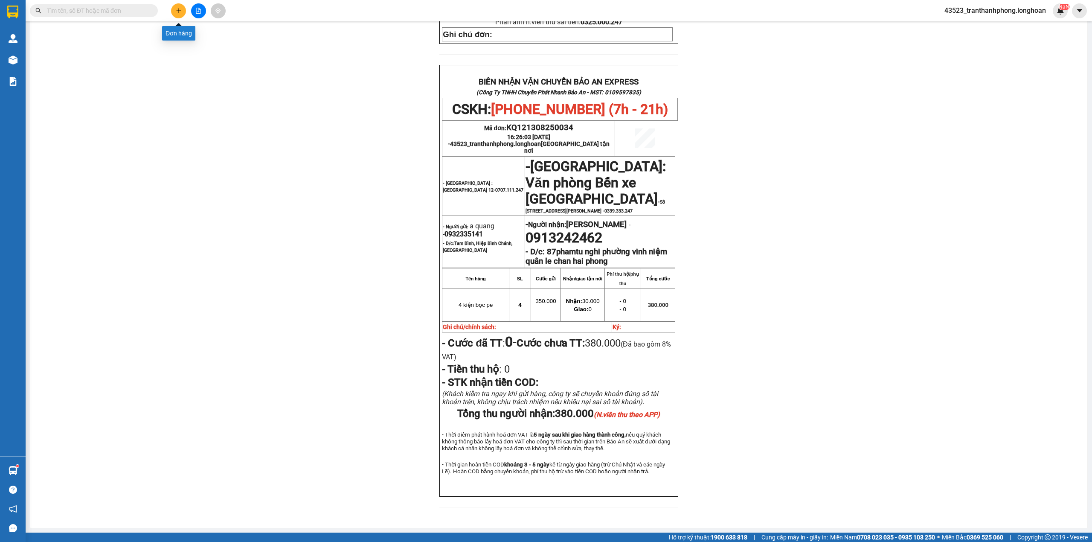
click at [178, 12] on icon "plus" at bounding box center [178, 10] width 0 height 5
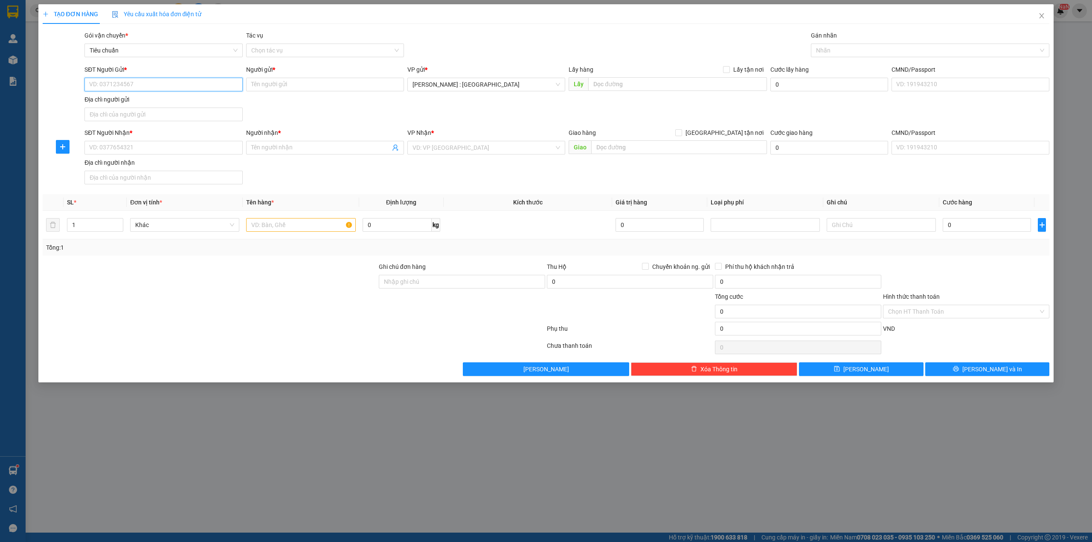
paste input "0918256336"
type input "0918256336"
click at [178, 152] on input "SĐT Người Nhận *" at bounding box center [163, 148] width 158 height 14
paste input "0966854537"
type input "0966854537"
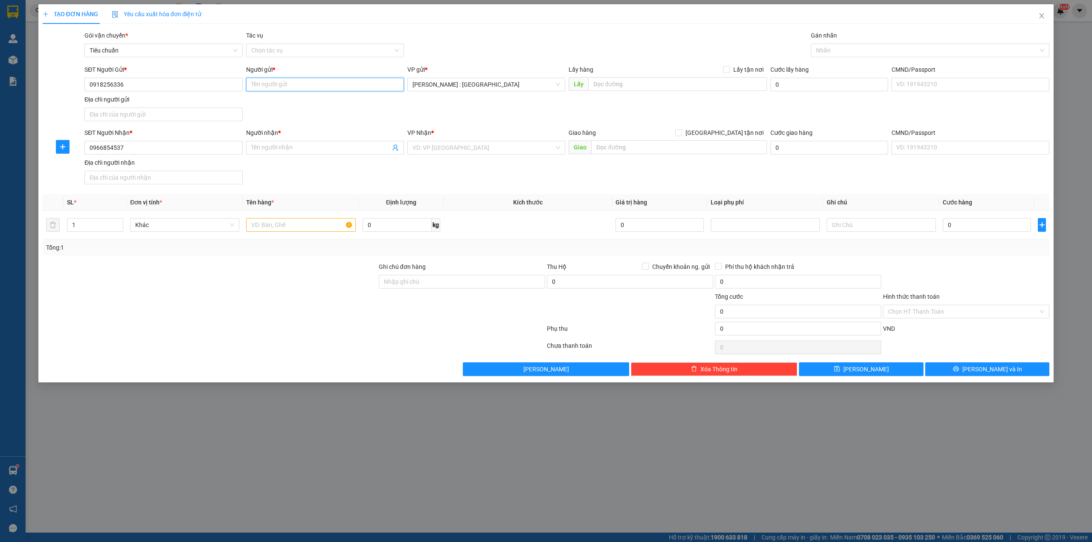
click at [347, 84] on input "Người gửi *" at bounding box center [325, 85] width 158 height 14
paste input "A. Trung"
type input "A. Trung"
paste input "A. [GEOGRAPHIC_DATA]"
click at [335, 151] on input "Người nhận *" at bounding box center [320, 147] width 139 height 9
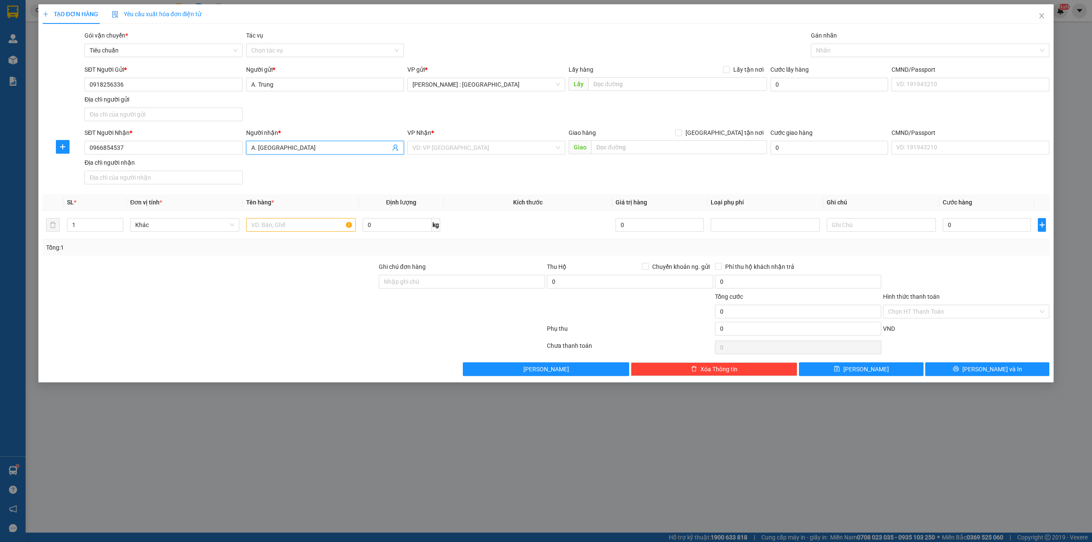
type input "A. [GEOGRAPHIC_DATA]"
drag, startPoint x: 643, startPoint y: 137, endPoint x: 653, endPoint y: 151, distance: 17.1
click at [643, 138] on div "Giao hàng [GEOGRAPHIC_DATA] tận nơi" at bounding box center [667, 134] width 198 height 13
paste input "[STREET_ADDRESS] Bến tre"
click at [653, 151] on input "text" at bounding box center [679, 147] width 176 height 14
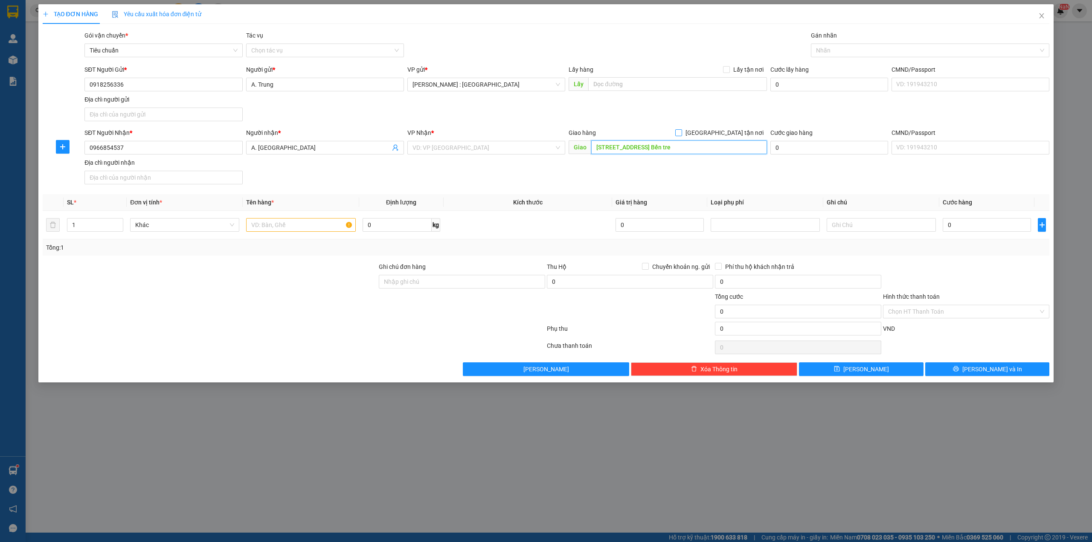
type input "[STREET_ADDRESS] Bến tre"
click at [734, 129] on span "[GEOGRAPHIC_DATA] tận nơi" at bounding box center [724, 132] width 85 height 9
click at [681, 129] on input "[GEOGRAPHIC_DATA] tận nơi" at bounding box center [678, 132] width 6 height 6
checkbox input "true"
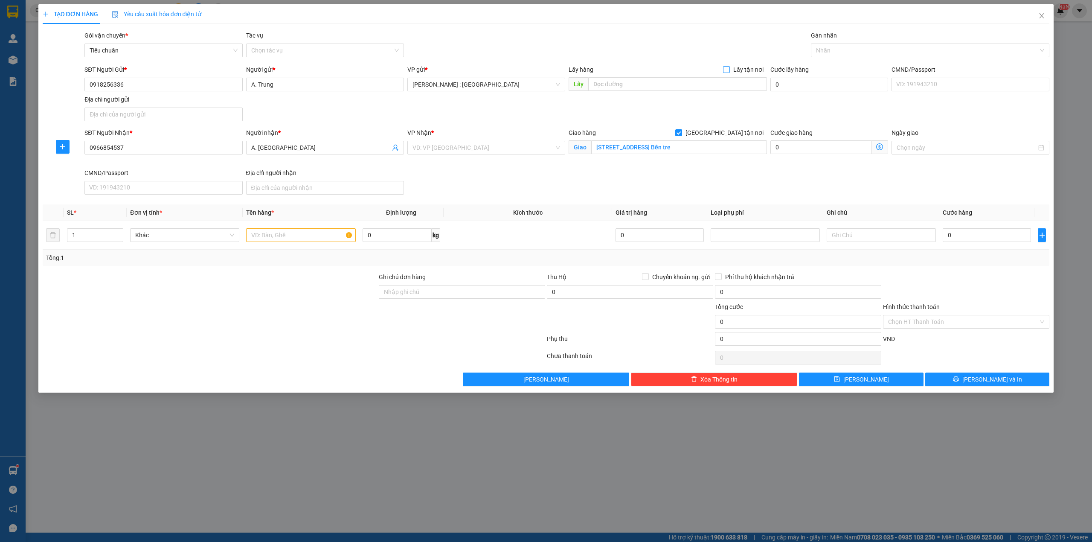
click at [728, 70] on input "Lấy tận nơi" at bounding box center [726, 69] width 6 height 6
checkbox input "true"
click at [708, 87] on input "text" at bounding box center [677, 84] width 179 height 14
paste input "39/17/3 đường 6, kp6, [GEOGRAPHIC_DATA], [GEOGRAPHIC_DATA]"
type input "39/17/3 đường 6, kp6, [GEOGRAPHIC_DATA], [GEOGRAPHIC_DATA]"
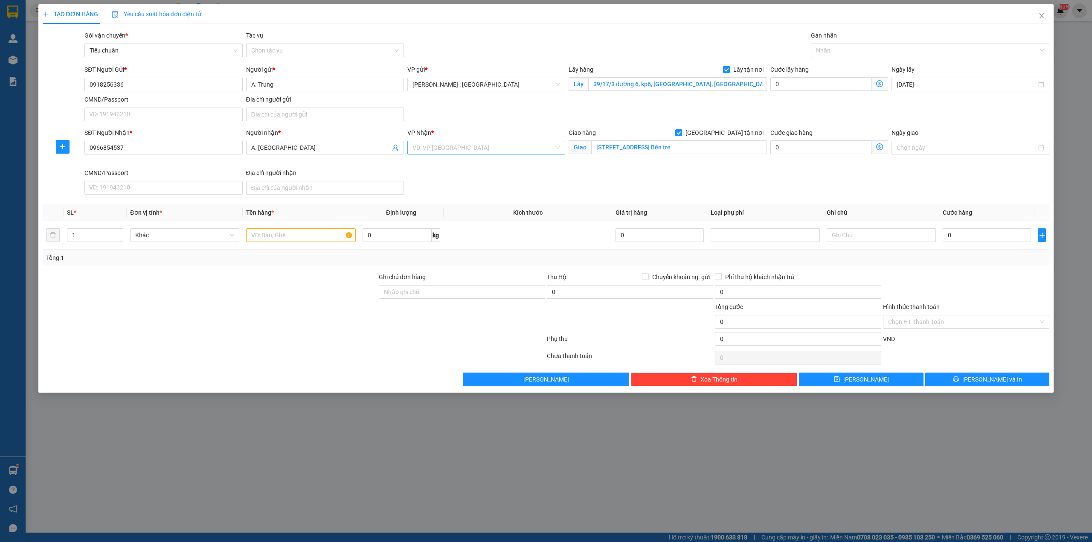
click at [435, 148] on input "search" at bounding box center [483, 147] width 142 height 13
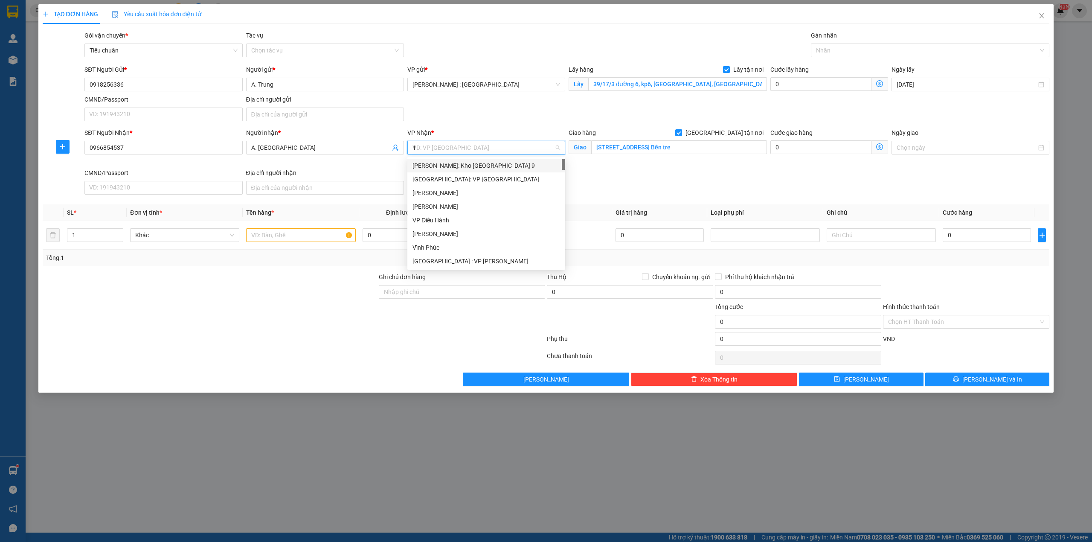
type input "12"
click at [463, 181] on div "[PERSON_NAME] : [GEOGRAPHIC_DATA]" at bounding box center [486, 178] width 148 height 9
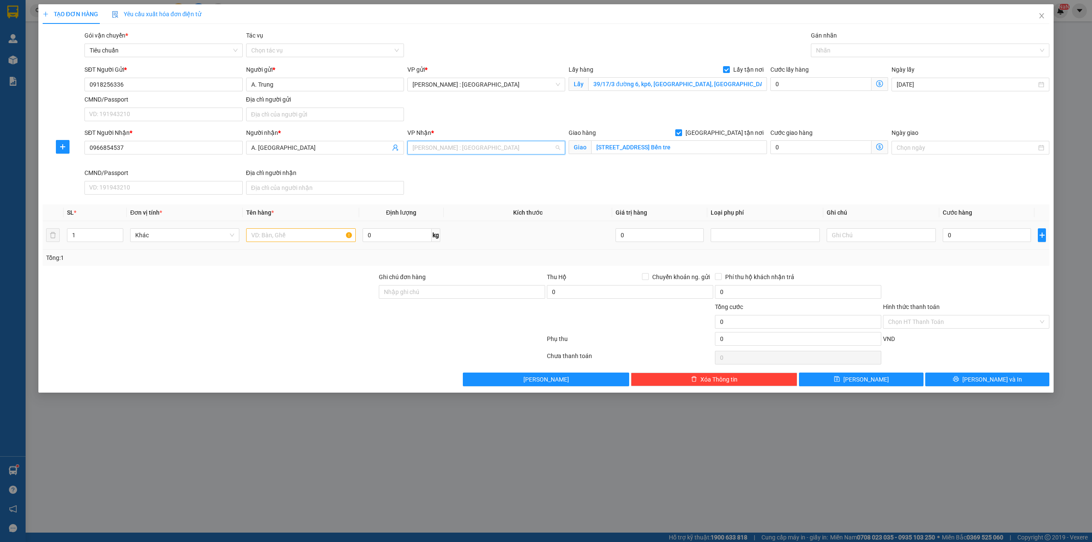
scroll to position [201, 0]
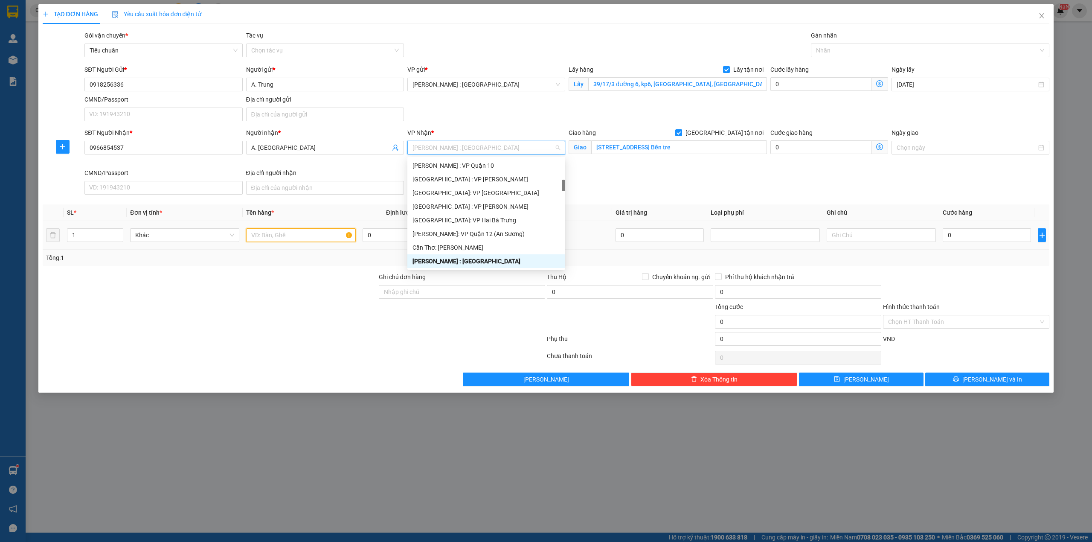
click at [300, 237] on input "text" at bounding box center [300, 235] width 109 height 14
paste input "1 ti vi +1 thùng"
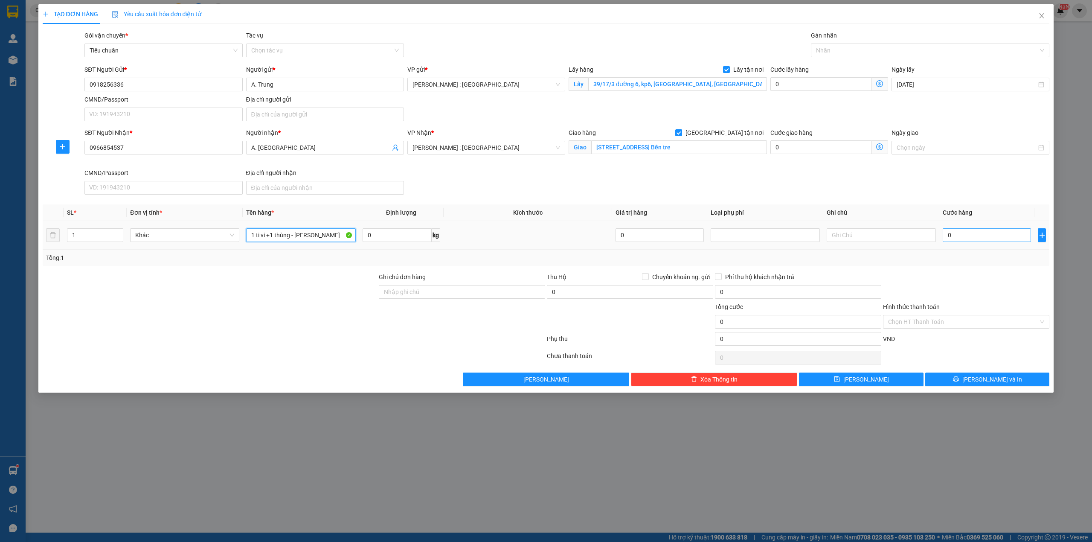
type input "1 ti vi +1 thùng - [PERSON_NAME]"
click at [956, 237] on input "0" at bounding box center [986, 235] width 88 height 14
type input "2"
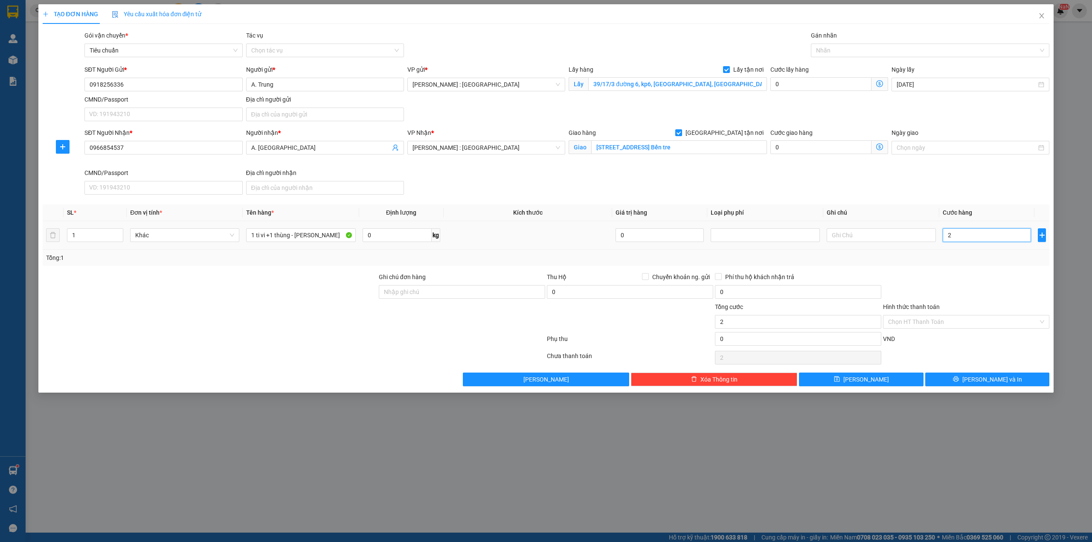
type input "25"
type input "250"
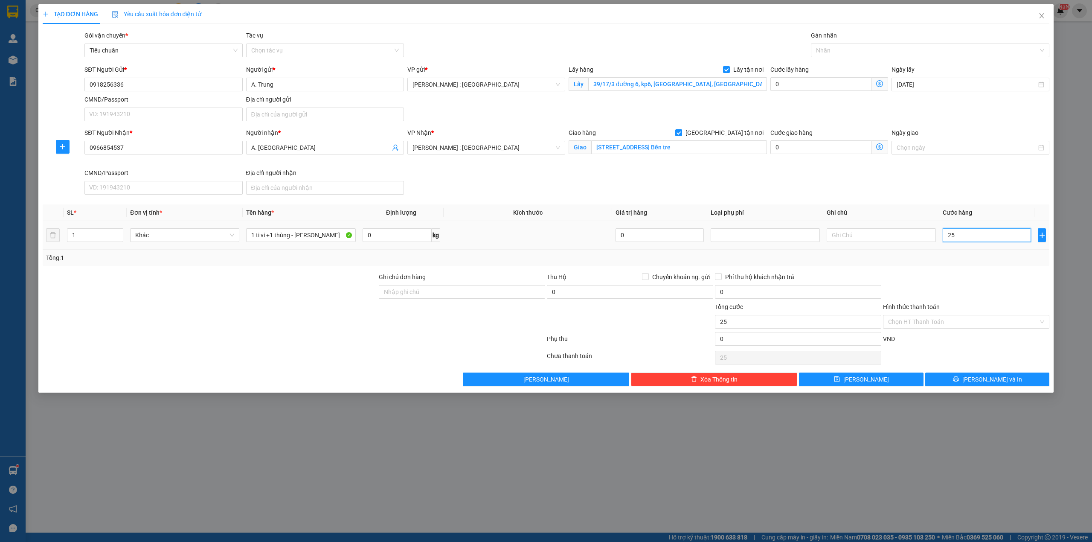
type input "250"
type input "250.000"
click at [811, 84] on input "0" at bounding box center [820, 84] width 101 height 14
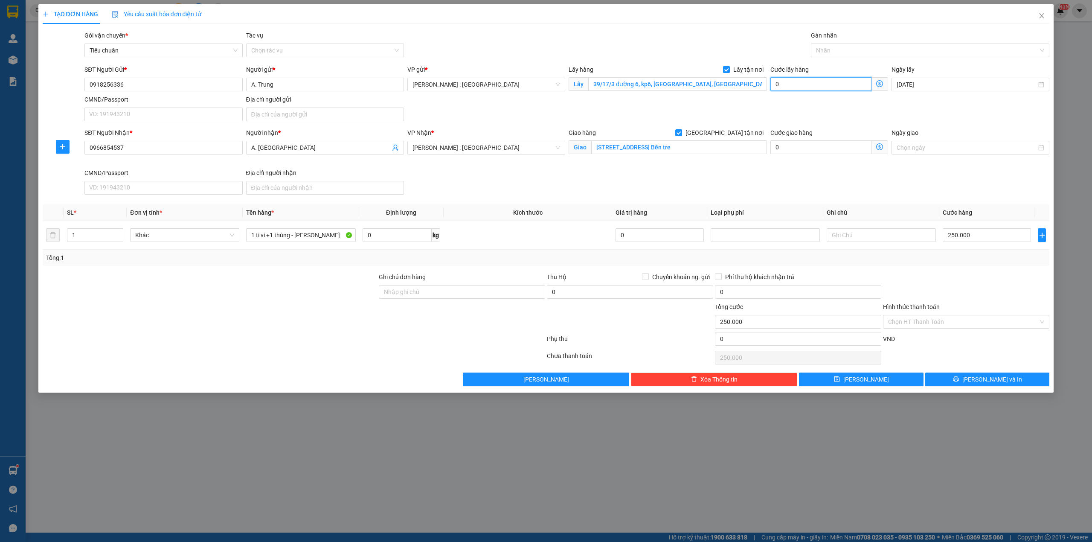
type input "250.006"
type input "6"
type input "250.065"
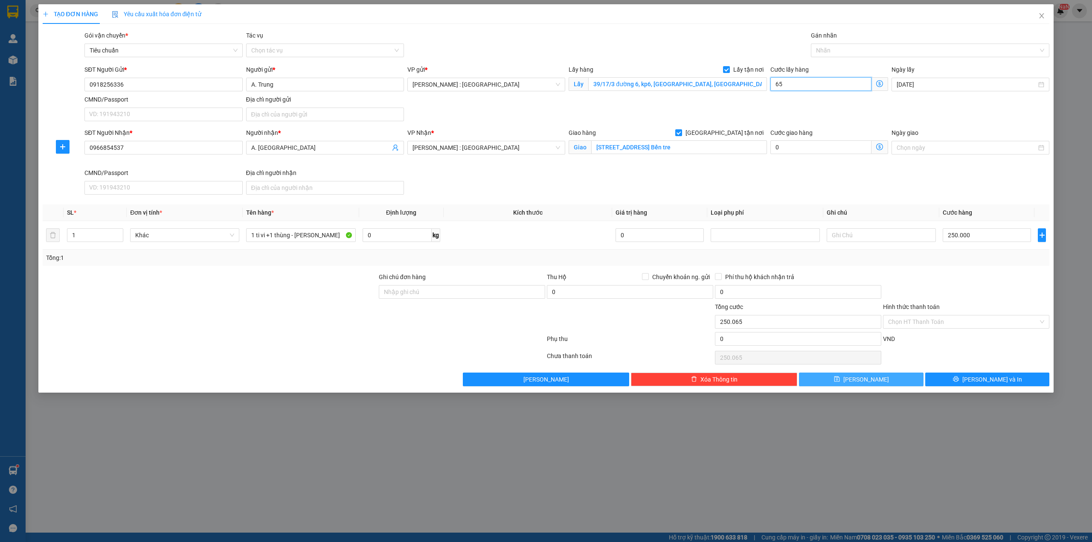
type input "65"
type input "315.000"
type input "65.000"
click at [895, 384] on button "[PERSON_NAME]" at bounding box center [861, 379] width 125 height 14
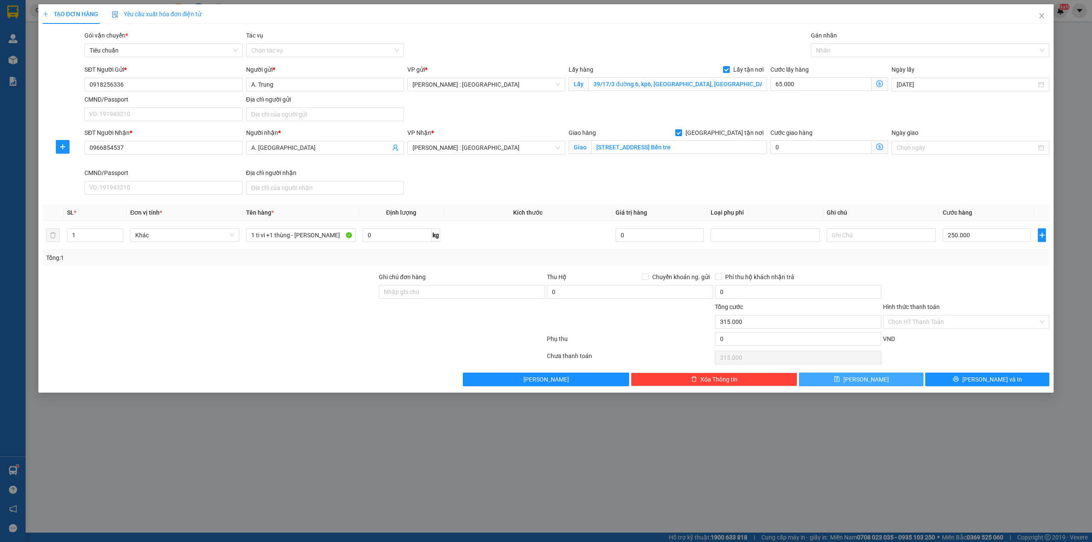
checkbox input "false"
type input "0"
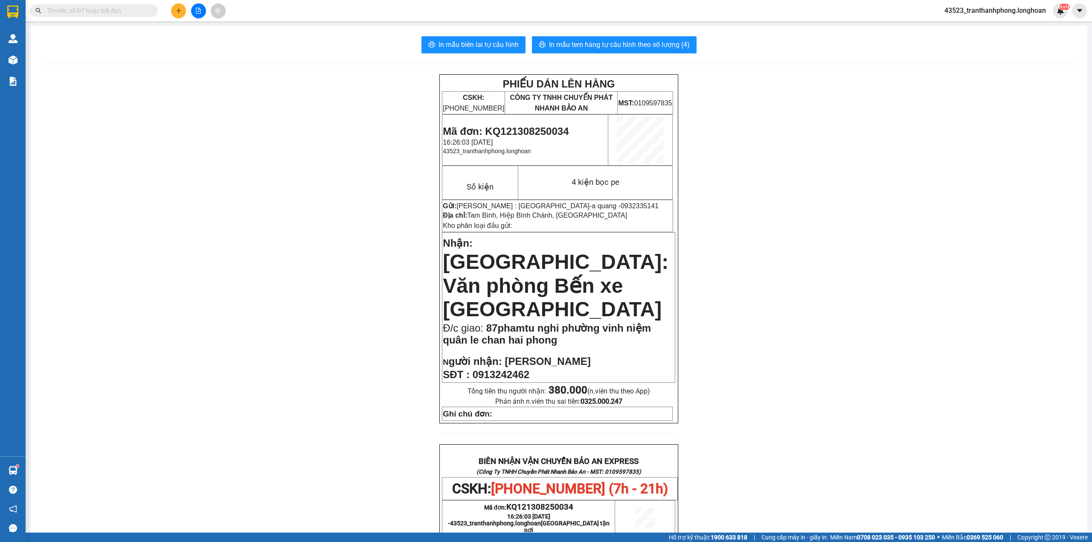
click at [140, 11] on input "text" at bounding box center [97, 10] width 101 height 9
paste input "0383037126"
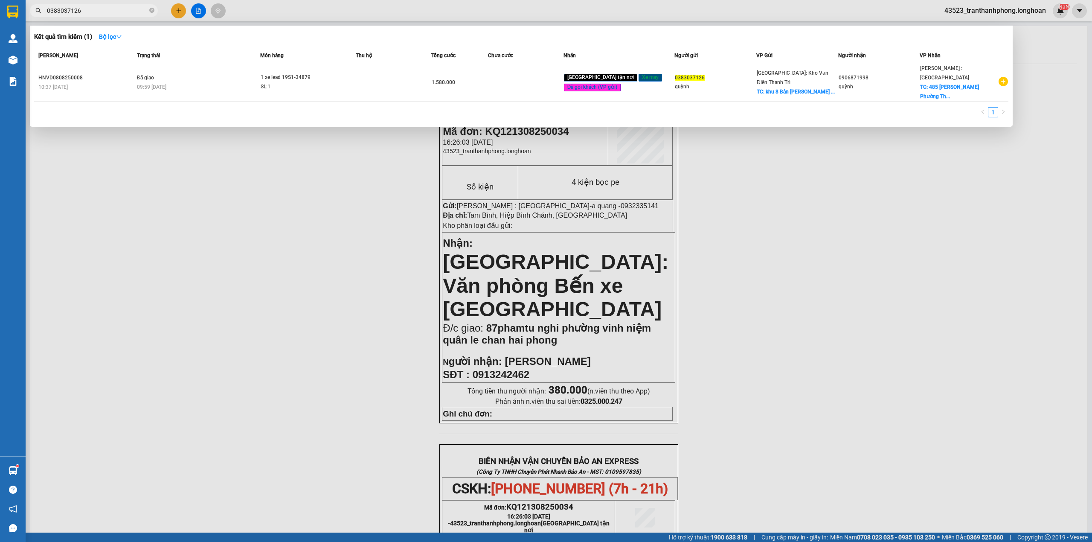
type input "0383037126"
click at [175, 12] on div at bounding box center [546, 271] width 1092 height 542
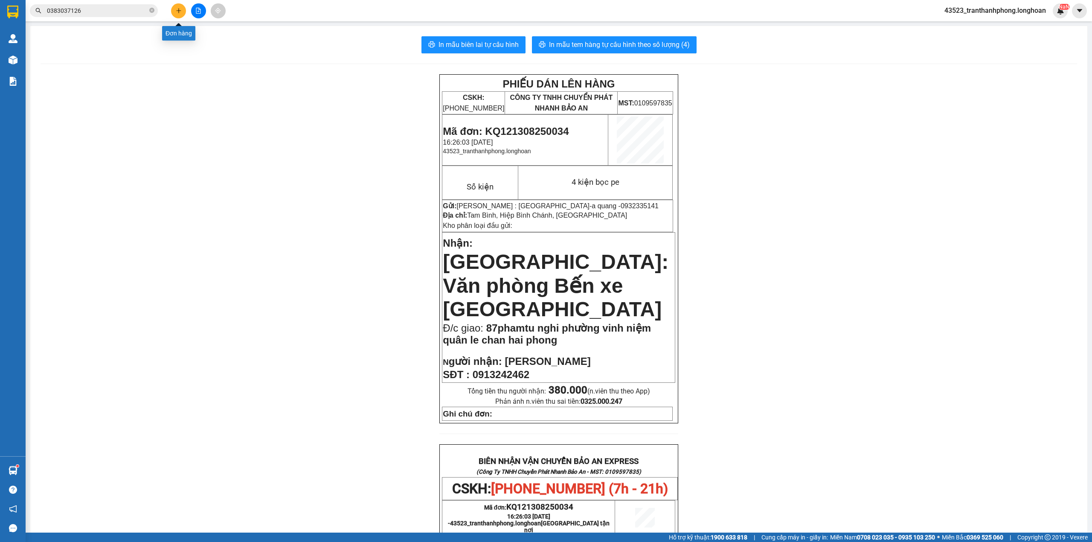
click at [176, 12] on icon "plus" at bounding box center [179, 11] width 6 height 6
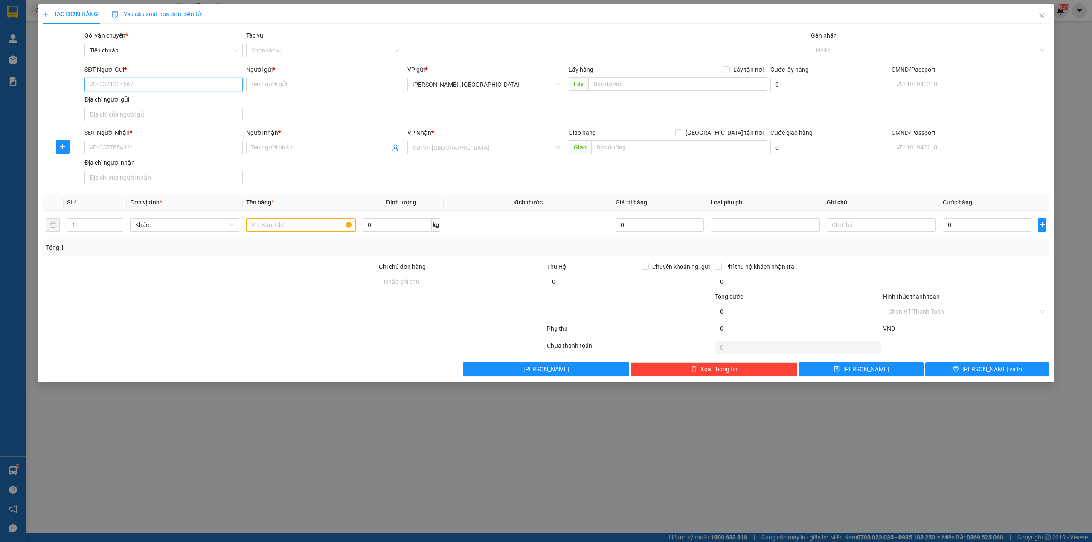
paste input "0383037126"
type input "0383037126"
paste input "0941122636"
click at [208, 149] on input "SĐT Người Nhận *" at bounding box center [163, 148] width 158 height 14
type input "0941122636"
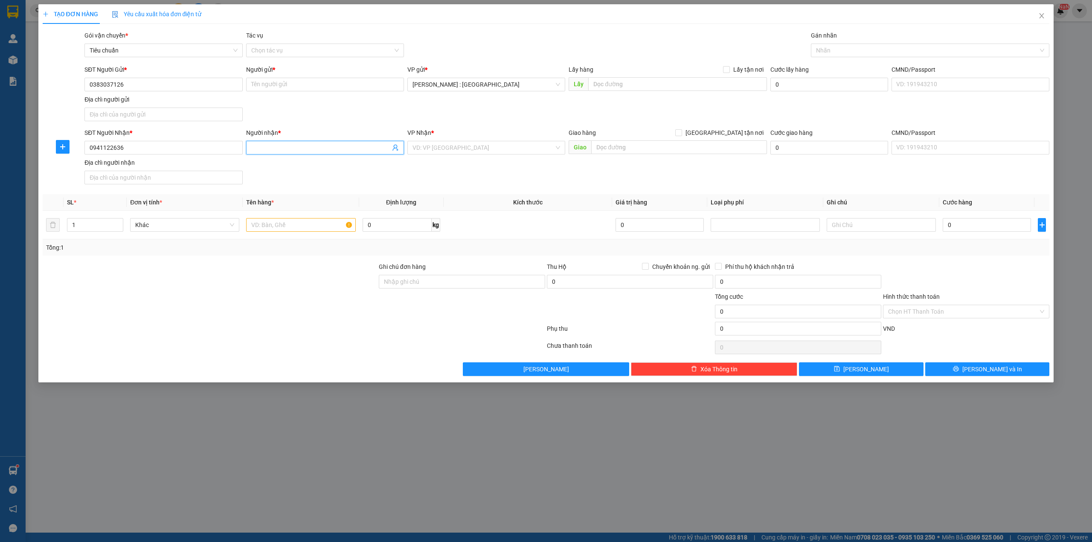
click at [293, 152] on input "Người nhận *" at bounding box center [320, 147] width 139 height 9
paste input "a tình"
type input "a tình"
click at [321, 79] on input "Người gửi *" at bounding box center [325, 85] width 158 height 14
paste input "quỳnh"
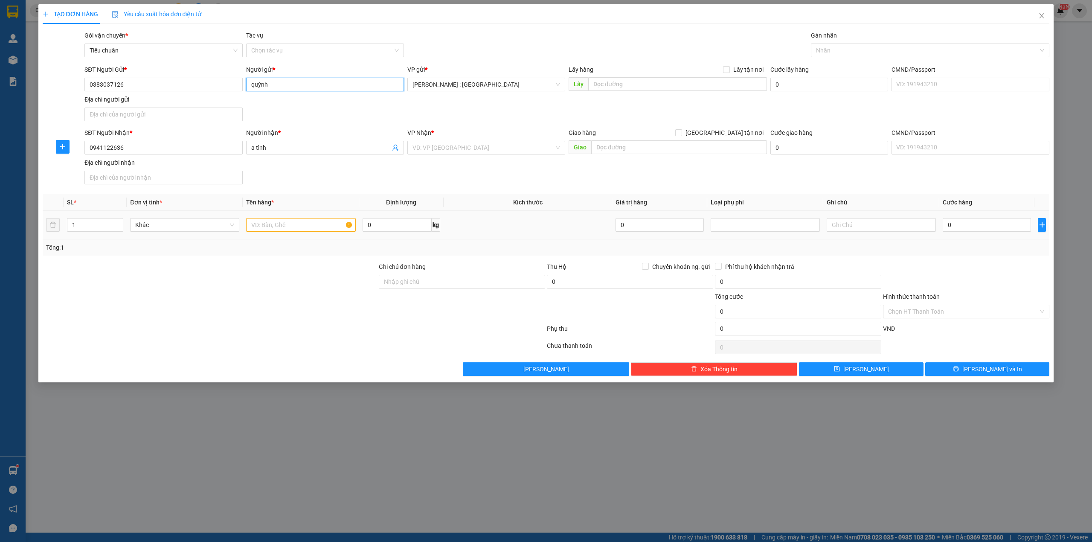
type input "quỳnh"
click at [667, 93] on div "Lấy hàng Lấy tận nơi Lấy" at bounding box center [667, 80] width 198 height 30
click at [713, 75] on div "Lấy hàng Lấy tận nơi" at bounding box center [667, 71] width 198 height 13
click at [712, 83] on input "text" at bounding box center [677, 84] width 179 height 14
paste input "Địa chỉ nhận : [STREET_ADDRESS][PERSON_NAME]"
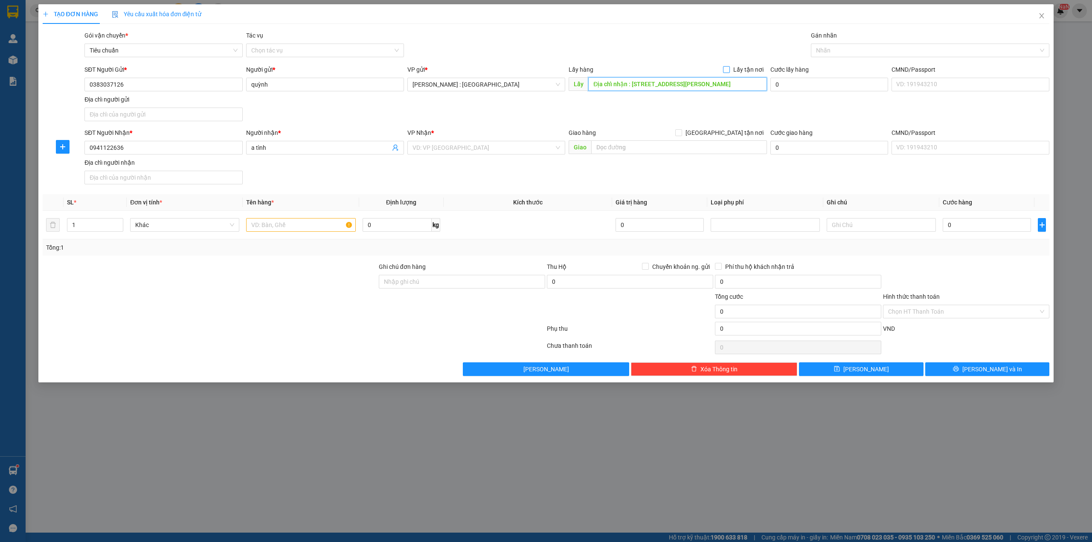
scroll to position [0, 7]
type input "Địa chỉ nhận : [STREET_ADDRESS][PERSON_NAME]"
click at [727, 66] on label "Lấy tận nơi" at bounding box center [745, 69] width 44 height 9
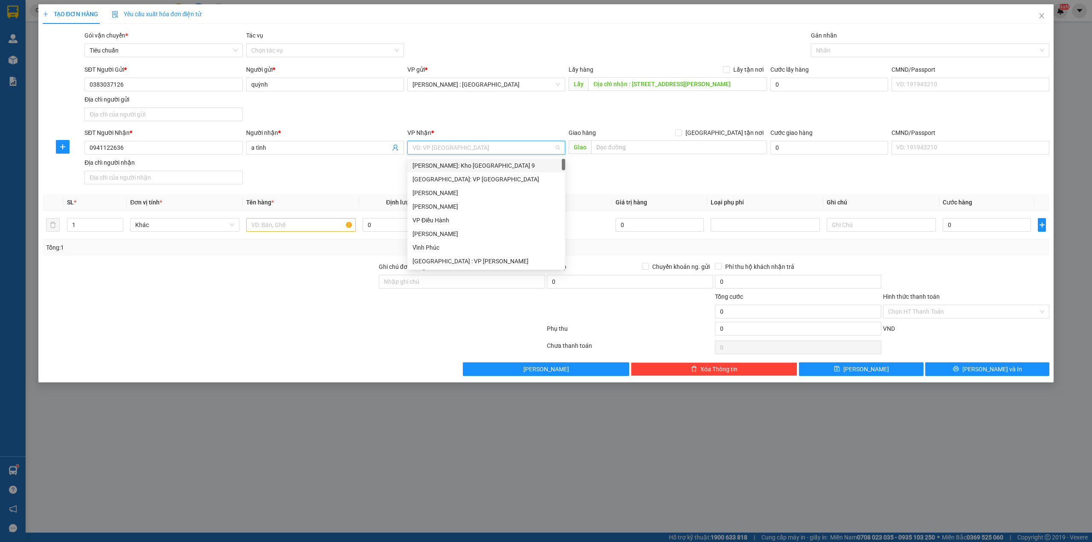
click at [472, 154] on input "search" at bounding box center [483, 147] width 142 height 13
type input "kho"
drag, startPoint x: 476, startPoint y: 218, endPoint x: 639, endPoint y: 141, distance: 180.4
click at [476, 218] on div "[GEOGRAPHIC_DATA]: Kho Văn Điển Thanh Trì" at bounding box center [486, 219] width 148 height 9
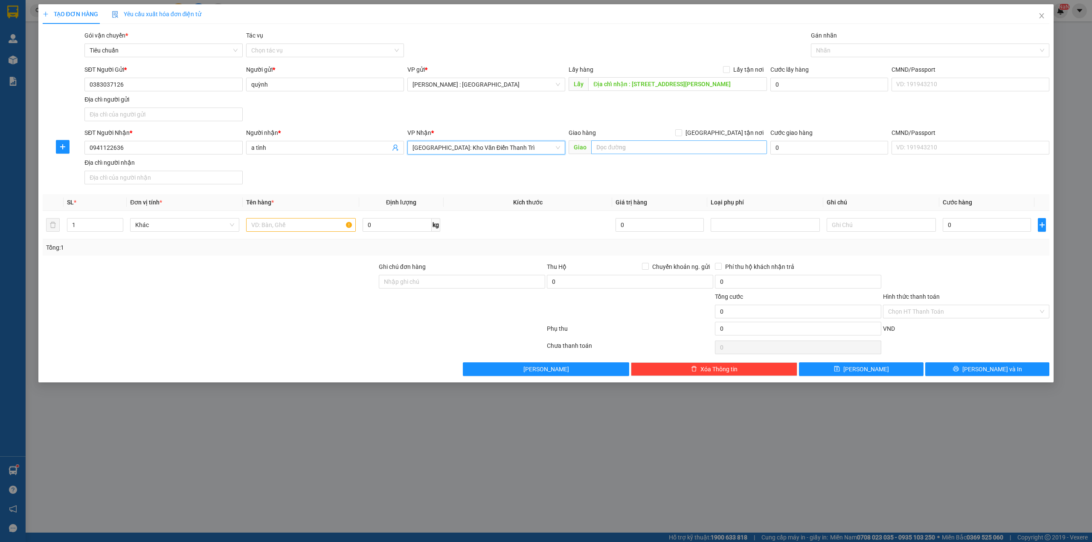
drag, startPoint x: 652, startPoint y: 155, endPoint x: 657, endPoint y: 148, distance: 8.8
click at [657, 149] on div "Giao hàng [GEOGRAPHIC_DATA] tận nơi [GEOGRAPHIC_DATA]" at bounding box center [667, 143] width 198 height 30
click at [683, 154] on input "text" at bounding box center [679, 147] width 176 height 14
click at [737, 140] on div "Giao hàng [GEOGRAPHIC_DATA] tận nơi" at bounding box center [667, 134] width 198 height 13
click at [727, 142] on input "text" at bounding box center [679, 147] width 176 height 14
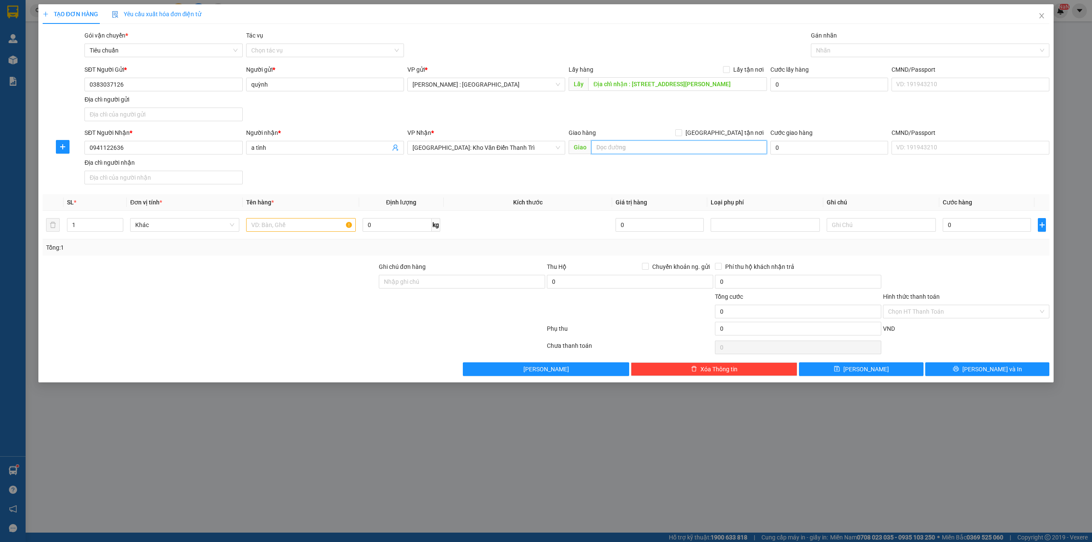
paste input "C hàng [PERSON_NAME]- km29- [GEOGRAPHIC_DATA]- [GEOGRAPHIC_DATA] ,[GEOGRAPHIC_D…"
type input "C hàng [PERSON_NAME]- km29- [GEOGRAPHIC_DATA]- [GEOGRAPHIC_DATA] ,[GEOGRAPHIC_D…"
click at [733, 126] on form "SĐT Người Gửi * 0383037126 Người gửi * quỳnh VP gửi * [GEOGRAPHIC_DATA] : [GEOG…" at bounding box center [546, 126] width 1007 height 123
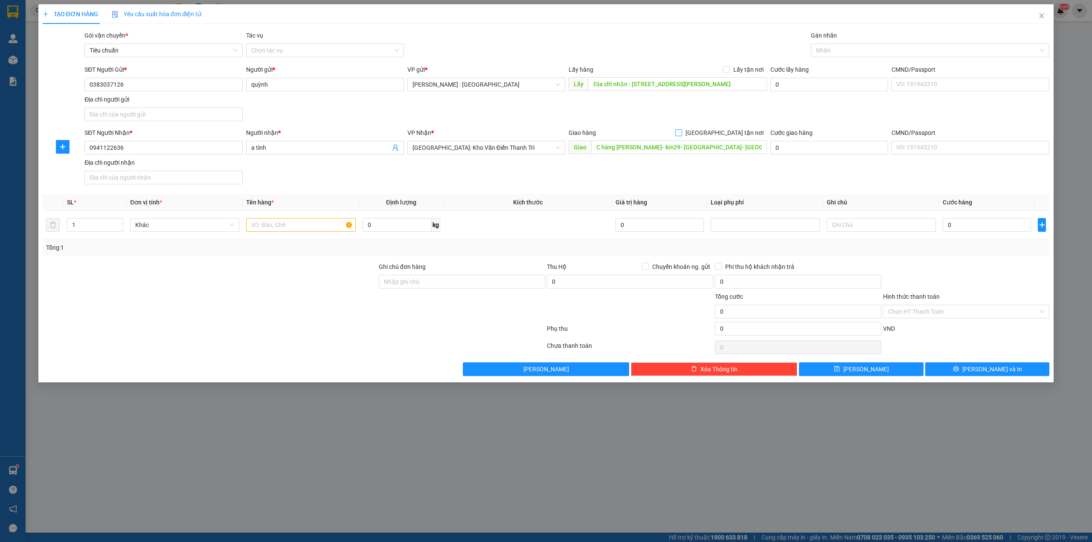
click at [681, 131] on input "[GEOGRAPHIC_DATA] tận nơi" at bounding box center [678, 132] width 6 height 6
checkbox input "true"
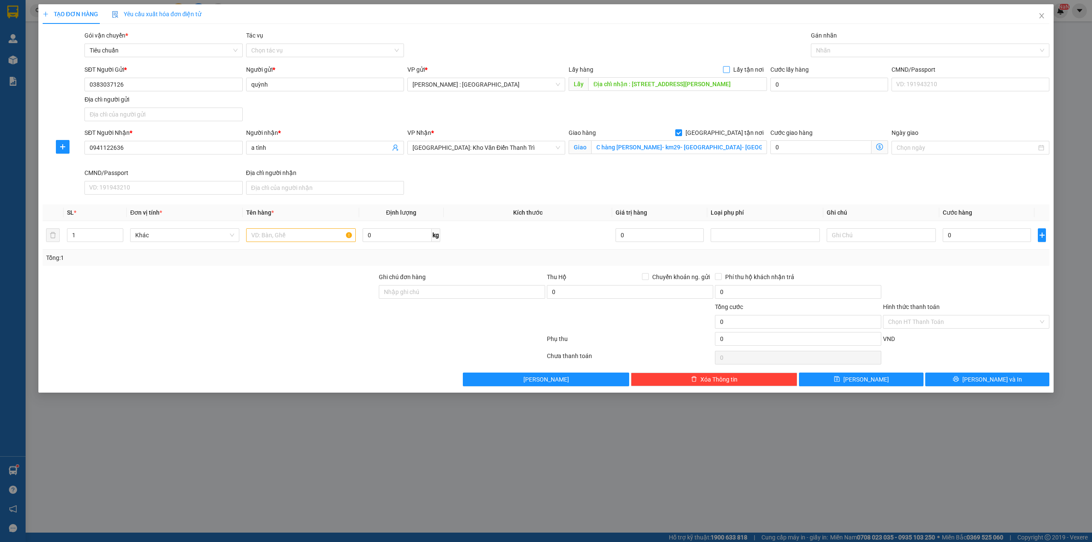
drag, startPoint x: 731, startPoint y: 69, endPoint x: 724, endPoint y: 67, distance: 7.4
click at [726, 69] on label "Lấy tận nơi" at bounding box center [745, 69] width 44 height 9
click at [727, 69] on input "Lấy tận nơi" at bounding box center [726, 69] width 6 height 6
checkbox input "true"
click at [272, 234] on input "text" at bounding box center [300, 235] width 109 height 14
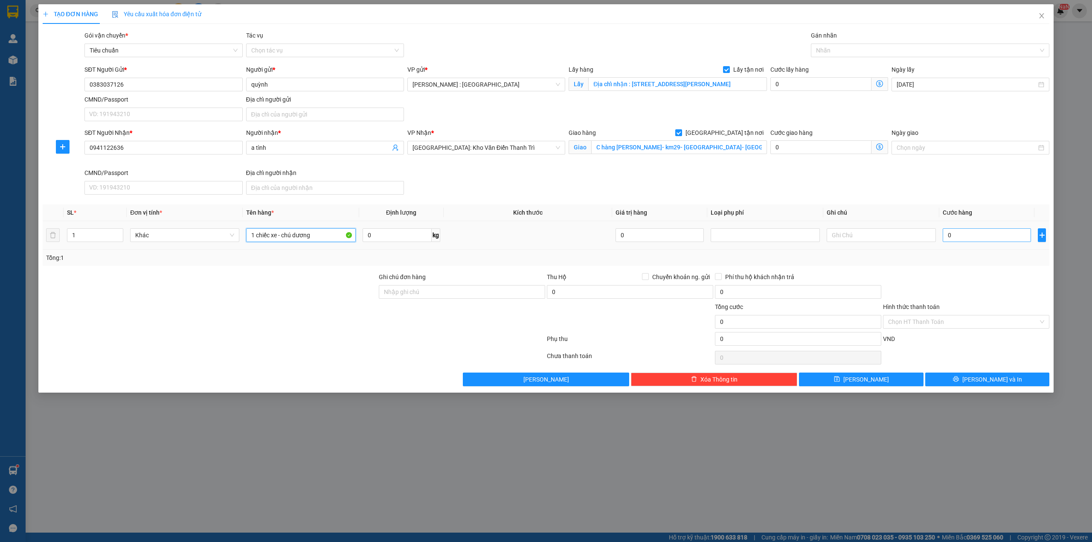
type input "1 chiếc xe - chú dương"
type input "1"
type input "12"
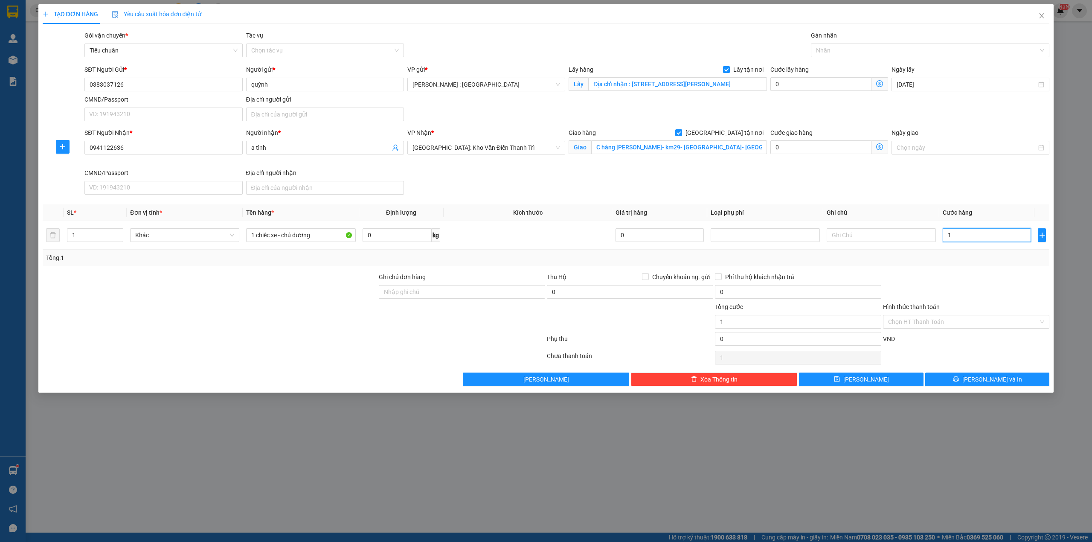
type input "12"
type input "122"
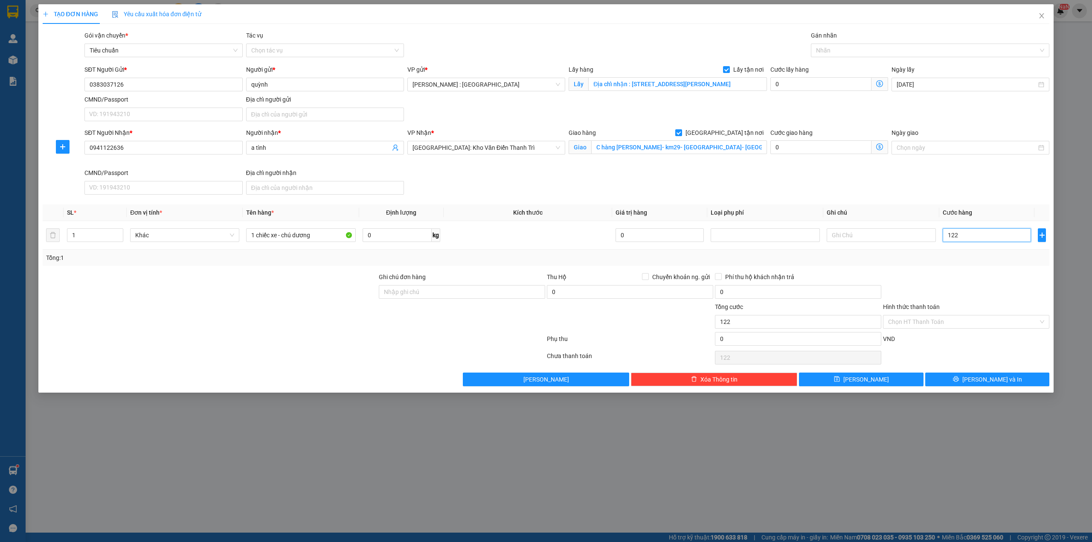
type input "1.220"
type input "1.220.000"
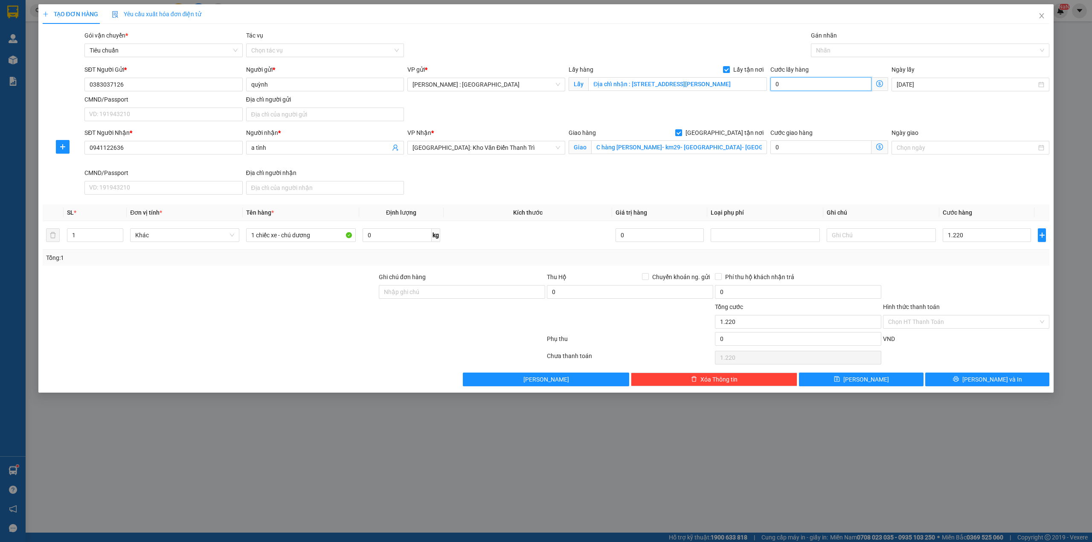
type input "1.220.000"
click at [797, 82] on input "0" at bounding box center [820, 84] width 101 height 14
type input "1.220.001"
type input "1"
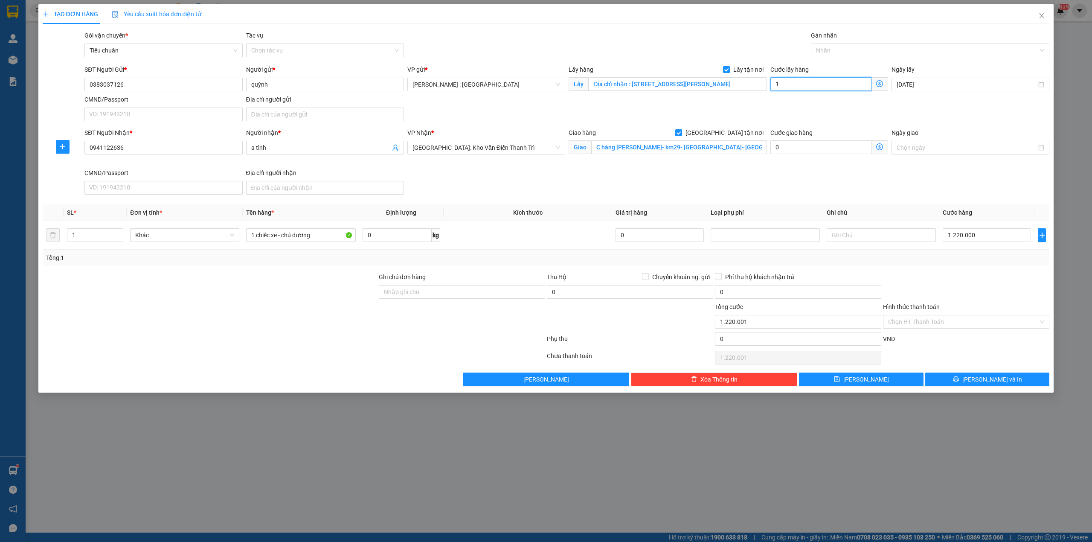
type input "1.220.010"
type input "10"
type input "1.220.100"
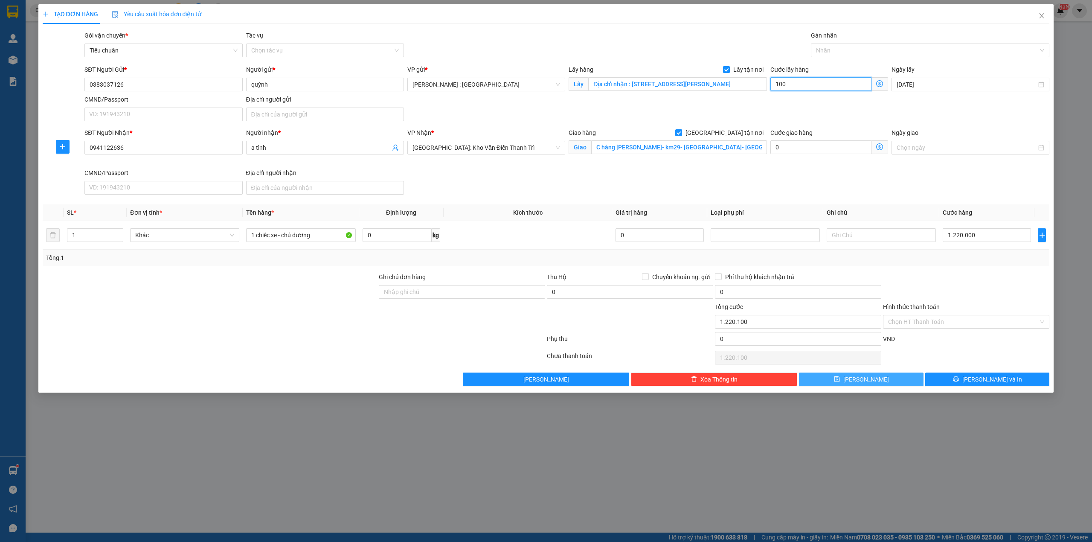
type input "100"
type input "1.320.000"
type input "100.000"
click at [835, 382] on button "[PERSON_NAME]" at bounding box center [861, 379] width 125 height 14
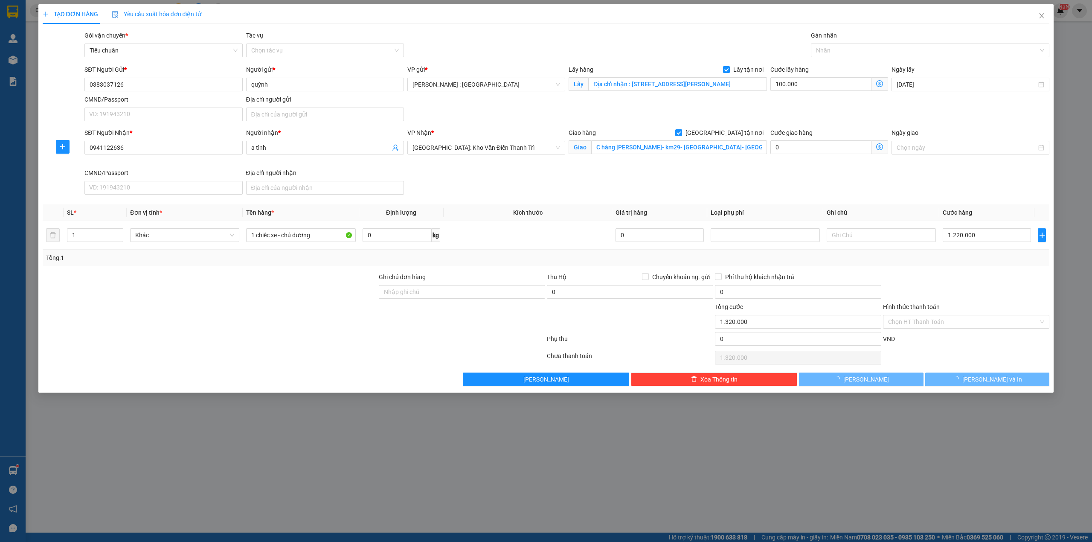
checkbox input "false"
type input "0"
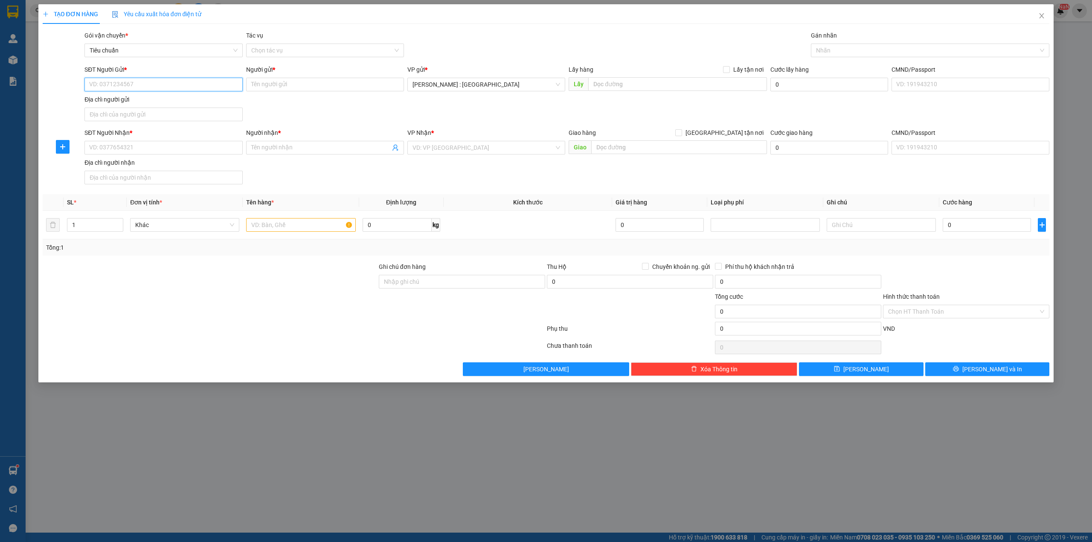
click at [156, 84] on input "SĐT Người Gửi *" at bounding box center [163, 85] width 158 height 14
paste input "0369050895"
type input "0369050895"
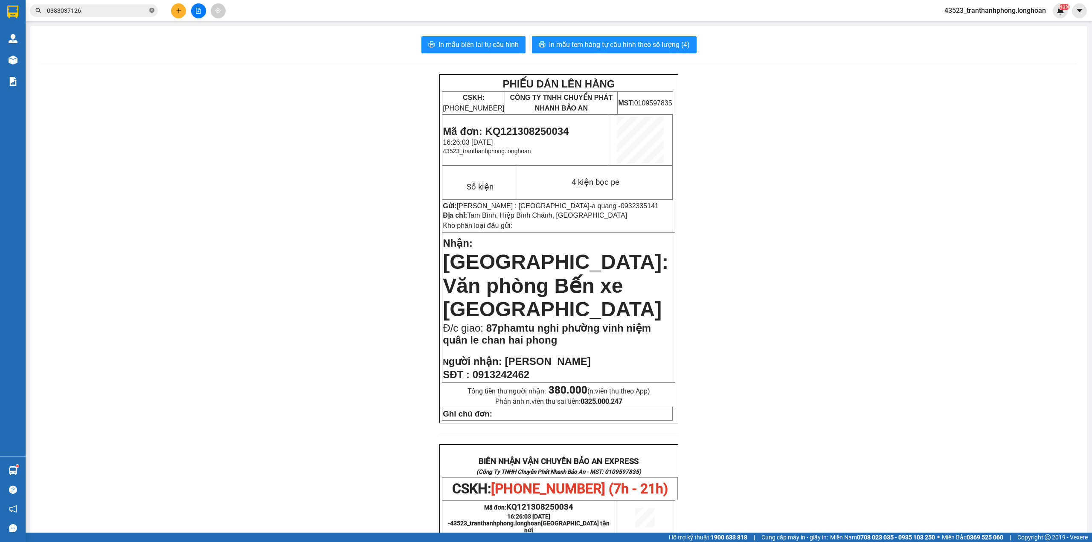
click at [153, 12] on icon "close-circle" at bounding box center [151, 10] width 5 height 5
paste input "0369050895"
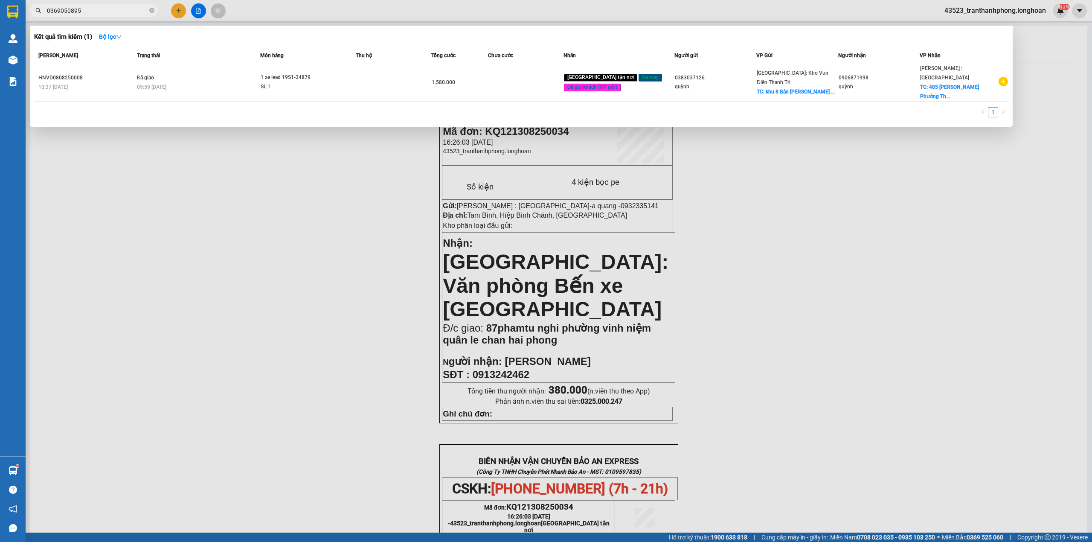
click at [125, 6] on input "0369050895" at bounding box center [97, 10] width 101 height 9
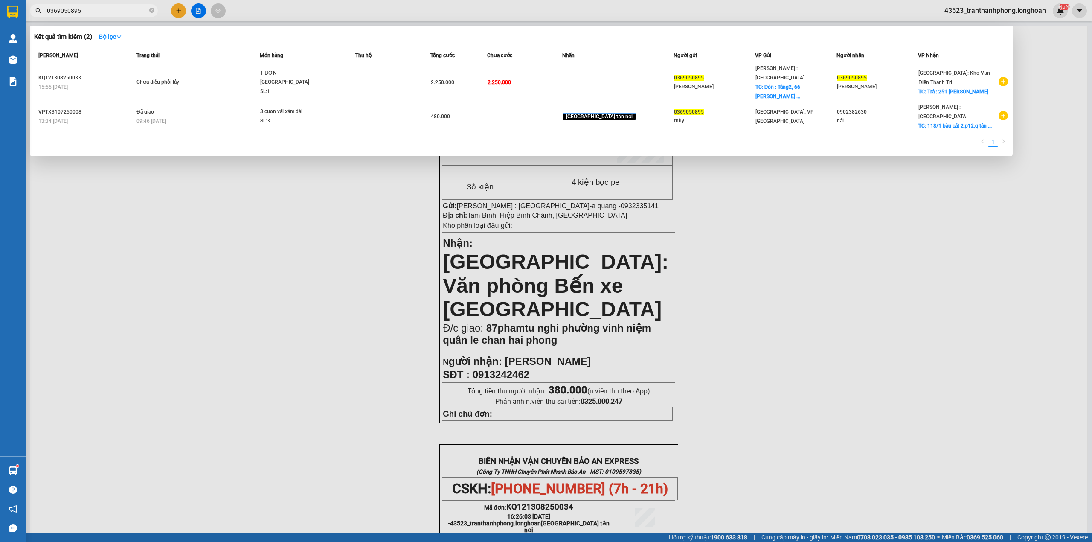
type input "0369050895"
click at [149, 14] on span at bounding box center [151, 10] width 5 height 9
click at [149, 14] on span at bounding box center [151, 11] width 5 height 8
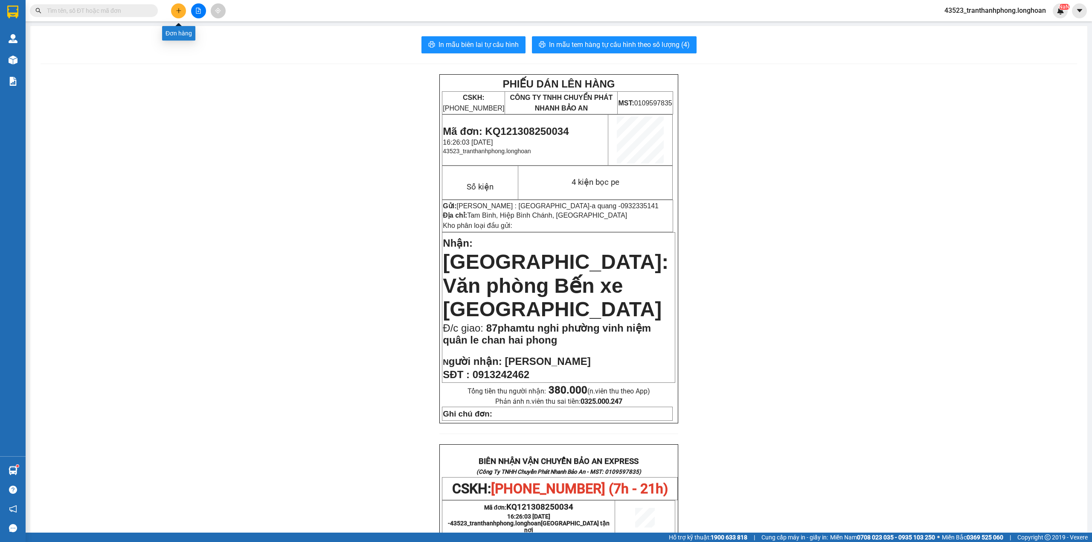
click at [180, 6] on button at bounding box center [178, 10] width 15 height 15
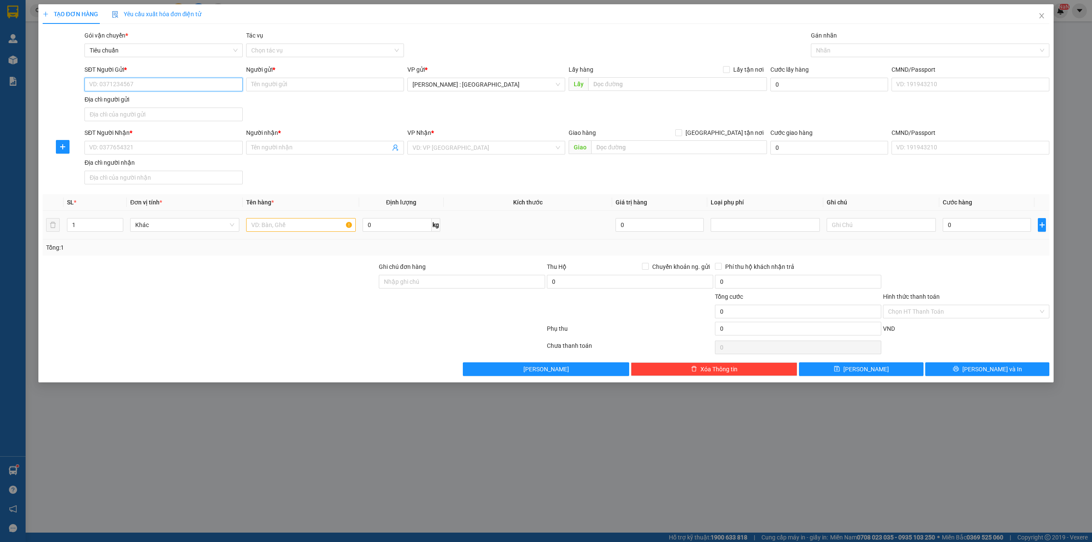
paste input "0936169878"
type input "0936169878"
click at [200, 151] on input "SĐT Người Nhận *" at bounding box center [163, 148] width 158 height 14
paste input "0914377566"
type input "0914377566"
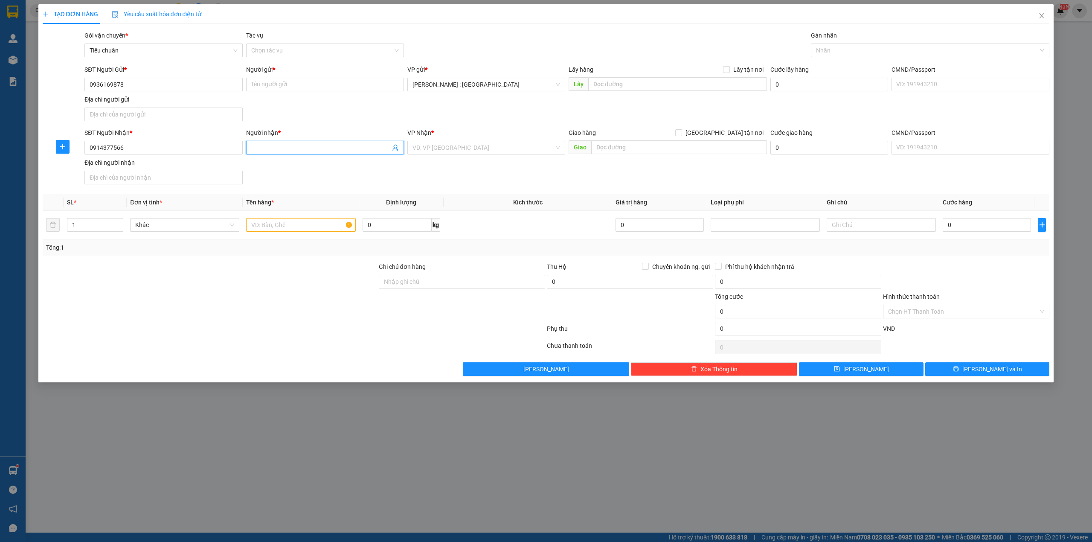
paste input "Công"
click at [328, 148] on input "Người nhận *" at bounding box center [320, 147] width 139 height 9
type input "Công"
click at [353, 87] on input "Người gửi *" at bounding box center [325, 85] width 158 height 14
paste input "Nhài"
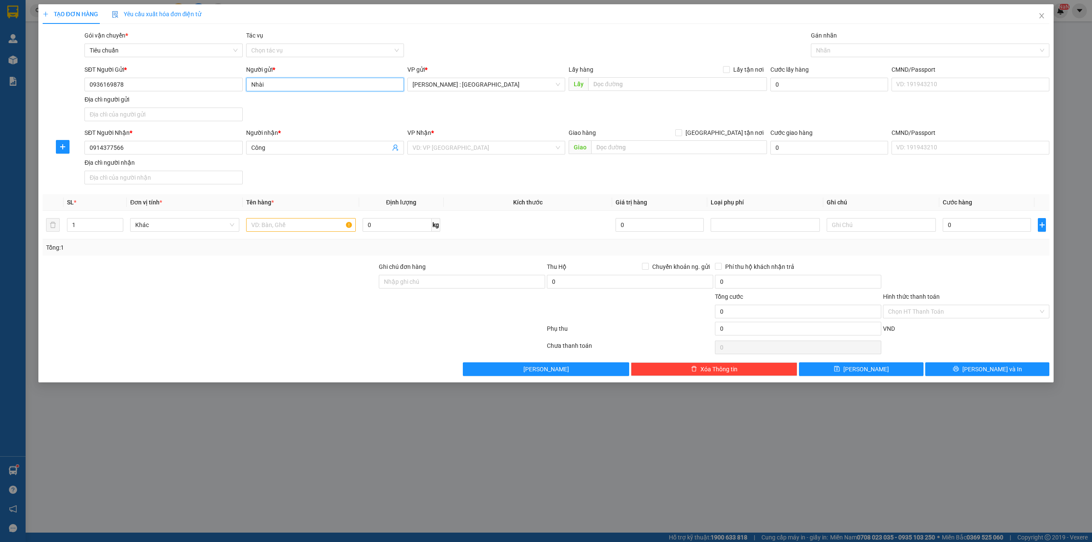
type input "Nhài"
paste input "Đón: chung cư Bcons polygons, [STREET_ADDRESS]."
click at [679, 78] on input "text" at bounding box center [677, 84] width 179 height 14
type input "Đón: chung cư Bcons polygons, [STREET_ADDRESS]."
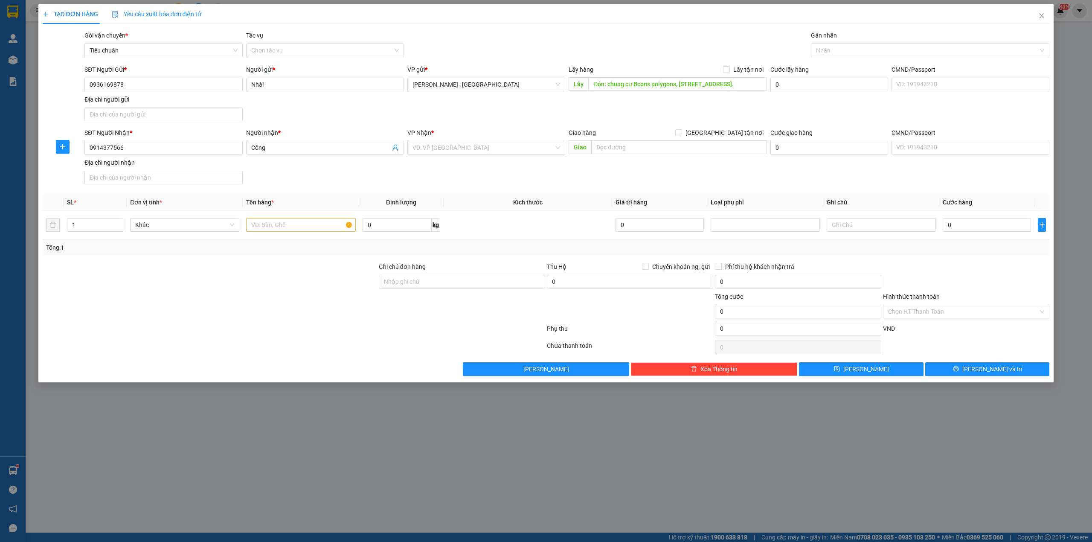
click at [730, 75] on div "Lấy hàng Lấy tận nơi" at bounding box center [667, 71] width 198 height 13
click at [730, 69] on span at bounding box center [726, 69] width 7 height 7
click at [729, 69] on input "Lấy tận nơi" at bounding box center [726, 69] width 6 height 6
checkbox input "true"
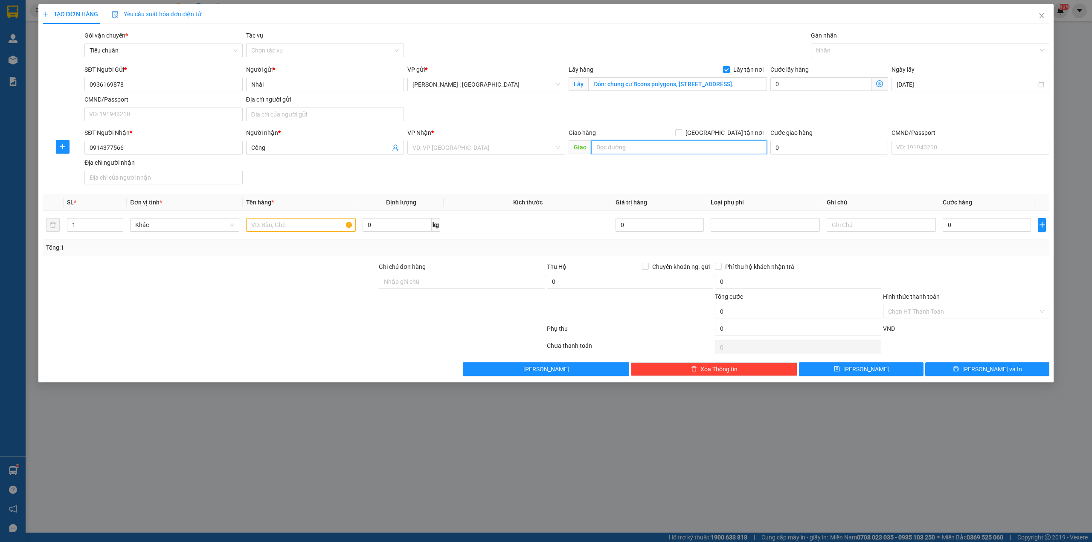
paste input "Trả: [STREET_ADDRESS] Định"
click at [743, 151] on input "text" at bounding box center [679, 147] width 176 height 14
type input "Trả: [STREET_ADDRESS] Định"
click at [739, 135] on span "[GEOGRAPHIC_DATA] tận nơi" at bounding box center [724, 132] width 85 height 9
click at [681, 135] on input "[GEOGRAPHIC_DATA] tận nơi" at bounding box center [678, 132] width 6 height 6
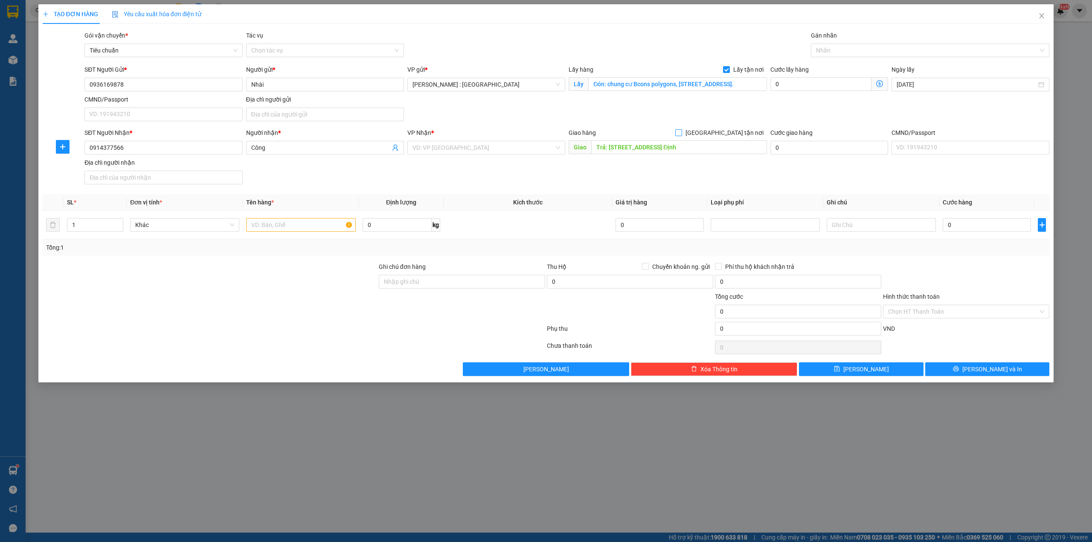
checkbox input "true"
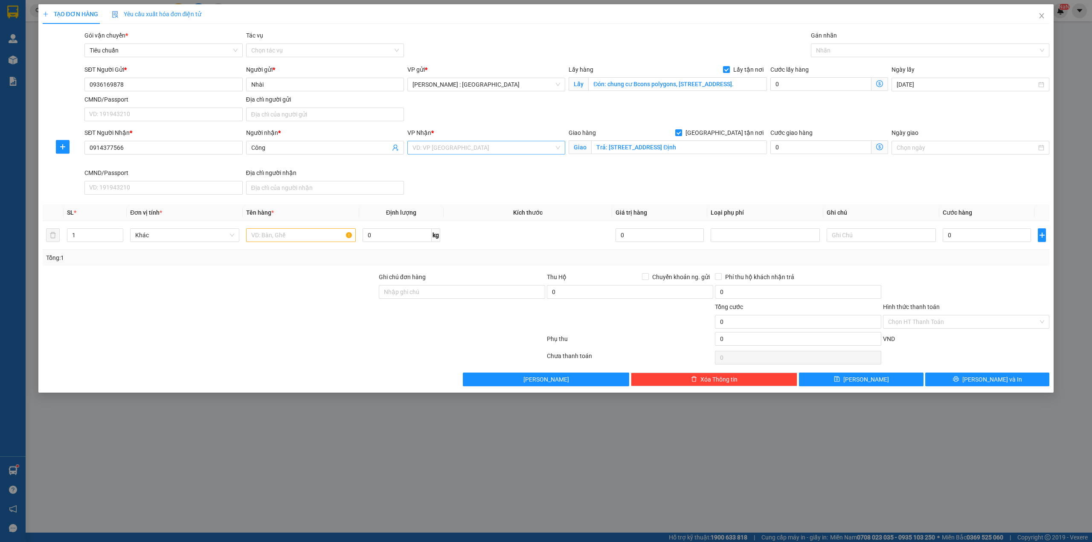
click at [491, 143] on input "search" at bounding box center [483, 147] width 142 height 13
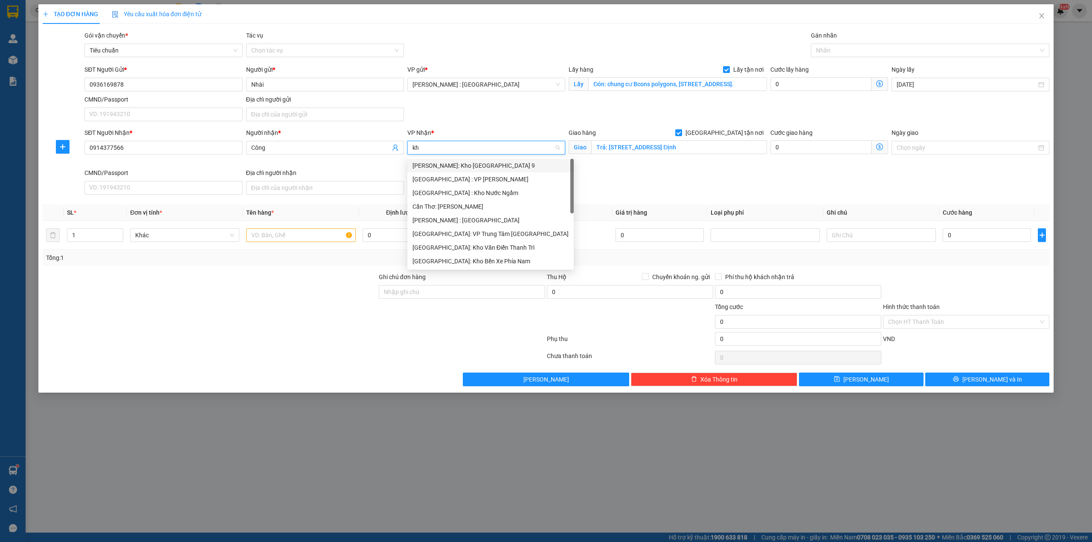
type input "kho"
click at [461, 216] on div "[GEOGRAPHIC_DATA]: Kho Văn Điển Thanh Trì" at bounding box center [486, 219] width 148 height 9
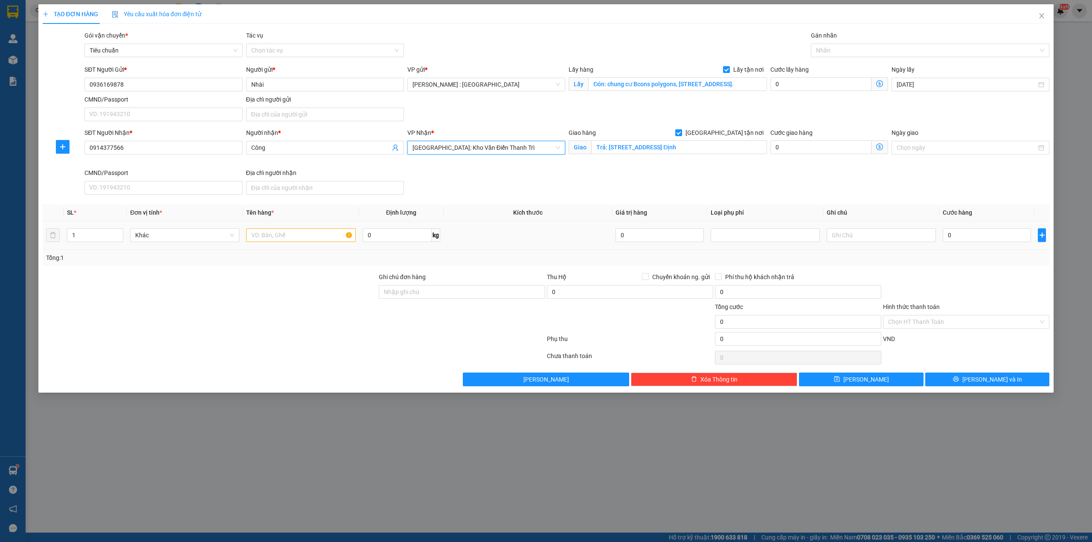
click at [271, 239] on input "text" at bounding box center [300, 235] width 109 height 14
paste input "1 xe janus"
drag, startPoint x: 294, startPoint y: 231, endPoint x: 282, endPoint y: 241, distance: 16.0
click at [282, 241] on input "1 xe janus - anh a nghĩa" at bounding box center [300, 235] width 109 height 14
type input "1 xe janus -a nghĩa"
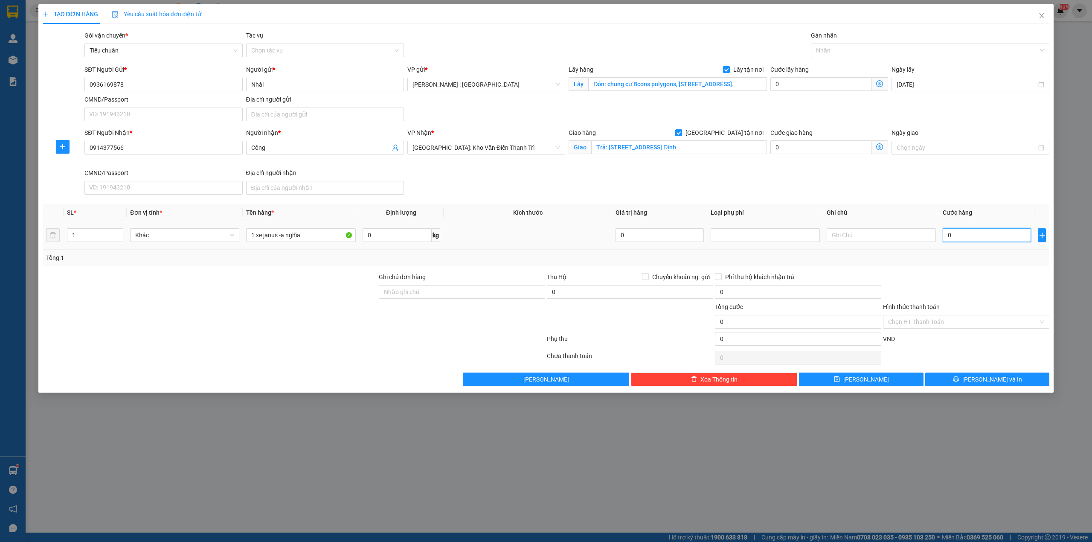
click at [996, 240] on input "0" at bounding box center [986, 235] width 88 height 14
type input "1"
type input "15"
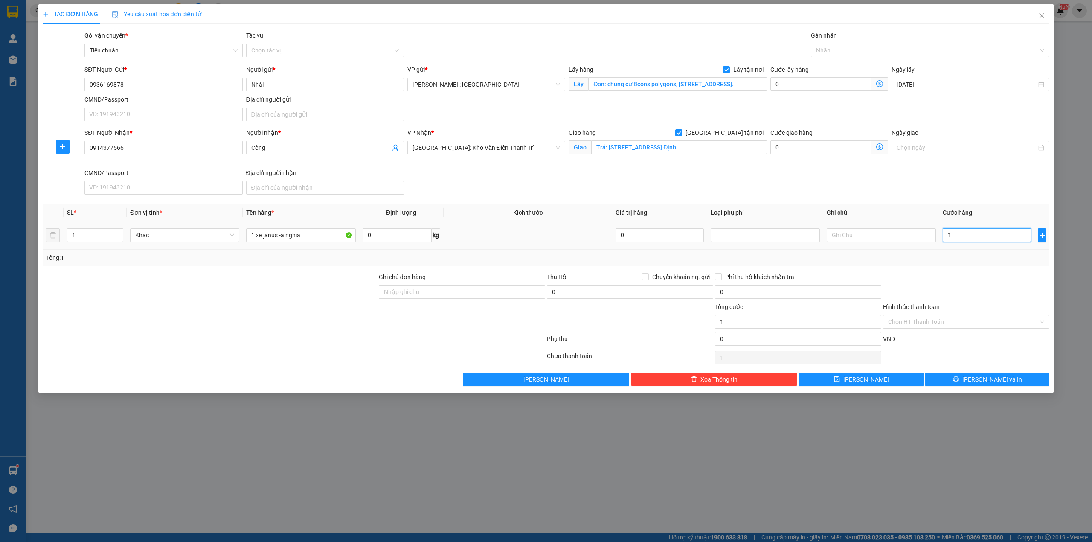
type input "15"
type input "158"
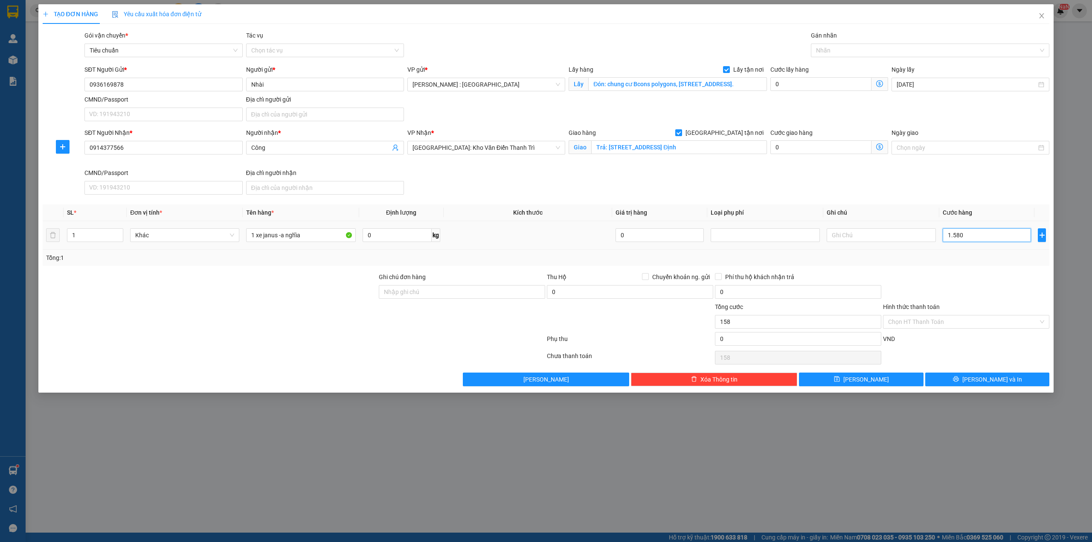
type input "1.580/"
type input "0"
type input "01"
type input "1"
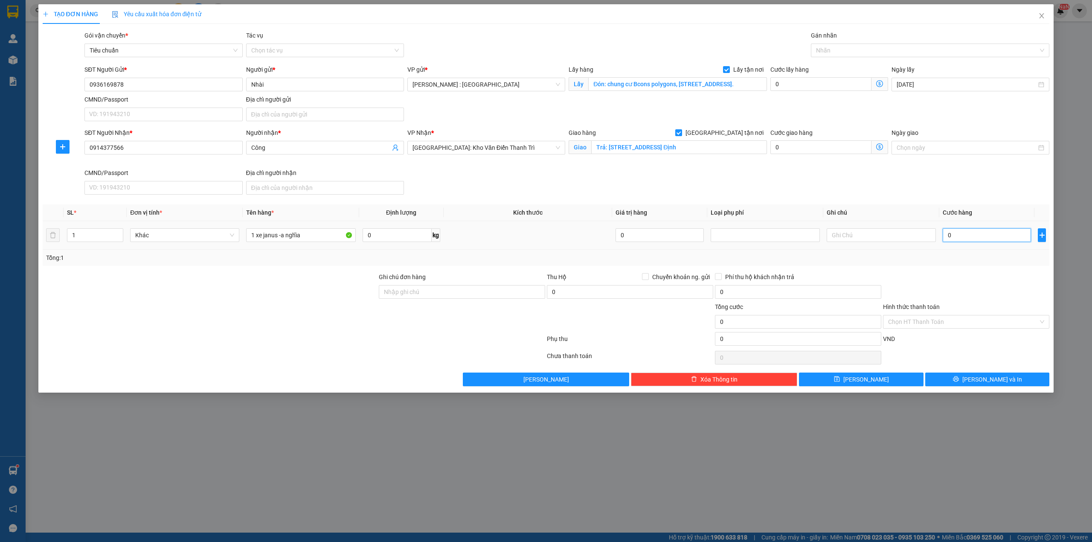
type input "1"
type input "015"
type input "15"
type input "0.158"
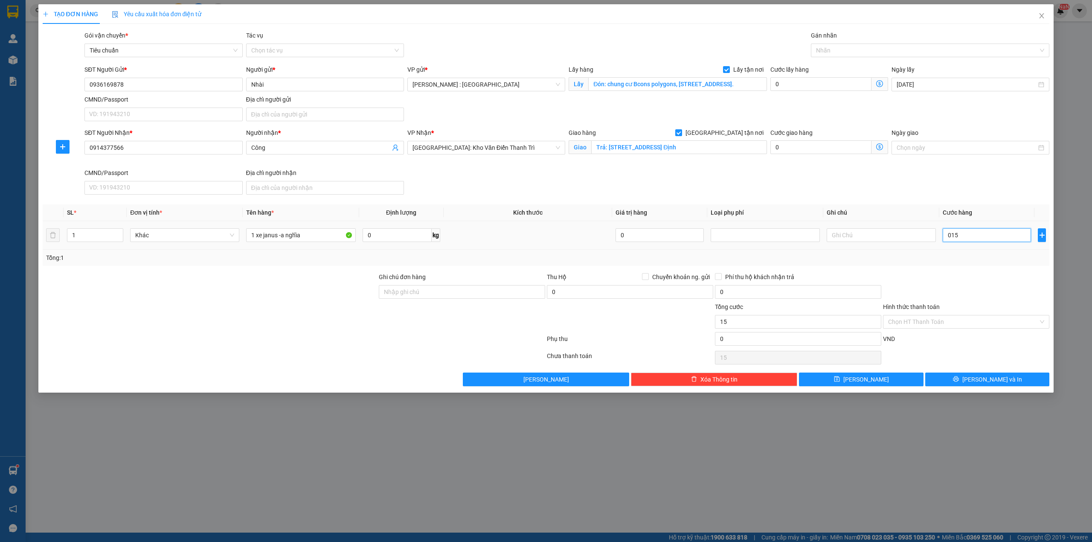
type input "158"
type input "01.589"
type input "1.589"
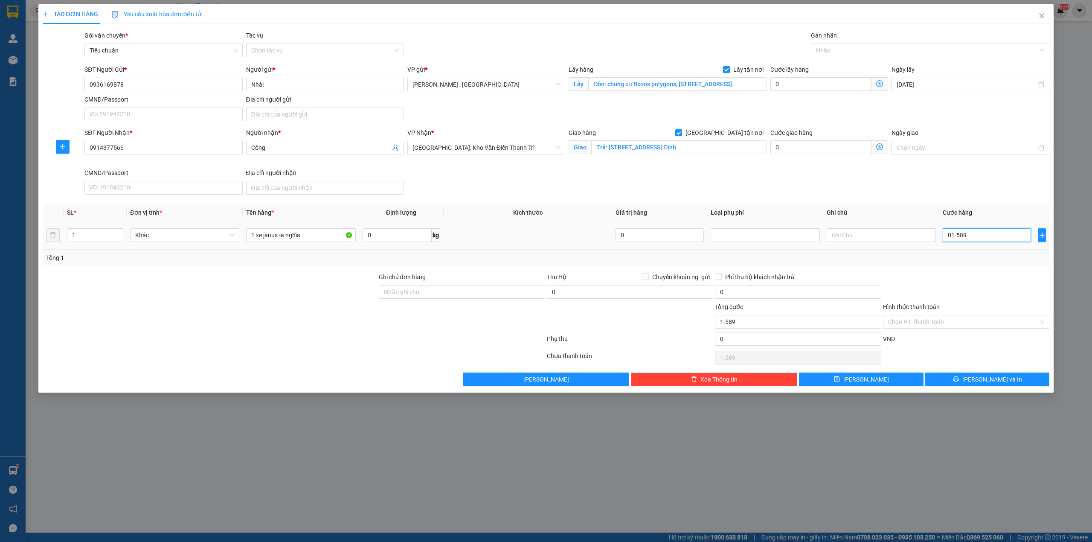
type input "015.890"
type input "15.890"
type input "01.589"
type input "1.589"
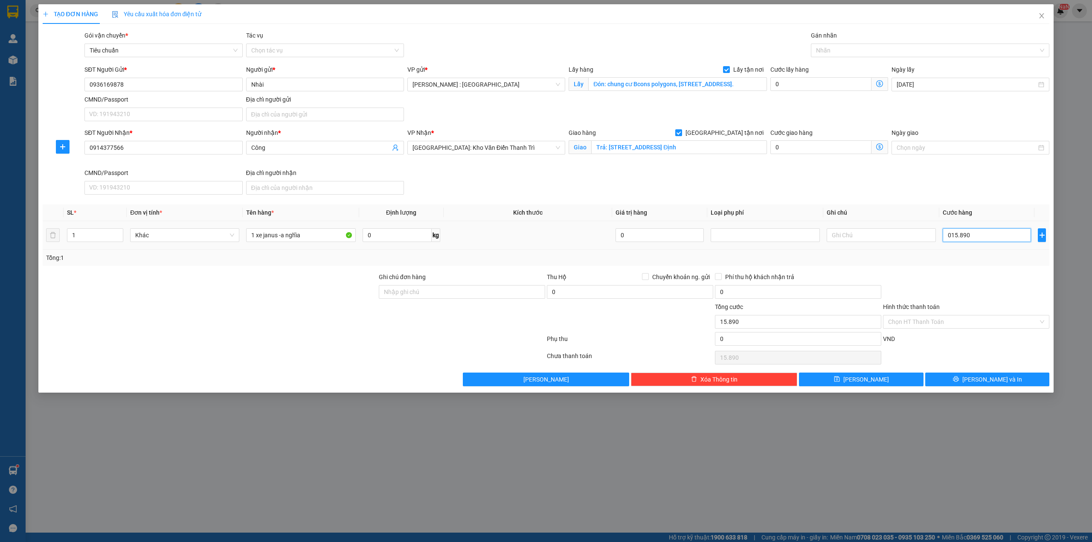
type input "1.589"
type input "015"
type input "15"
type input "01"
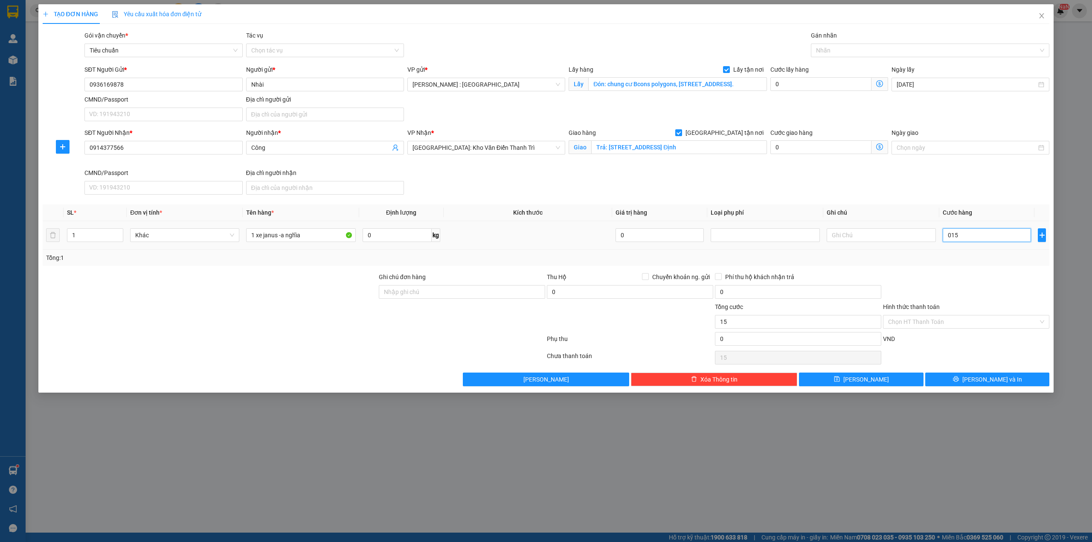
type input "1"
type input "0"
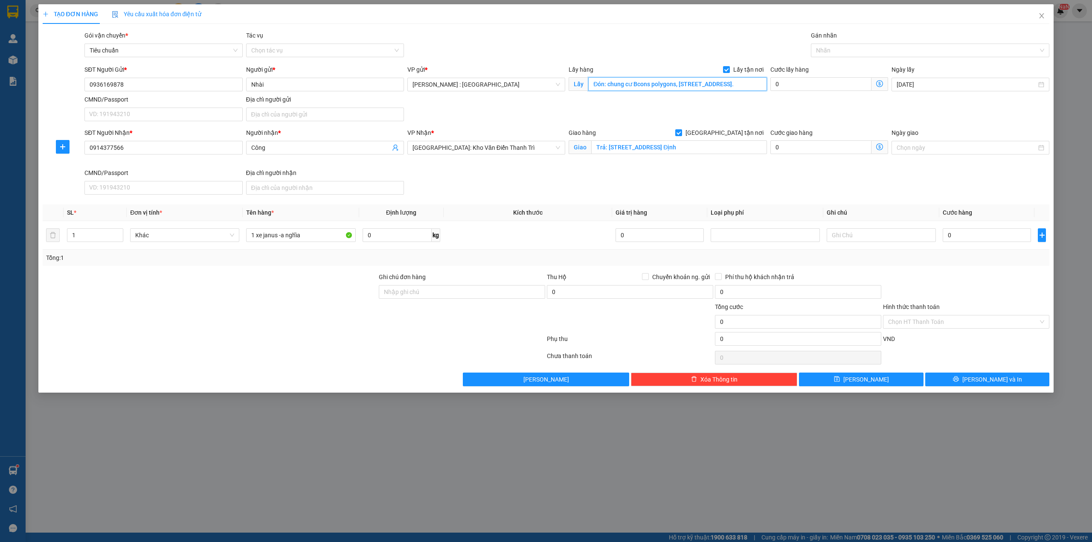
click at [695, 91] on input "Đón: chung cư Bcons polygons, [STREET_ADDRESS]." at bounding box center [677, 84] width 179 height 14
click at [991, 234] on input "0" at bounding box center [986, 235] width 88 height 14
type input "1"
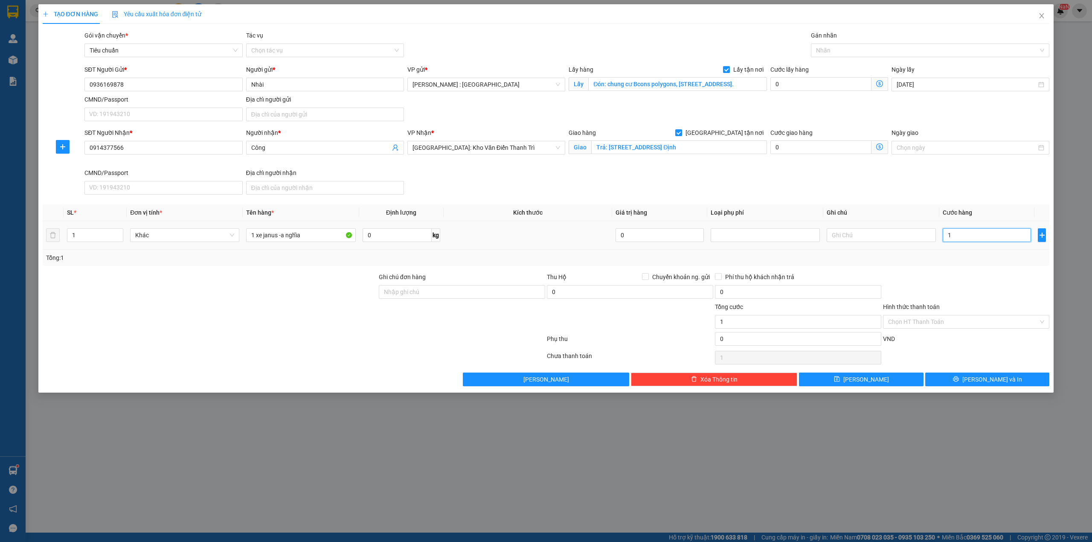
type input "15"
type input "158"
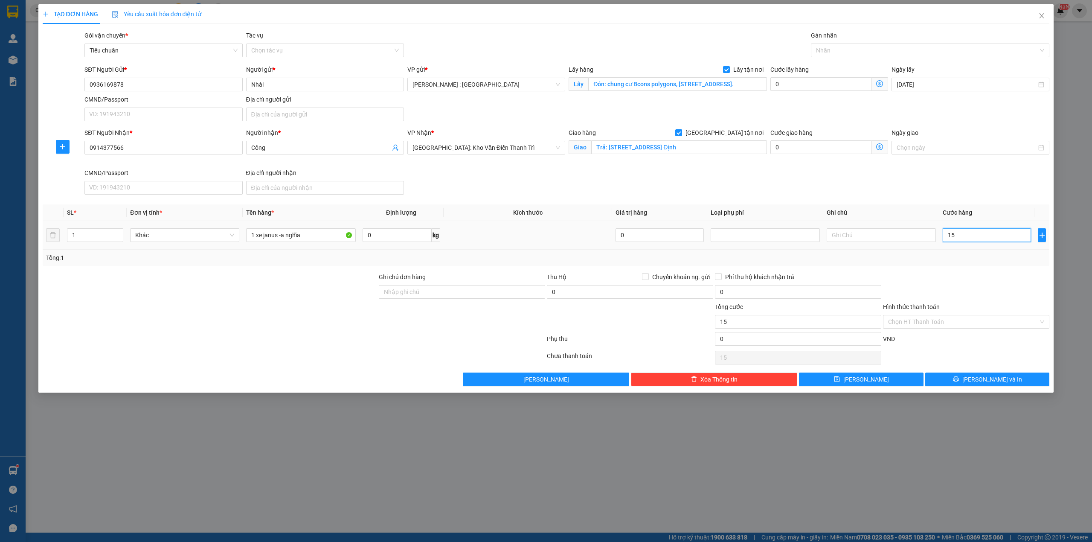
type input "158"
type input "1.580"
type input "1.580.000"
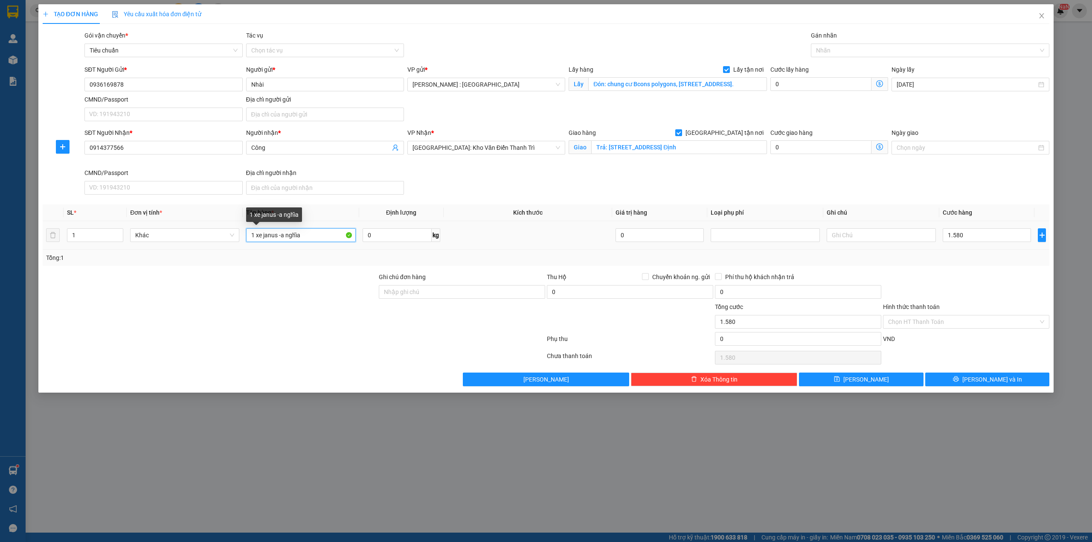
type input "1.580.000"
click at [297, 234] on input "1 xe janus -a nghĩa" at bounding box center [300, 235] width 109 height 14
type input "1 xe janus -a trí"
click at [880, 381] on button "[PERSON_NAME]" at bounding box center [861, 379] width 125 height 14
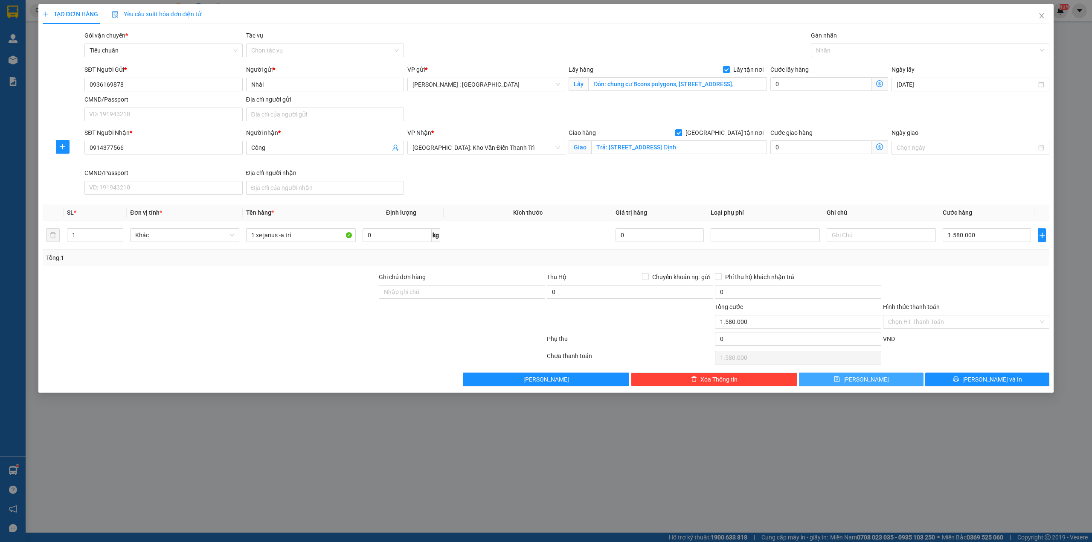
checkbox input "false"
type input "0"
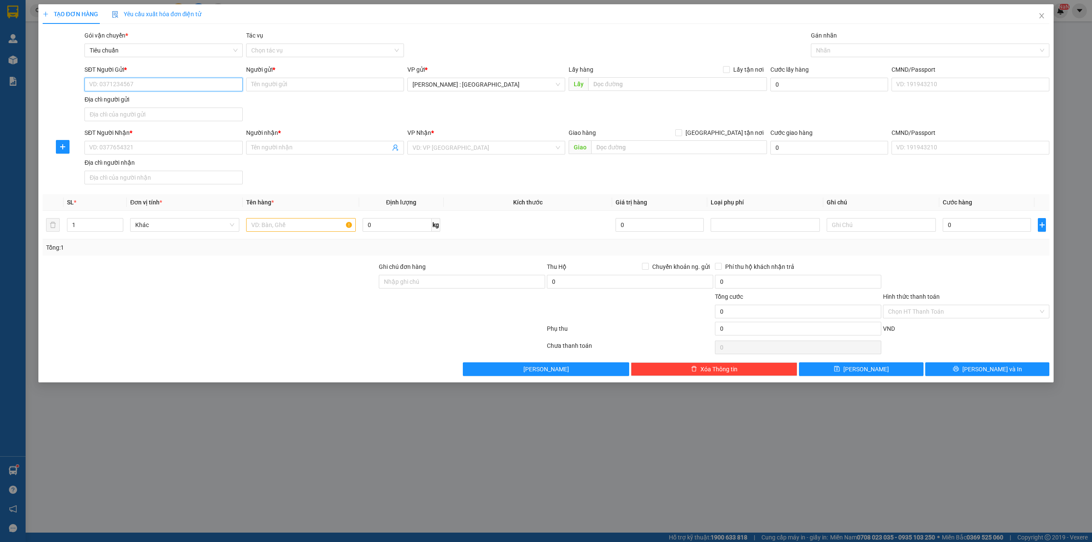
click at [195, 84] on input "SĐT Người Gửi *" at bounding box center [163, 85] width 158 height 14
paste input "0338808947"
type input "0338808947"
paste input "0338808947"
click at [183, 151] on input "SĐT Người Nhận *" at bounding box center [163, 148] width 158 height 14
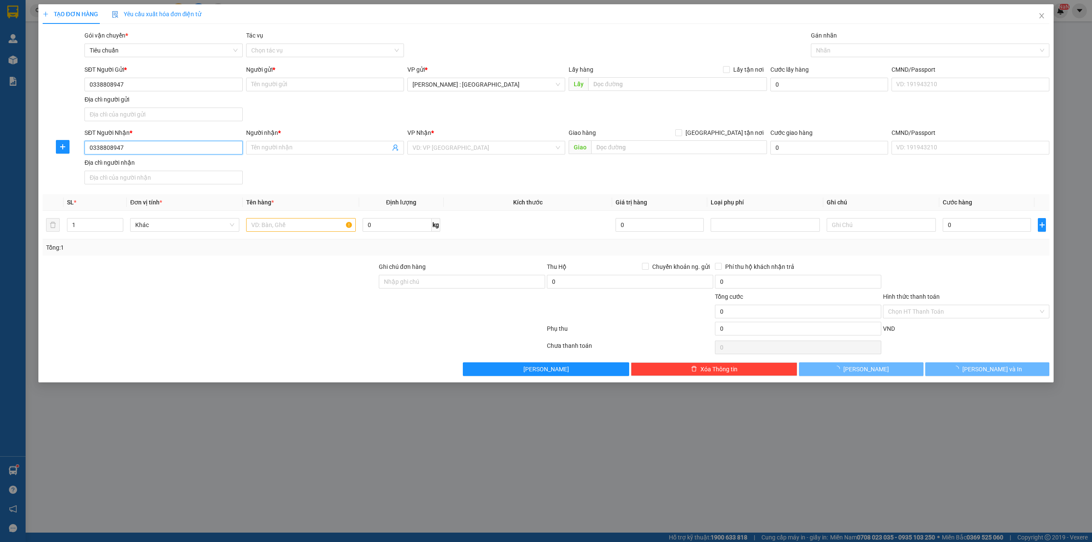
type input "0338808947"
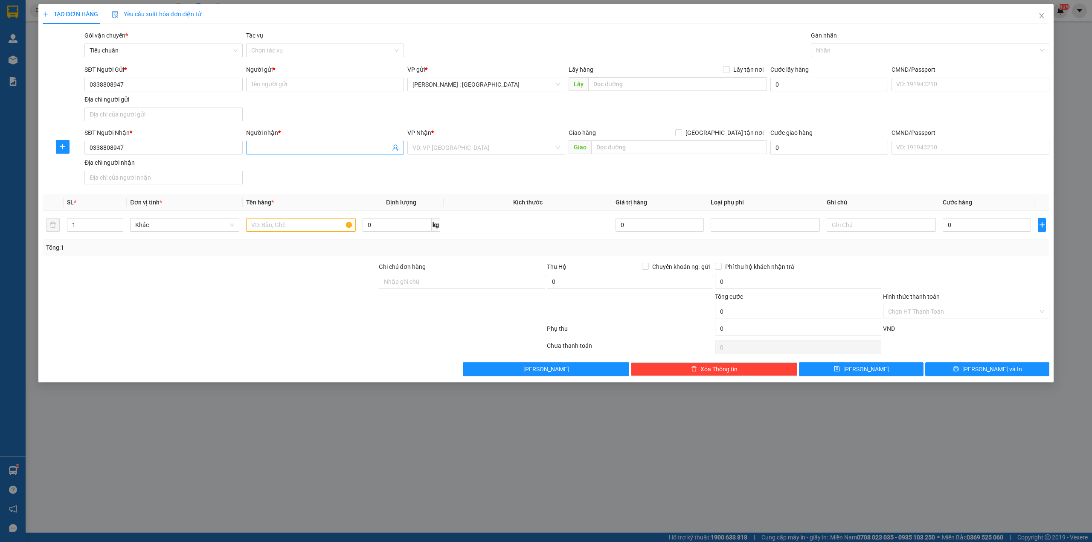
click at [339, 148] on input "Người nhận *" at bounding box center [320, 147] width 139 height 9
paste input "[PERSON_NAME]"
type input "[PERSON_NAME]"
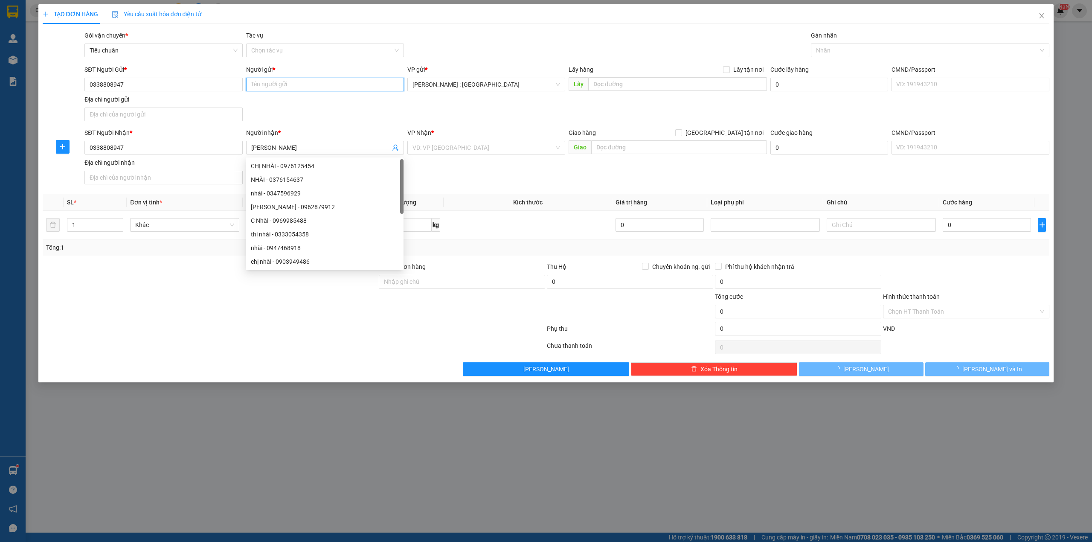
click at [340, 88] on input "Người gửi *" at bounding box center [325, 85] width 158 height 14
paste input "[PERSON_NAME]"
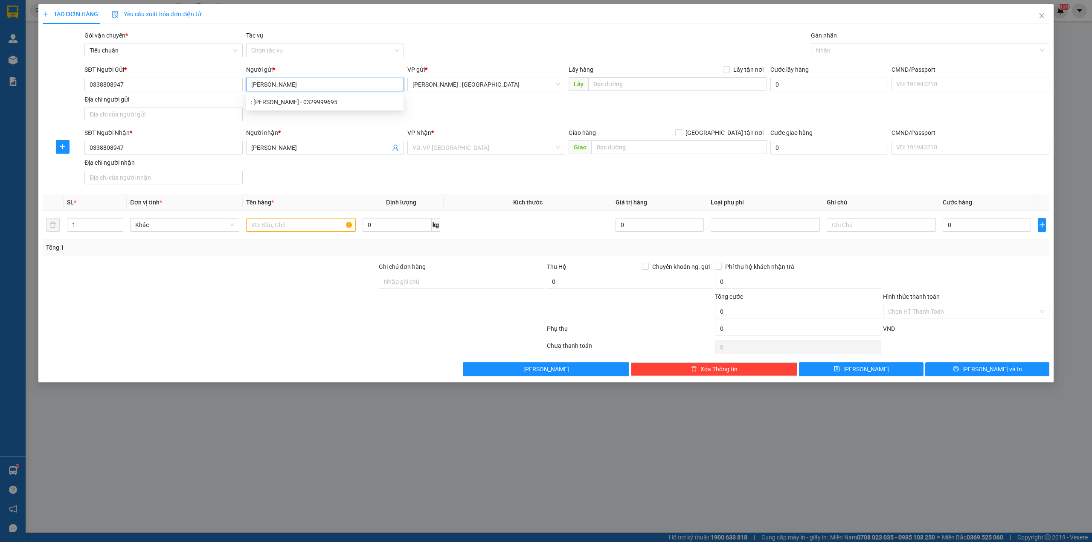
type input "[PERSON_NAME]"
paste input "Đón : 63/12/4 đường số 36 linh đông thủ đức HCM"
click at [681, 78] on input "text" at bounding box center [677, 84] width 179 height 14
type input "Đón : 63/12/4 đường số 36 linh đông thủ đức HCM"
click at [731, 72] on span "Lấy tận nơi" at bounding box center [748, 69] width 37 height 9
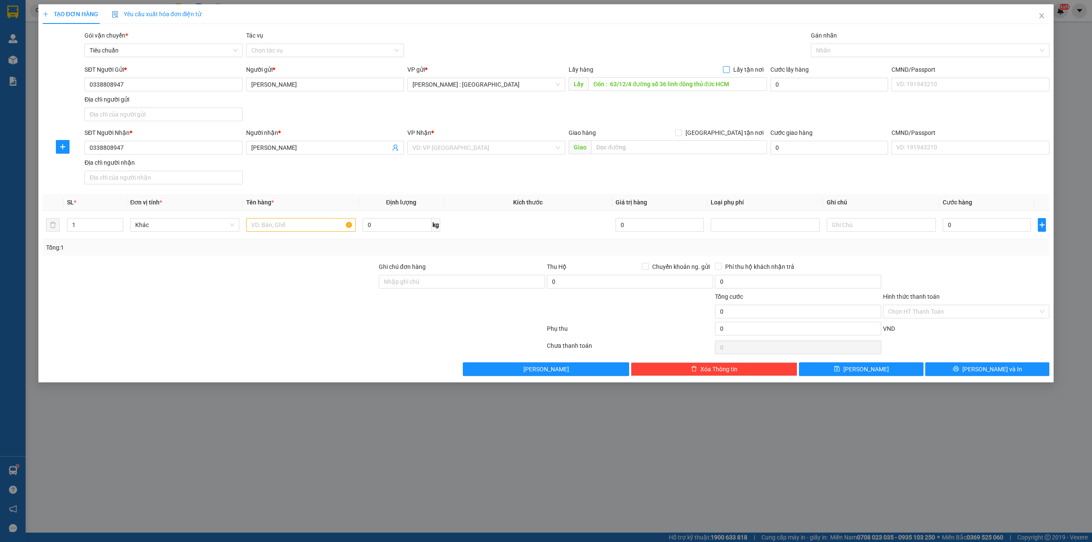
click at [729, 72] on input "Lấy tận nơi" at bounding box center [726, 69] width 6 height 6
checkbox input "true"
click at [486, 138] on div "VP Nhận *" at bounding box center [486, 134] width 158 height 13
click at [472, 151] on input "search" at bounding box center [483, 147] width 142 height 13
type input "ngh"
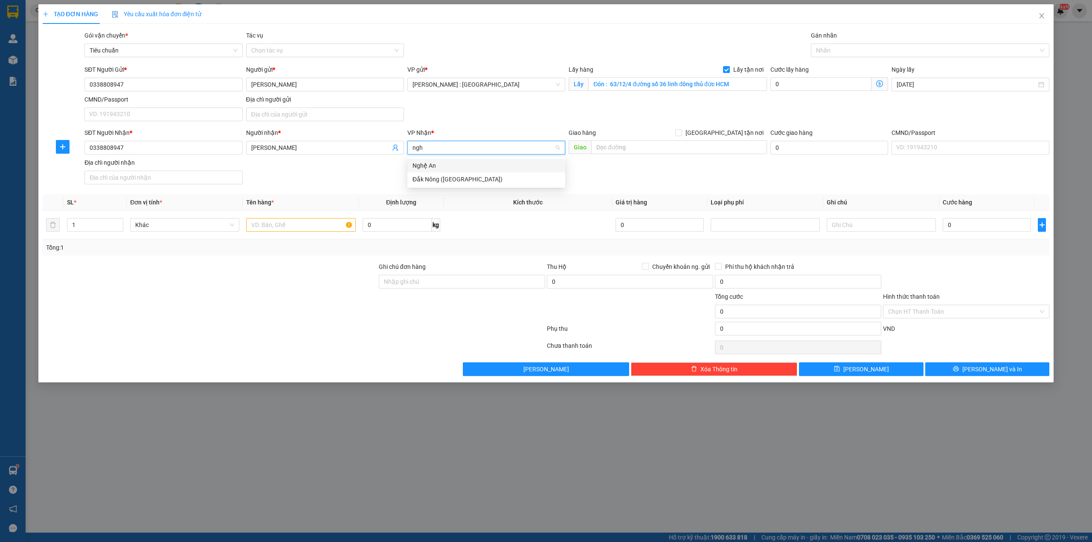
click at [447, 165] on div "Nghệ An" at bounding box center [486, 165] width 148 height 9
click at [623, 146] on input "text" at bounding box center [679, 147] width 176 height 14
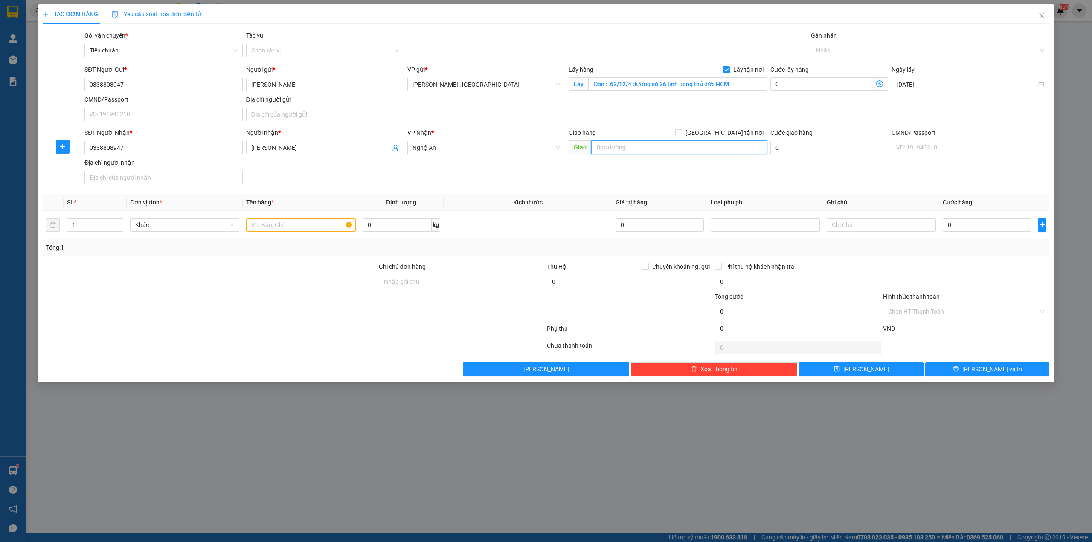
paste input "Trả : Bến xe Miền Trung-[GEOGRAPHIC_DATA]"
type input "Trả : Bến xe Miền Trung-[GEOGRAPHIC_DATA]"
click at [292, 232] on input "text" at bounding box center [300, 225] width 109 height 14
paste input "4 thùng sách vở quần áo"
type input "4 thùng sách vở quần áo - anh tùng"
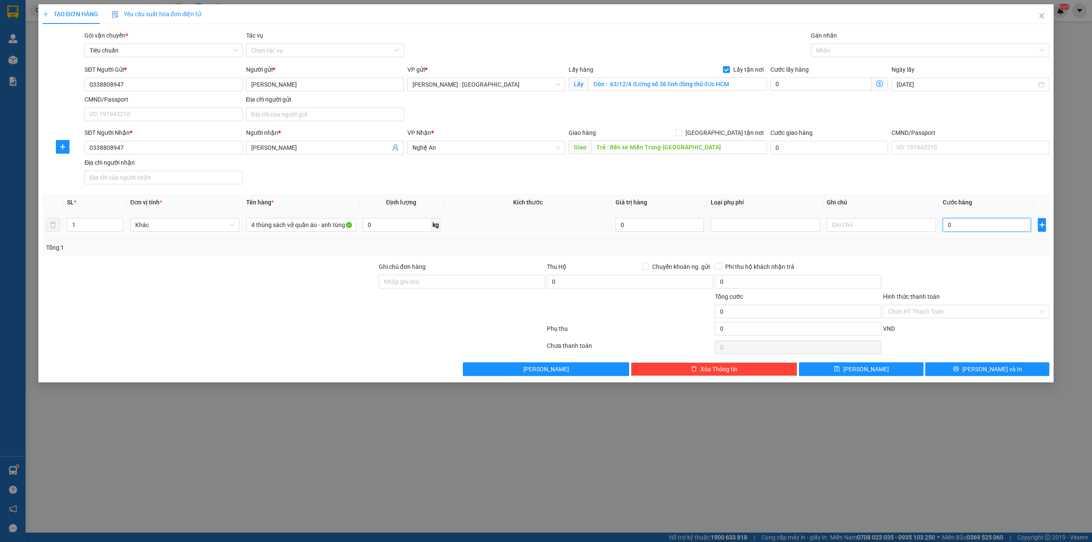
click at [973, 222] on input "0" at bounding box center [986, 225] width 88 height 14
type input "1"
type input "10"
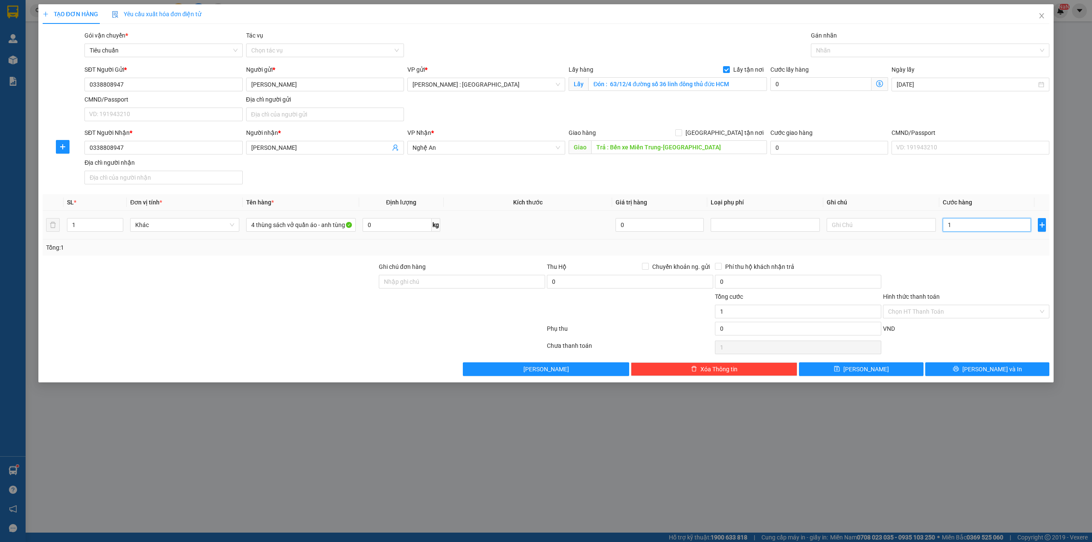
type input "10"
type input "100"
click at [829, 96] on div "SĐT Người Gửi * 0338808947 Người gửi * [PERSON_NAME] VP gửi * [GEOGRAPHIC_DATA]…" at bounding box center [567, 95] width 968 height 60
click at [829, 92] on div "Cước lấy hàng 0" at bounding box center [829, 80] width 118 height 30
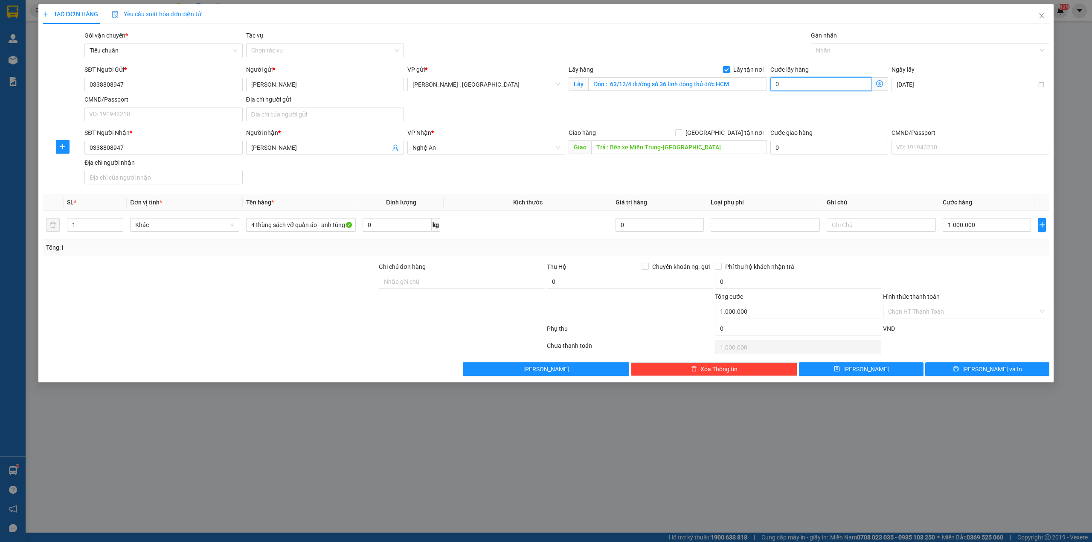
click at [829, 86] on input "0" at bounding box center [820, 84] width 101 height 14
click at [935, 268] on div at bounding box center [966, 277] width 168 height 30
click at [875, 371] on button "[PERSON_NAME]" at bounding box center [861, 369] width 125 height 14
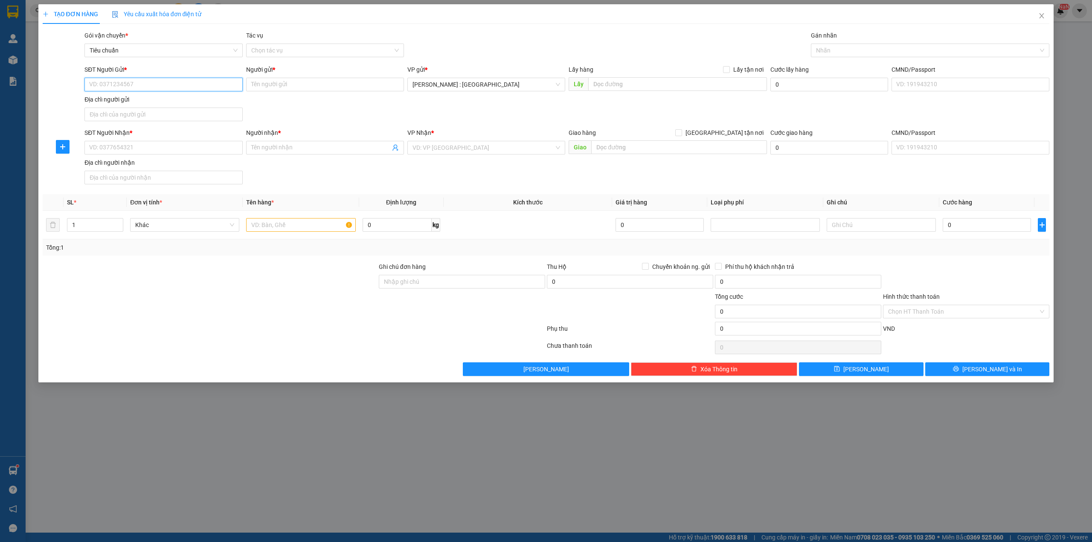
paste input "0903662477"
click at [202, 87] on input "0903662477" at bounding box center [163, 85] width 158 height 14
click at [218, 149] on input "SĐT Người Nhận *" at bounding box center [163, 148] width 158 height 14
paste input "0367546081"
paste input "Tuyết"
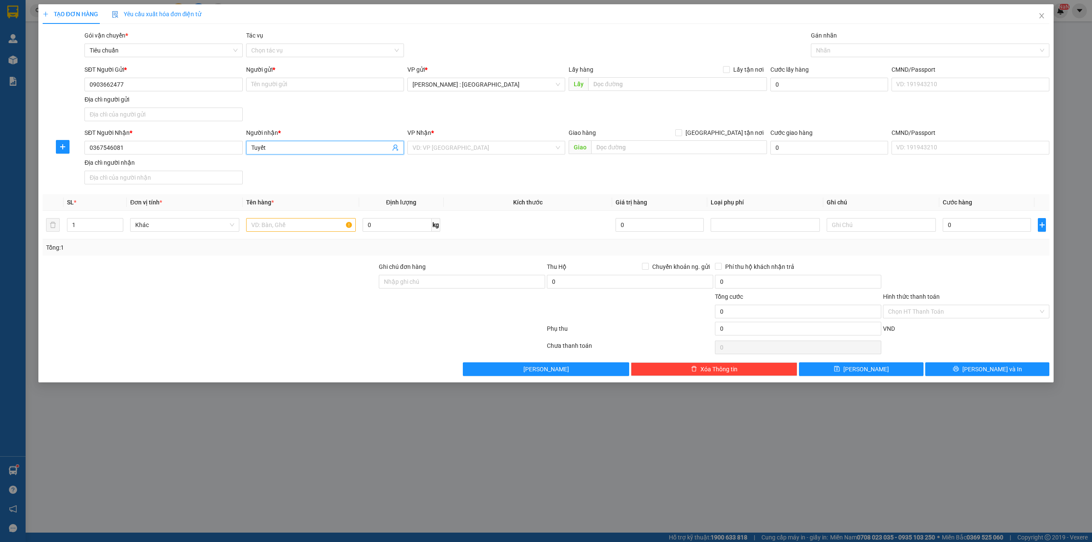
click at [357, 151] on input "Tuyết" at bounding box center [320, 147] width 139 height 9
click at [331, 82] on input "Người gửi *" at bounding box center [325, 85] width 158 height 14
click at [635, 139] on div "Giao hàng [GEOGRAPHIC_DATA] tận nơi" at bounding box center [667, 134] width 198 height 13
drag, startPoint x: 719, startPoint y: 154, endPoint x: 722, endPoint y: 145, distance: 8.5
click at [719, 152] on input "text" at bounding box center [679, 147] width 176 height 14
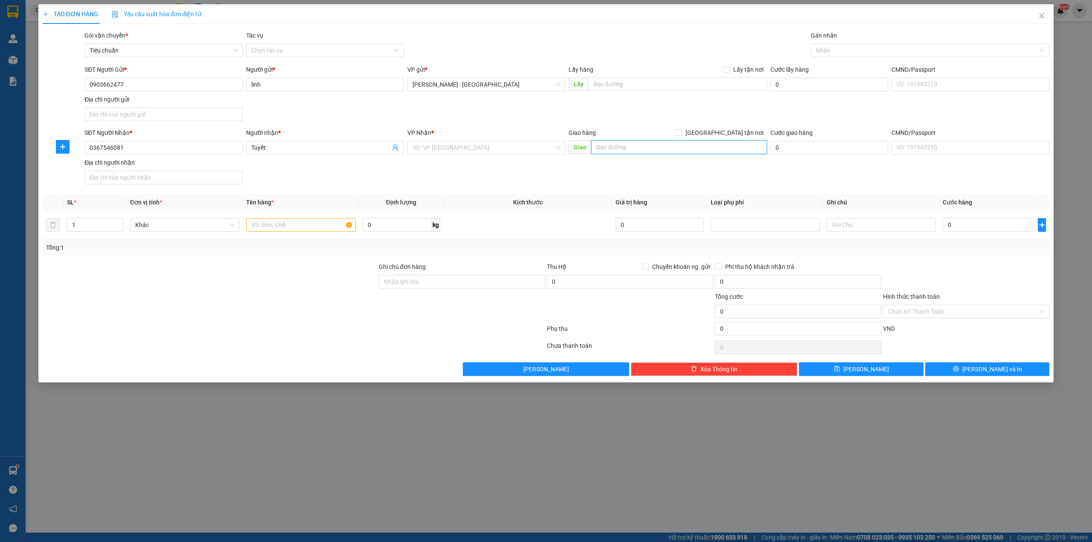
paste input "Trả: Ngã năm ( Quảng lộ Phụng Hiệp) [GEOGRAPHIC_DATA]"
drag, startPoint x: 727, startPoint y: 137, endPoint x: 727, endPoint y: 132, distance: 5.1
click at [727, 136] on label "[GEOGRAPHIC_DATA] tận nơi" at bounding box center [721, 132] width 92 height 9
click at [736, 67] on span "Lấy tận nơi" at bounding box center [748, 69] width 37 height 9
click at [729, 67] on input "Lấy tận nơi" at bounding box center [726, 69] width 6 height 6
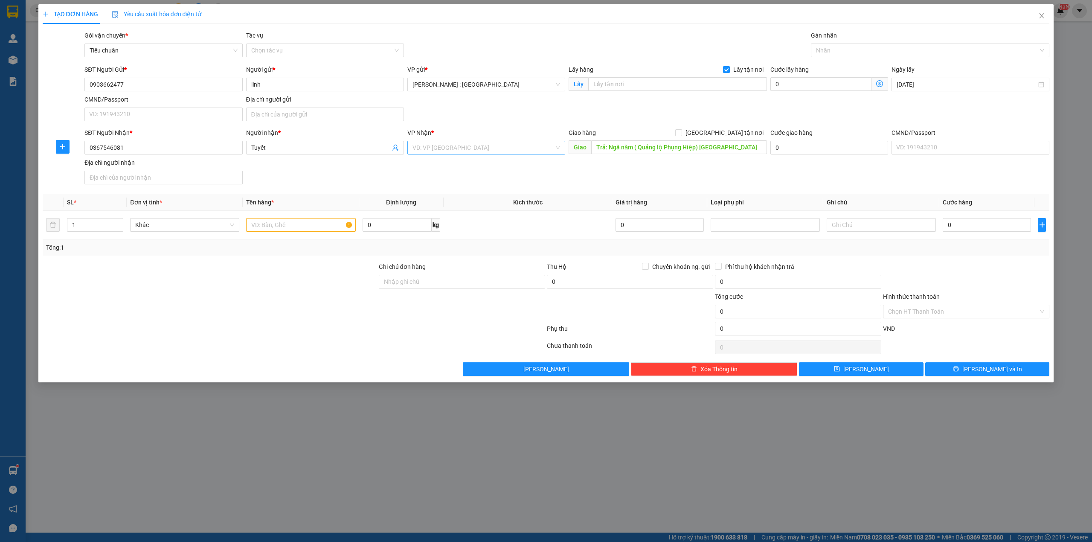
click at [503, 154] on input "search" at bounding box center [483, 147] width 142 height 13
click at [482, 166] on div "Cần Thơ: [PERSON_NAME]" at bounding box center [486, 165] width 148 height 9
click at [712, 84] on input "text" at bounding box center [677, 84] width 179 height 14
paste input "Đón: 1108 tỉnh lộ 10 , [GEOGRAPHIC_DATA] , tp.HCM"
click at [739, 135] on span "[GEOGRAPHIC_DATA] tận nơi" at bounding box center [724, 132] width 85 height 9
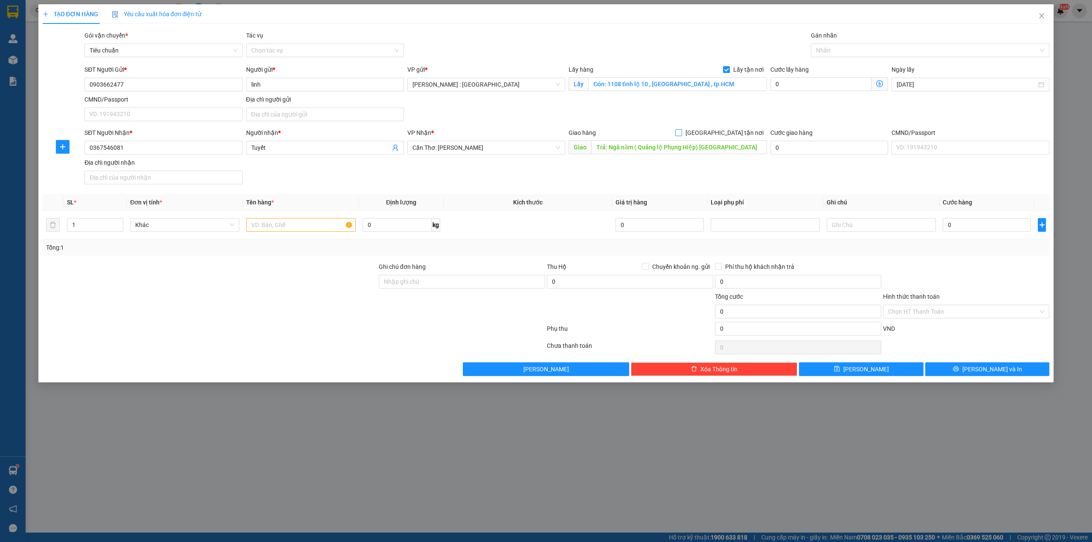
click at [681, 135] on input "[GEOGRAPHIC_DATA] tận nơi" at bounding box center [678, 132] width 6 height 6
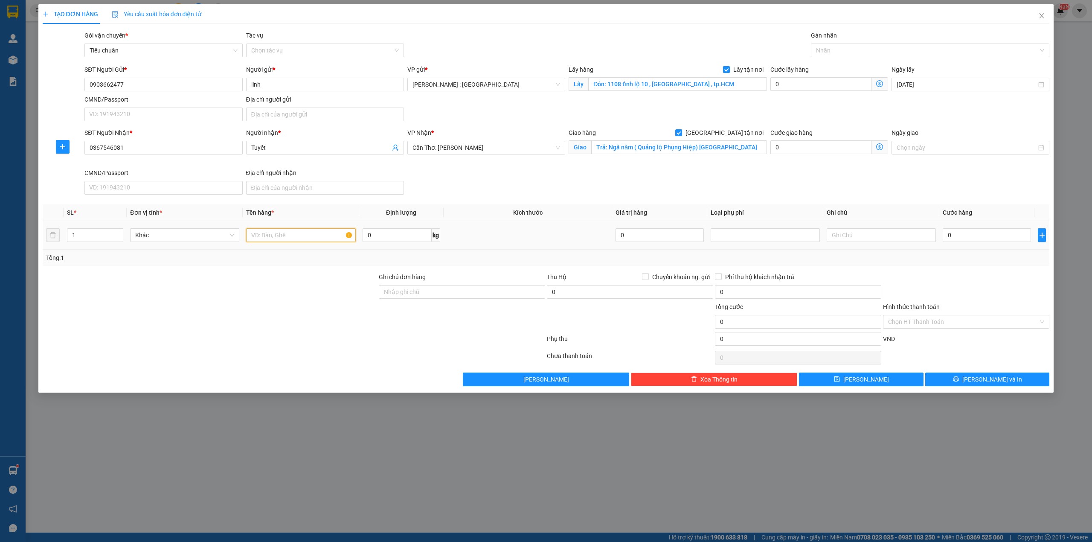
click at [284, 241] on input "text" at bounding box center [300, 235] width 109 height 14
paste input "1 xe điện"
click at [979, 232] on input "0" at bounding box center [986, 235] width 88 height 14
drag, startPoint x: 828, startPoint y: 88, endPoint x: 836, endPoint y: 85, distance: 8.9
click at [828, 87] on input "0" at bounding box center [820, 84] width 101 height 14
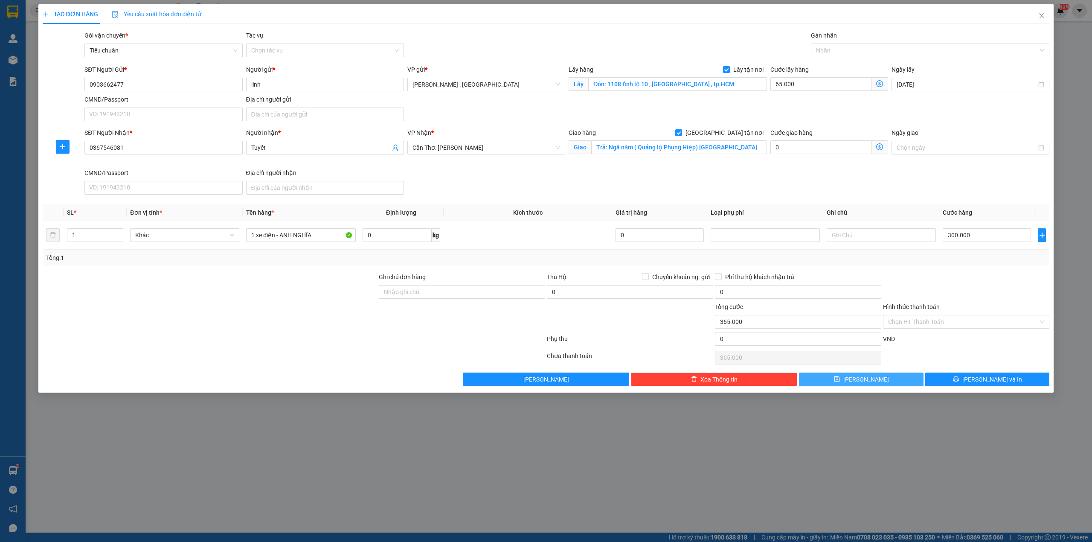
click at [848, 377] on button "[PERSON_NAME]" at bounding box center [861, 379] width 125 height 14
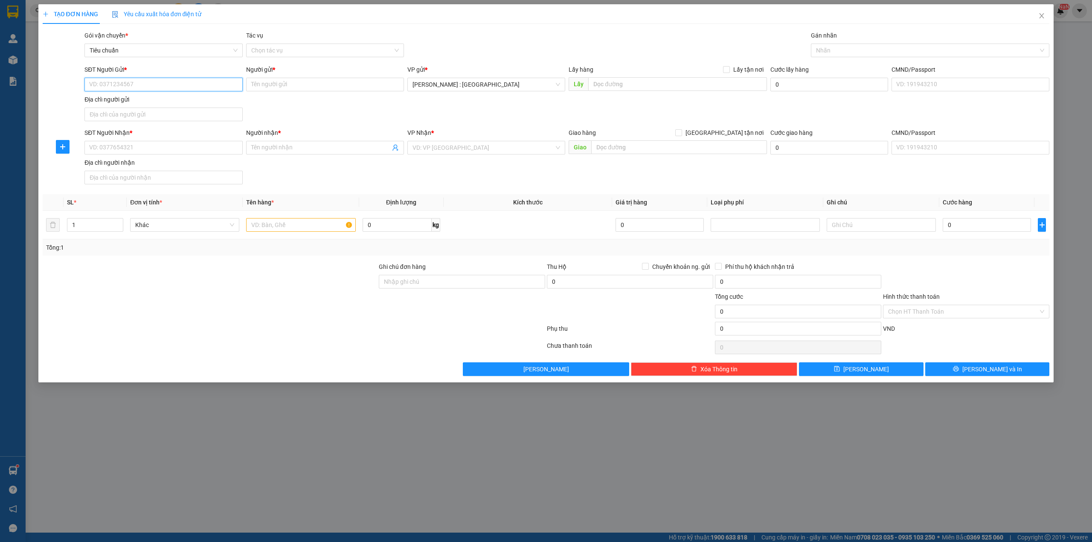
click at [165, 82] on input "SĐT Người Gửi *" at bounding box center [163, 85] width 158 height 14
paste input "0909312155"
click at [206, 149] on input "SĐT Người Nhận *" at bounding box center [163, 148] width 158 height 14
paste input "0867198856"
paste input "[PERSON_NAME]"
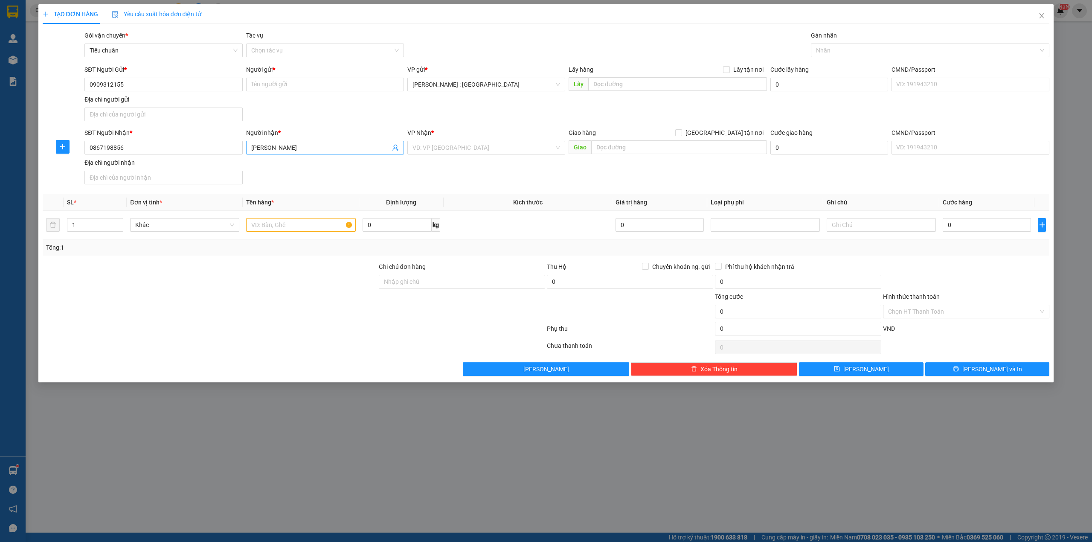
click at [291, 152] on input "[PERSON_NAME]" at bounding box center [320, 147] width 139 height 9
click at [340, 80] on input "Người gửi *" at bounding box center [325, 85] width 158 height 14
paste input "Hân Thuỵ"
click at [641, 144] on input "text" at bounding box center [679, 147] width 176 height 14
paste input "Ngõ 520 đường [GEOGRAPHIC_DATA], [GEOGRAPHIC_DATA], [GEOGRAPHIC_DATA], [GEOGRAP…"
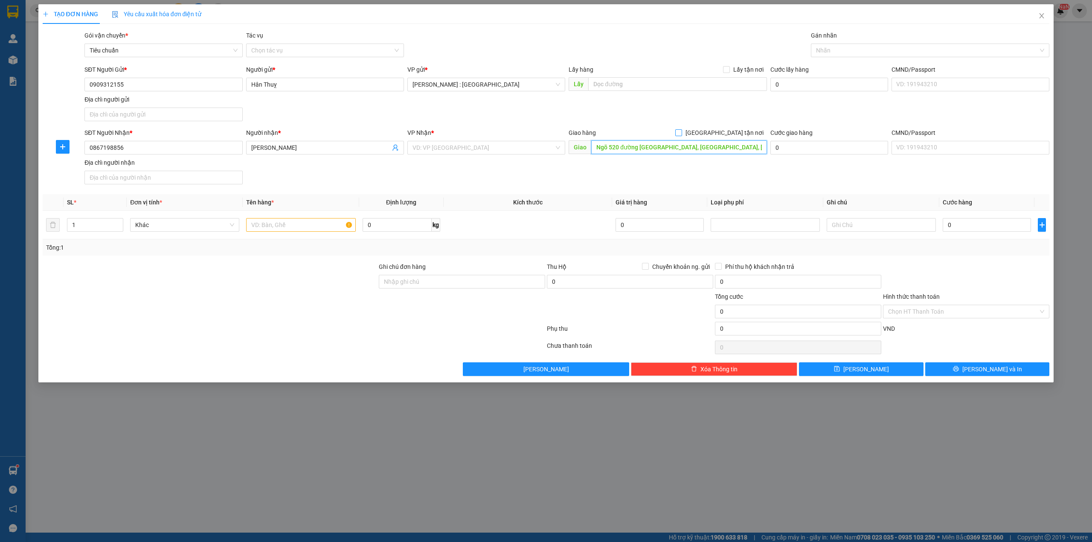
scroll to position [0, 14]
click at [742, 133] on span "[GEOGRAPHIC_DATA] tận nơi" at bounding box center [724, 132] width 85 height 9
click at [681, 133] on input "[GEOGRAPHIC_DATA] tận nơi" at bounding box center [678, 132] width 6 height 6
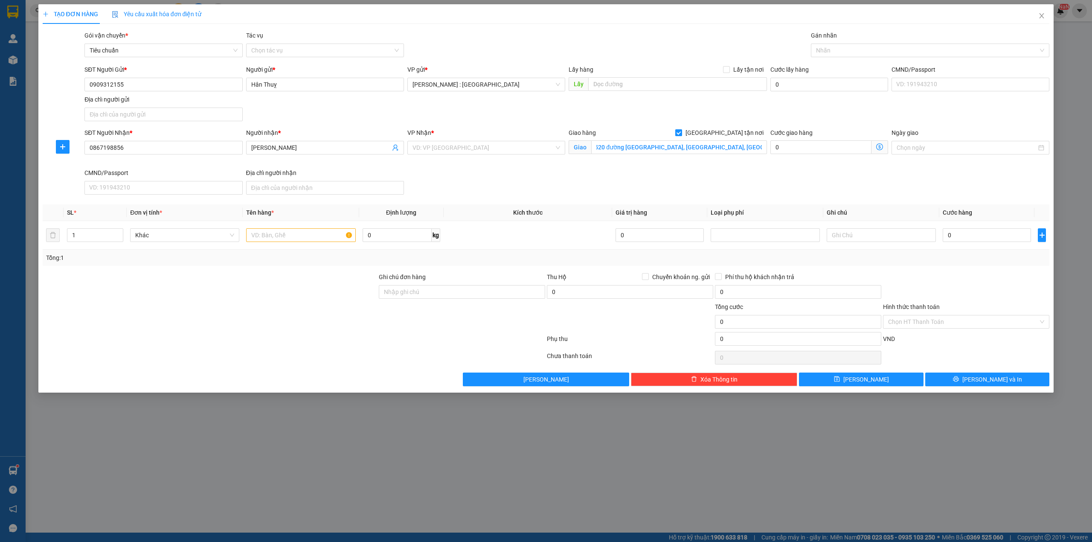
scroll to position [0, 0]
click at [513, 149] on input "search" at bounding box center [483, 147] width 142 height 13
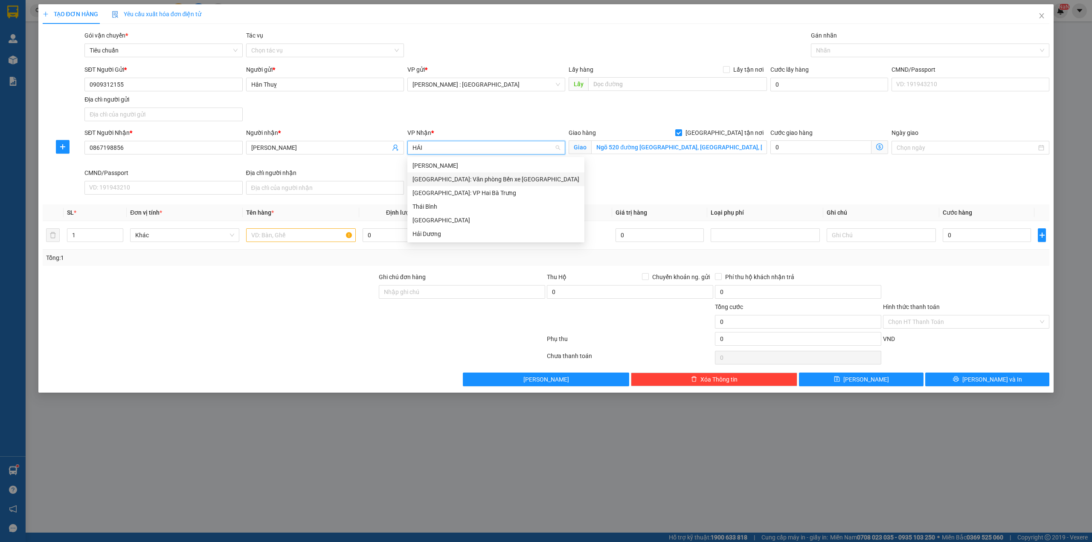
click at [521, 184] on div "[GEOGRAPHIC_DATA]: Văn phòng Bến xe [GEOGRAPHIC_DATA]" at bounding box center [495, 179] width 177 height 14
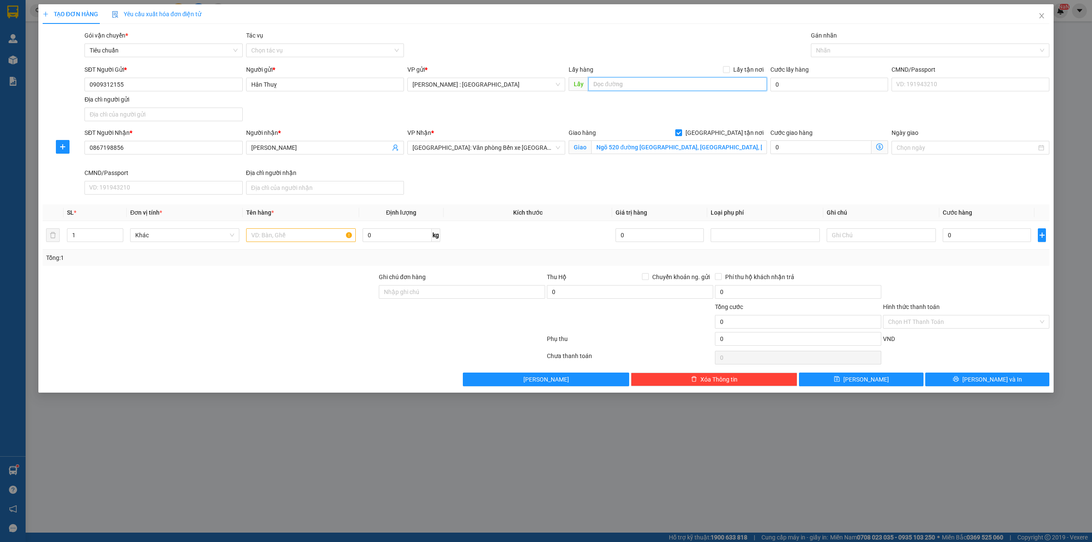
click at [748, 83] on input "text" at bounding box center [677, 84] width 179 height 14
paste input "[PERSON_NAME] cư Cityland p10 gò vấp"
click at [741, 69] on span "Lấy tận nơi" at bounding box center [748, 69] width 37 height 9
click at [729, 69] on input "Lấy tận nơi" at bounding box center [726, 69] width 6 height 6
click at [310, 237] on input "text" at bounding box center [300, 235] width 109 height 14
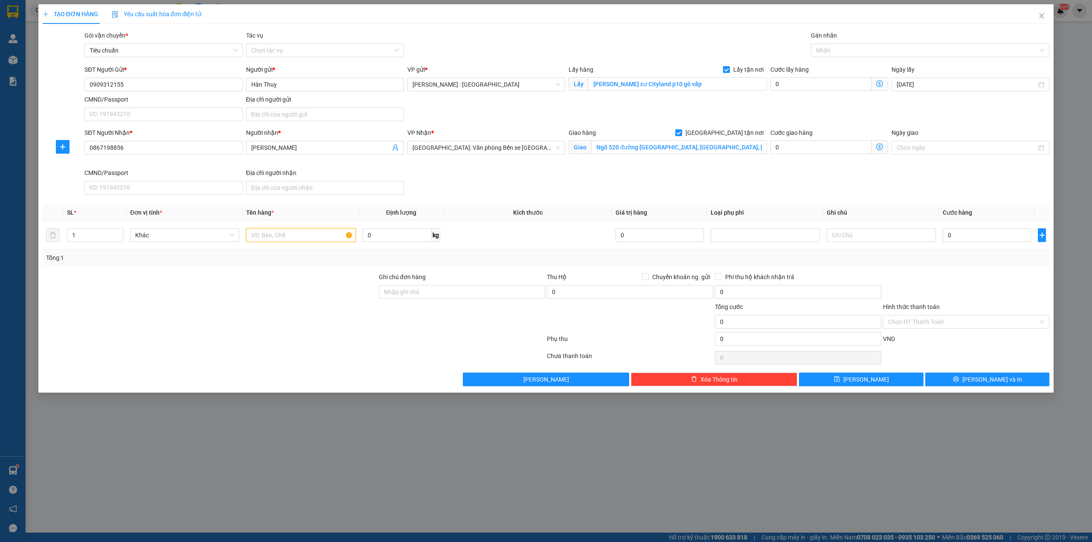
paste input "7 kiện chuyển nhà"
click at [973, 236] on input "0" at bounding box center [986, 235] width 88 height 14
click at [823, 88] on input "0" at bounding box center [820, 84] width 101 height 14
click at [891, 384] on button "[PERSON_NAME]" at bounding box center [861, 379] width 125 height 14
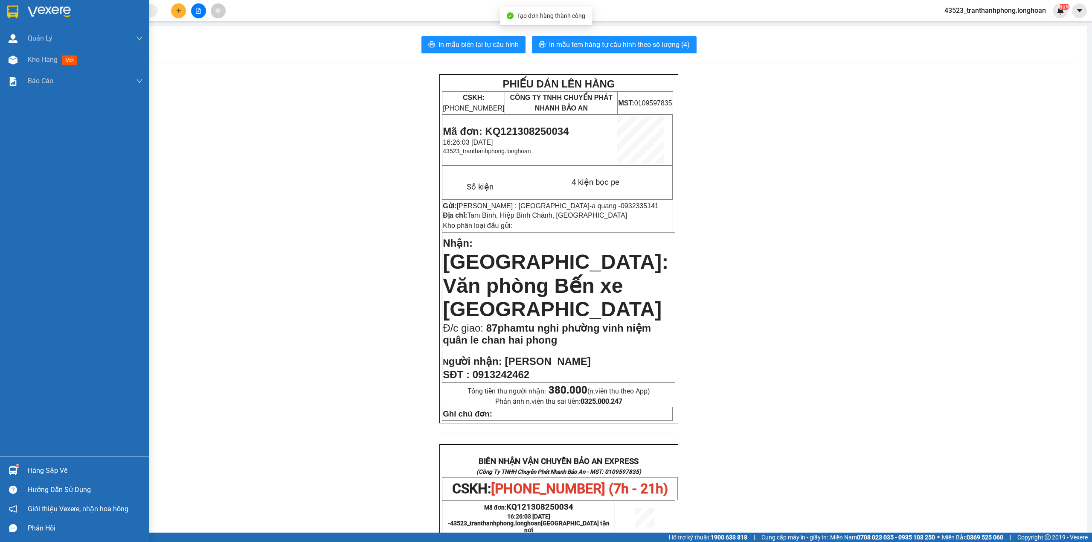
click at [0, 21] on div at bounding box center [74, 14] width 149 height 28
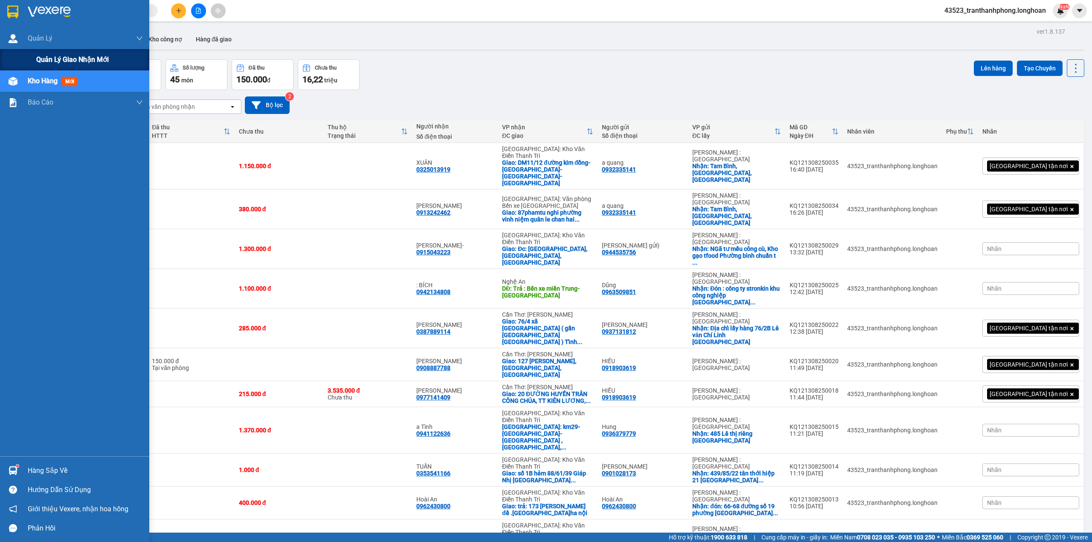
click at [26, 64] on div "Quản lý giao nhận mới" at bounding box center [74, 59] width 149 height 21
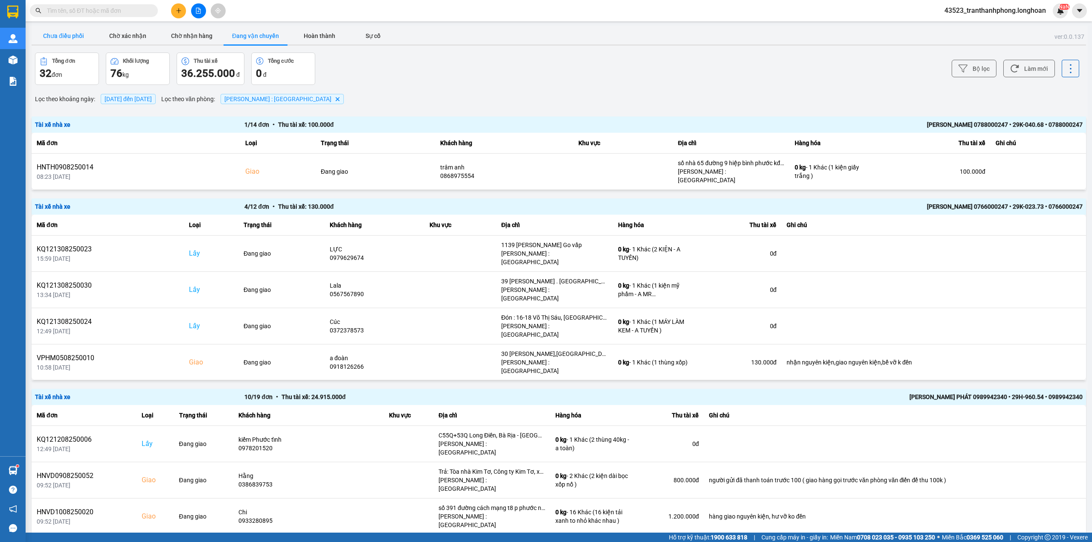
click at [78, 36] on button "Chưa điều phối" at bounding box center [64, 35] width 64 height 17
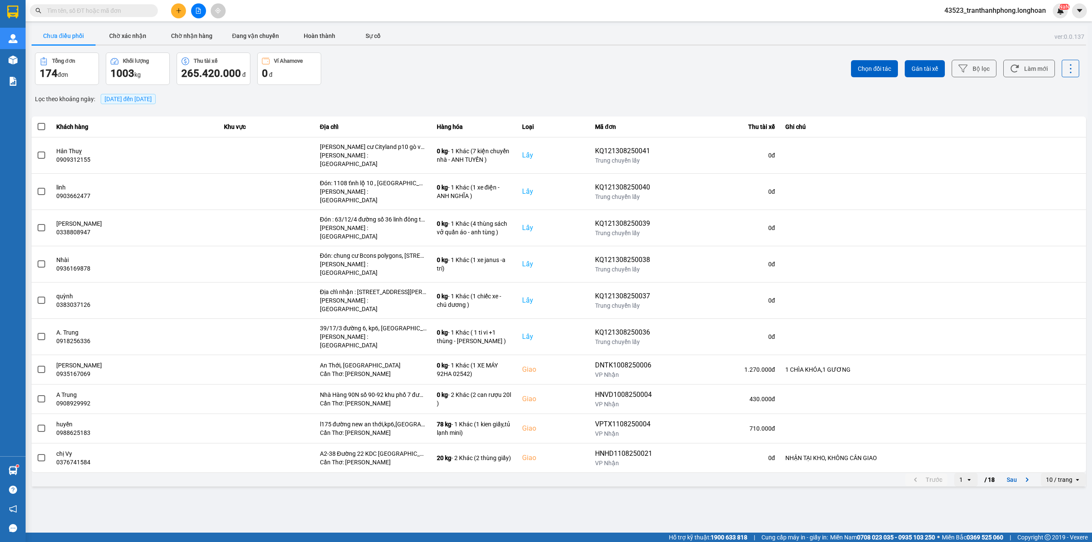
click at [129, 99] on span "[DATE] đến [DATE]" at bounding box center [127, 99] width 47 height 7
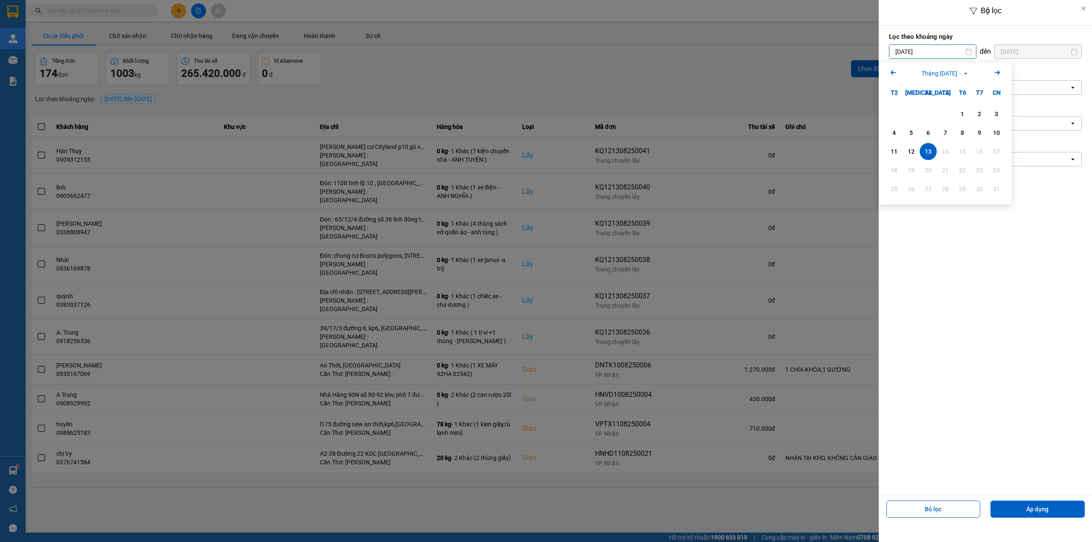
click at [938, 48] on input "[DATE]" at bounding box center [932, 52] width 87 height 14
click at [962, 114] on div "1" at bounding box center [962, 114] width 12 height 10
drag, startPoint x: 933, startPoint y: 159, endPoint x: 933, endPoint y: 165, distance: 5.1
click at [933, 161] on div "Chọn loại đơn" at bounding box center [979, 159] width 180 height 14
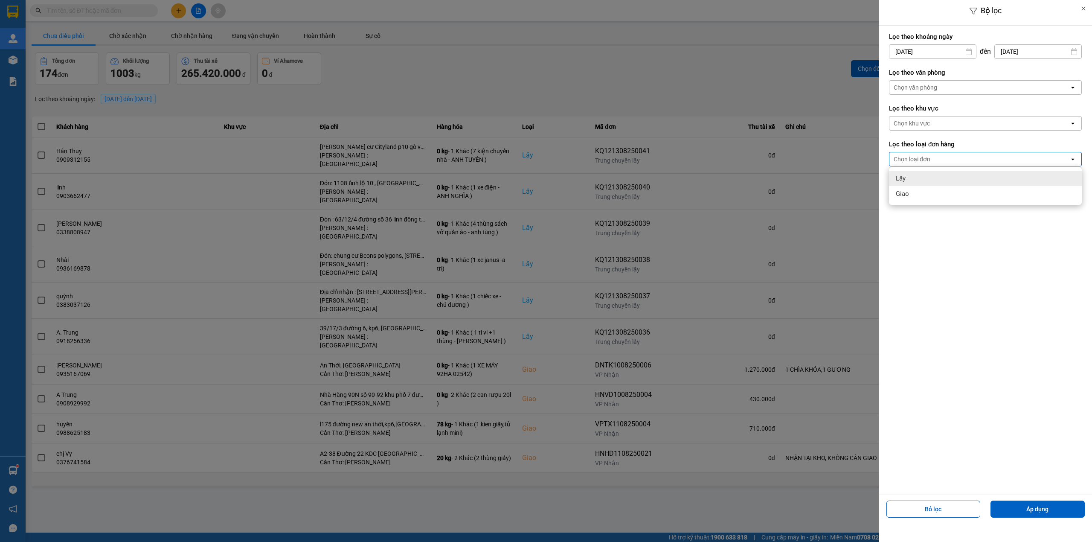
click at [927, 179] on div "Lấy" at bounding box center [985, 178] width 193 height 15
click at [947, 87] on div "Chọn văn phòng" at bounding box center [979, 88] width 180 height 14
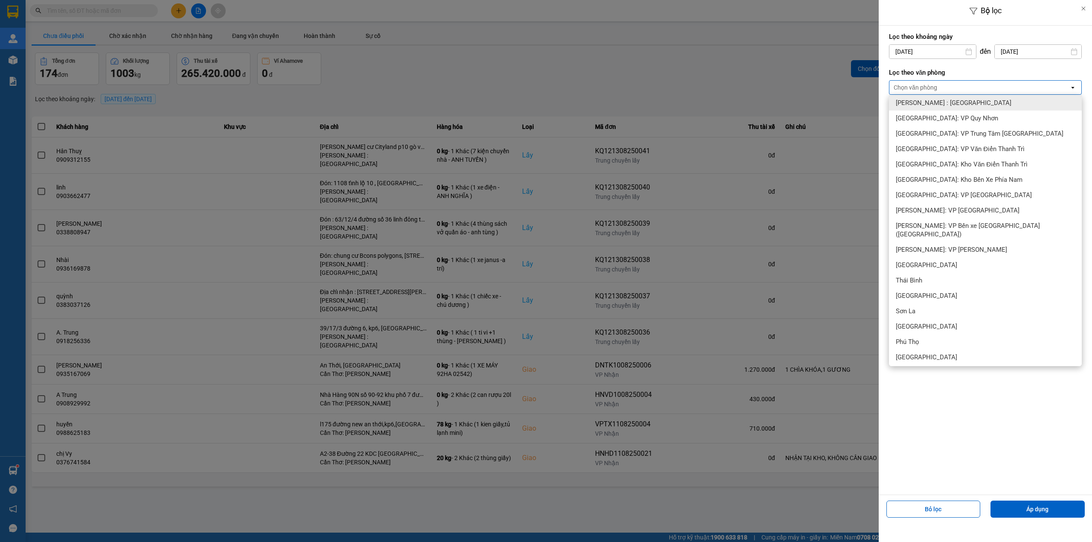
scroll to position [284, 0]
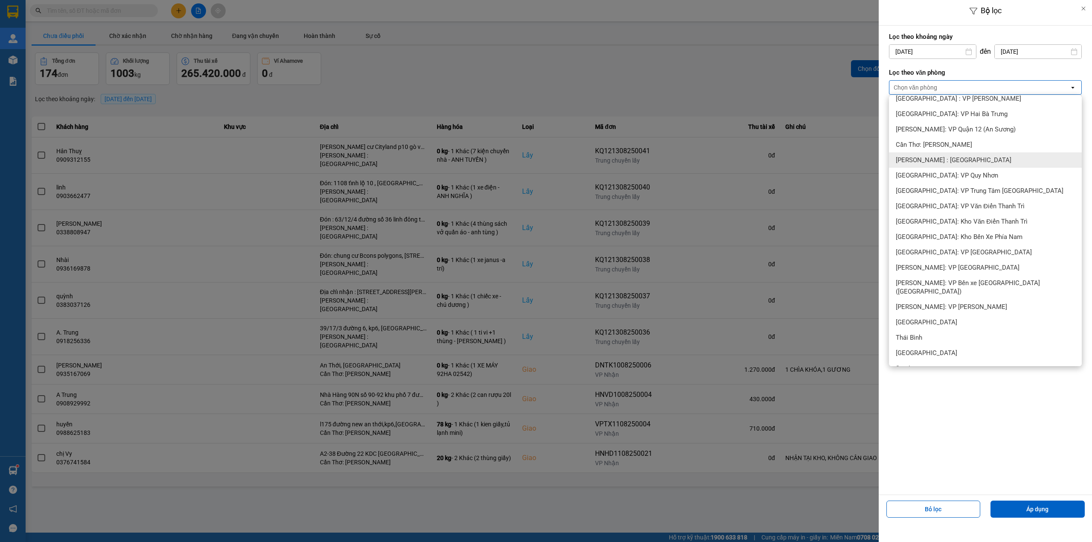
click at [946, 162] on span "[PERSON_NAME] : [GEOGRAPHIC_DATA]" at bounding box center [953, 160] width 116 height 9
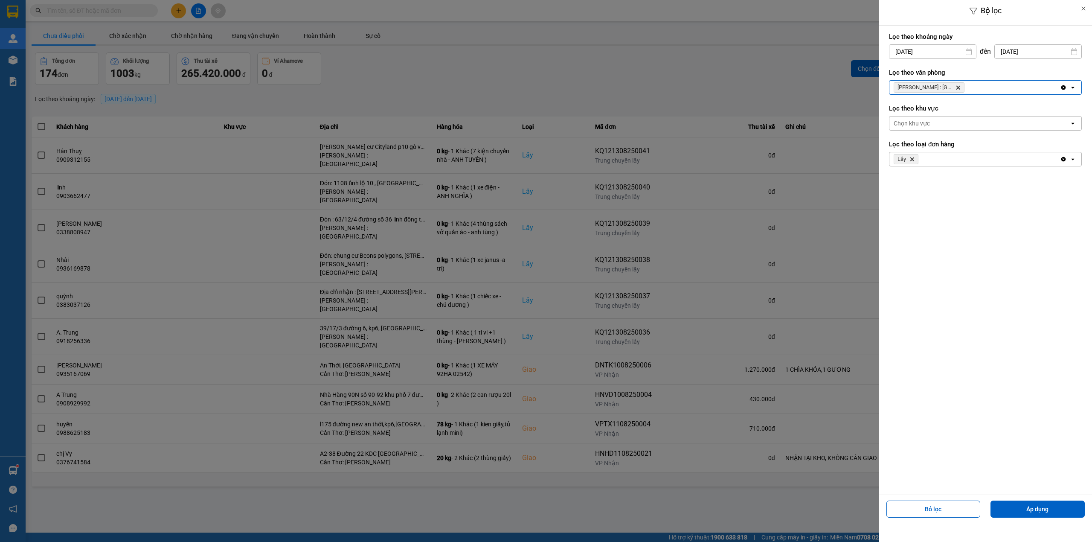
drag, startPoint x: 1036, startPoint y: 507, endPoint x: 1091, endPoint y: 458, distance: 73.9
click at [1036, 509] on button "Áp dụng" at bounding box center [1037, 508] width 94 height 17
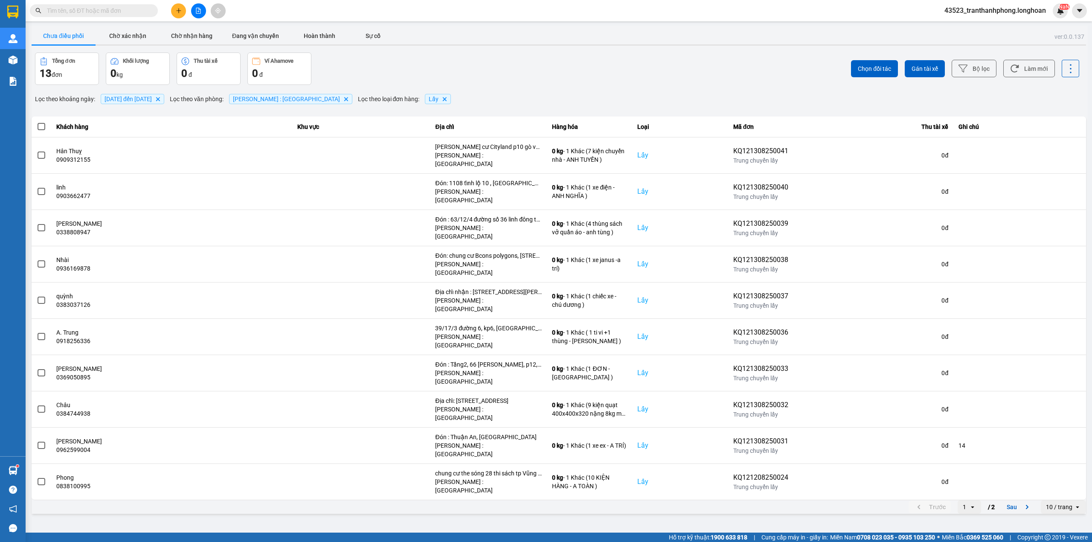
click at [1058, 502] on div "10 / trang" at bounding box center [1059, 506] width 26 height 9
click at [1057, 518] on div "100 / trang" at bounding box center [1063, 519] width 31 height 9
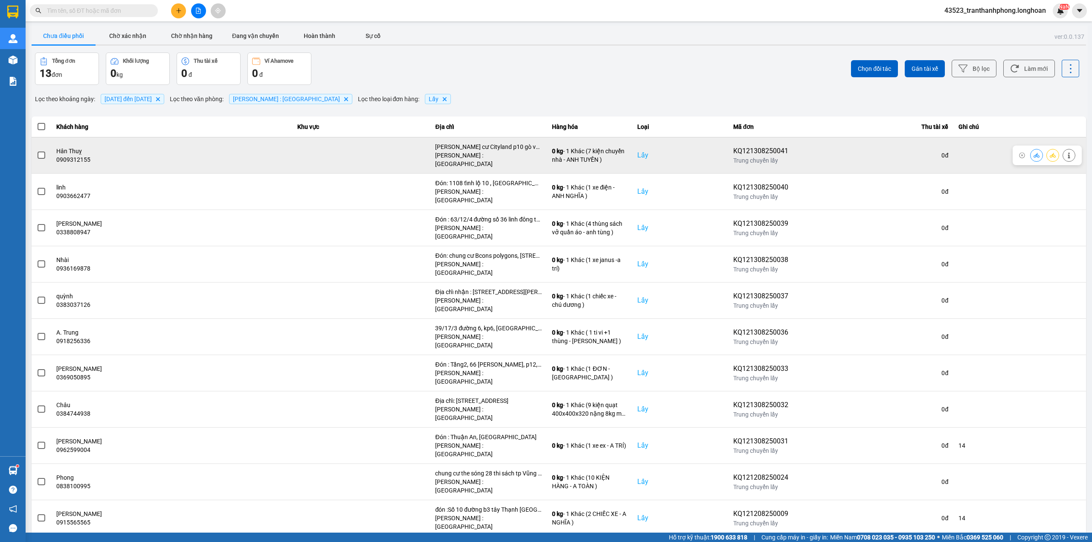
click at [39, 153] on span at bounding box center [42, 155] width 8 height 8
click at [37, 151] on input "checkbox" at bounding box center [37, 151] width 0 height 0
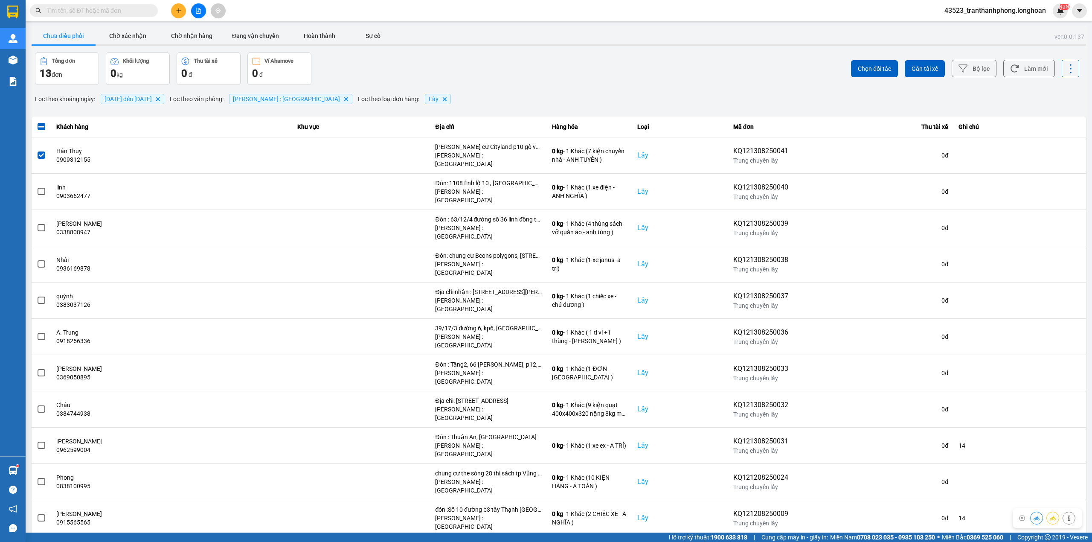
scroll to position [9, 0]
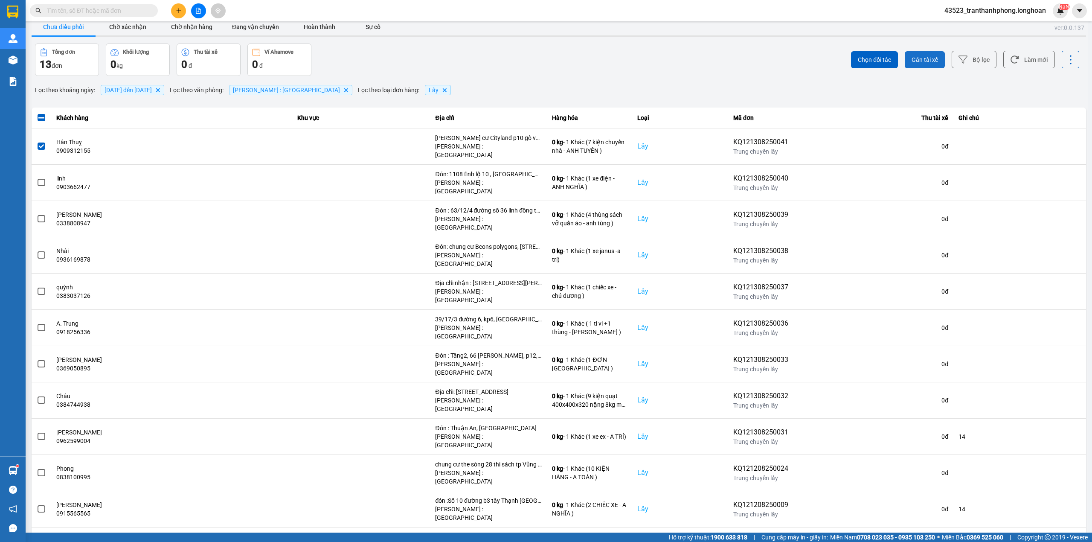
click at [923, 61] on span "Gán tài xế" at bounding box center [924, 59] width 26 height 9
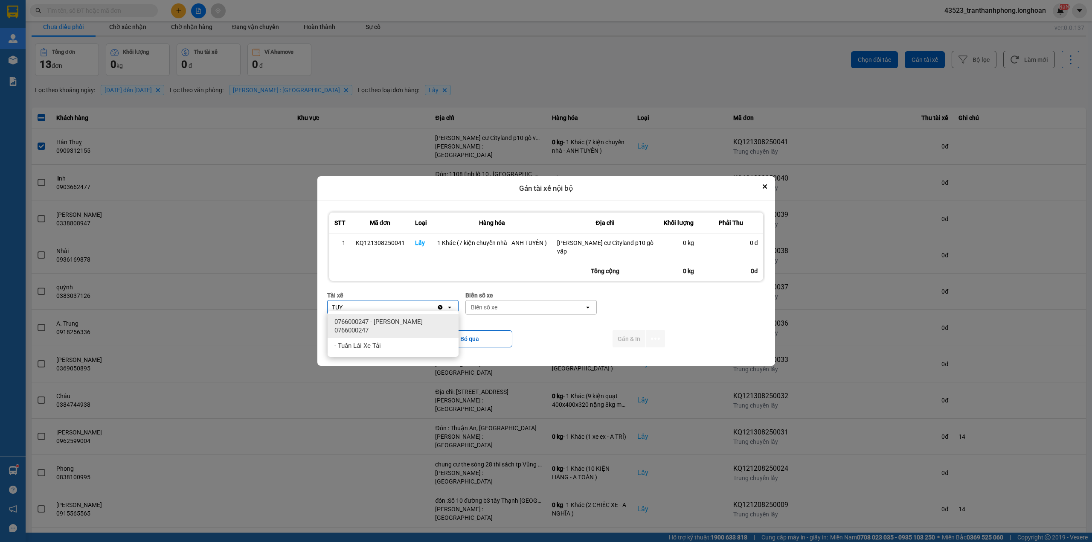
click at [418, 314] on div "0766000247 - [PERSON_NAME] 0766000247" at bounding box center [392, 326] width 131 height 24
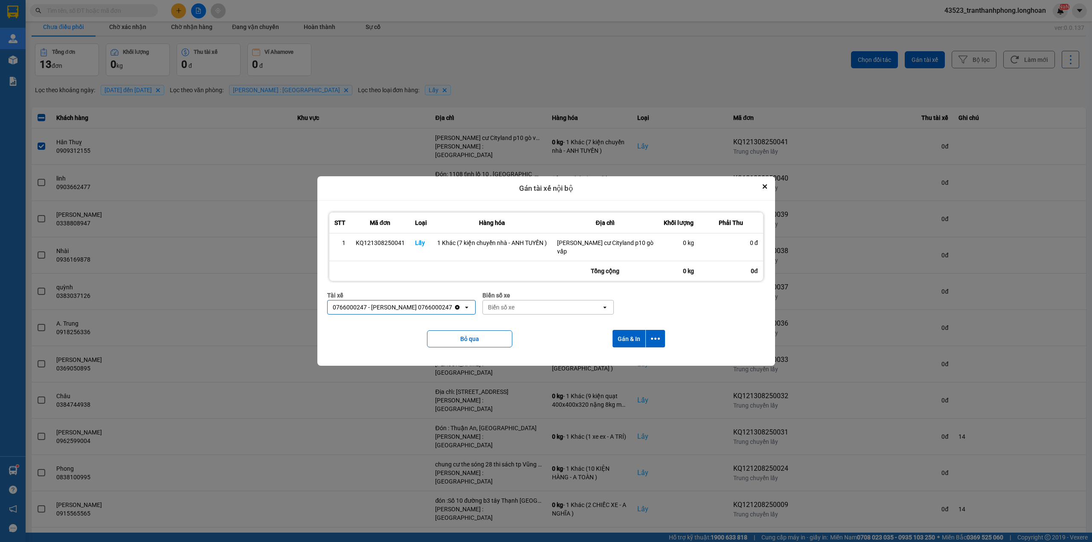
click at [514, 306] on div "Biển số xe" at bounding box center [501, 307] width 26 height 9
click at [534, 321] on span "29K-023.73" at bounding box center [519, 321] width 31 height 9
click at [630, 331] on button "Gán & In" at bounding box center [628, 338] width 33 height 17
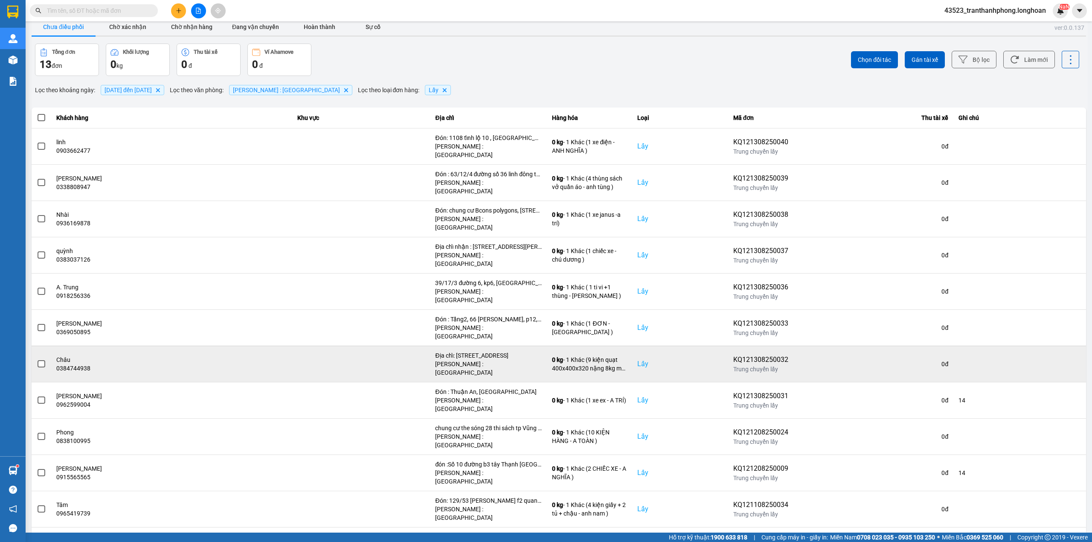
scroll to position [0, 0]
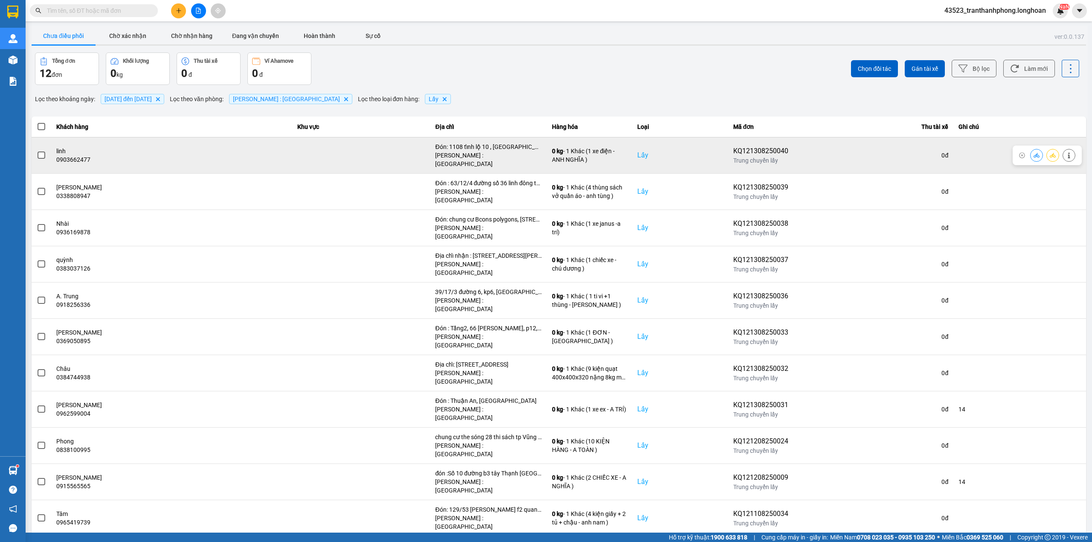
click at [40, 151] on span at bounding box center [42, 155] width 8 height 8
click at [37, 151] on input "checkbox" at bounding box center [37, 151] width 0 height 0
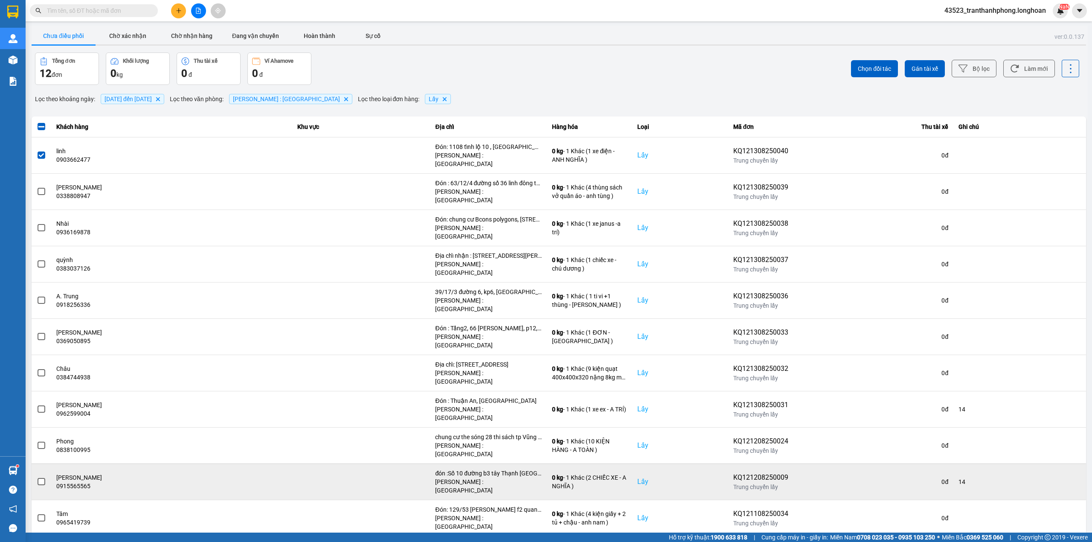
click at [41, 478] on span at bounding box center [42, 482] width 8 height 8
click at [37, 477] on input "checkbox" at bounding box center [37, 477] width 0 height 0
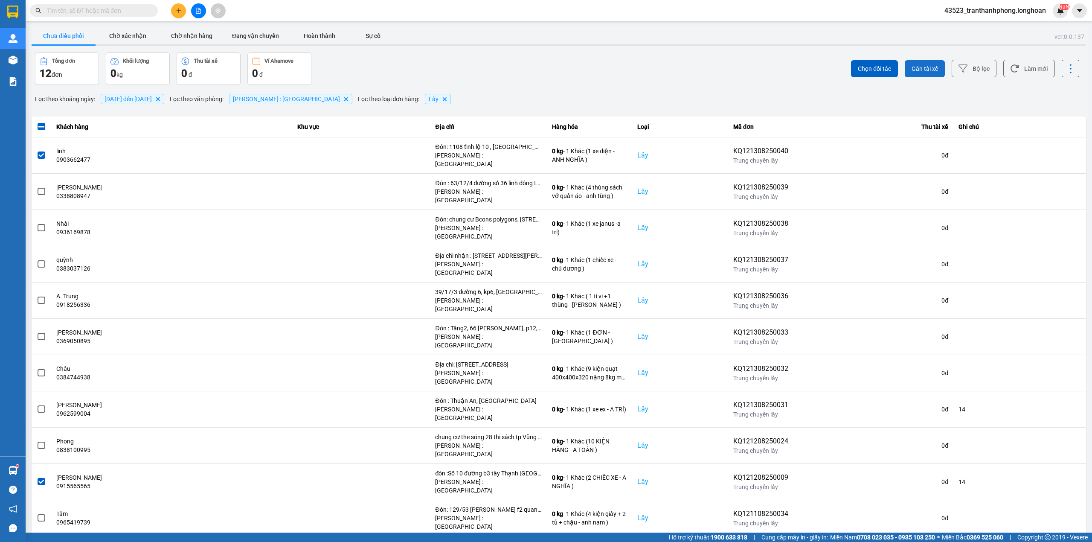
click at [923, 71] on span "Gán tài xế" at bounding box center [924, 68] width 26 height 9
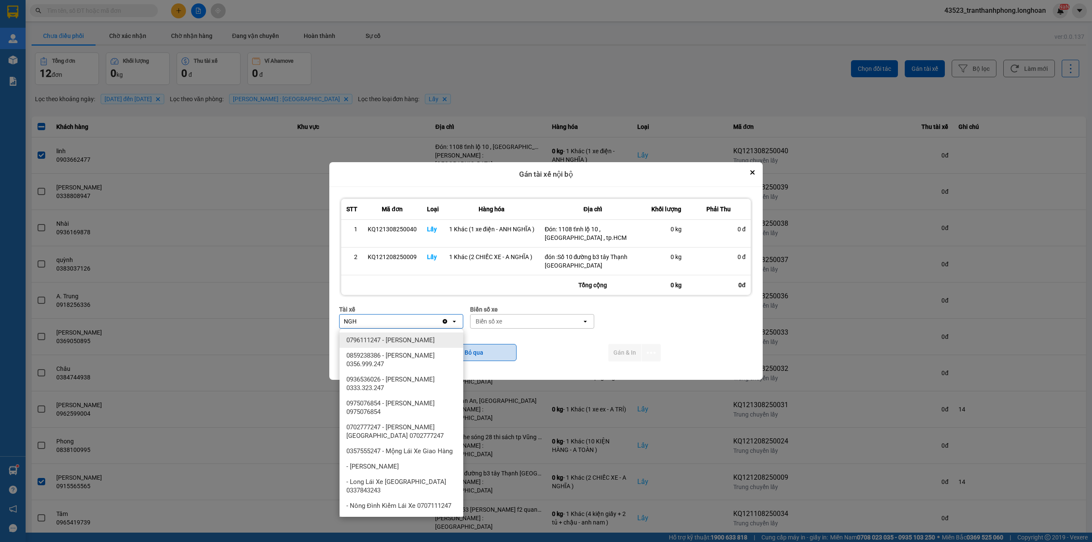
drag, startPoint x: 424, startPoint y: 342, endPoint x: 432, endPoint y: 344, distance: 8.8
click at [426, 342] on span "0796111247 - [PERSON_NAME]" at bounding box center [390, 340] width 88 height 9
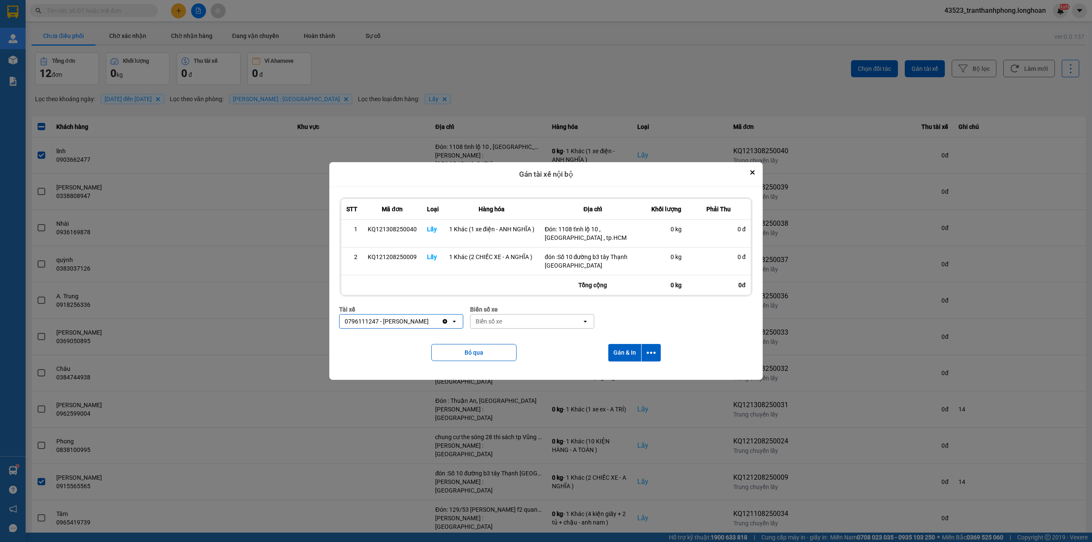
click at [526, 314] on div "Biển số xe" at bounding box center [525, 321] width 111 height 14
click at [518, 373] on div "29E-080.67" at bounding box center [532, 370] width 124 height 15
click at [623, 349] on button "Gán & In" at bounding box center [624, 352] width 33 height 17
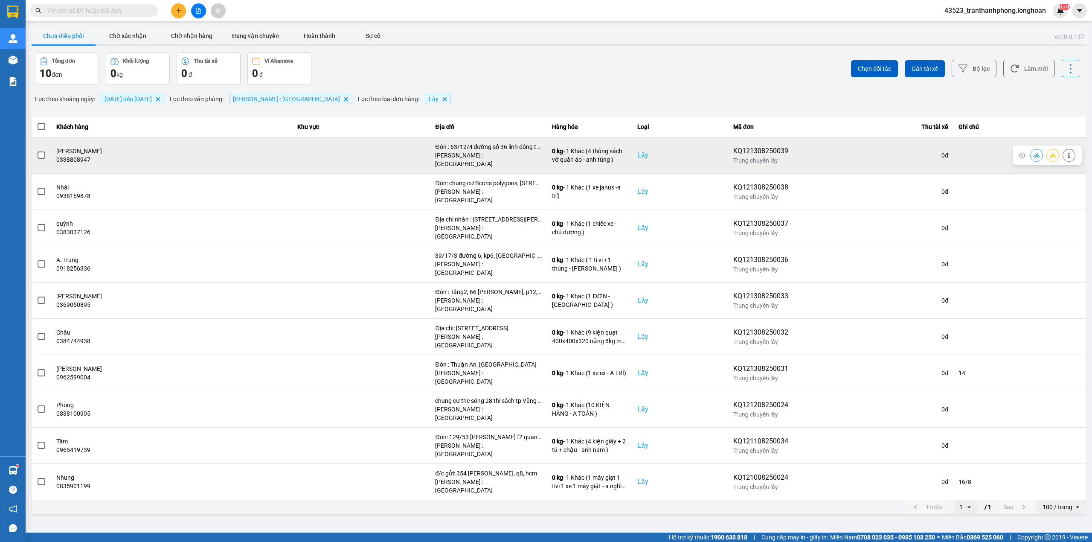
click at [43, 151] on span at bounding box center [42, 155] width 8 height 8
click at [37, 151] on input "checkbox" at bounding box center [37, 151] width 0 height 0
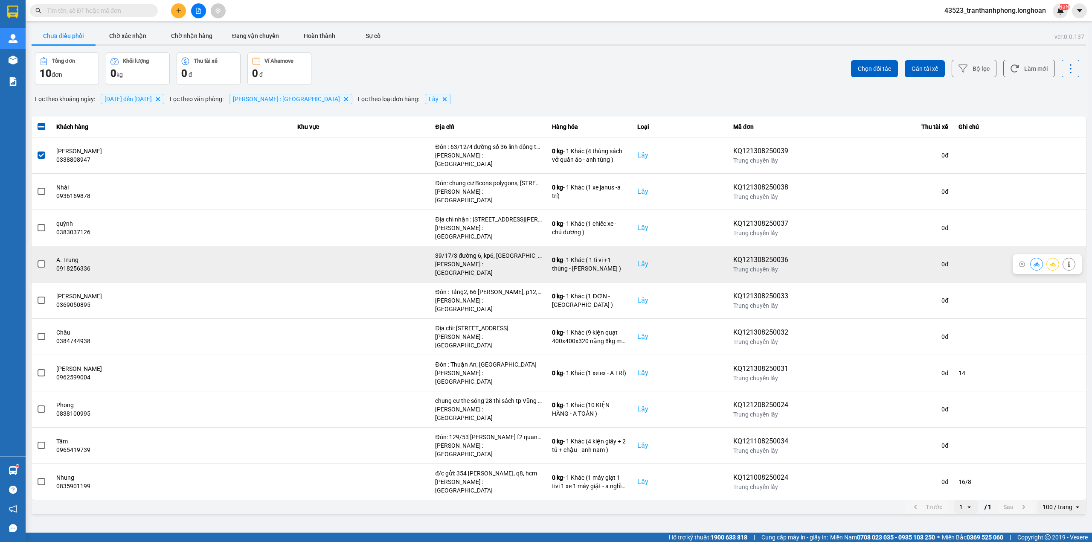
click at [37, 259] on label at bounding box center [41, 263] width 9 height 9
click at [37, 259] on input "checkbox" at bounding box center [37, 259] width 0 height 0
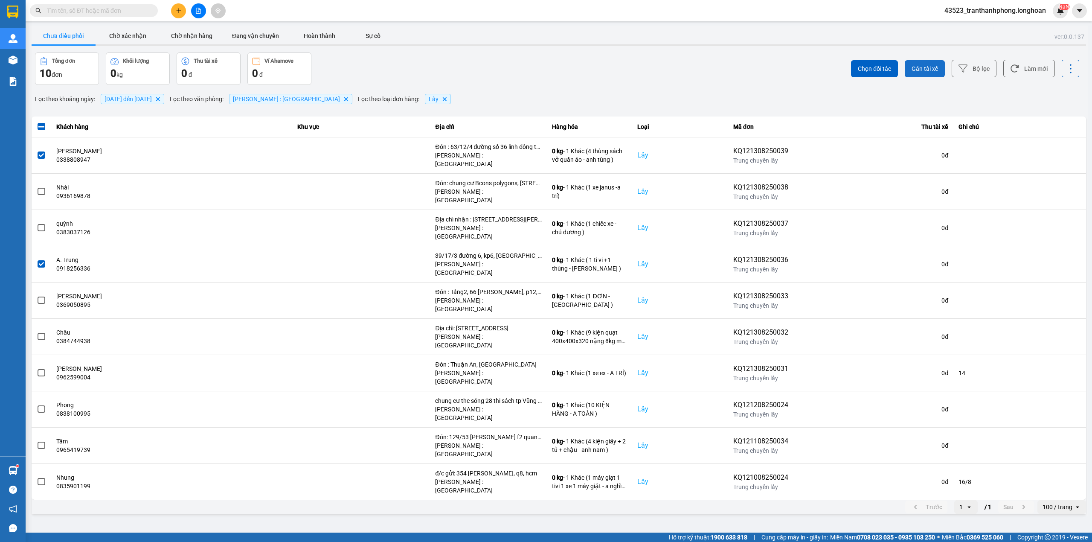
click at [927, 66] on span "Gán tài xế" at bounding box center [924, 68] width 26 height 9
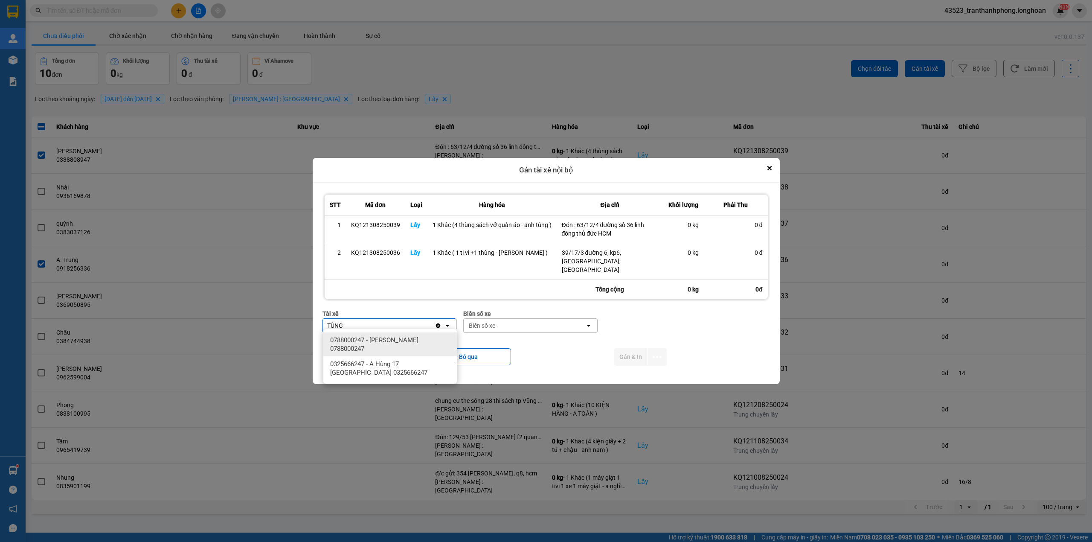
click at [368, 344] on span "0788000247 - [PERSON_NAME] 0788000247" at bounding box center [391, 344] width 123 height 17
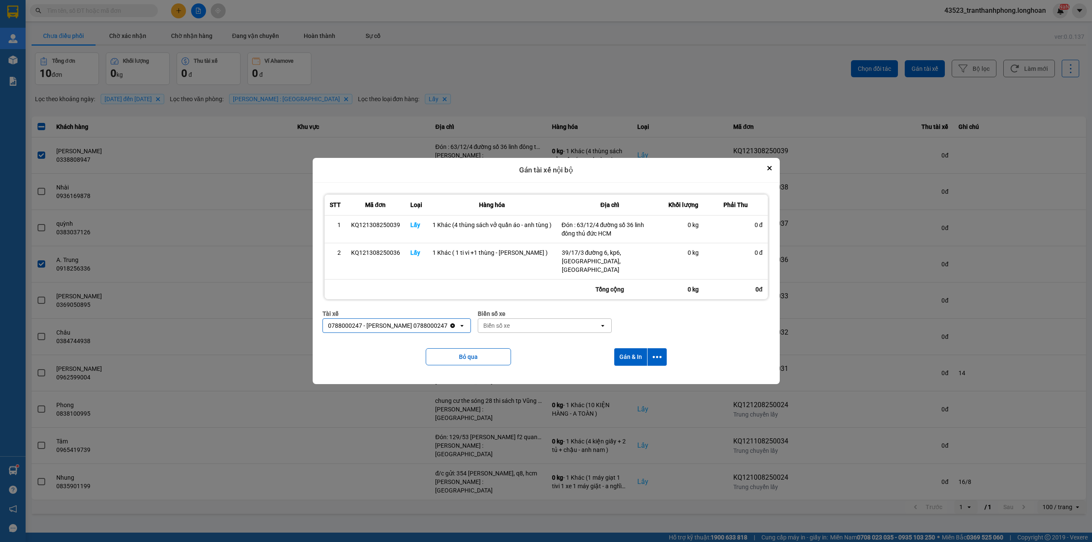
click at [585, 319] on div "Biển số xe" at bounding box center [539, 326] width 122 height 14
click at [541, 369] on span "29K-040.68" at bounding box center [535, 370] width 31 height 9
click at [629, 352] on button "Gán & In" at bounding box center [630, 356] width 33 height 17
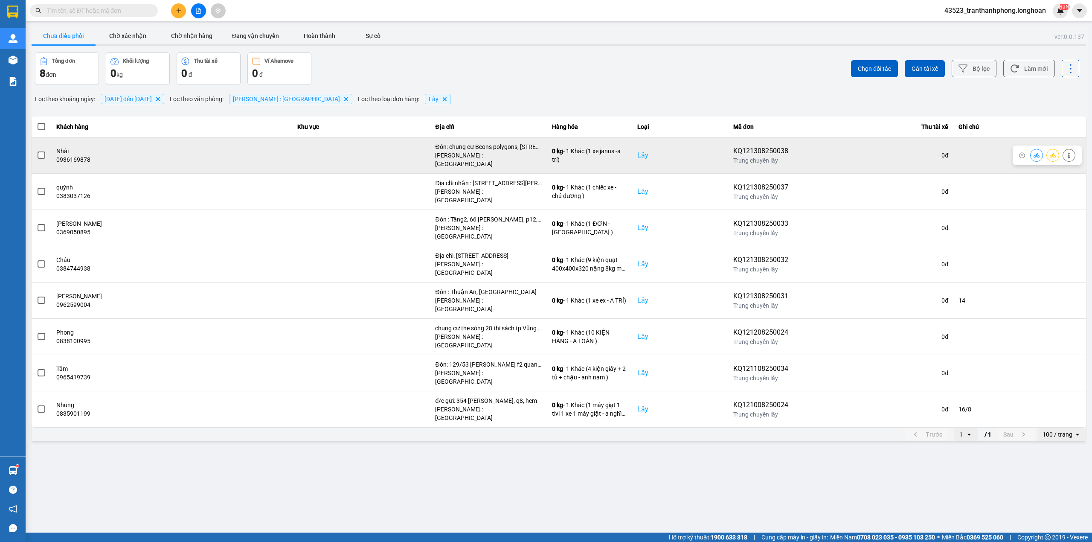
click at [39, 151] on span at bounding box center [42, 155] width 8 height 8
click at [37, 151] on input "checkbox" at bounding box center [37, 151] width 0 height 0
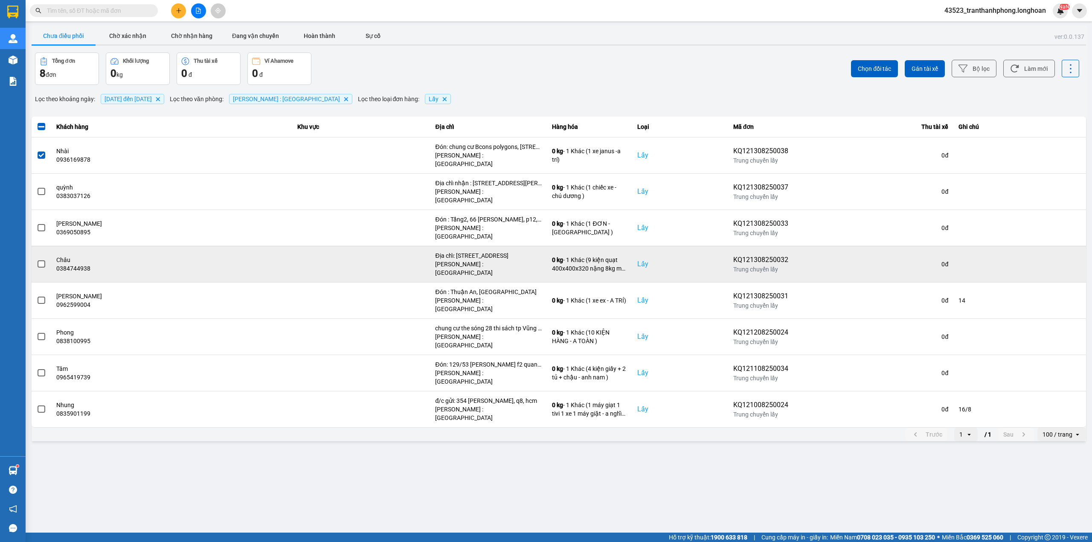
click at [40, 260] on span at bounding box center [42, 264] width 8 height 8
click at [37, 259] on input "checkbox" at bounding box center [37, 259] width 0 height 0
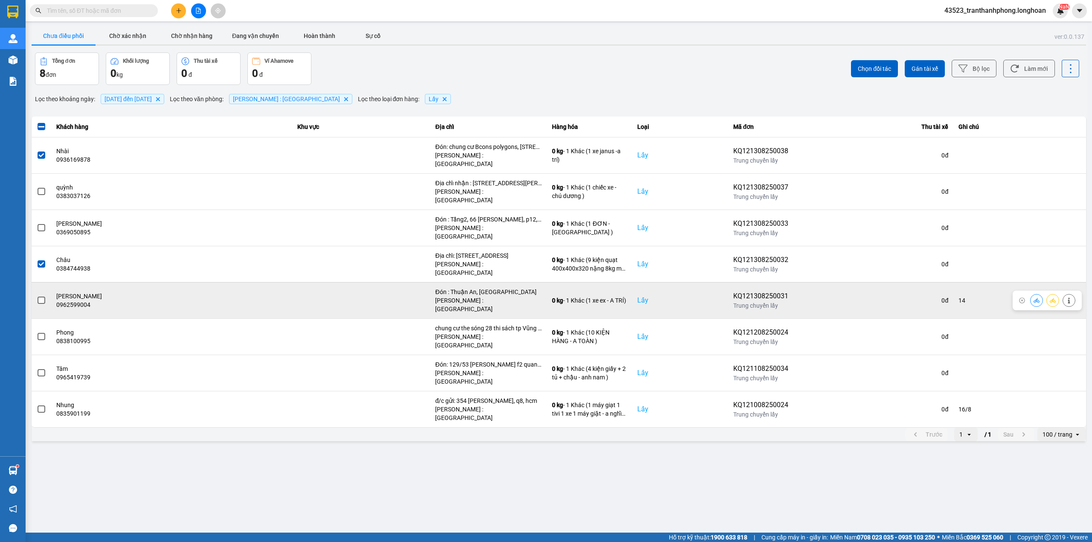
click at [38, 296] on span at bounding box center [42, 300] width 8 height 8
click at [37, 296] on input "checkbox" at bounding box center [37, 296] width 0 height 0
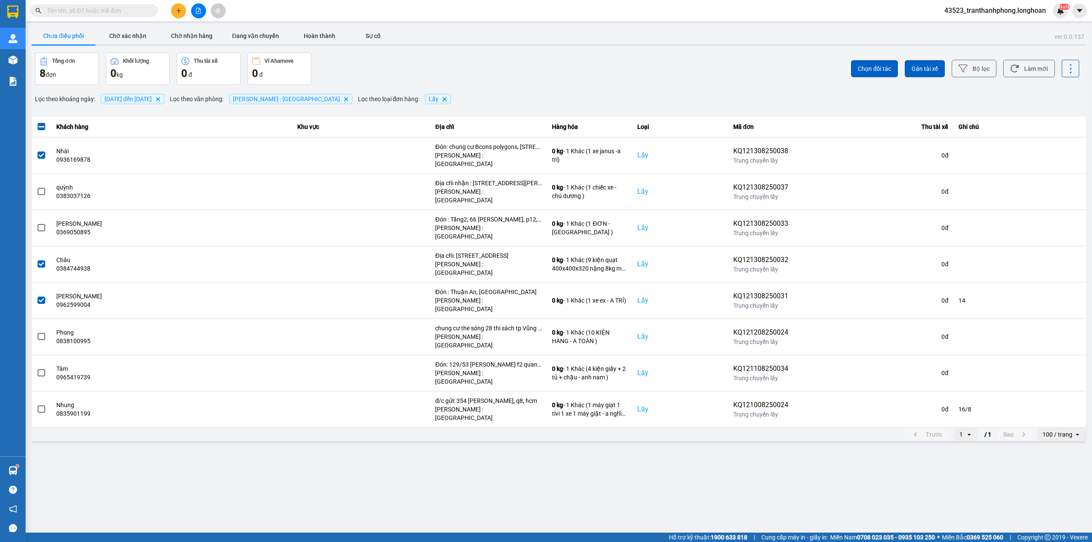
drag, startPoint x: 908, startPoint y: 67, endPoint x: 903, endPoint y: 57, distance: 11.4
click at [907, 67] on button "Gán tài xế" at bounding box center [924, 68] width 40 height 17
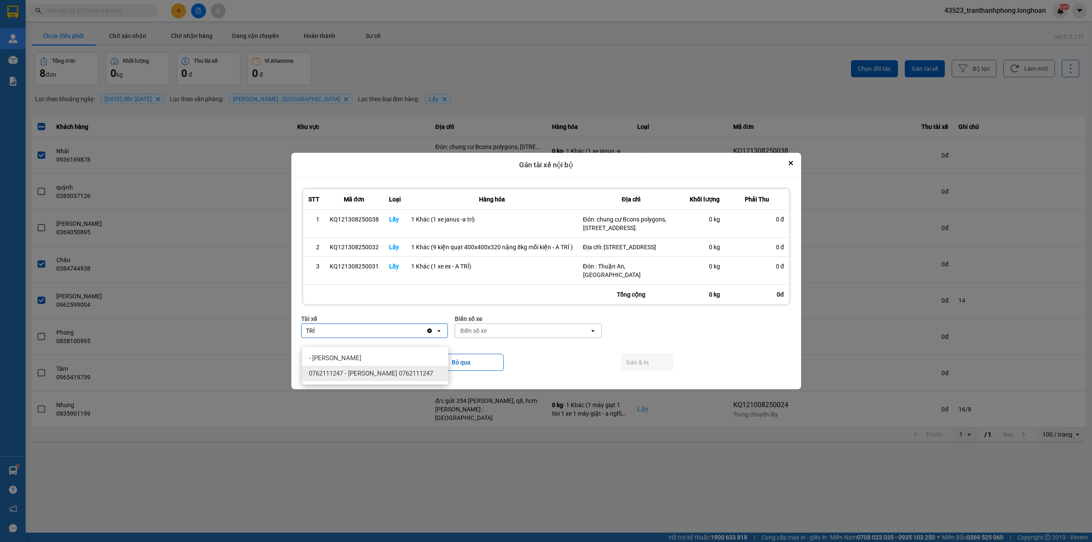
click at [409, 374] on span "0762111247 - [PERSON_NAME] 0762111247" at bounding box center [371, 373] width 124 height 9
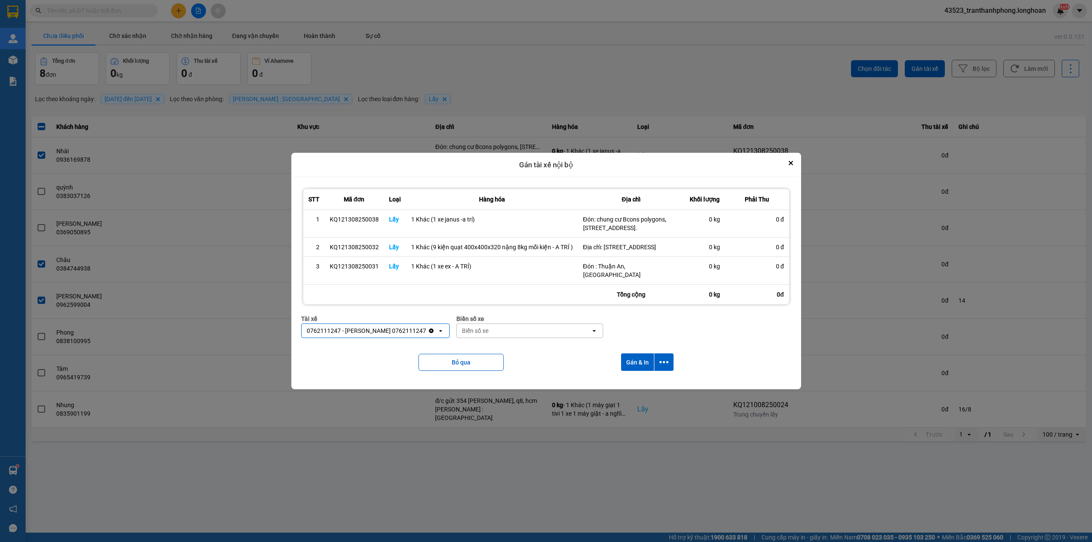
click at [501, 337] on div "Biển số xe" at bounding box center [524, 331] width 134 height 14
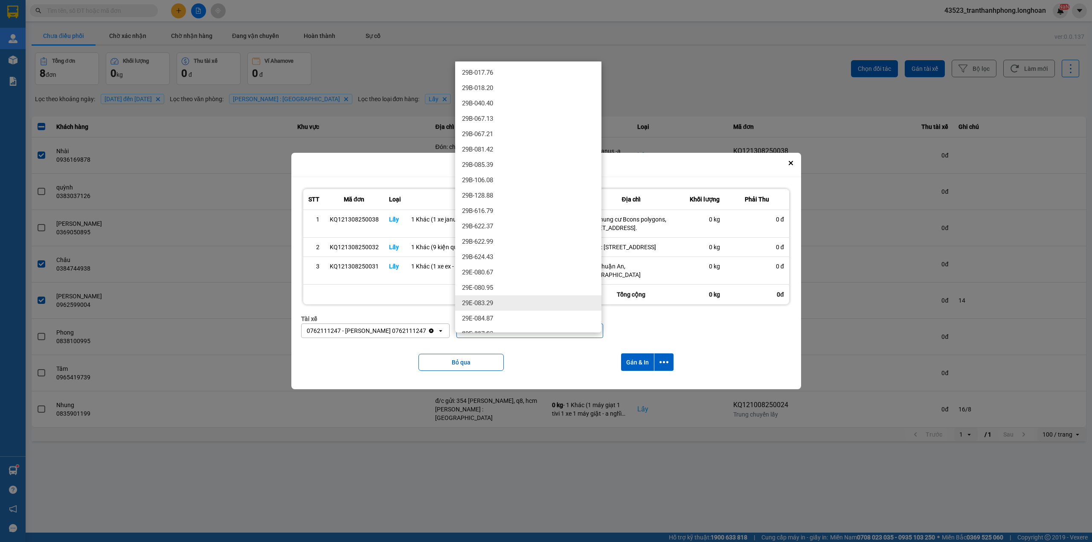
click at [487, 301] on span "29E-083.29" at bounding box center [477, 302] width 31 height 9
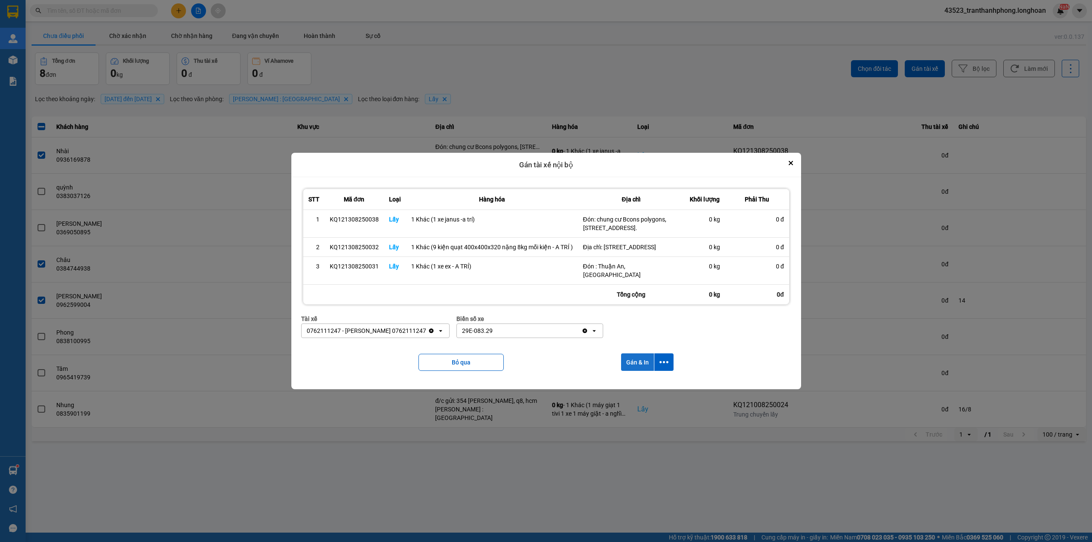
click at [636, 367] on button "Gán & In" at bounding box center [637, 361] width 33 height 17
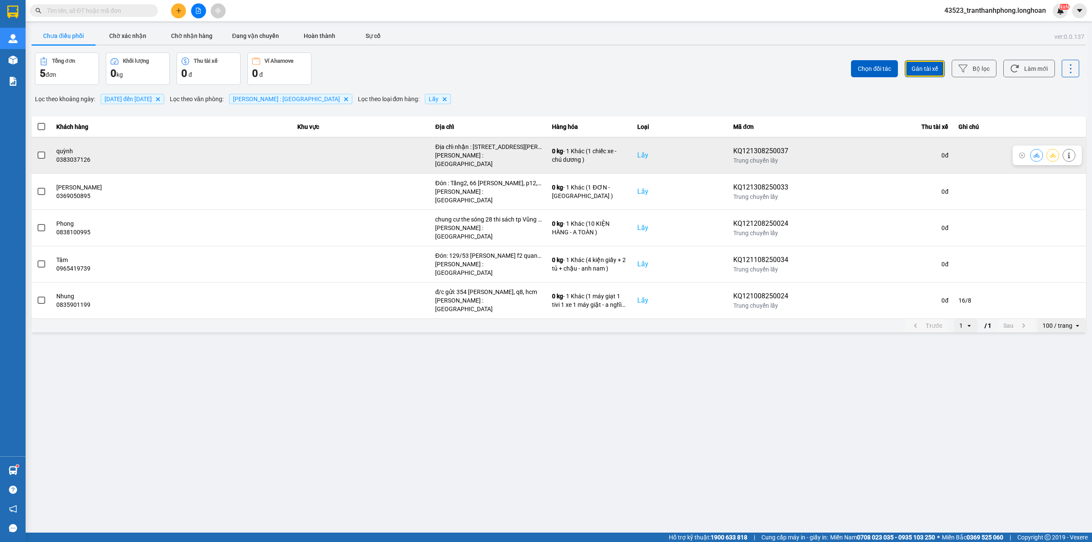
click at [43, 152] on span at bounding box center [42, 155] width 8 height 8
click at [37, 151] on input "checkbox" at bounding box center [37, 151] width 0 height 0
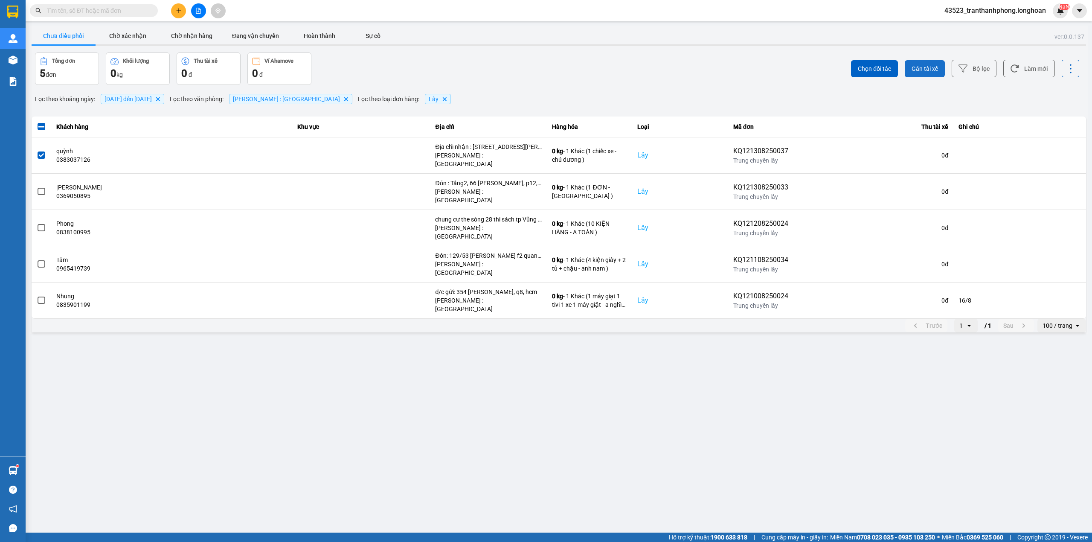
click at [925, 64] on button "Gán tài xế" at bounding box center [924, 68] width 40 height 17
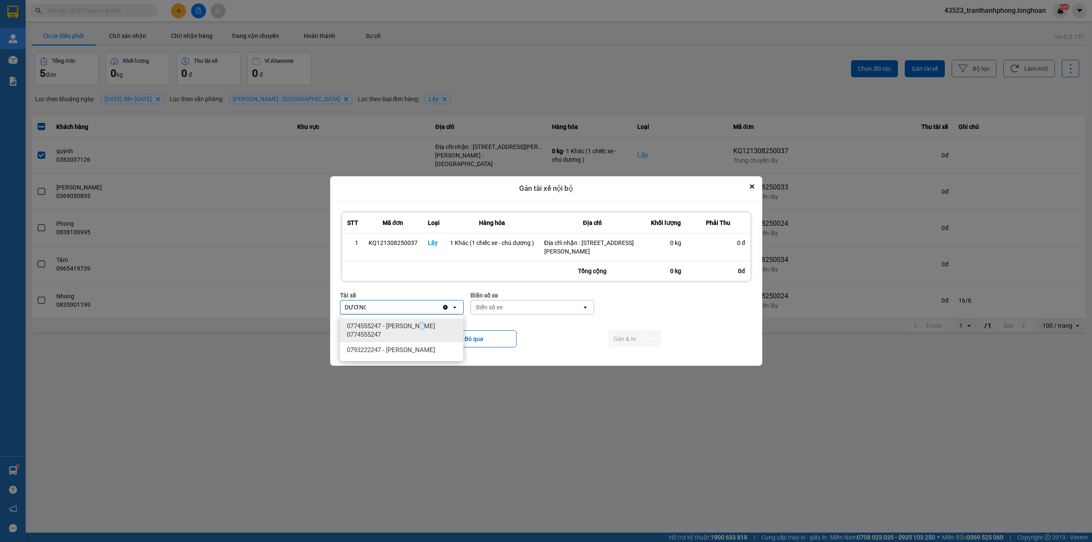
drag, startPoint x: 425, startPoint y: 322, endPoint x: 458, endPoint y: 327, distance: 33.4
click at [425, 322] on span "0774555247 - [PERSON_NAME] 0774555247" at bounding box center [403, 330] width 113 height 17
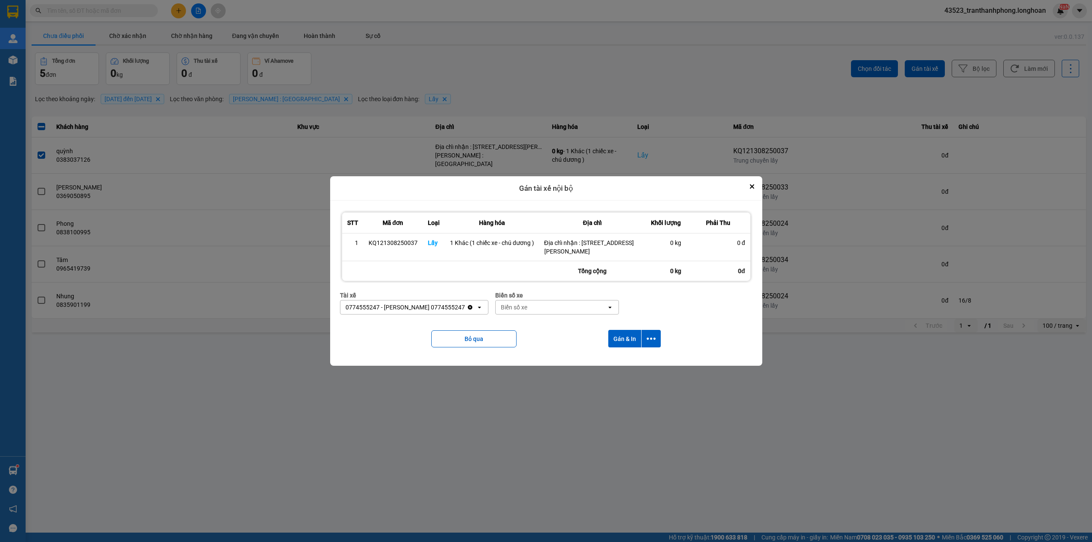
click at [527, 312] on div "Biển số xe" at bounding box center [550, 307] width 111 height 14
click at [534, 374] on span "50H-281.05" at bounding box center [531, 372] width 32 height 9
click at [629, 338] on button "Gán & In" at bounding box center [624, 338] width 33 height 17
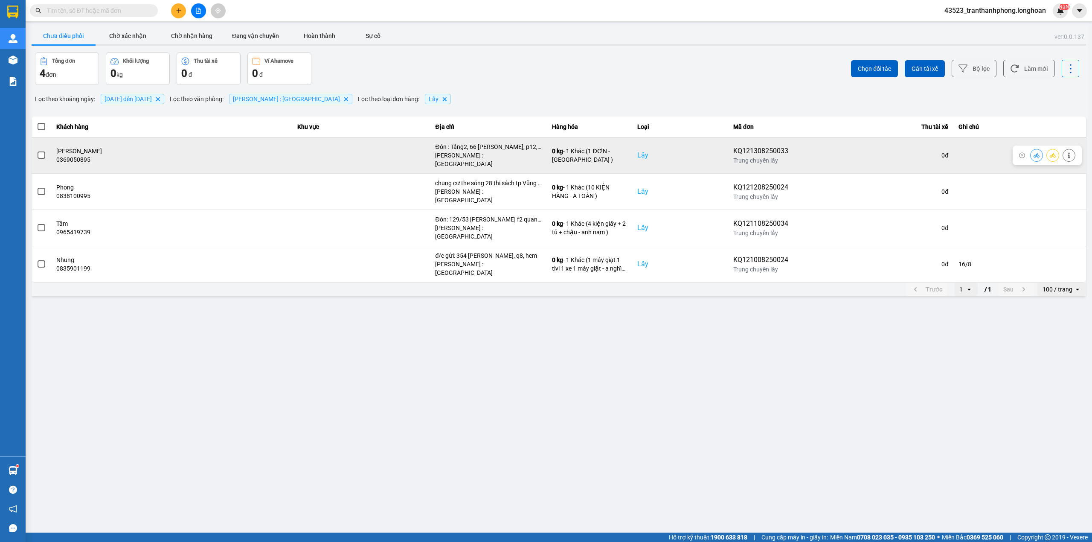
click at [38, 152] on span at bounding box center [42, 155] width 8 height 8
click at [37, 151] on input "checkbox" at bounding box center [37, 151] width 0 height 0
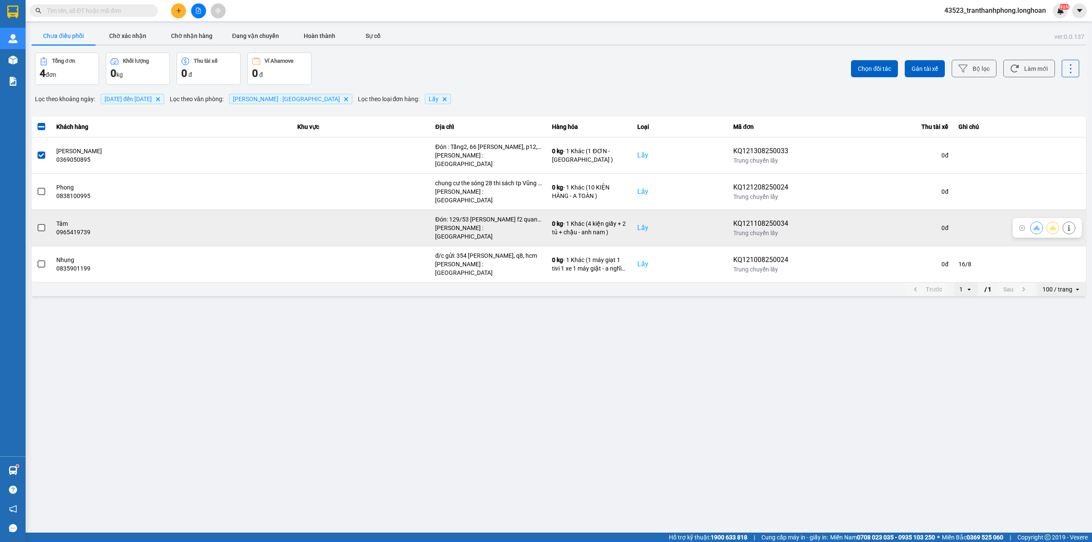
click at [40, 224] on span at bounding box center [42, 228] width 8 height 8
click at [37, 223] on input "checkbox" at bounding box center [37, 223] width 0 height 0
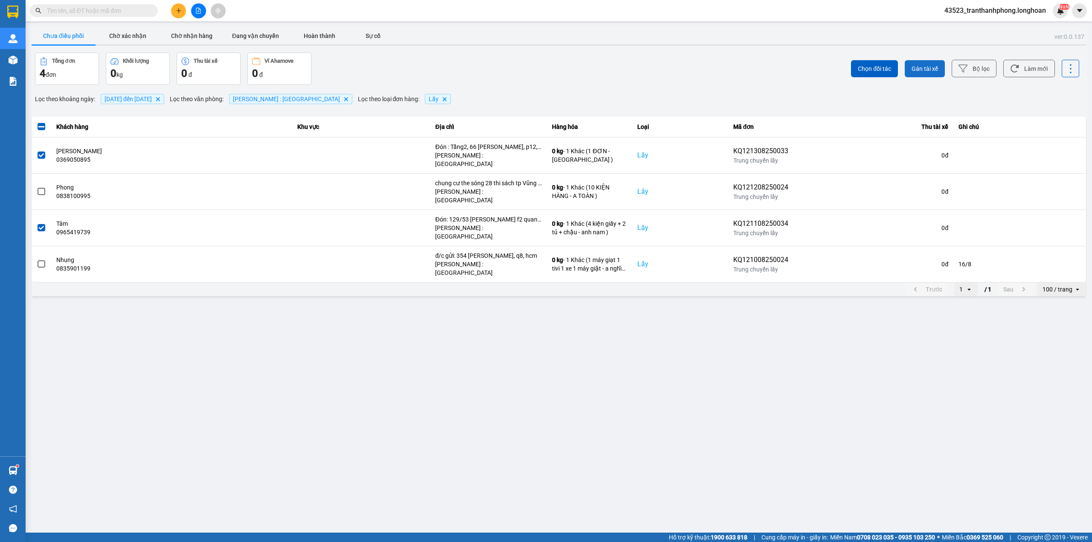
click at [918, 67] on span "Gán tài xế" at bounding box center [924, 68] width 26 height 9
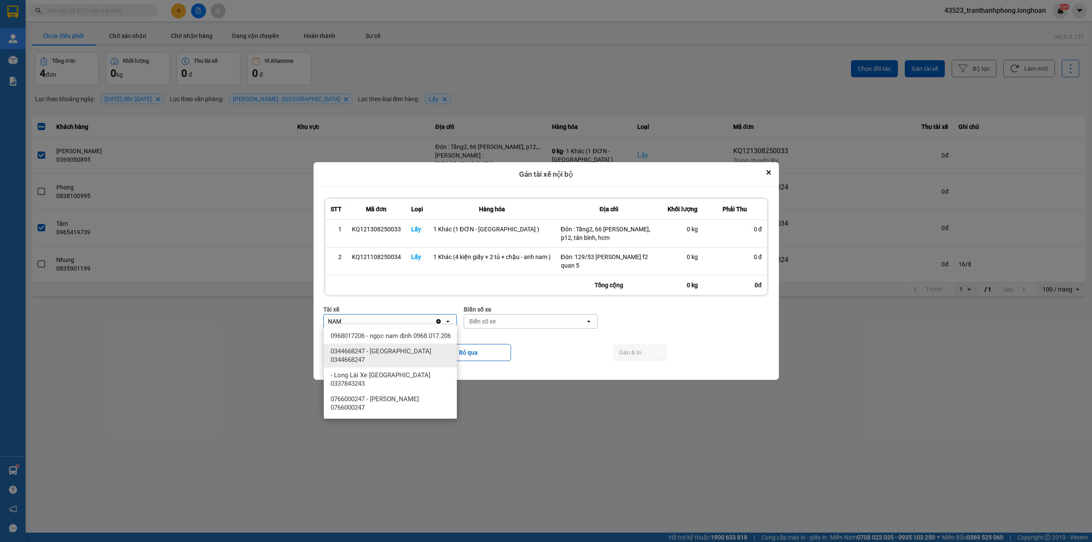
click at [382, 355] on span "0344668247 - [GEOGRAPHIC_DATA] 0344668247" at bounding box center [391, 355] width 123 height 17
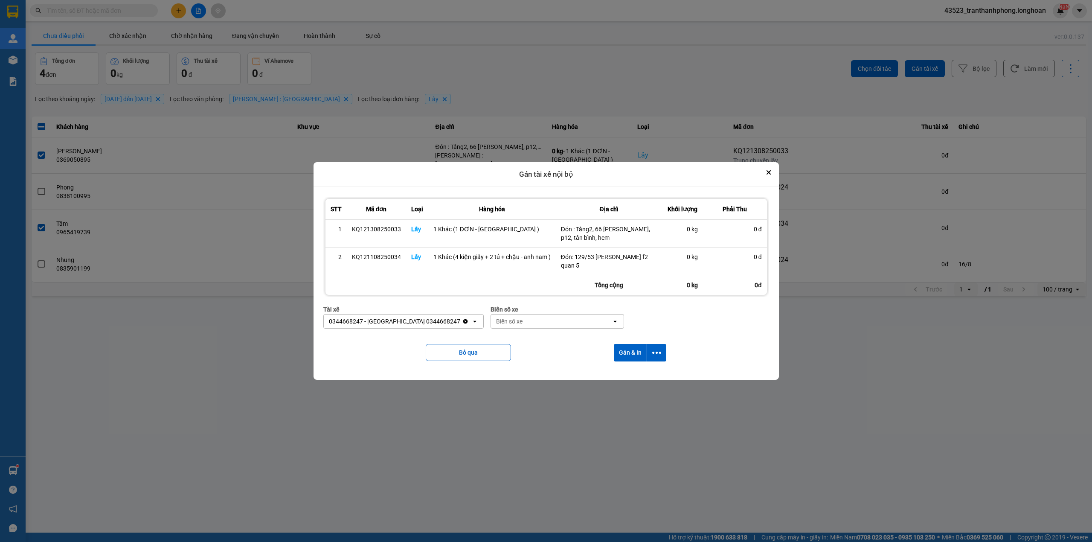
click at [529, 316] on div "Biển số xe" at bounding box center [551, 321] width 121 height 14
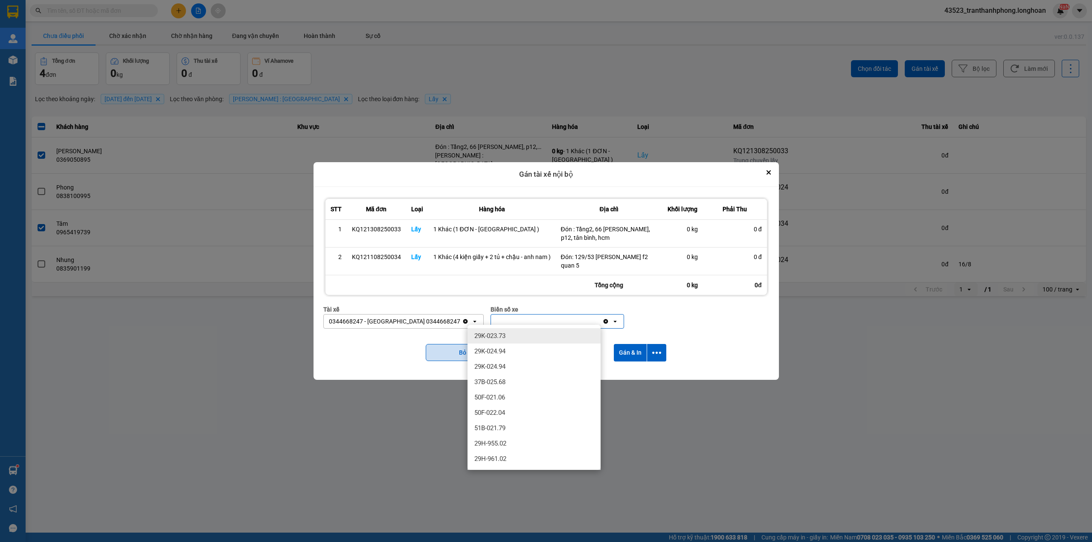
click at [430, 342] on div "Bỏ qua Gán & In" at bounding box center [546, 352] width 446 height 35
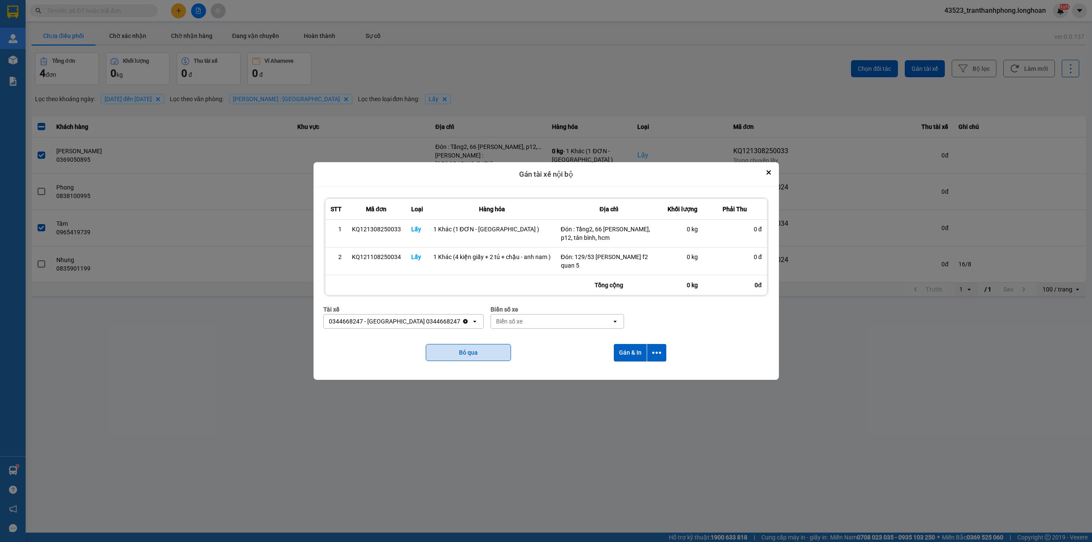
click at [435, 345] on button "Bỏ qua" at bounding box center [468, 352] width 85 height 17
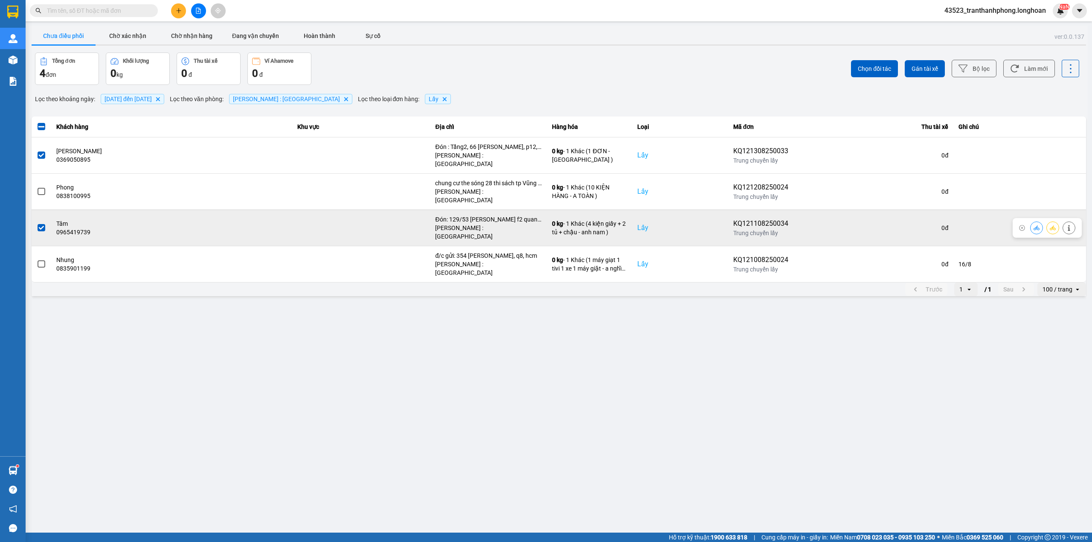
click at [44, 224] on span at bounding box center [42, 228] width 8 height 8
click at [37, 223] on input "checkbox" at bounding box center [37, 223] width 0 height 0
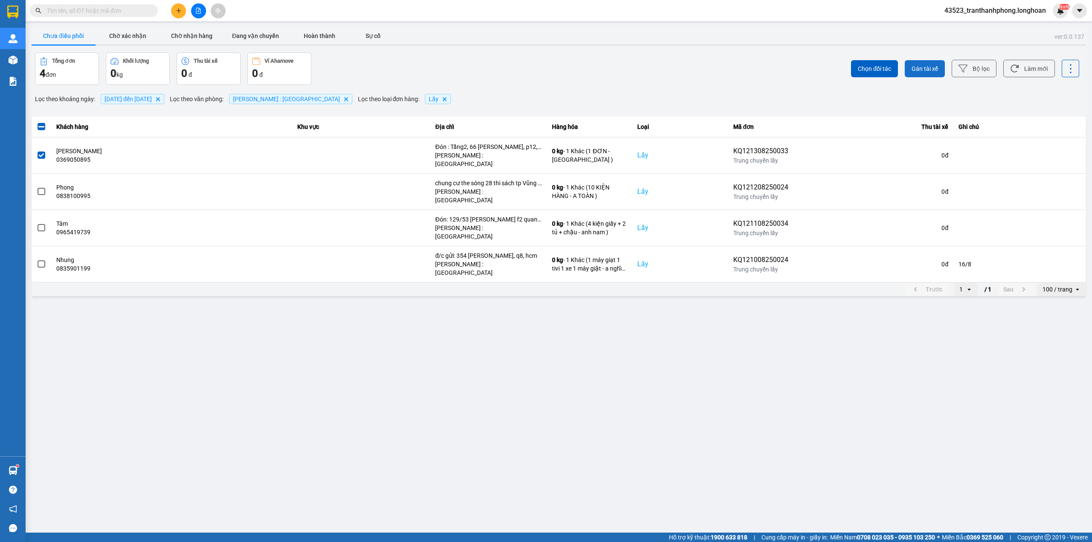
click at [916, 69] on span "Gán tài xế" at bounding box center [924, 68] width 26 height 9
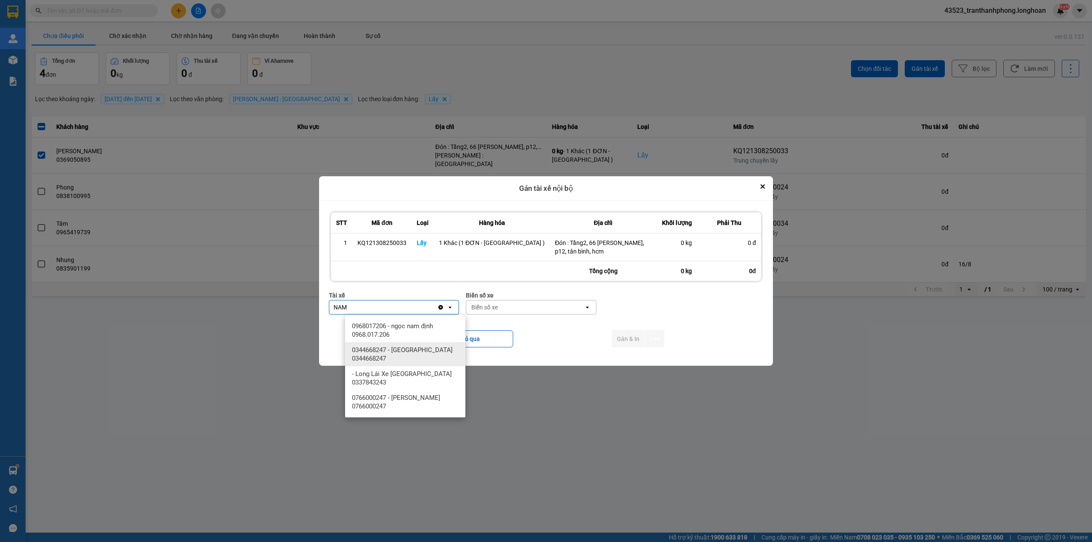
click at [374, 351] on span "0344668247 - [GEOGRAPHIC_DATA] 0344668247" at bounding box center [407, 353] width 110 height 17
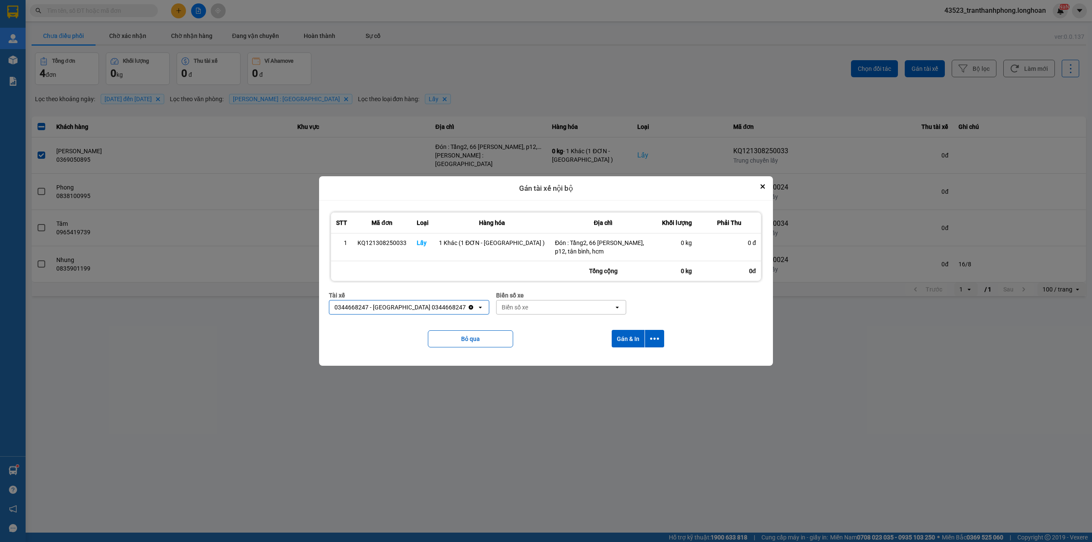
click at [504, 310] on div "Biển số xe" at bounding box center [514, 307] width 26 height 9
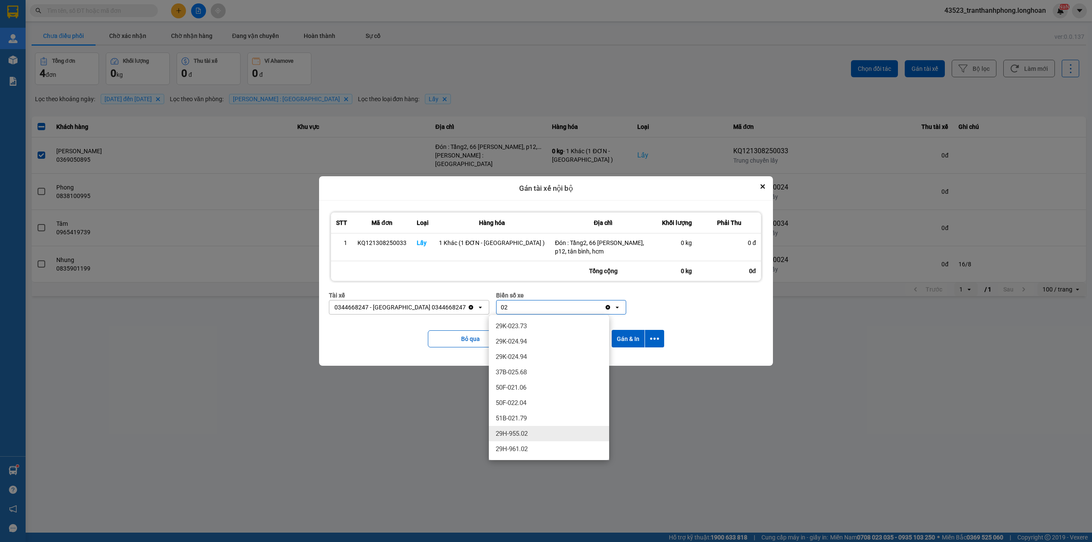
click at [516, 432] on span "29H-955.02" at bounding box center [511, 433] width 32 height 9
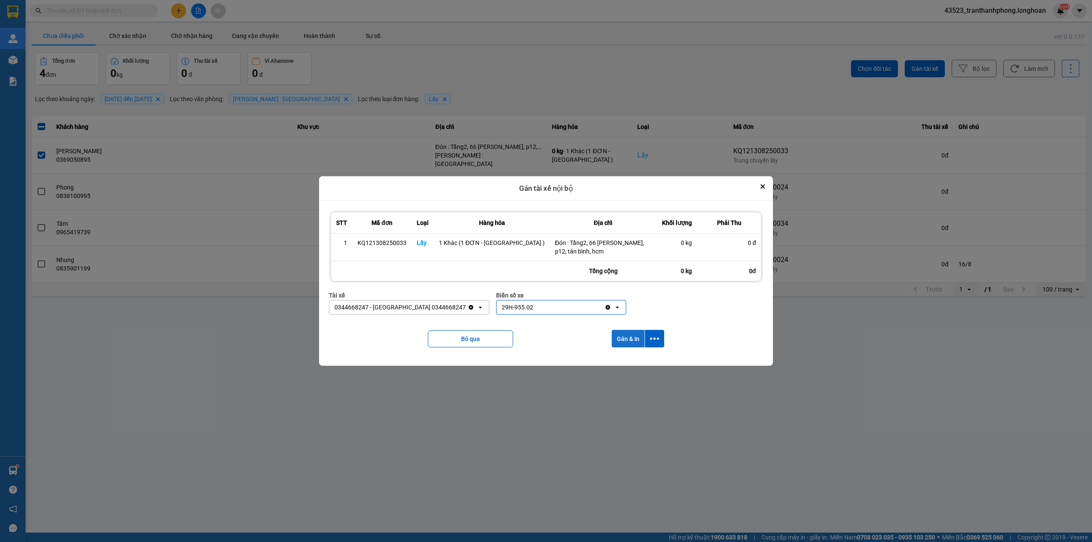
click at [619, 333] on button "Gán & In" at bounding box center [627, 338] width 33 height 17
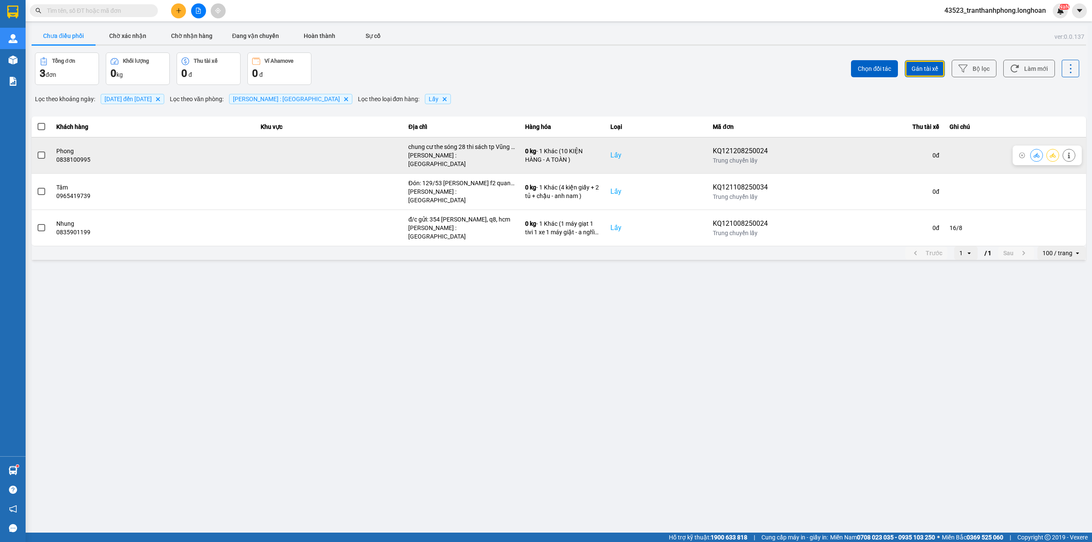
click at [43, 151] on span at bounding box center [42, 155] width 8 height 8
click at [37, 151] on input "checkbox" at bounding box center [37, 151] width 0 height 0
click at [1068, 152] on icon at bounding box center [1069, 155] width 6 height 6
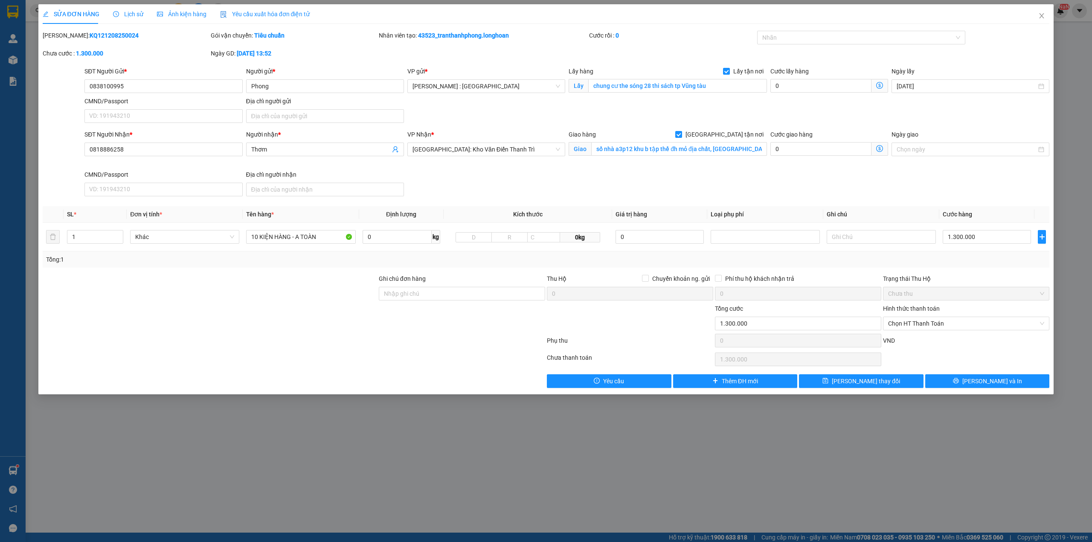
click at [133, 15] on span "Lịch sử" at bounding box center [128, 14] width 30 height 7
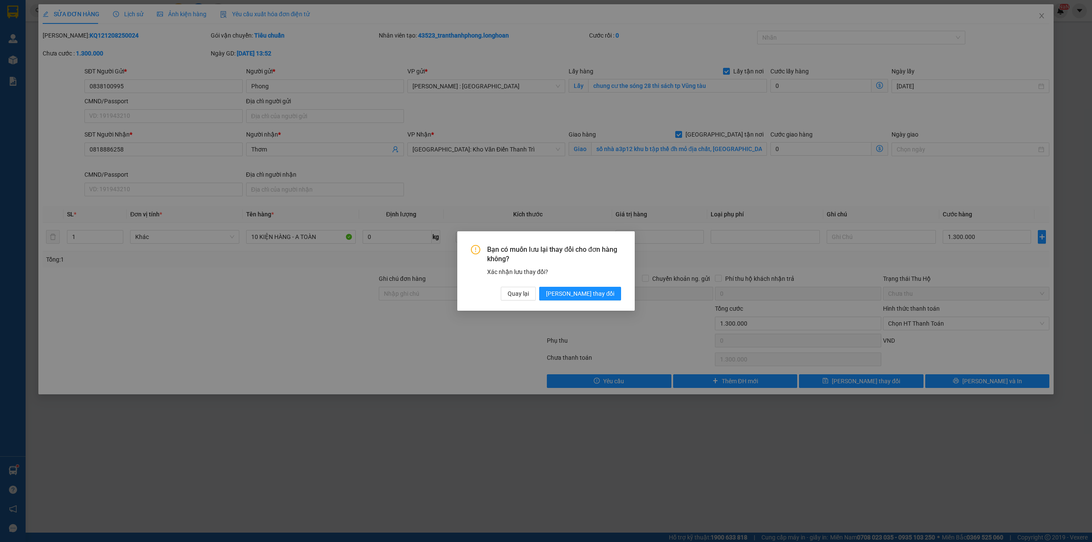
click at [621, 298] on div "Bạn có muốn lưu lại thay đổi cho đơn hàng không? Xác nhận lưu thay đổi? Quay lạ…" at bounding box center [545, 271] width 177 height 80
click at [609, 291] on span "[PERSON_NAME] thay đổi" at bounding box center [580, 293] width 68 height 9
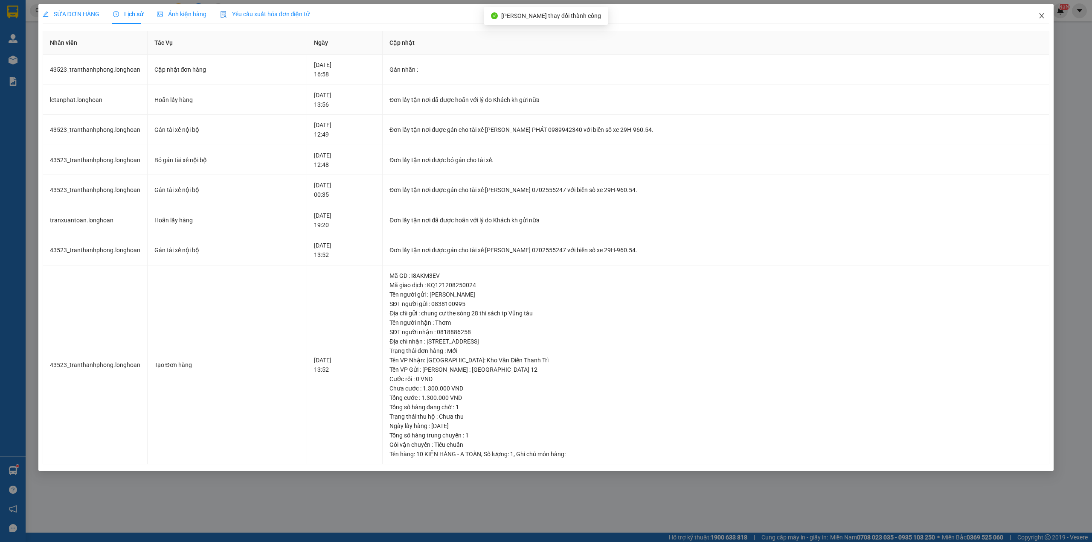
click at [1046, 20] on span "Close" at bounding box center [1041, 16] width 24 height 24
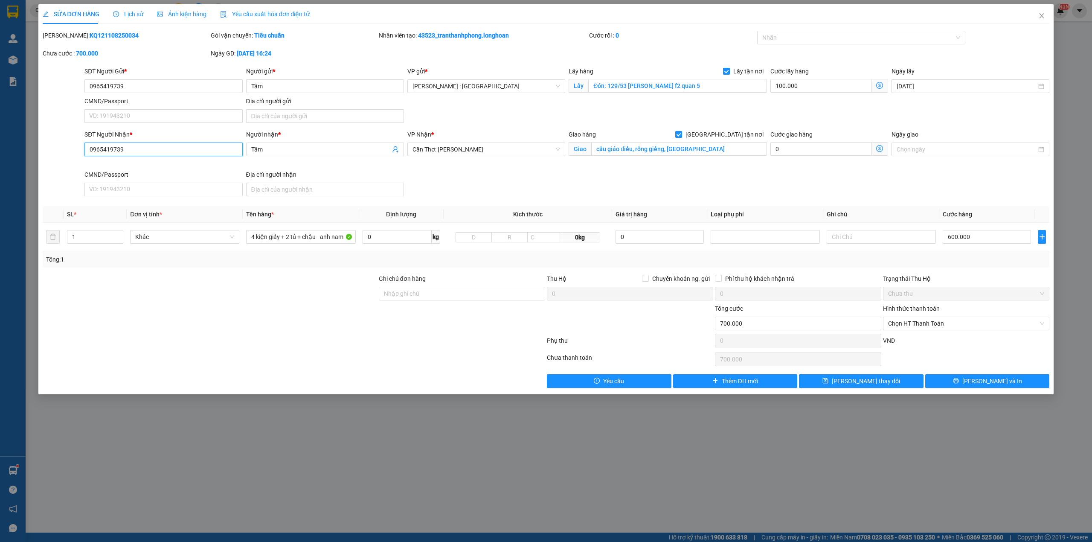
click at [187, 148] on input "0965419739" at bounding box center [163, 149] width 158 height 14
click at [162, 73] on div "SĐT Người Gửi *" at bounding box center [163, 71] width 158 height 9
click at [162, 79] on input "0965419739" at bounding box center [163, 86] width 158 height 14
click at [157, 79] on input "0965419739" at bounding box center [163, 86] width 158 height 14
click at [154, 85] on input "0965419739" at bounding box center [163, 86] width 158 height 14
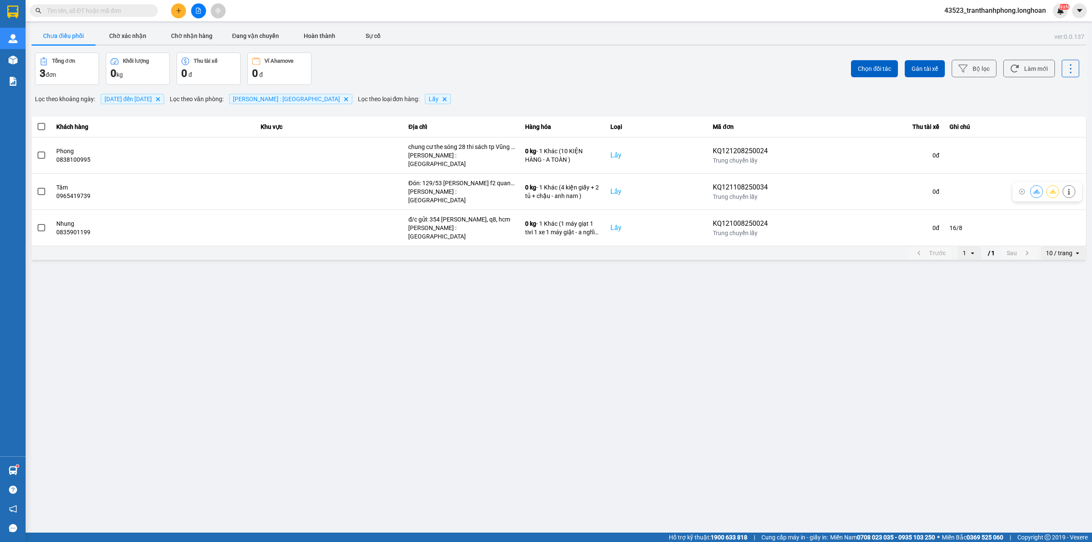
click at [118, 6] on input "text" at bounding box center [97, 10] width 101 height 9
paste input "0909900667"
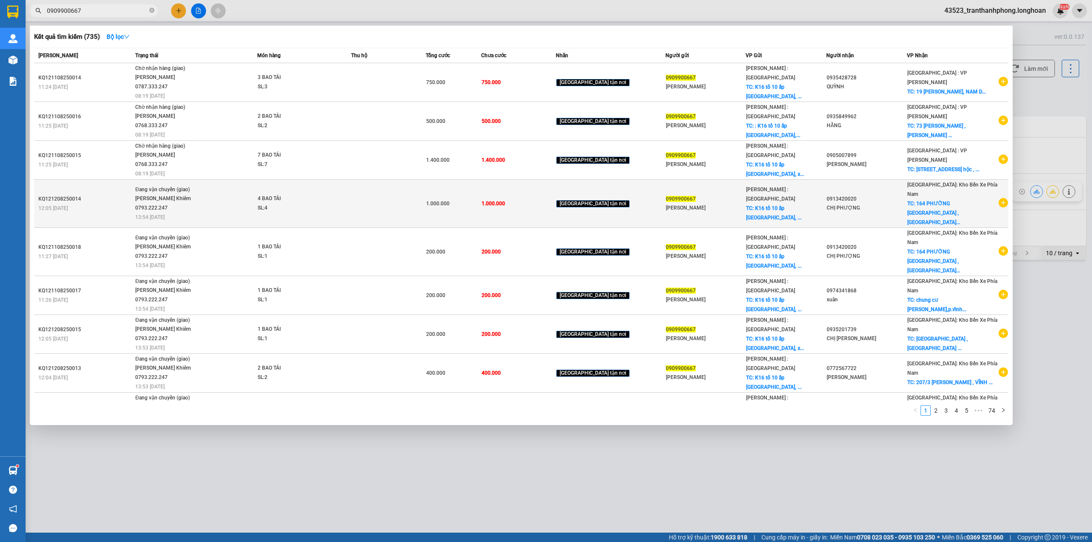
click at [1000, 198] on icon "plus-circle" at bounding box center [1002, 202] width 9 height 9
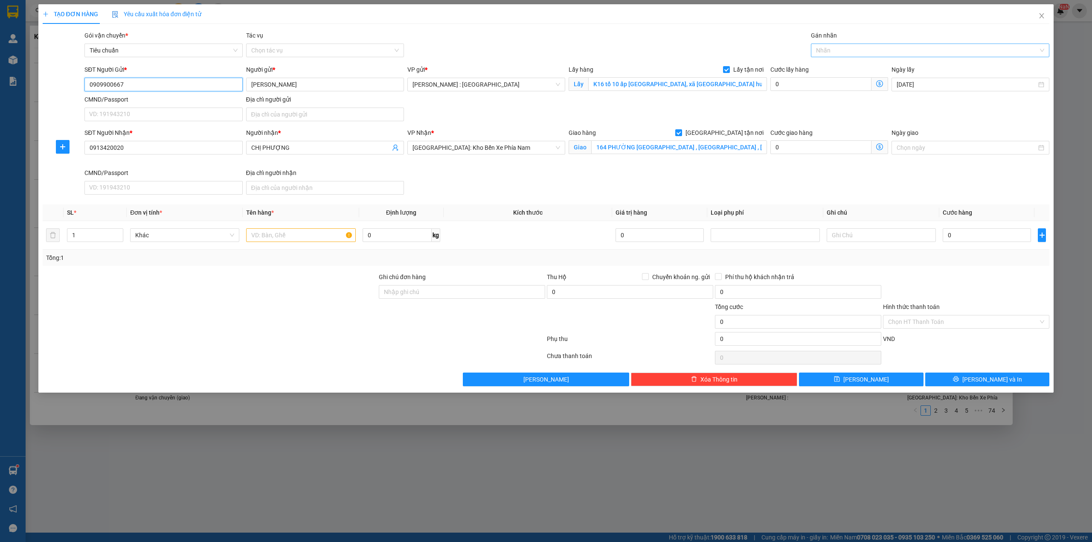
click at [846, 48] on div at bounding box center [926, 50] width 226 height 10
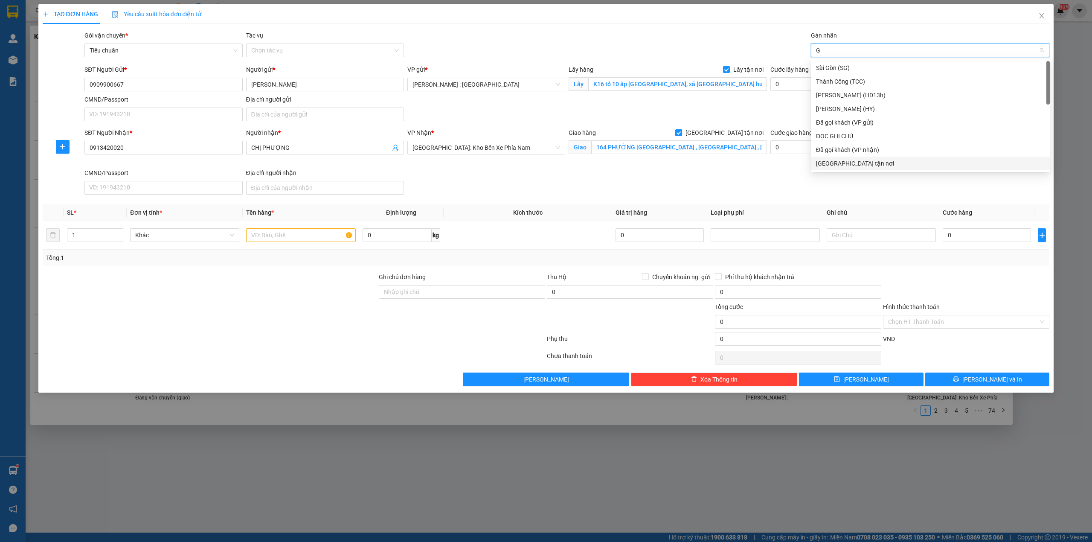
click at [826, 159] on div "[GEOGRAPHIC_DATA] tận nơi" at bounding box center [930, 163] width 229 height 9
click at [269, 238] on input "text" at bounding box center [300, 235] width 109 height 14
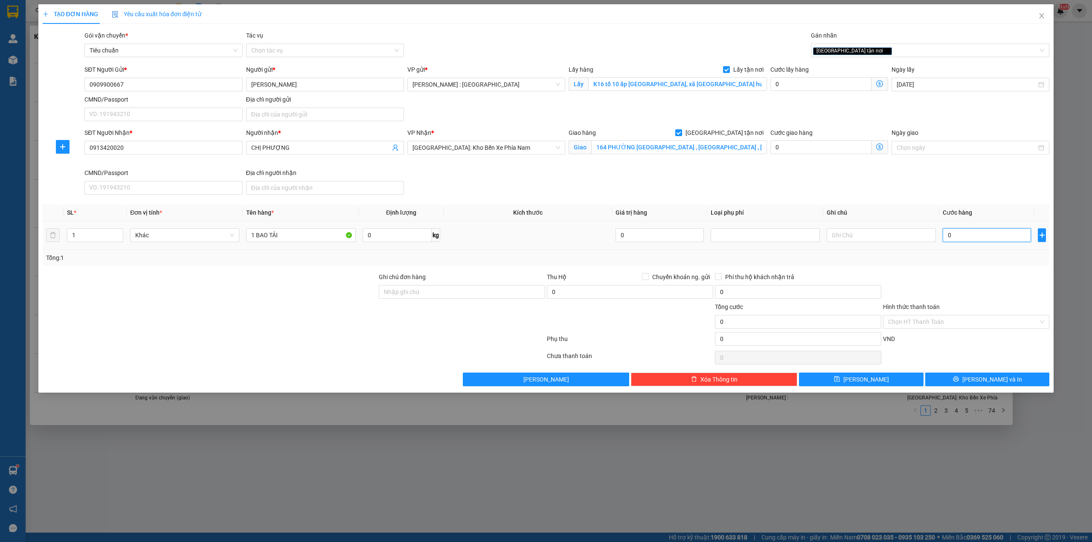
click at [965, 242] on input "0" at bounding box center [986, 235] width 88 height 14
click at [883, 382] on button "[PERSON_NAME]" at bounding box center [861, 379] width 125 height 14
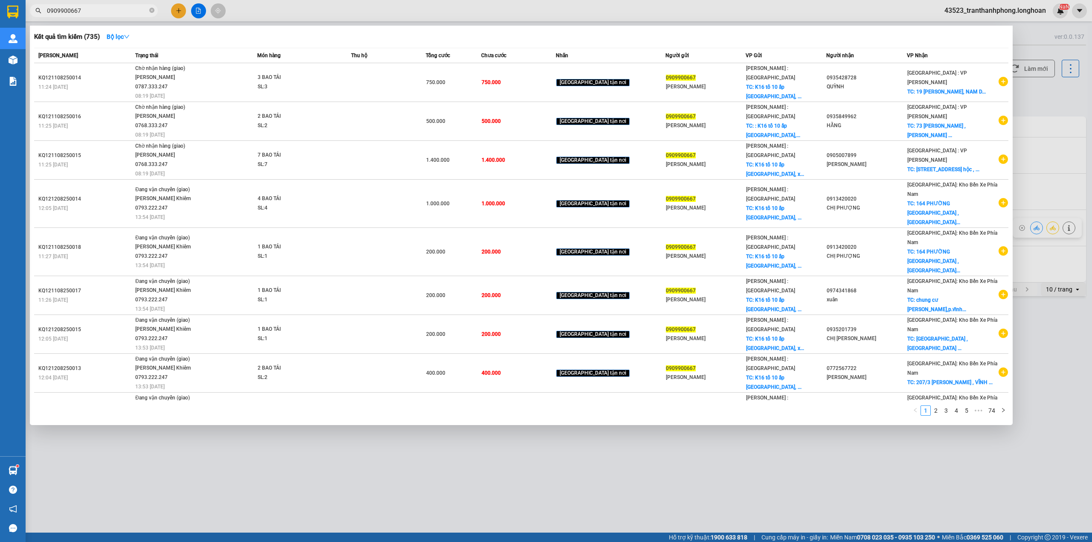
click at [135, 14] on input "0909900667" at bounding box center [97, 10] width 101 height 9
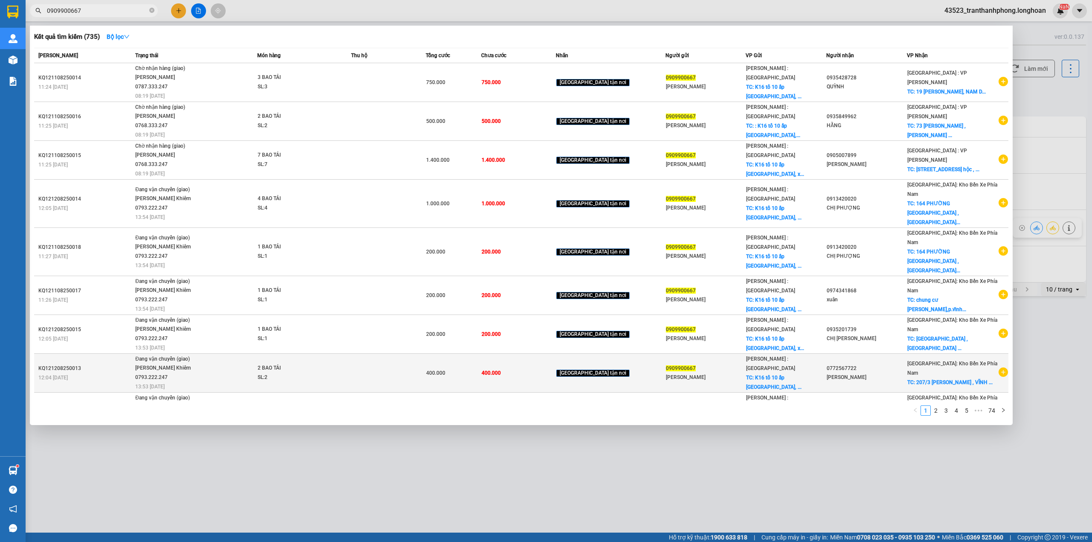
click at [1000, 367] on icon "plus-circle" at bounding box center [1002, 371] width 9 height 9
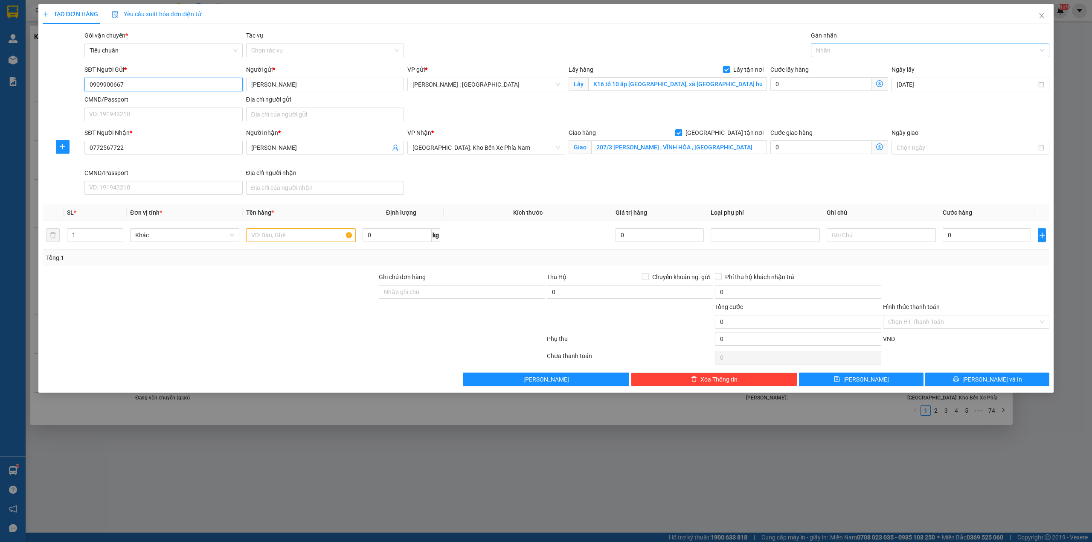
click at [884, 48] on div at bounding box center [926, 50] width 226 height 10
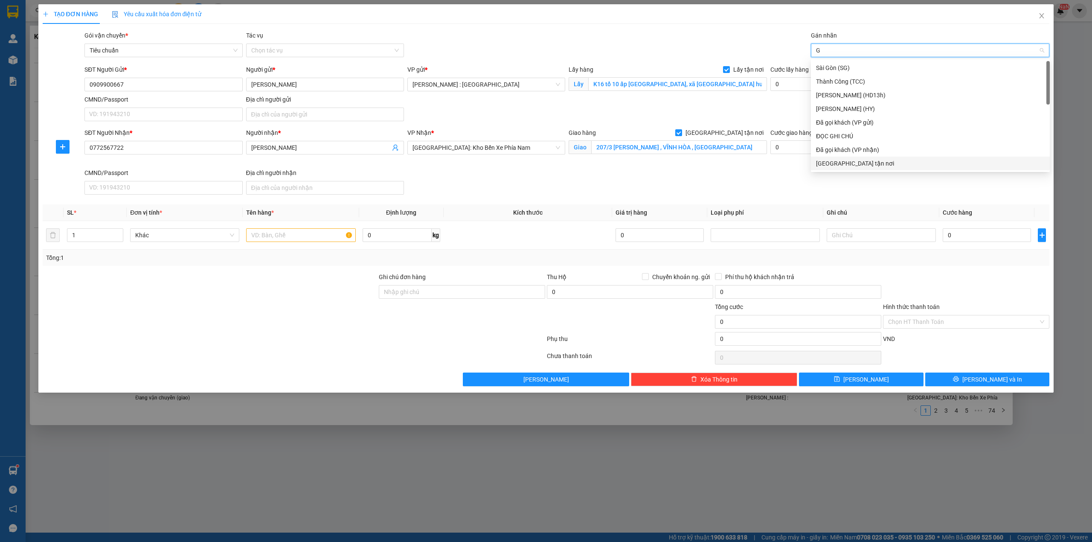
click at [833, 162] on div "[GEOGRAPHIC_DATA] tận nơi" at bounding box center [930, 163] width 229 height 9
click at [120, 236] on span "down" at bounding box center [118, 237] width 5 height 5
click at [118, 234] on icon "up" at bounding box center [118, 233] width 3 height 3
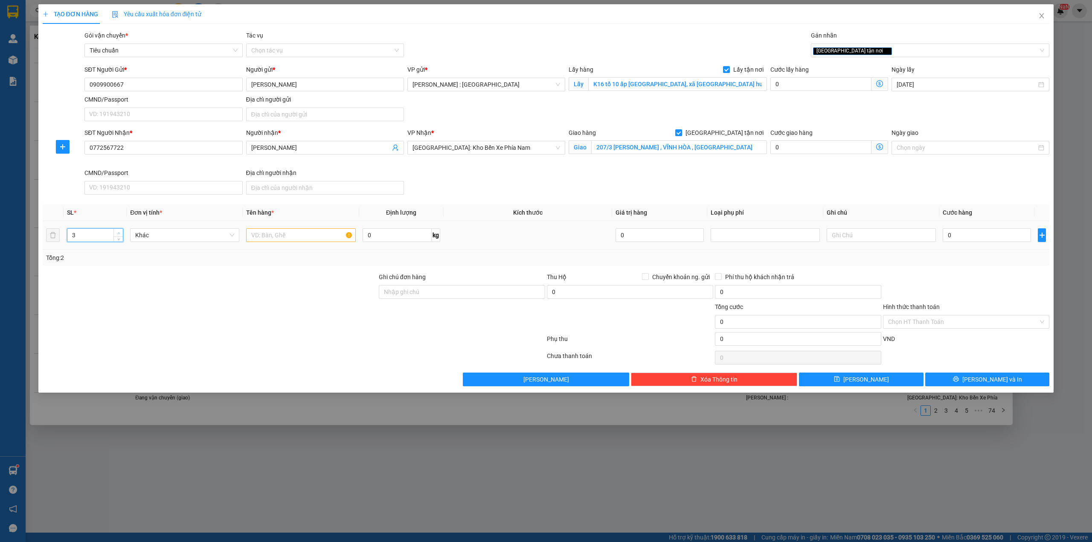
click at [118, 234] on icon "up" at bounding box center [118, 233] width 3 height 3
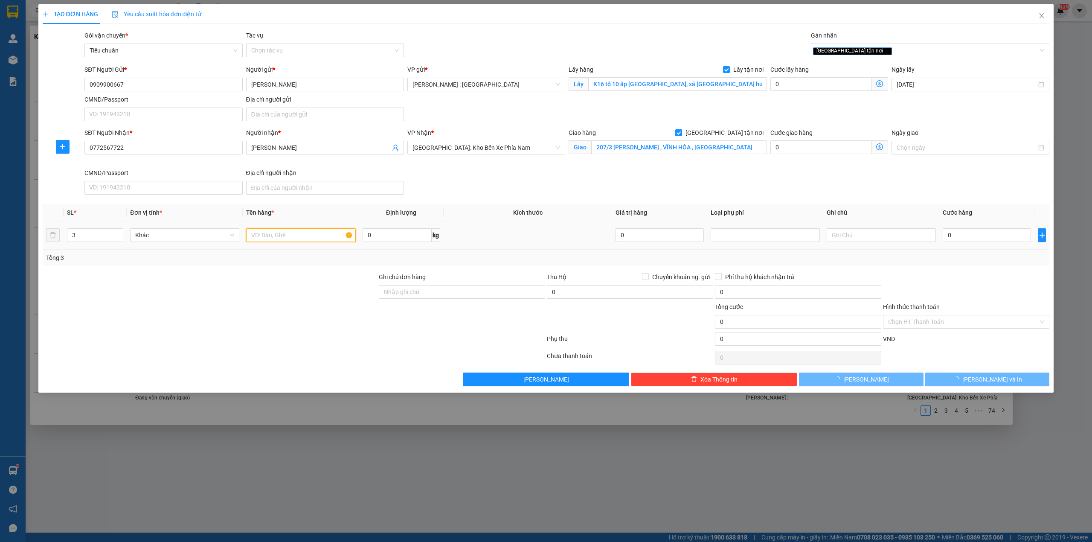
click at [288, 234] on input "text" at bounding box center [300, 235] width 109 height 14
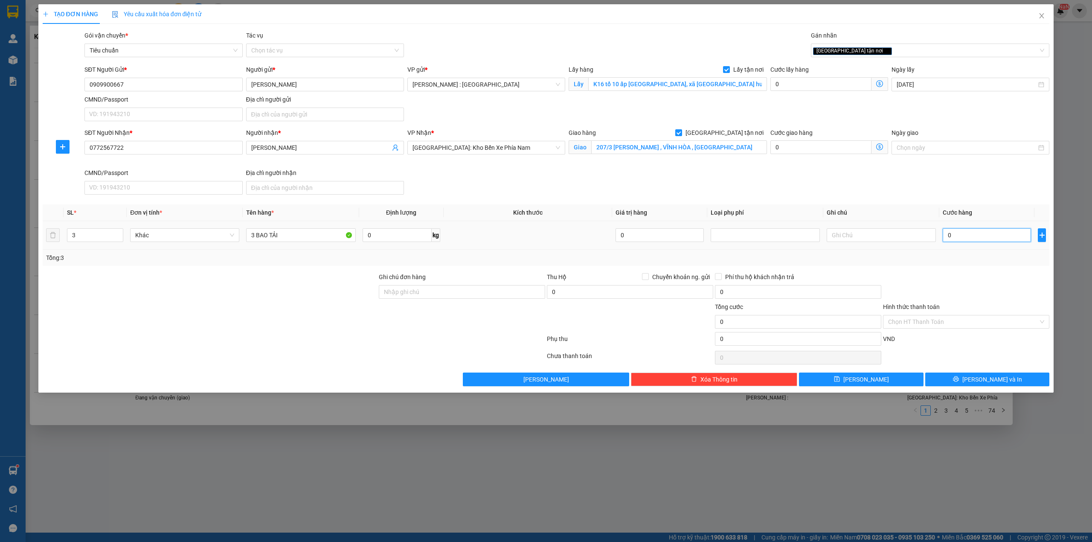
click at [1000, 236] on input "0" at bounding box center [986, 235] width 88 height 14
click at [862, 382] on span "[PERSON_NAME]" at bounding box center [866, 378] width 46 height 9
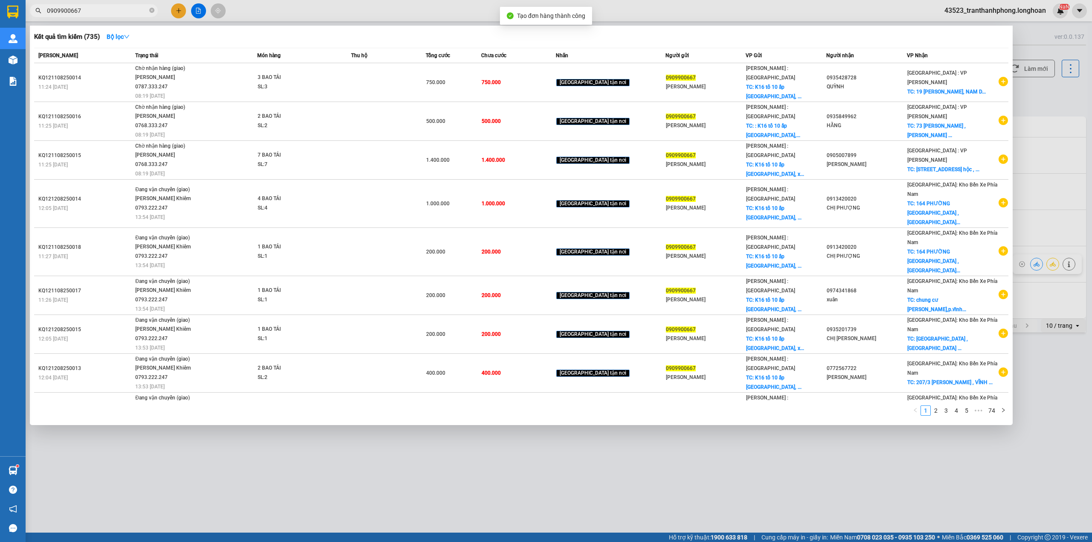
click at [109, 14] on input "0909900667" at bounding box center [97, 10] width 101 height 9
click at [938, 409] on link "2" at bounding box center [935, 410] width 9 height 9
click at [948, 406] on link "3" at bounding box center [945, 410] width 9 height 9
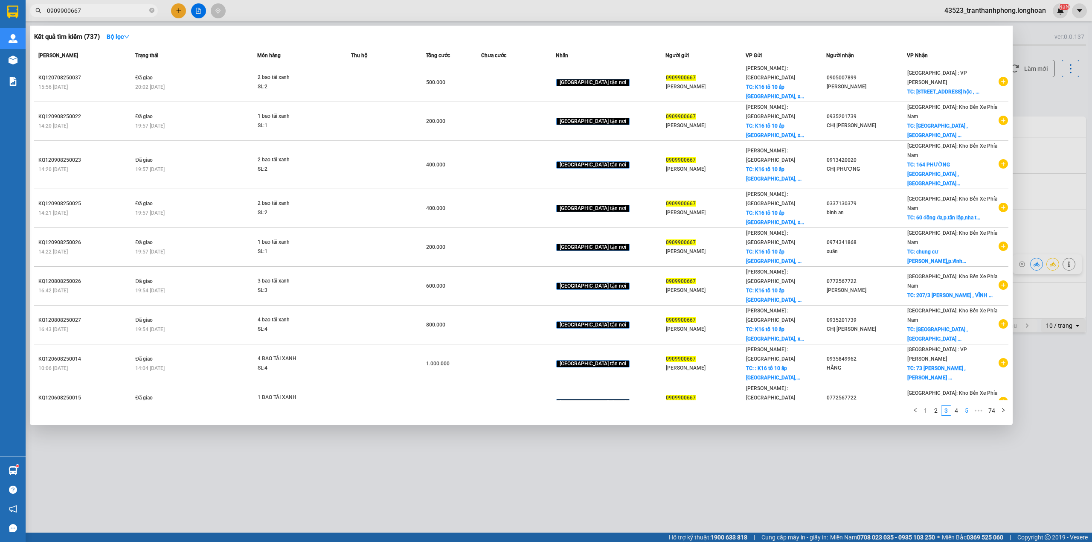
click at [962, 412] on link "5" at bounding box center [966, 410] width 9 height 9
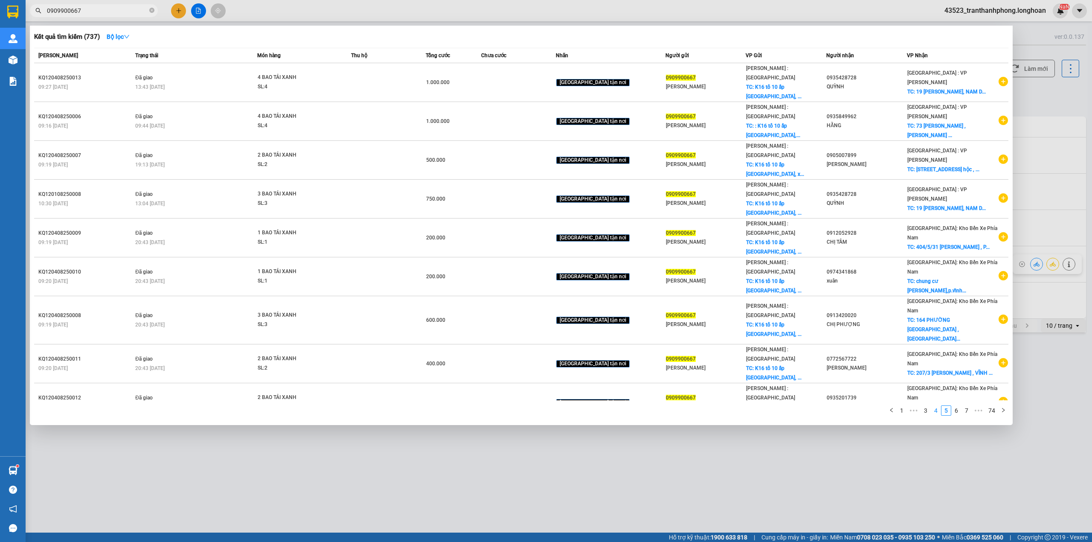
click at [935, 406] on link "4" at bounding box center [935, 410] width 9 height 9
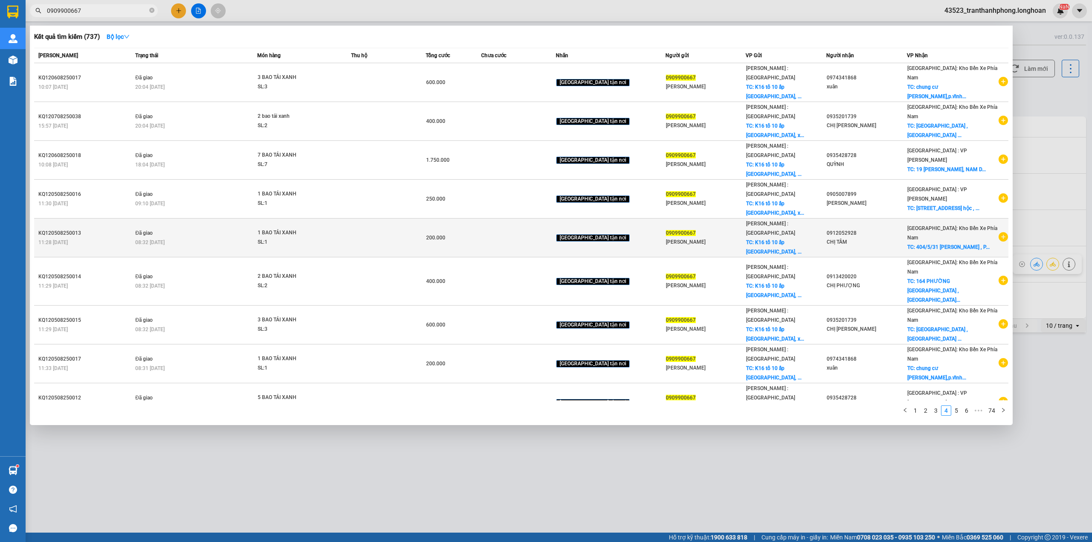
click at [1001, 232] on icon "plus-circle" at bounding box center [1002, 236] width 9 height 9
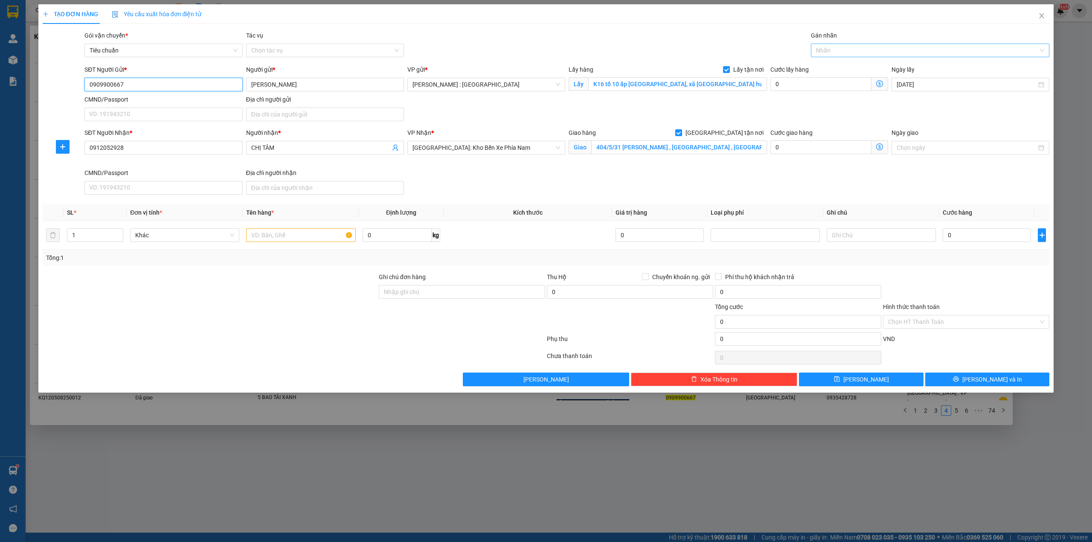
click at [860, 46] on div at bounding box center [926, 50] width 226 height 10
click at [646, 178] on div "SĐT Người Nhận * 0912052928 Người nhận * CHỊ TÂM VP Nhận * [GEOGRAPHIC_DATA]: […" at bounding box center [567, 163] width 968 height 70
click at [123, 232] on div "1" at bounding box center [95, 235] width 56 height 14
click at [119, 233] on icon "up" at bounding box center [118, 233] width 3 height 3
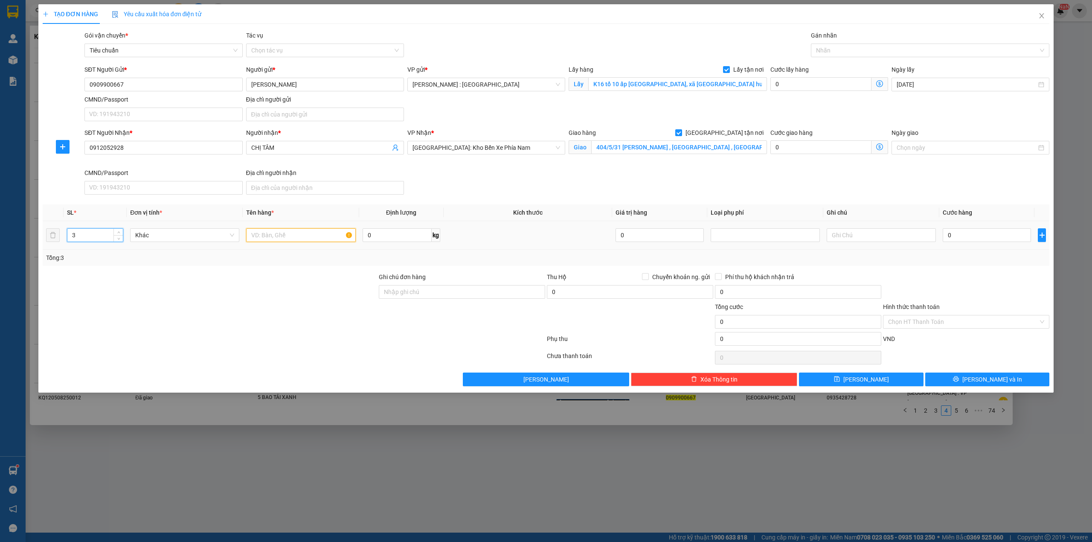
click at [295, 238] on input "text" at bounding box center [300, 235] width 109 height 14
click at [969, 235] on input "0" at bounding box center [986, 235] width 88 height 14
click at [846, 43] on div "Gán nhãn" at bounding box center [930, 37] width 239 height 13
click at [844, 46] on div at bounding box center [926, 50] width 226 height 10
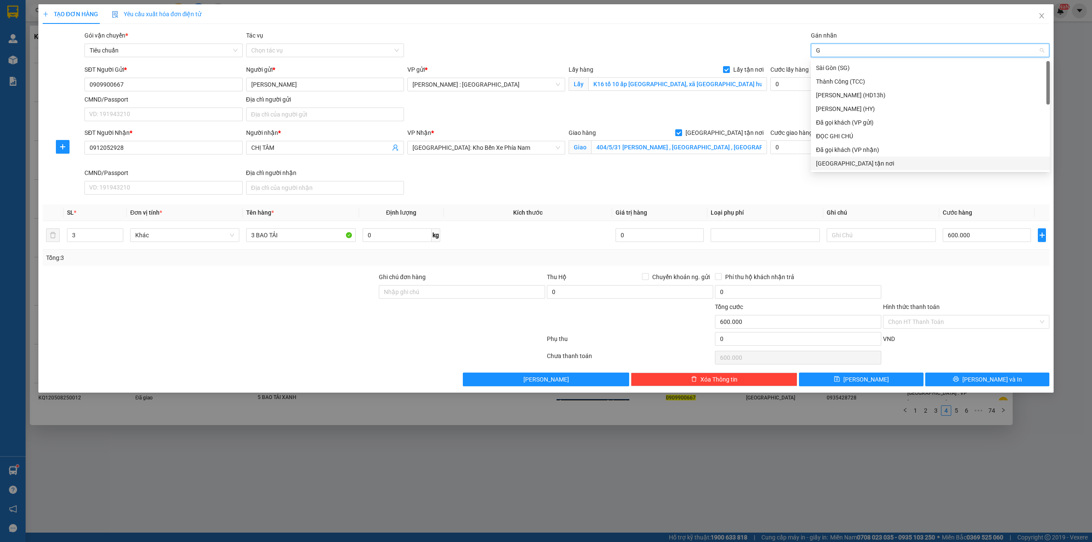
click at [825, 166] on div "[GEOGRAPHIC_DATA] tận nơi" at bounding box center [930, 163] width 229 height 9
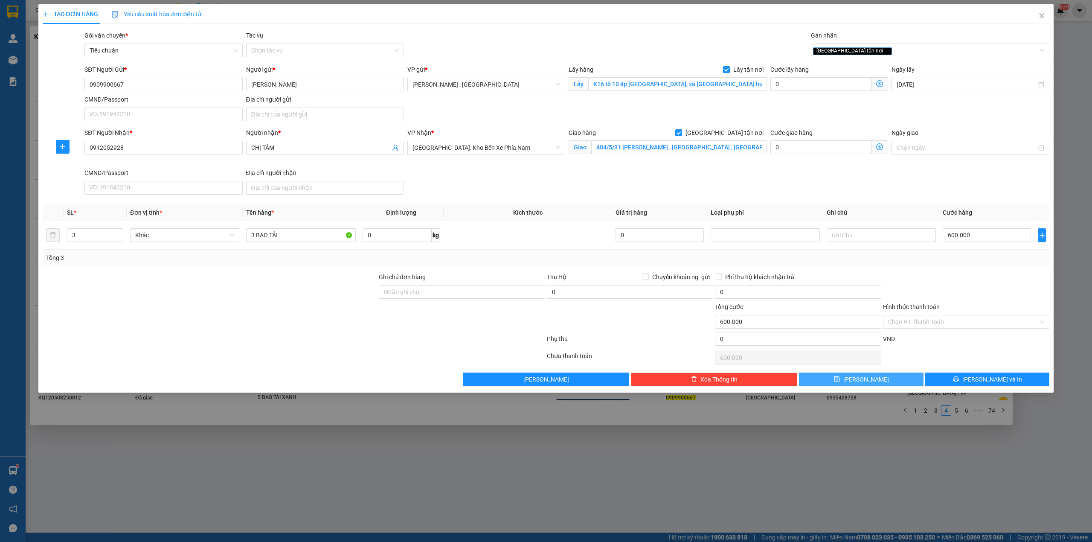
click at [892, 381] on button "[PERSON_NAME]" at bounding box center [861, 379] width 125 height 14
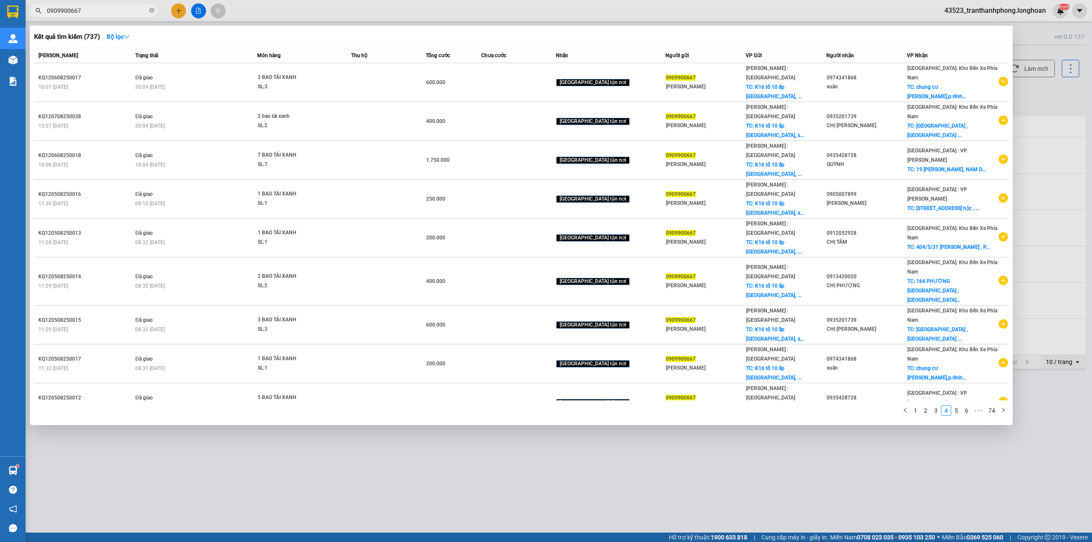
click at [126, 11] on input "0909900667" at bounding box center [97, 10] width 101 height 9
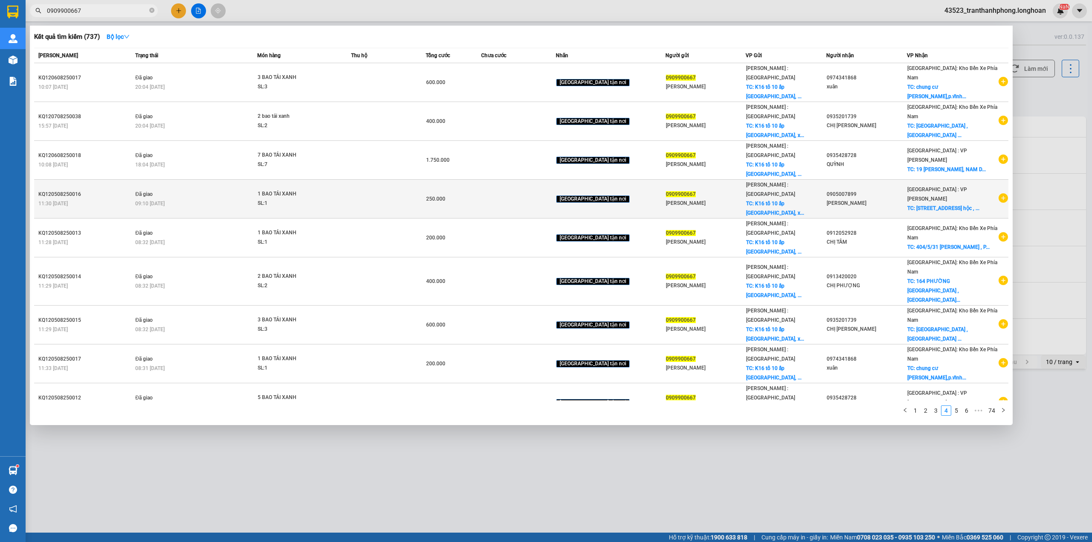
click at [884, 199] on div "[PERSON_NAME]" at bounding box center [866, 203] width 80 height 9
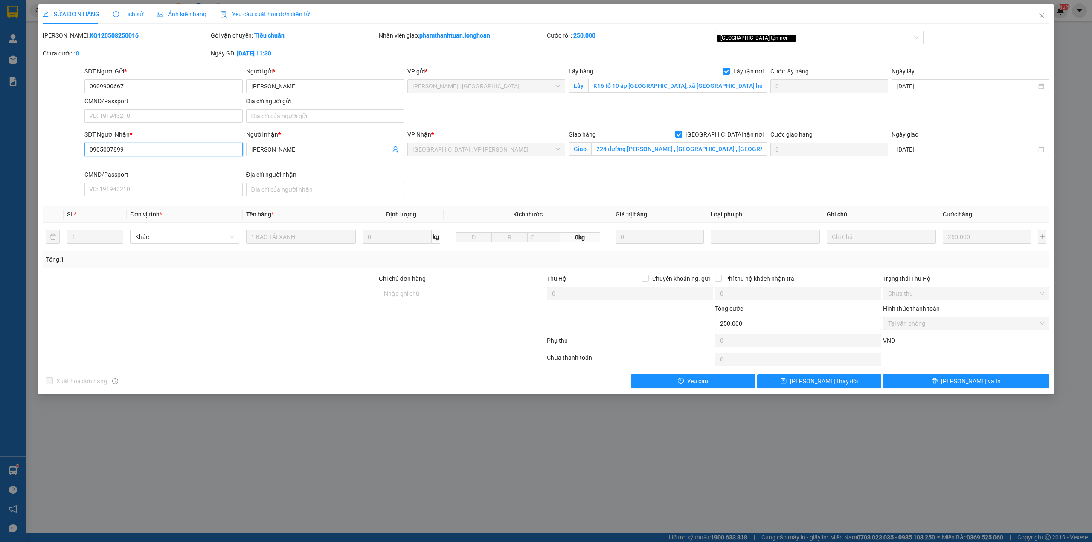
click at [178, 148] on input "0905007899" at bounding box center [163, 149] width 158 height 14
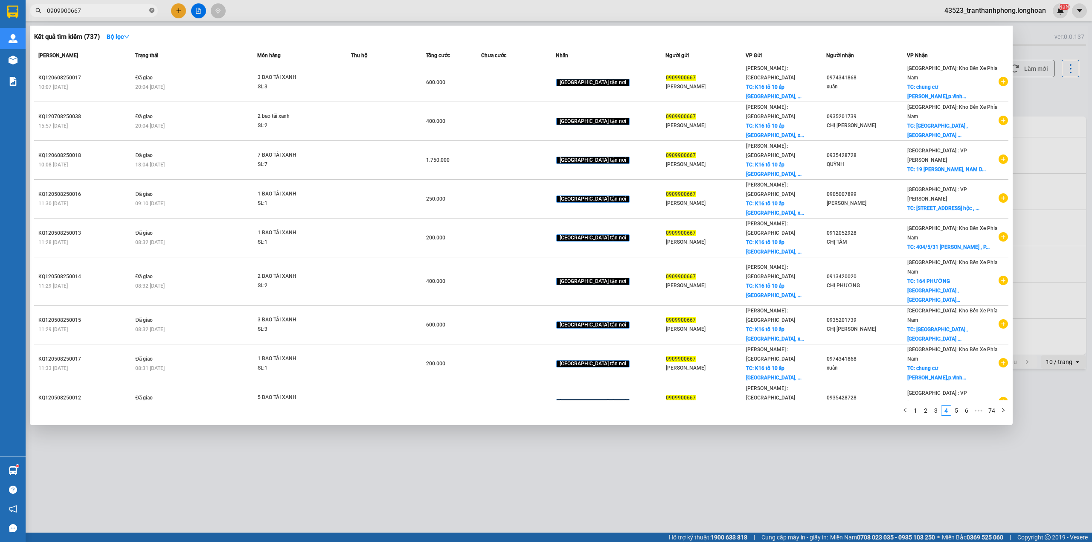
click at [154, 10] on icon "close-circle" at bounding box center [151, 10] width 5 height 5
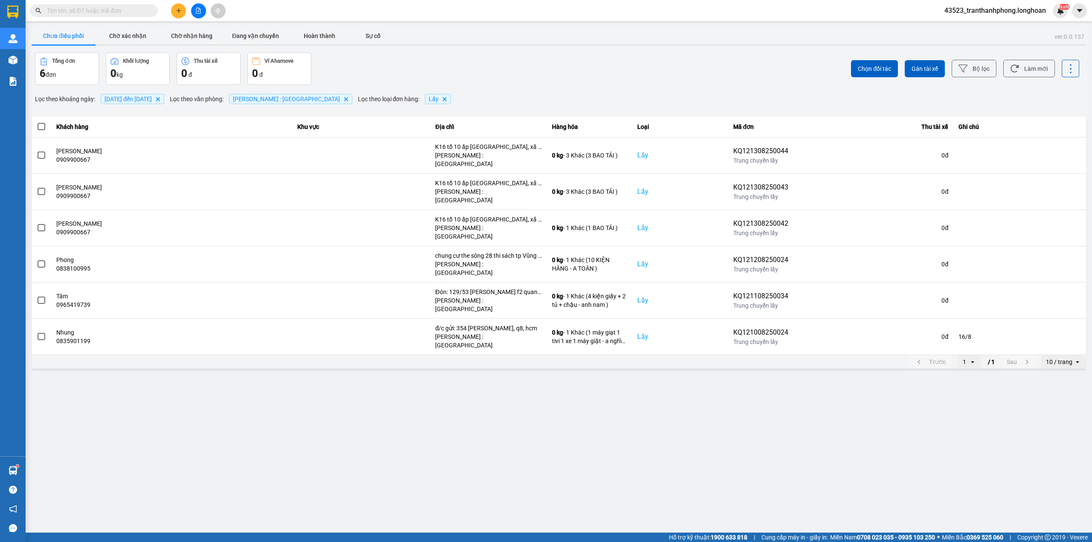
paste input "0905007899"
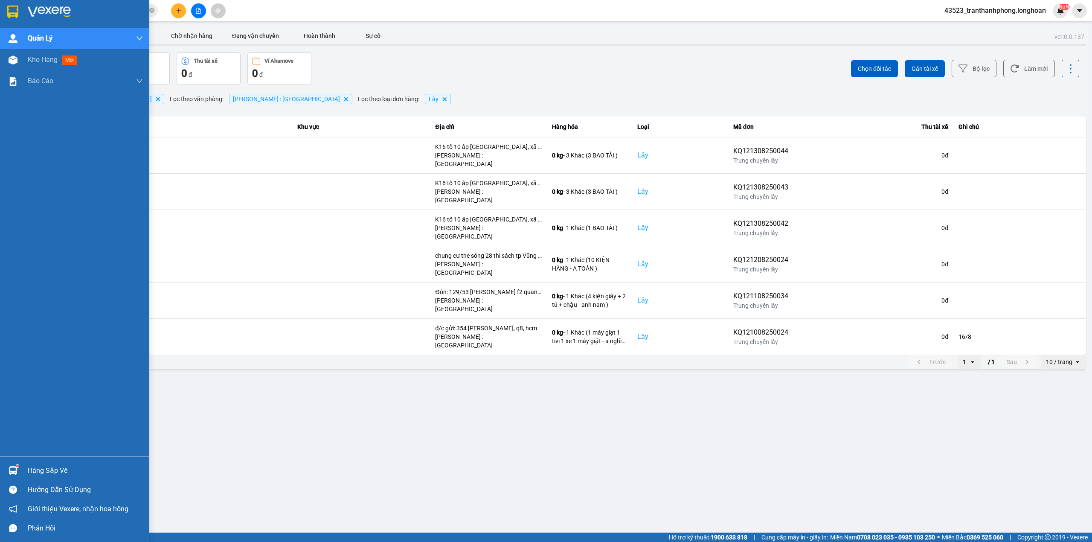
click at [6, 20] on div at bounding box center [74, 14] width 149 height 28
